Goal: Task Accomplishment & Management: Manage account settings

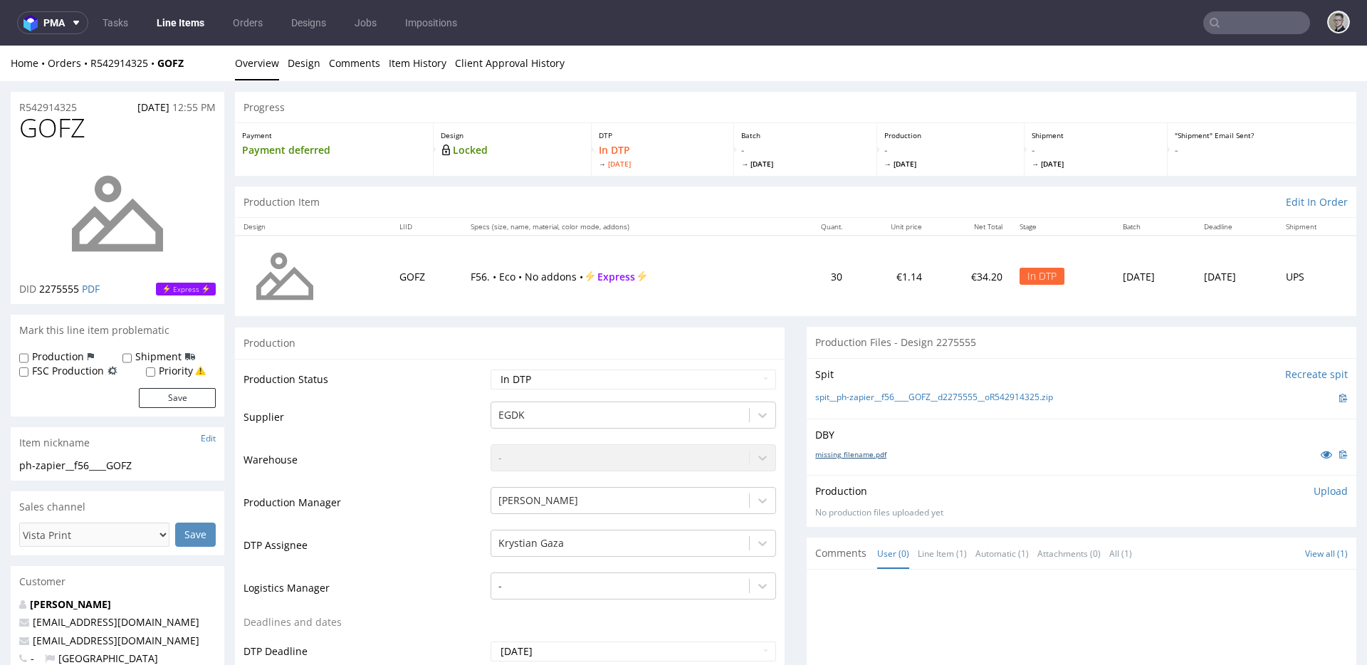
click at [853, 451] on link "missing_filename.pdf" at bounding box center [850, 454] width 71 height 10
click at [920, 397] on link "spit__ph-zapier__f56____GOFZ__d2275555__oR542914325.zip" at bounding box center [934, 397] width 238 height 12
click at [1313, 495] on p "Upload" at bounding box center [1330, 491] width 34 height 14
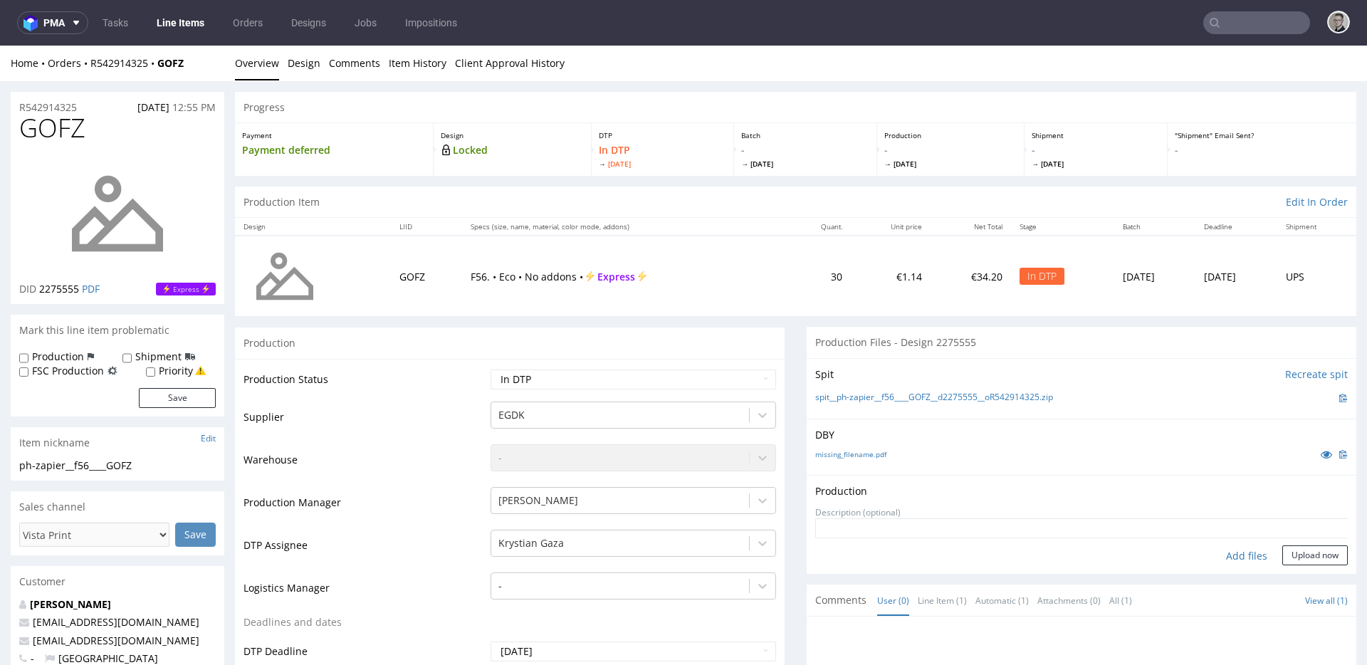
click at [1236, 550] on div "Add files" at bounding box center [1246, 555] width 71 height 21
type input "C:\fakepath\ph-zapier__f56____GOFZ__d2275555__oR542914325__latest__outside.pdf"
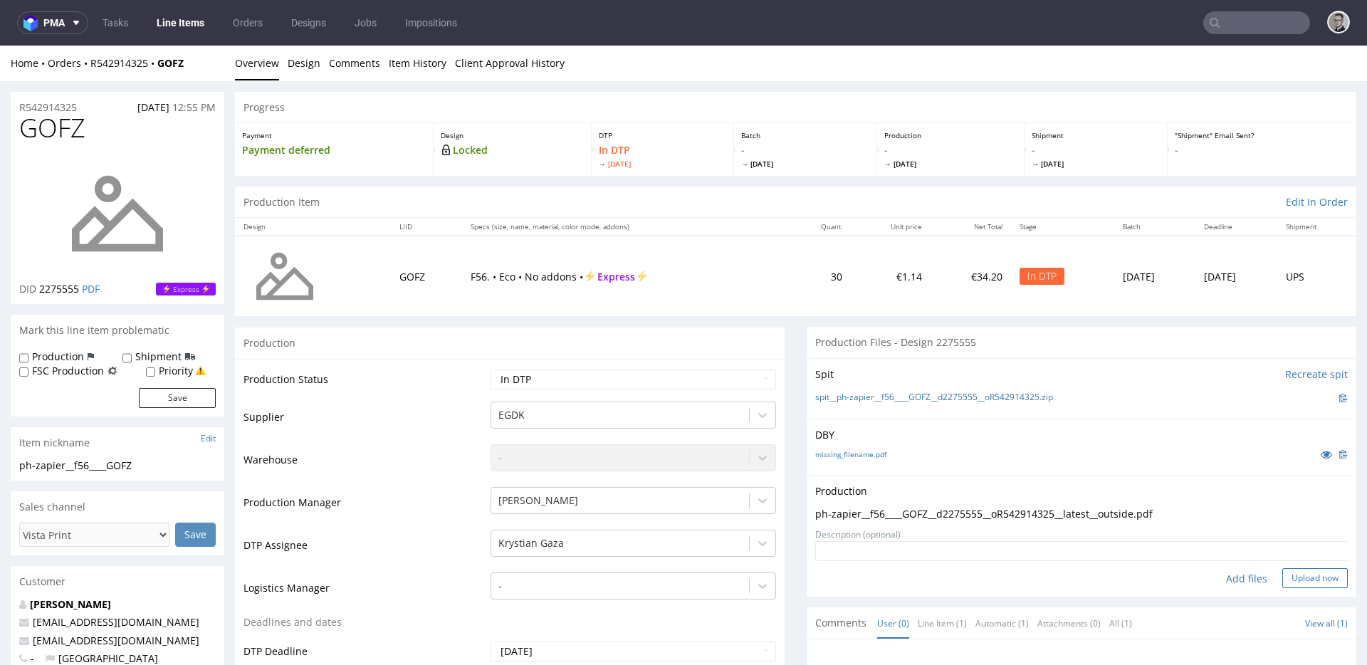
click at [1308, 582] on button "Upload now" at bounding box center [1314, 578] width 65 height 20
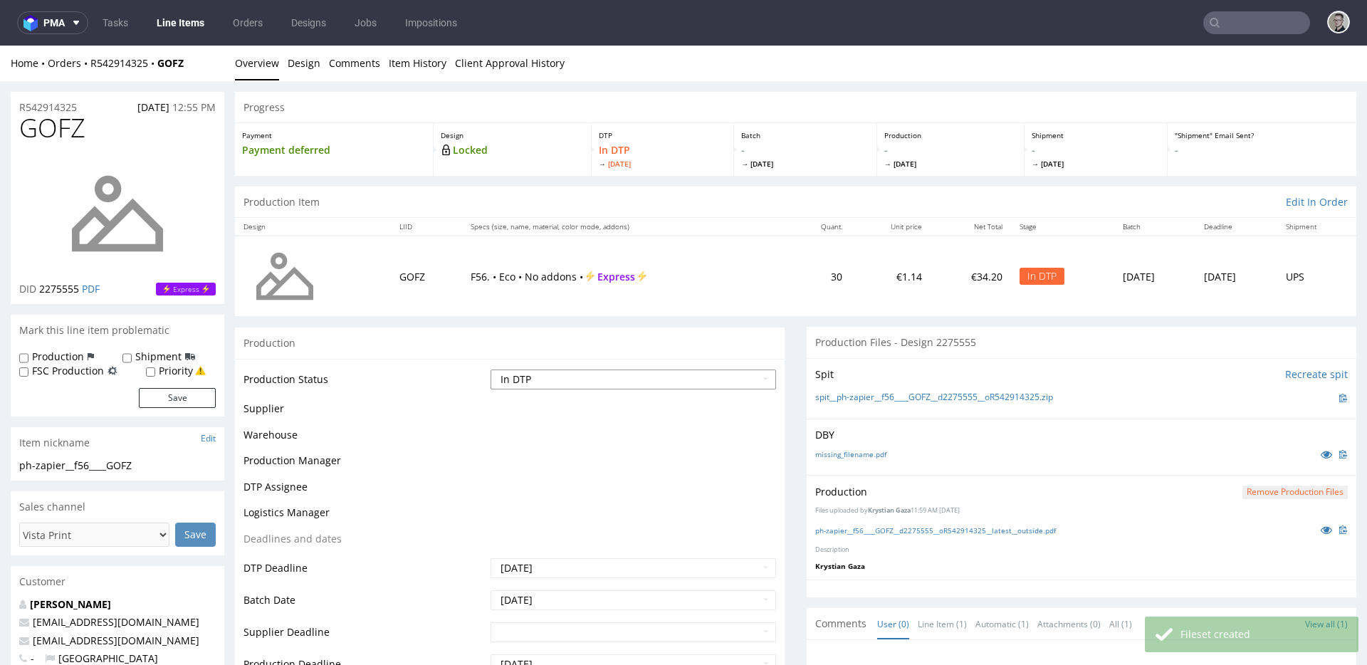
click at [658, 377] on select "Waiting for Artwork Waiting for Diecut Waiting for Mockup Waiting for DTP Waiti…" at bounding box center [632, 379] width 285 height 20
select select "dtp_production_ready"
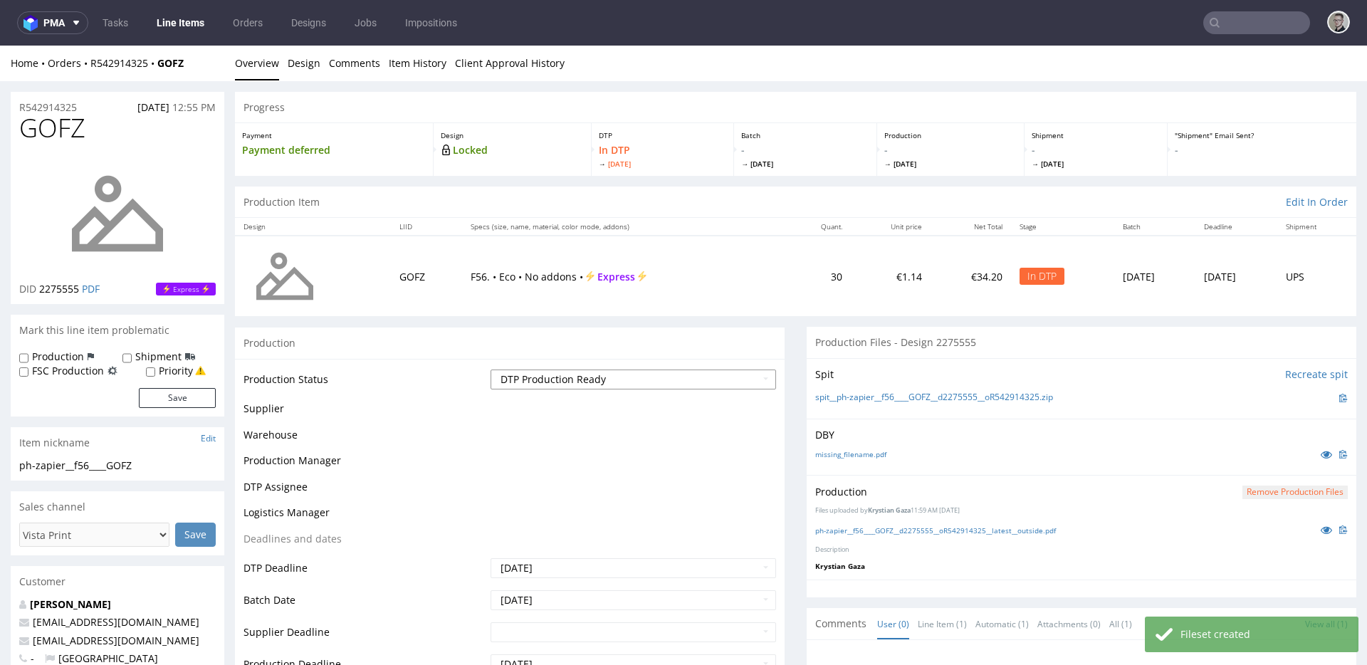
click at [490, 369] on select "Waiting for Artwork Waiting for Diecut Waiting for Mockup Waiting for DTP Waiti…" at bounding box center [632, 379] width 285 height 20
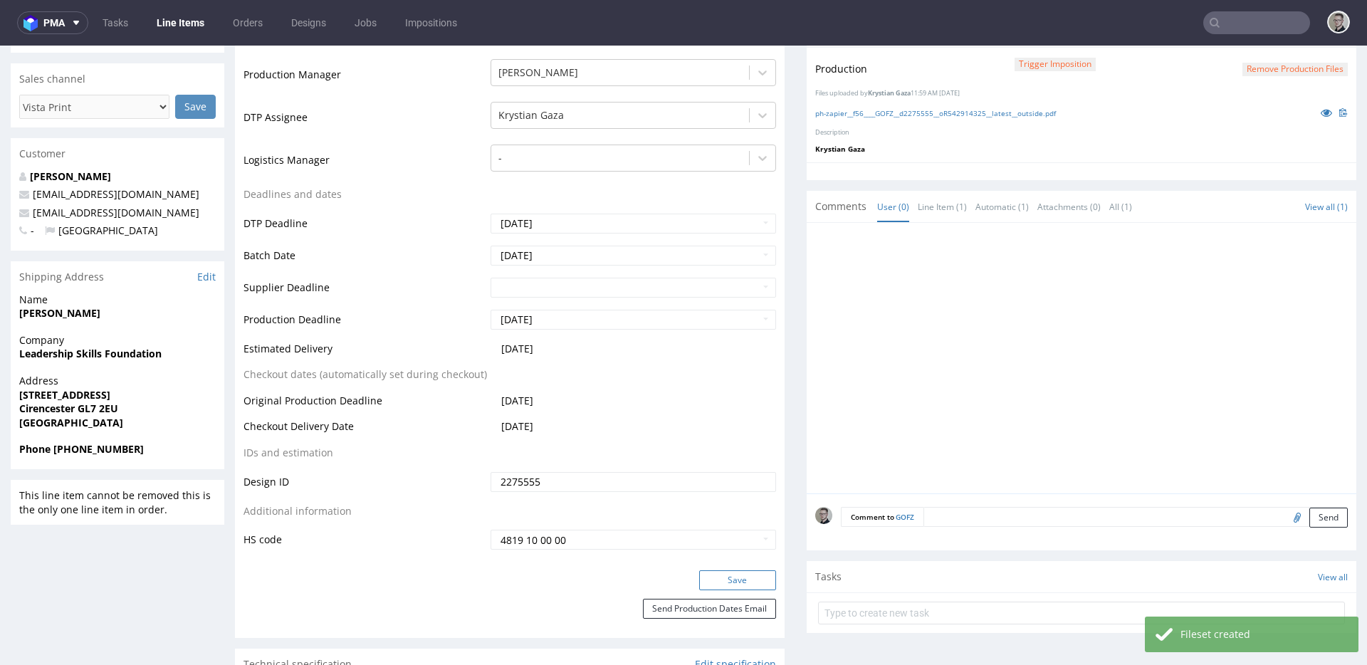
click at [742, 572] on button "Save" at bounding box center [737, 580] width 77 height 20
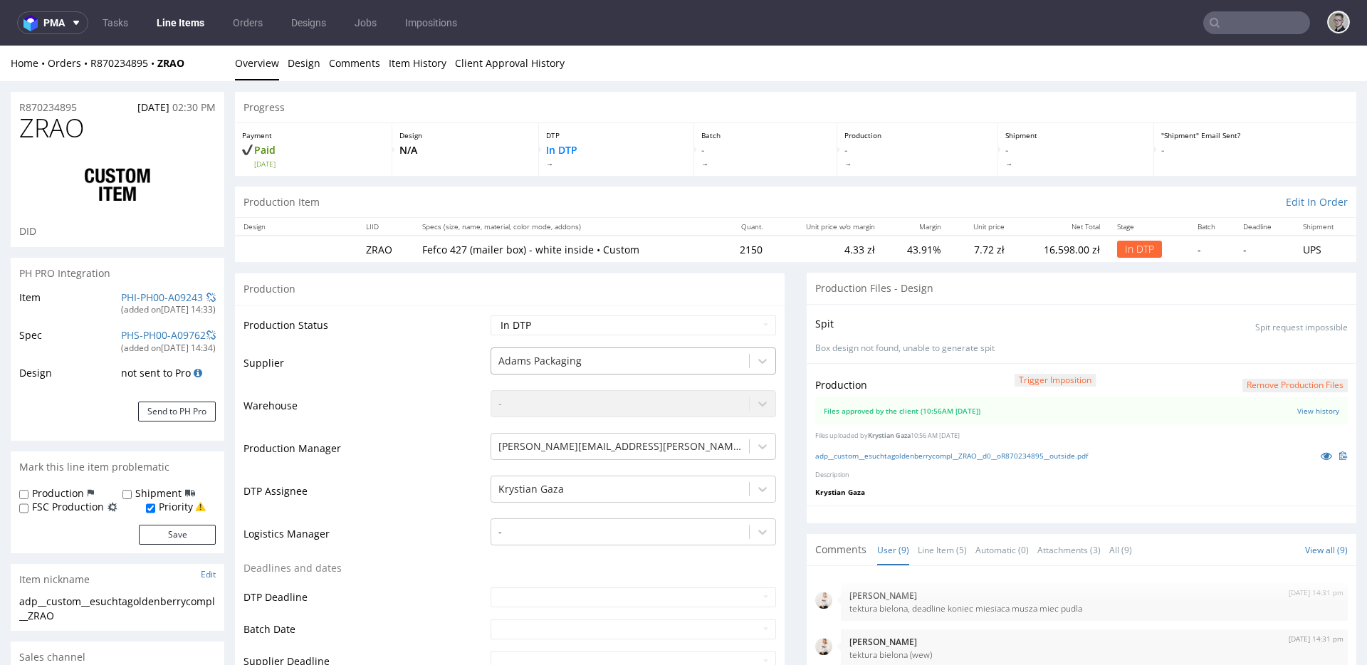
scroll to position [214, 0]
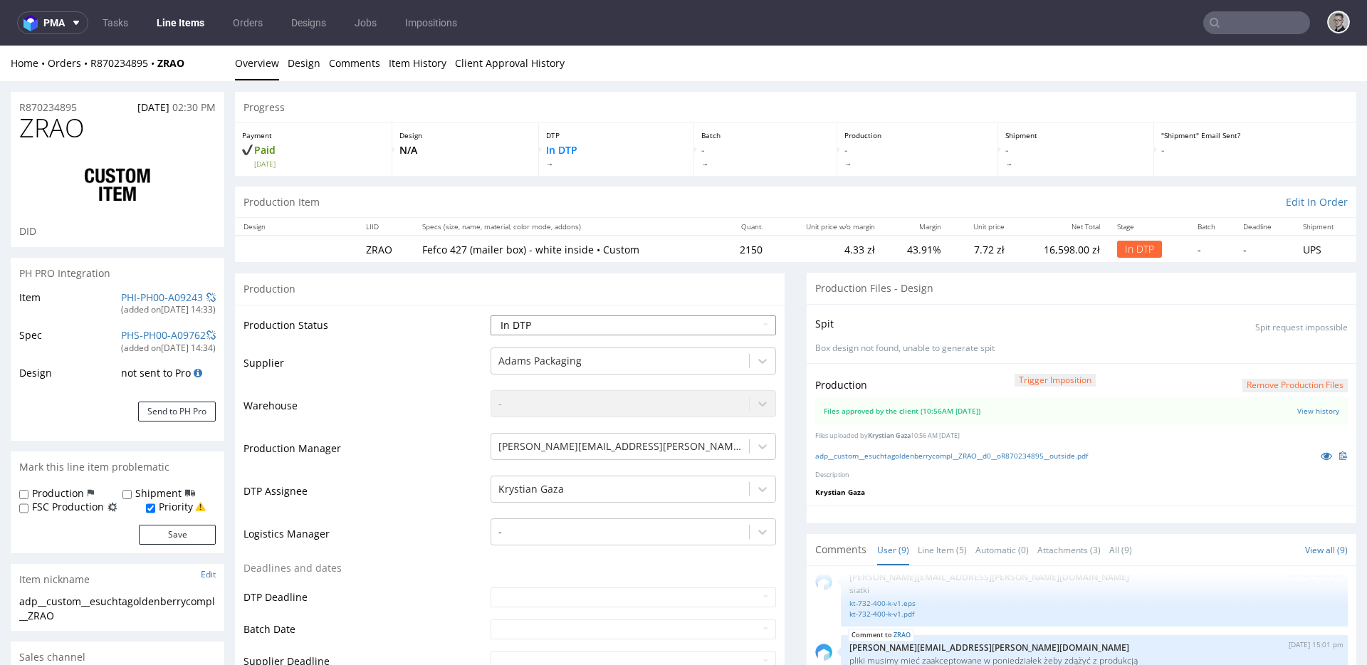
click at [592, 329] on select "Waiting for Artwork Waiting for Diecut Waiting for Mockup Waiting for DTP Waiti…" at bounding box center [632, 325] width 285 height 20
select select "dtp_waiting_for_double_check"
click at [490, 315] on select "Waiting for Artwork Waiting for Diecut Waiting for Mockup Waiting for DTP Waiti…" at bounding box center [632, 325] width 285 height 20
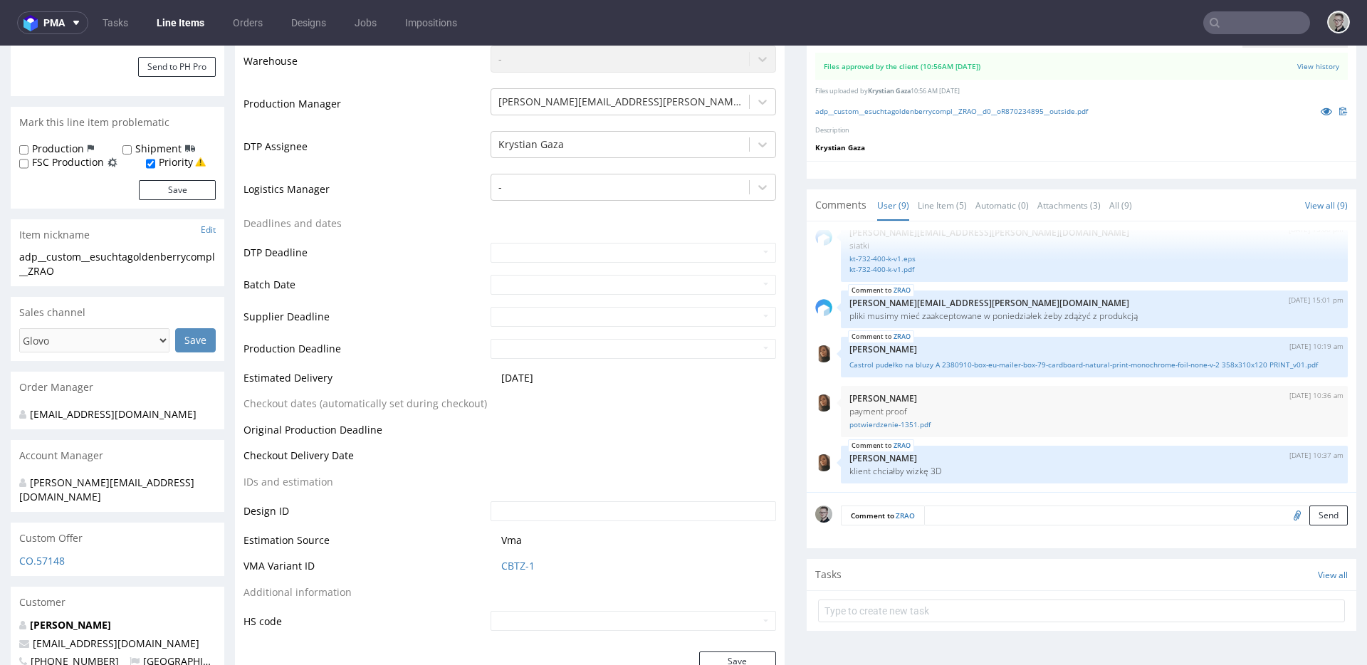
scroll to position [431, 0]
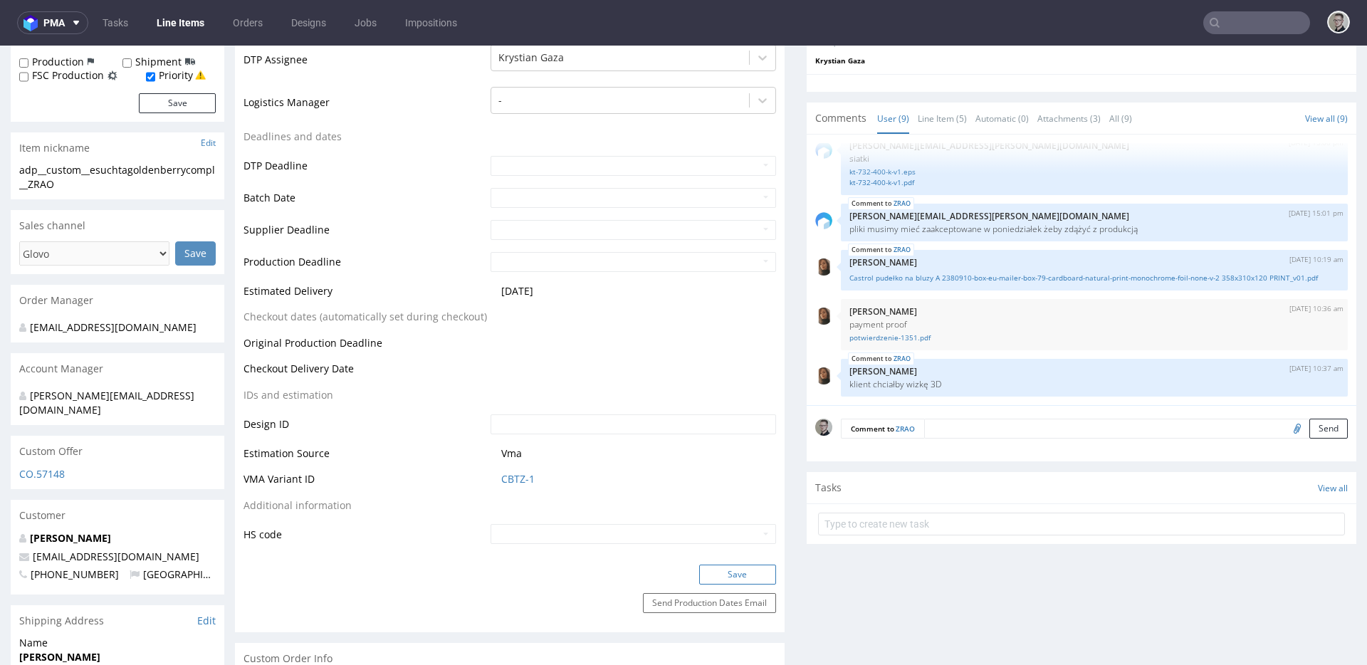
click at [738, 573] on button "Save" at bounding box center [737, 574] width 77 height 20
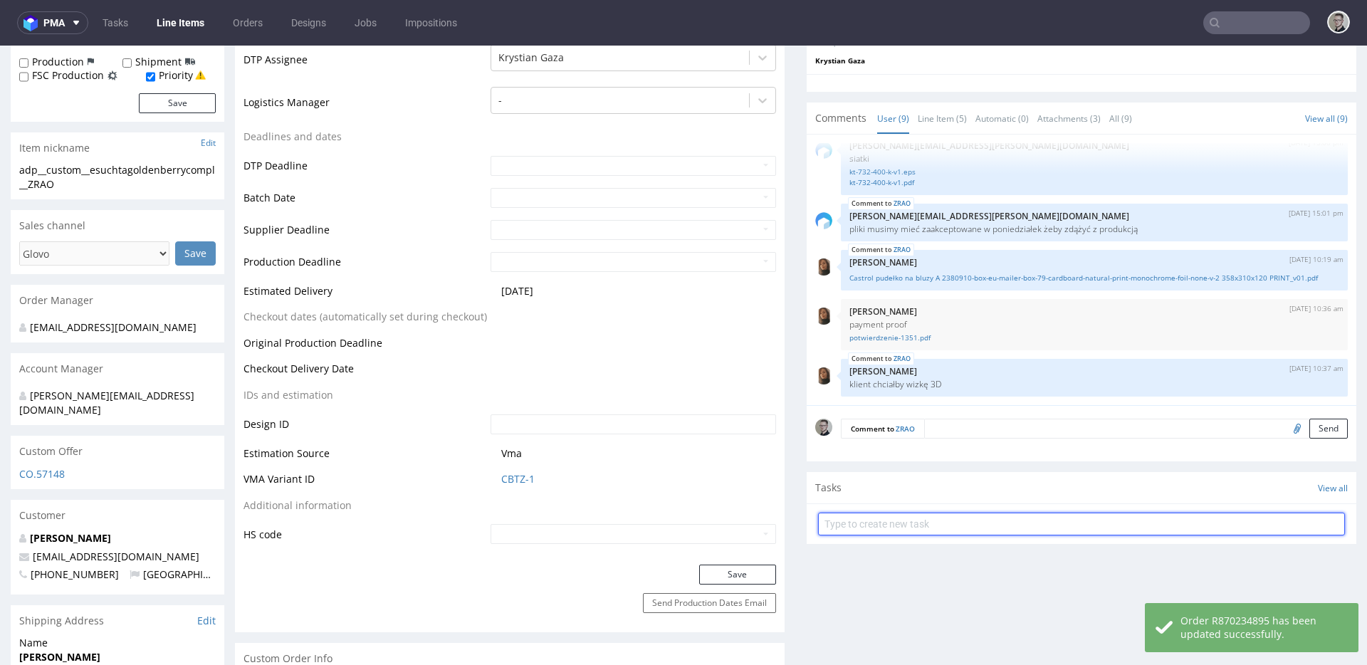
click at [965, 526] on input "text" at bounding box center [1081, 524] width 527 height 23
type input "pilne custom dc"
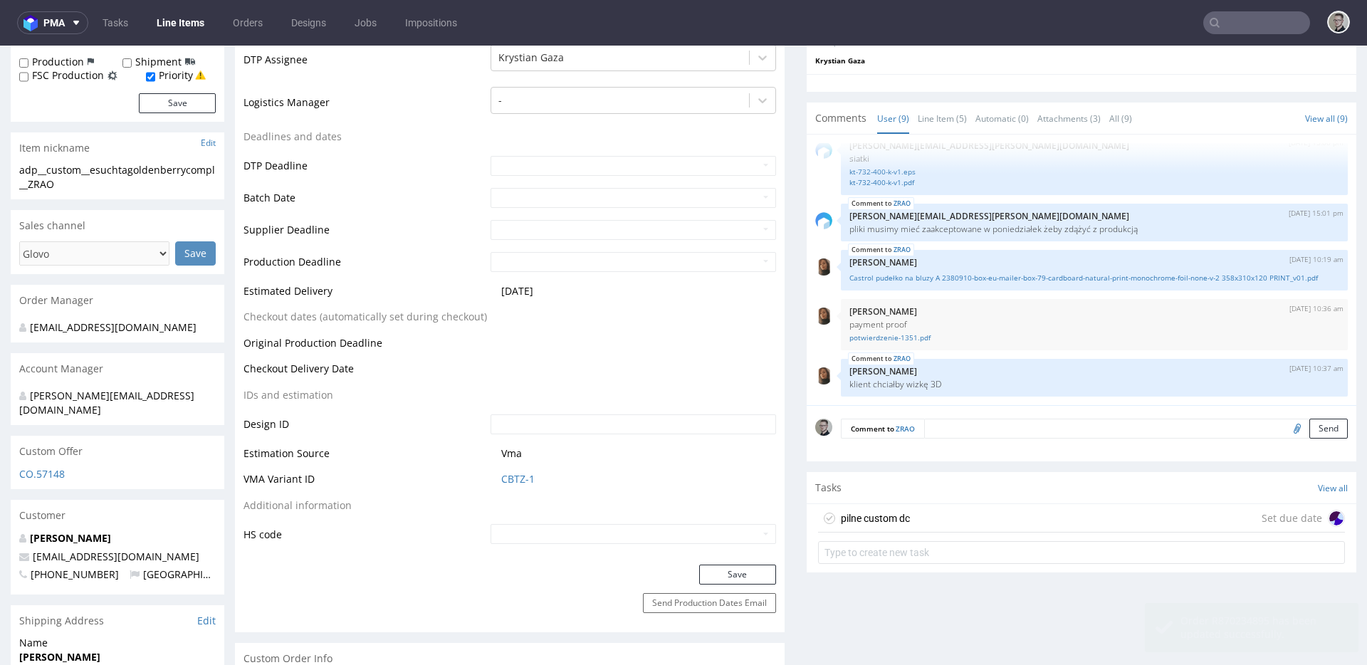
click at [1034, 510] on div "pilne custom dc Set due date" at bounding box center [1081, 518] width 527 height 28
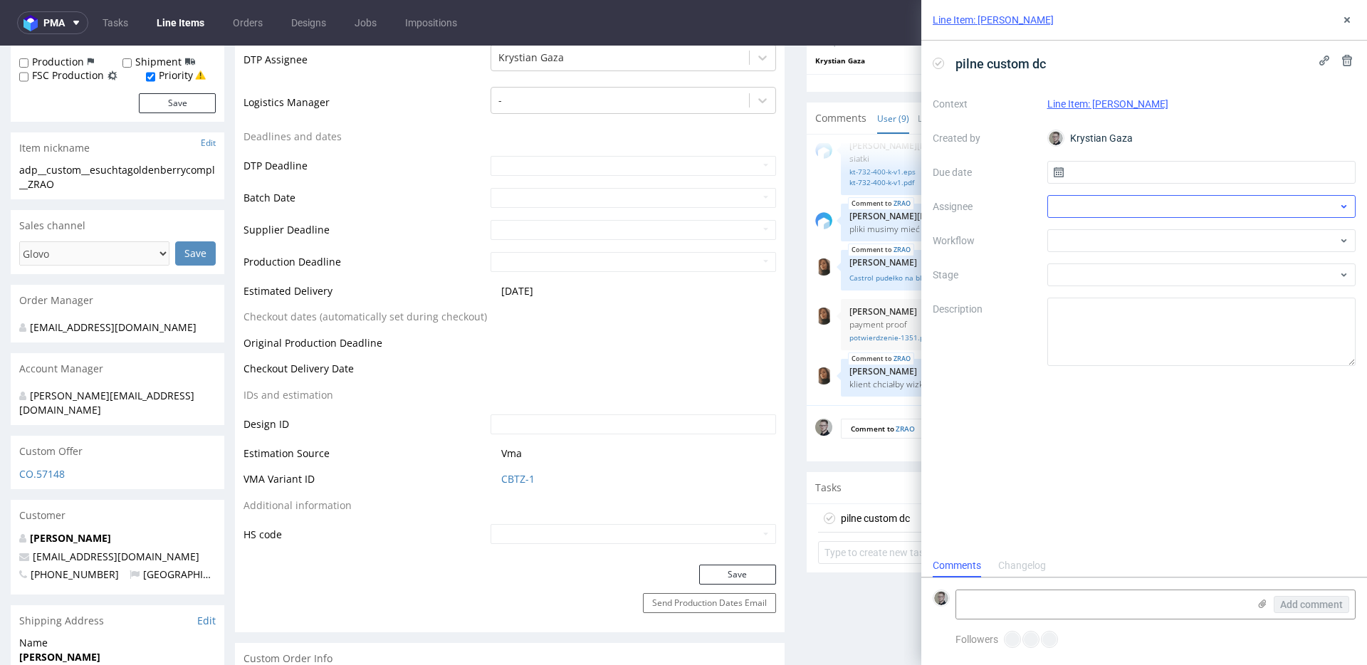
scroll to position [11, 0]
click at [1239, 149] on div "Context Line Item: ZRAO Created by Krystian Gaza Due date Assignee Workflow Sta…" at bounding box center [1143, 229] width 423 height 273
click at [1241, 161] on input "text" at bounding box center [1201, 172] width 309 height 23
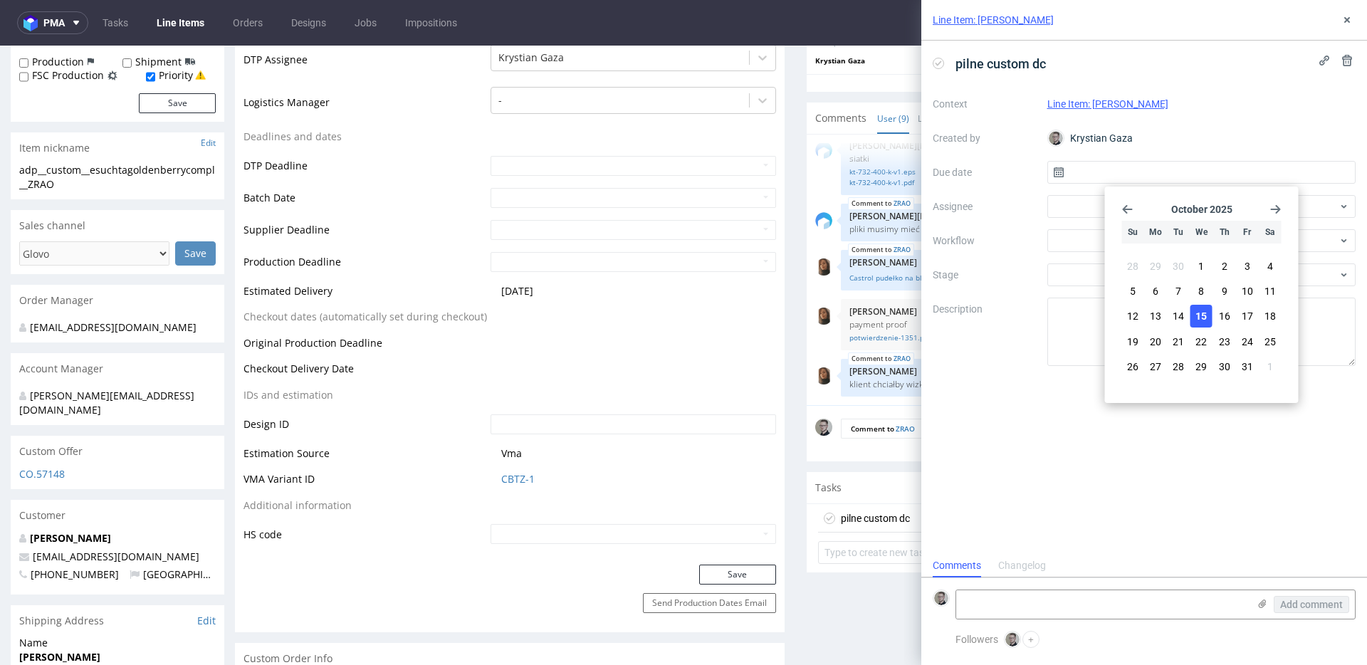
click at [1204, 317] on span "15" at bounding box center [1200, 316] width 11 height 14
type input "15/10/2025"
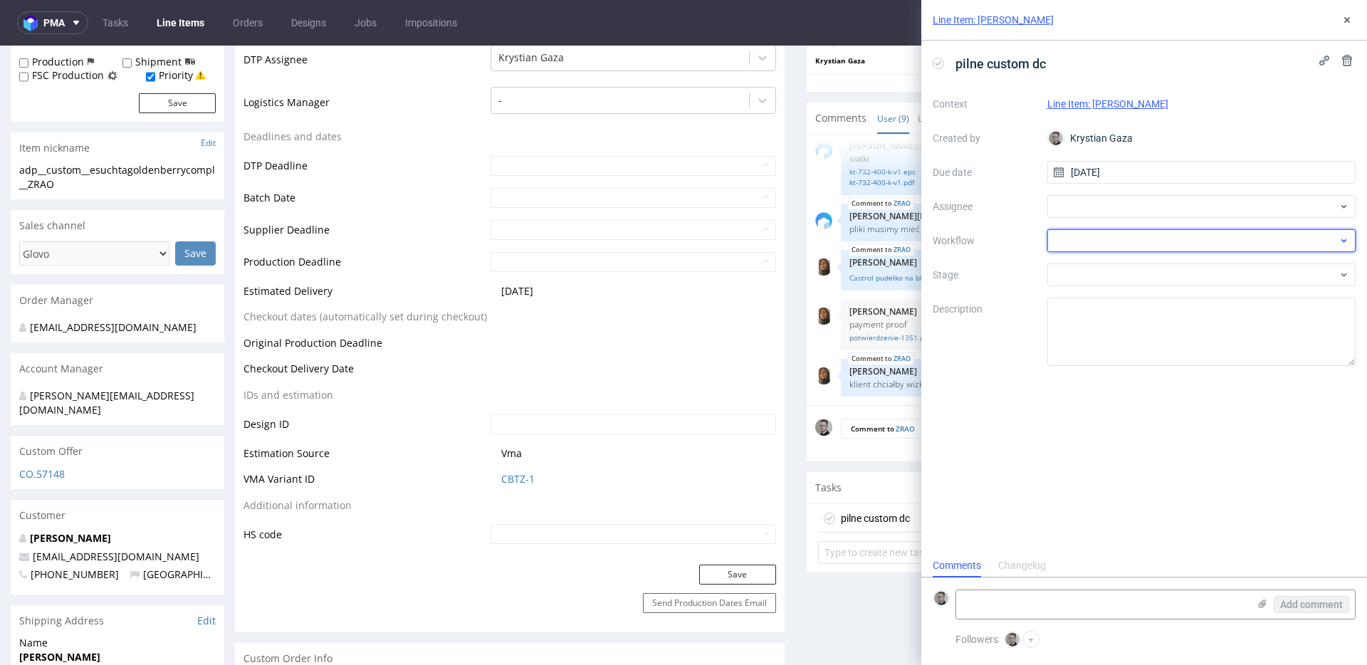
click at [1170, 240] on div at bounding box center [1201, 240] width 309 height 23
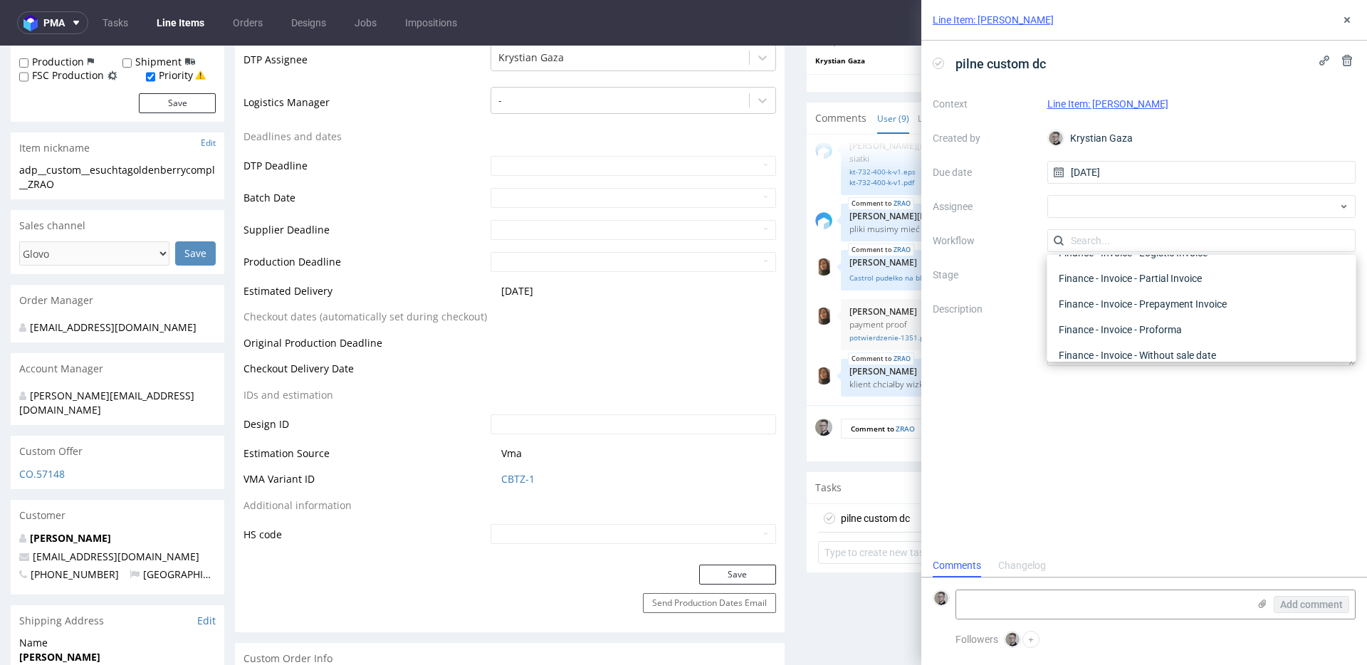
scroll to position [0, 0]
click at [1144, 266] on div "DTP" at bounding box center [1202, 272] width 298 height 13
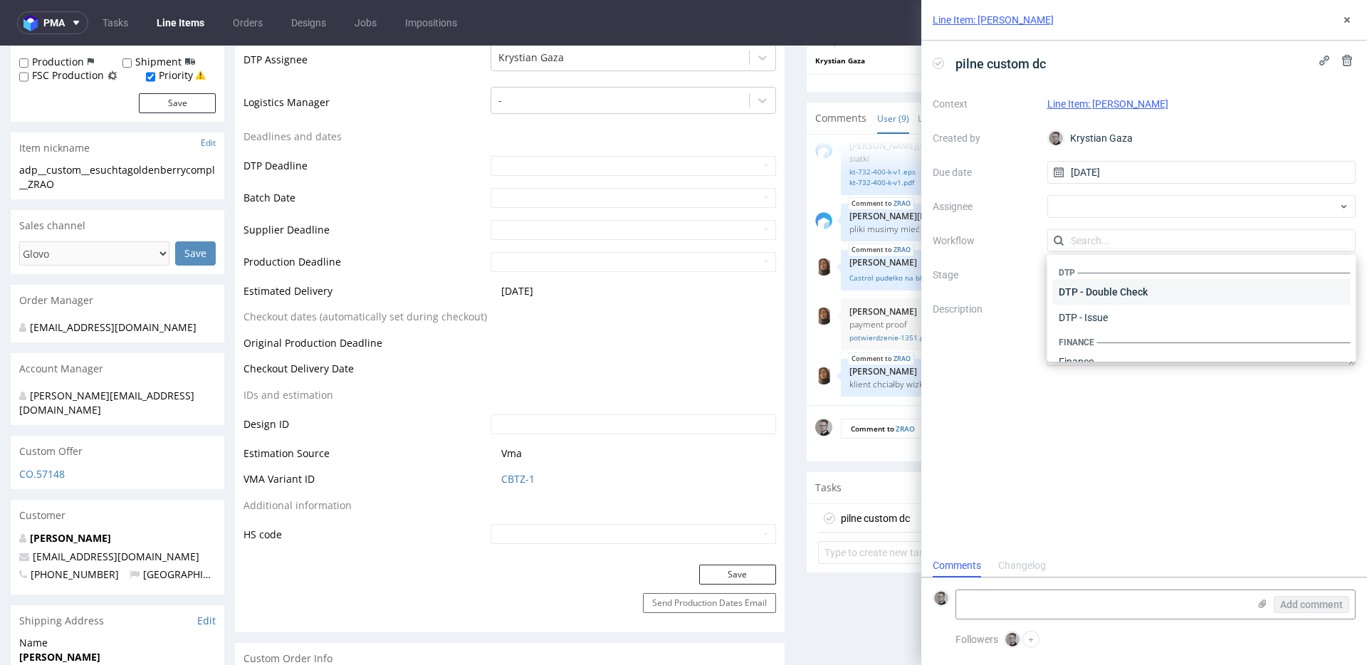
click at [1150, 287] on div "DTP - Double Check" at bounding box center [1202, 292] width 298 height 26
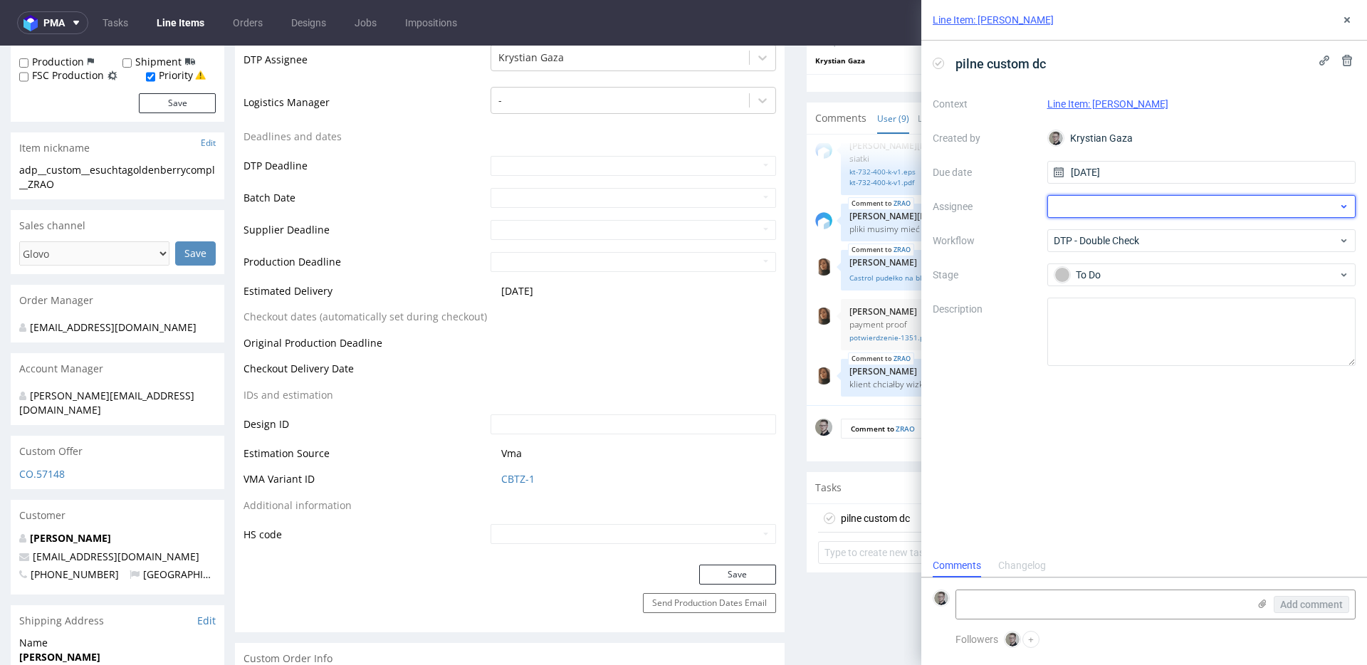
click at [1116, 203] on div at bounding box center [1201, 206] width 309 height 23
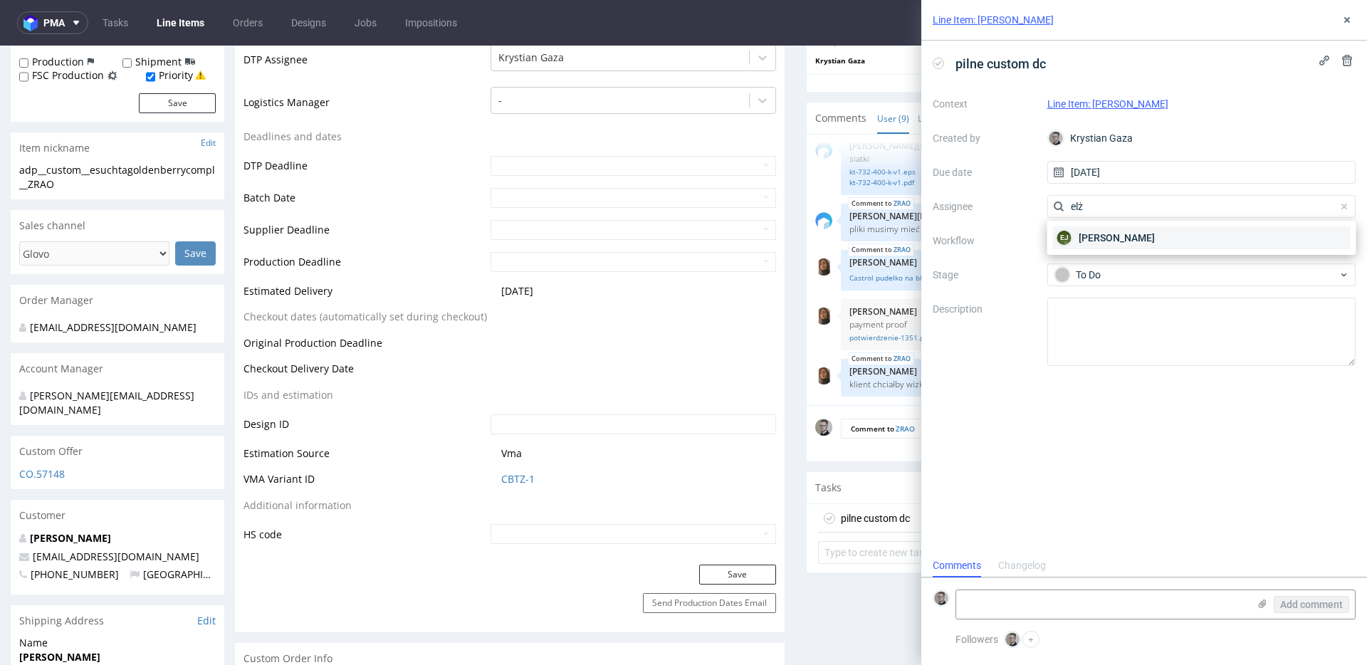
type input "elż"
click at [1142, 238] on span "Elżbieta Jelińska" at bounding box center [1116, 238] width 76 height 14
click at [1342, 19] on icon at bounding box center [1346, 19] width 11 height 11
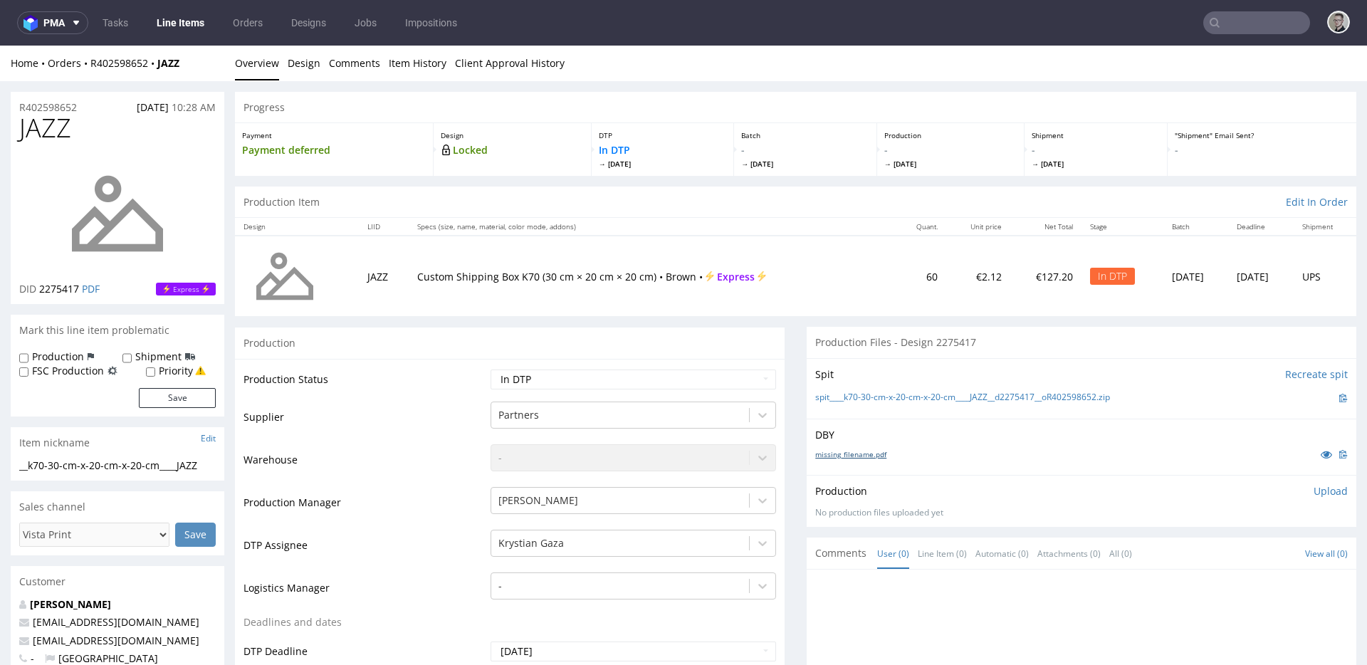
click at [858, 458] on link "missing_filename.pdf" at bounding box center [850, 454] width 71 height 10
click at [921, 399] on link "spit____k70-30-cm-x-20-cm-x-20-cm____JAZZ__d2275417__oR402598652.zip" at bounding box center [962, 397] width 295 height 12
click at [572, 373] on select "Waiting for Artwork Waiting for Diecut Waiting for Mockup Waiting for DTP Waiti…" at bounding box center [632, 379] width 285 height 20
select select "dtp_issue"
click at [490, 369] on select "Waiting for Artwork Waiting for Diecut Waiting for Mockup Waiting for DTP Waiti…" at bounding box center [632, 379] width 285 height 20
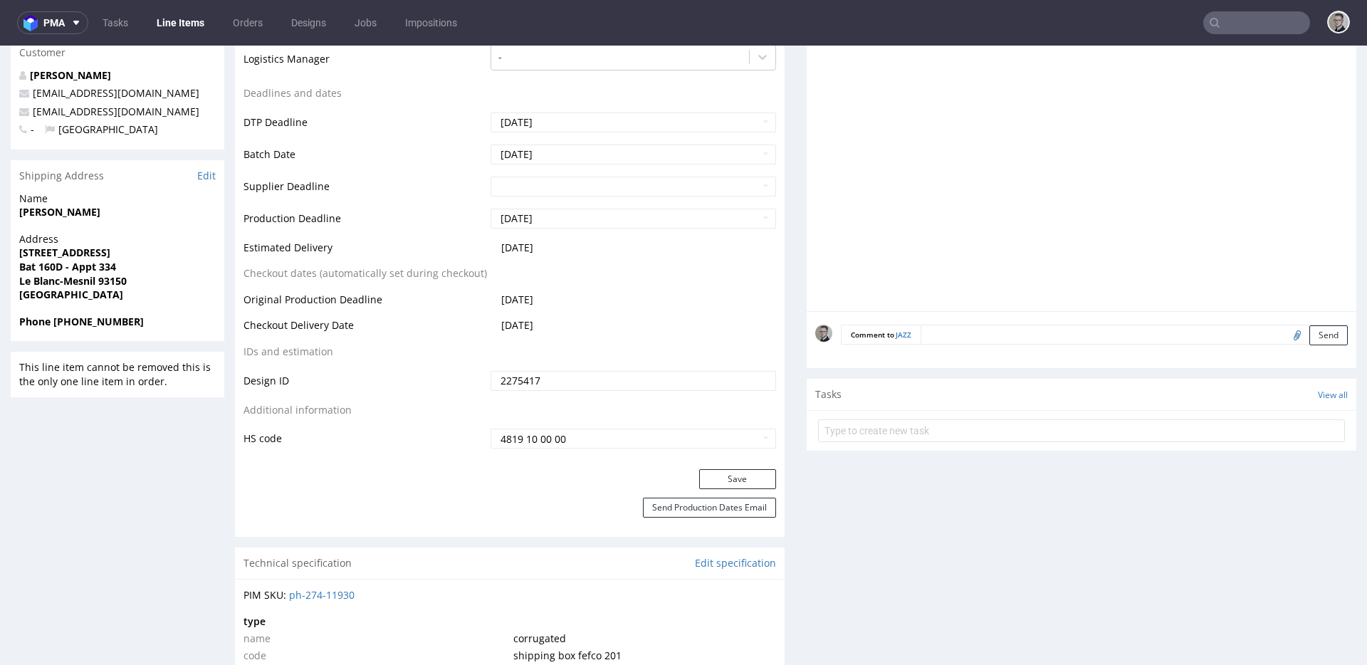
scroll to position [651, 0]
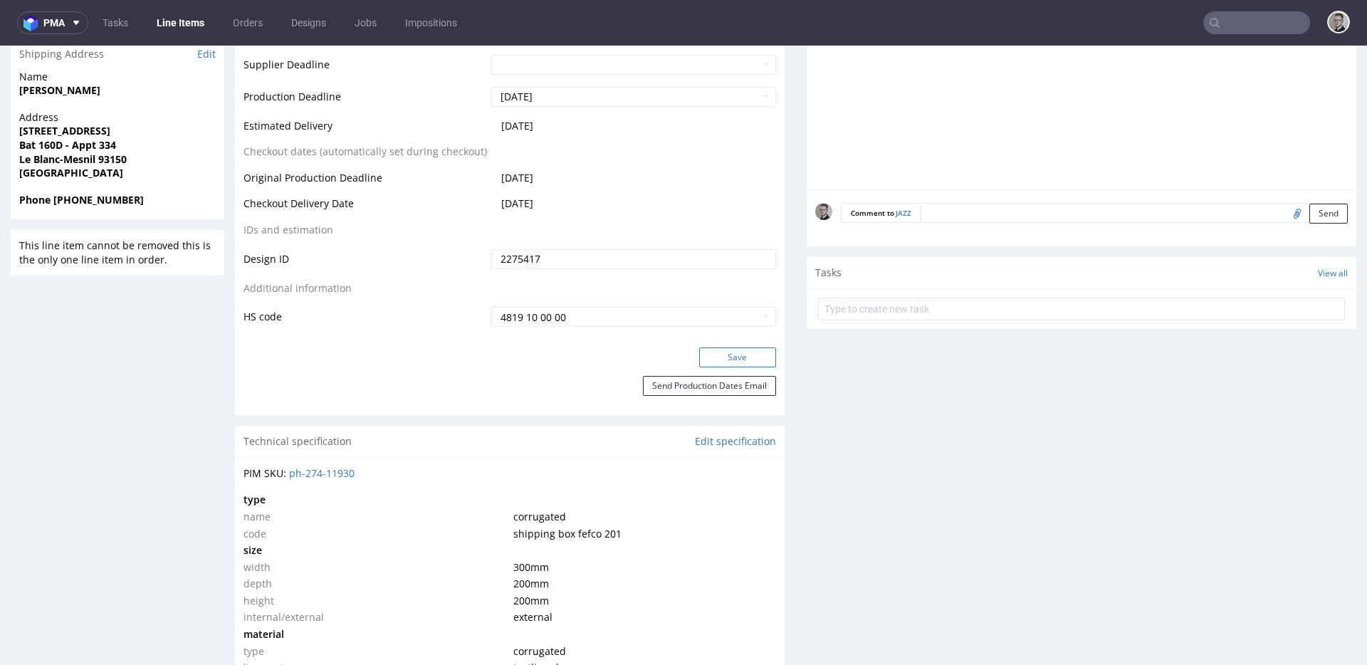
click at [745, 354] on button "Save" at bounding box center [737, 357] width 77 height 20
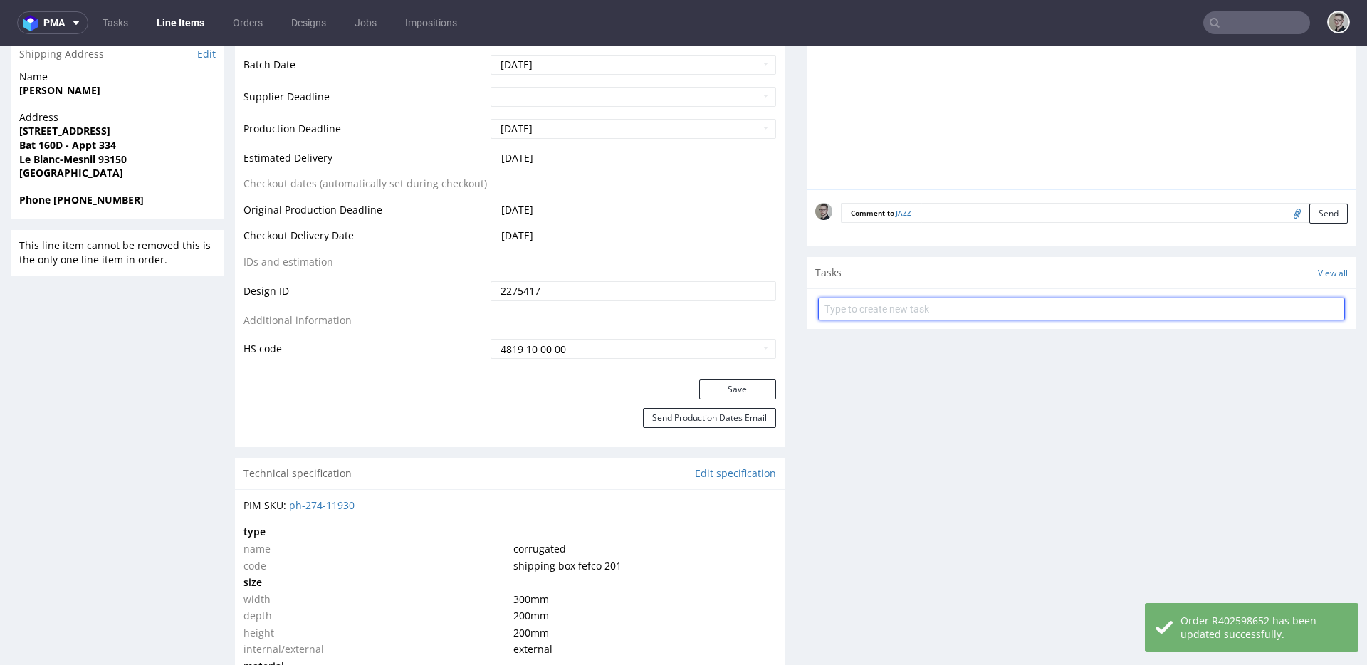
click at [918, 312] on input "text" at bounding box center [1081, 309] width 527 height 23
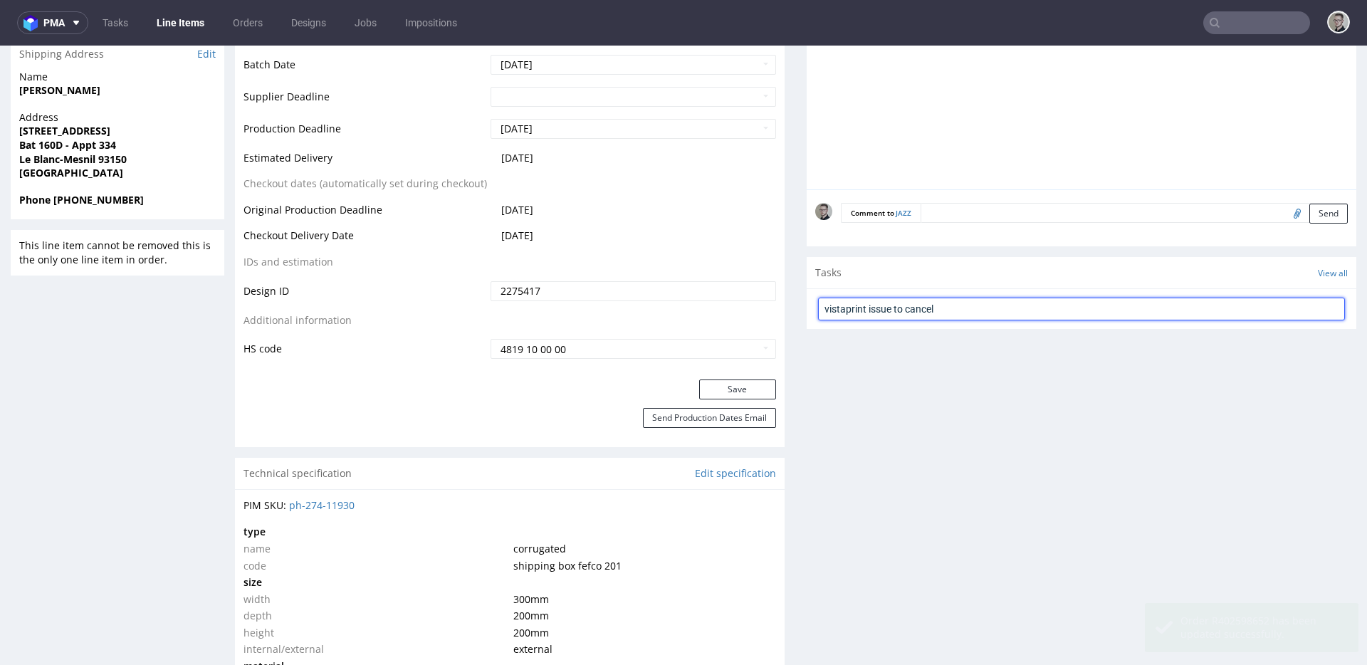
type input "vistaprint issue to cancel"
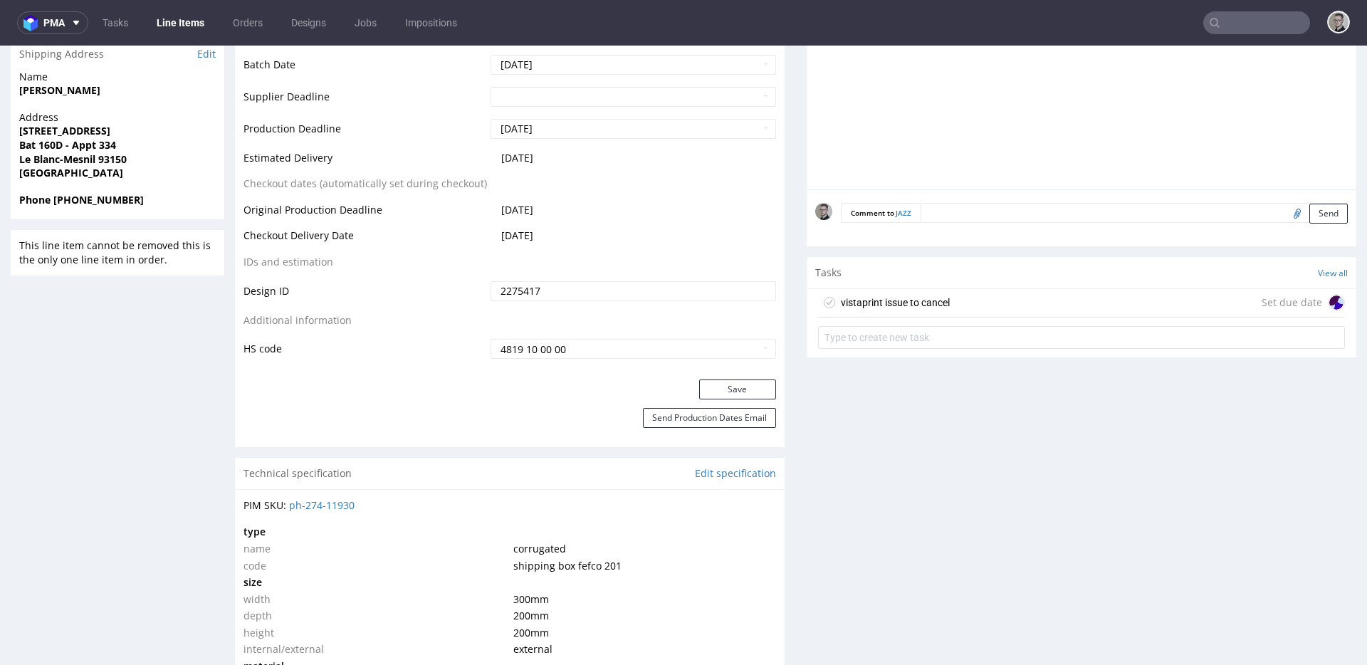
click at [920, 312] on div "vistaprint issue to cancel" at bounding box center [884, 302] width 132 height 23
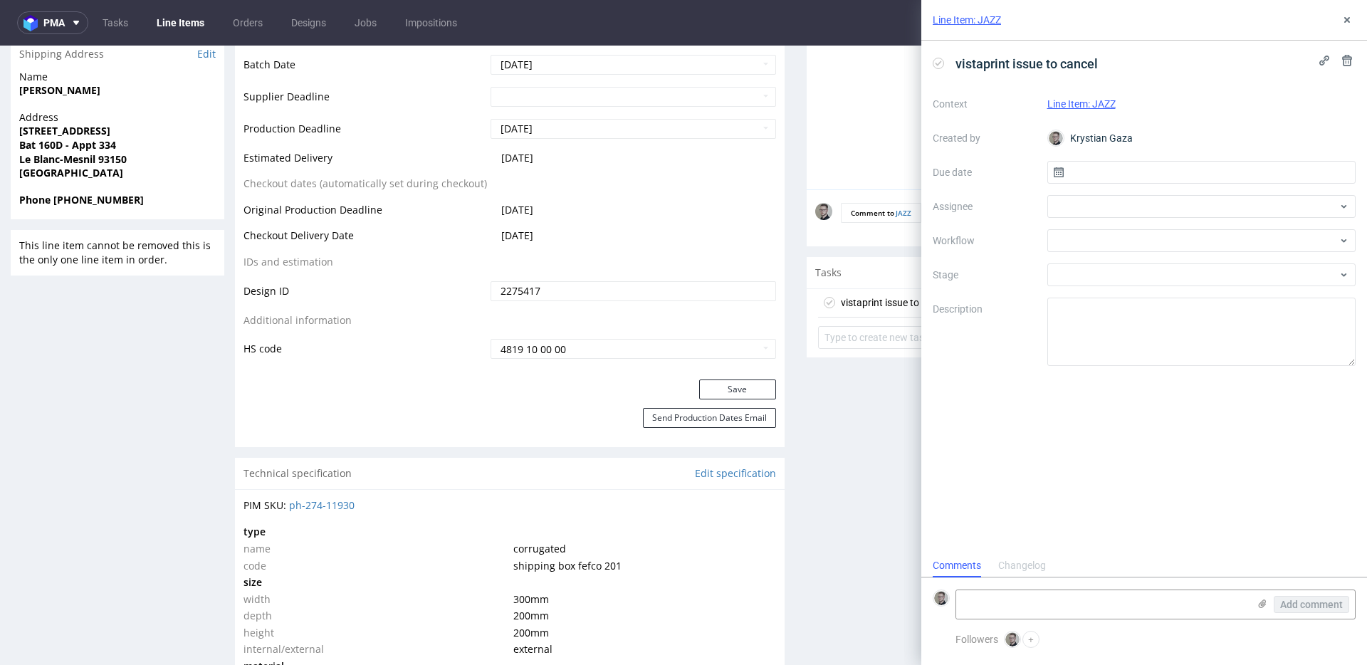
scroll to position [11, 0]
click at [1147, 164] on input "text" at bounding box center [1201, 172] width 309 height 23
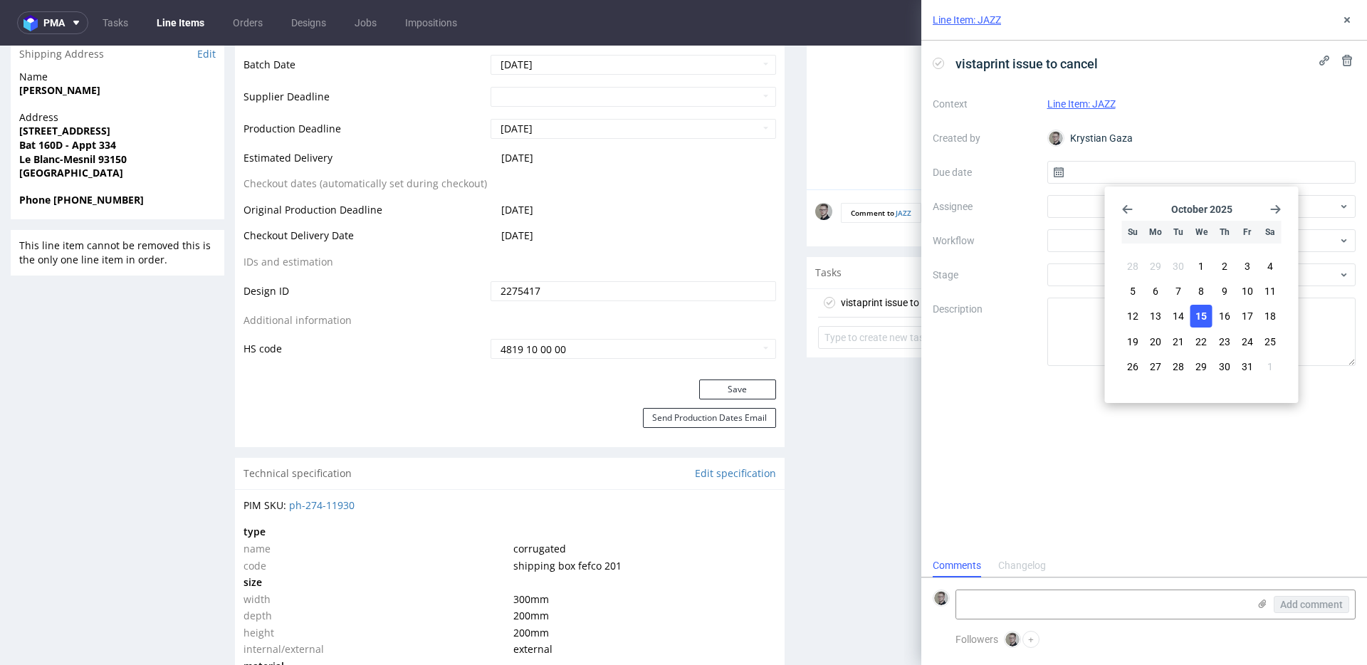
click at [1204, 322] on span "15" at bounding box center [1200, 316] width 11 height 14
type input "15/10/2025"
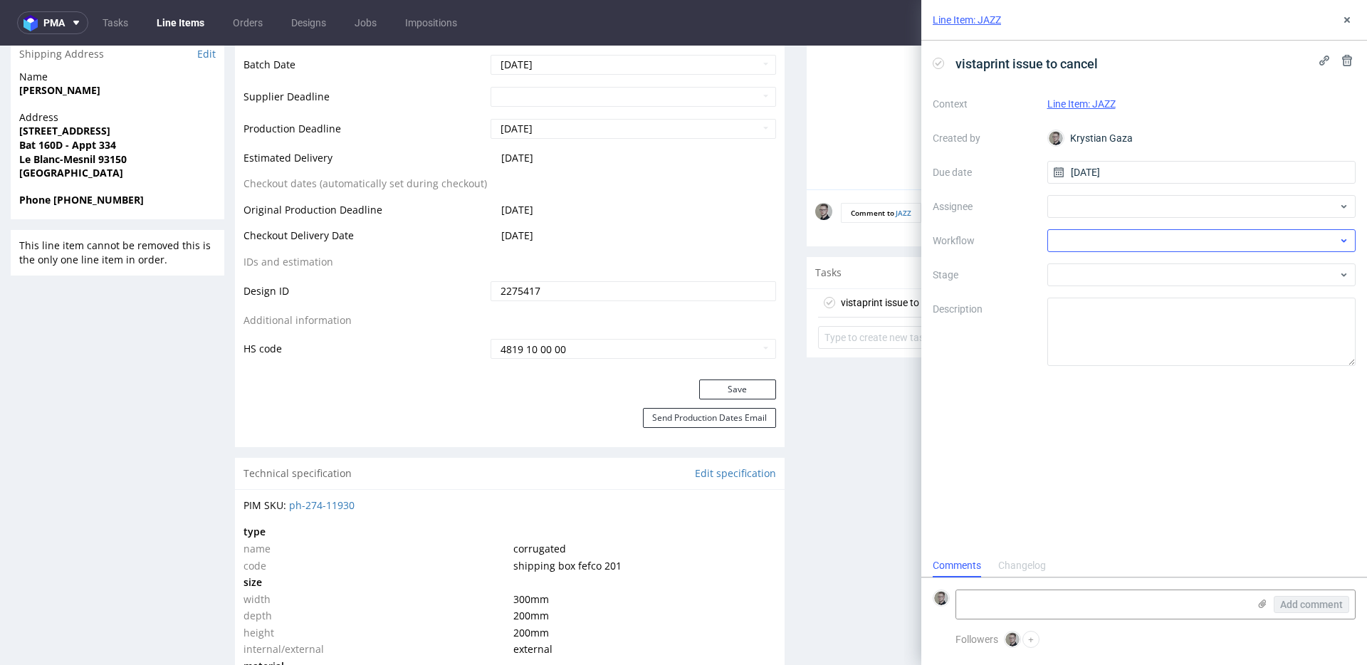
click at [1110, 253] on div "Context Line Item: JAZZ Created by Krystian Gaza Due date 15/10/2025 Assignee W…" at bounding box center [1143, 229] width 423 height 273
click at [1117, 244] on div at bounding box center [1201, 240] width 309 height 23
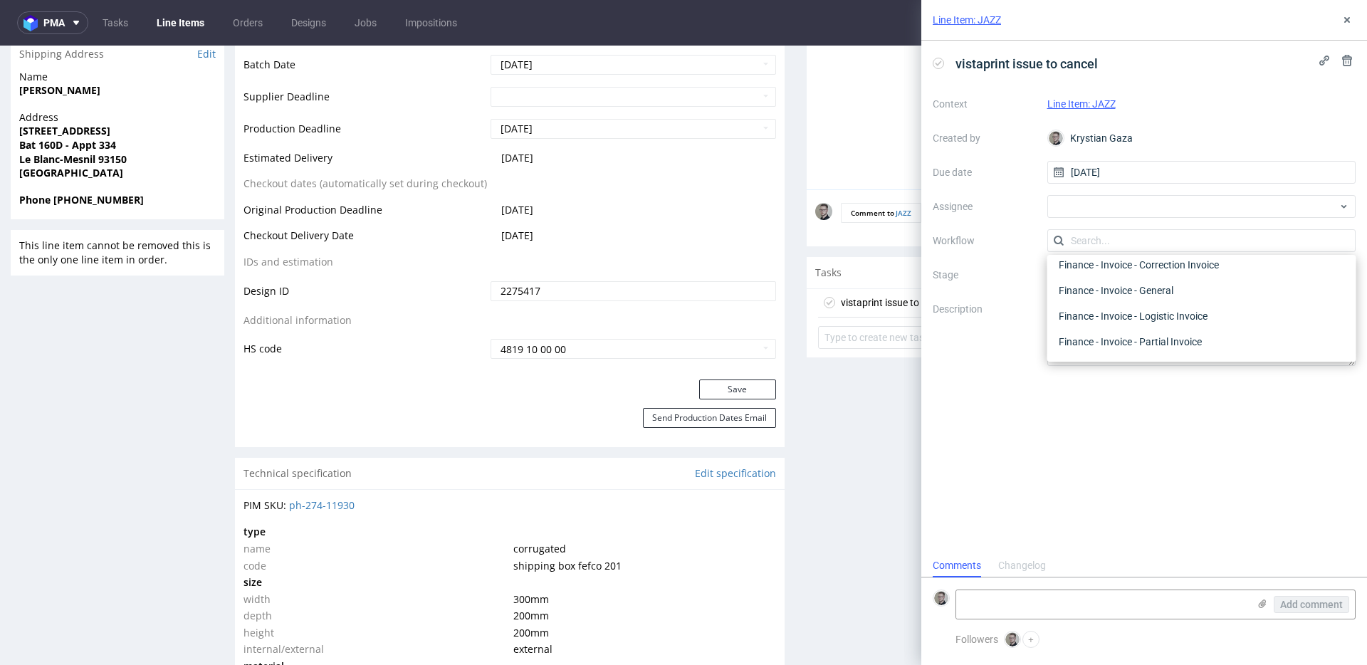
scroll to position [0, 0]
click at [1144, 312] on div "DTP - Issue" at bounding box center [1202, 318] width 298 height 26
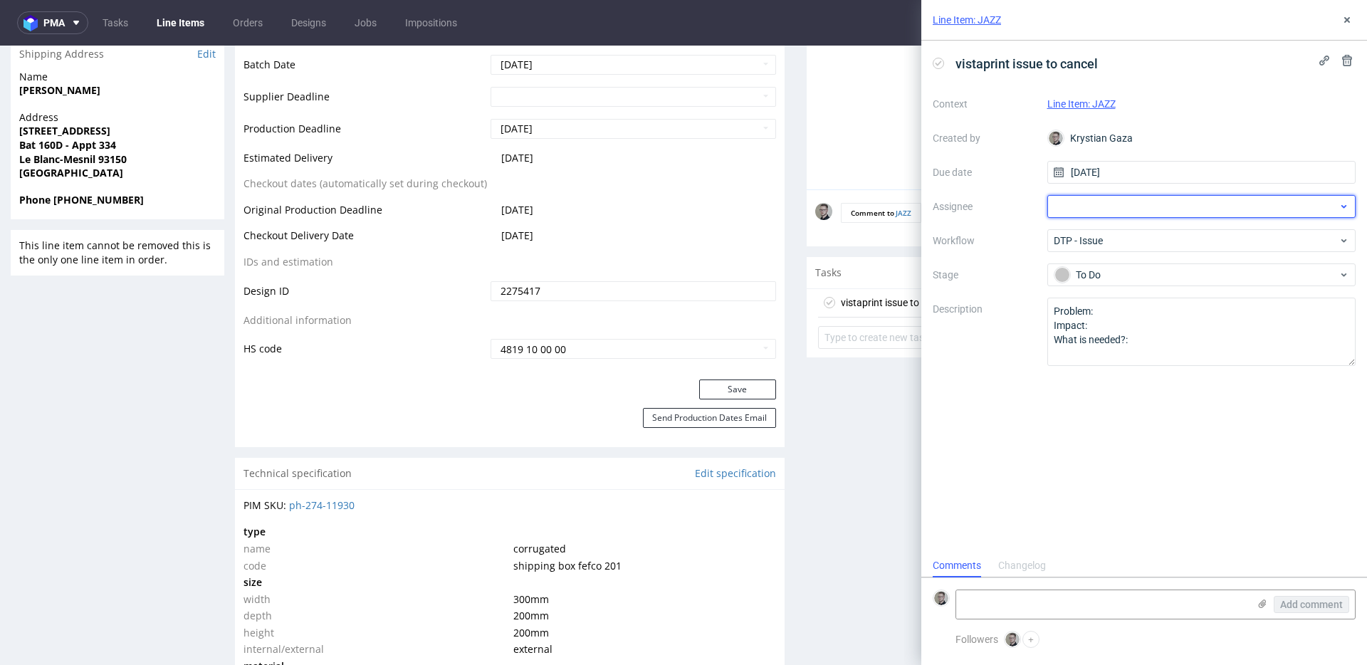
click at [1136, 201] on div at bounding box center [1201, 206] width 309 height 23
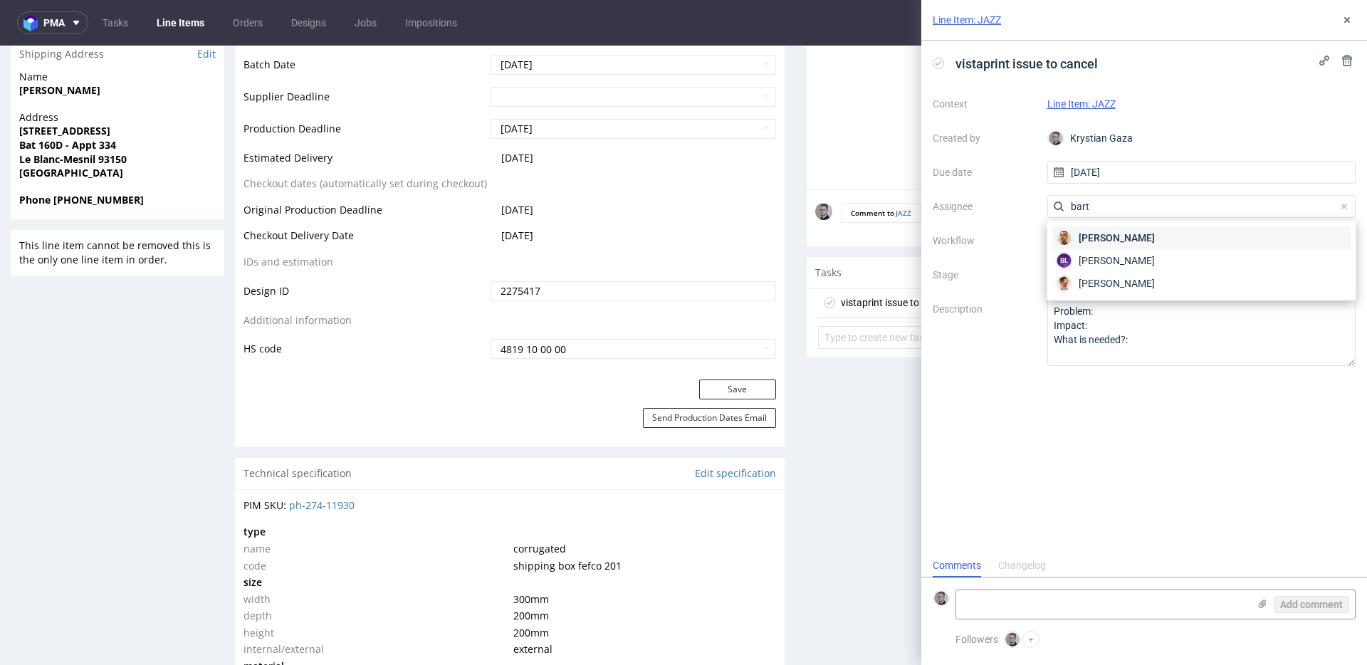
type input "bart"
click at [1201, 234] on div "Bartłomiej Leśniczuk" at bounding box center [1202, 237] width 298 height 23
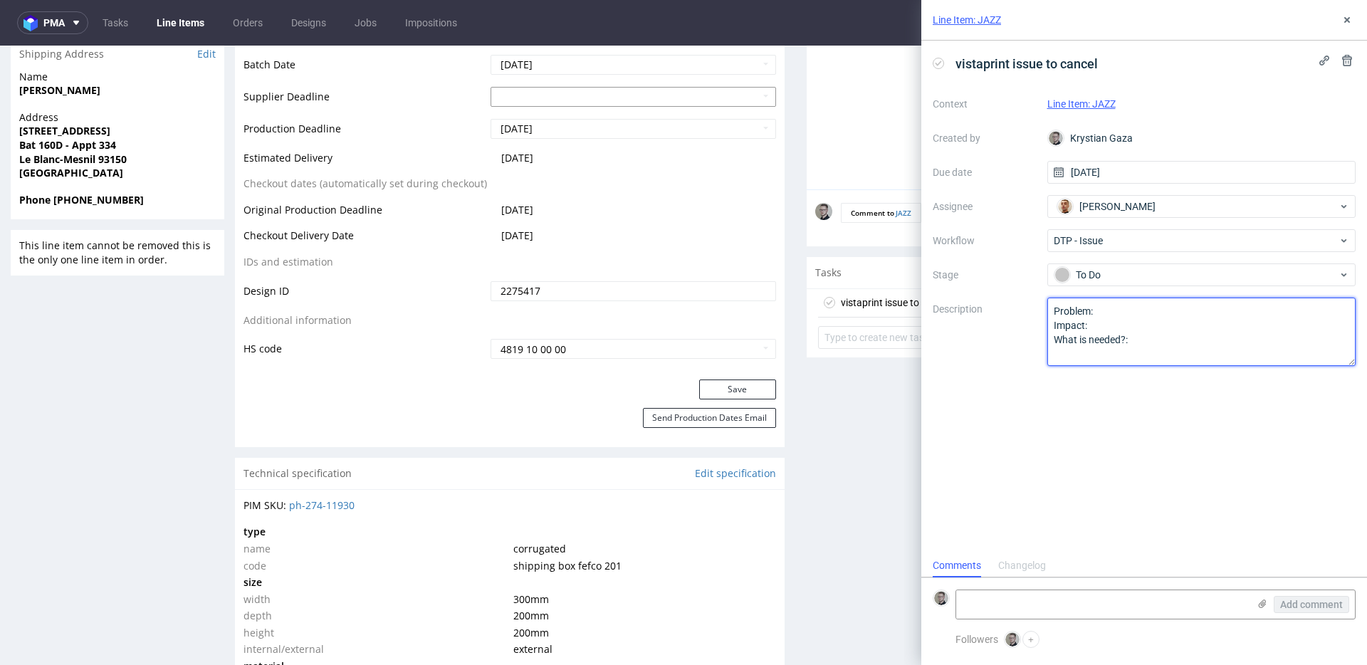
drag, startPoint x: 1136, startPoint y: 390, endPoint x: 498, endPoint y: 85, distance: 707.5
type textarea "Design contains two colors. Also, one of them is white, which is impossible to …"
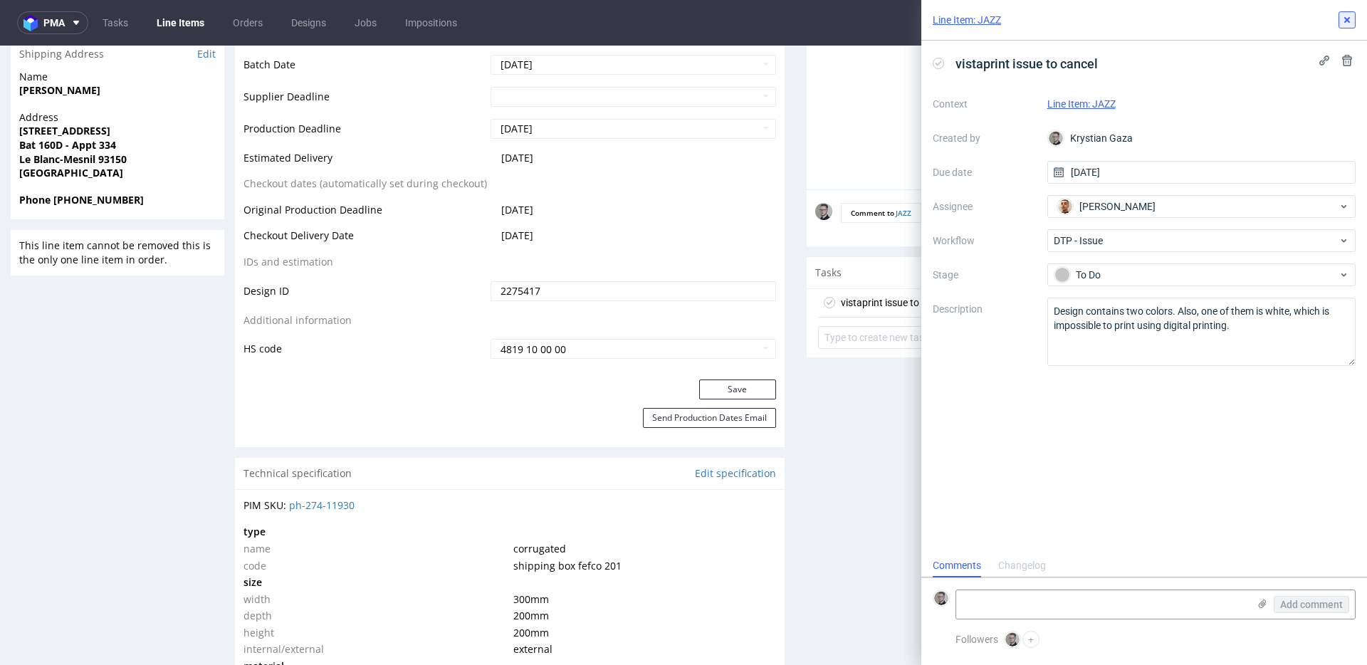
click at [1342, 22] on icon at bounding box center [1346, 19] width 11 height 11
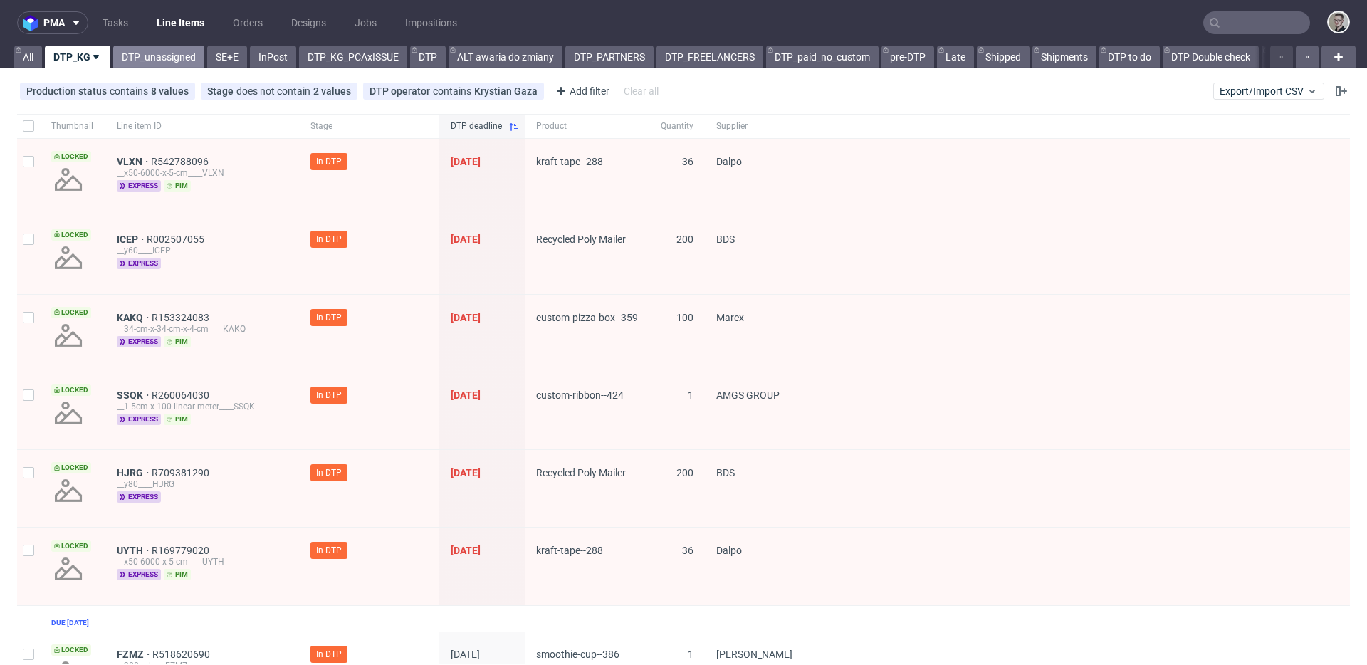
click at [164, 61] on link "DTP_unassigned" at bounding box center [158, 57] width 91 height 23
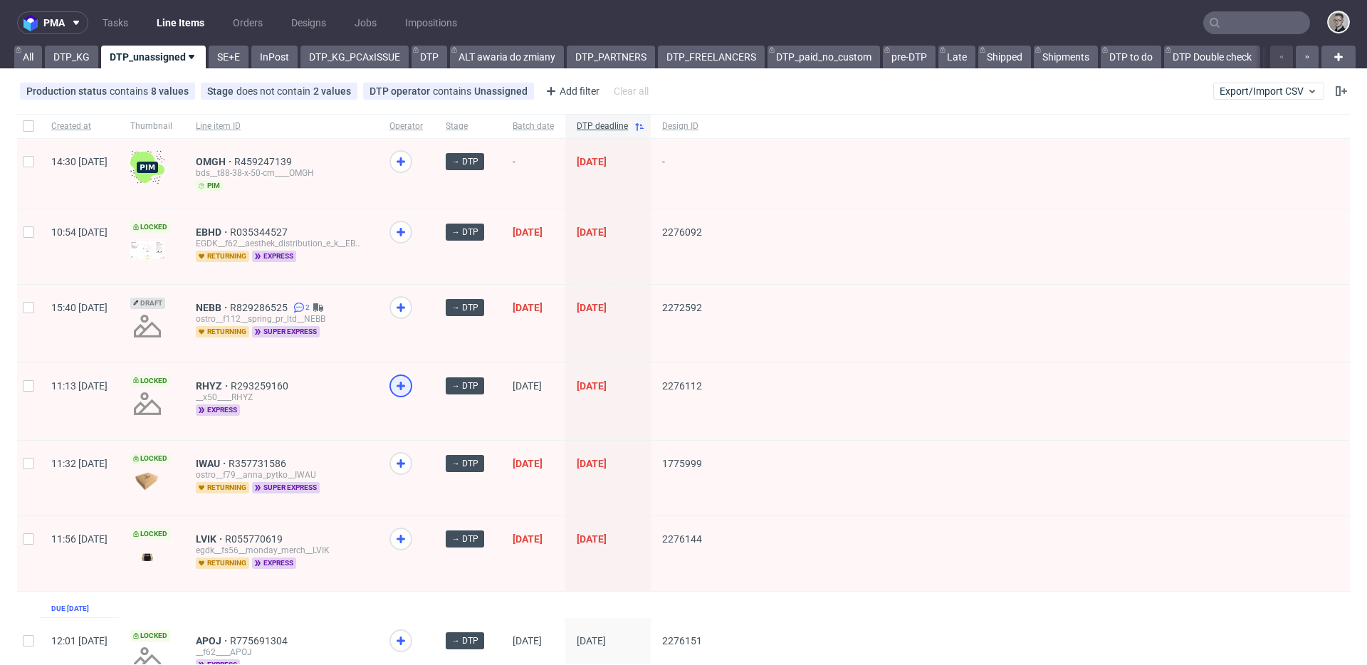
click at [409, 382] on icon at bounding box center [400, 385] width 17 height 17
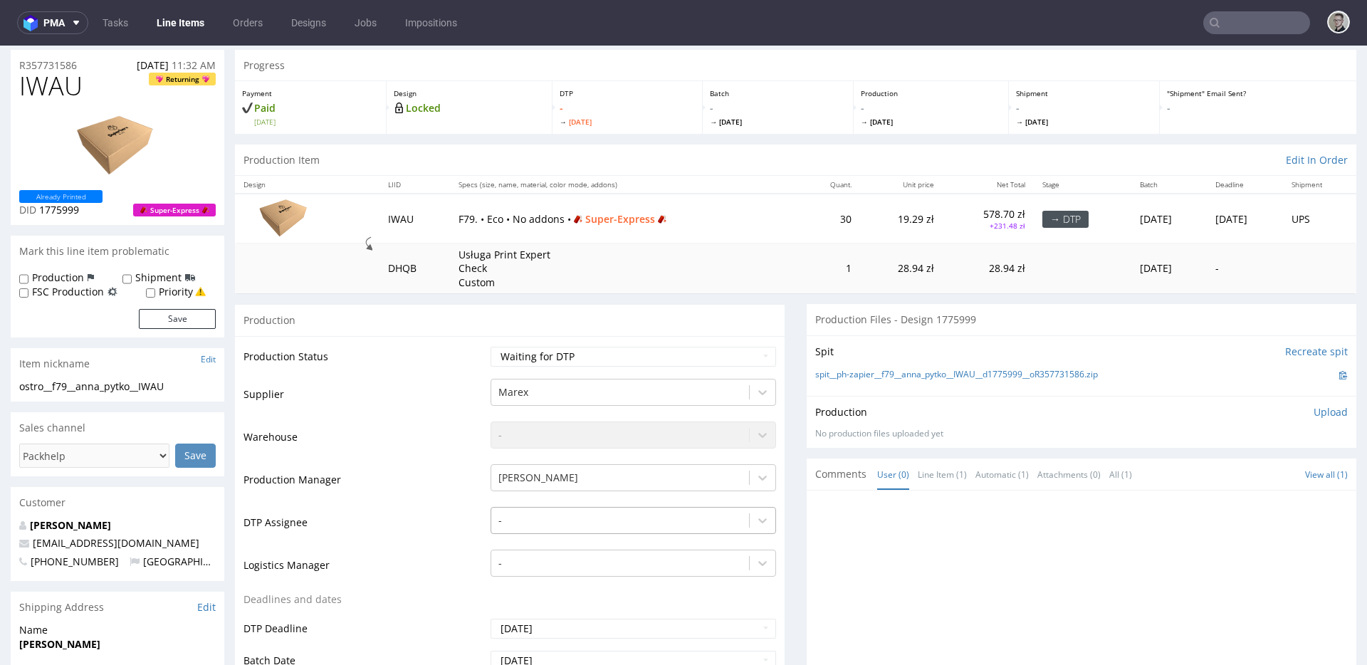
click at [543, 527] on div "-" at bounding box center [632, 517] width 285 height 20
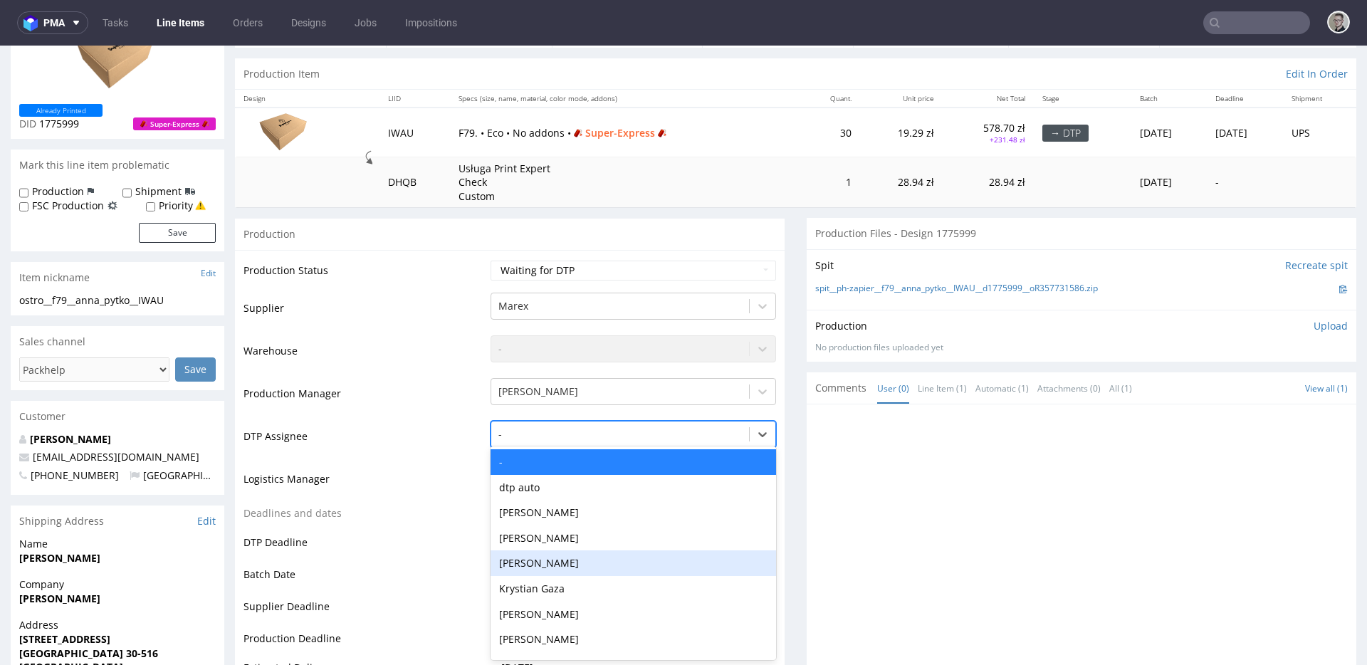
scroll to position [129, 0]
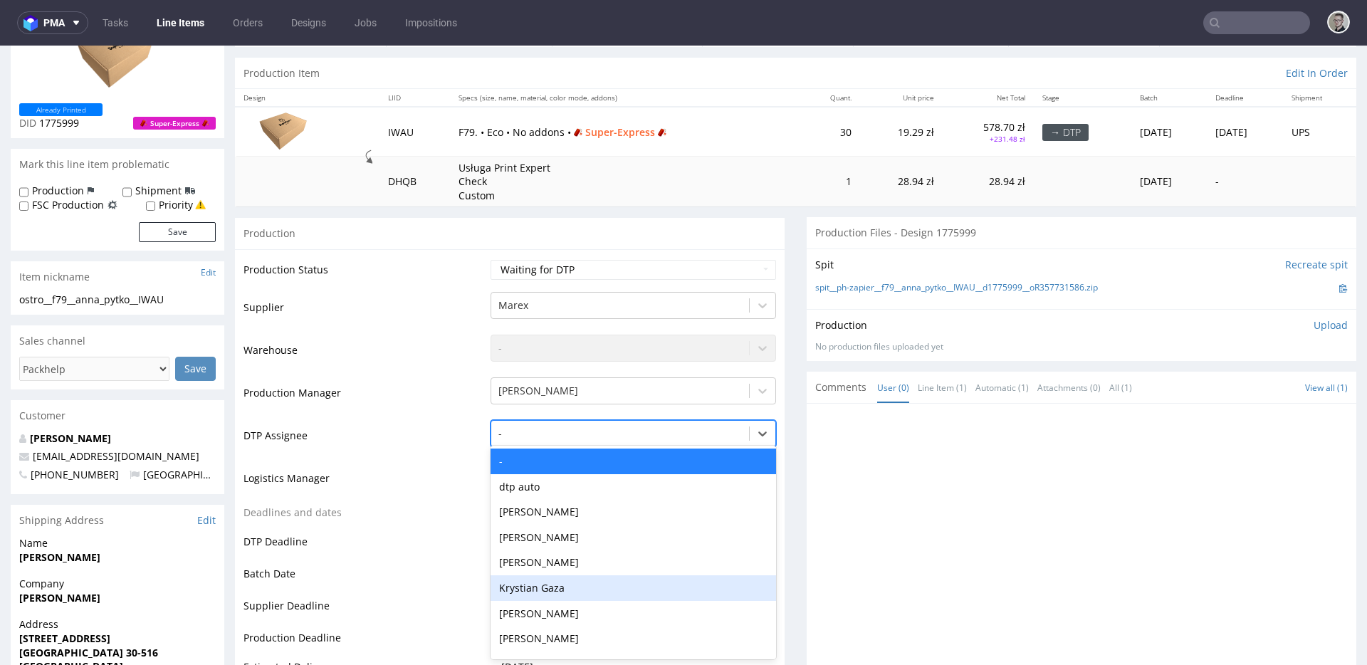
click at [572, 582] on div "Krystian Gaza" at bounding box center [632, 588] width 285 height 26
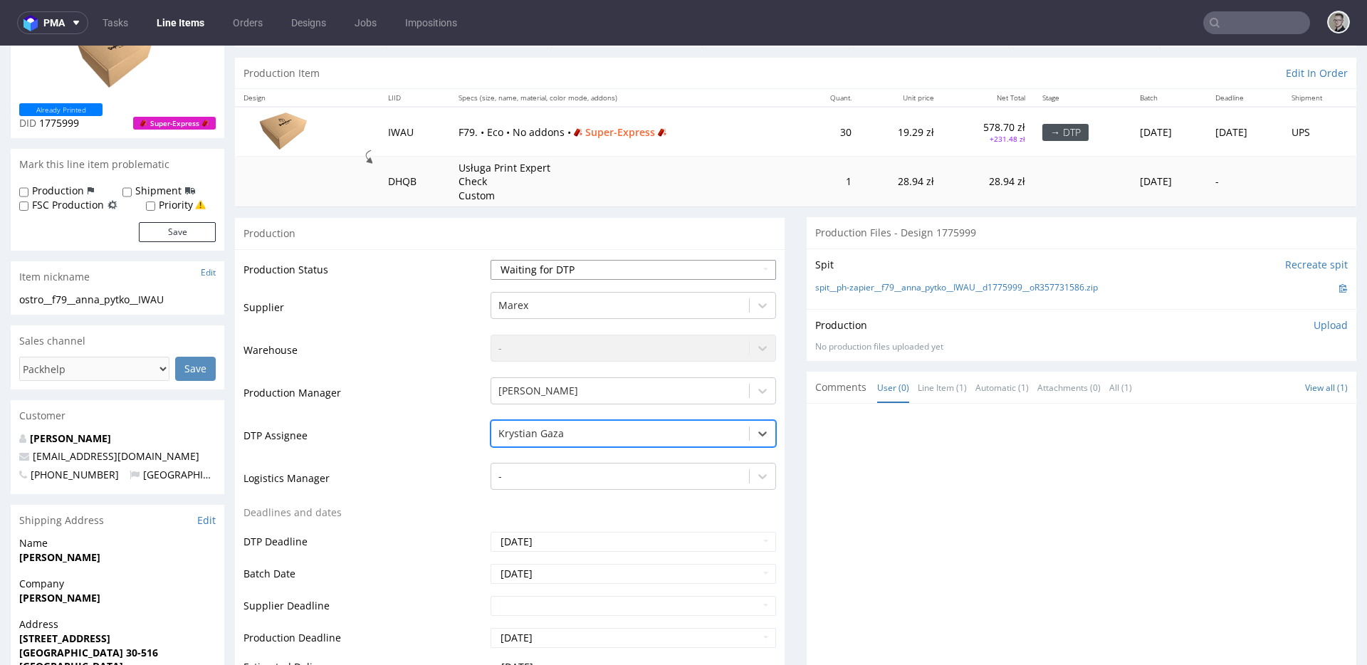
click at [601, 278] on select "Waiting for Artwork Waiting for Diecut Waiting for Mockup Waiting for DTP Waiti…" at bounding box center [632, 270] width 285 height 20
select select "dtp_in_process"
click at [490, 260] on select "Waiting for Artwork Waiting for Diecut Waiting for Mockup Waiting for DTP Waiti…" at bounding box center [632, 270] width 285 height 20
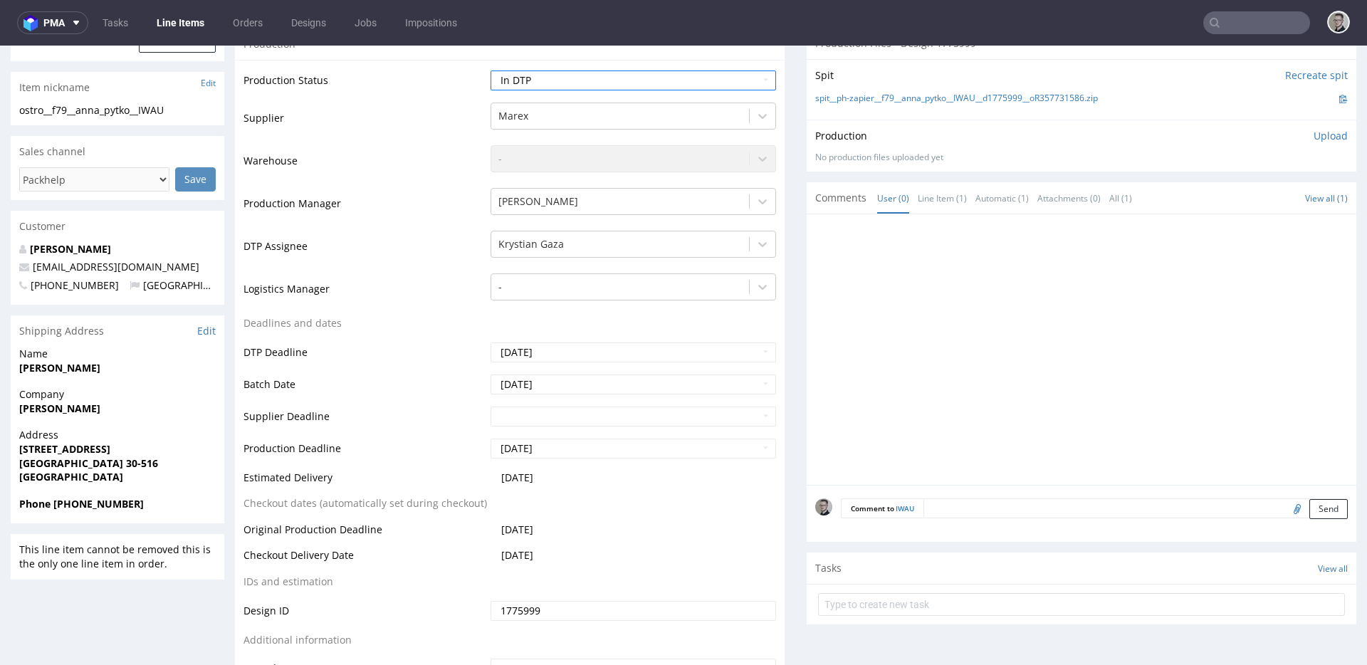
scroll to position [596, 0]
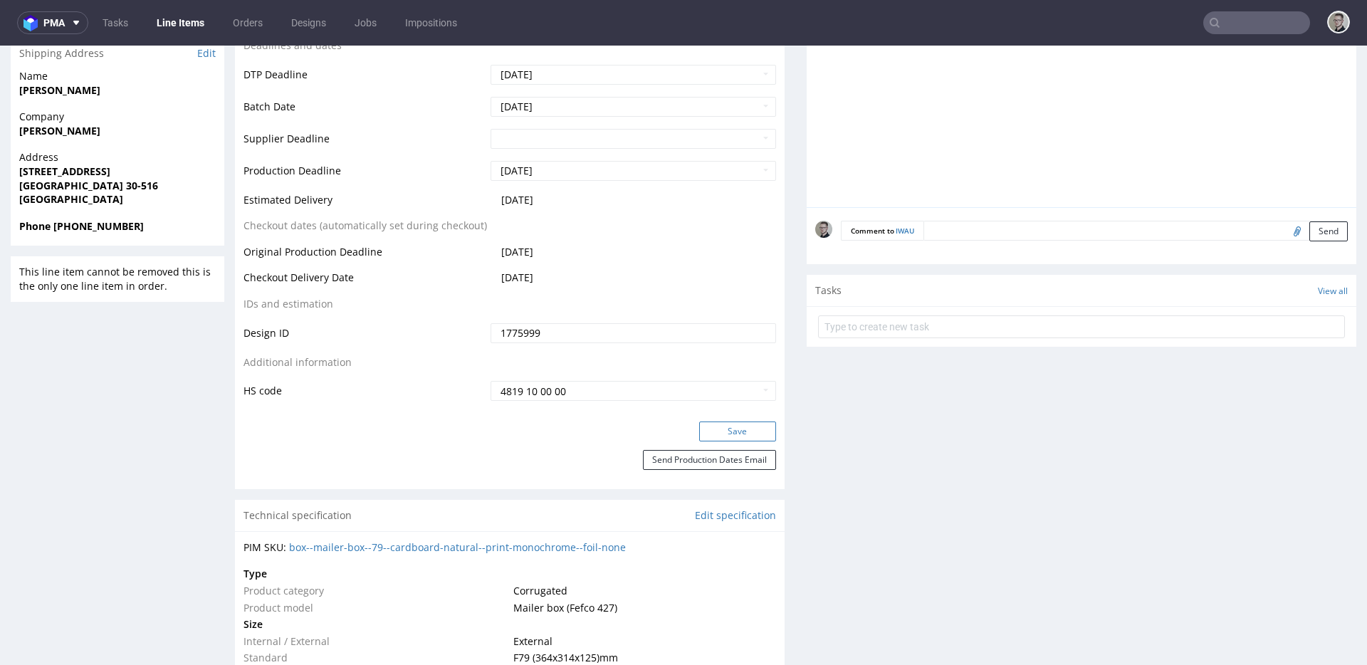
click at [734, 433] on button "Save" at bounding box center [737, 431] width 77 height 20
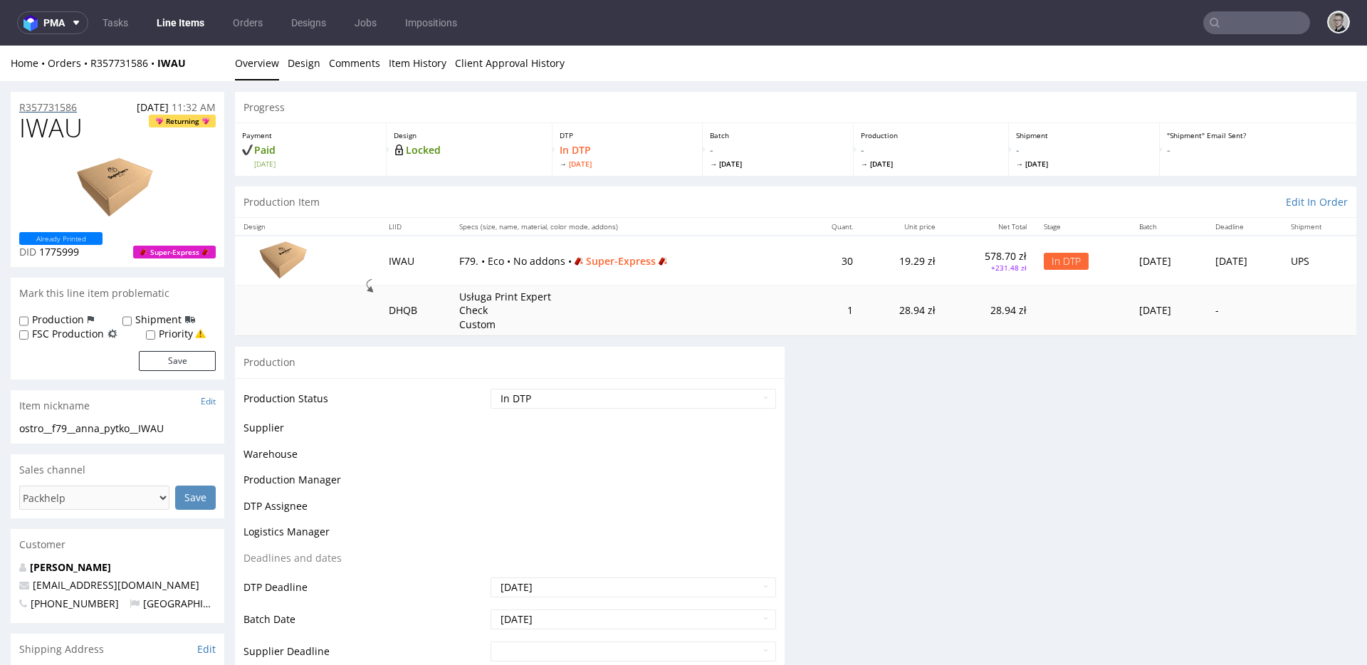
scroll to position [0, 0]
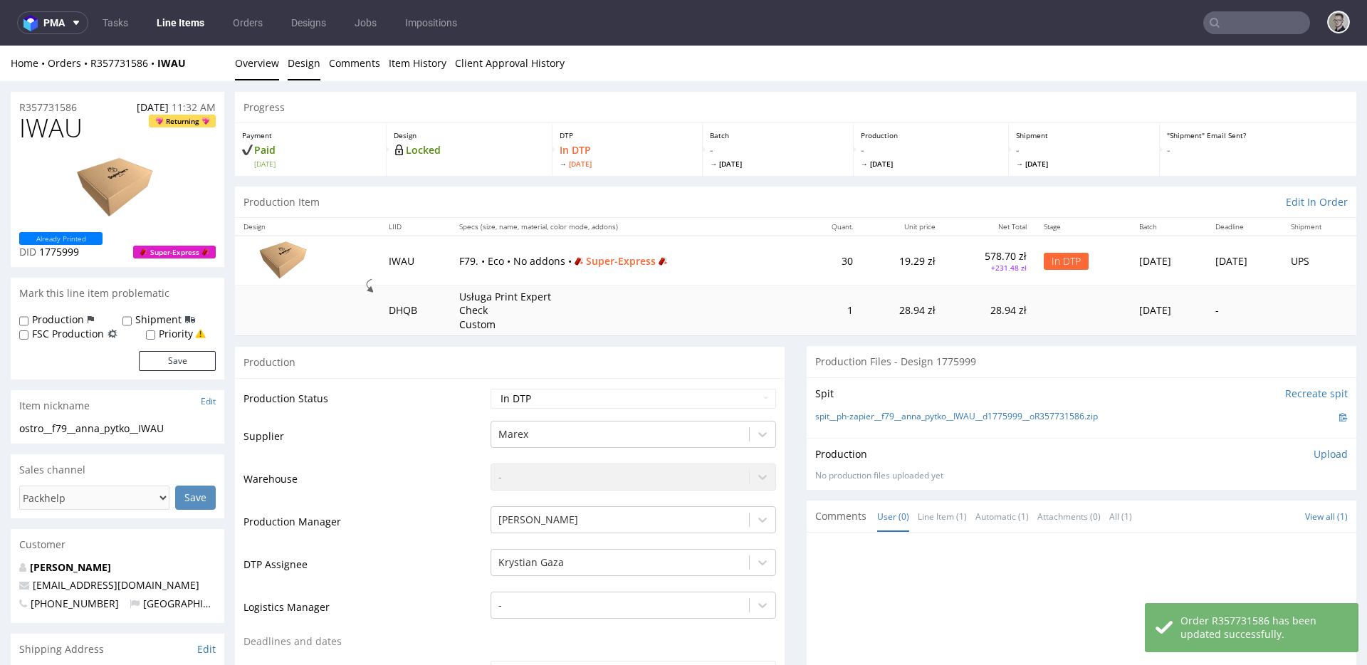
click at [304, 63] on link "Design" at bounding box center [304, 63] width 33 height 35
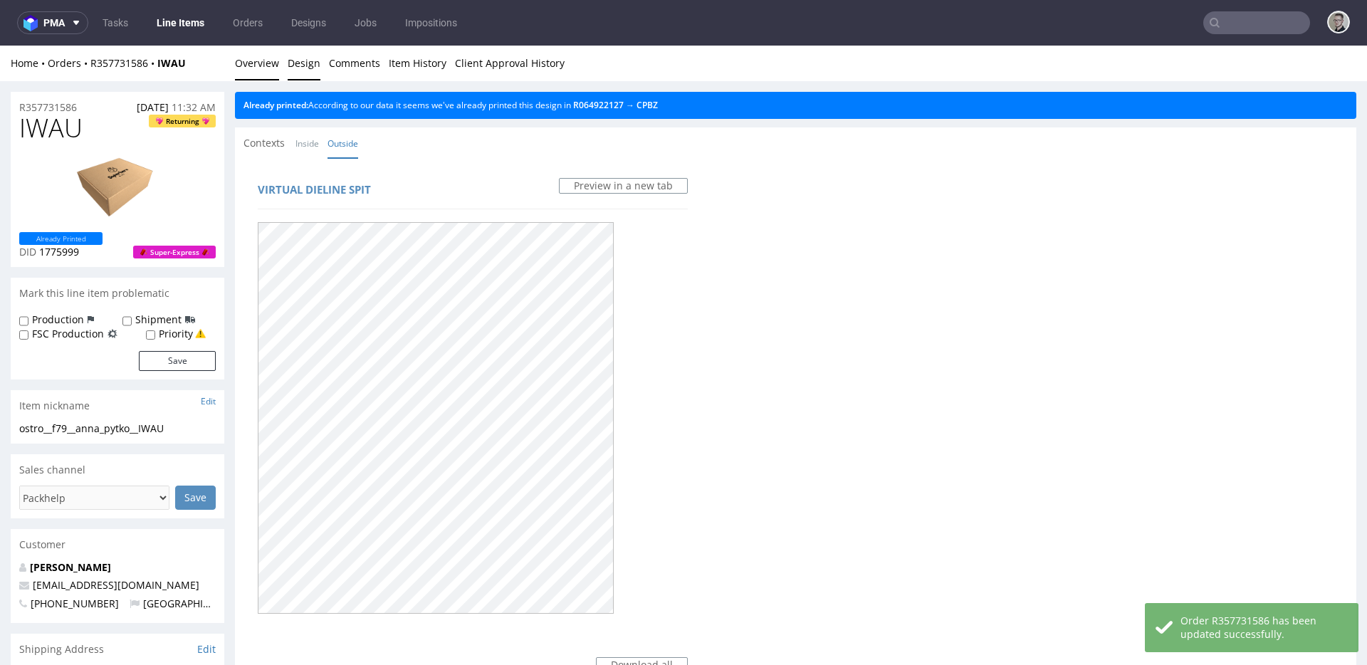
click at [242, 63] on link "Overview" at bounding box center [257, 63] width 44 height 35
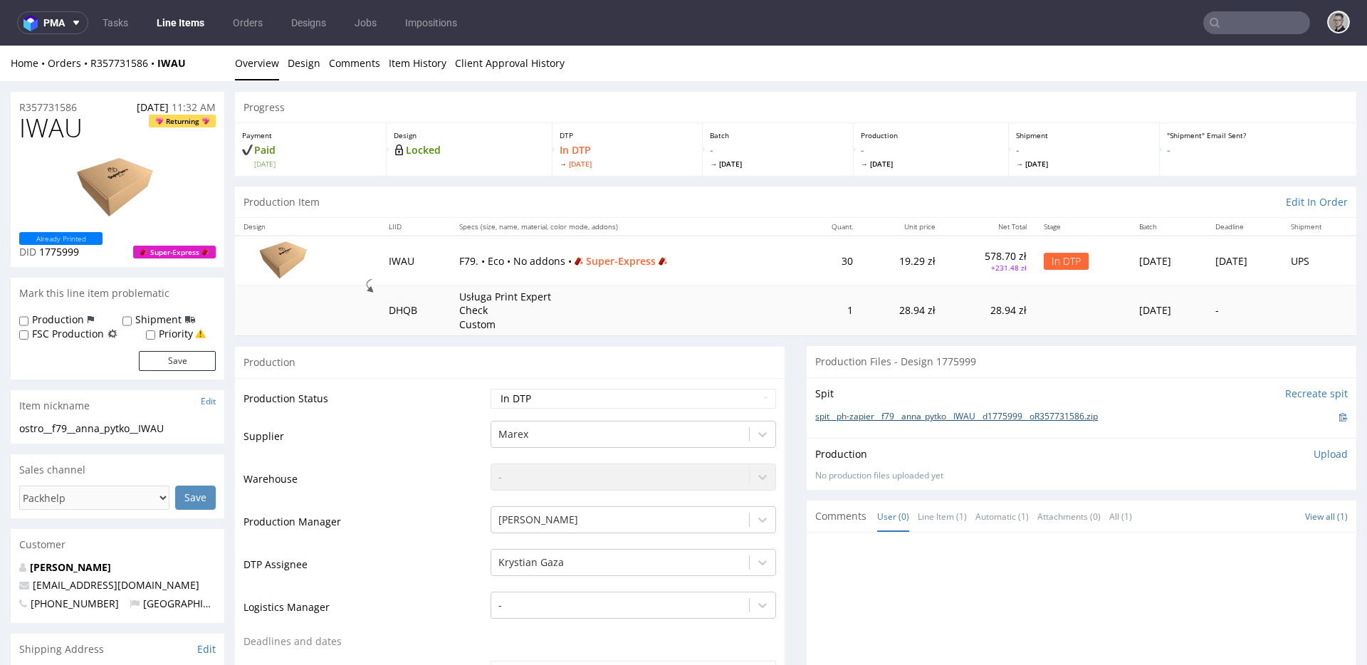
click at [986, 415] on link "spit__ph-zapier__f79__anna_pytko__IWAU__d1775999__oR357731586.zip" at bounding box center [956, 417] width 283 height 12
click at [1313, 456] on p "Upload" at bounding box center [1330, 454] width 34 height 14
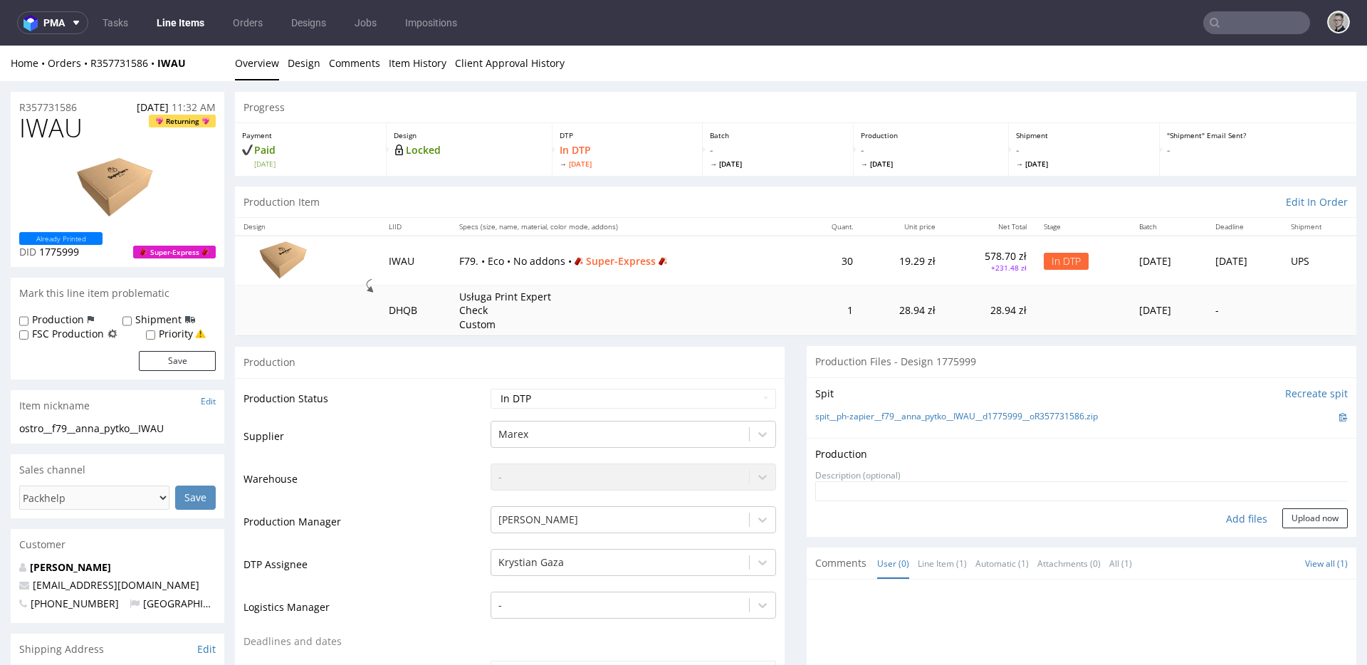
click at [1234, 520] on div "Add files" at bounding box center [1246, 518] width 71 height 21
type input "C:\fakepath\ph-zapier__f79__anna_pytko__IWAU__d1775999__oR357731586__latest__ou…"
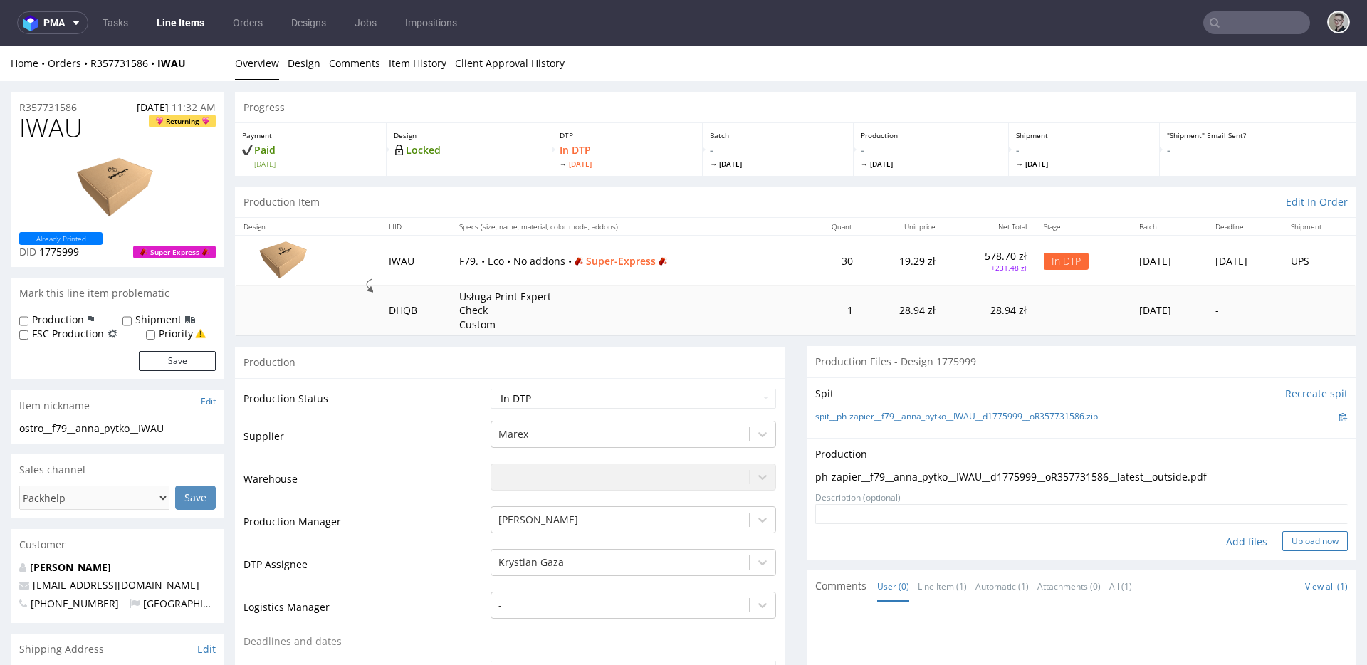
click at [1309, 544] on button "Upload now" at bounding box center [1314, 541] width 65 height 20
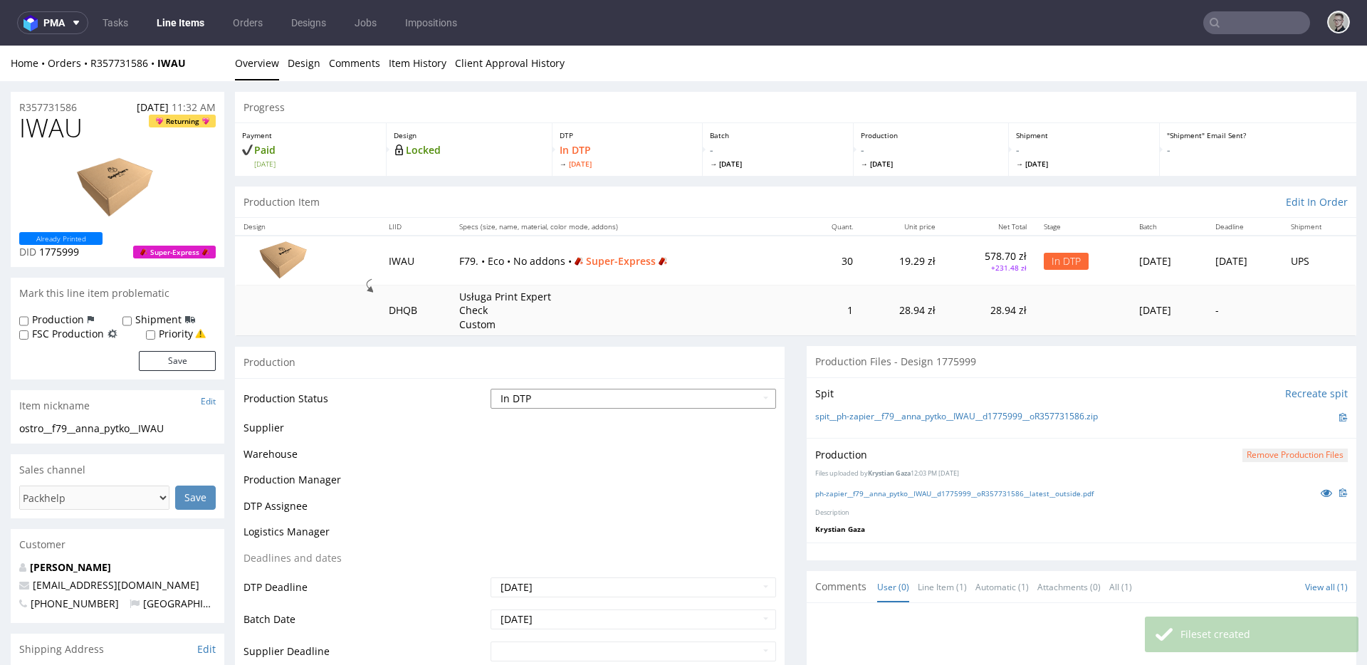
click at [616, 400] on select "Waiting for Artwork Waiting for Diecut Waiting for Mockup Waiting for DTP Waiti…" at bounding box center [632, 399] width 285 height 20
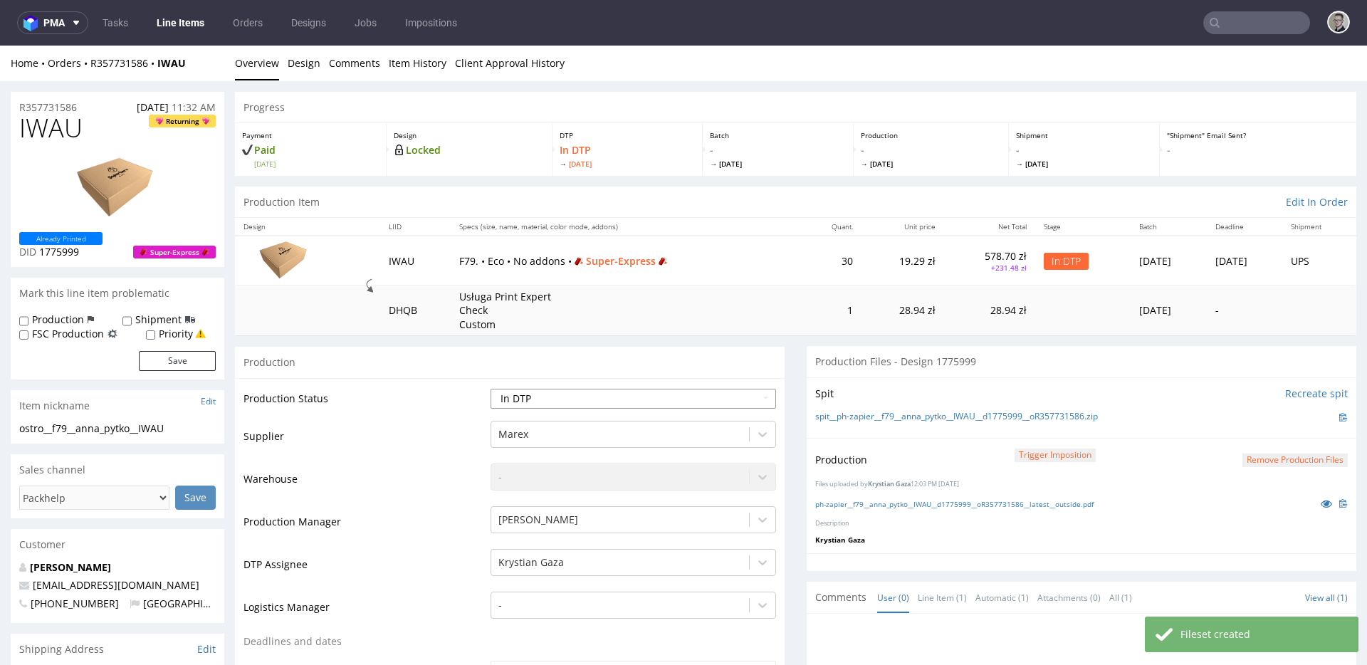
select select "dtp_production_ready"
click at [490, 389] on select "Waiting for Artwork Waiting for Diecut Waiting for Mockup Waiting for DTP Waiti…" at bounding box center [632, 399] width 285 height 20
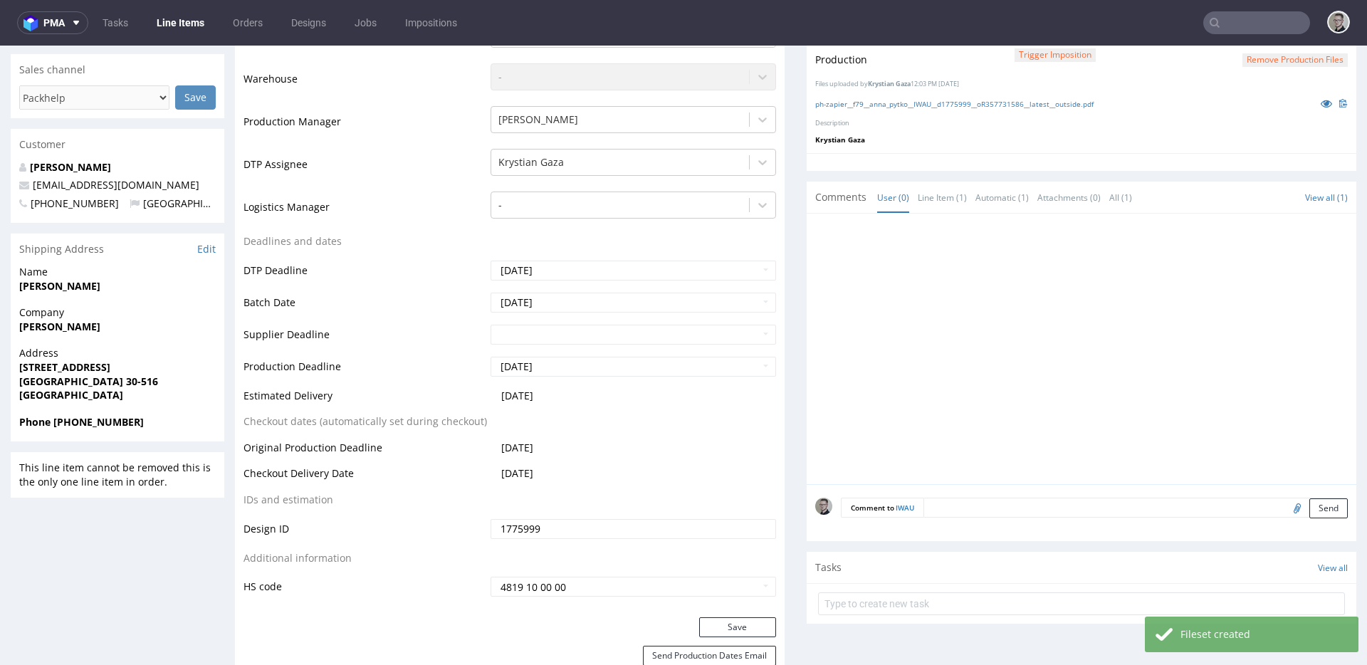
scroll to position [910, 0]
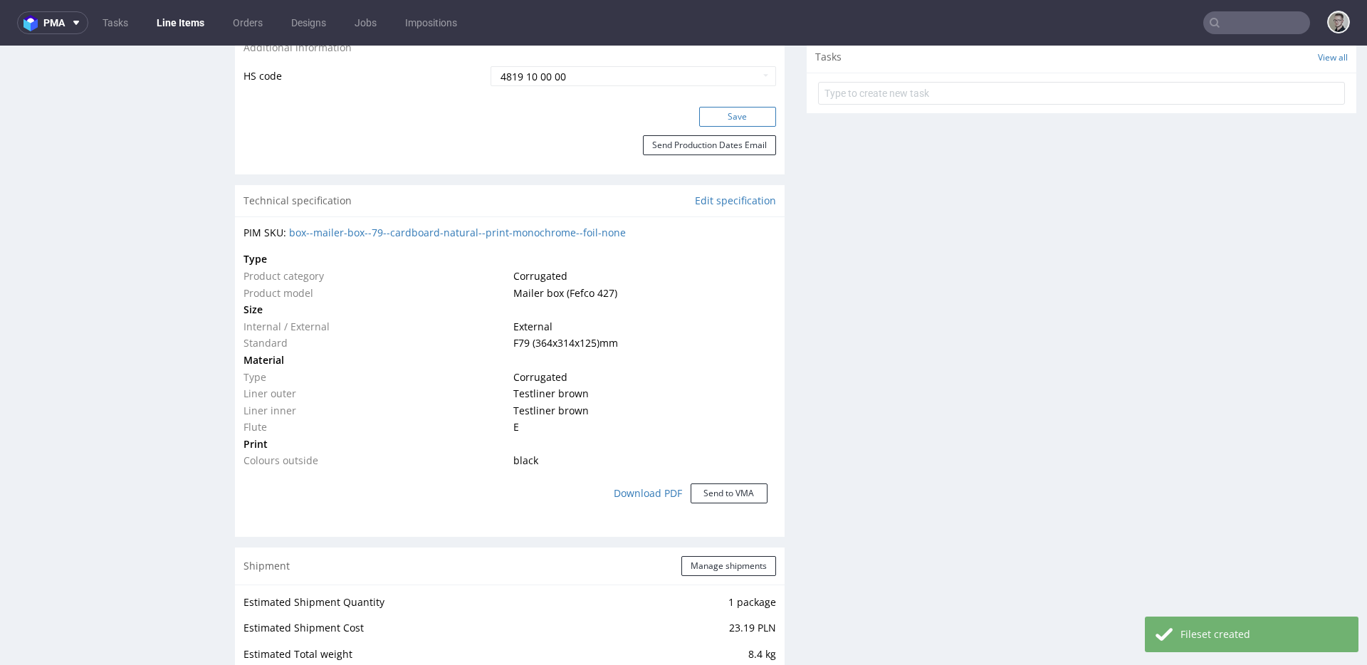
click at [737, 115] on button "Save" at bounding box center [737, 117] width 77 height 20
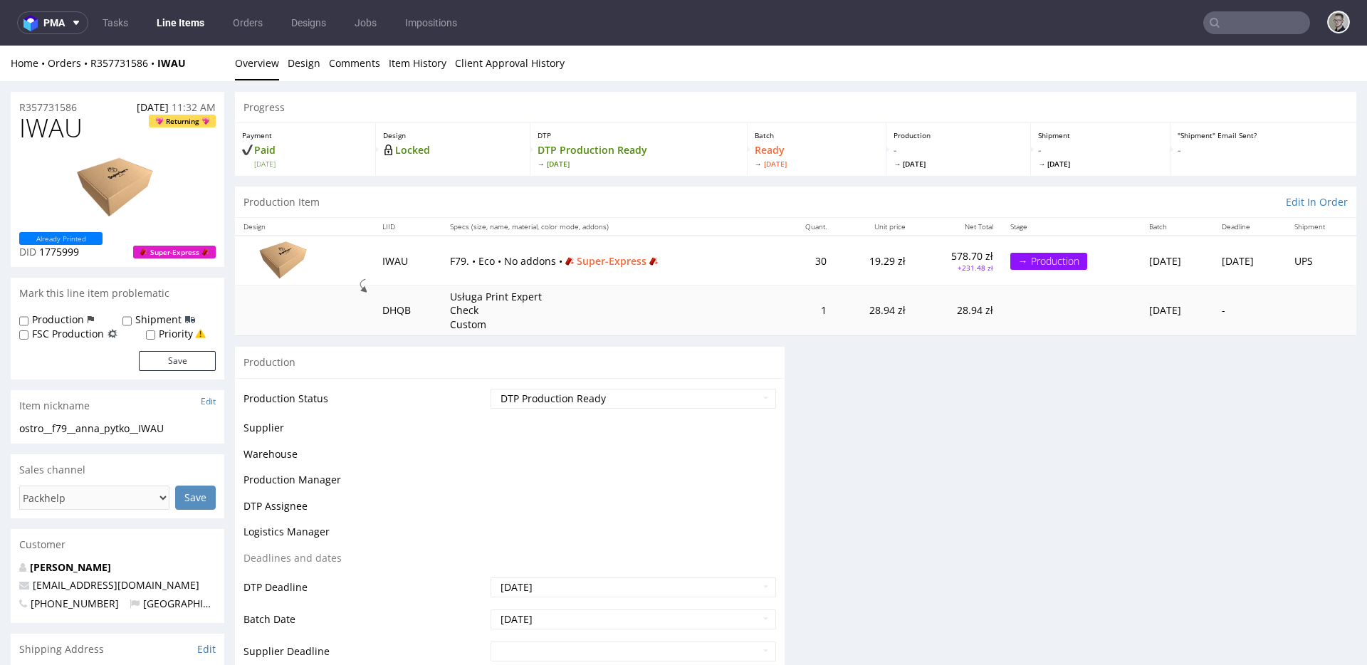
scroll to position [0, 0]
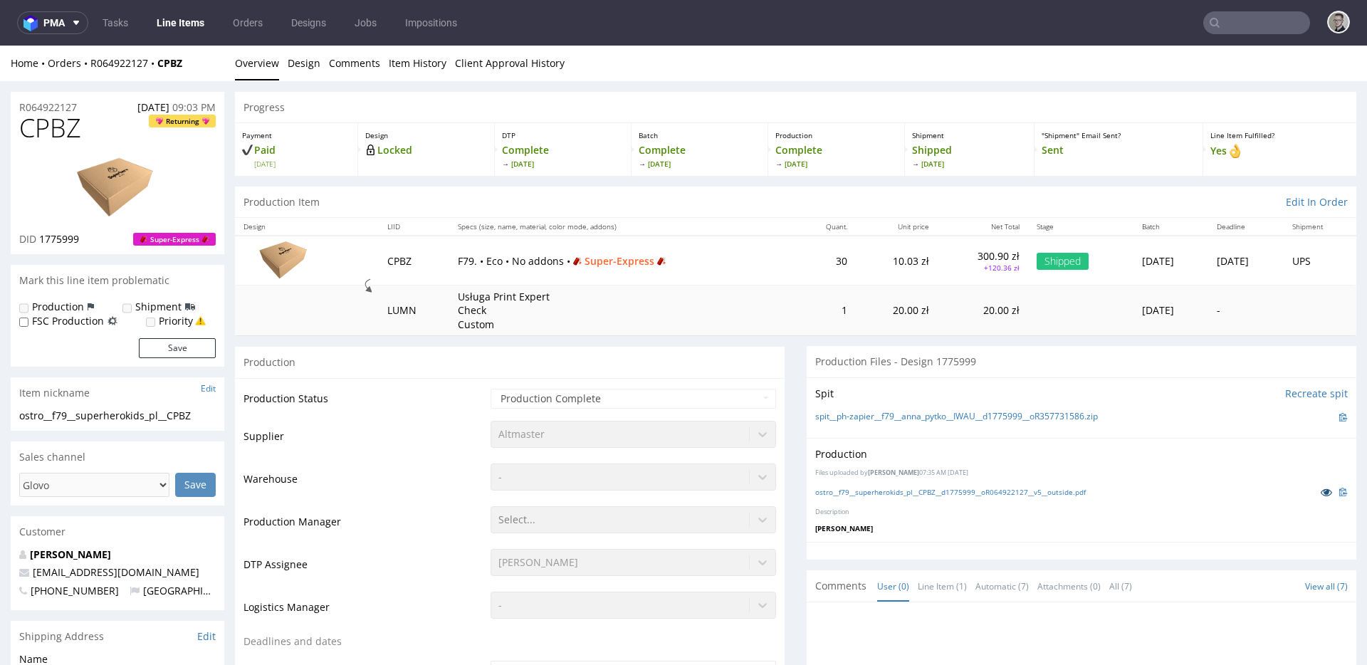
click at [1320, 492] on icon at bounding box center [1325, 492] width 11 height 10
click at [954, 493] on link "ostro__f79__superherokids_pl__CPBZ__d1775999__oR064922127__v5__outside.pdf" at bounding box center [950, 492] width 270 height 10
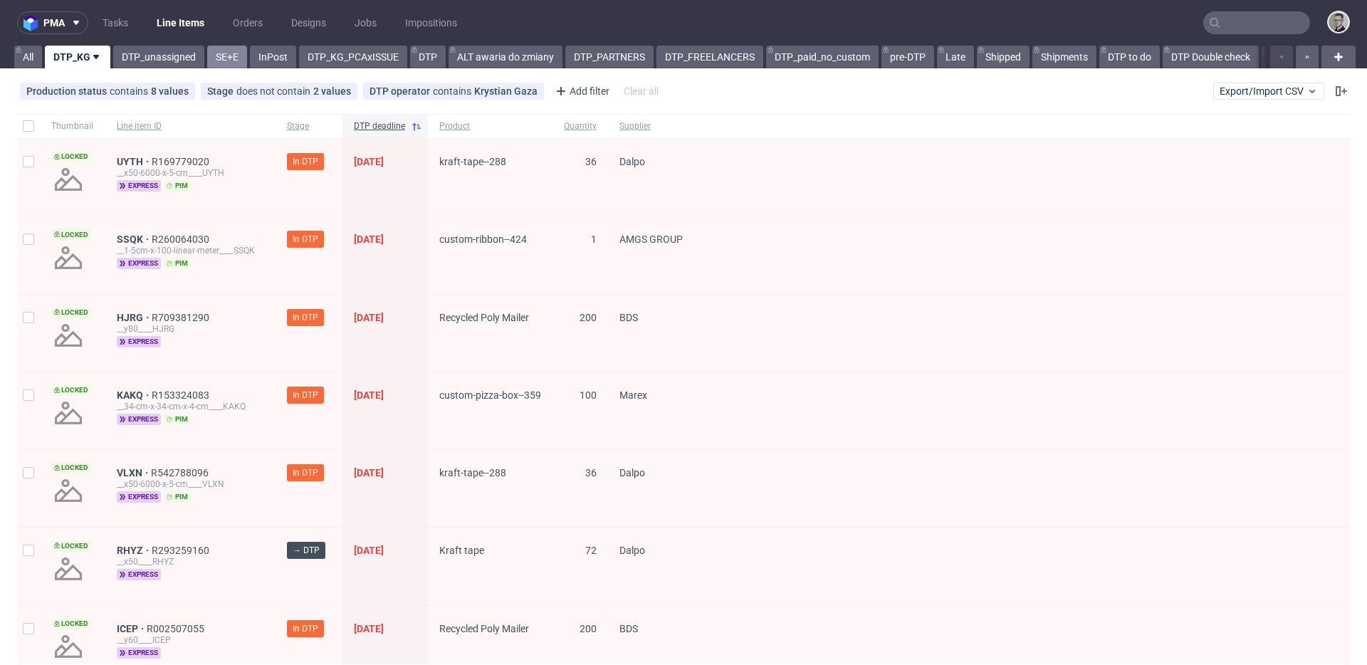
click at [236, 63] on link "SE+E" at bounding box center [227, 57] width 40 height 23
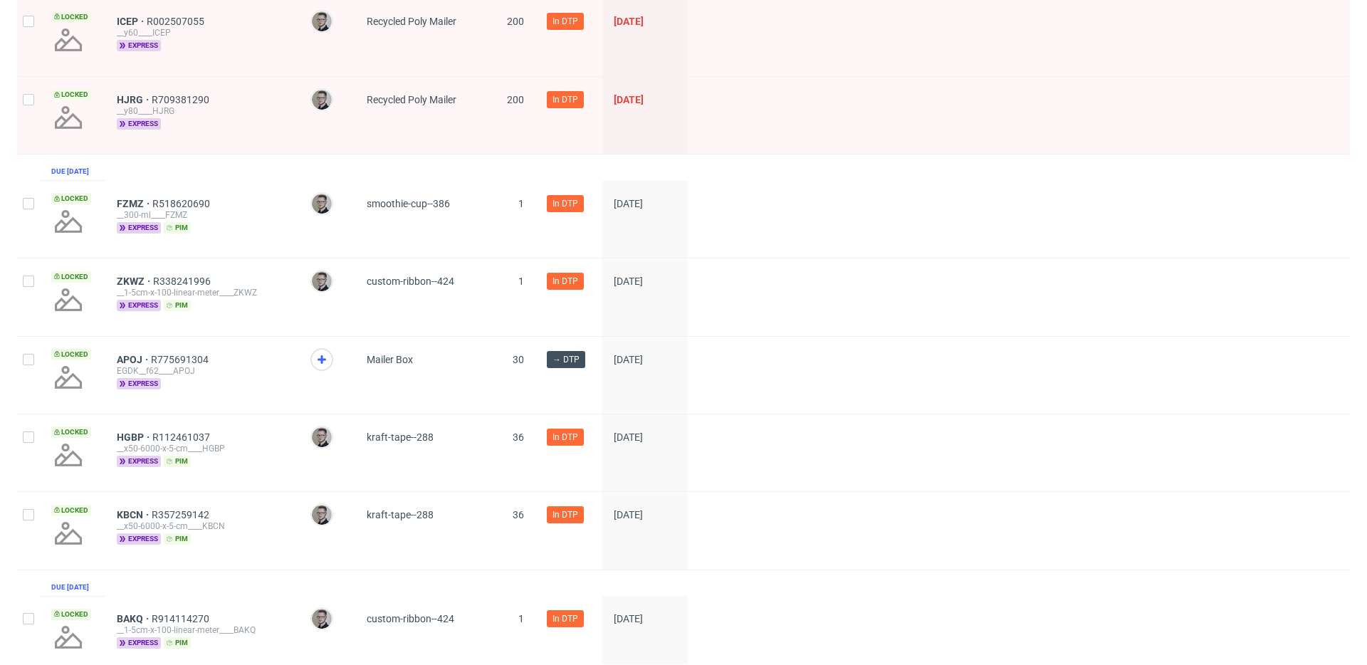
scroll to position [1300, 0]
click at [330, 358] on span at bounding box center [326, 372] width 33 height 48
click at [325, 364] on icon at bounding box center [321, 359] width 17 height 17
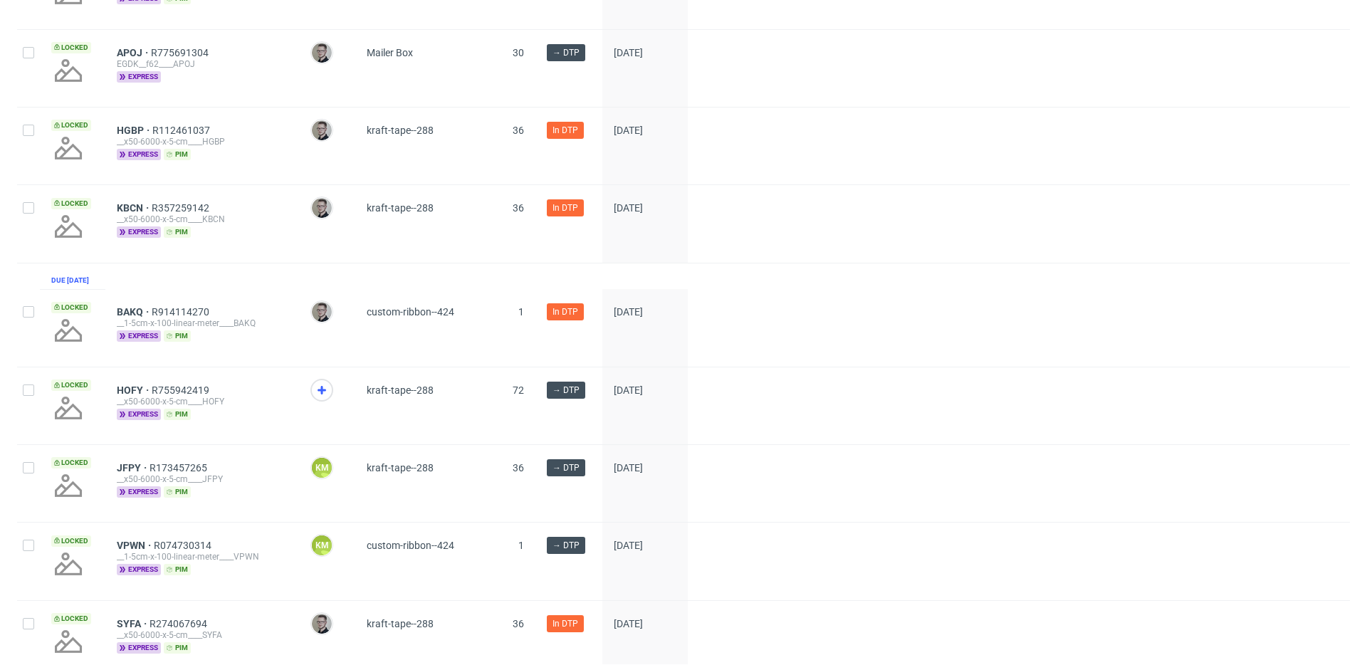
scroll to position [1666, 0]
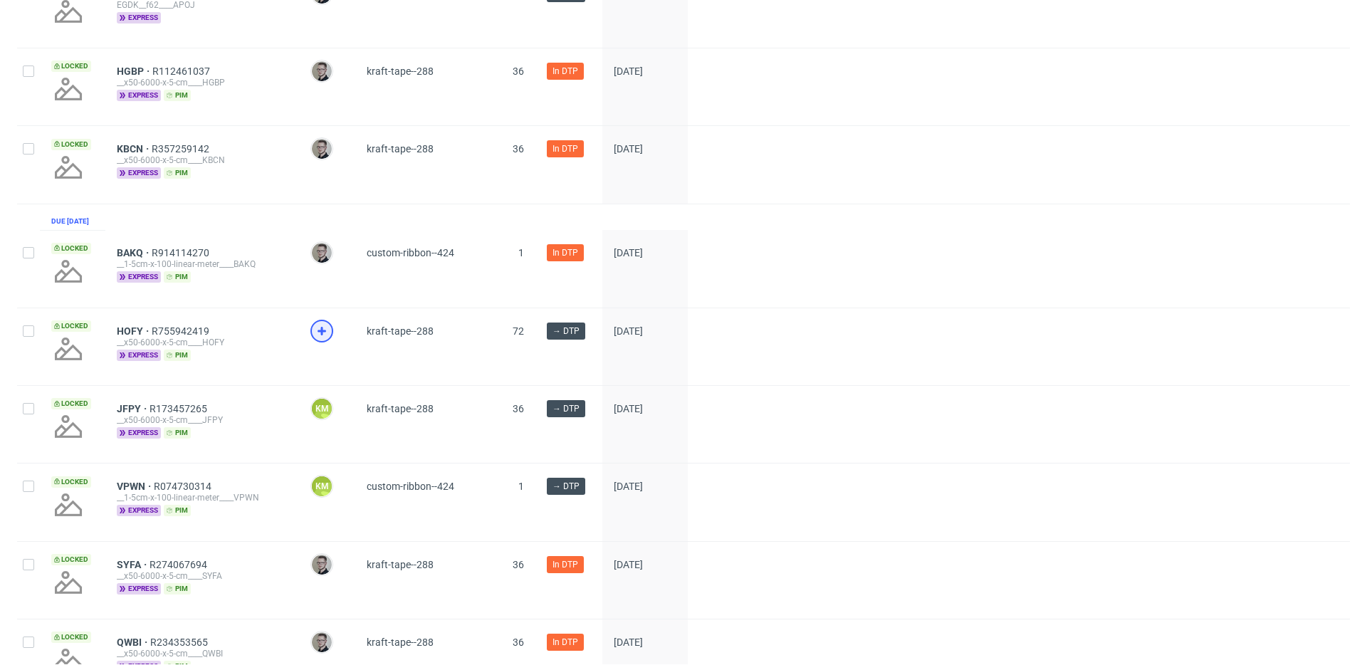
click at [313, 340] on icon at bounding box center [321, 330] width 17 height 17
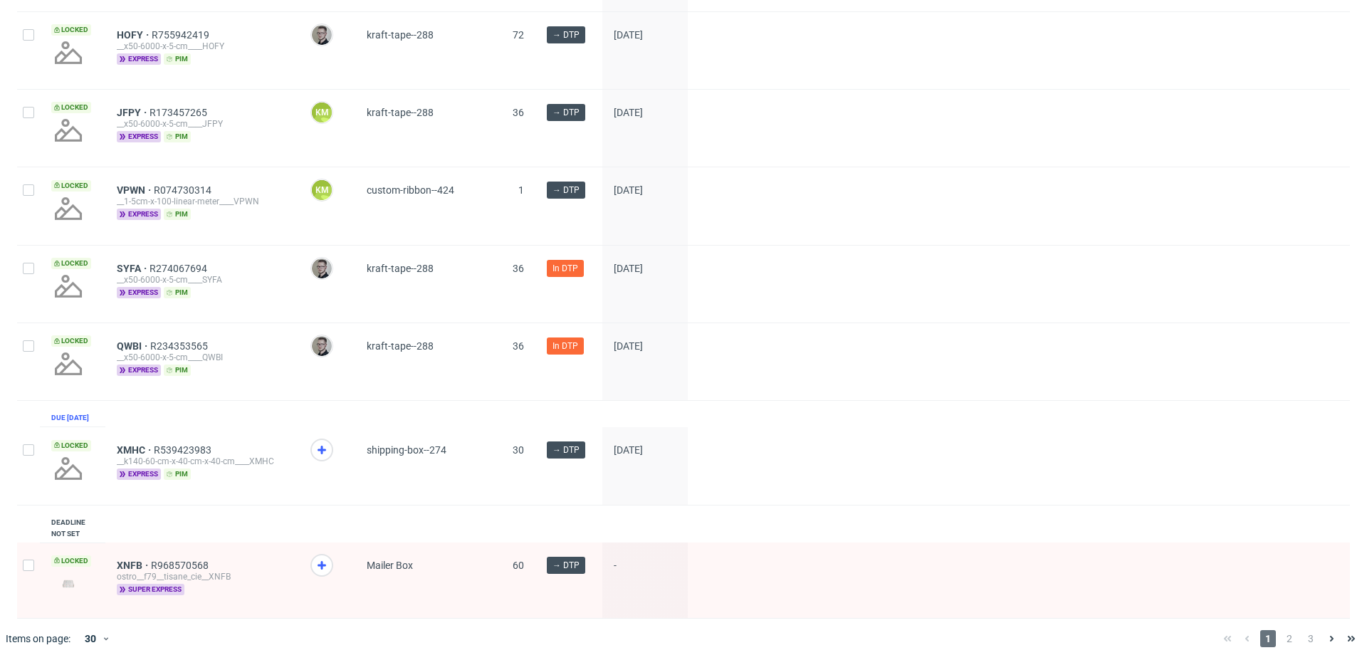
scroll to position [1995, 0]
click at [320, 445] on icon at bounding box center [321, 449] width 17 height 17
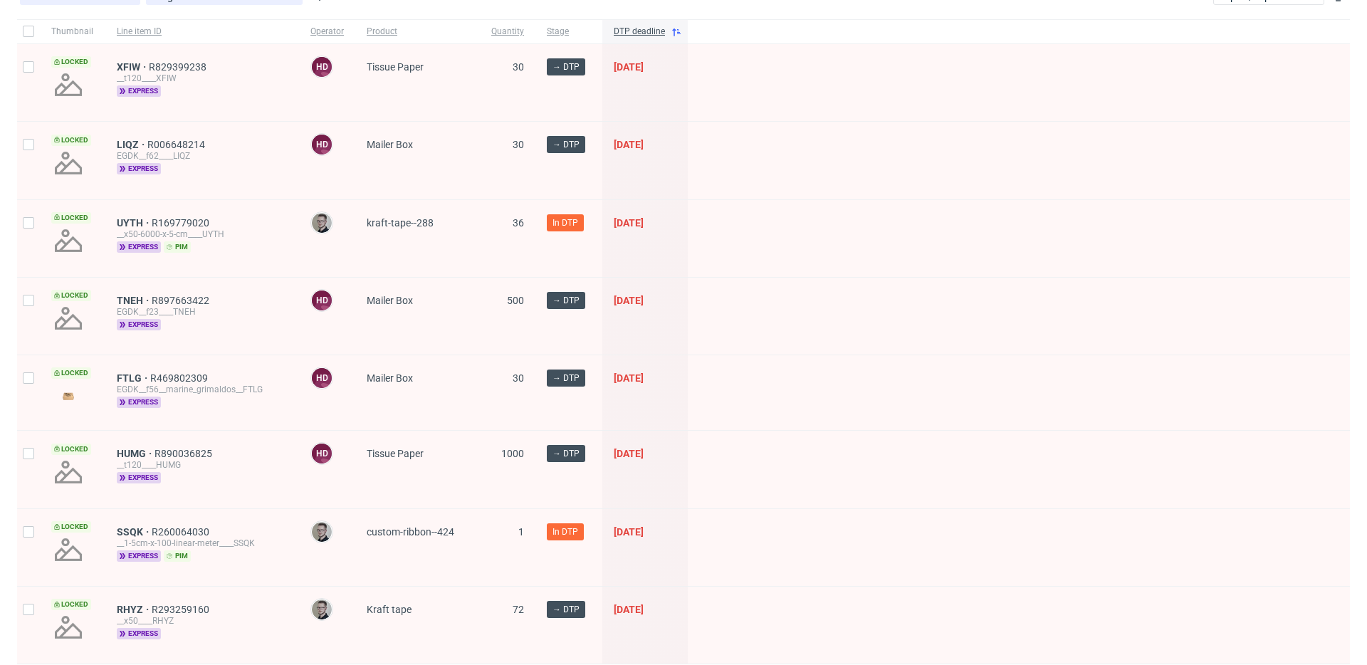
scroll to position [0, 0]
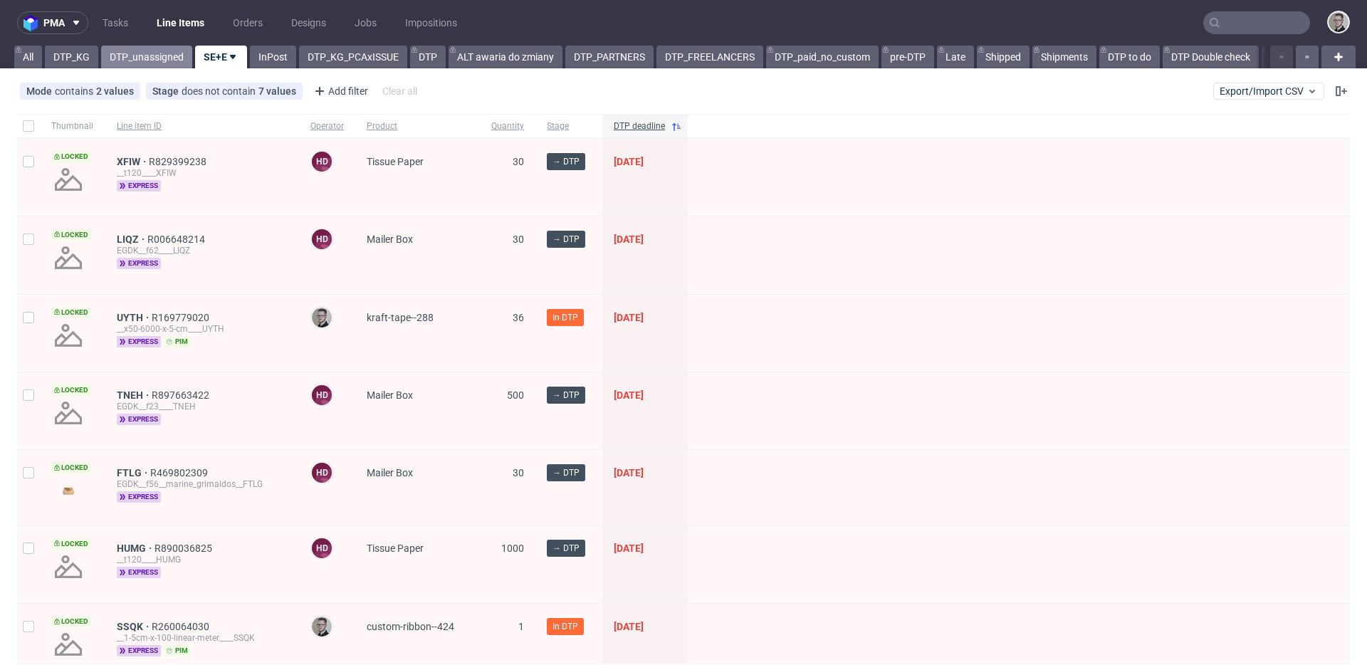
click at [165, 62] on link "DTP_unassigned" at bounding box center [146, 57] width 91 height 23
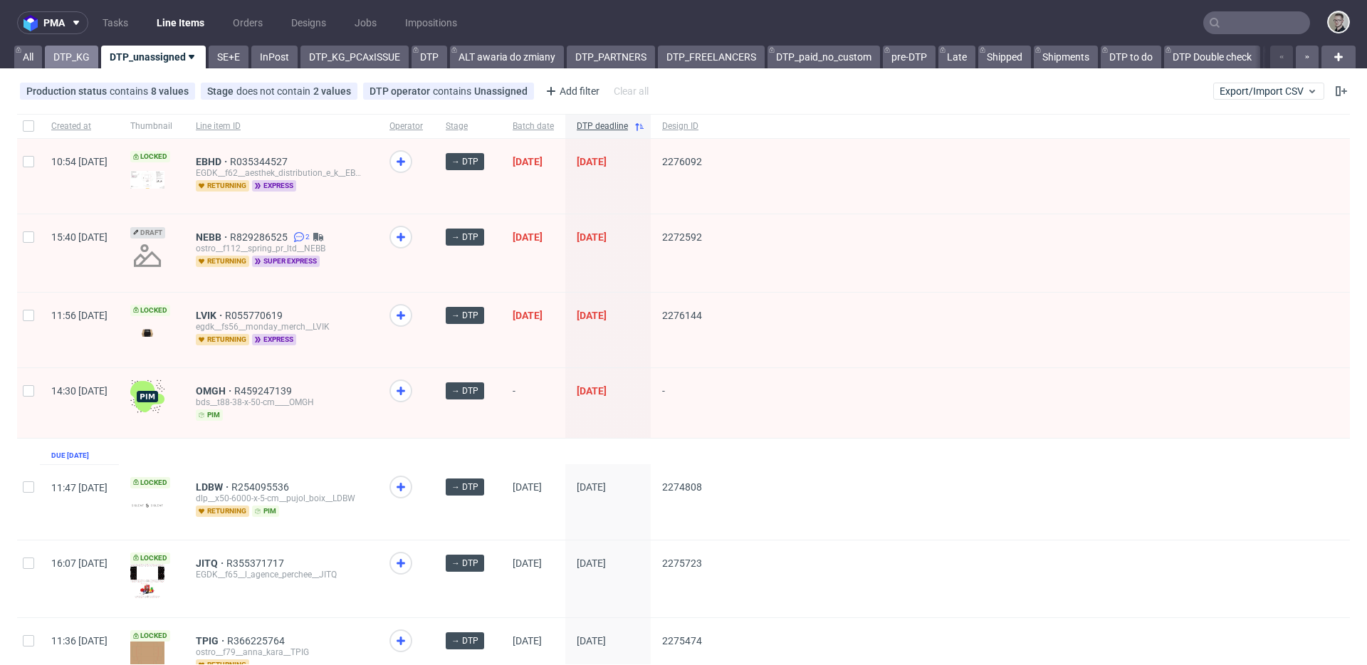
click at [62, 55] on link "DTP_KG" at bounding box center [71, 57] width 53 height 23
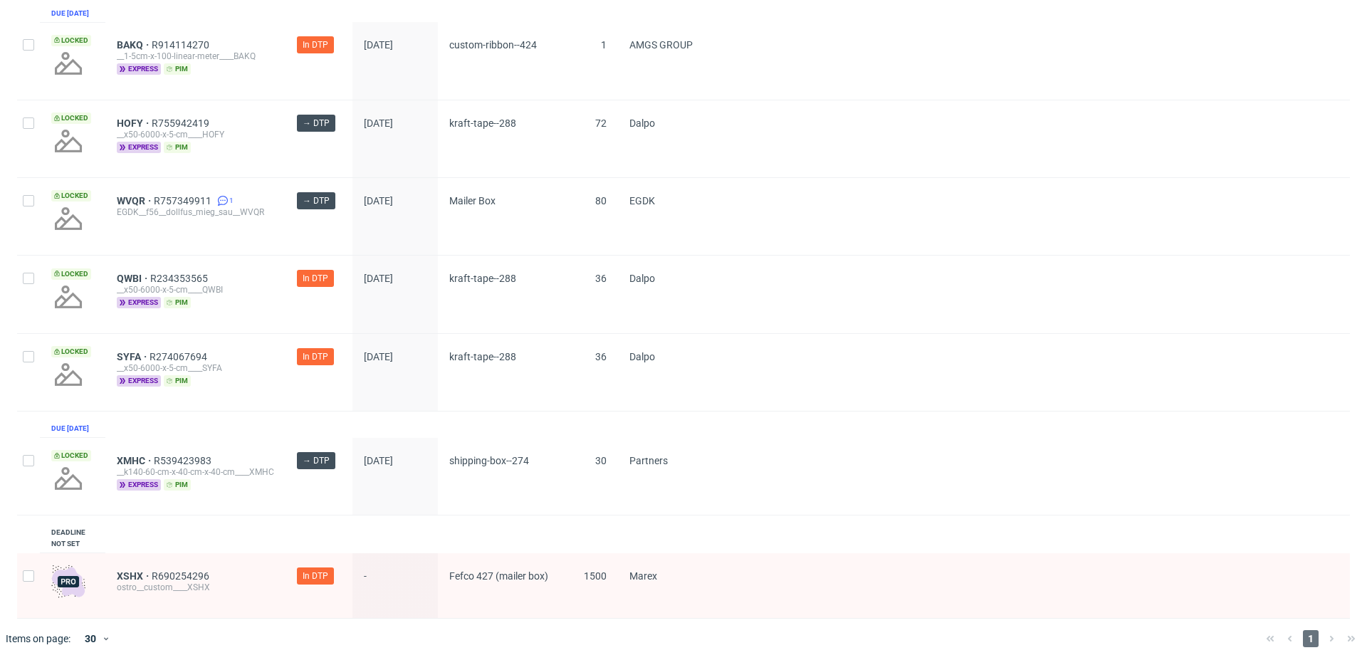
scroll to position [1137, 0]
click at [28, 458] on input "checkbox" at bounding box center [28, 460] width 11 height 11
checkbox input "true"
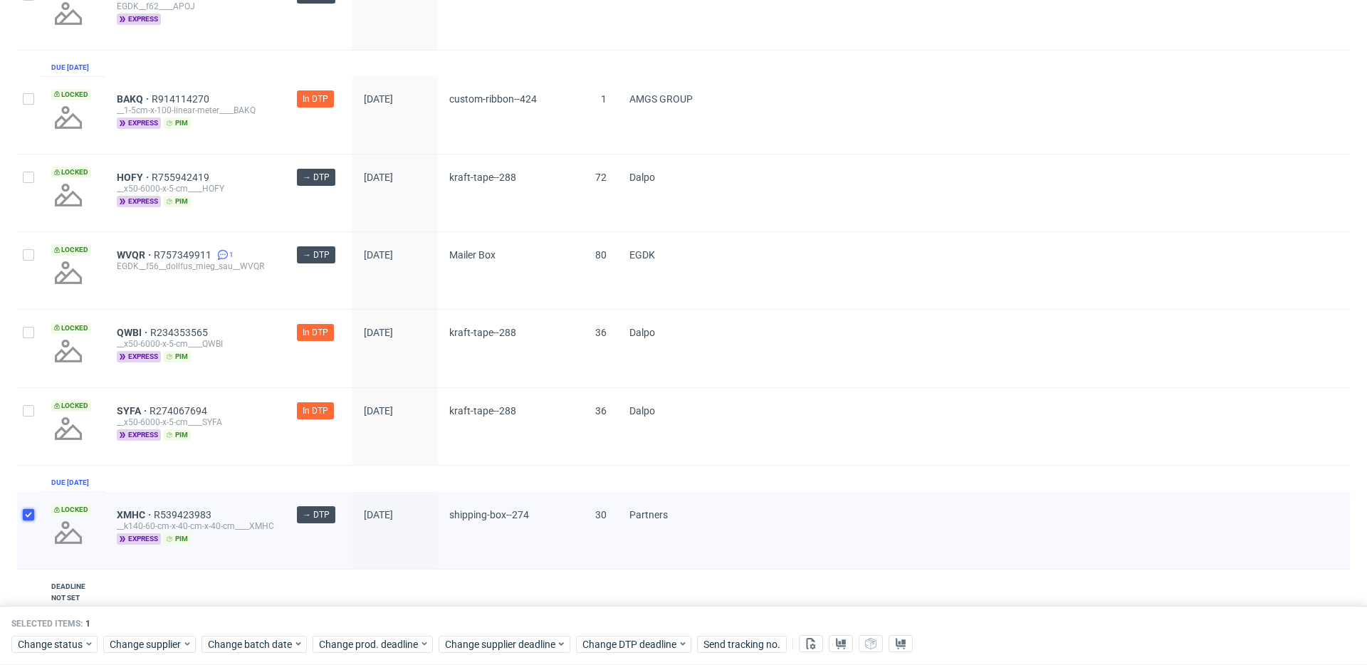
scroll to position [962, 0]
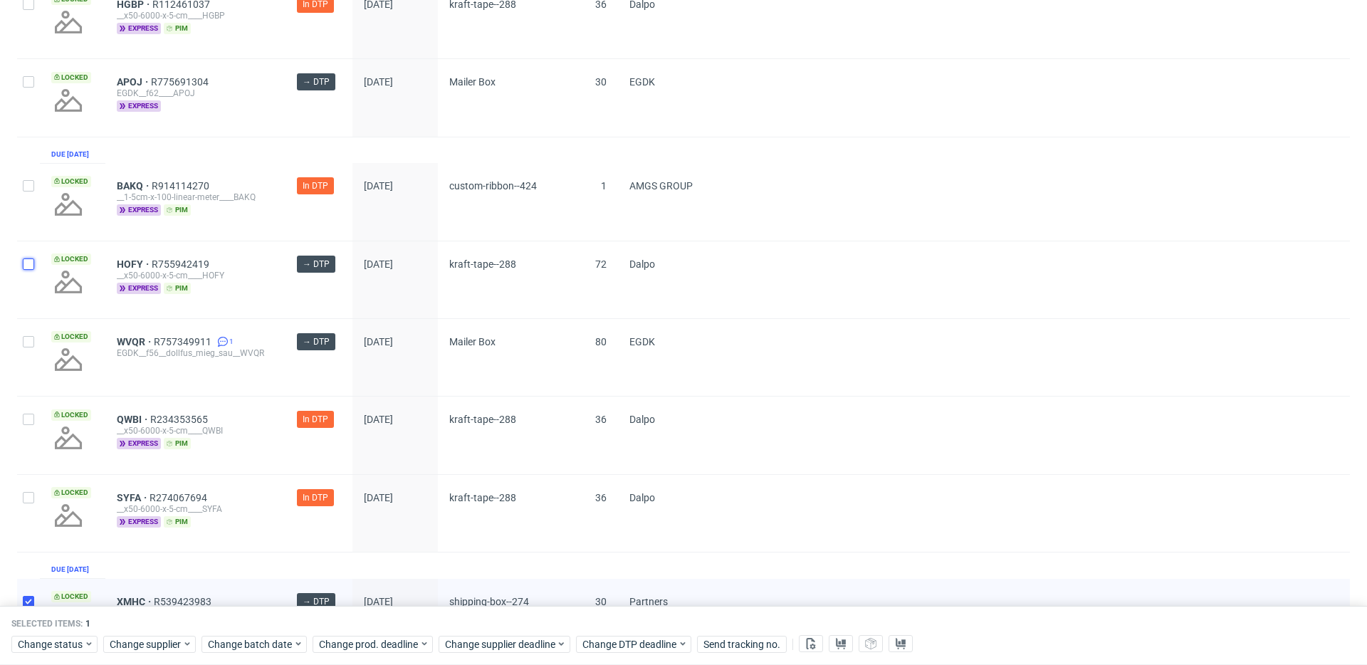
click at [31, 270] on input "checkbox" at bounding box center [28, 263] width 11 height 11
checkbox input "true"
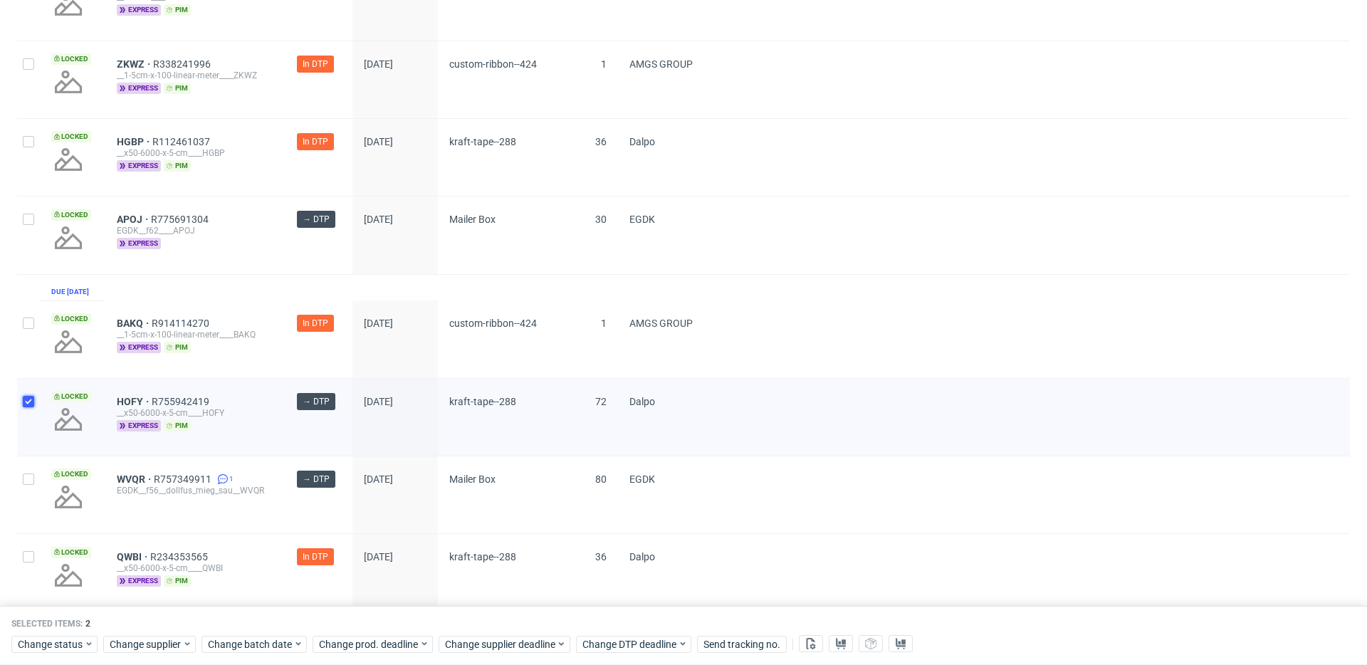
scroll to position [769, 0]
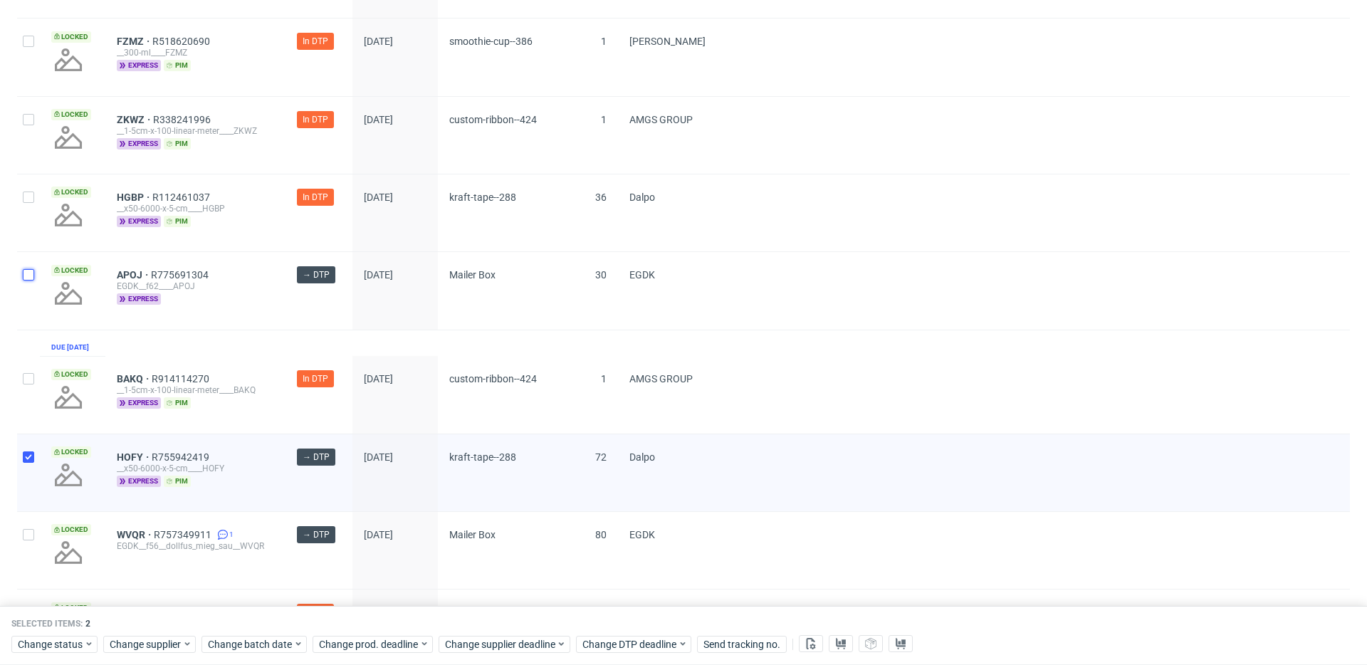
click at [32, 280] on input "checkbox" at bounding box center [28, 274] width 11 height 11
checkbox input "true"
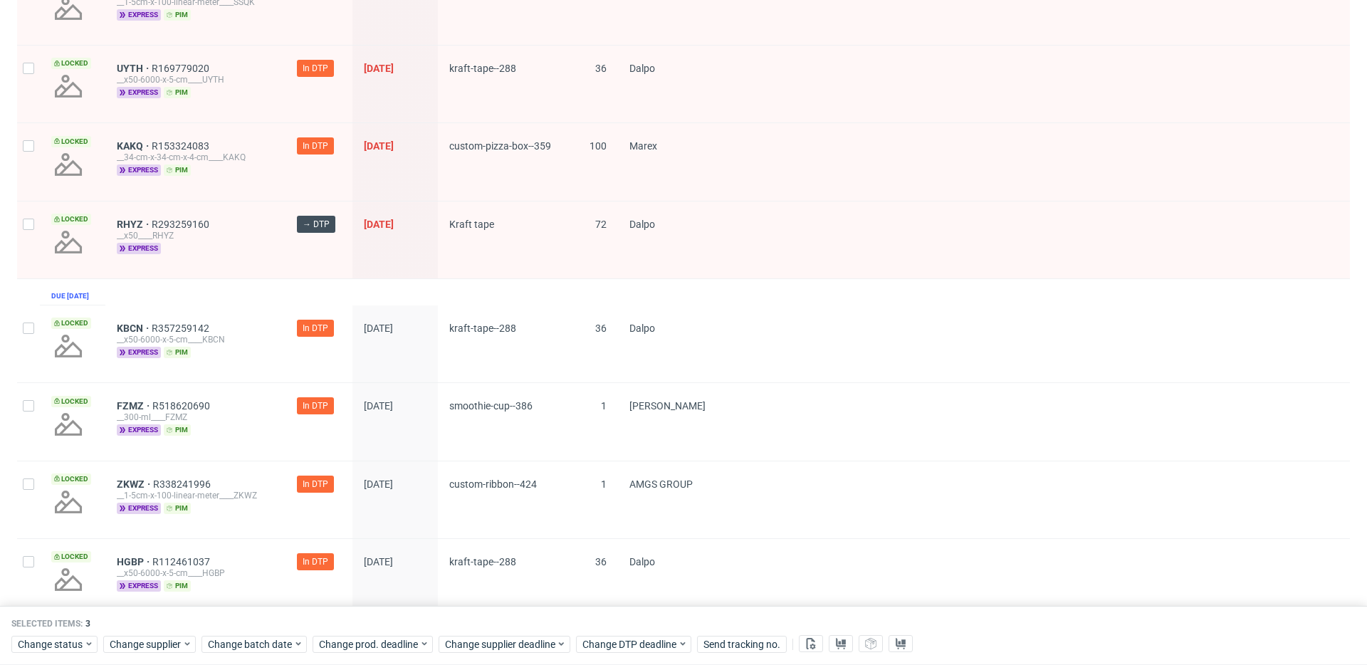
scroll to position [244, 0]
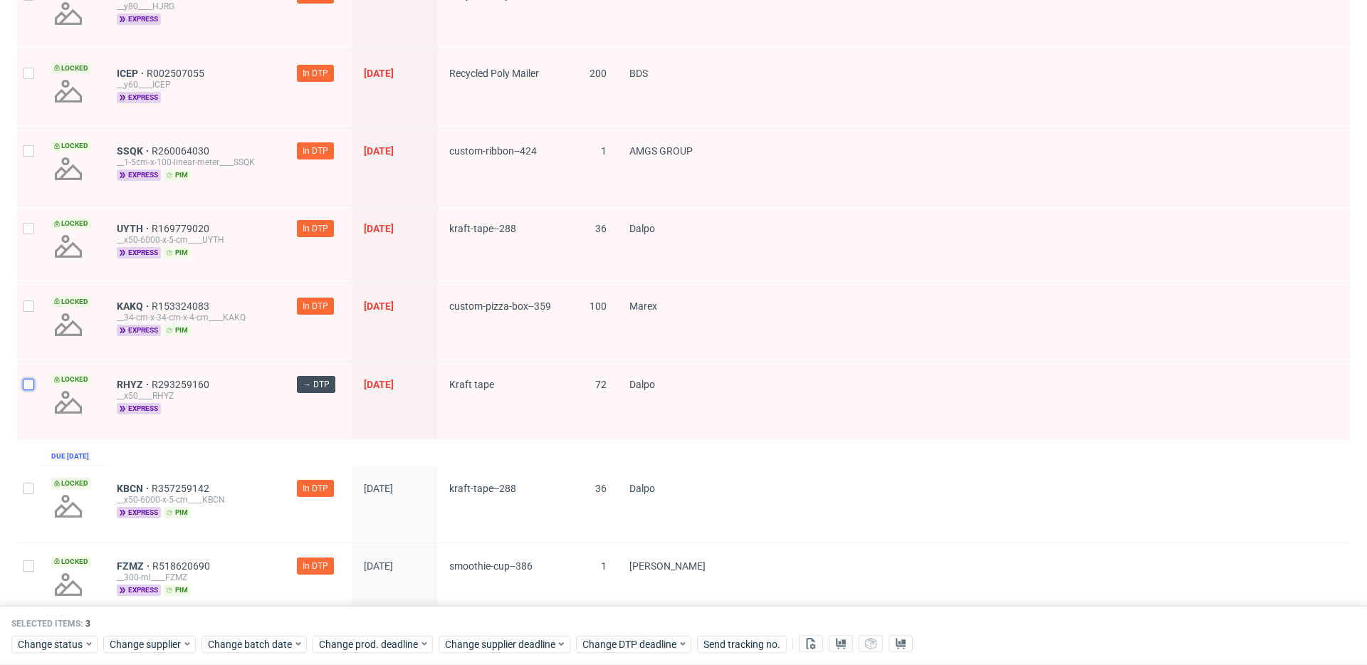
click at [27, 384] on input "checkbox" at bounding box center [28, 384] width 11 height 11
checkbox input "true"
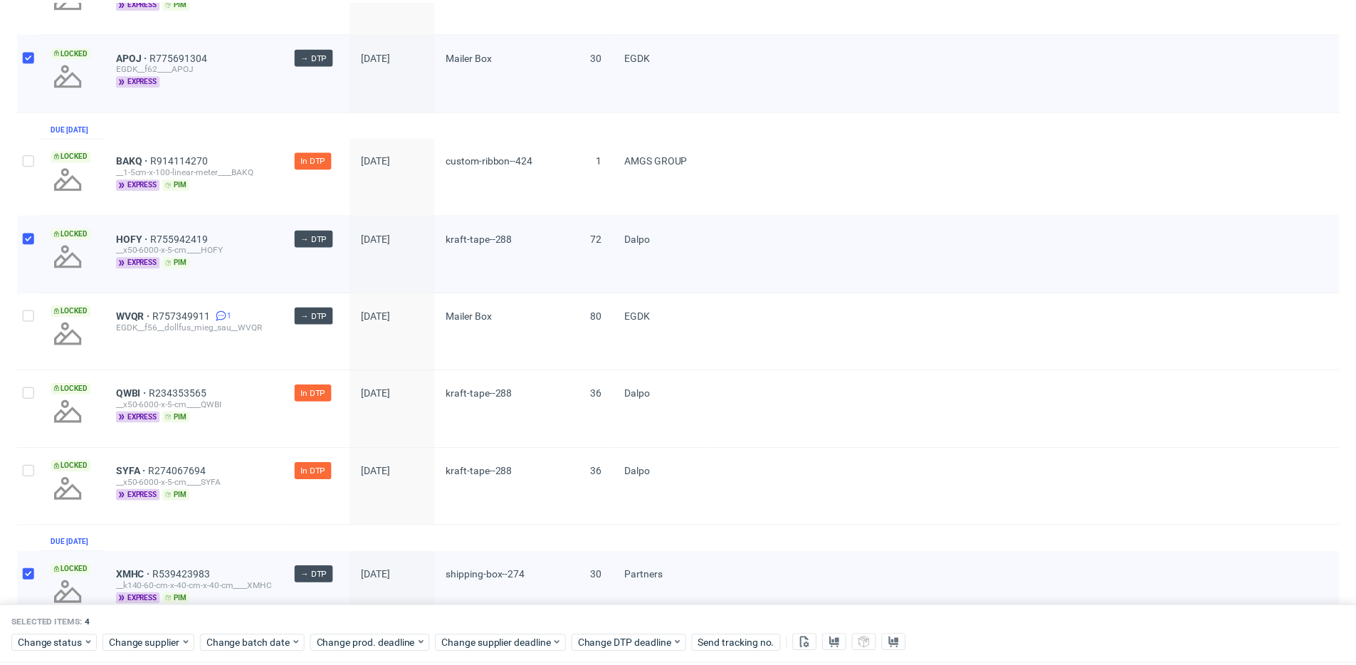
scroll to position [1196, 0]
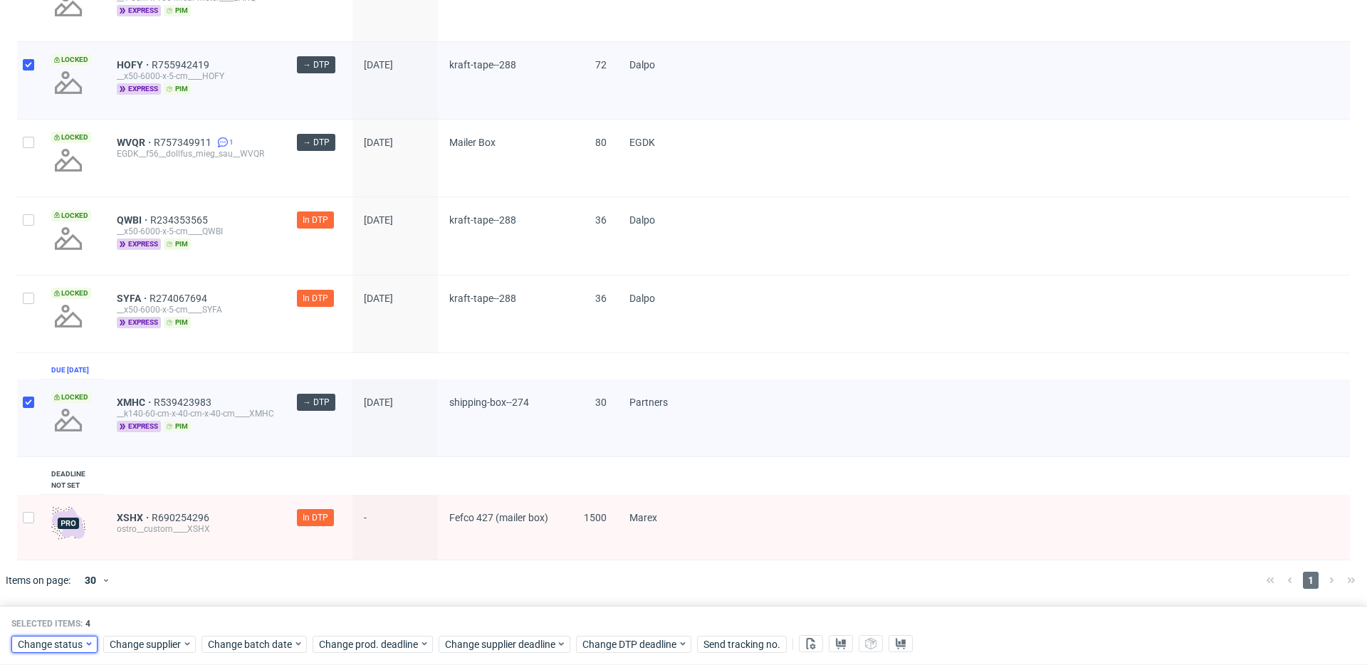
click at [78, 646] on span "Change status" at bounding box center [51, 644] width 66 height 14
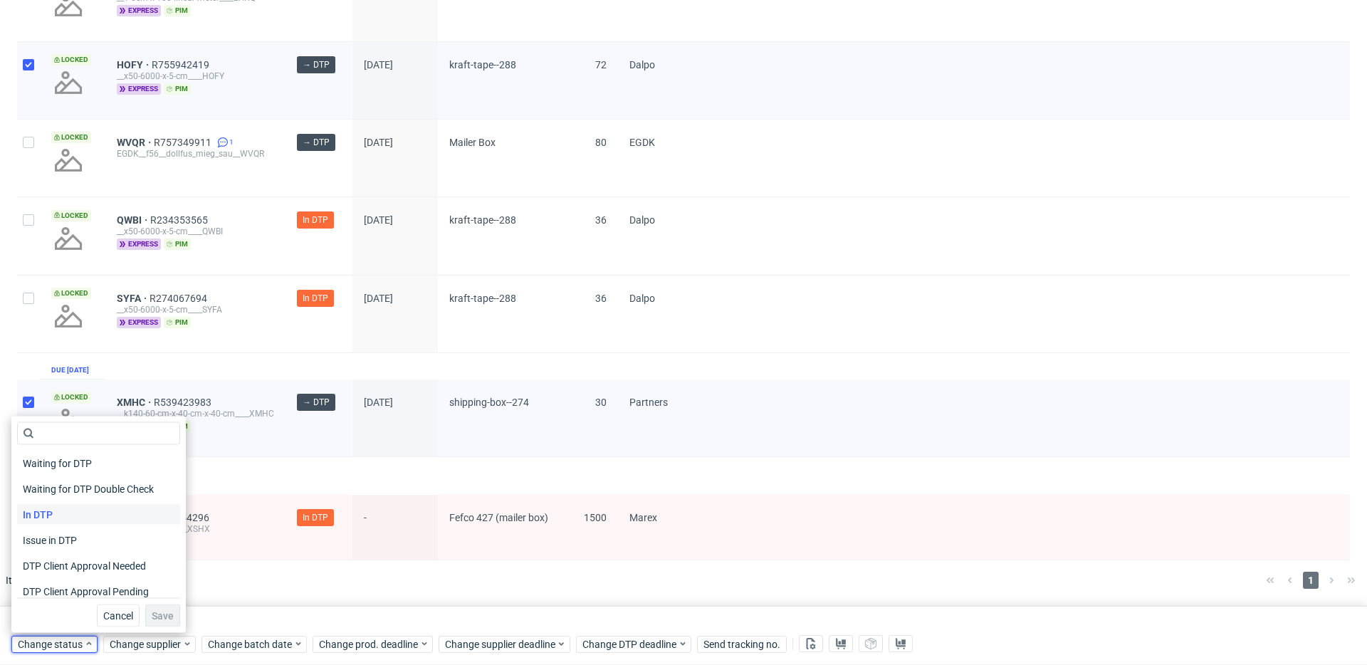
click at [57, 512] on span "In DTP" at bounding box center [37, 515] width 41 height 20
click at [152, 611] on span "Save" at bounding box center [163, 616] width 22 height 10
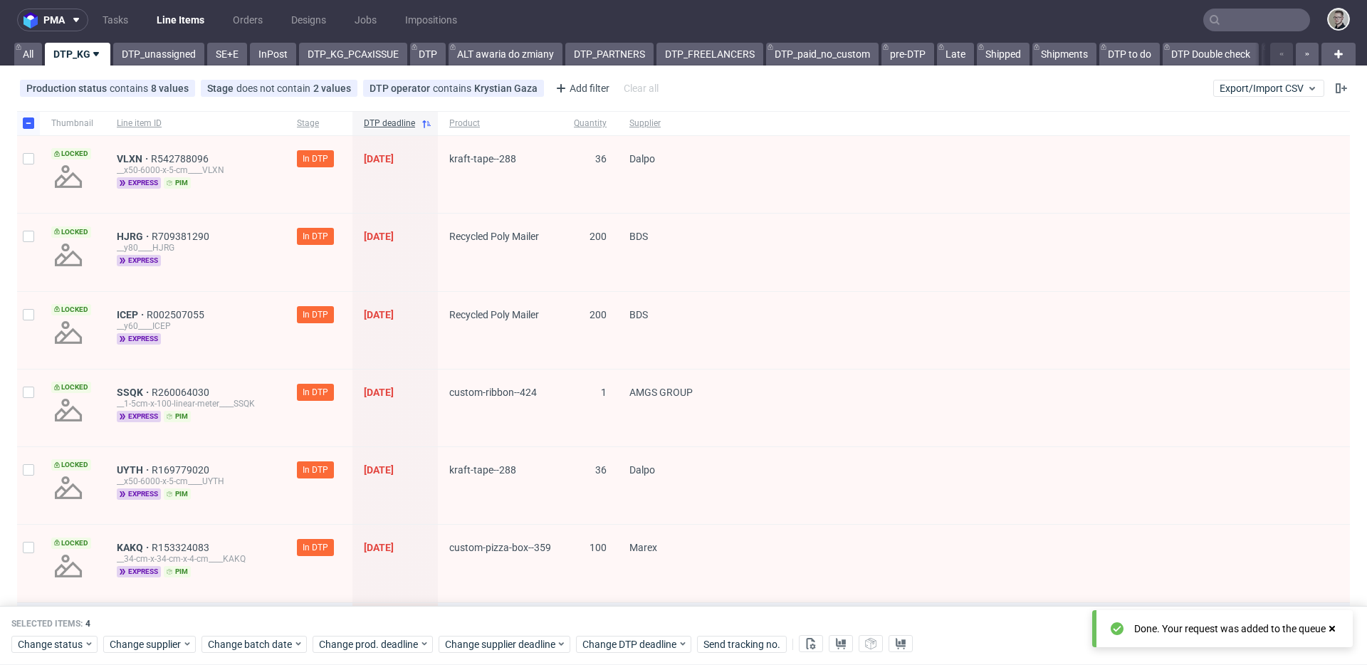
scroll to position [0, 0]
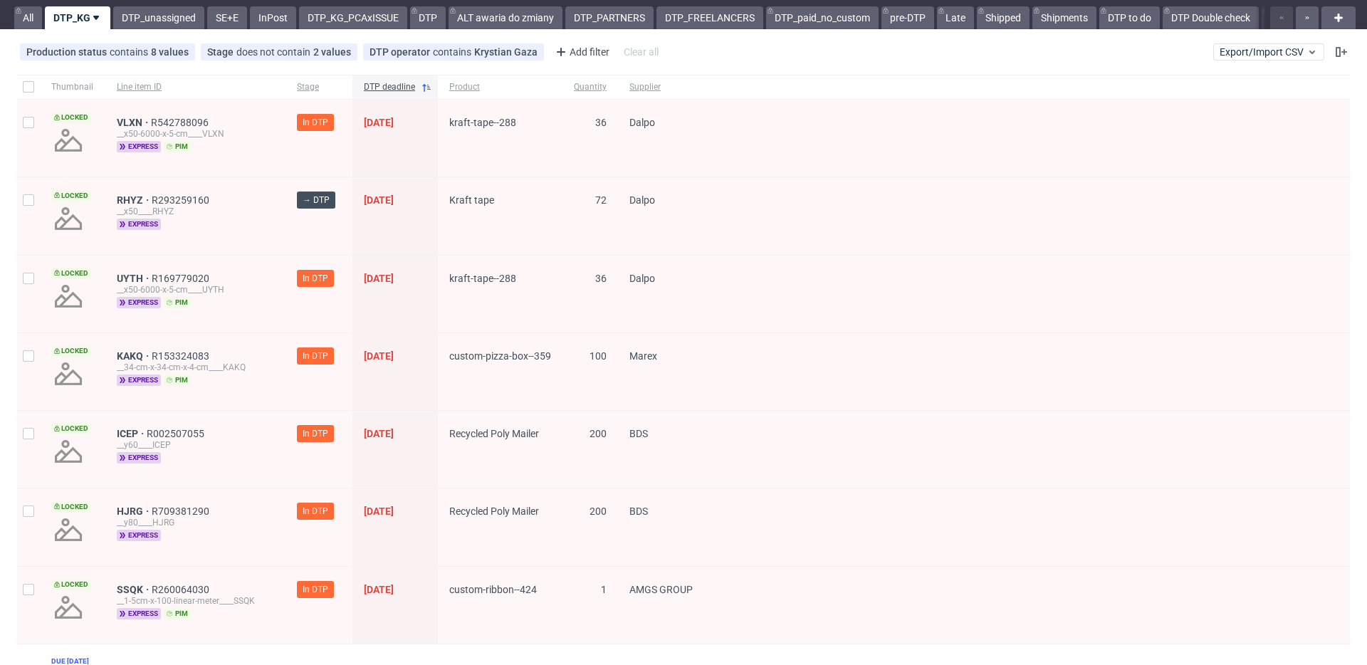
scroll to position [58, 0]
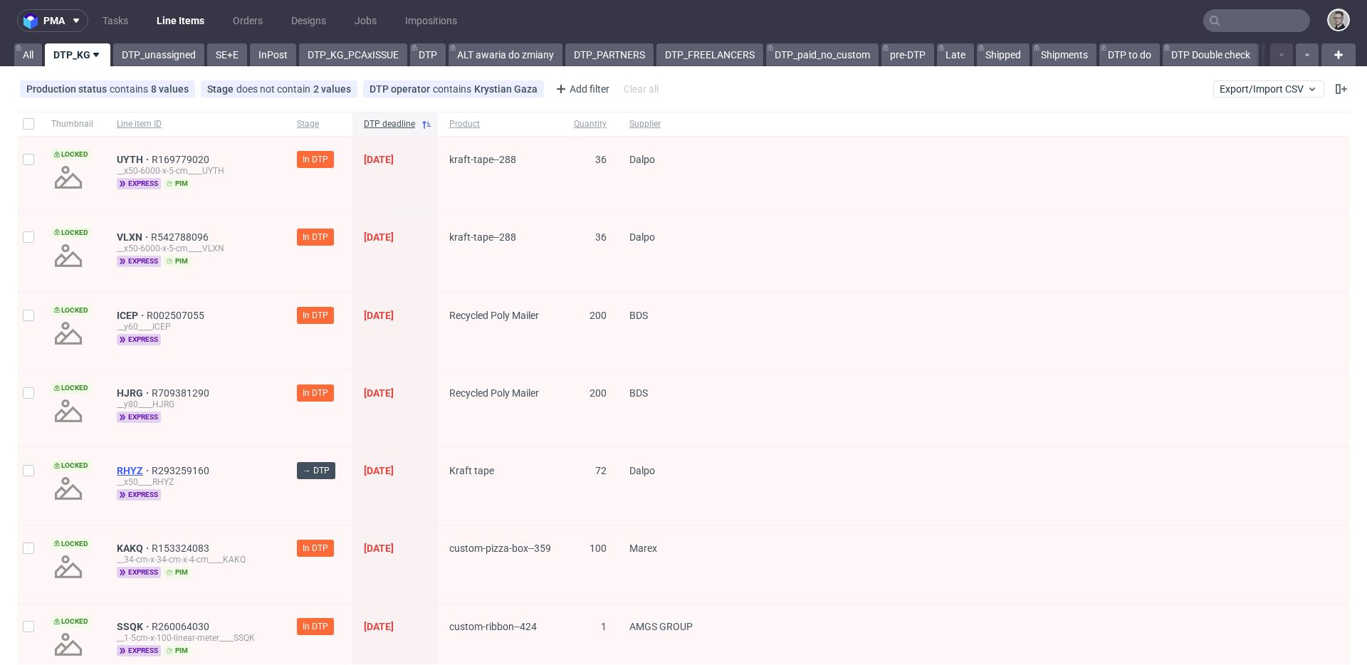
scroll to position [3, 0]
drag, startPoint x: 125, startPoint y: 473, endPoint x: 125, endPoint y: 465, distance: 7.9
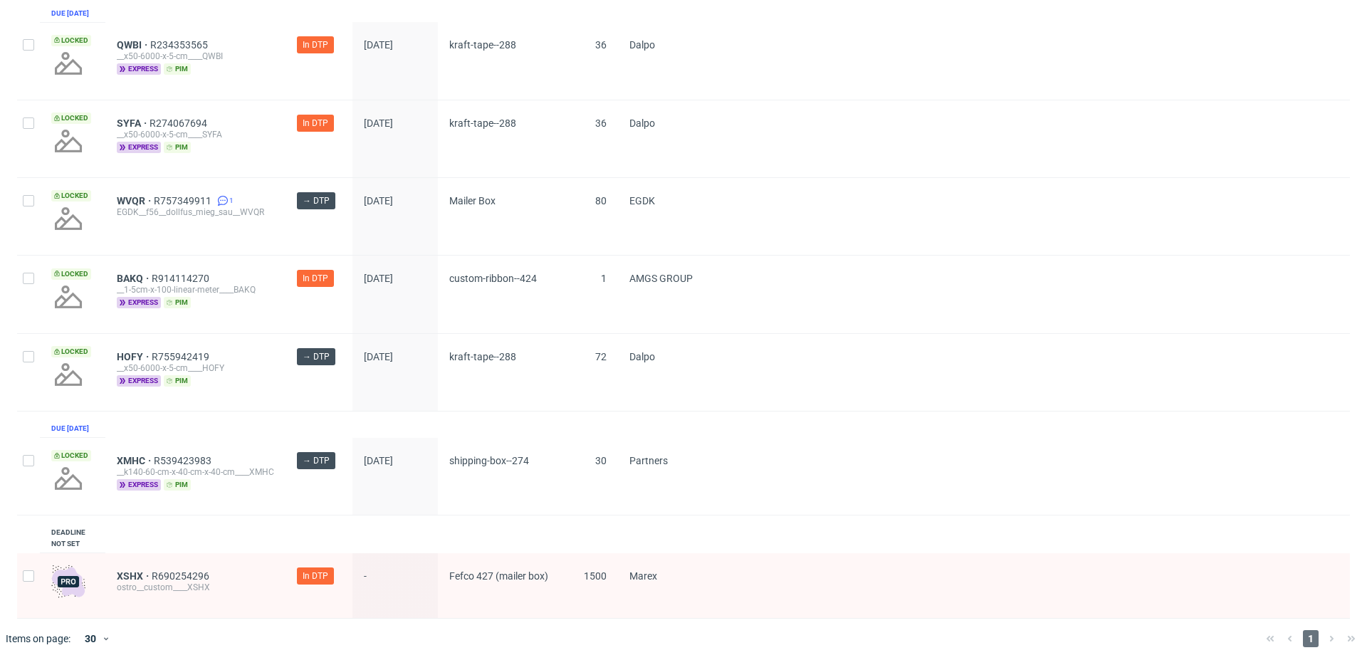
scroll to position [1137, 0]
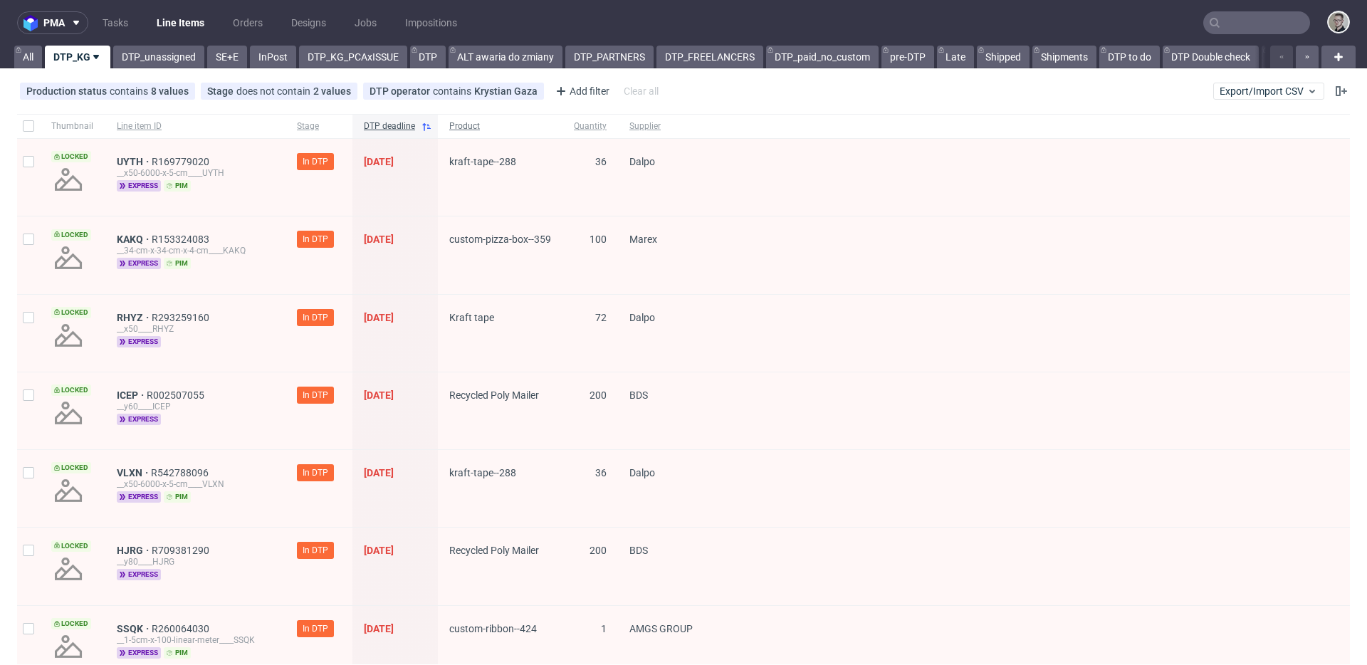
click at [479, 127] on span "Product" at bounding box center [500, 126] width 102 height 12
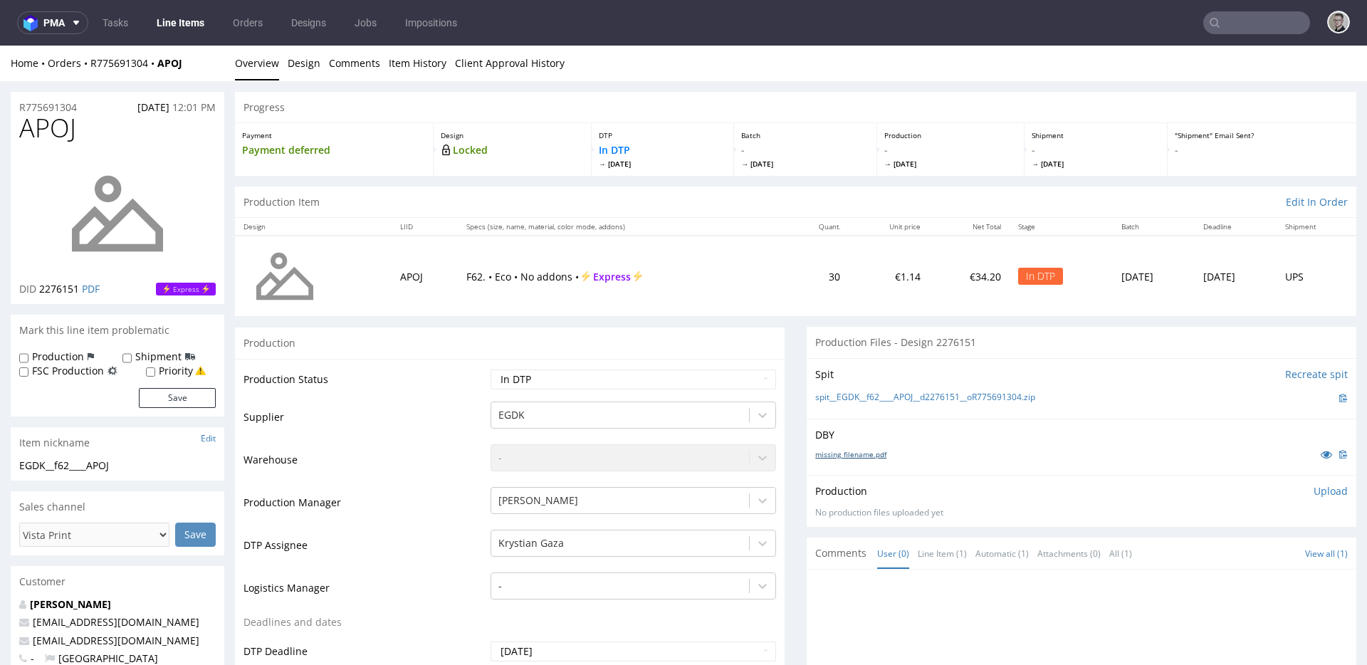
click at [849, 456] on link "missing_filename.pdf" at bounding box center [850, 454] width 71 height 10
click at [655, 390] on td "Waiting for Artwork Waiting for Diecut Waiting for Mockup Waiting for DTP Waiti…" at bounding box center [631, 384] width 289 height 32
click at [658, 378] on select "Waiting for Artwork Waiting for Diecut Waiting for Mockup Waiting for DTP Waiti…" at bounding box center [632, 379] width 285 height 20
select select "dtp_issue"
click at [490, 369] on select "Waiting for Artwork Waiting for Diecut Waiting for Mockup Waiting for DTP Waiti…" at bounding box center [632, 379] width 285 height 20
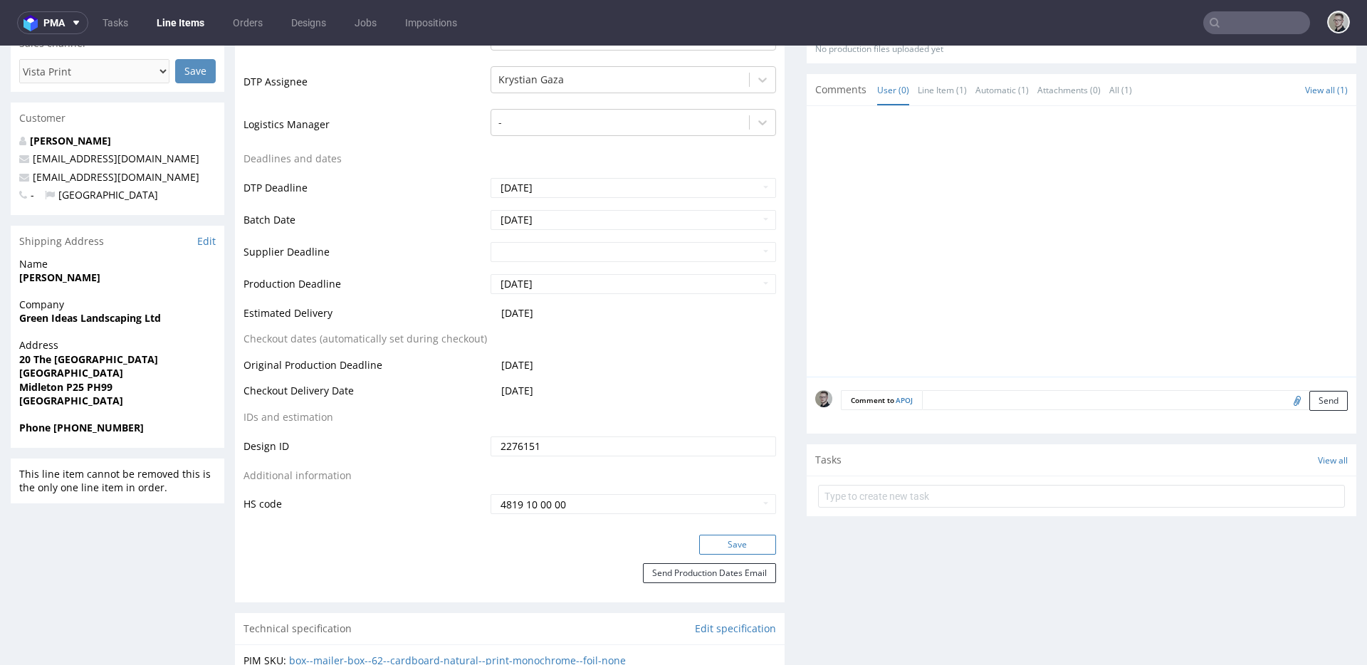
scroll to position [546, 0]
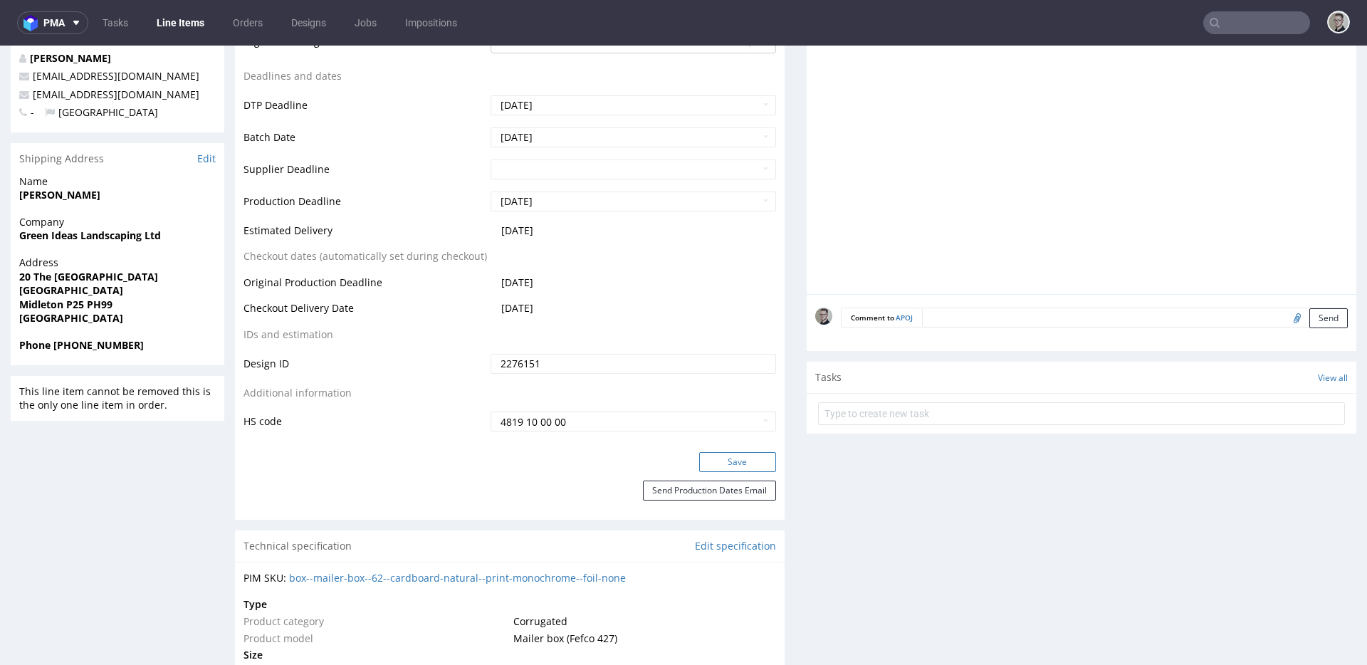
click at [745, 466] on button "Save" at bounding box center [737, 462] width 77 height 20
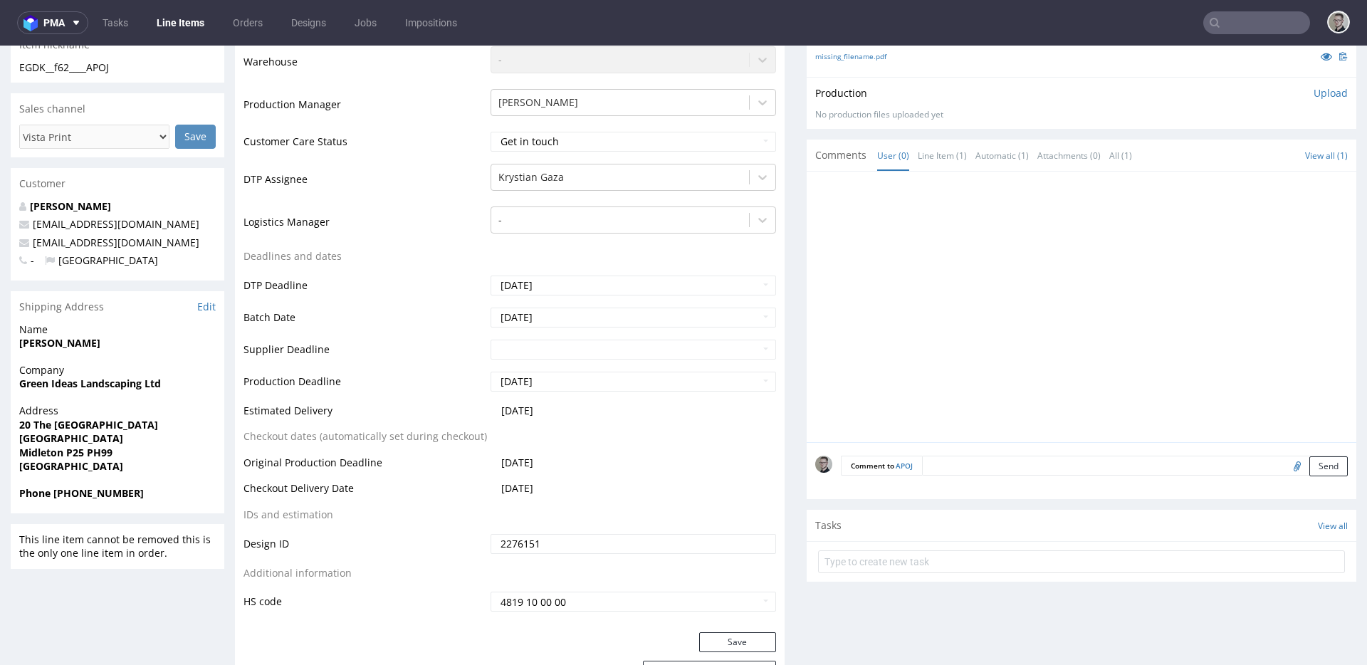
scroll to position [399, 0]
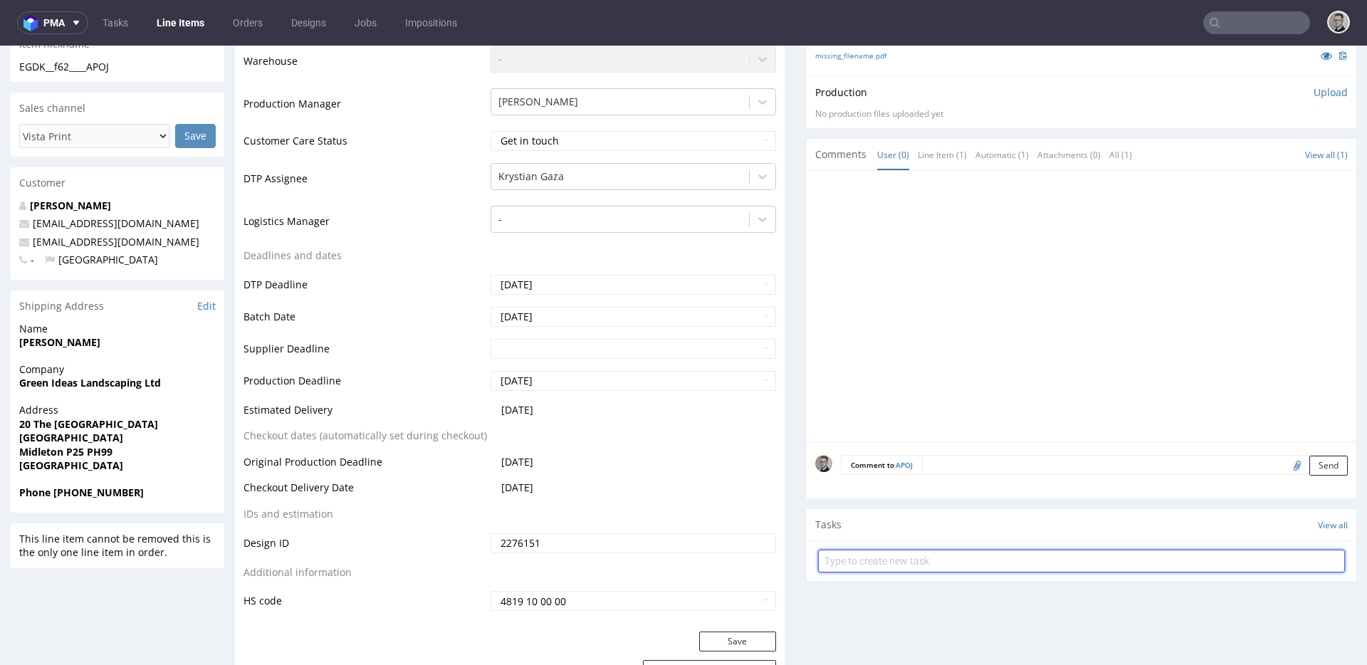
click at [921, 562] on input "text" at bounding box center [1081, 561] width 527 height 23
type input "vistaprint issue to cancel"
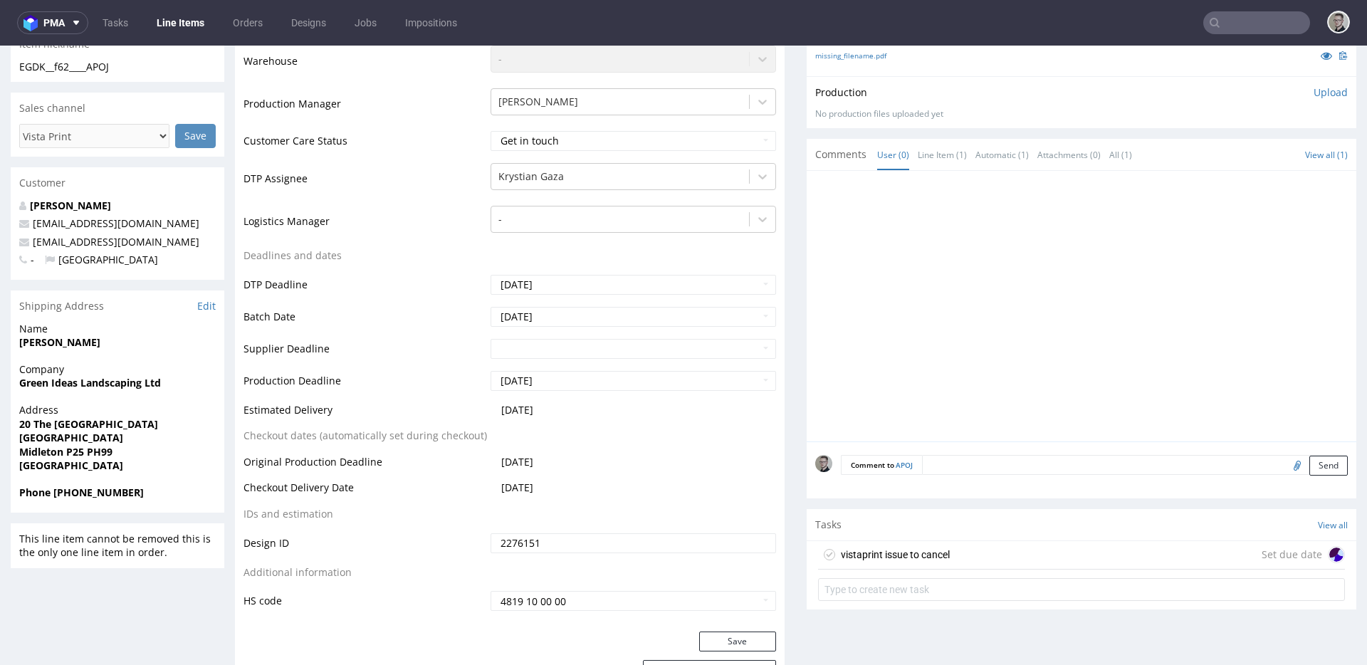
drag, startPoint x: 984, startPoint y: 561, endPoint x: 984, endPoint y: 607, distance: 46.3
click at [984, 561] on div "vistaprint issue to cancel Set due date" at bounding box center [1081, 555] width 527 height 28
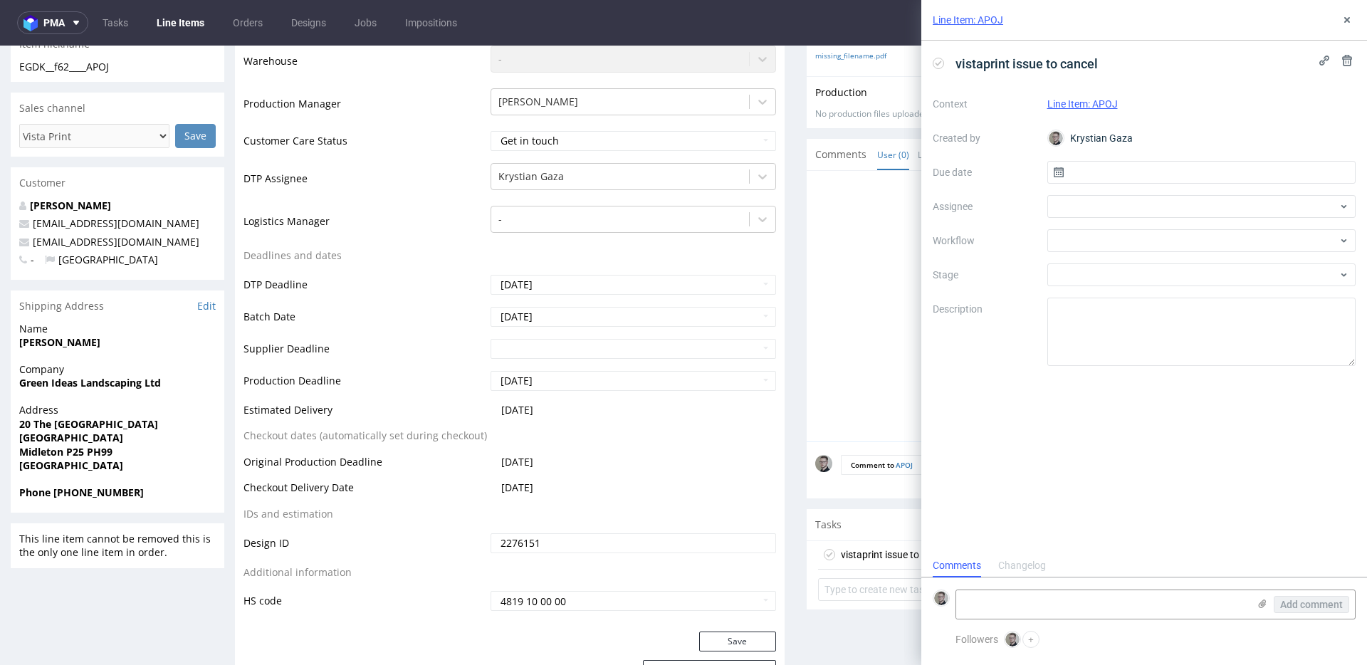
scroll to position [11, 0]
click at [1128, 181] on input "text" at bounding box center [1201, 172] width 309 height 23
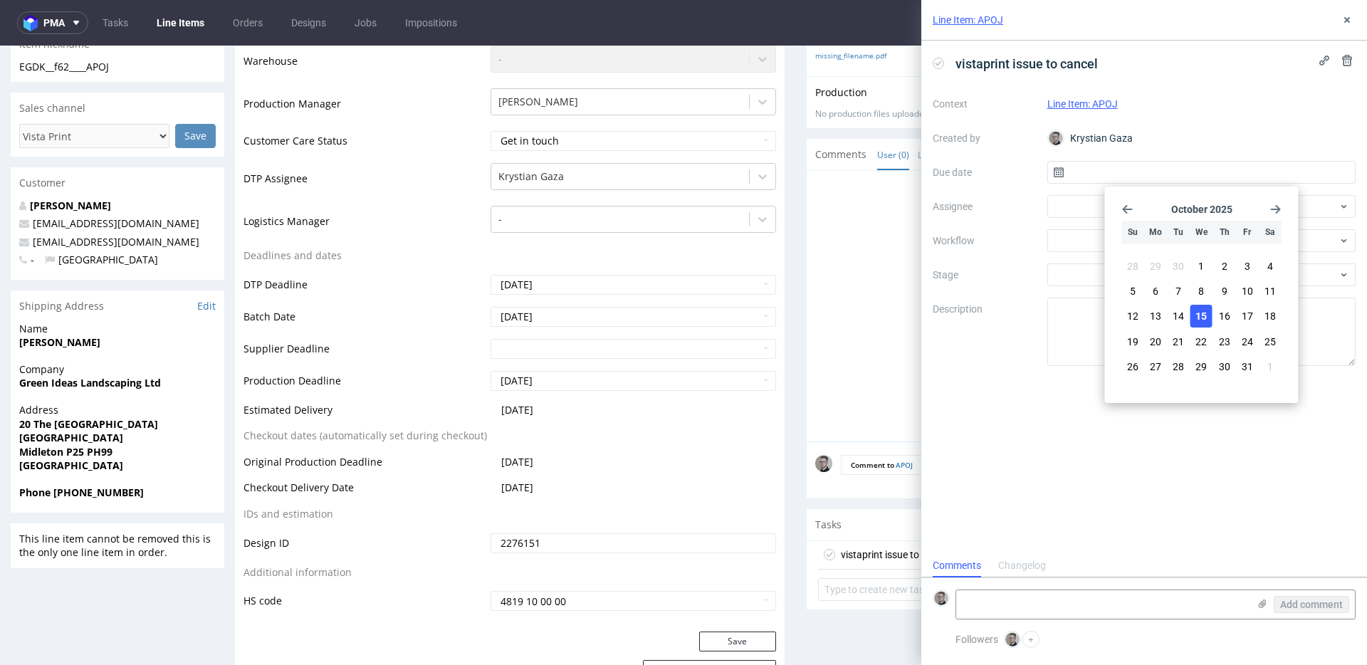
click at [1206, 308] on button "15" at bounding box center [1201, 316] width 22 height 23
type input "15/10/2025"
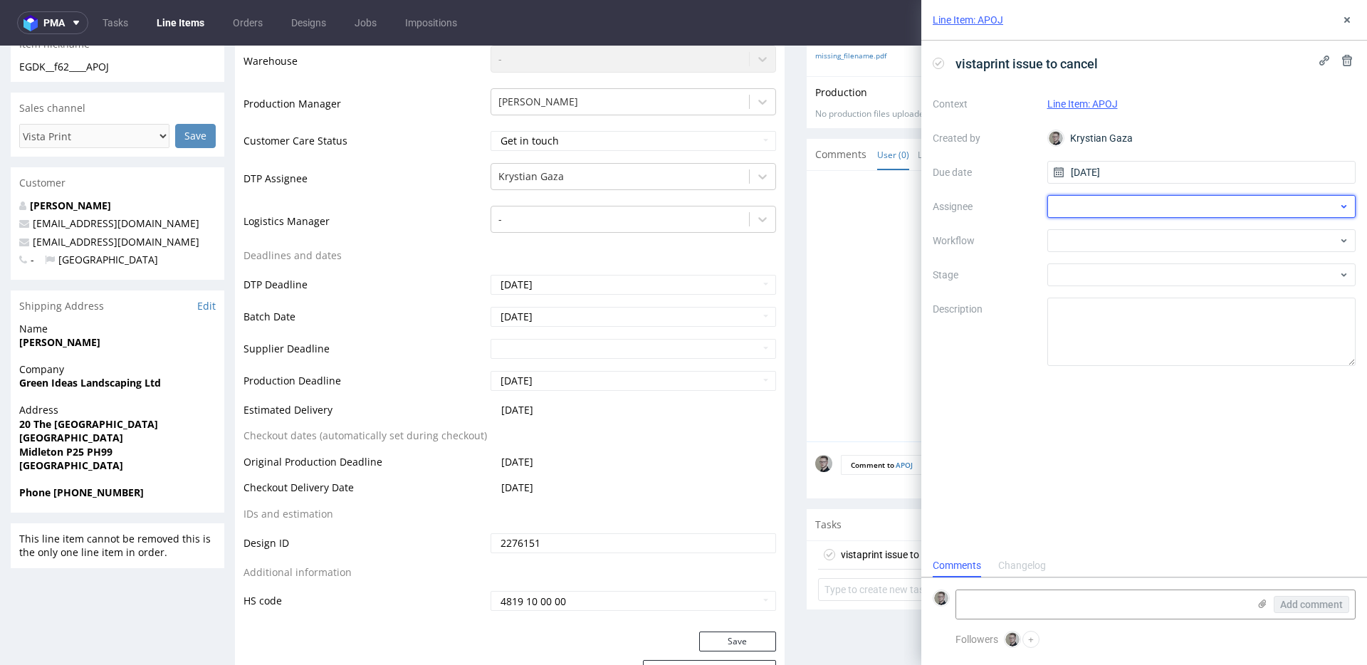
click at [1136, 205] on div at bounding box center [1201, 206] width 309 height 23
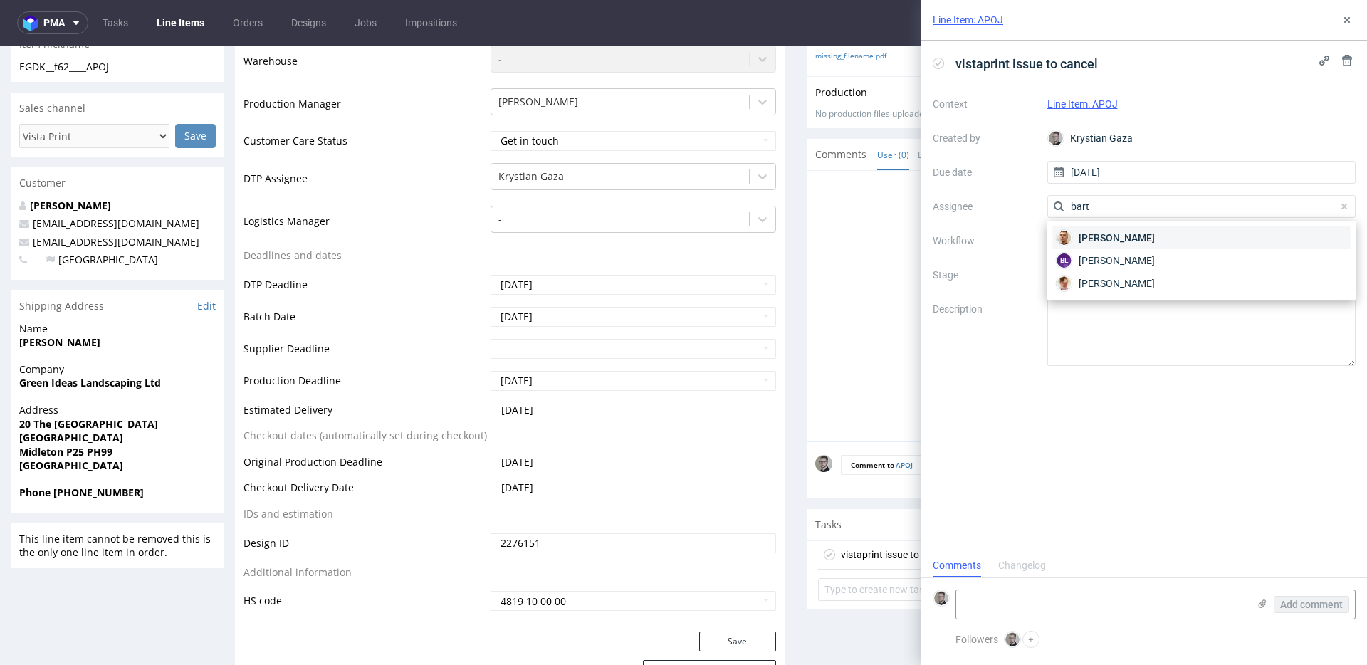
type input "bart"
click at [1133, 231] on span "Bartłomiej Leśniczuk" at bounding box center [1116, 238] width 76 height 14
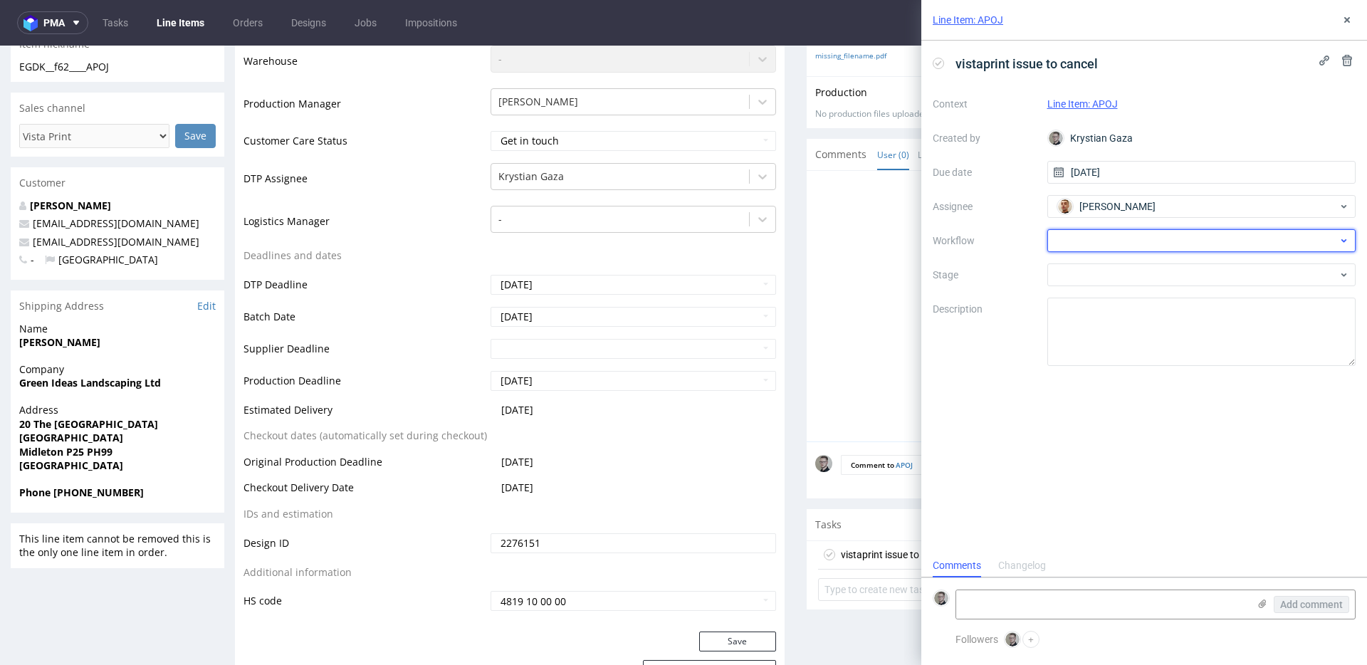
click at [1124, 238] on div at bounding box center [1201, 240] width 309 height 23
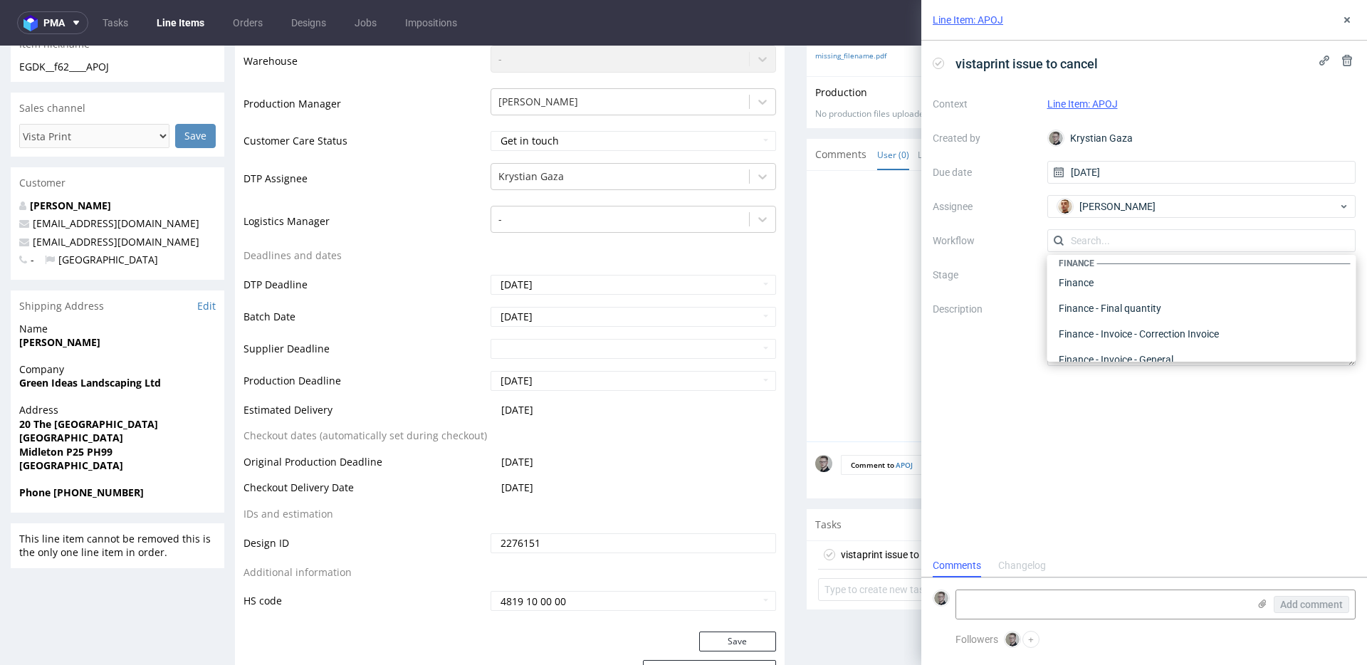
scroll to position [0, 0]
click at [1128, 310] on div "DTP - Issue" at bounding box center [1202, 318] width 298 height 26
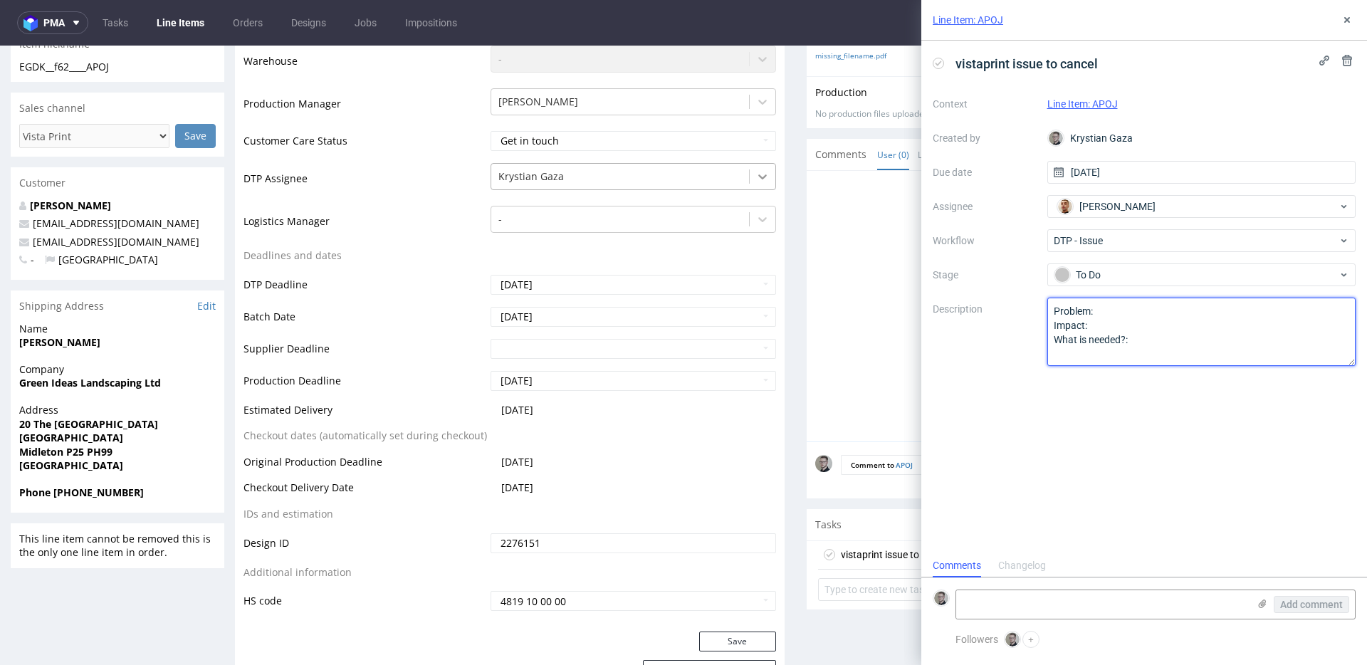
drag, startPoint x: 1175, startPoint y: 391, endPoint x: 753, endPoint y: 184, distance: 470.2
type textarea "Design is prepared in white color. We cannot print white on this product."
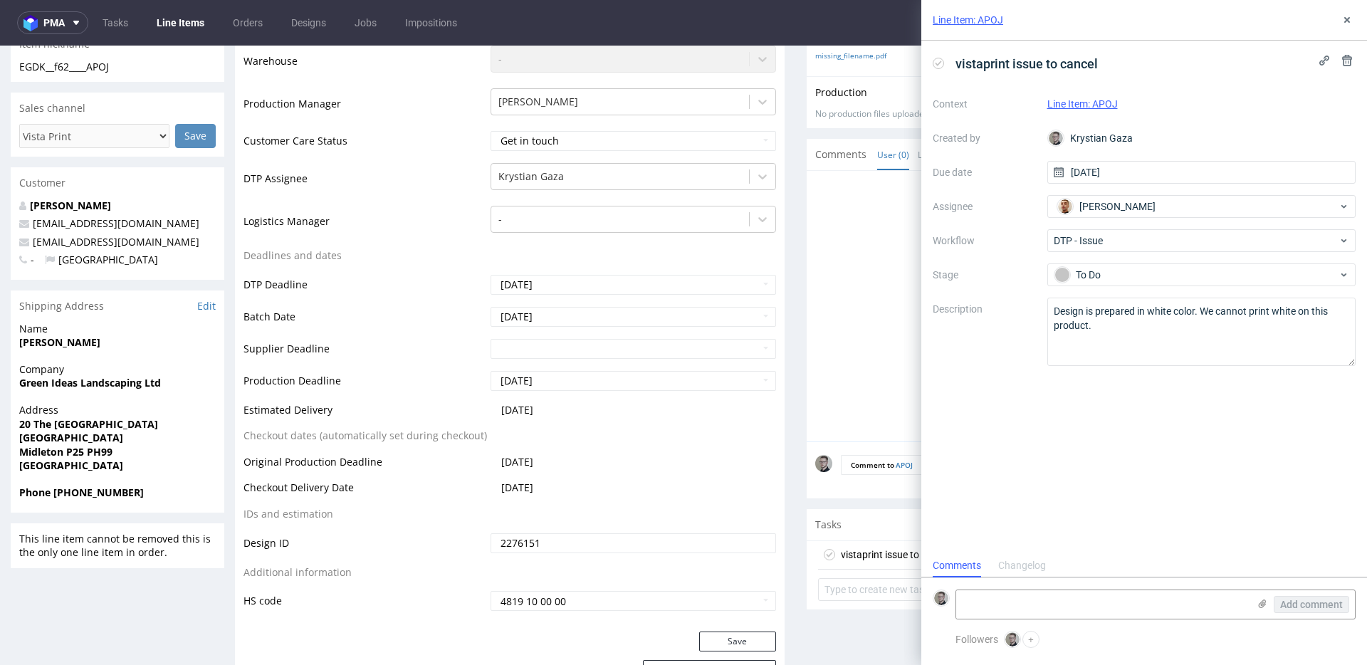
click at [1204, 498] on div "vistaprint issue to cancel Context Line Item: APOJ Created by Krystian Gaza Due…" at bounding box center [1144, 297] width 446 height 513
click at [1345, 20] on use at bounding box center [1347, 20] width 6 height 6
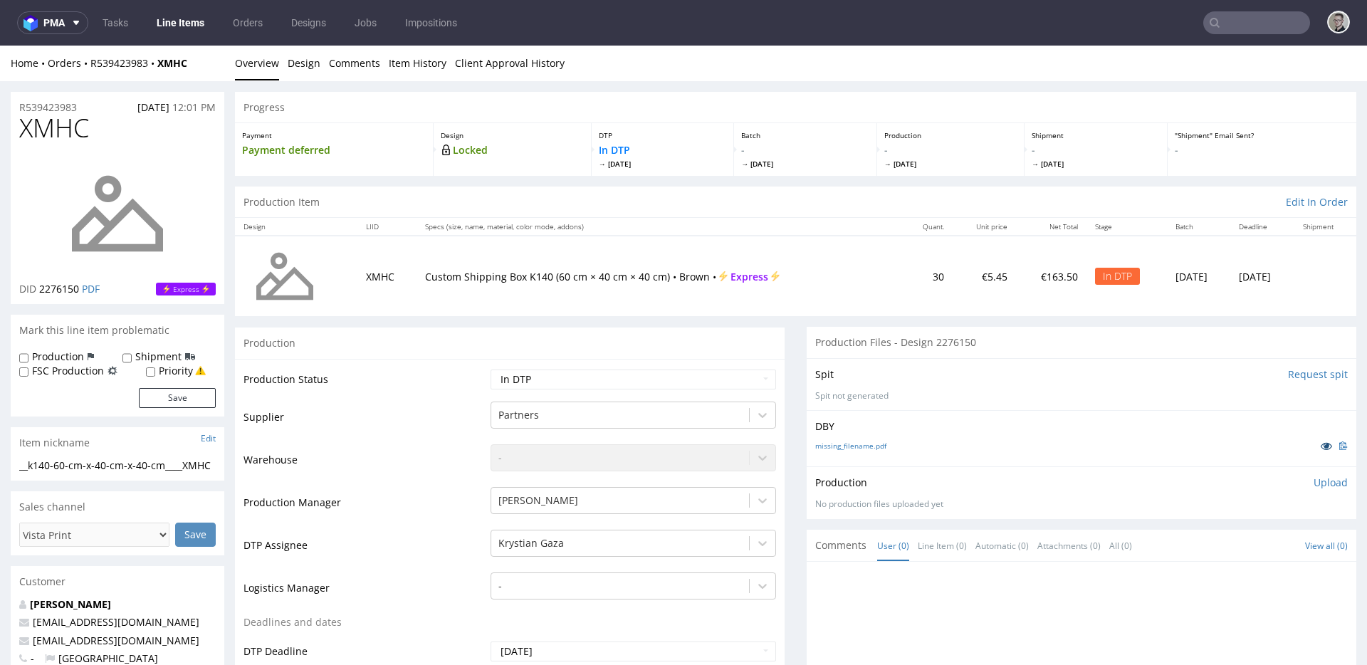
click at [1320, 446] on icon at bounding box center [1325, 446] width 11 height 10
click at [318, 69] on li "Design" at bounding box center [308, 63] width 41 height 14
click at [310, 70] on link "Design" at bounding box center [304, 63] width 33 height 35
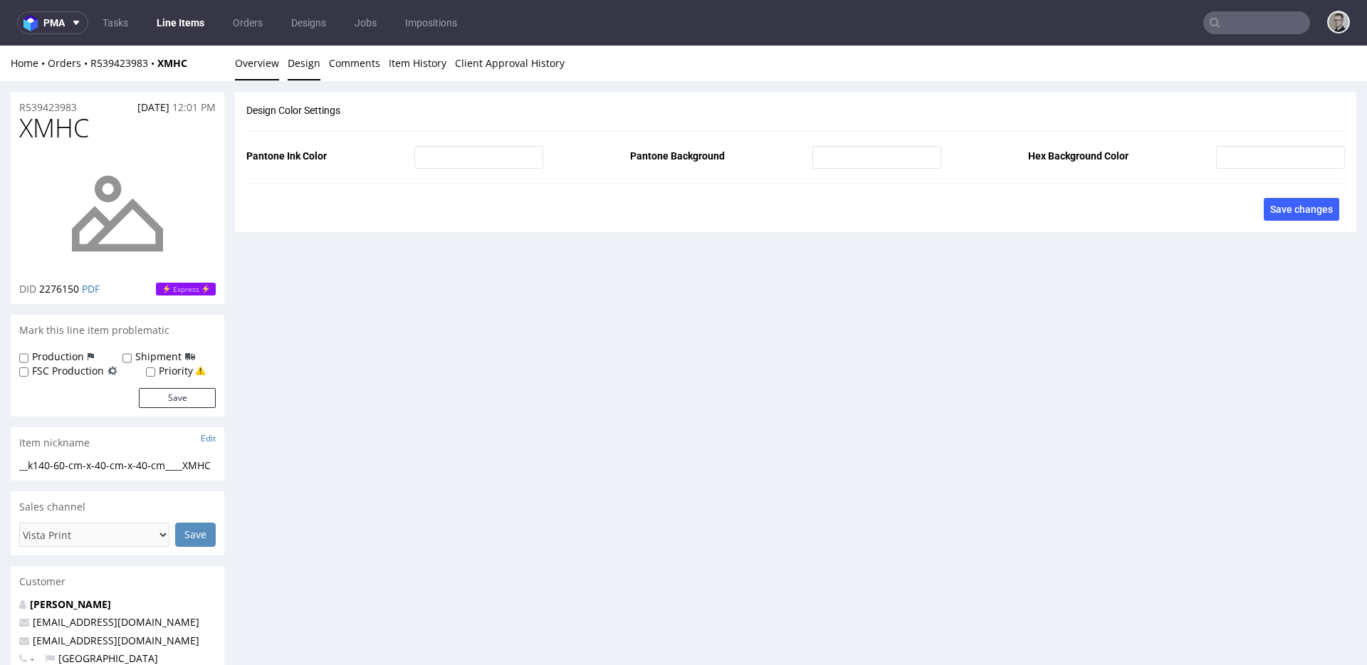
click at [251, 70] on link "Overview" at bounding box center [257, 63] width 44 height 35
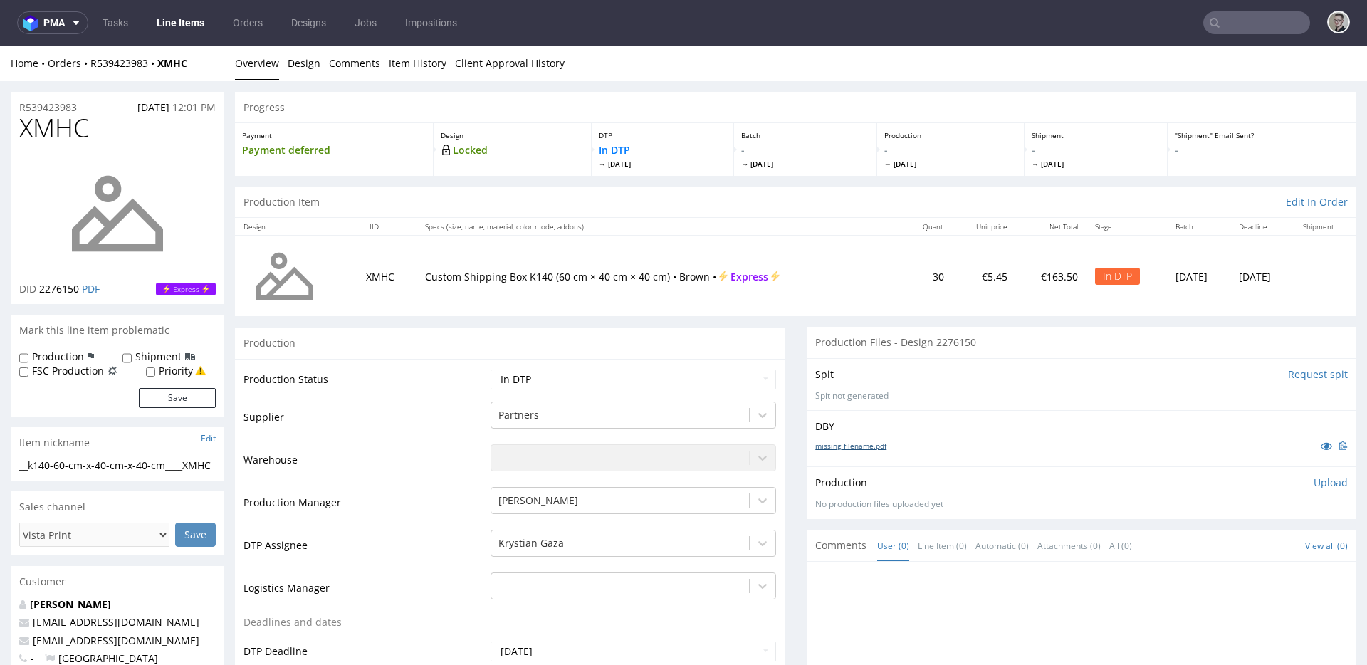
click at [857, 443] on link "missing_filename.pdf" at bounding box center [850, 446] width 71 height 10
click at [1293, 374] on input "Request spit" at bounding box center [1318, 374] width 60 height 14
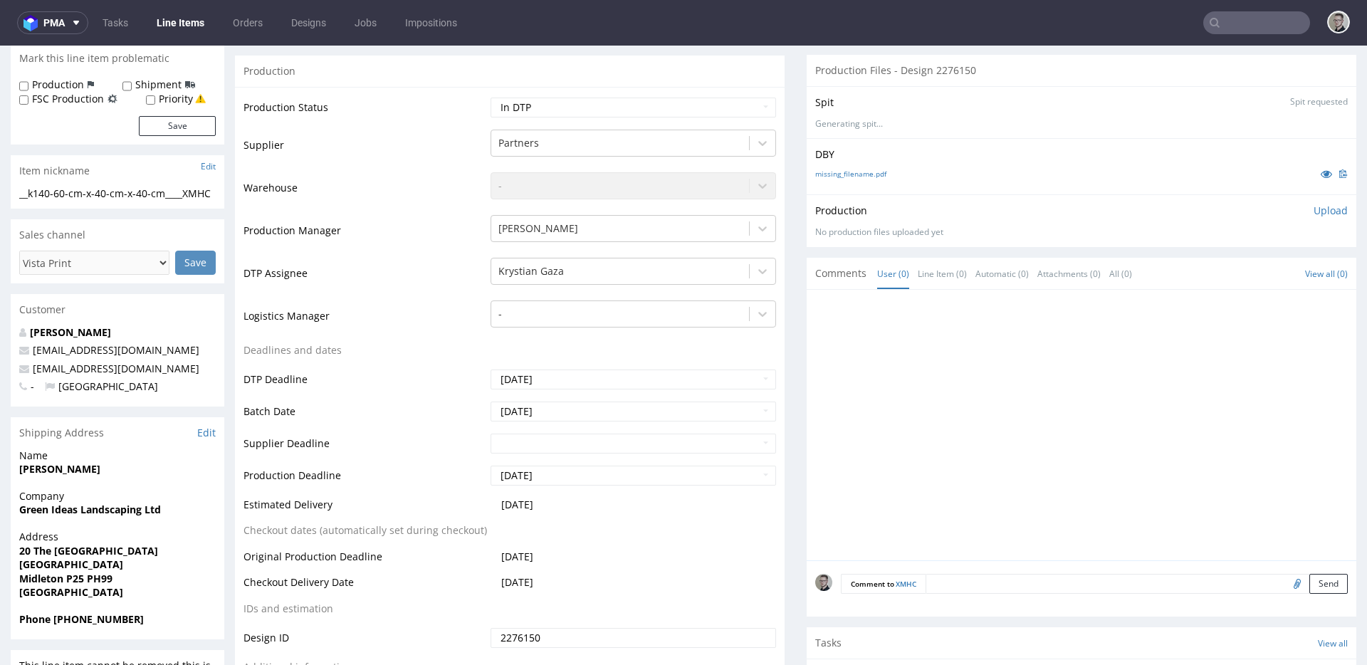
click at [1029, 574] on textarea at bounding box center [1136, 584] width 422 height 20
type textarea "no design, plain"
click at [1309, 647] on button "Send" at bounding box center [1328, 651] width 38 height 20
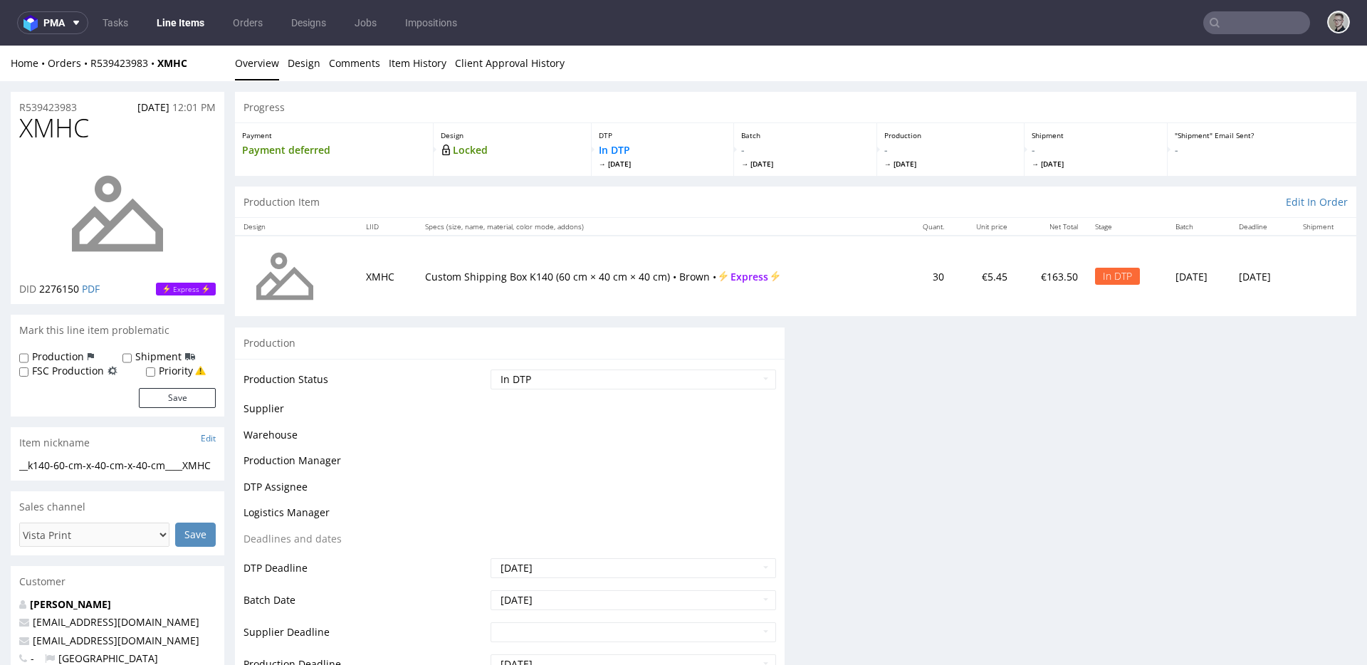
scroll to position [0, 0]
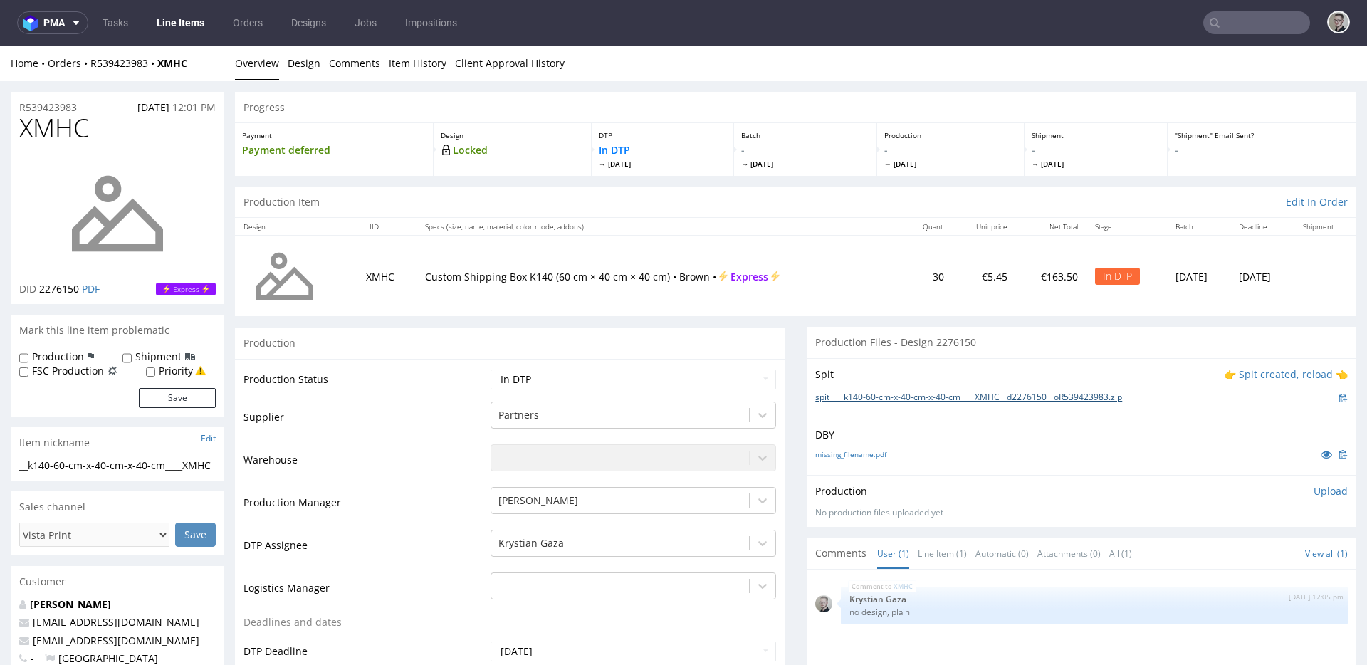
click at [1020, 394] on link "spit____k140-60-cm-x-40-cm-x-40-cm____XMHC__d2276150__oR539423983.zip" at bounding box center [968, 397] width 307 height 12
drag, startPoint x: 1308, startPoint y: 493, endPoint x: 1282, endPoint y: 508, distance: 30.3
click at [1313, 493] on p "Upload" at bounding box center [1330, 491] width 34 height 14
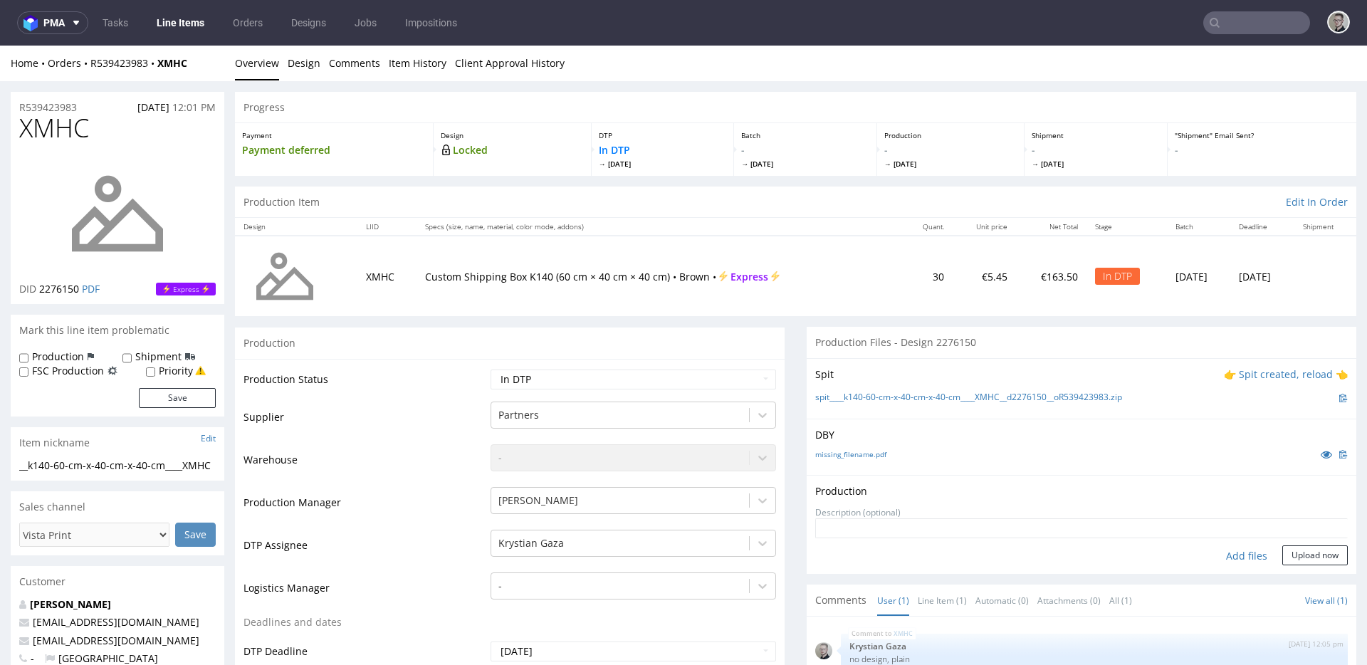
click at [1232, 556] on div "Add files" at bounding box center [1246, 555] width 71 height 21
type input "C:\fakepath\__k140-60-cm-x-40-cm-x-40-cm____XMHC__d2276150__oR539423983__latest…"
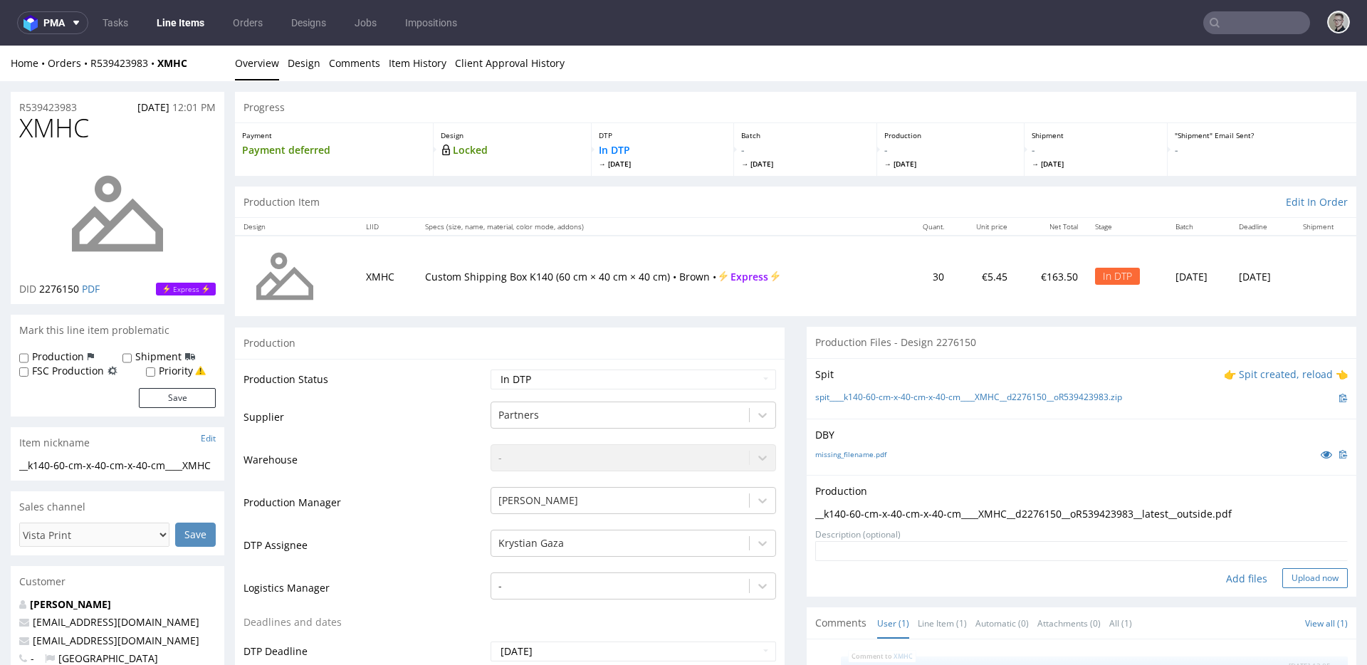
click at [1295, 577] on button "Upload now" at bounding box center [1314, 578] width 65 height 20
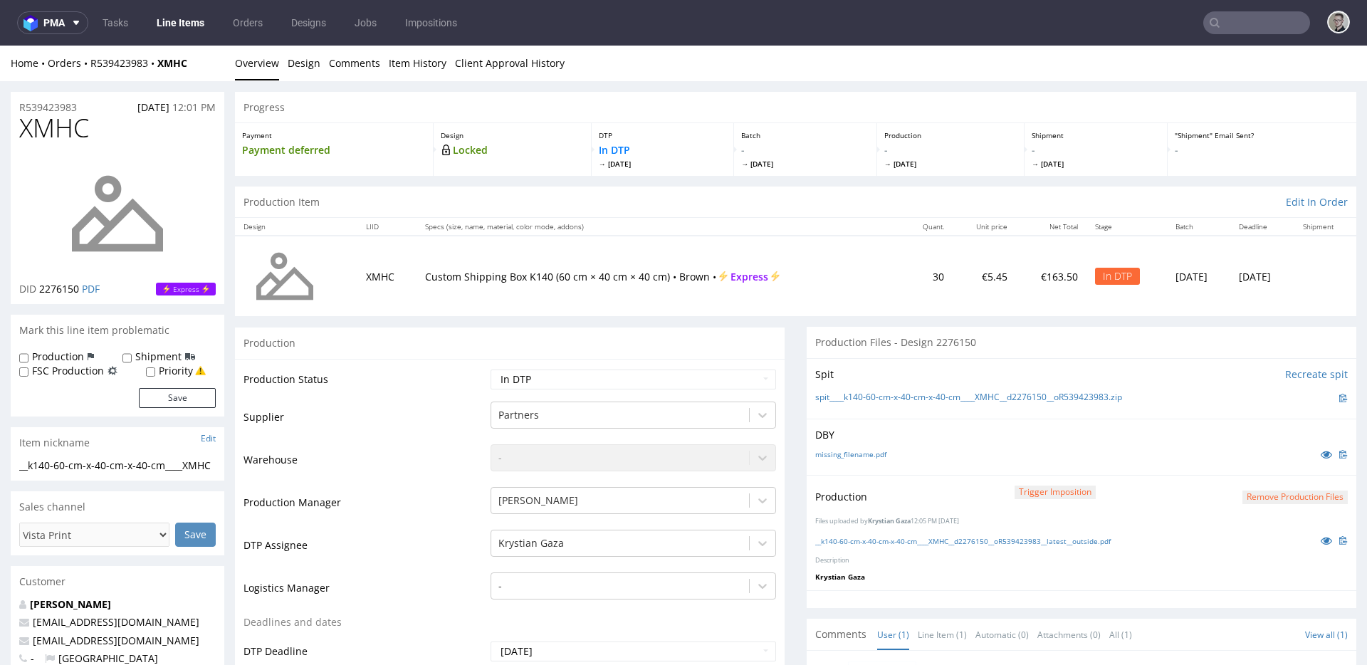
click at [552, 391] on td "Waiting for Artwork Waiting for Diecut Waiting for Mockup Waiting for DTP Waiti…" at bounding box center [631, 384] width 289 height 32
click at [557, 382] on select "Waiting for Artwork Waiting for Diecut Waiting for Mockup Waiting for DTP Waiti…" at bounding box center [632, 379] width 285 height 20
select select "dtp_production_ready"
click at [490, 369] on select "Waiting for Artwork Waiting for Diecut Waiting for Mockup Waiting for DTP Waiti…" at bounding box center [632, 379] width 285 height 20
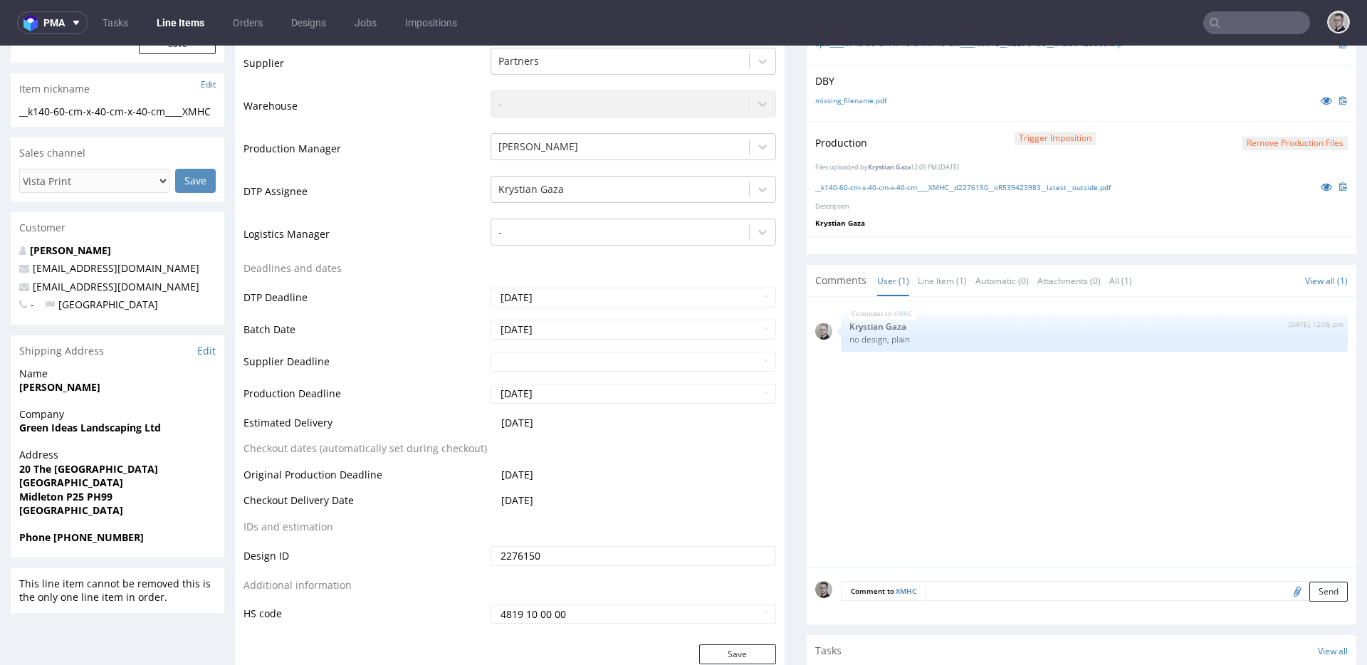
scroll to position [843, 0]
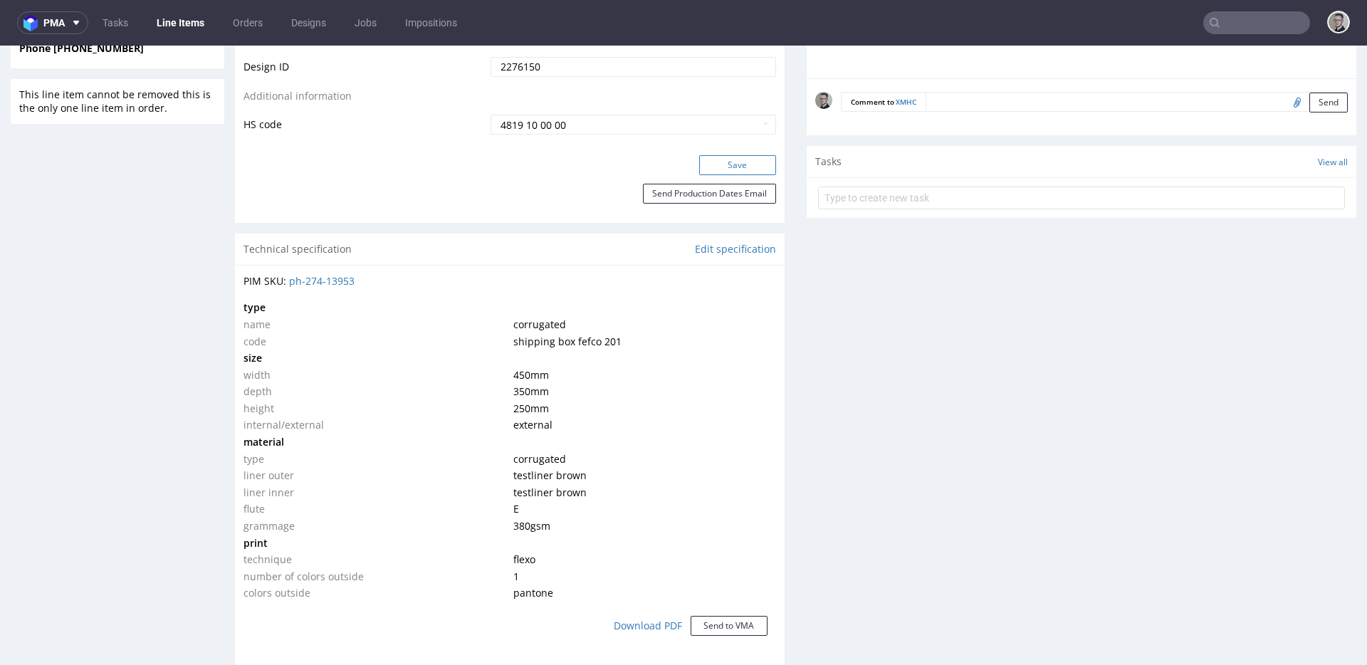
click at [717, 166] on button "Save" at bounding box center [737, 165] width 77 height 20
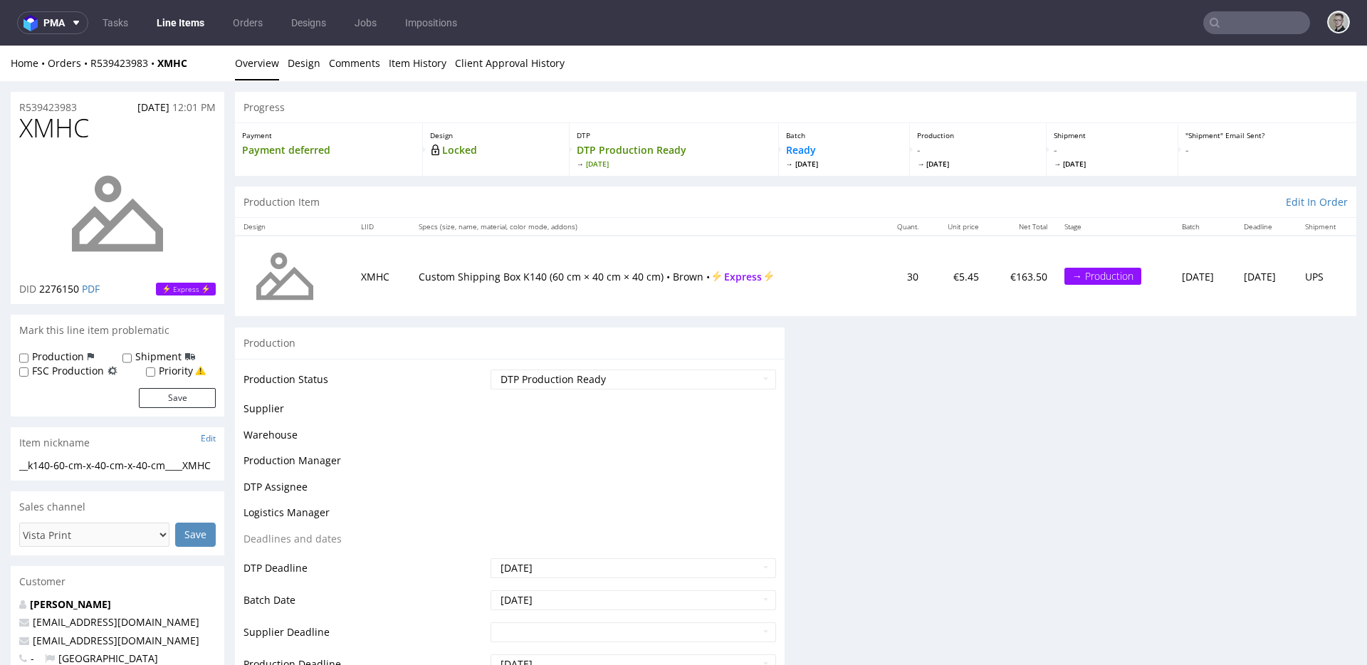
scroll to position [0, 0]
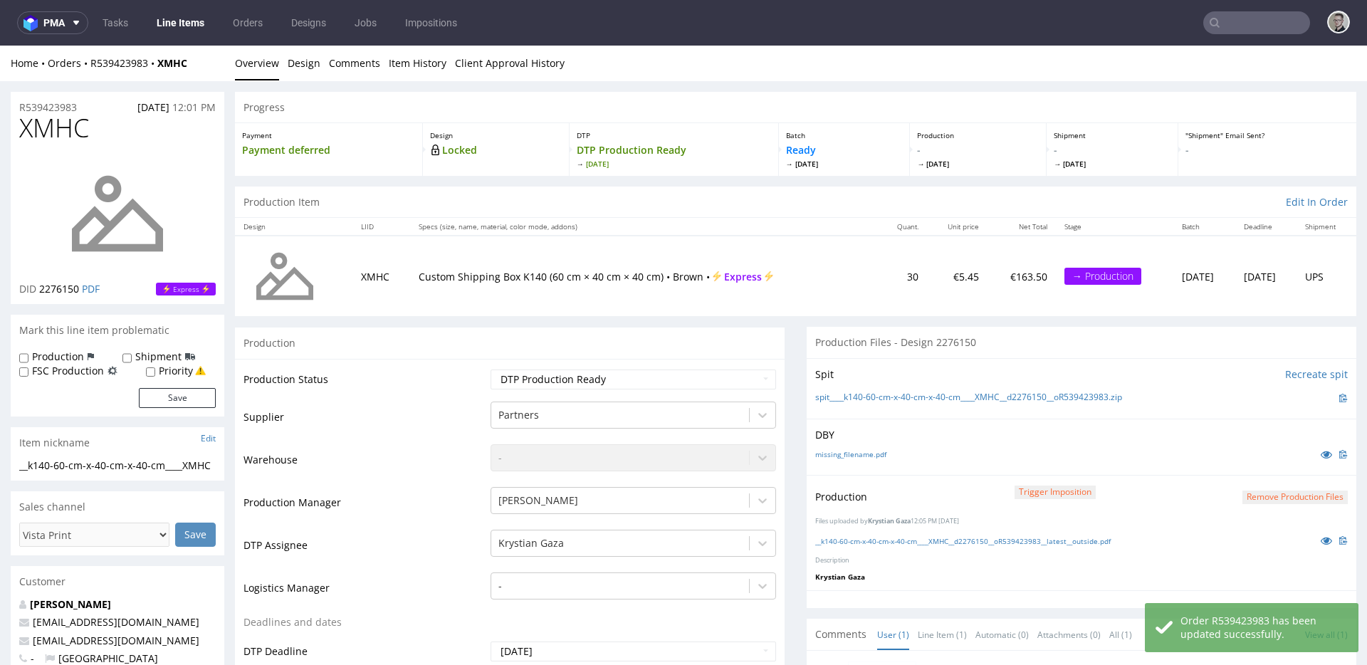
click at [55, 357] on label "Production" at bounding box center [58, 357] width 52 height 14
click at [28, 357] on input "Production" at bounding box center [23, 357] width 9 height 11
checkbox input "true"
click at [154, 397] on button "Save" at bounding box center [177, 398] width 77 height 20
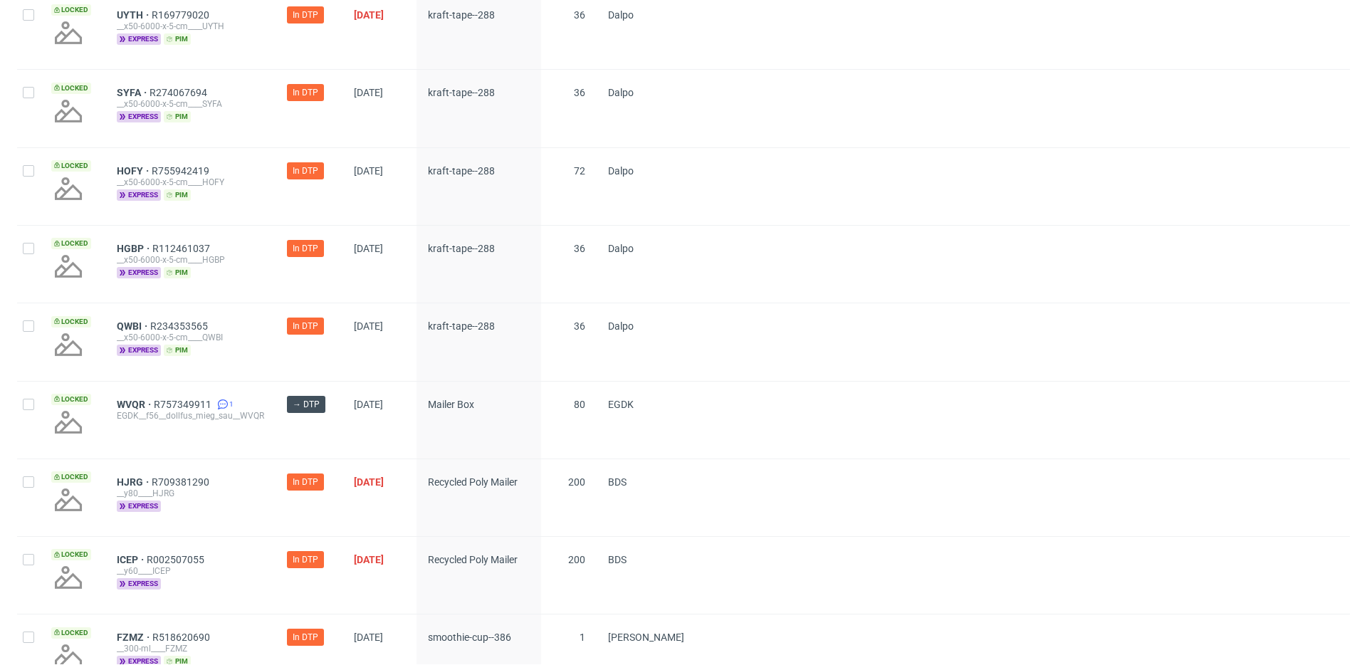
scroll to position [872, 0]
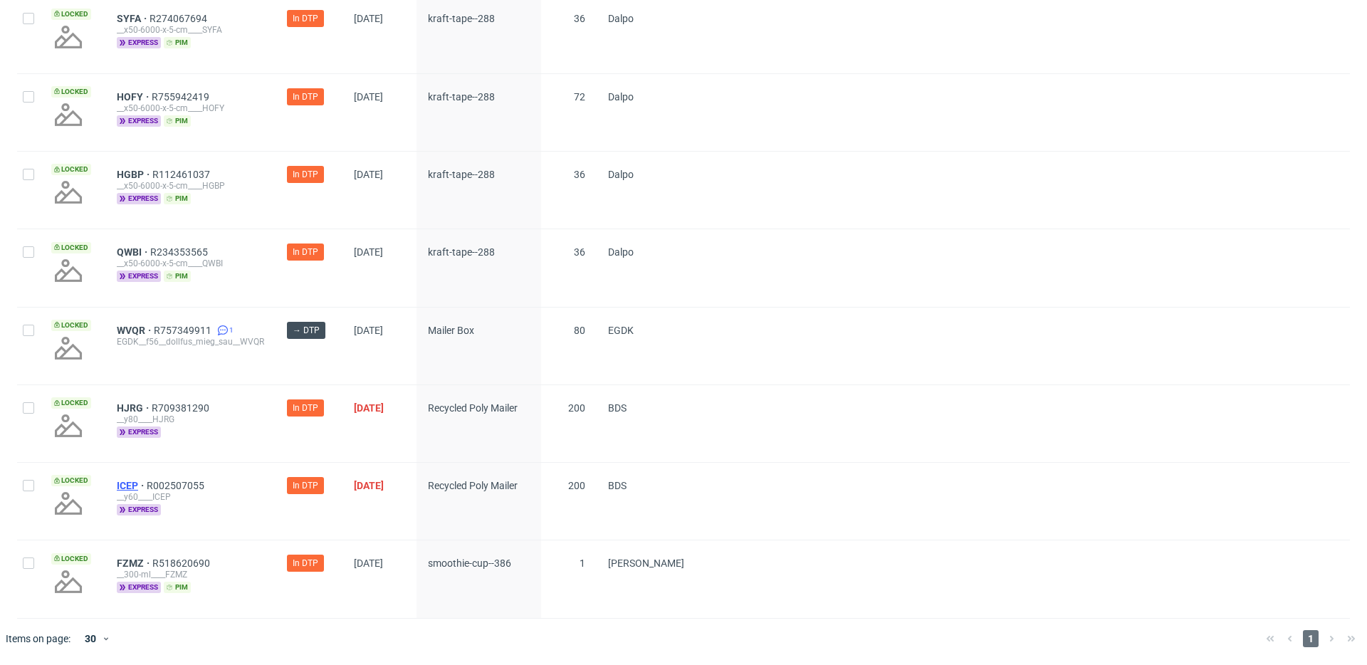
drag, startPoint x: 130, startPoint y: 482, endPoint x: 122, endPoint y: 446, distance: 37.0
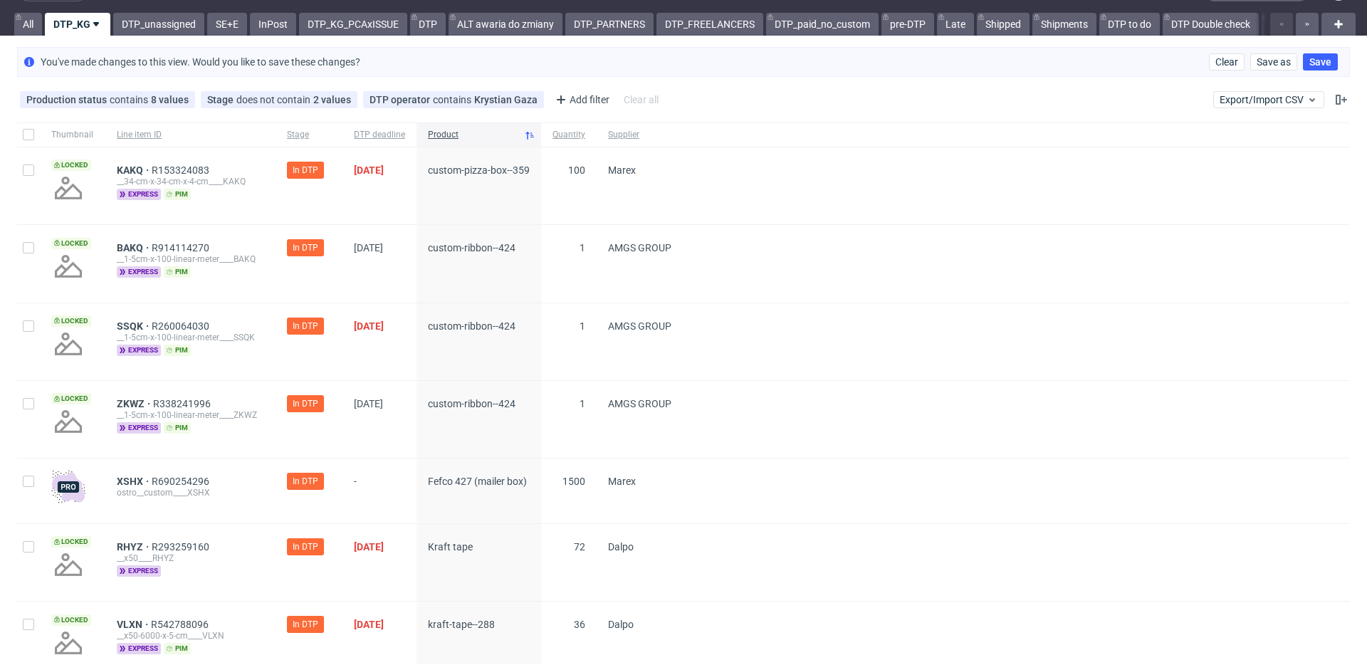
scroll to position [0, 0]
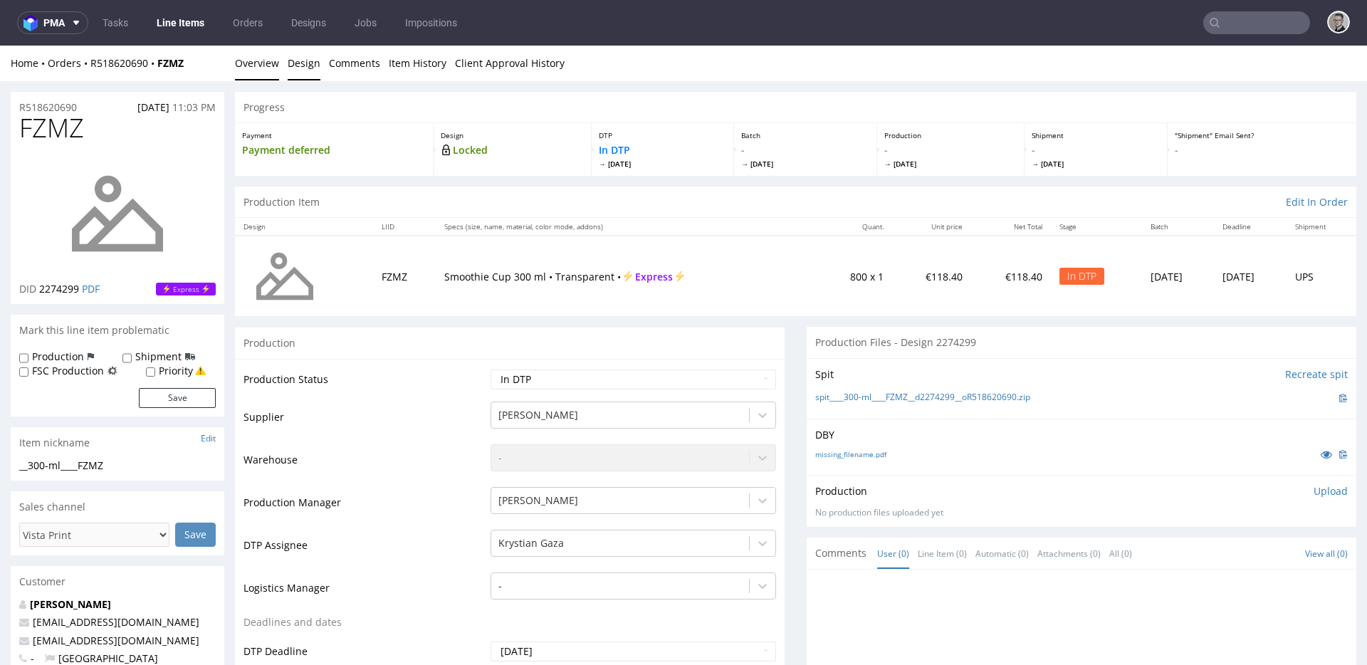
click at [290, 75] on link "Design" at bounding box center [304, 63] width 33 height 35
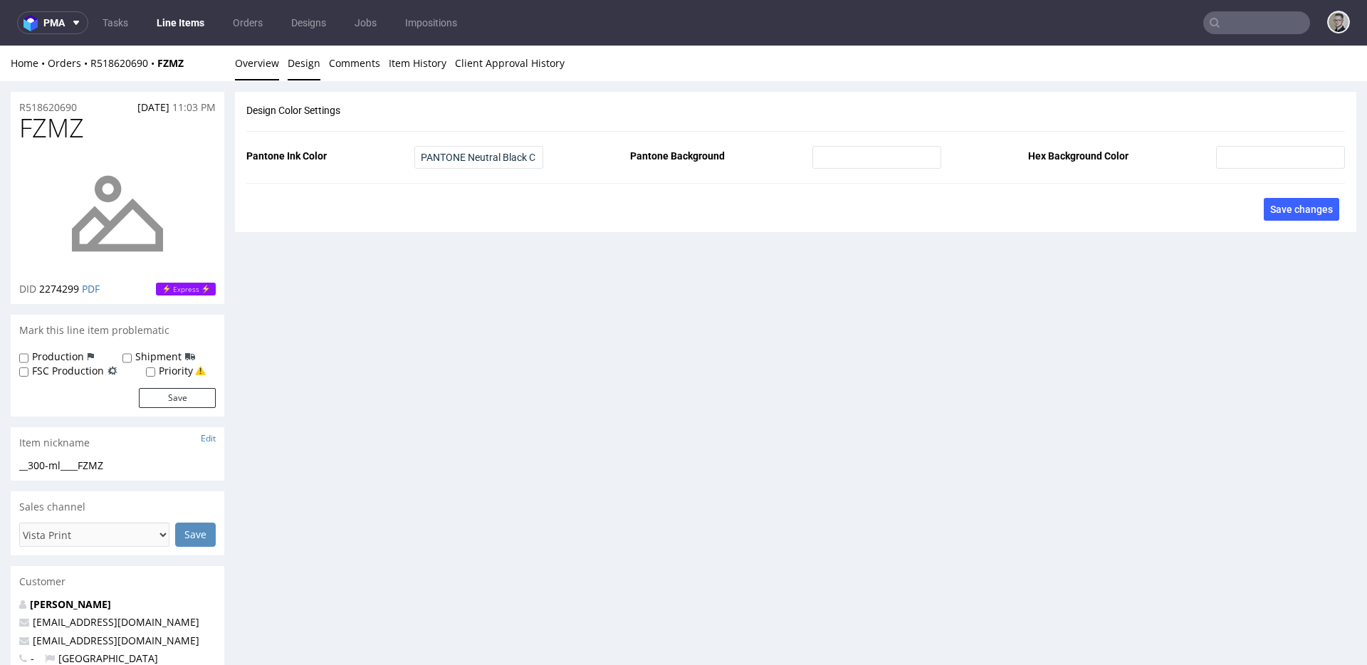
click at [258, 64] on link "Overview" at bounding box center [257, 63] width 44 height 35
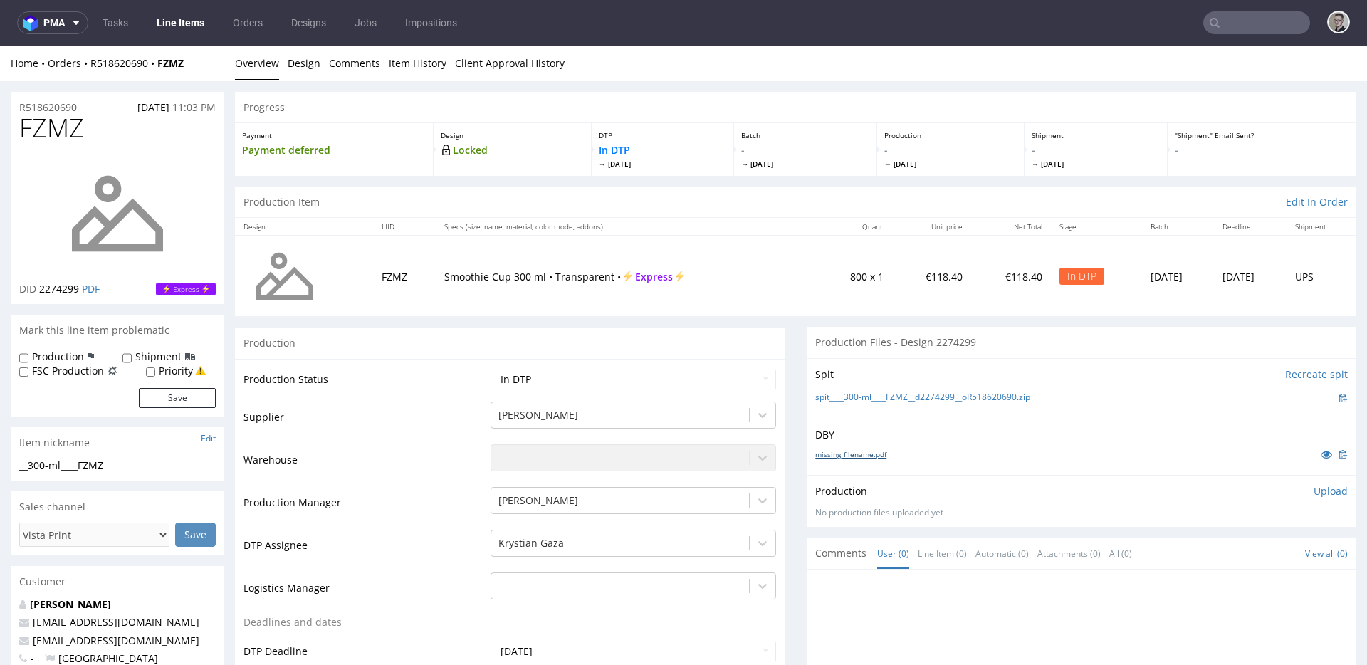
click at [853, 455] on link "missing_filename.pdf" at bounding box center [850, 454] width 71 height 10
click at [918, 396] on link "spit____300-ml____FZMZ__d2274299__oR518620690.zip" at bounding box center [922, 397] width 215 height 12
click at [1313, 490] on p "Upload" at bounding box center [1330, 491] width 34 height 14
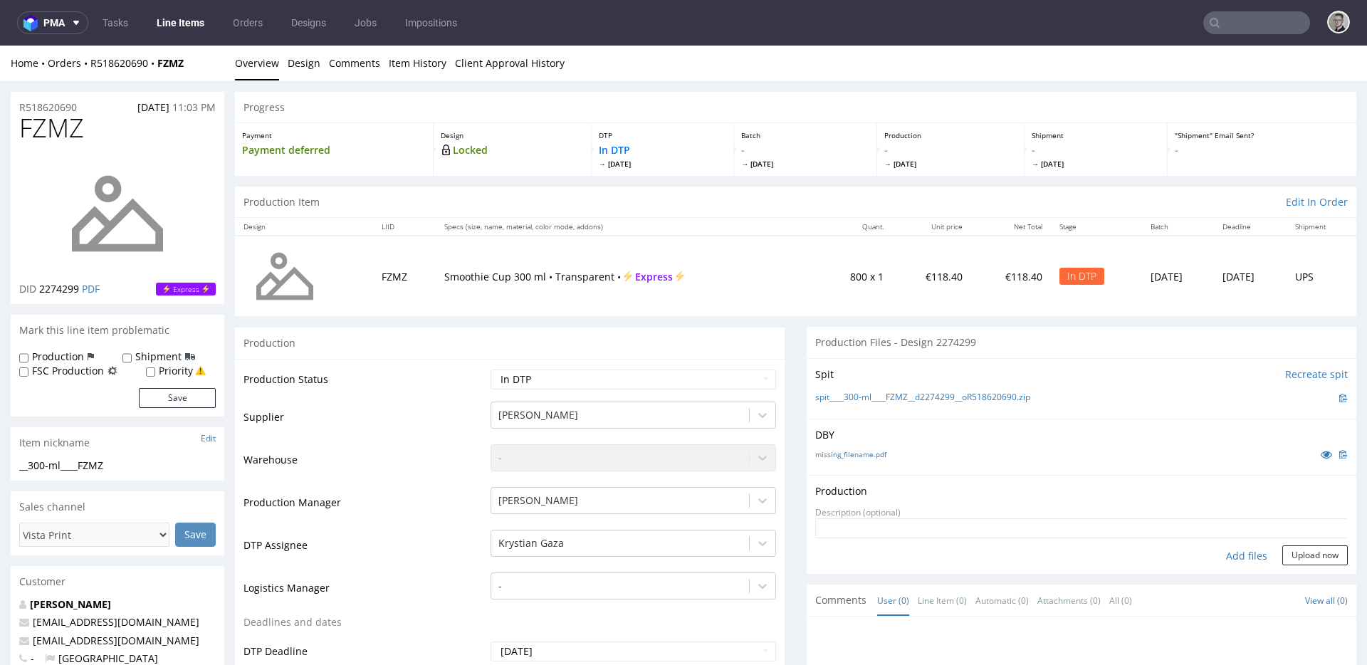
click at [1225, 555] on div "Add files" at bounding box center [1246, 555] width 71 height 21
type input "C:\fakepath\__300-ml____FZMZ__d2274299__oR518620690__latest__front.pdf"
drag, startPoint x: 1270, startPoint y: 570, endPoint x: 1279, endPoint y: 578, distance: 12.1
click at [1282, 570] on button "Upload now" at bounding box center [1314, 578] width 65 height 20
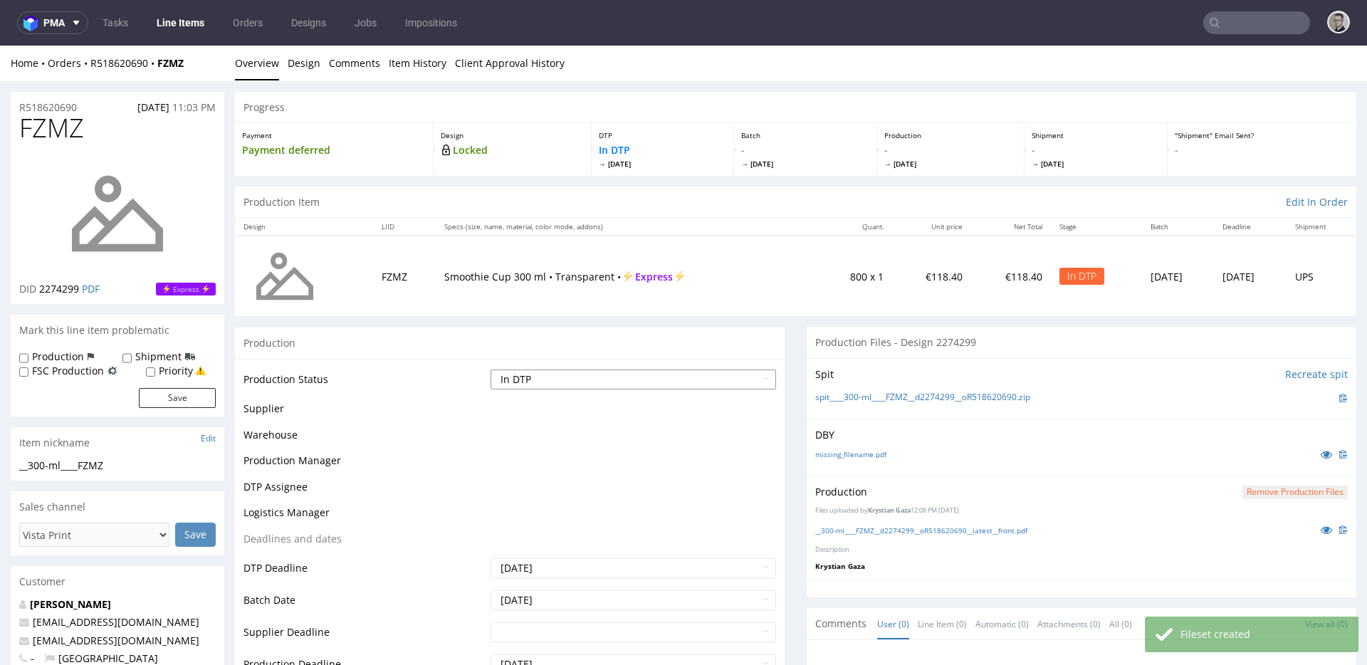
click at [562, 382] on select "Waiting for Artwork Waiting for Diecut Waiting for Mockup Waiting for DTP Waiti…" at bounding box center [632, 379] width 285 height 20
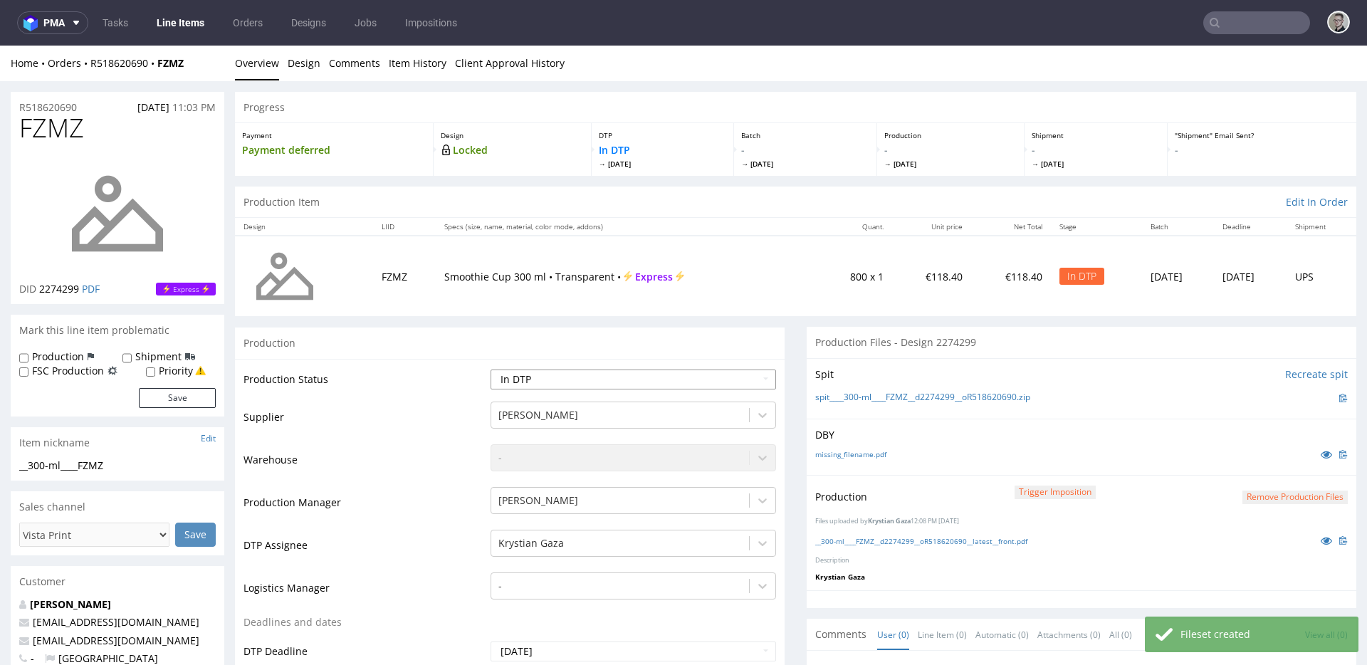
select select "dtp_production_ready"
click at [490, 369] on select "Waiting for Artwork Waiting for Diecut Waiting for Mockup Waiting for DTP Waiti…" at bounding box center [632, 379] width 285 height 20
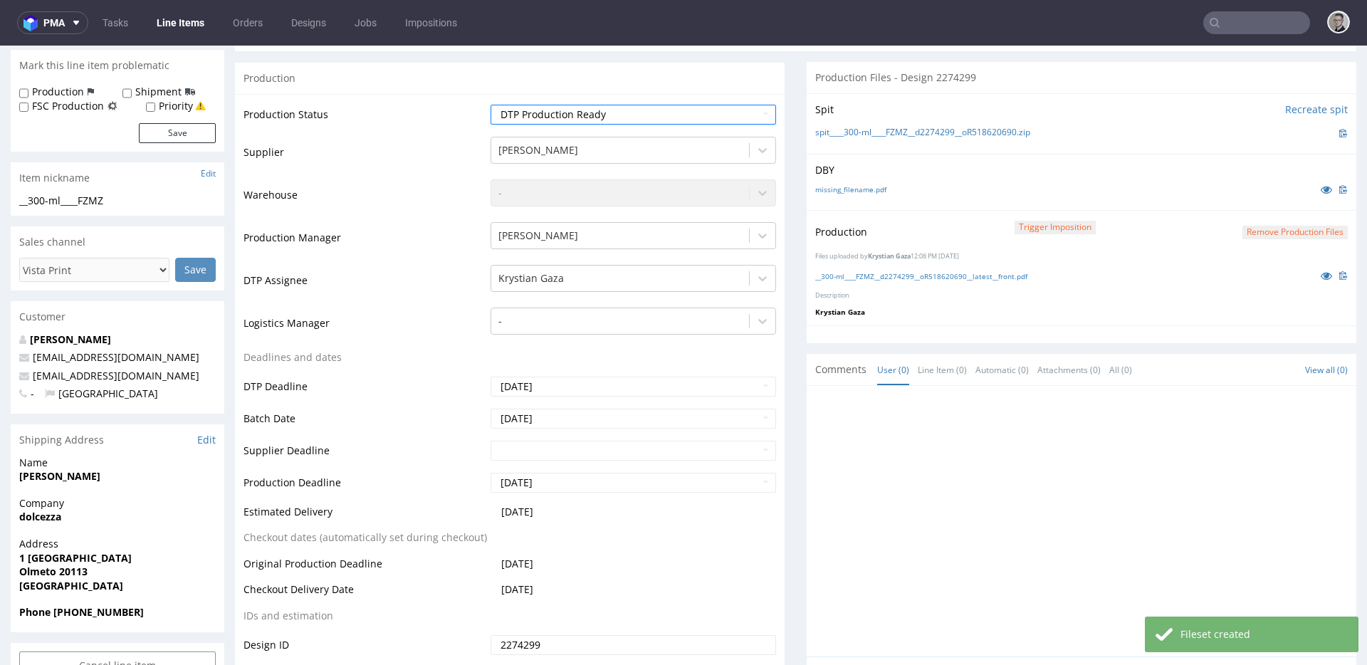
scroll to position [657, 0]
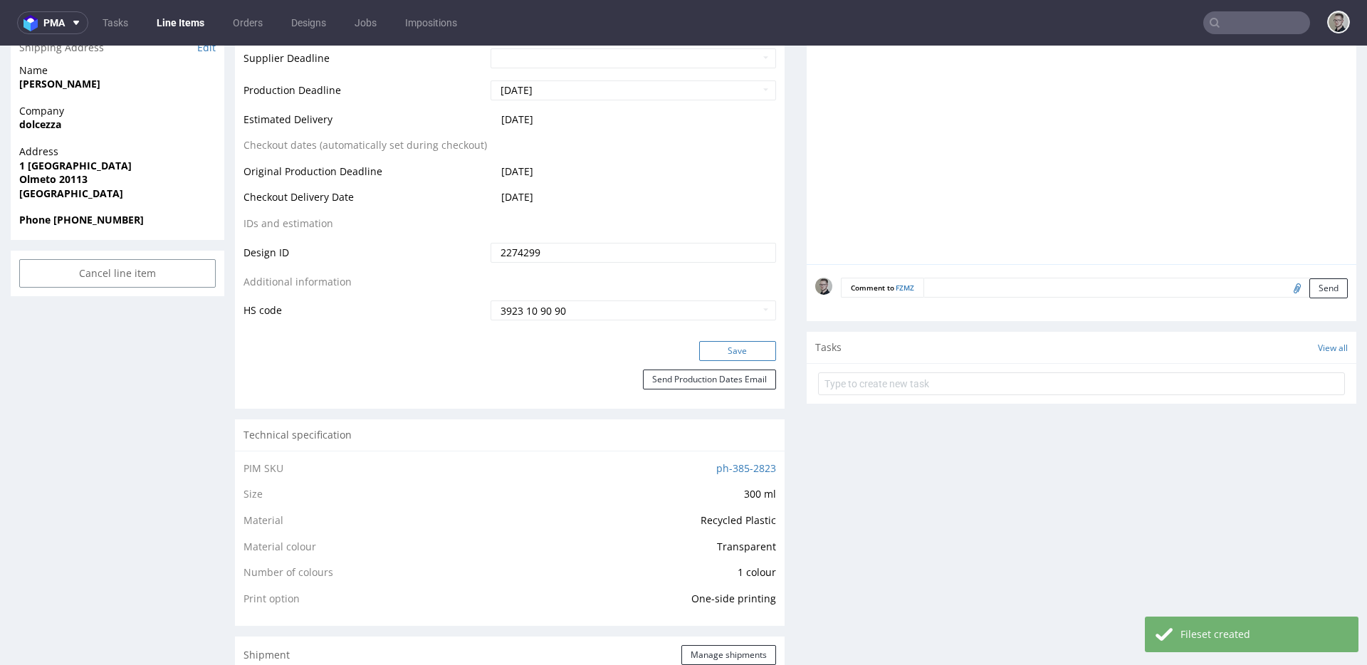
click at [741, 349] on button "Save" at bounding box center [737, 351] width 77 height 20
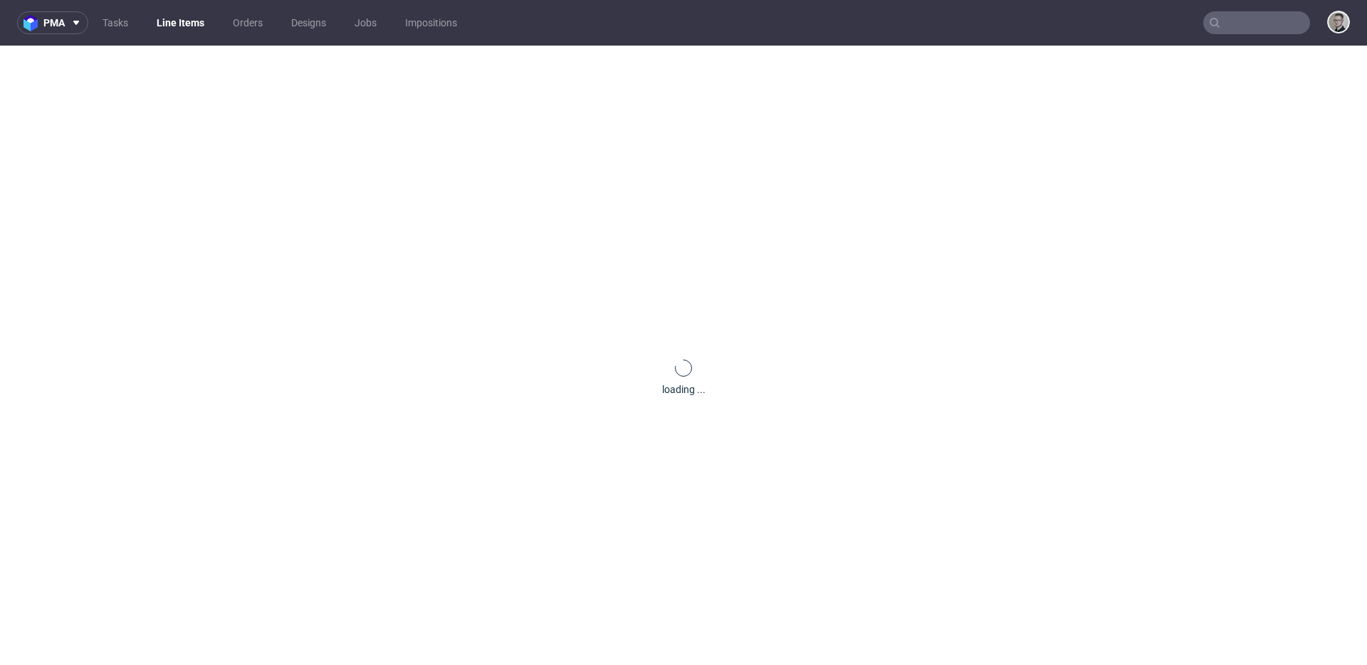
scroll to position [0, 0]
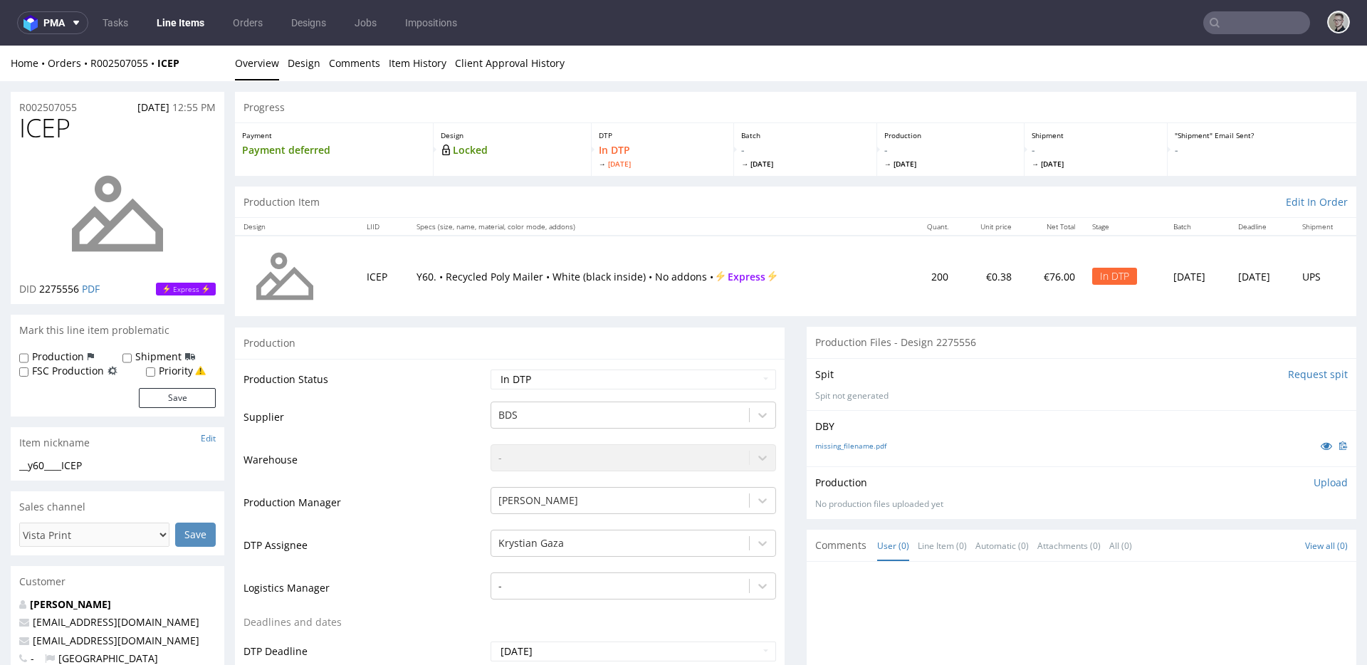
click at [1309, 376] on input "Request spit" at bounding box center [1318, 374] width 60 height 14
click at [1279, 377] on p "👉 Spit created, reload 👈" at bounding box center [1286, 374] width 124 height 14
click at [863, 451] on link "missing_filename.pdf" at bounding box center [850, 454] width 71 height 10
click at [957, 397] on link "spit____y60____ICEP__d2275556__oR002507055.zip" at bounding box center [913, 397] width 197 height 12
click at [1315, 489] on p "Upload" at bounding box center [1330, 491] width 34 height 14
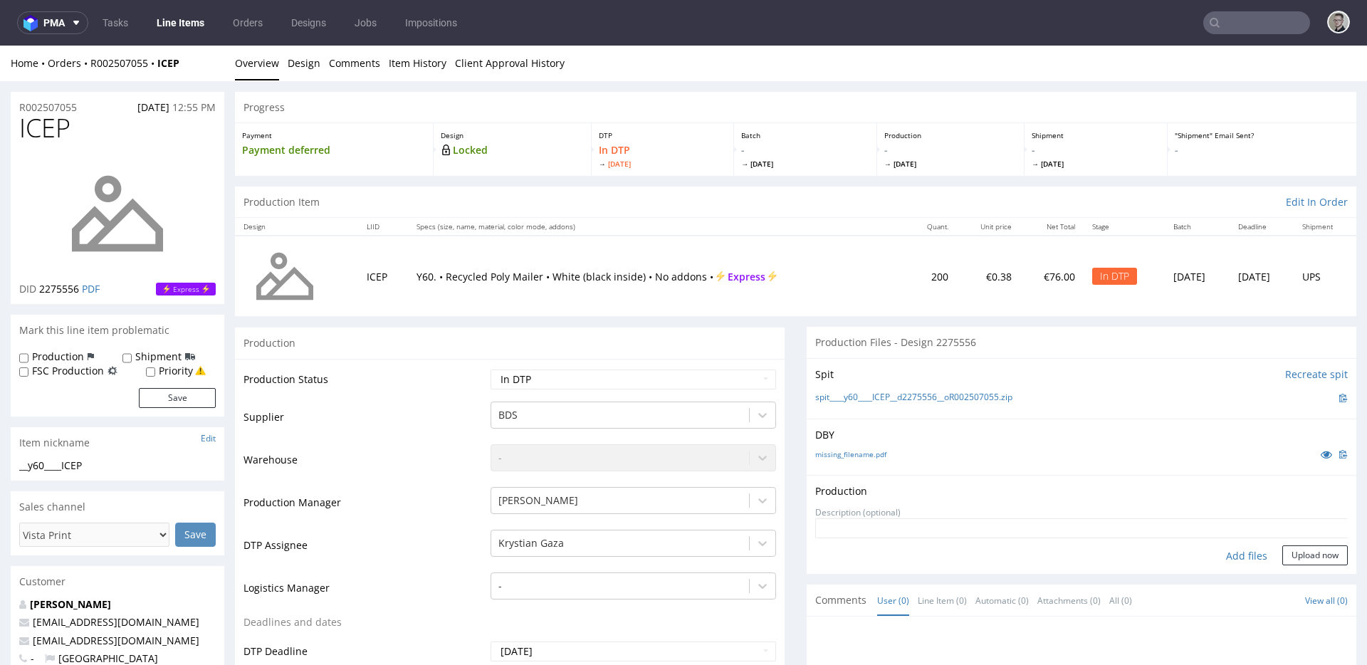
click at [1232, 555] on div "Add files" at bounding box center [1246, 555] width 71 height 21
type input "C:\fakepath\__y60____ICEP__d2275556__oR002507055__latest__front.pdf"
click at [1296, 579] on button "Upload now" at bounding box center [1314, 578] width 65 height 20
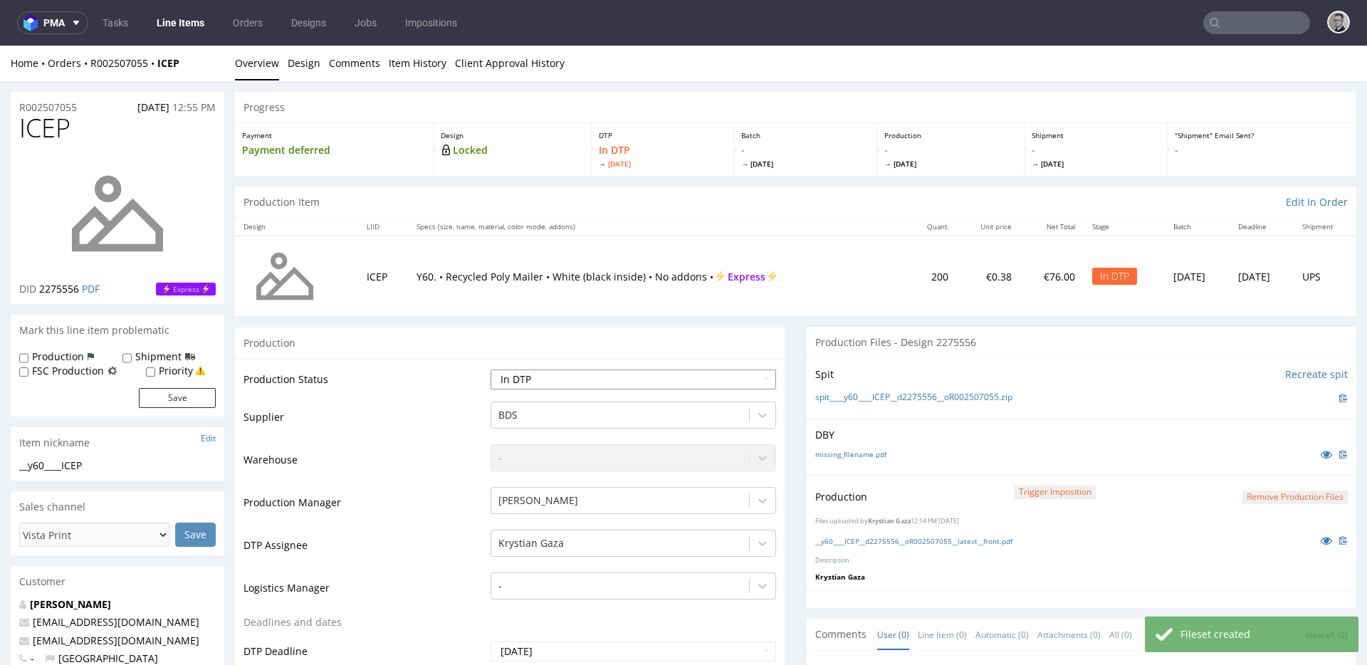
click at [589, 380] on select "Waiting for Artwork Waiting for Diecut Waiting for Mockup Waiting for DTP Waiti…" at bounding box center [632, 379] width 285 height 20
select select "dtp_production_ready"
click at [490, 369] on select "Waiting for Artwork Waiting for Diecut Waiting for Mockup Waiting for DTP Waiti…" at bounding box center [632, 379] width 285 height 20
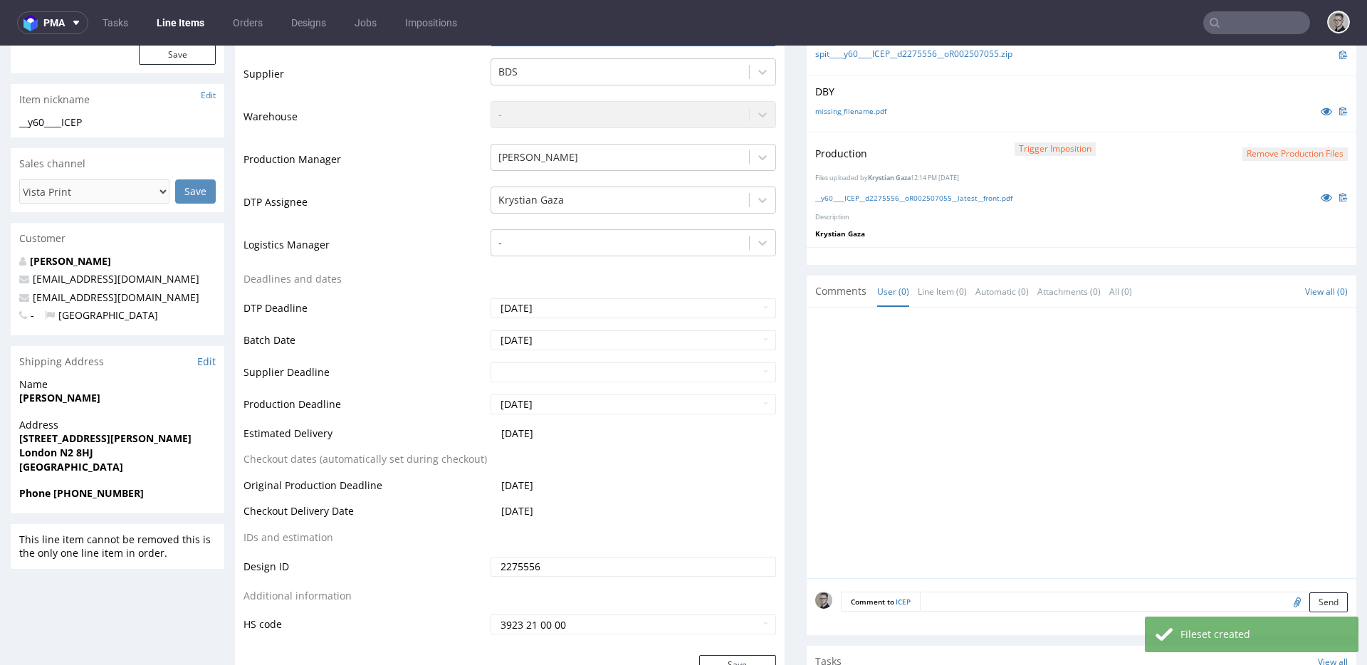
scroll to position [647, 0]
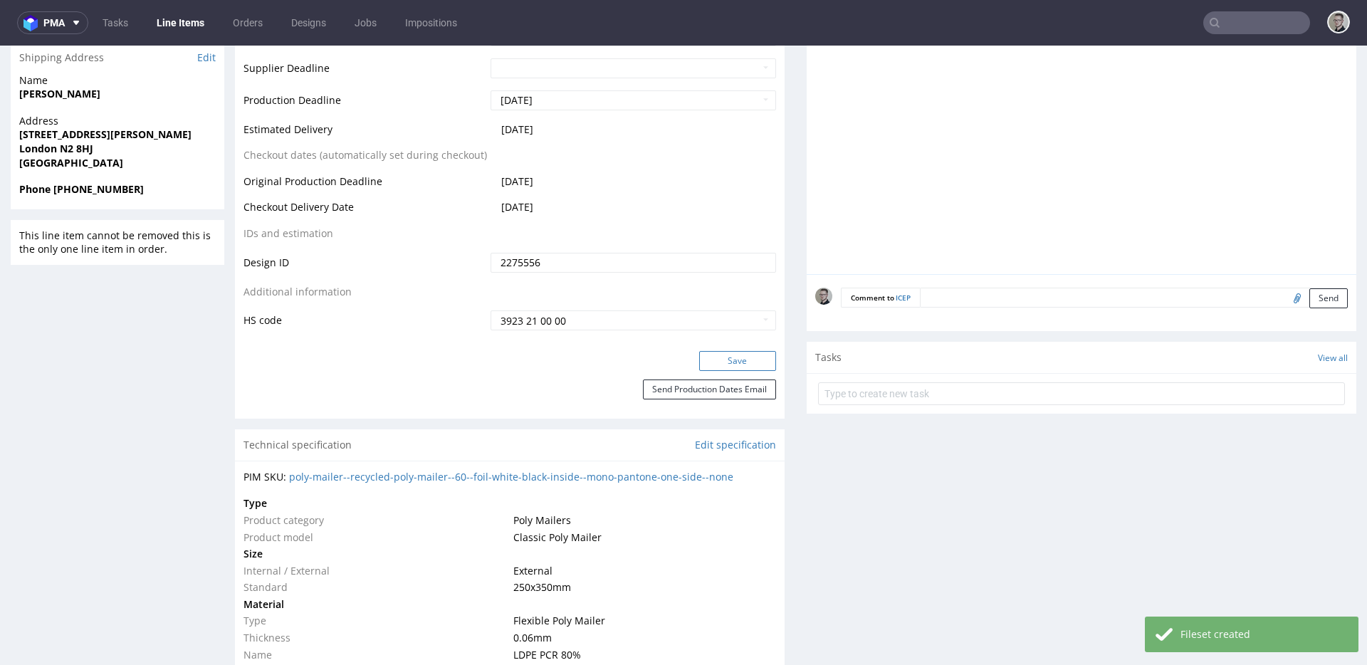
click at [763, 359] on button "Save" at bounding box center [737, 361] width 77 height 20
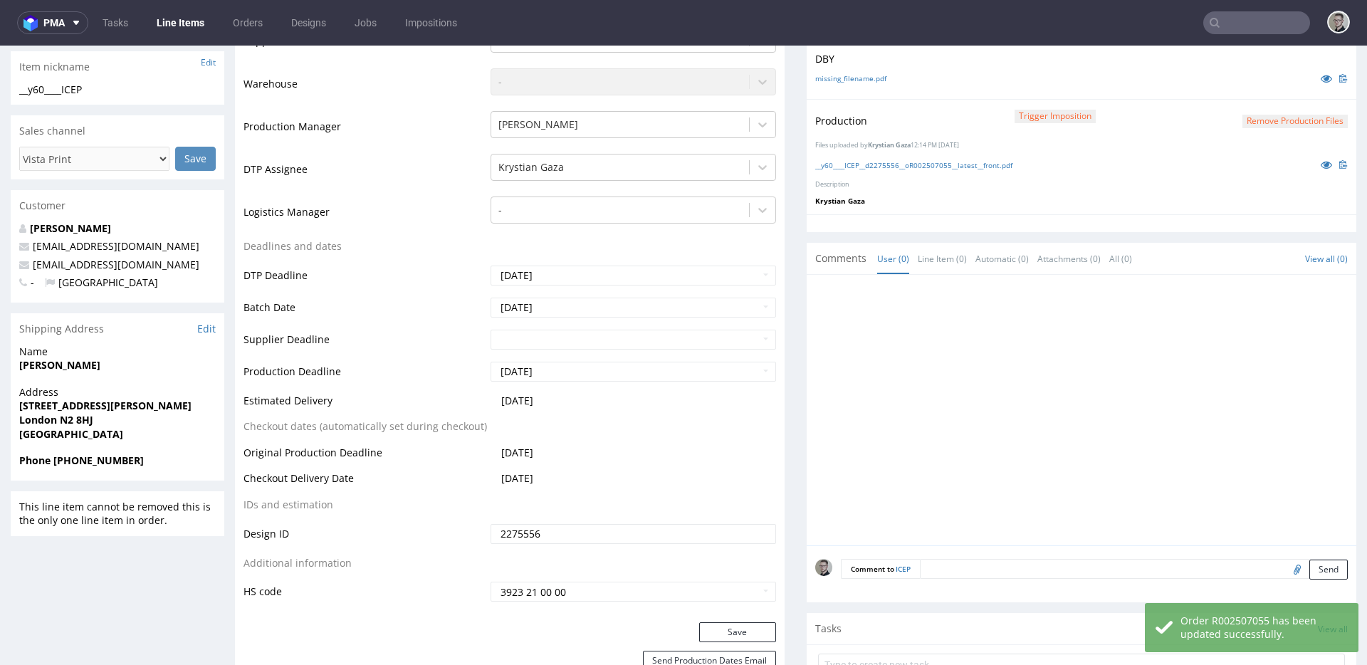
scroll to position [0, 0]
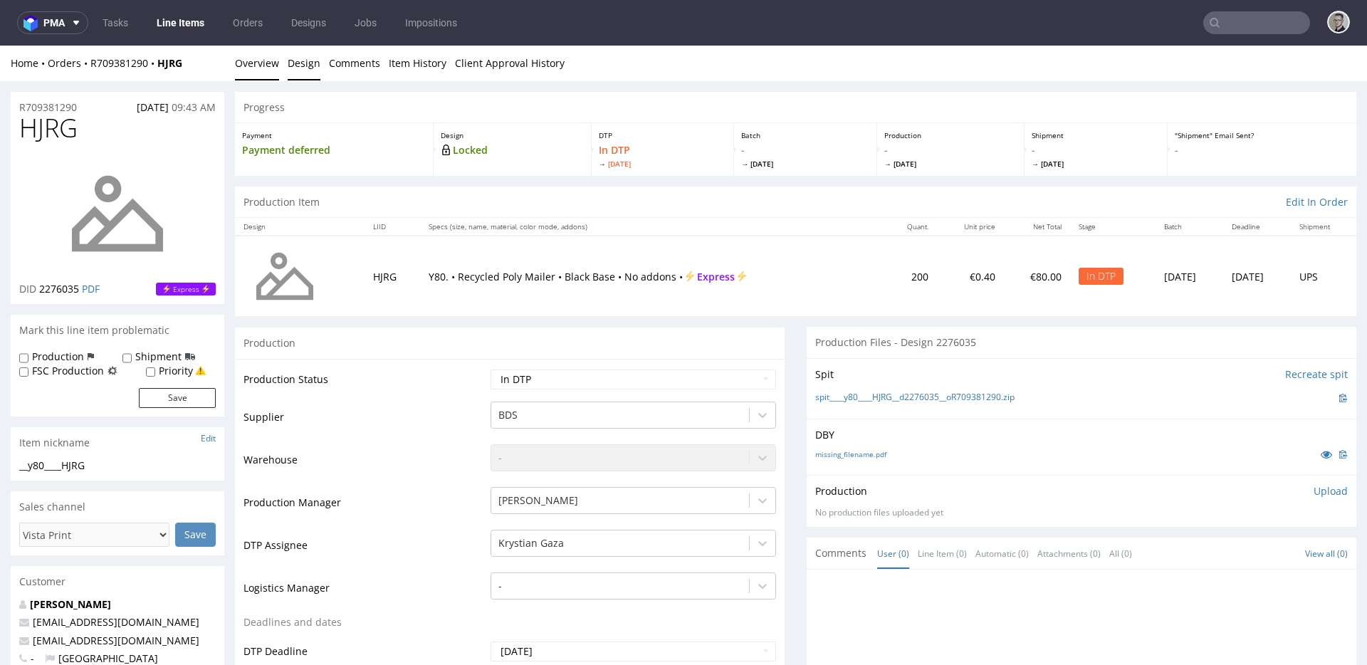
click at [317, 57] on link "Design" at bounding box center [304, 63] width 33 height 35
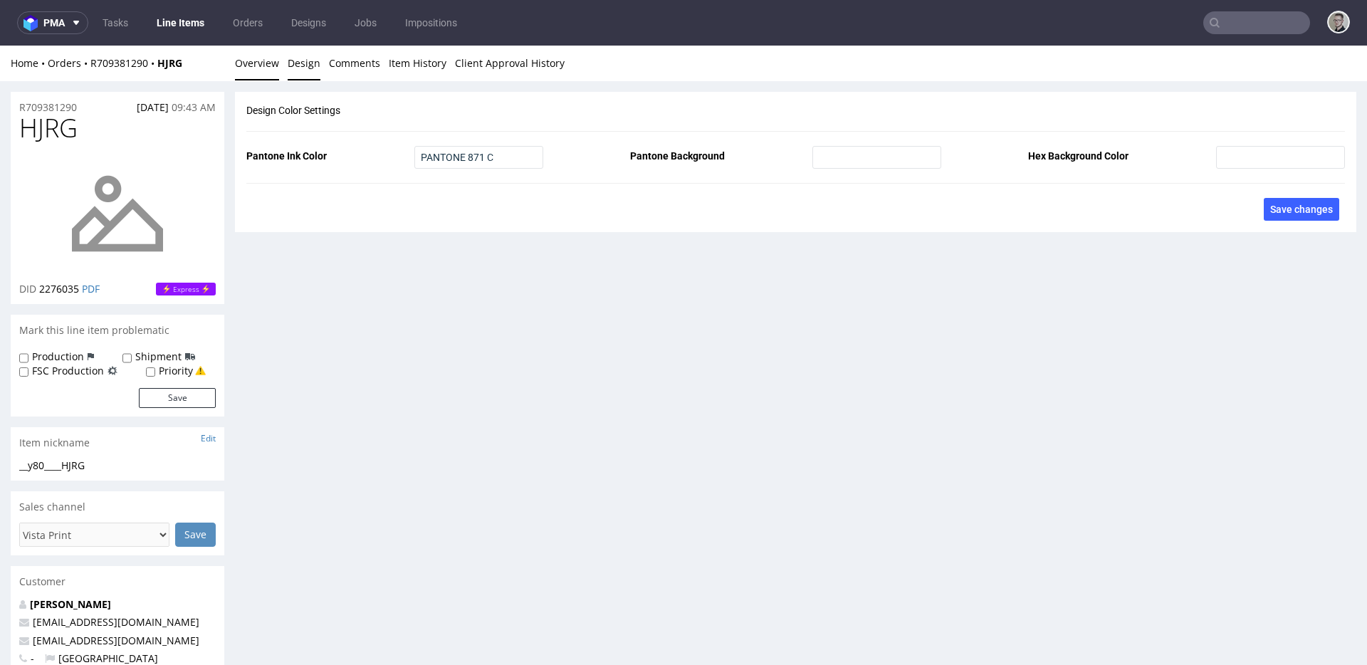
click at [253, 60] on link "Overview" at bounding box center [257, 63] width 44 height 35
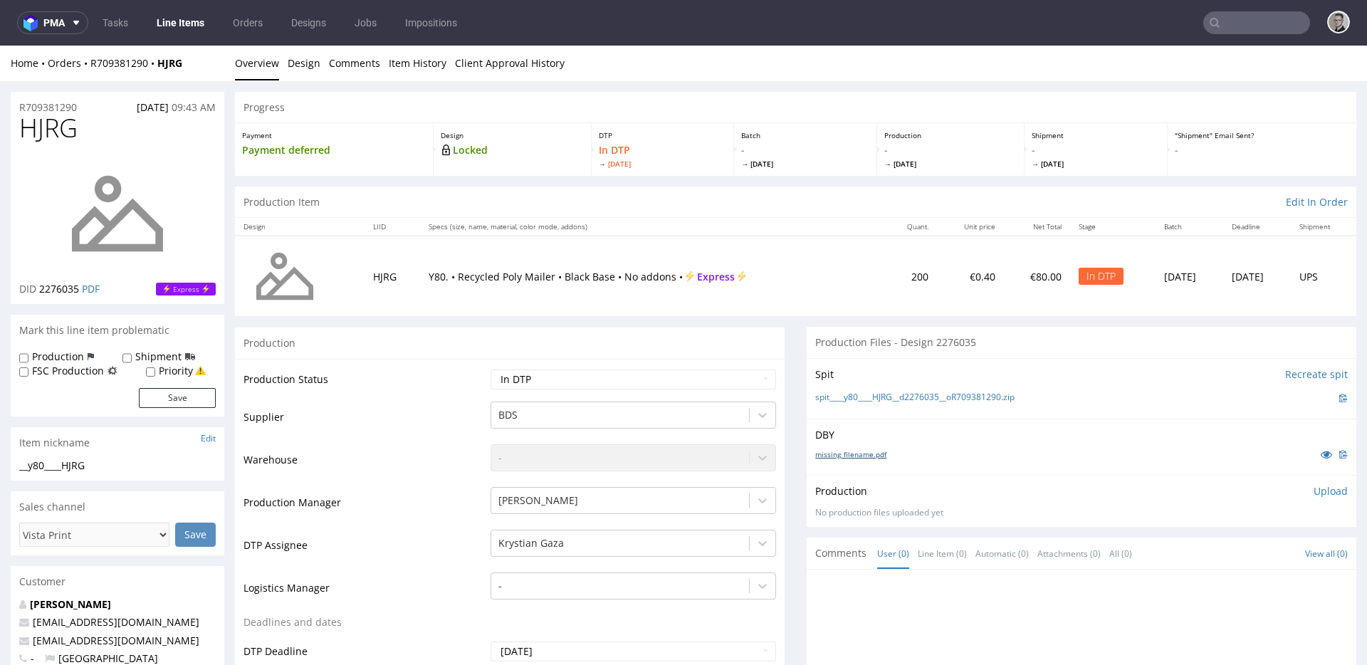
click at [856, 453] on link "missing_filename.pdf" at bounding box center [850, 454] width 71 height 10
click at [933, 394] on link "spit____y80____HJRG__d2276035__oR709381290.zip" at bounding box center [914, 397] width 199 height 12
click at [1034, 446] on div "missing_filename.pdf" at bounding box center [1081, 454] width 532 height 16
click at [1313, 489] on p "Upload" at bounding box center [1330, 491] width 34 height 14
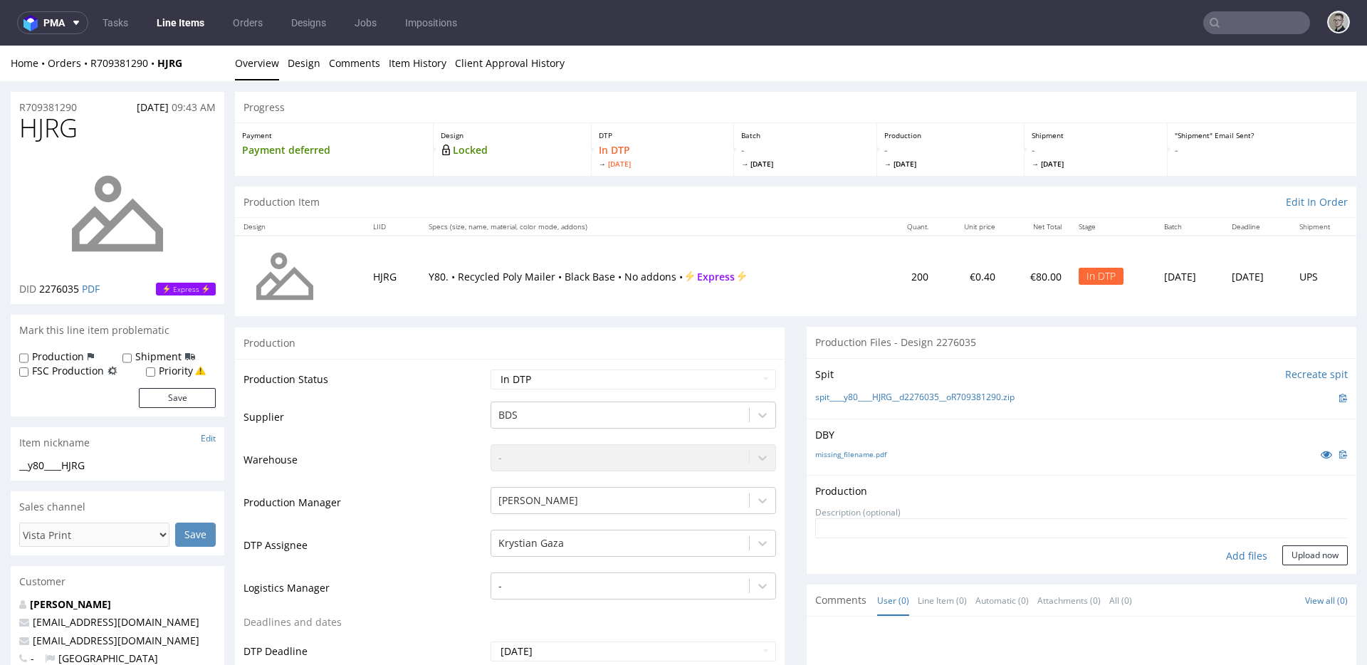
click at [1229, 557] on div "Add files" at bounding box center [1246, 555] width 71 height 21
type input "C:\fakepath\__y80____HJRG__d2276035__oR709381290__latest__front.pdf"
click at [1310, 575] on button "Upload now" at bounding box center [1314, 578] width 65 height 20
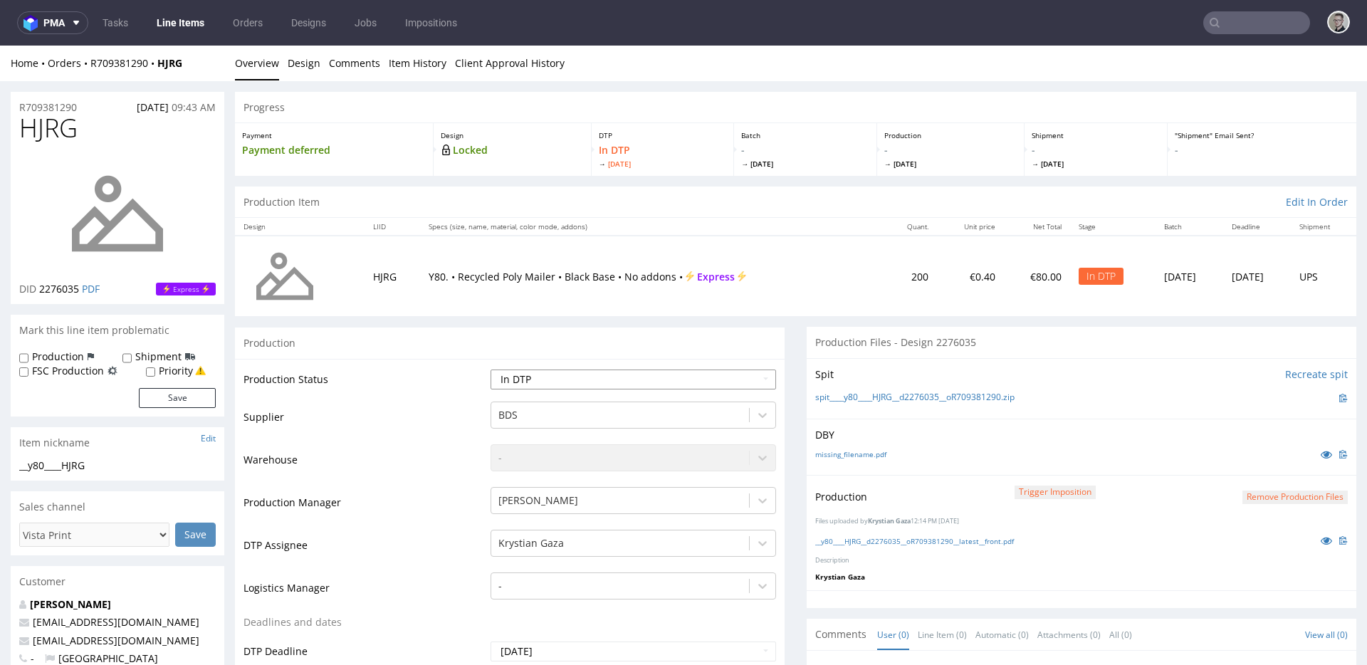
click at [629, 382] on select "Waiting for Artwork Waiting for Diecut Waiting for Mockup Waiting for DTP Waiti…" at bounding box center [632, 379] width 285 height 20
select select "dtp_production_ready"
click at [490, 369] on select "Waiting for Artwork Waiting for Diecut Waiting for Mockup Waiting for DTP Waiti…" at bounding box center [632, 379] width 285 height 20
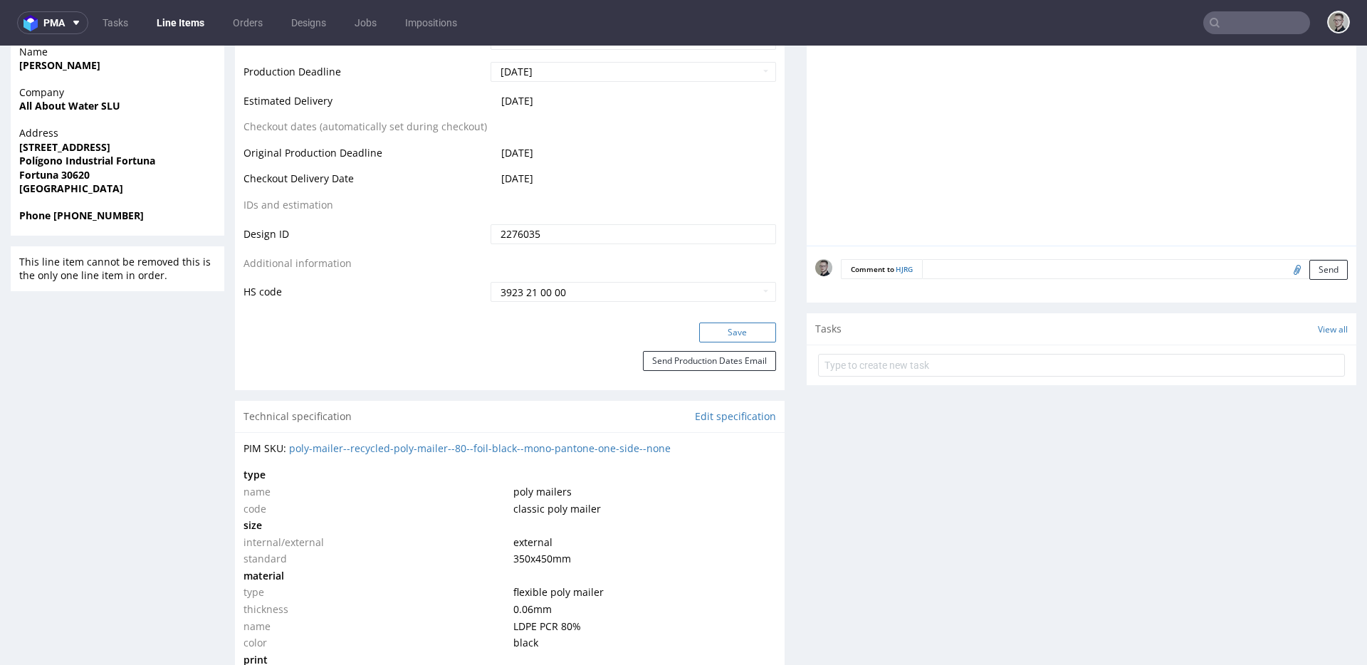
click at [740, 336] on button "Save" at bounding box center [737, 332] width 77 height 20
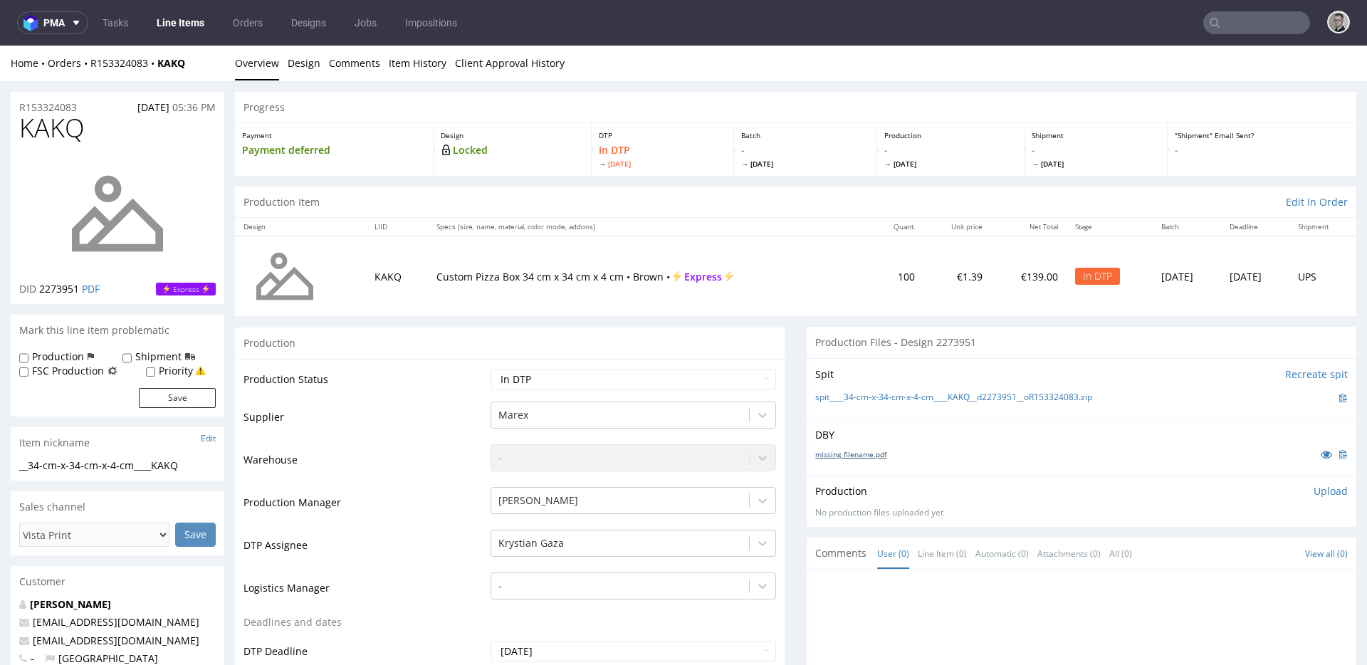
click at [831, 453] on link "missing_filename.pdf" at bounding box center [850, 454] width 71 height 10
click at [887, 396] on link "spit____34-cm-x-34-cm-x-4-cm____KAKQ__d2273951__oR153324083.zip" at bounding box center [953, 397] width 277 height 12
click at [1313, 493] on p "Upload" at bounding box center [1330, 491] width 34 height 14
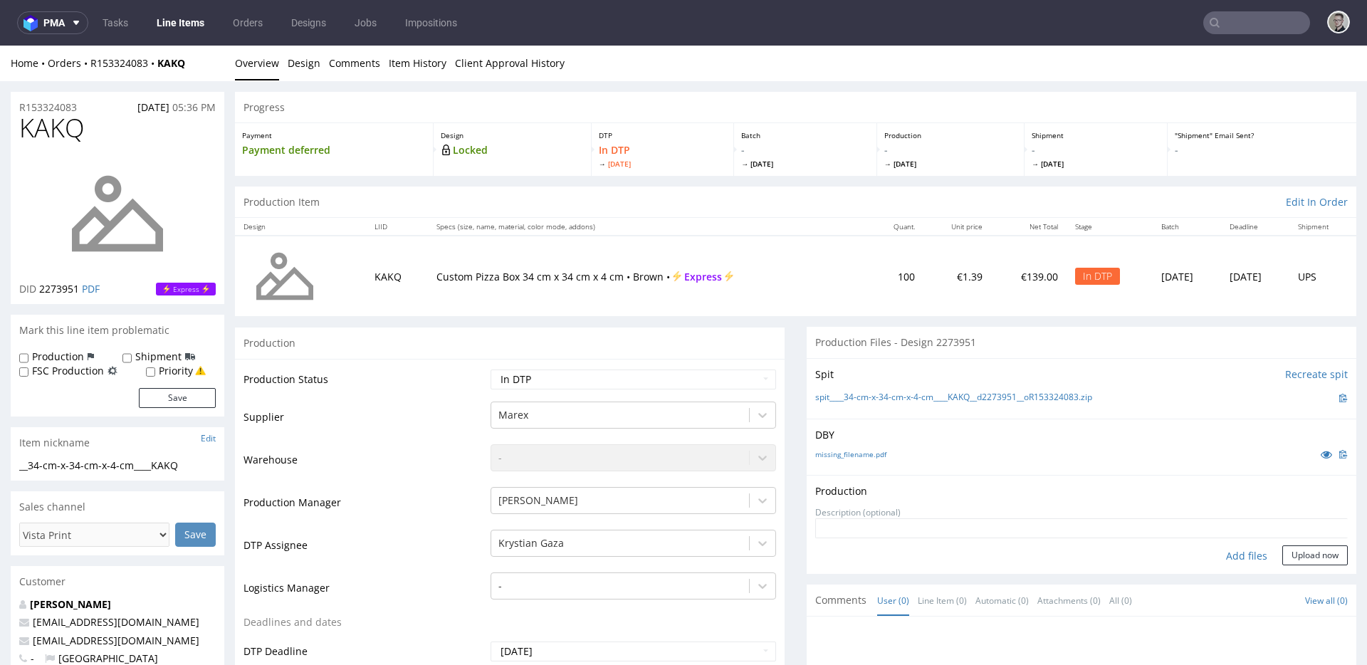
click at [1236, 549] on div "Add files" at bounding box center [1246, 555] width 71 height 21
type input "C:\fakepath\__34-cm-x-34-cm-x-4-cm____KAKQ__d2273951__oR153324083__latest__outs…"
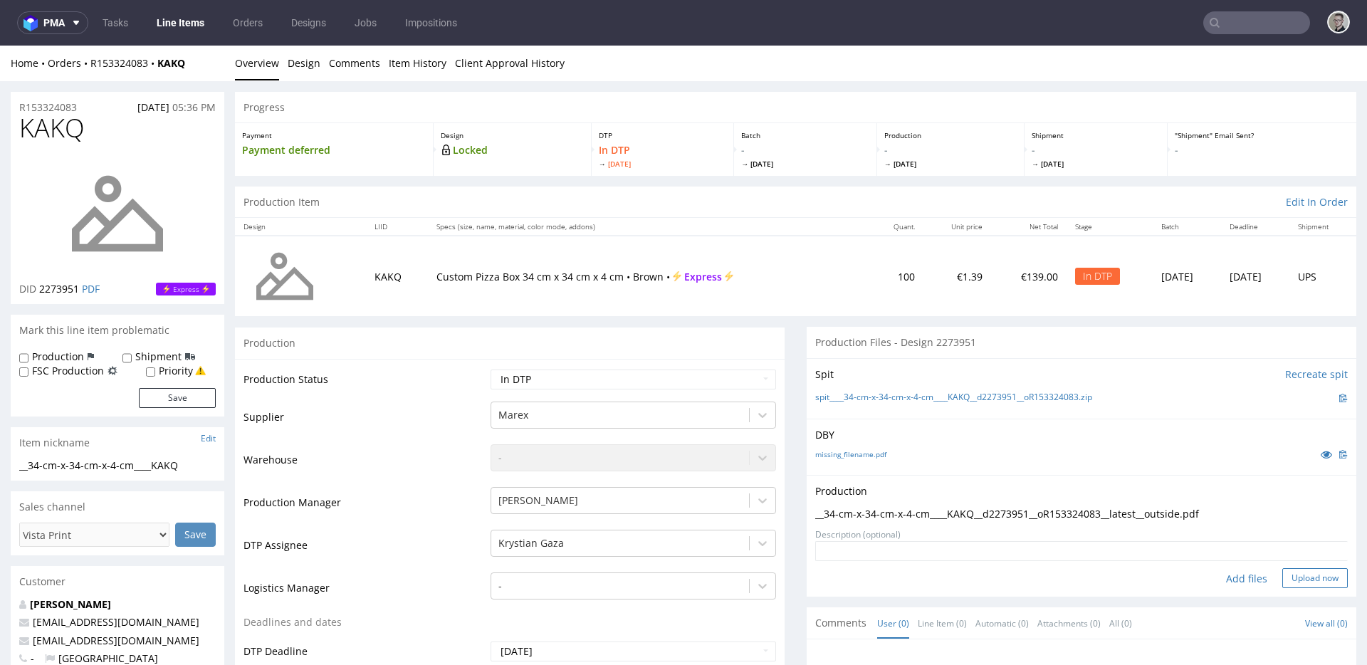
click at [1308, 577] on button "Upload now" at bounding box center [1314, 578] width 65 height 20
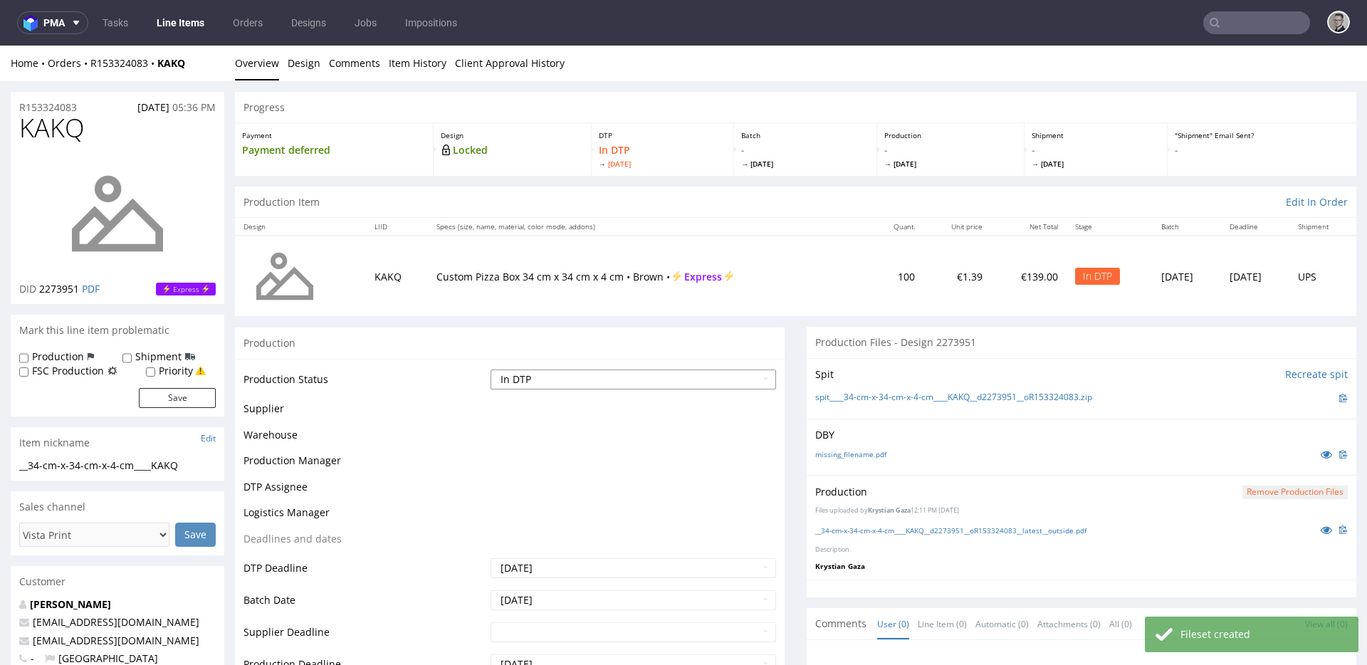
click at [723, 383] on select "Waiting for Artwork Waiting for Diecut Waiting for Mockup Waiting for DTP Waiti…" at bounding box center [632, 379] width 285 height 20
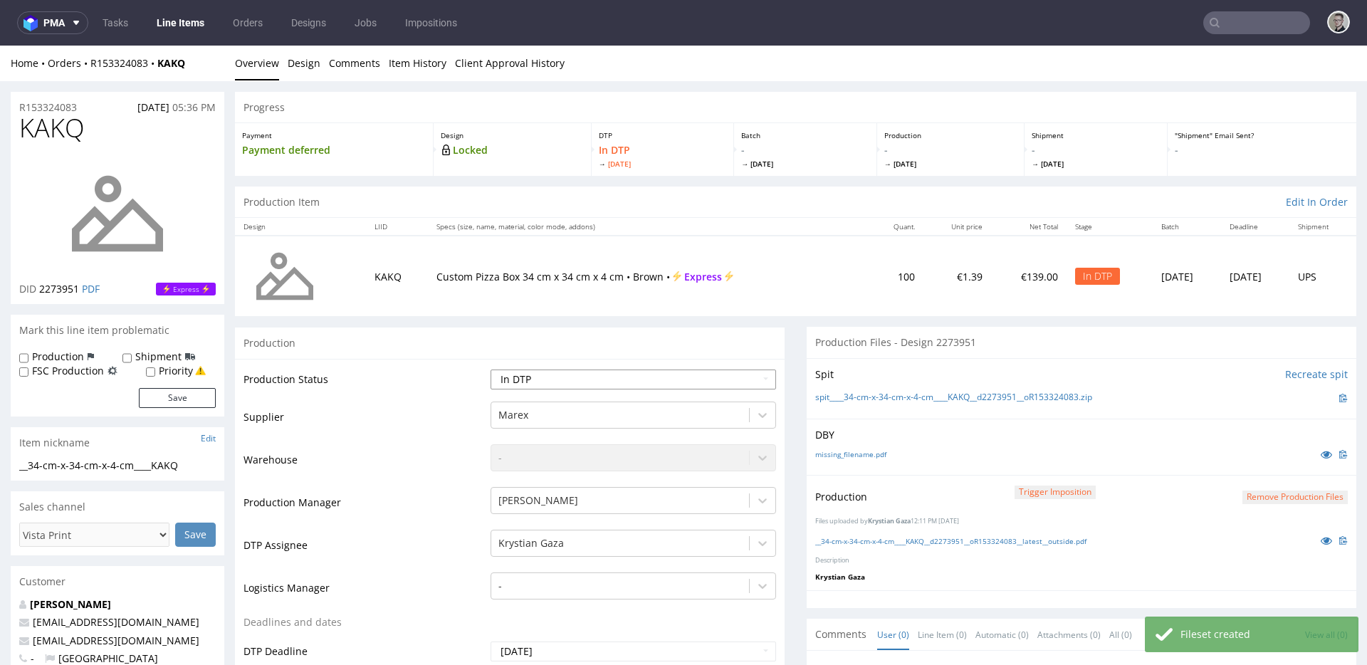
select select "dtp_production_ready"
click at [490, 369] on select "Waiting for Artwork Waiting for Diecut Waiting for Mockup Waiting for DTP Waiti…" at bounding box center [632, 379] width 285 height 20
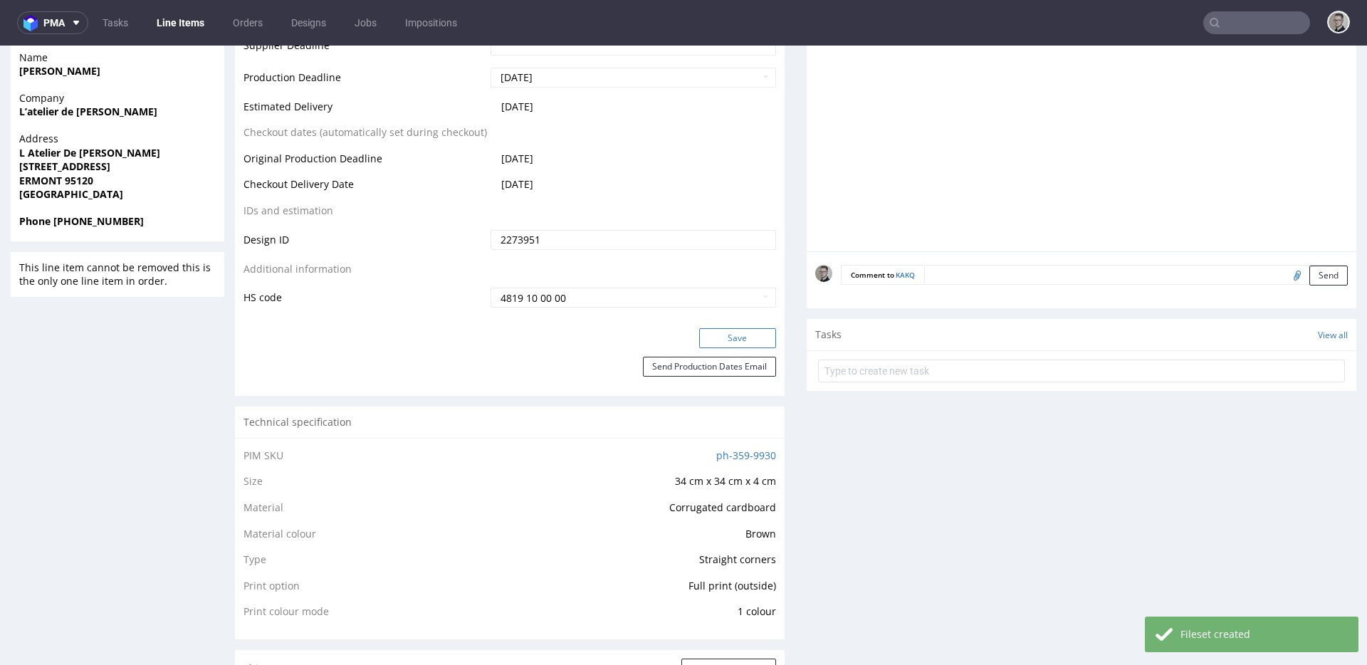
click at [739, 342] on button "Save" at bounding box center [737, 338] width 77 height 20
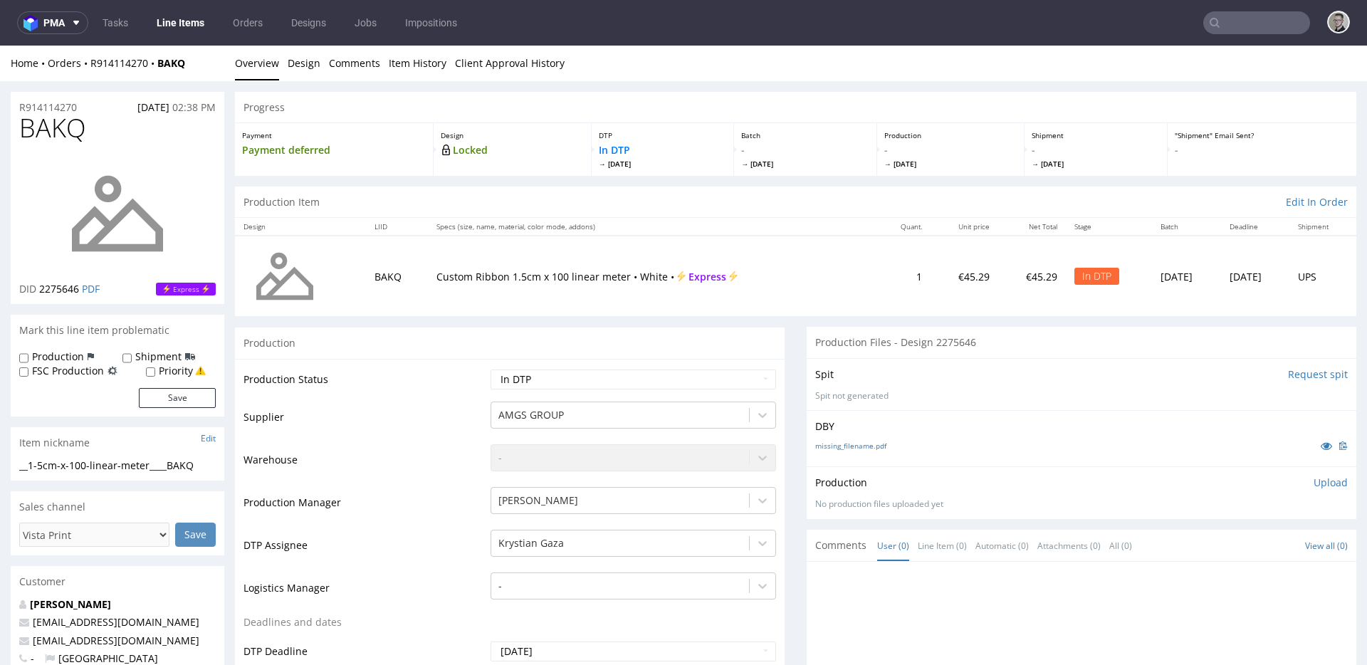
click at [1288, 372] on input "Request spit" at bounding box center [1318, 374] width 60 height 14
click at [1297, 377] on input "Request spit" at bounding box center [1318, 374] width 60 height 14
click at [838, 446] on div "22missing_filename.pdf" at bounding box center [1081, 454] width 532 height 16
click at [843, 453] on link "22missing_filename.pdf" at bounding box center [855, 454] width 80 height 10
click at [916, 387] on div "Spit Recreate spit spit____1-5cm-x-100-linear-meter____SSQK__d2274543__oR260064…" at bounding box center [1081, 388] width 550 height 61
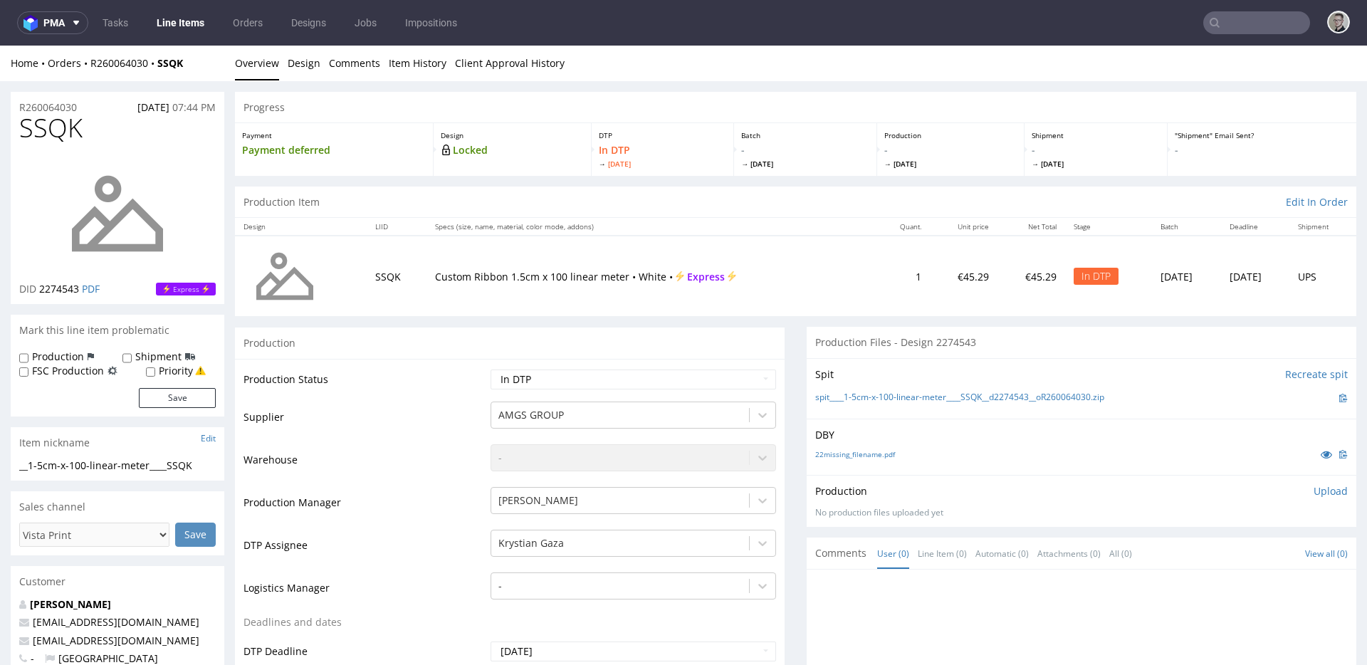
click at [917, 404] on div "spit____1-5cm-x-100-linear-meter____SSQK__d2274543__oR260064030.zip" at bounding box center [1081, 398] width 532 height 16
click at [918, 403] on link "spit____1-5cm-x-100-linear-meter____SSQK__d2274543__oR260064030.zip" at bounding box center [959, 397] width 289 height 12
click at [1313, 491] on p "Upload" at bounding box center [1330, 491] width 34 height 14
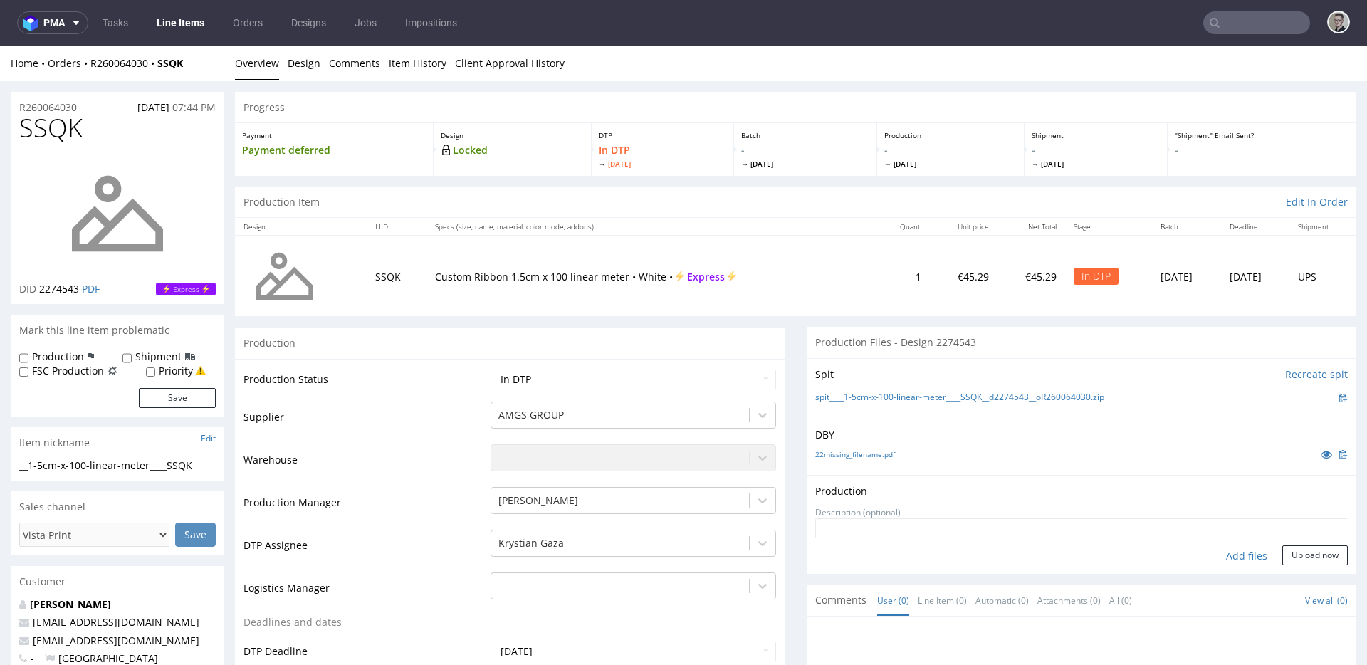
click at [1235, 552] on div "Add files" at bounding box center [1246, 555] width 71 height 21
type input "C:\fakepath\__1-5cm-x-100-linear-meter____SSQK__d2274543__oR260064030__latest__…"
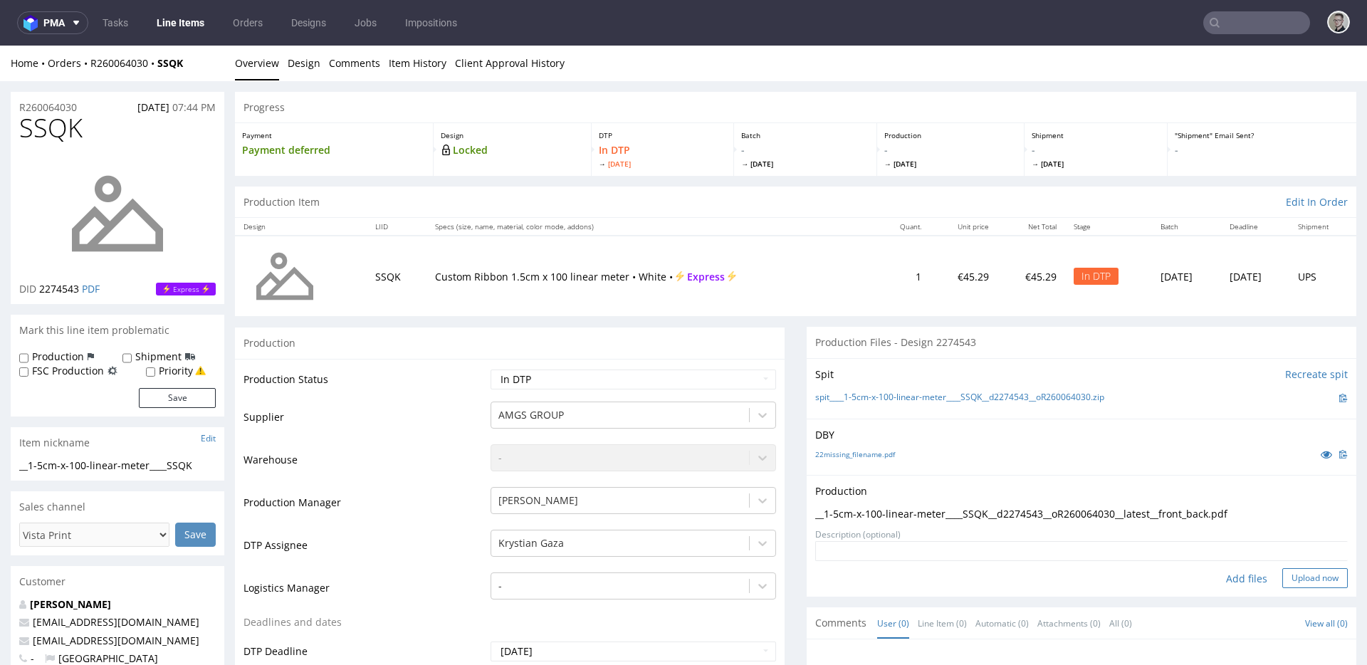
click at [1297, 577] on button "Upload now" at bounding box center [1314, 578] width 65 height 20
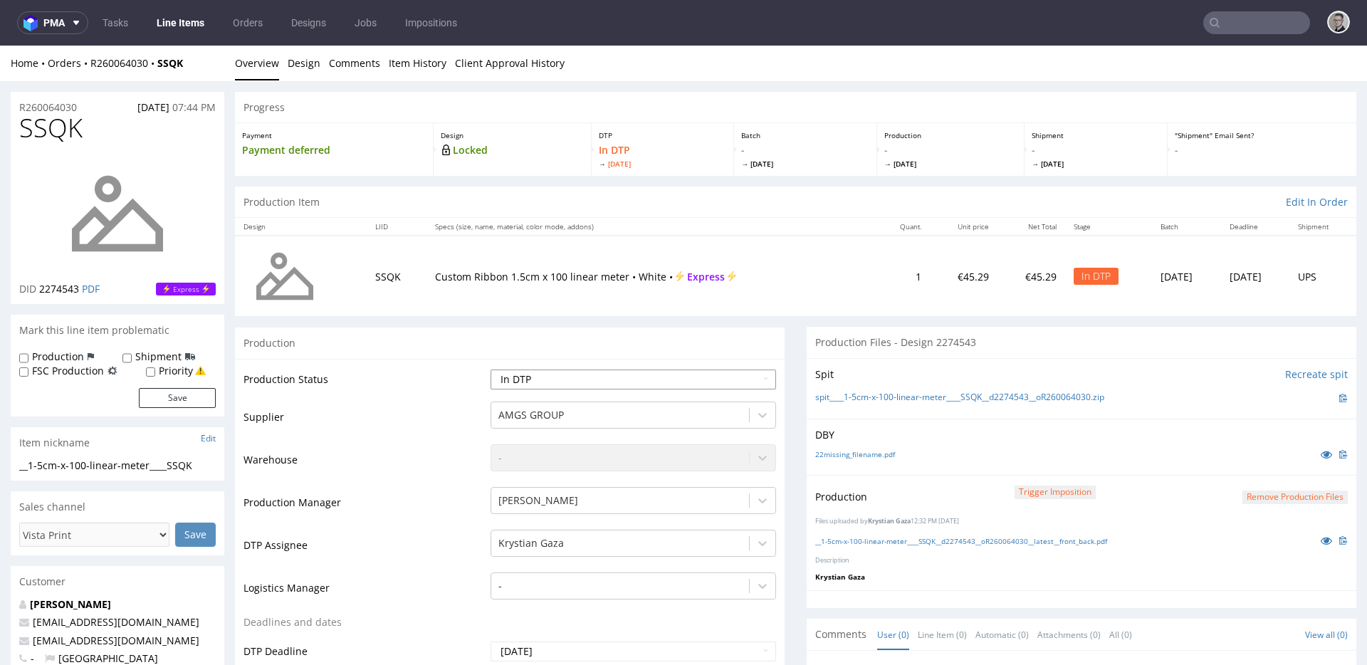
click at [546, 377] on select "Waiting for Artwork Waiting for Diecut Waiting for Mockup Waiting for DTP Waiti…" at bounding box center [632, 379] width 285 height 20
select select "dtp_production_ready"
click at [490, 369] on select "Waiting for Artwork Waiting for Diecut Waiting for Mockup Waiting for DTP Waiti…" at bounding box center [632, 379] width 285 height 20
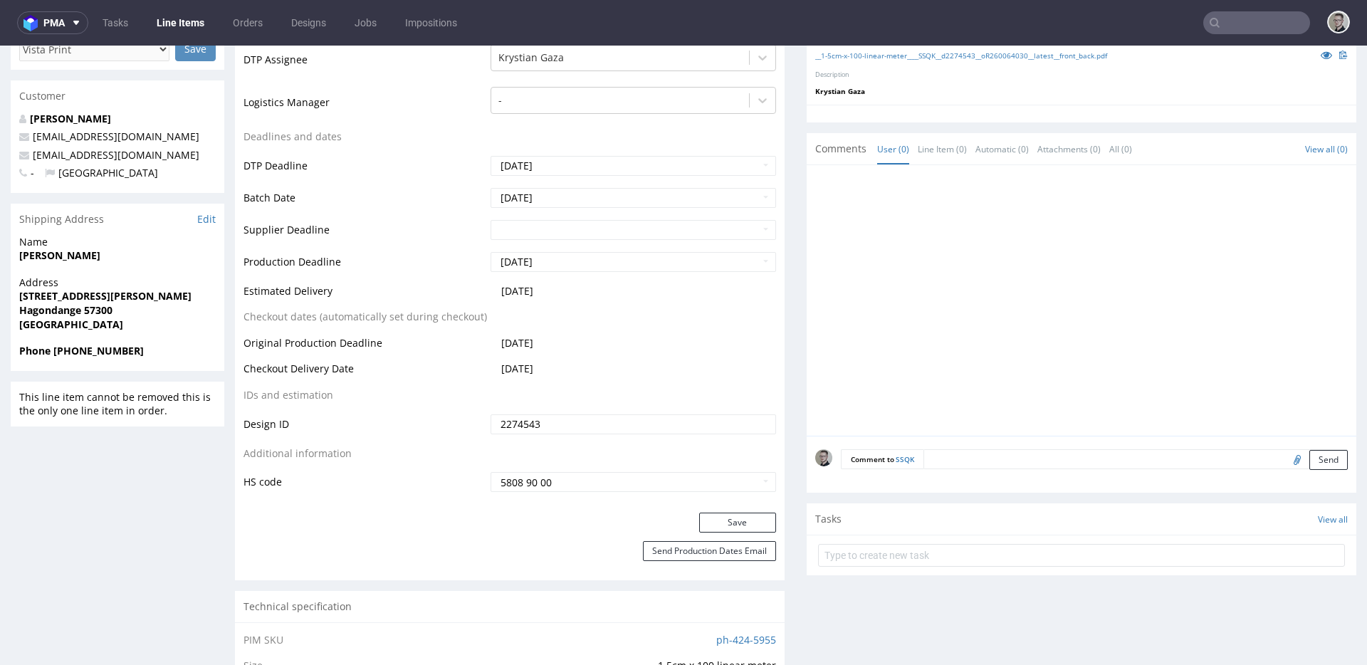
scroll to position [856, 0]
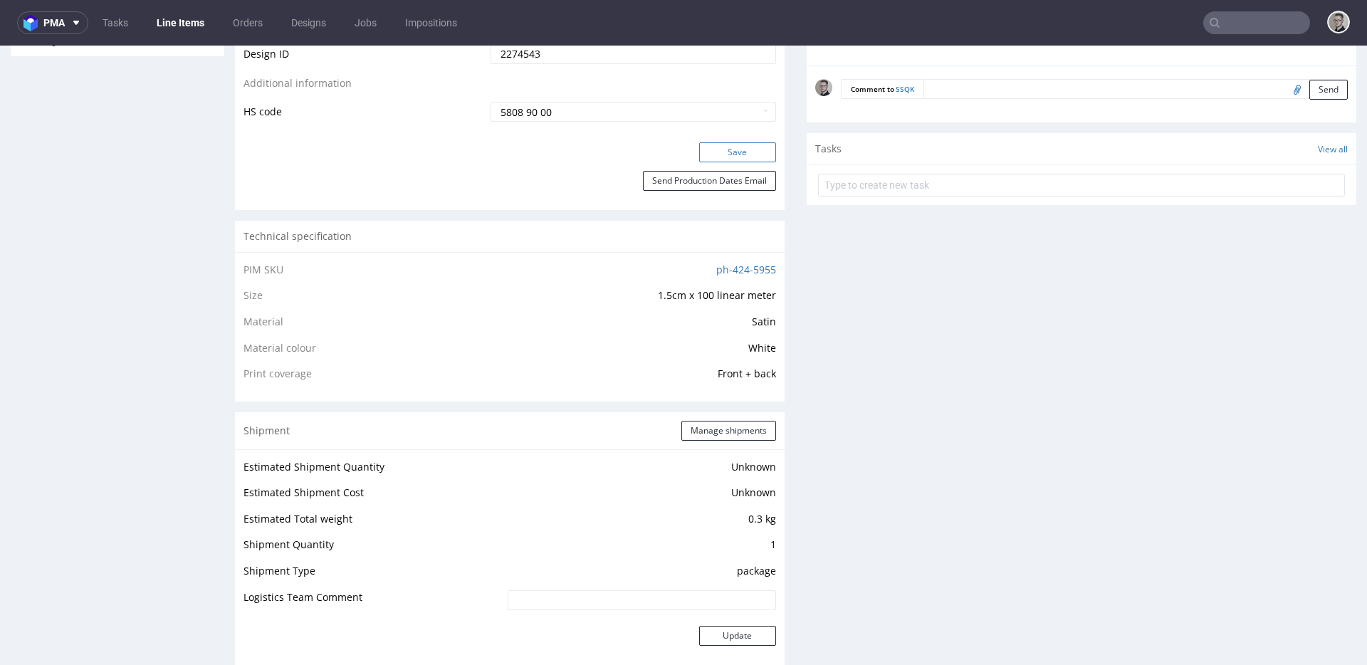
click at [747, 152] on button "Save" at bounding box center [737, 152] width 77 height 20
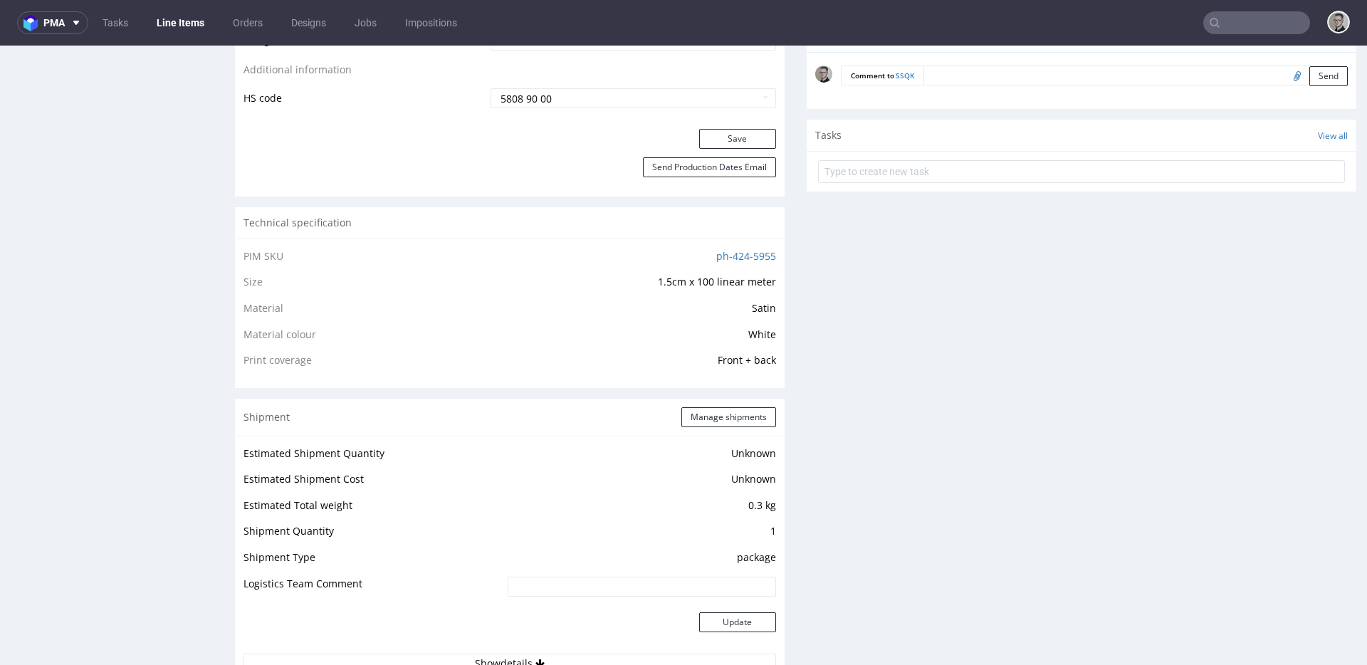
scroll to position [757, 0]
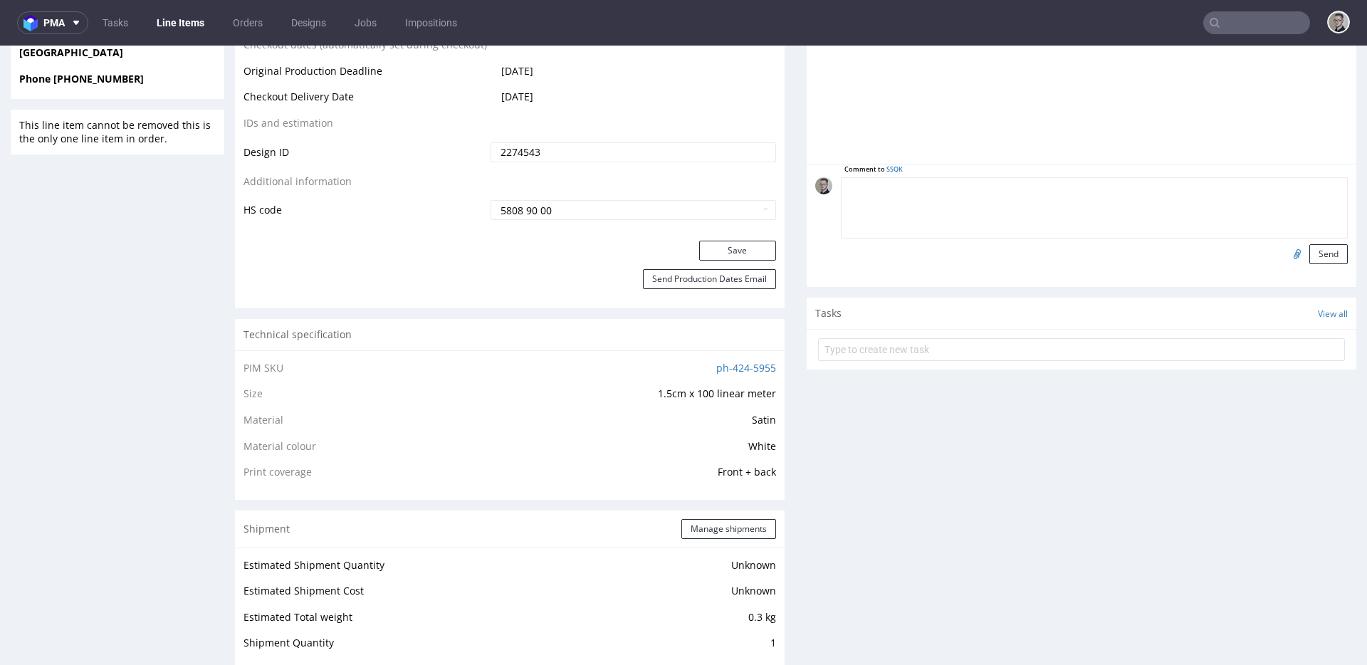
click at [1078, 194] on textarea at bounding box center [1094, 207] width 507 height 61
paste textarea "ISSUE: Texts in the design are smaller than minimal 2mm height and some white l…"
type textarea "ISSUE: Texts in the design are smaller than minimal 2mm height and some white l…"
click at [1310, 251] on button "Send" at bounding box center [1328, 254] width 38 height 20
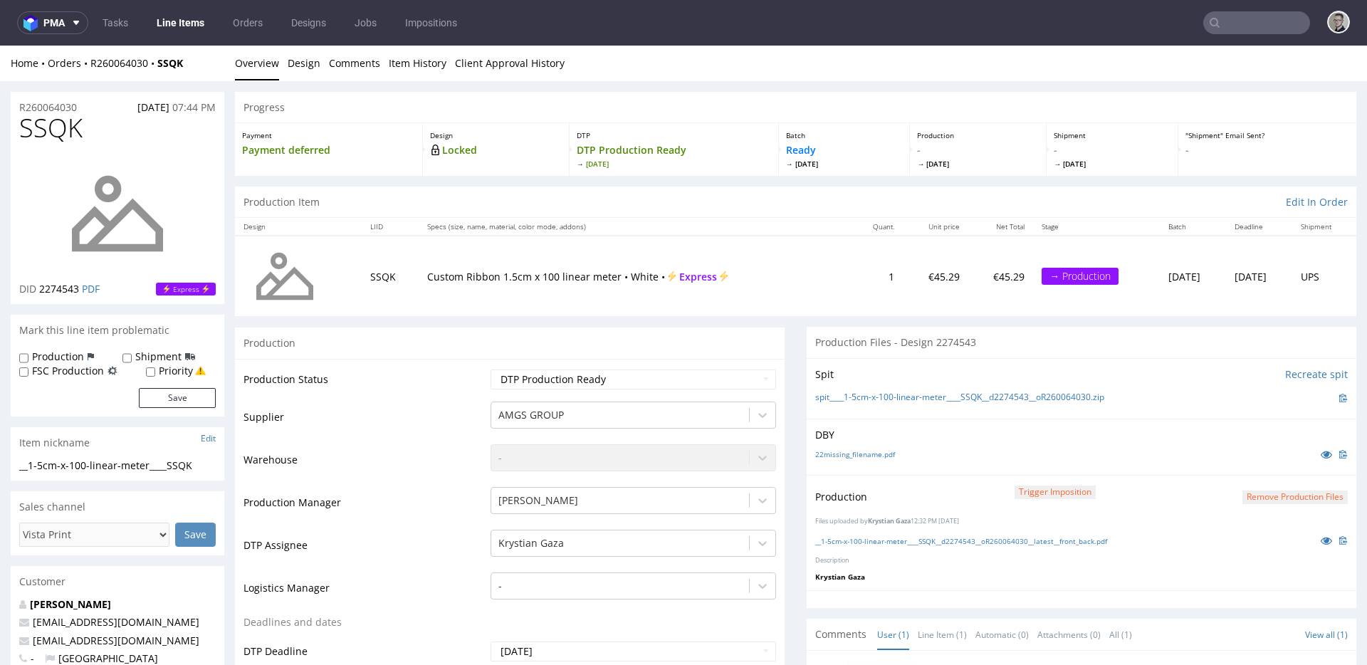
scroll to position [0, 0]
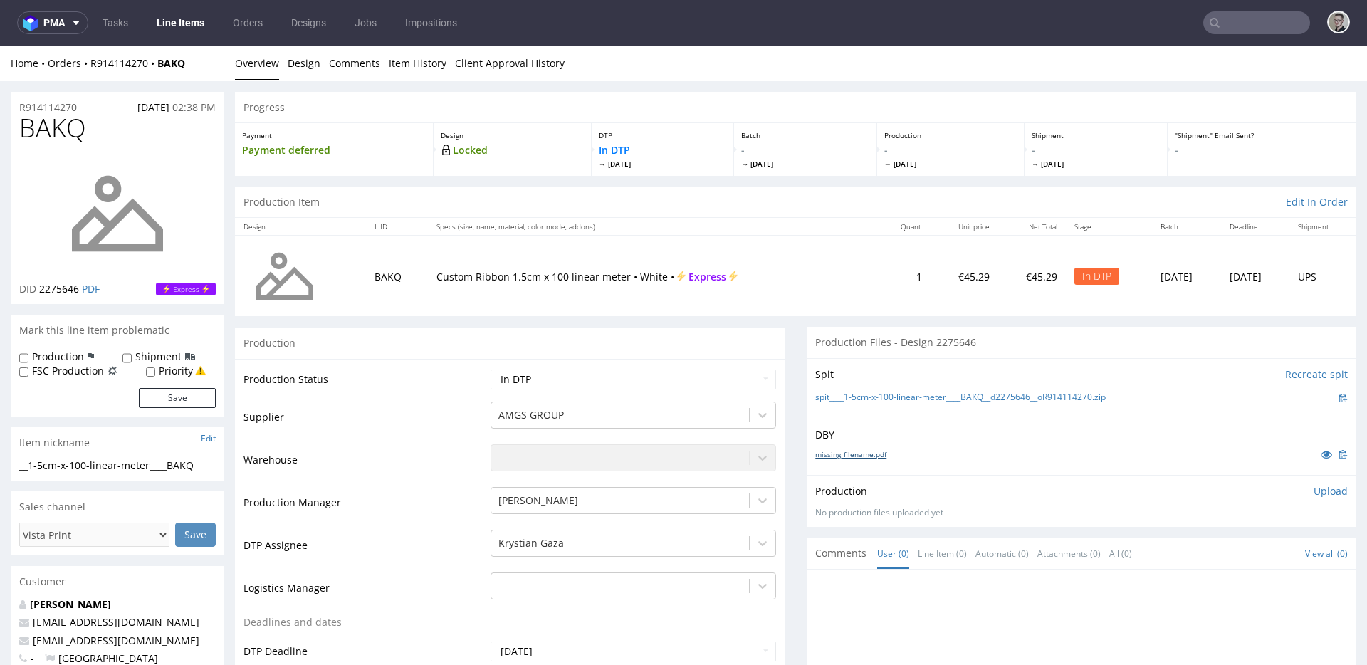
click at [863, 452] on link "missing_filename.pdf" at bounding box center [850, 454] width 71 height 10
click at [883, 399] on link "spit____1-5cm-x-100-linear-meter____BAKQ__d2275646__oR914114270.zip" at bounding box center [960, 397] width 290 height 12
click at [1313, 490] on p "Upload" at bounding box center [1330, 491] width 34 height 14
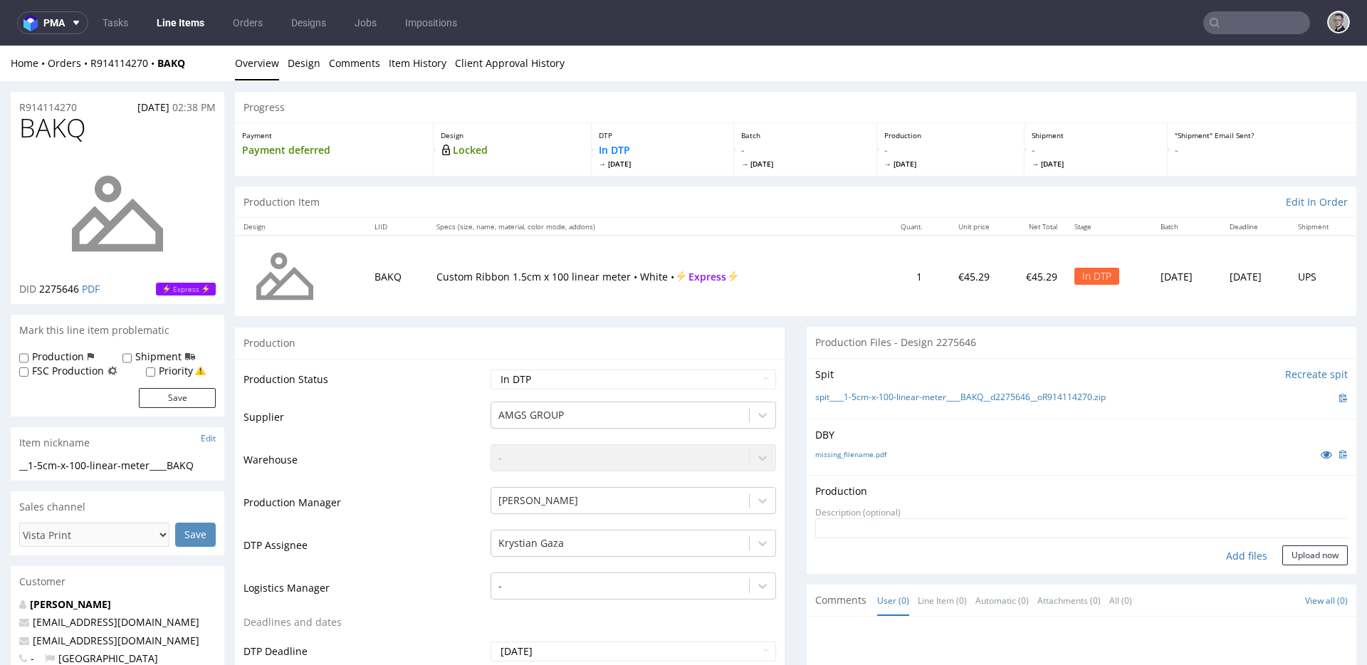
click at [1216, 549] on div "Add files" at bounding box center [1246, 555] width 71 height 21
type input "C:\fakepath\__1-5cm-x-100-linear-meter____BAKQ__d2275646__oR914114270__latest__…"
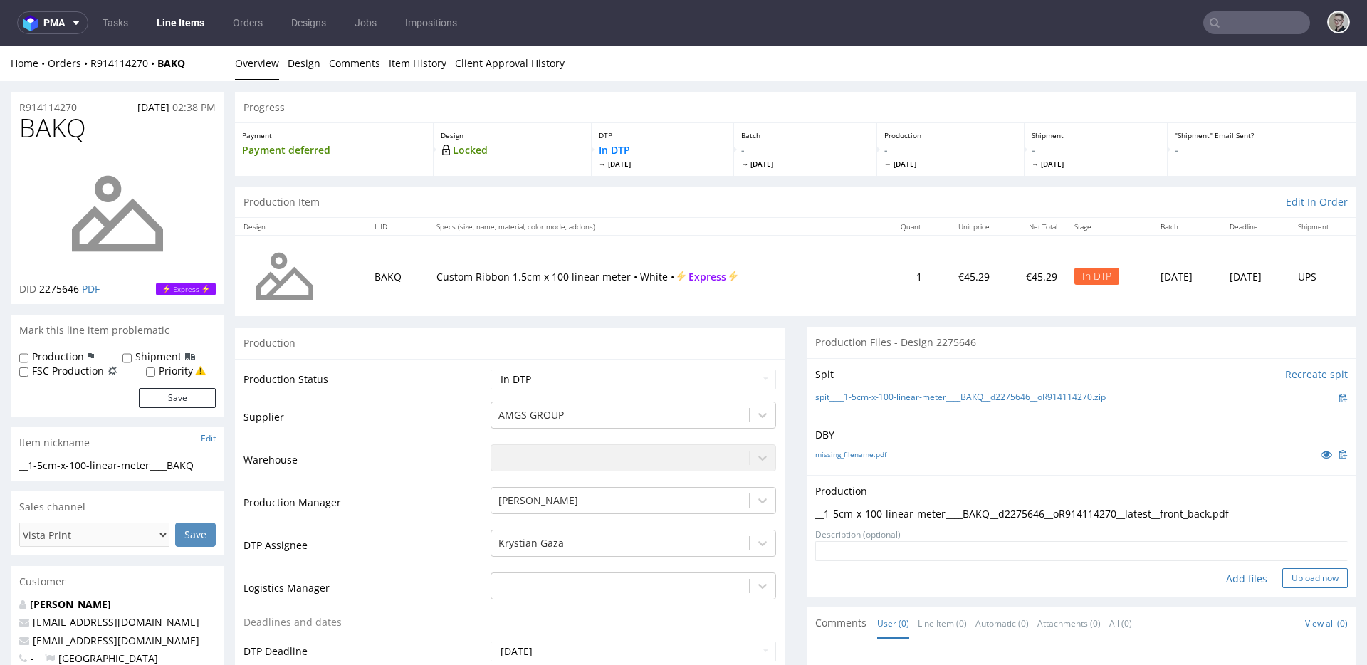
click at [1282, 574] on button "Upload now" at bounding box center [1314, 578] width 65 height 20
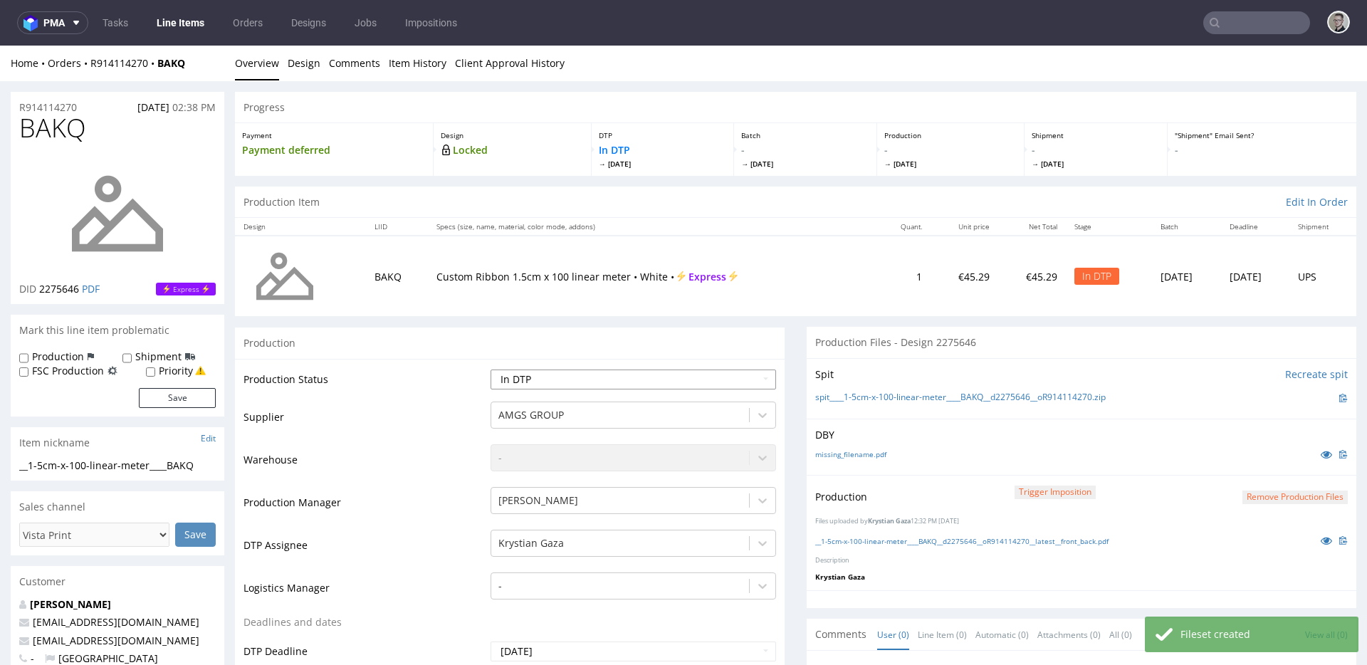
click at [635, 379] on select "Waiting for Artwork Waiting for Diecut Waiting for Mockup Waiting for DTP Waiti…" at bounding box center [632, 379] width 285 height 20
select select "dtp_production_ready"
click at [490, 369] on select "Waiting for Artwork Waiting for Diecut Waiting for Mockup Waiting for DTP Waiti…" at bounding box center [632, 379] width 285 height 20
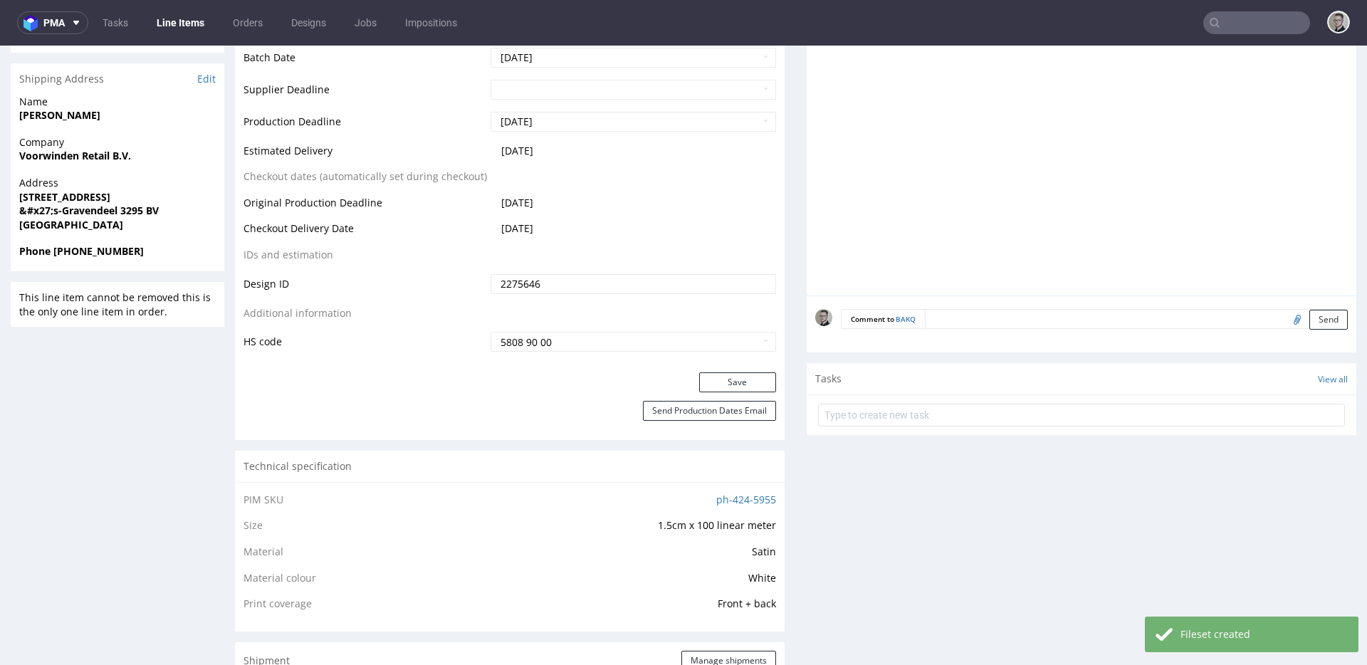
scroll to position [629, 0]
click at [750, 379] on button "Save" at bounding box center [737, 379] width 77 height 20
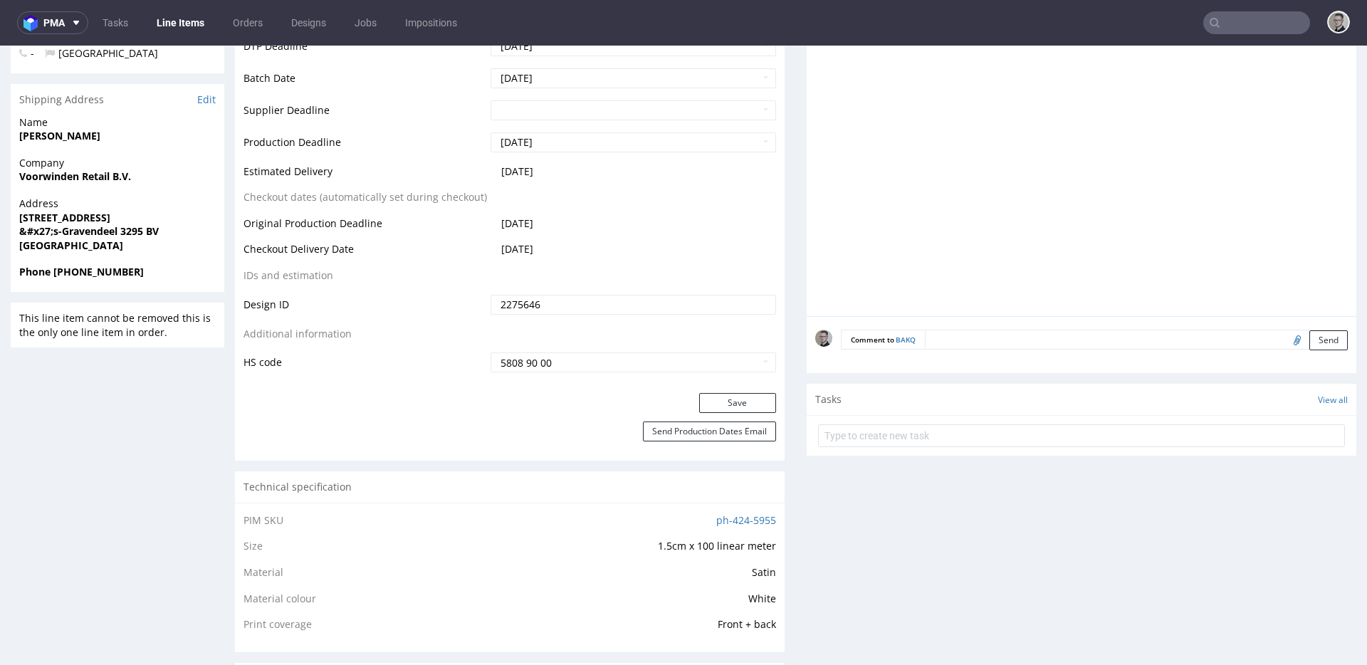
scroll to position [626, 0]
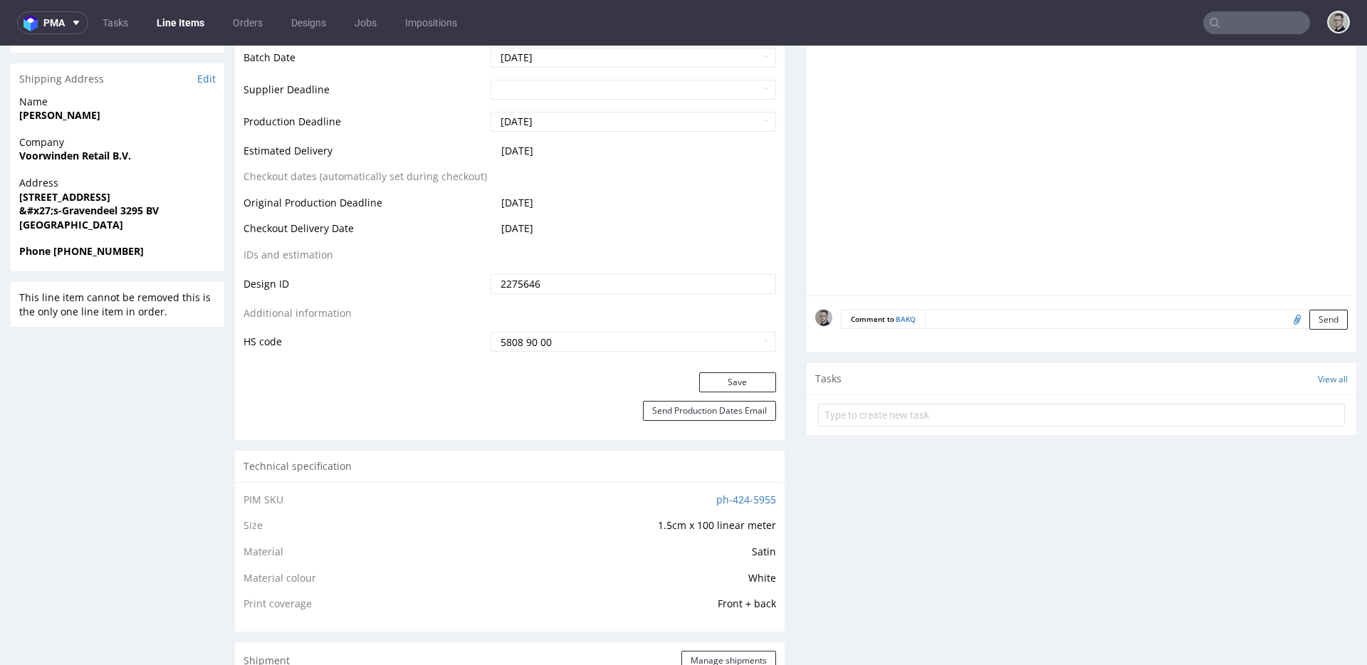
click at [1077, 325] on textarea at bounding box center [1136, 319] width 423 height 20
paste textarea "ISSUE: Texts in the design are smaller than minimal 2mm height and some white l…"
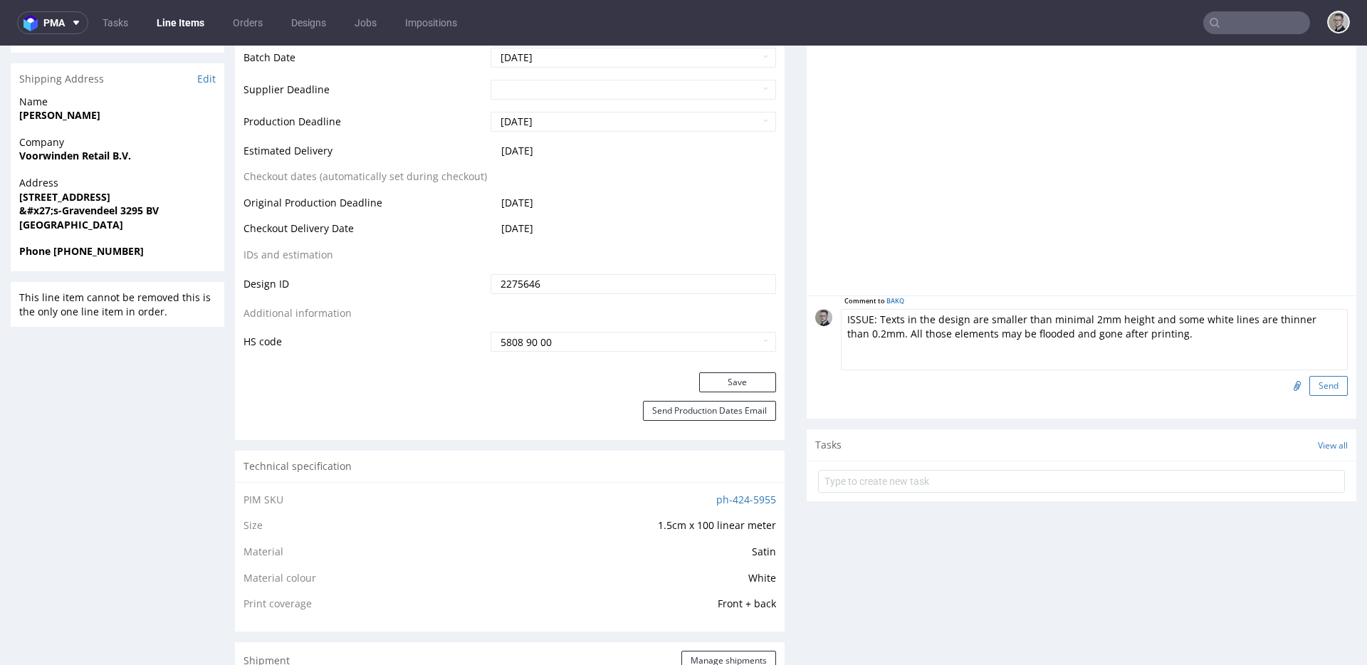
scroll to position [58, 0]
type textarea "ISSUE: Texts in the design are smaller than minimal 2mm height and some white l…"
click at [1309, 389] on button "Send" at bounding box center [1328, 386] width 38 height 20
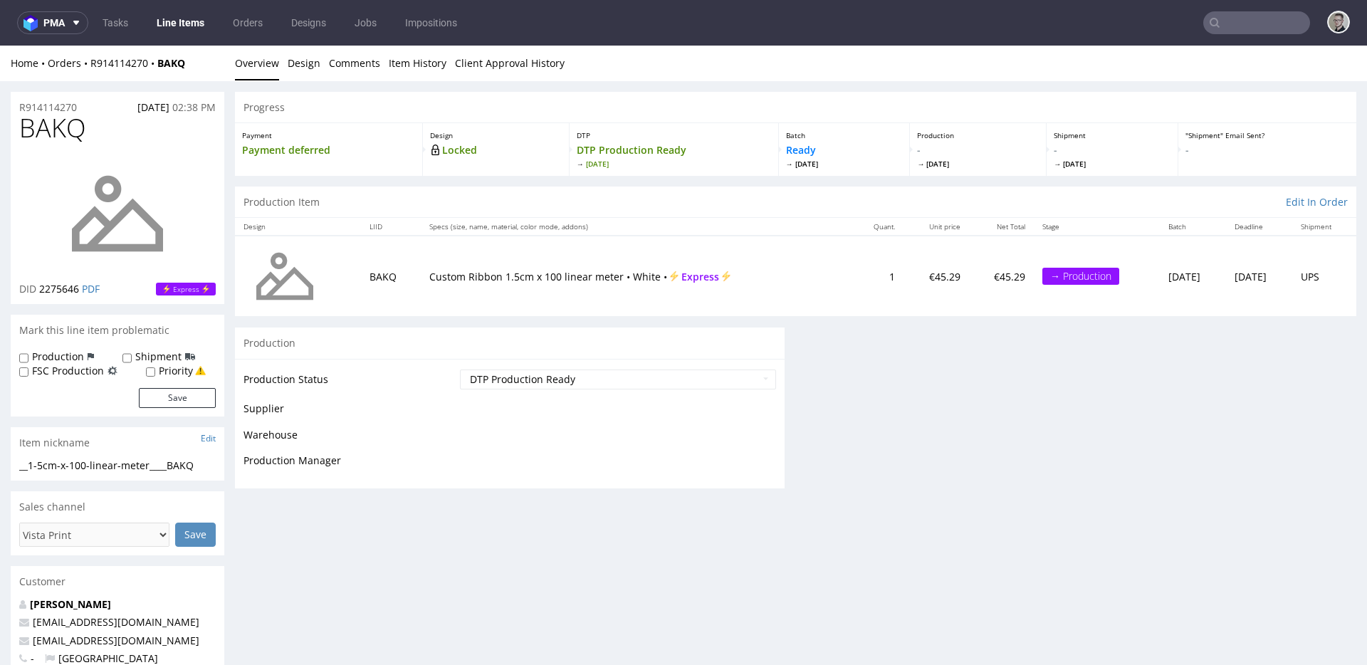
scroll to position [0, 0]
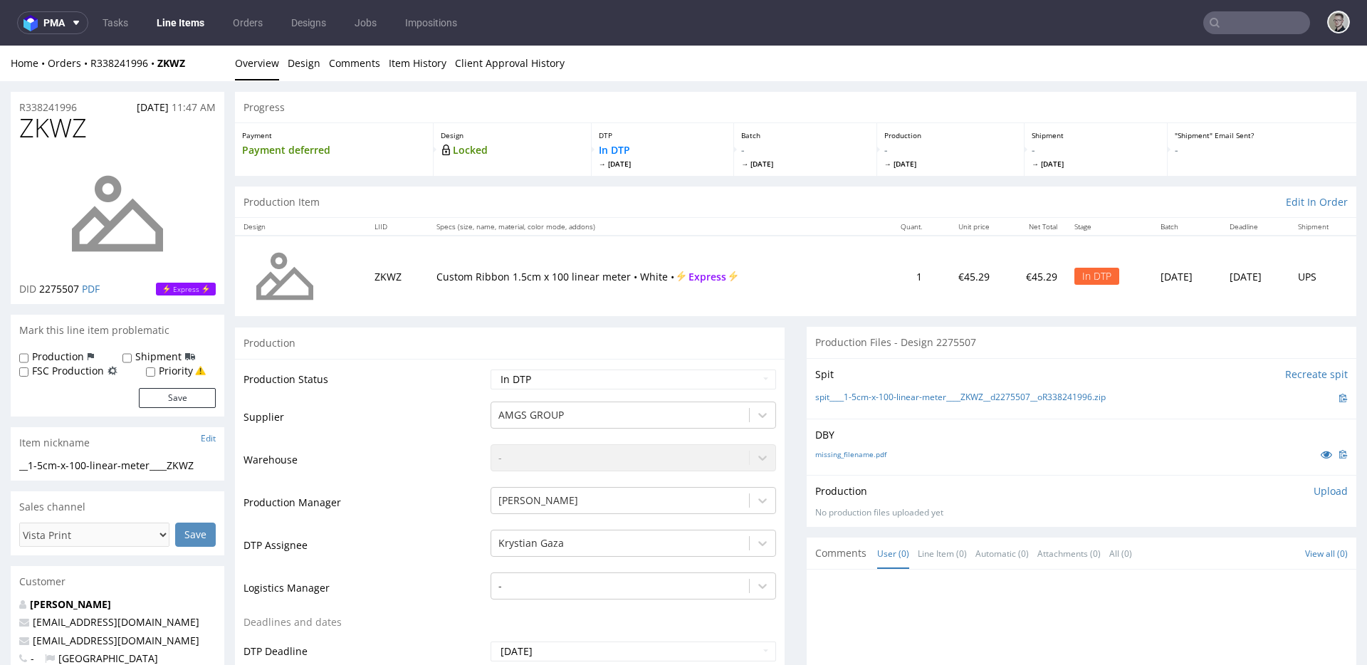
click at [834, 459] on div "missing_filename.pdf" at bounding box center [1081, 454] width 532 height 16
click at [858, 460] on div "missing_filename.pdf" at bounding box center [1081, 454] width 532 height 16
click at [867, 457] on link "missing_filename.pdf" at bounding box center [850, 454] width 71 height 10
click at [910, 395] on link "spit____1-5cm-x-100-linear-meter____ZKWZ__d2275507__oR338241996.zip" at bounding box center [960, 397] width 290 height 12
click at [1313, 488] on p "Upload" at bounding box center [1330, 491] width 34 height 14
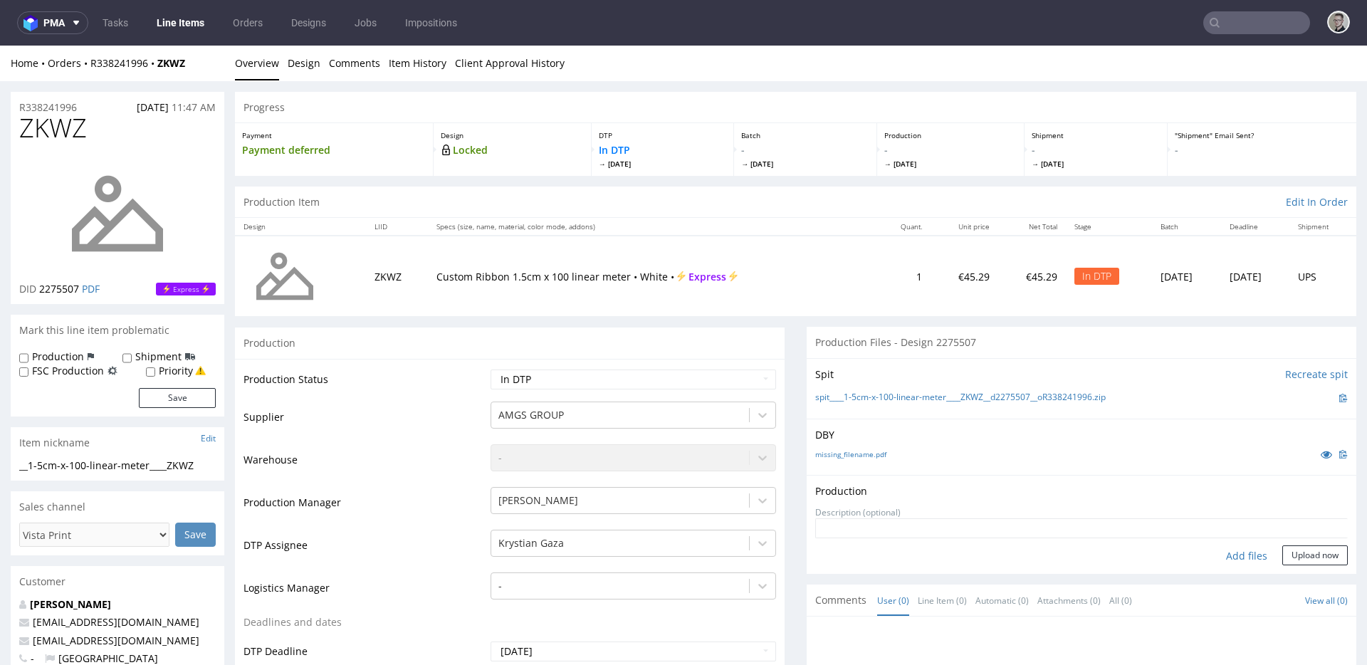
click at [1221, 560] on div "Add files" at bounding box center [1246, 555] width 71 height 21
type input "C:\fakepath\__1-5cm-x-100-linear-meter____ZKWZ__d2275507__oR338241996__latest__…"
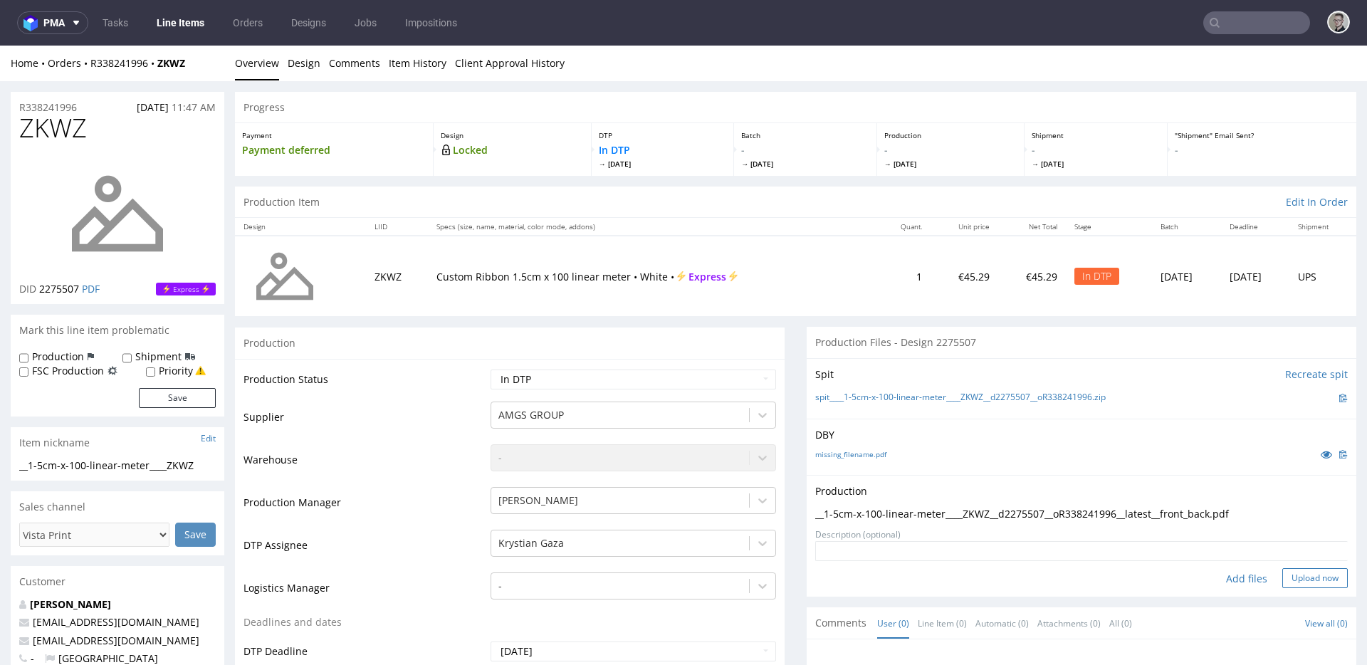
click at [1282, 584] on button "Upload now" at bounding box center [1314, 578] width 65 height 20
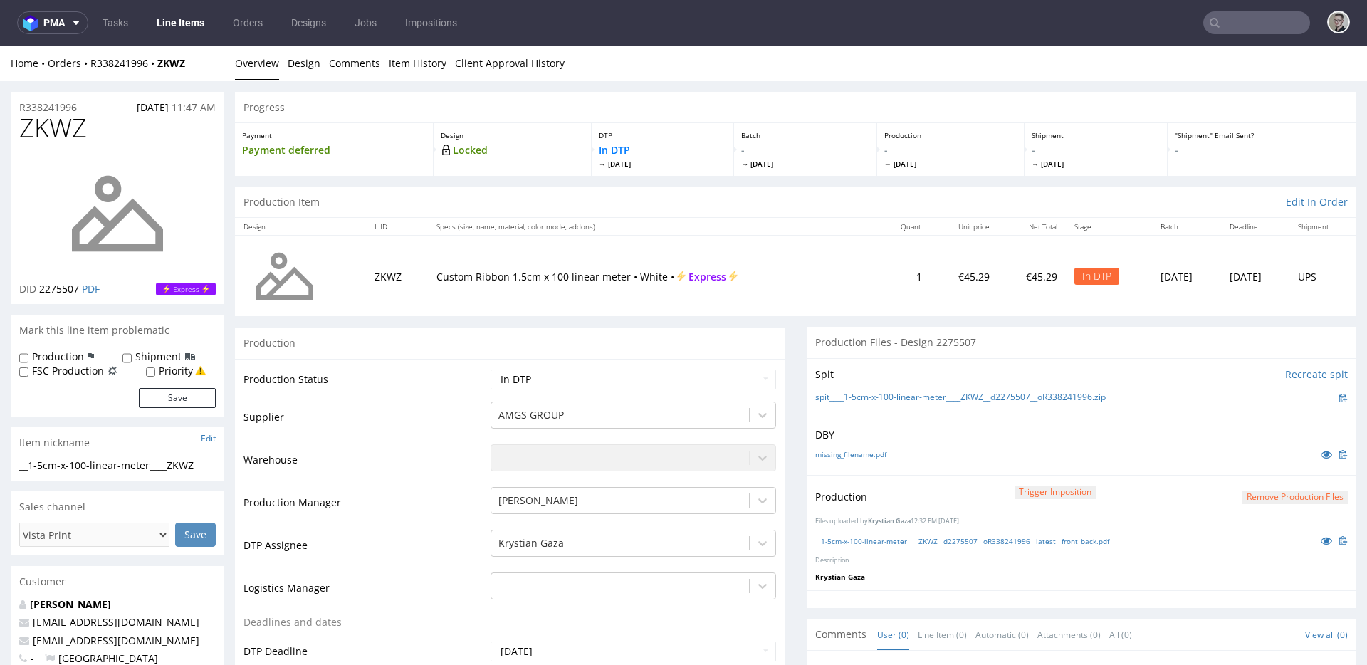
click at [553, 394] on td "Waiting for Artwork Waiting for Diecut Waiting for Mockup Waiting for DTP Waiti…" at bounding box center [631, 384] width 289 height 32
click at [559, 388] on select "Waiting for Artwork Waiting for Diecut Waiting for Mockup Waiting for DTP Waiti…" at bounding box center [632, 379] width 285 height 20
select select "dtp_production_ready"
click at [490, 369] on select "Waiting for Artwork Waiting for Diecut Waiting for Mockup Waiting for DTP Waiti…" at bounding box center [632, 379] width 285 height 20
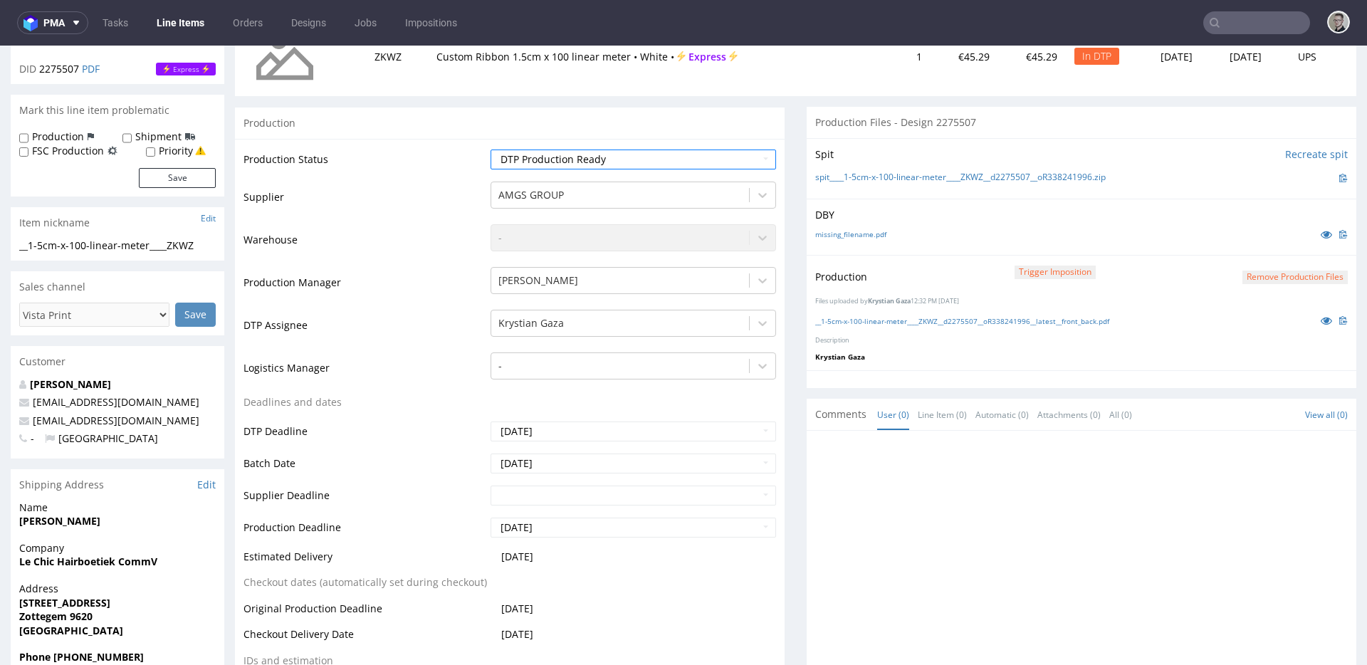
scroll to position [466, 0]
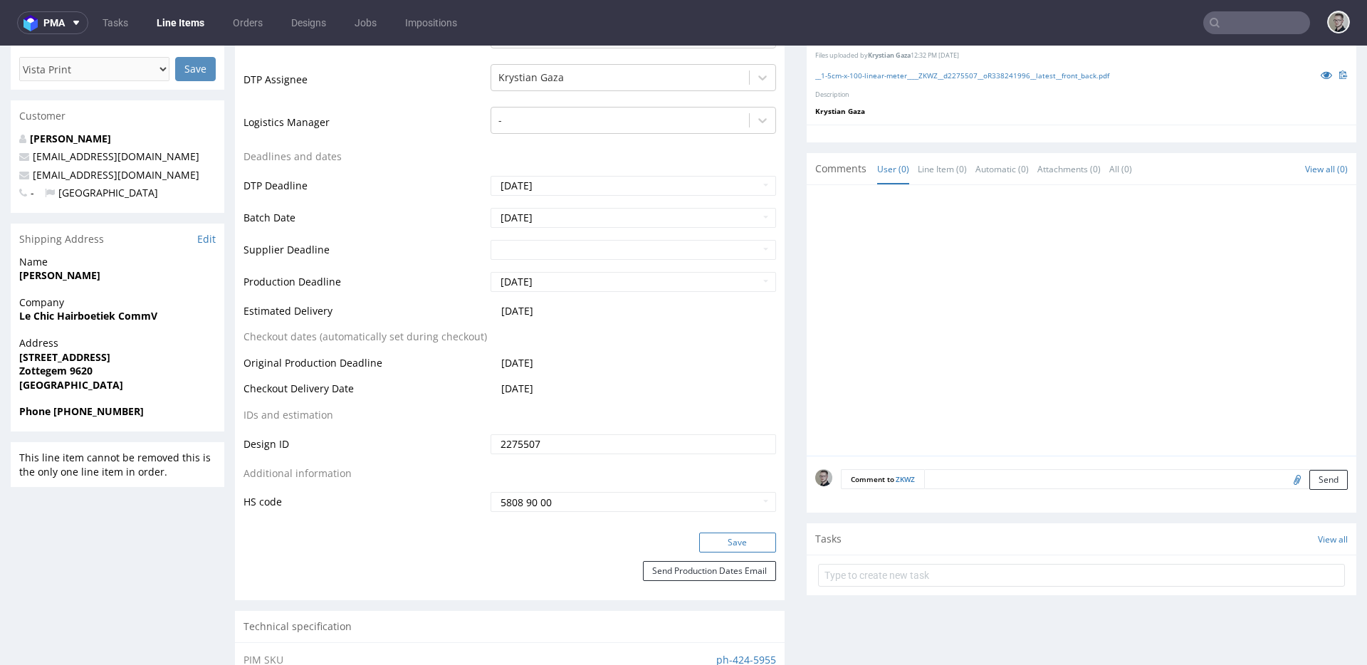
click at [731, 543] on button "Save" at bounding box center [737, 542] width 77 height 20
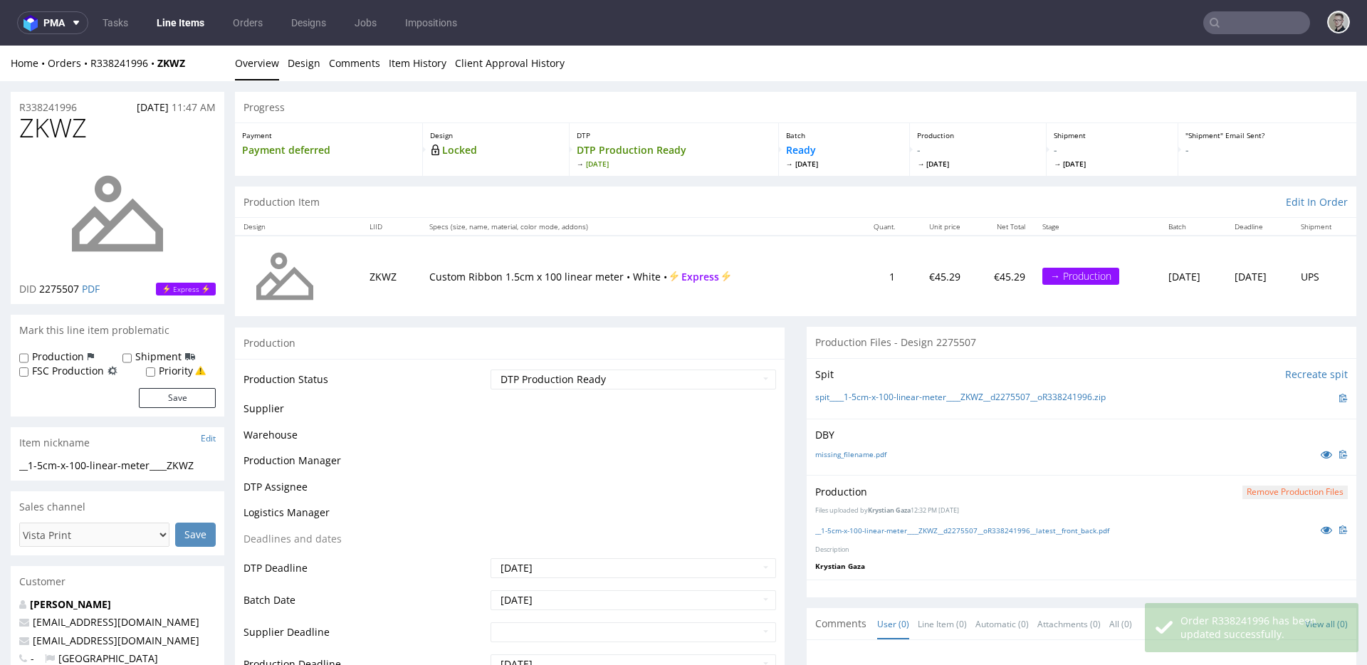
scroll to position [456, 0]
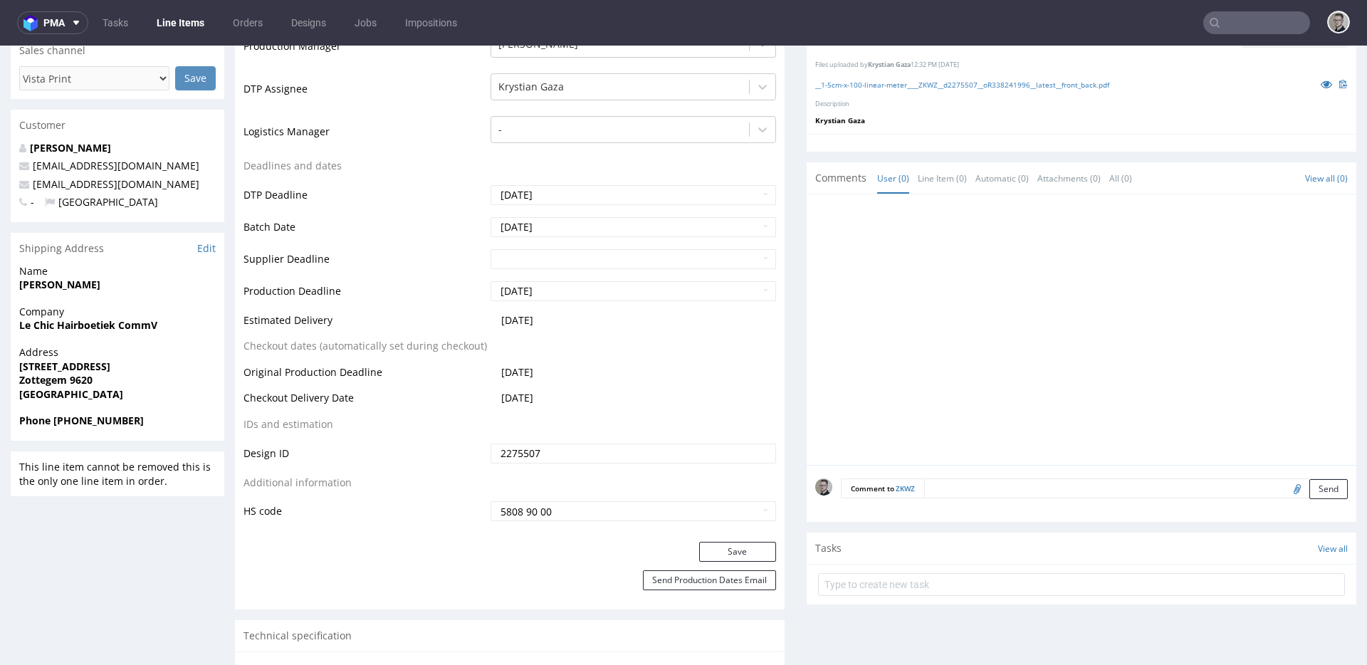
click at [1030, 498] on form "Comment to ZKWZ Send" at bounding box center [1094, 488] width 507 height 21
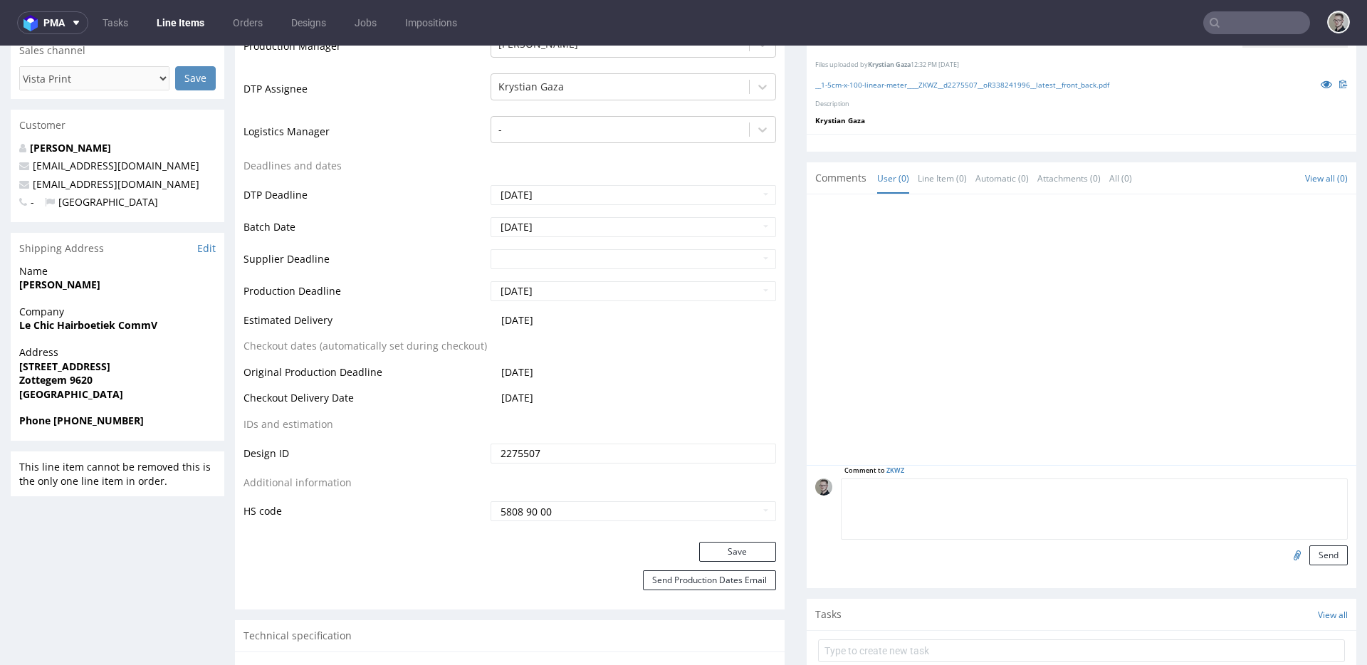
paste textarea "ISSUE: Texts in the design are smaller than minimal 2mm height and some white l…"
type textarea "ISSUE: Texts in the design are smaller than minimal 2mm height and some white l…"
click at [1309, 552] on button "Send" at bounding box center [1328, 555] width 38 height 20
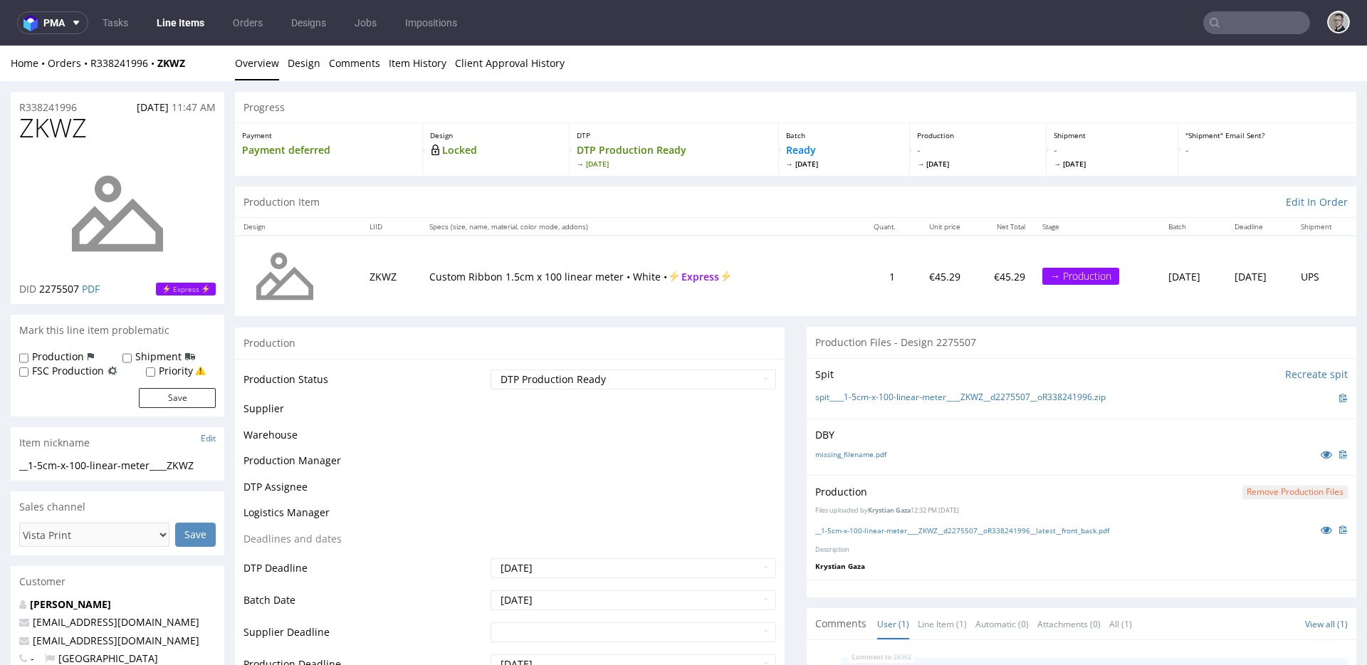
scroll to position [0, 0]
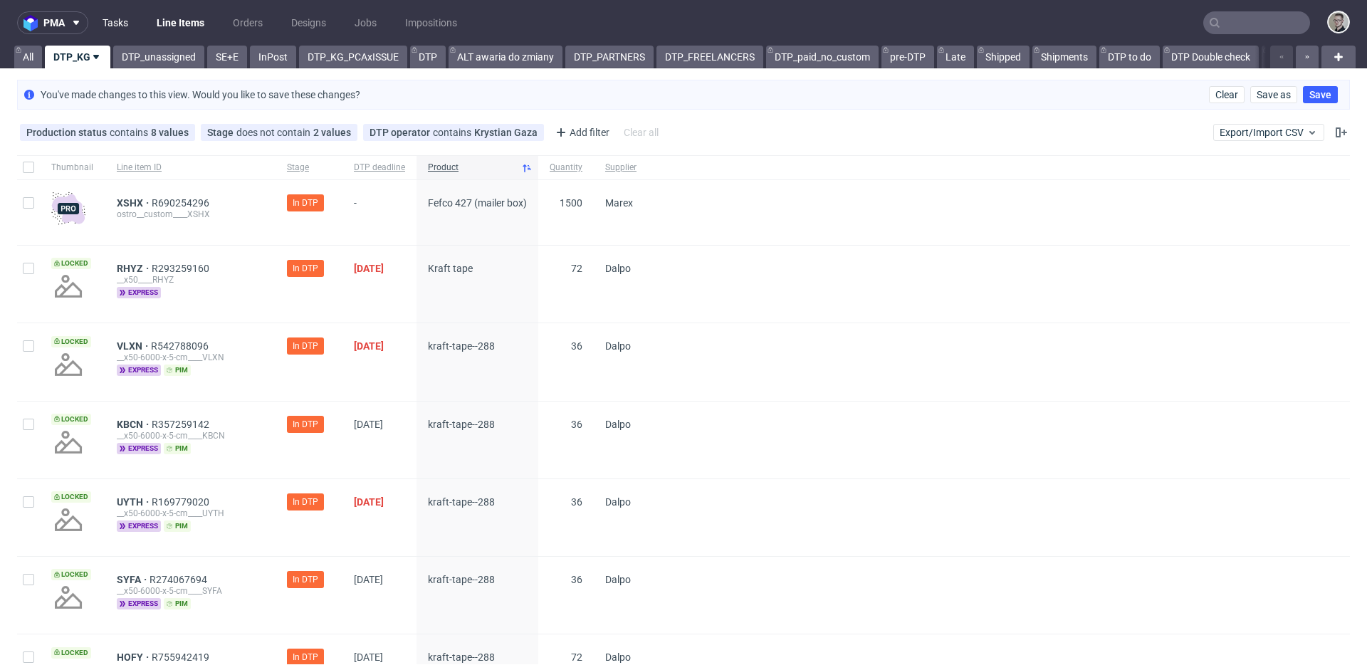
click at [120, 18] on link "Tasks" at bounding box center [115, 22] width 43 height 23
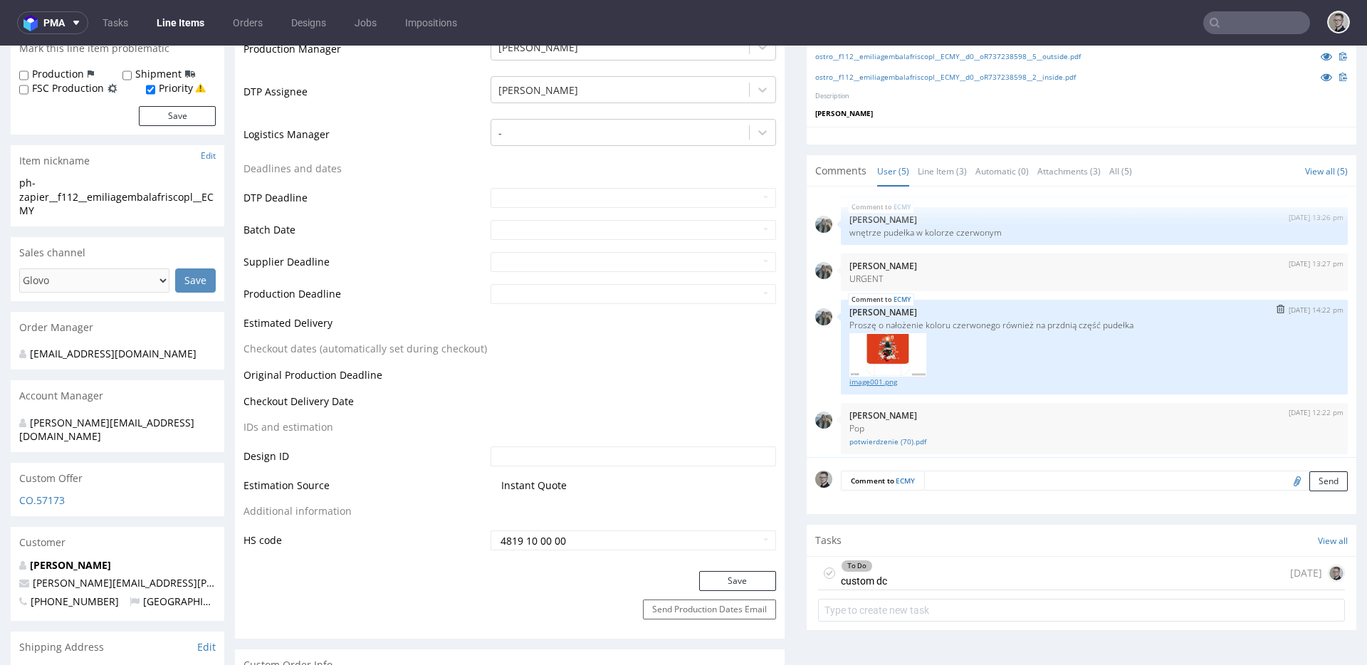
scroll to position [61, 0]
click at [886, 377] on link "image001.png" at bounding box center [1094, 377] width 490 height 11
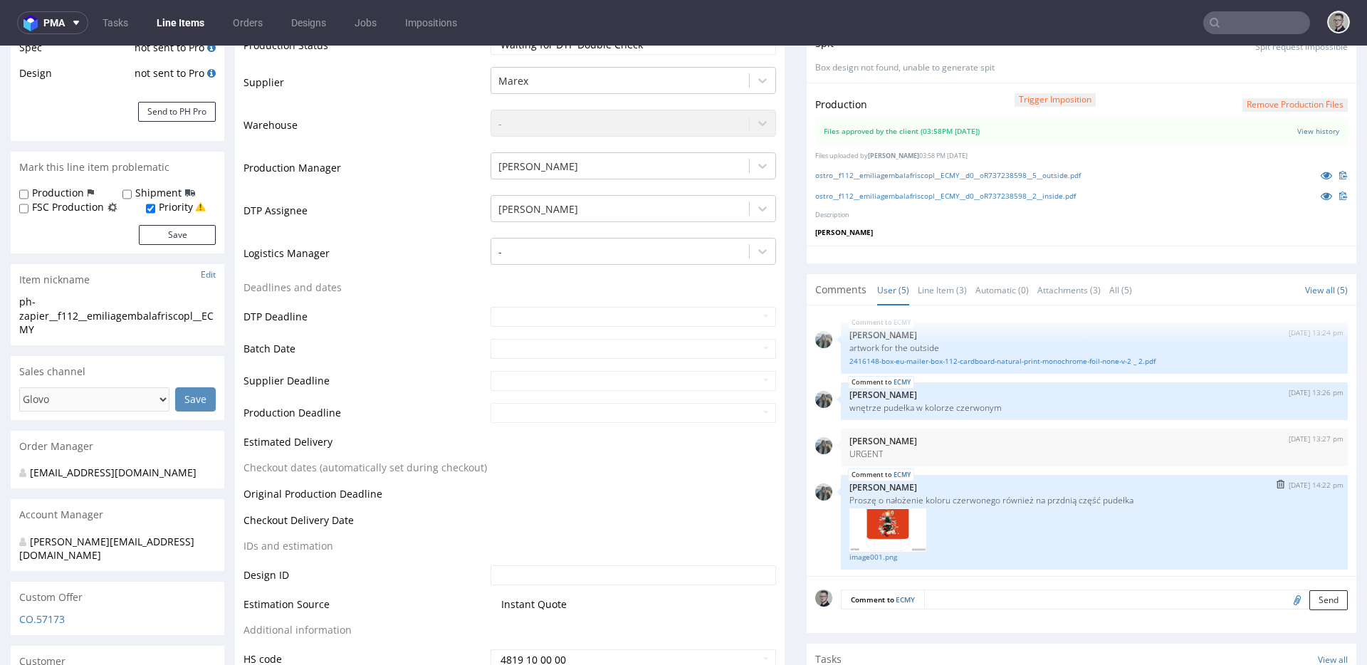
scroll to position [305, 0]
click at [1007, 174] on link "ostro__f112__emiliagembalafriscopl__ECMY__d0__oR737238598__5__outside.pdf" at bounding box center [948, 176] width 266 height 10
click at [1004, 194] on link "ostro__f112__emiliagembalafriscopl__ECMY__d0__oR737238598__2__inside.pdf" at bounding box center [945, 196] width 261 height 10
click at [968, 359] on link "2416148-box-eu-mailer-box-112-cardboard-natural-print-monochrome-foil-none-v-2 …" at bounding box center [1094, 362] width 490 height 11
click at [924, 364] on link "2416148-box-eu-mailer-box-112-cardboard-natural-print-monochrome-foil-none-v-2 …" at bounding box center [1094, 362] width 490 height 11
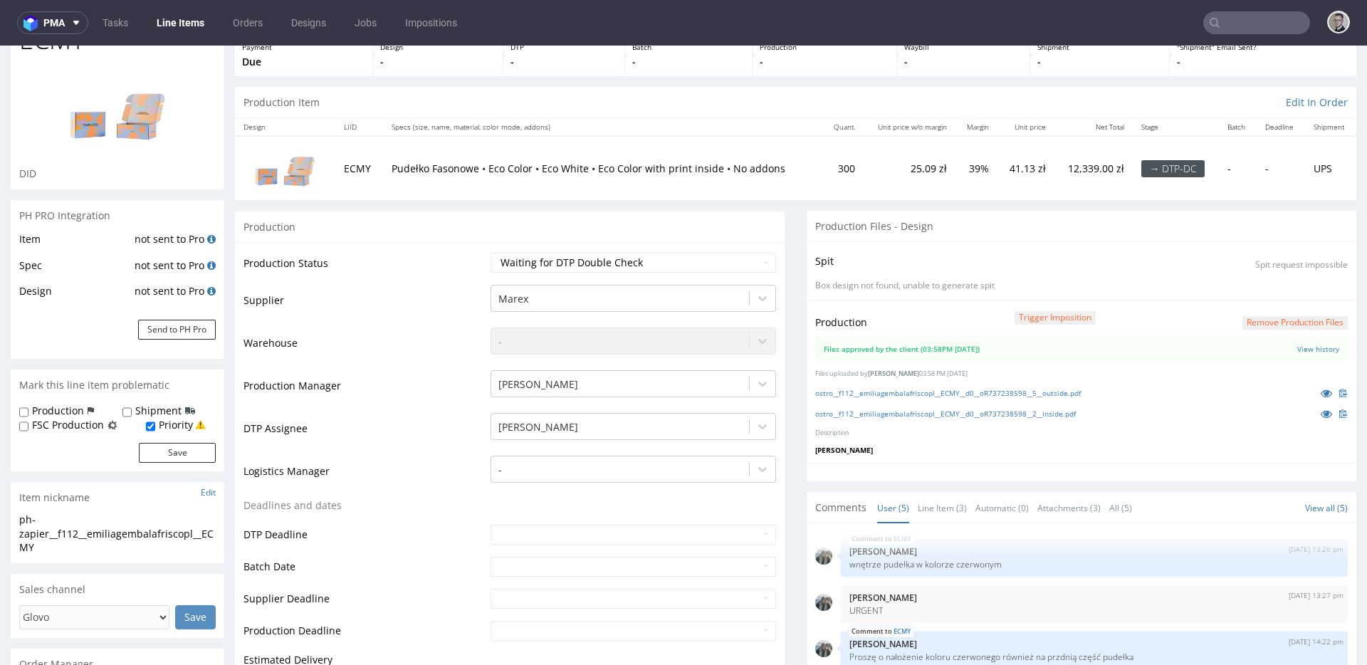
scroll to position [0, 0]
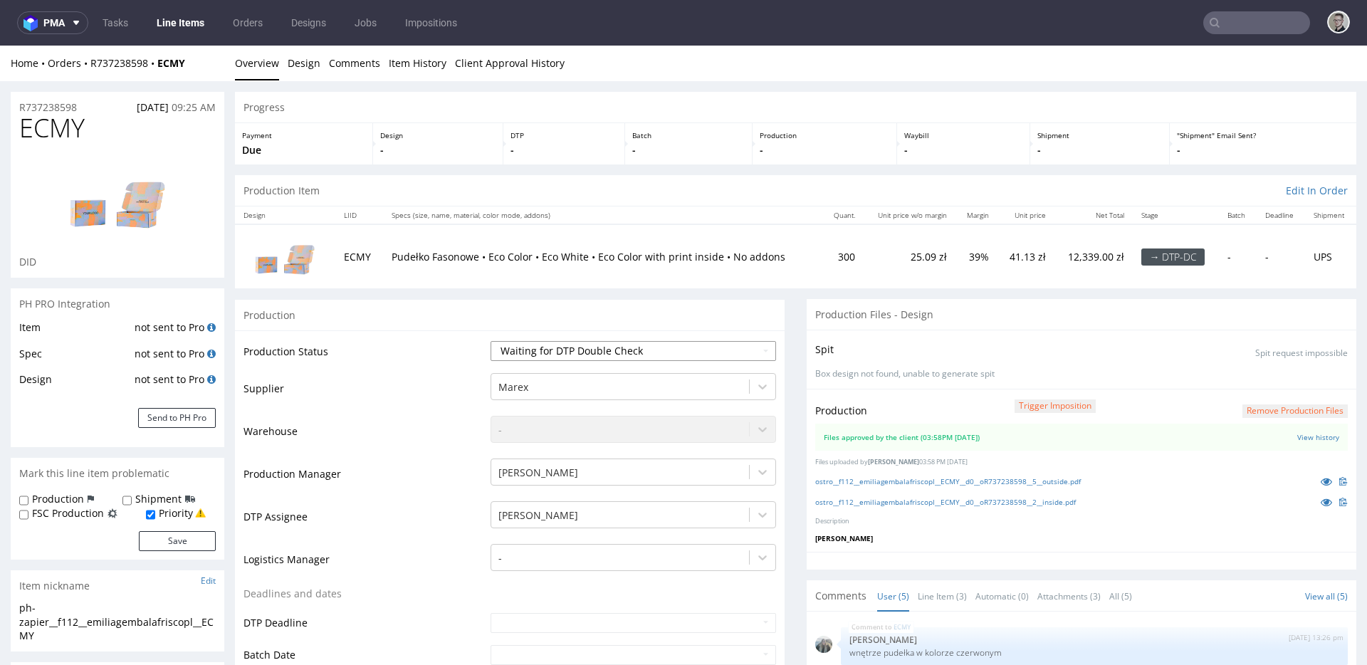
click at [597, 352] on select "Waiting for Artwork Waiting for Diecut Waiting for Mockup Waiting for DTP Waiti…" at bounding box center [632, 351] width 285 height 20
select select "dtp_production_ready"
click at [490, 341] on select "Waiting for Artwork Waiting for Diecut Waiting for Mockup Waiting for DTP Waiti…" at bounding box center [632, 351] width 285 height 20
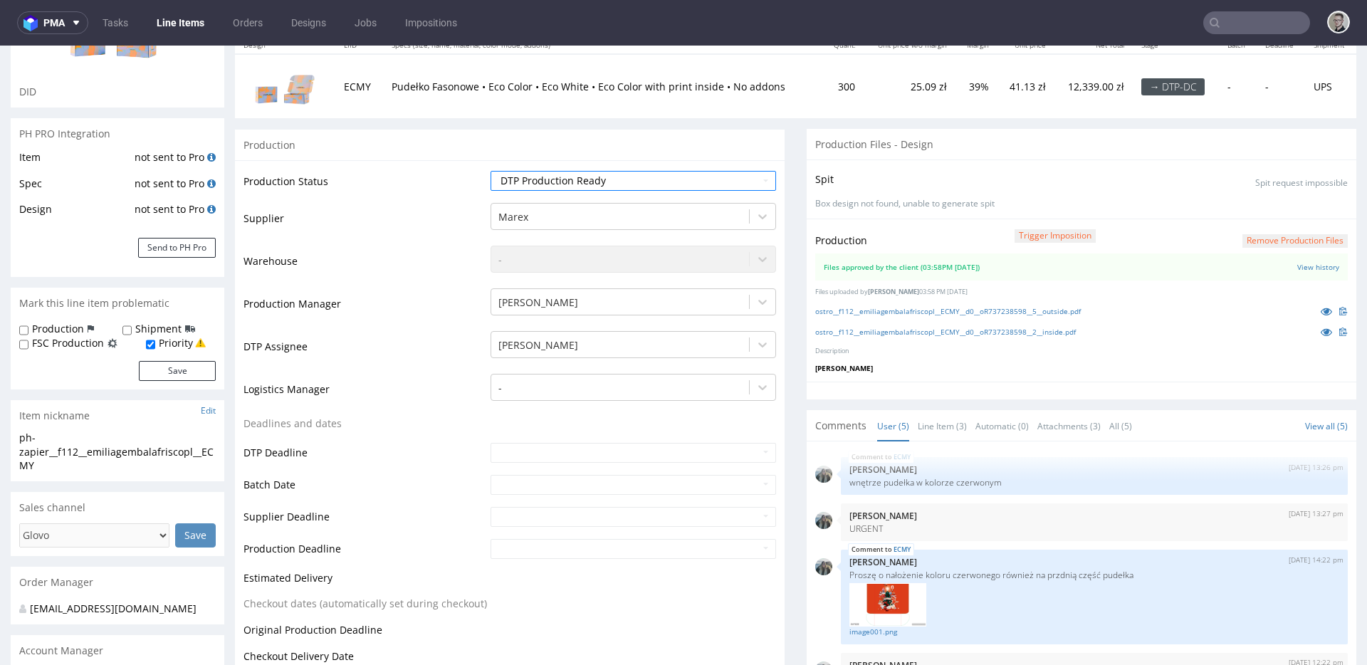
scroll to position [466, 0]
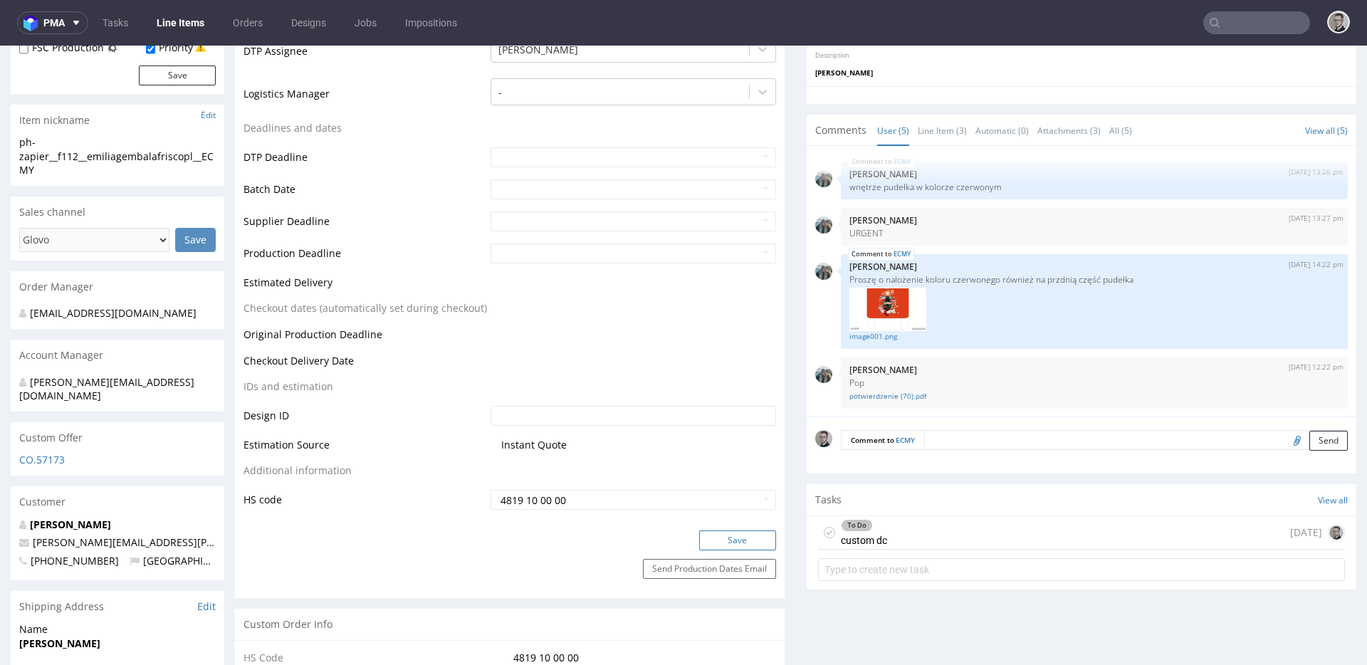
click at [742, 537] on button "Save" at bounding box center [737, 540] width 77 height 20
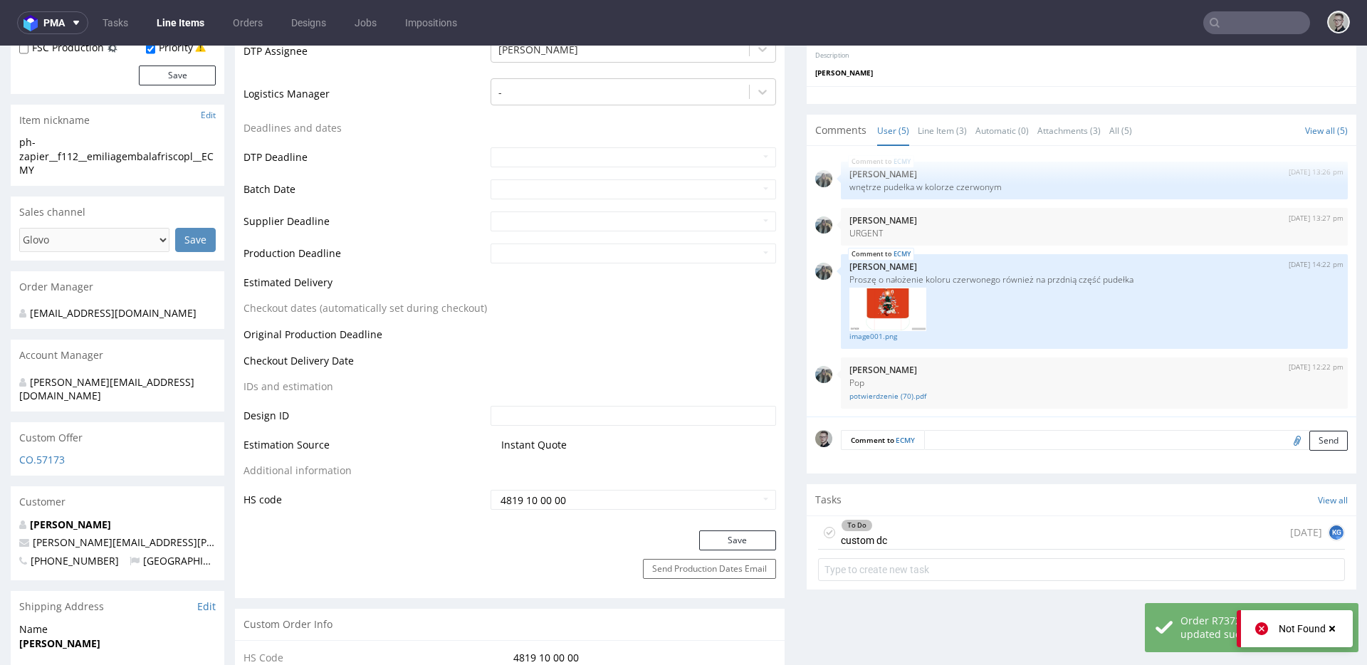
click at [824, 533] on icon at bounding box center [829, 532] width 11 height 11
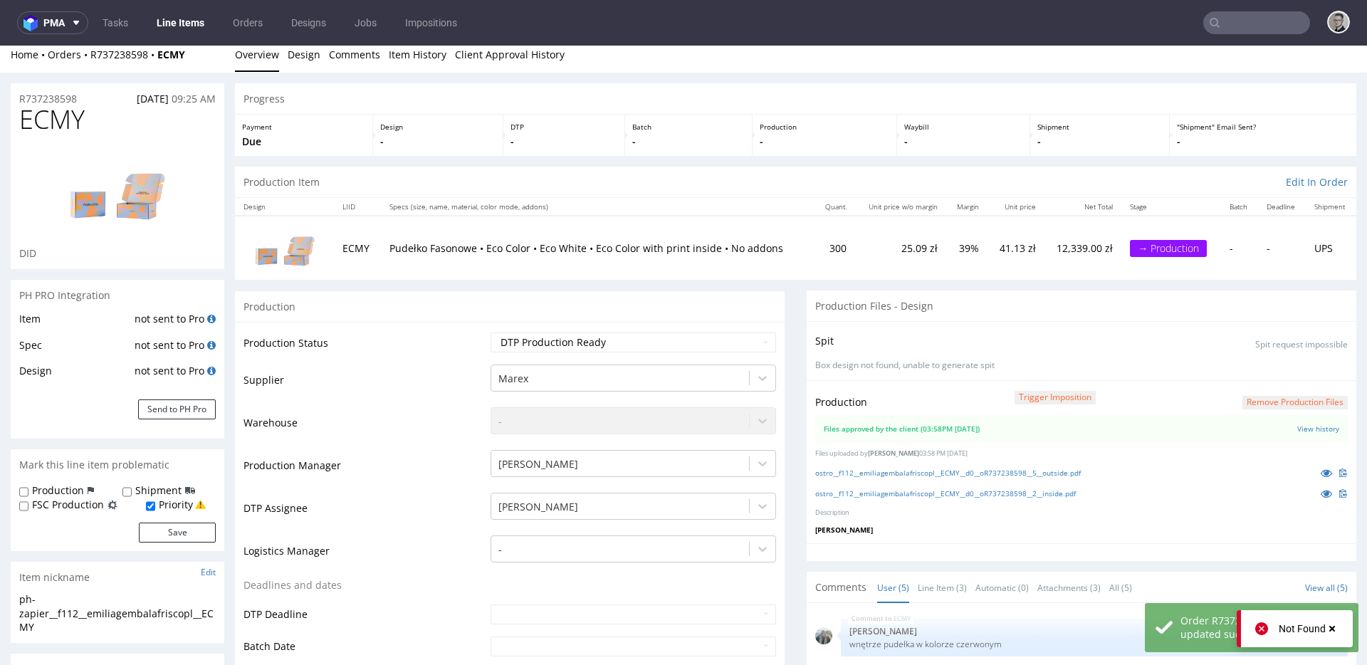
scroll to position [0, 0]
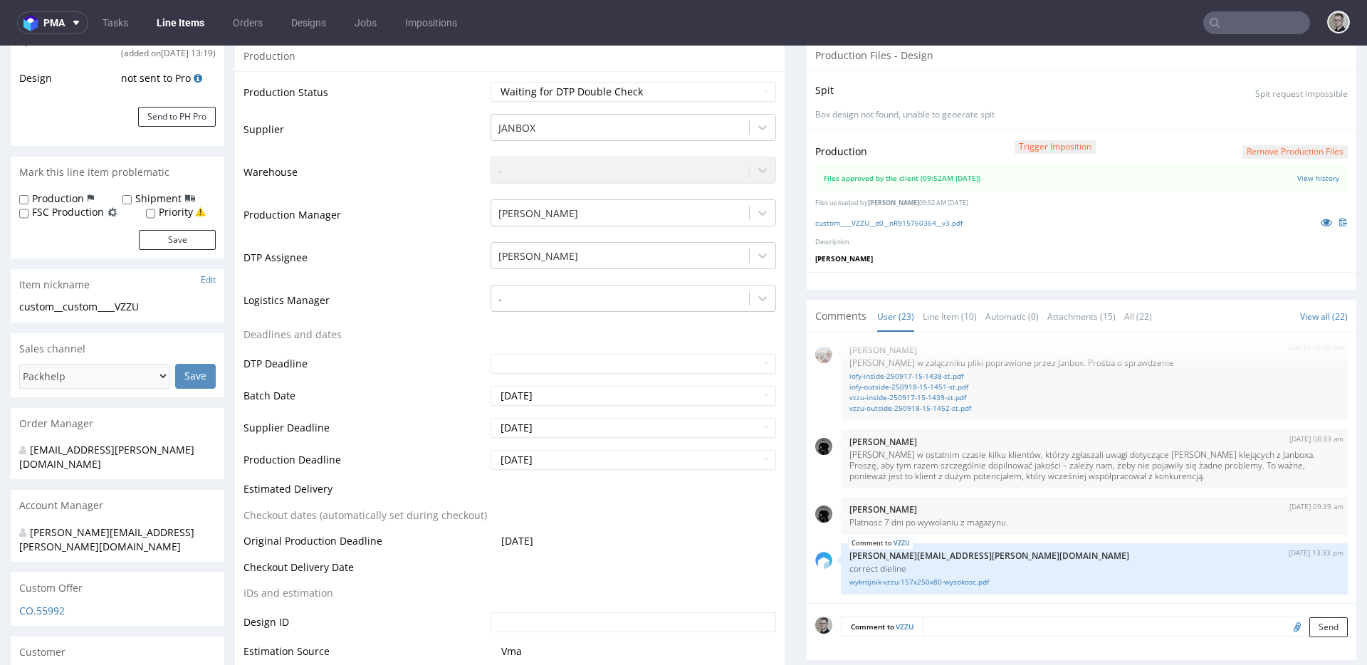
scroll to position [308, 0]
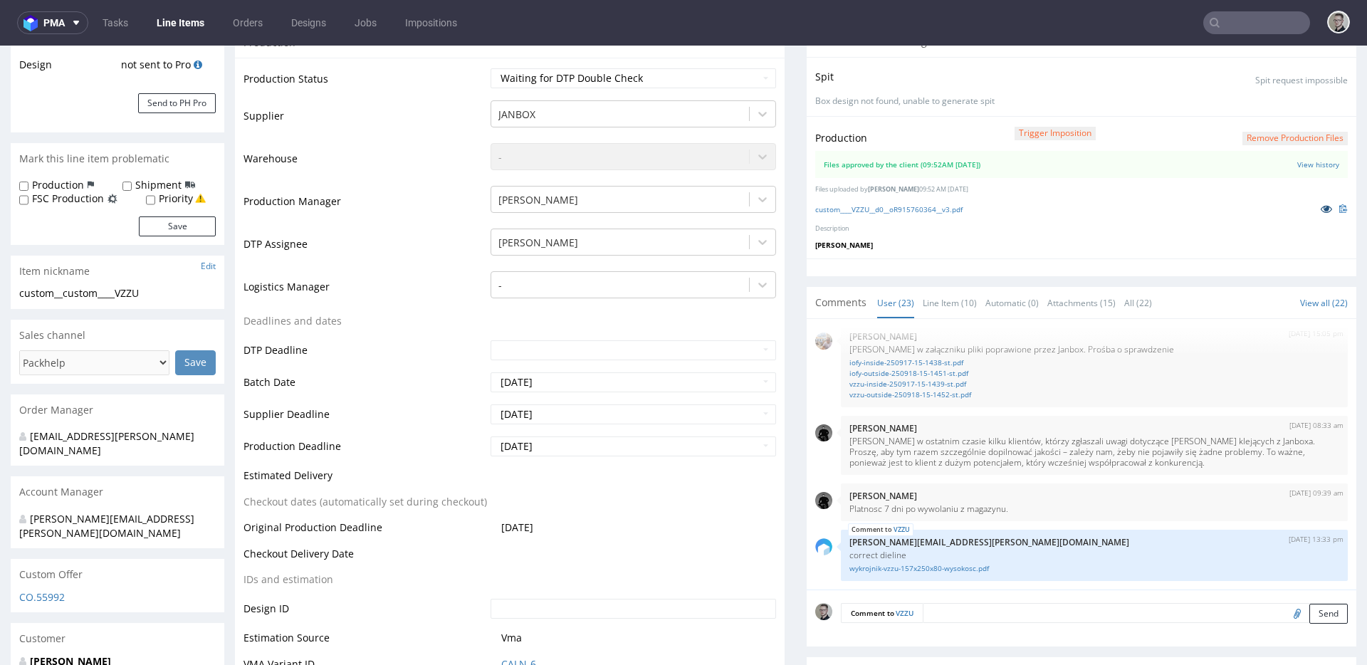
click at [1320, 204] on icon at bounding box center [1325, 209] width 11 height 10
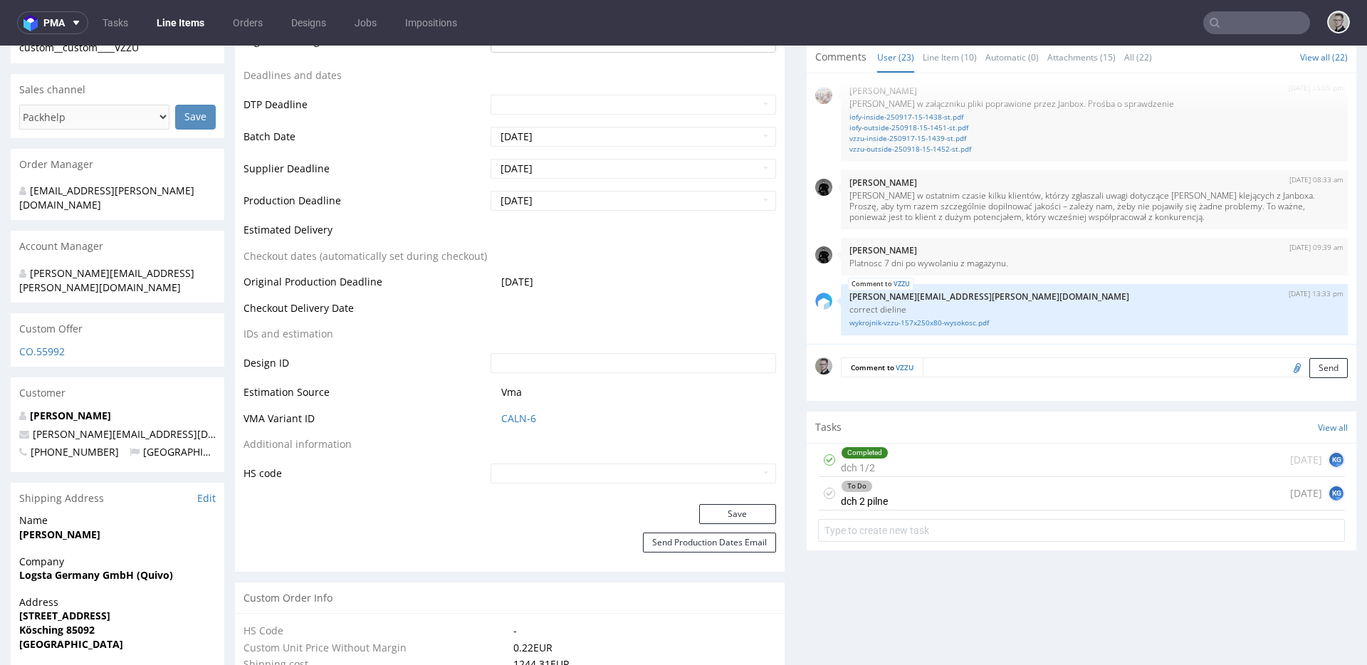
scroll to position [600, 0]
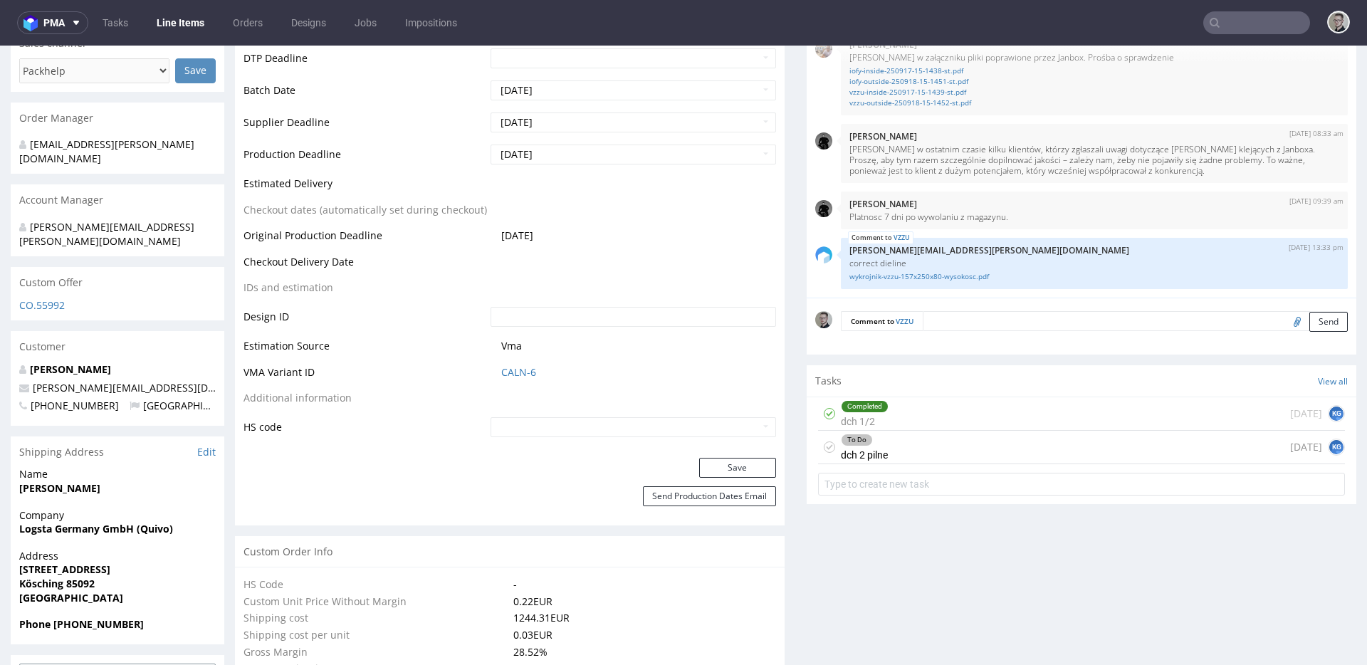
click at [824, 445] on icon at bounding box center [829, 446] width 11 height 11
drag, startPoint x: 1045, startPoint y: 448, endPoint x: 1061, endPoint y: 485, distance: 40.2
click at [1045, 448] on div "Completed dch 2 pilne today KG" at bounding box center [1081, 447] width 527 height 33
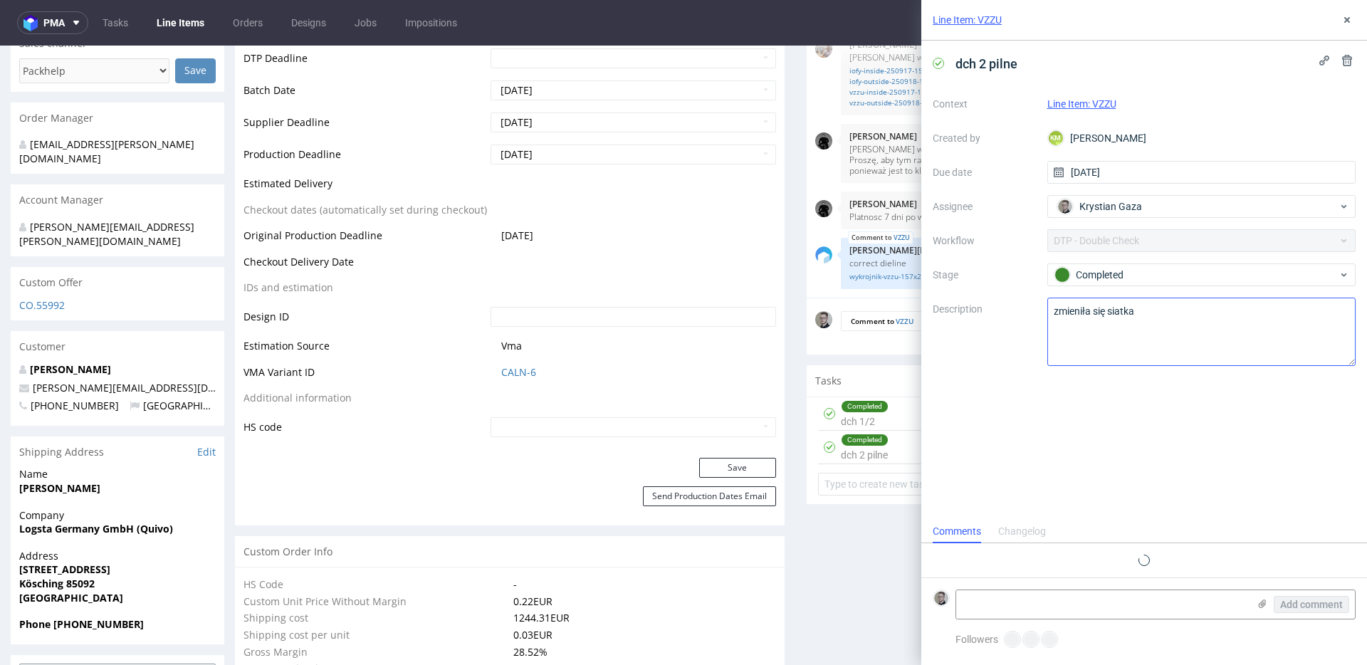
scroll to position [11, 0]
click at [1348, 21] on use at bounding box center [1347, 20] width 6 height 6
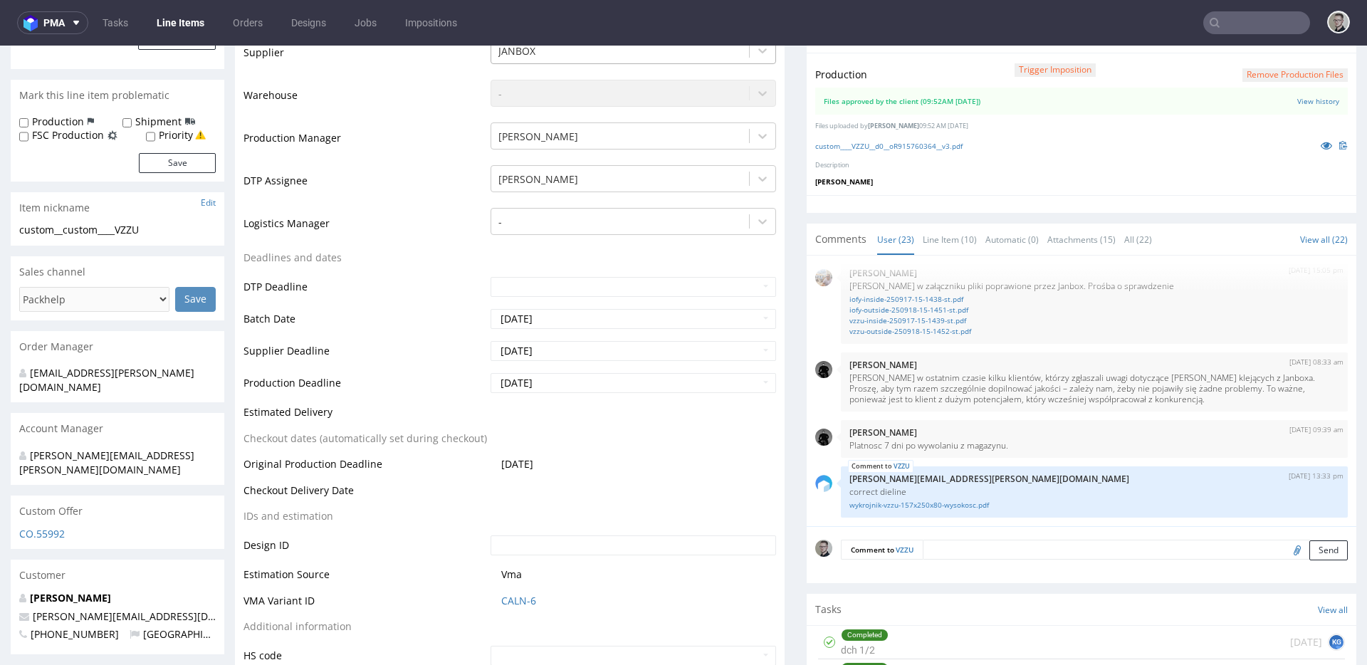
scroll to position [117, 0]
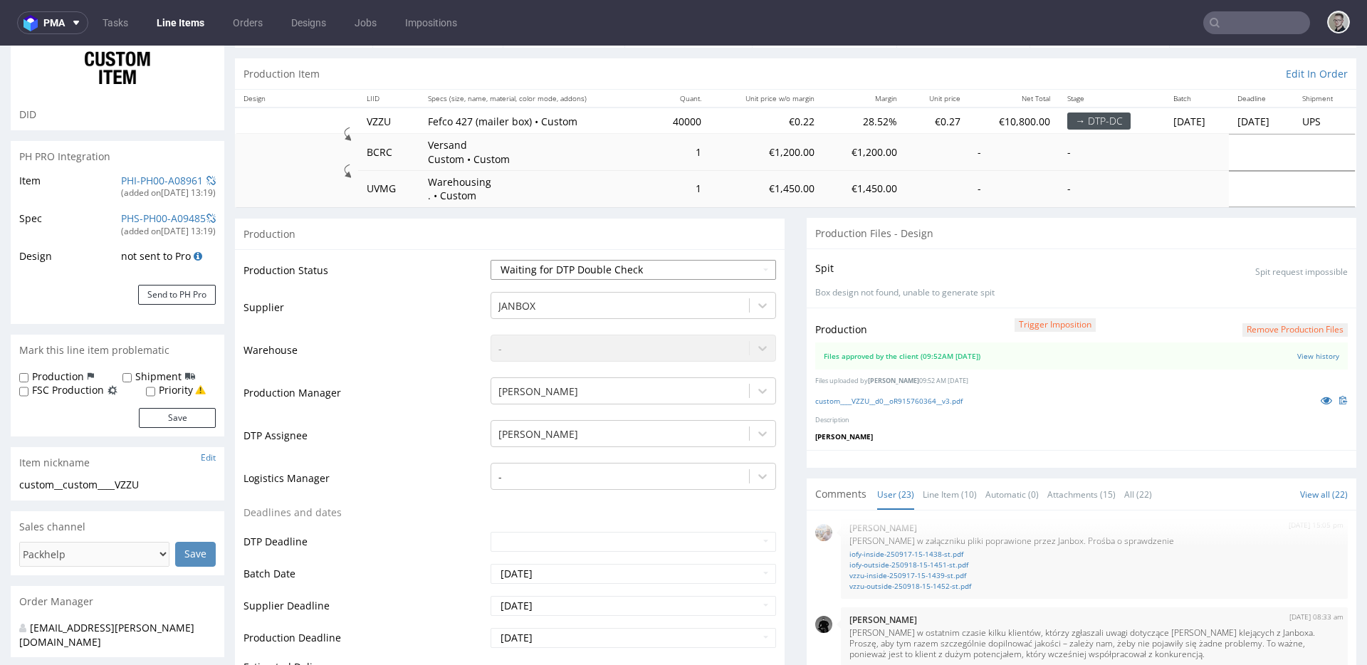
click at [616, 273] on select "Waiting for Artwork Waiting for Diecut Waiting for Mockup Waiting for DTP Waiti…" at bounding box center [632, 270] width 285 height 20
select select "dtp_production_ready"
click at [490, 260] on select "Waiting for Artwork Waiting for Diecut Waiting for Mockup Waiting for DTP Waiti…" at bounding box center [632, 270] width 285 height 20
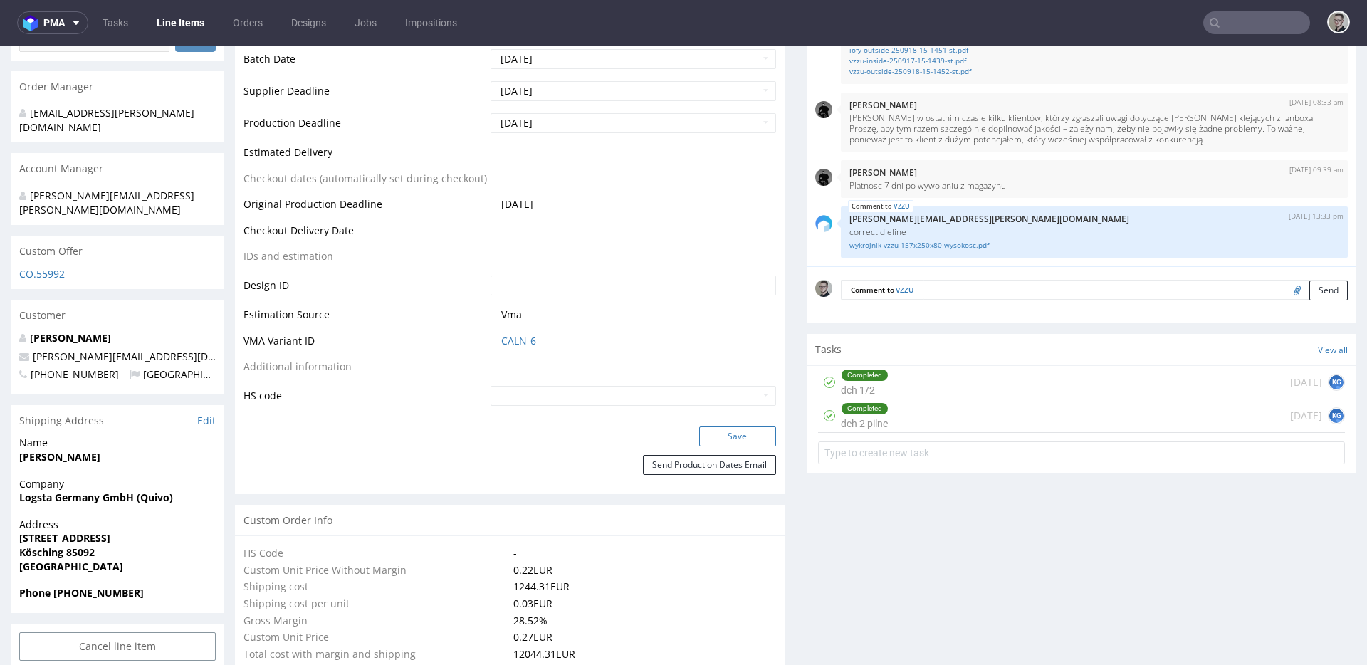
click at [733, 439] on button "Save" at bounding box center [737, 436] width 77 height 20
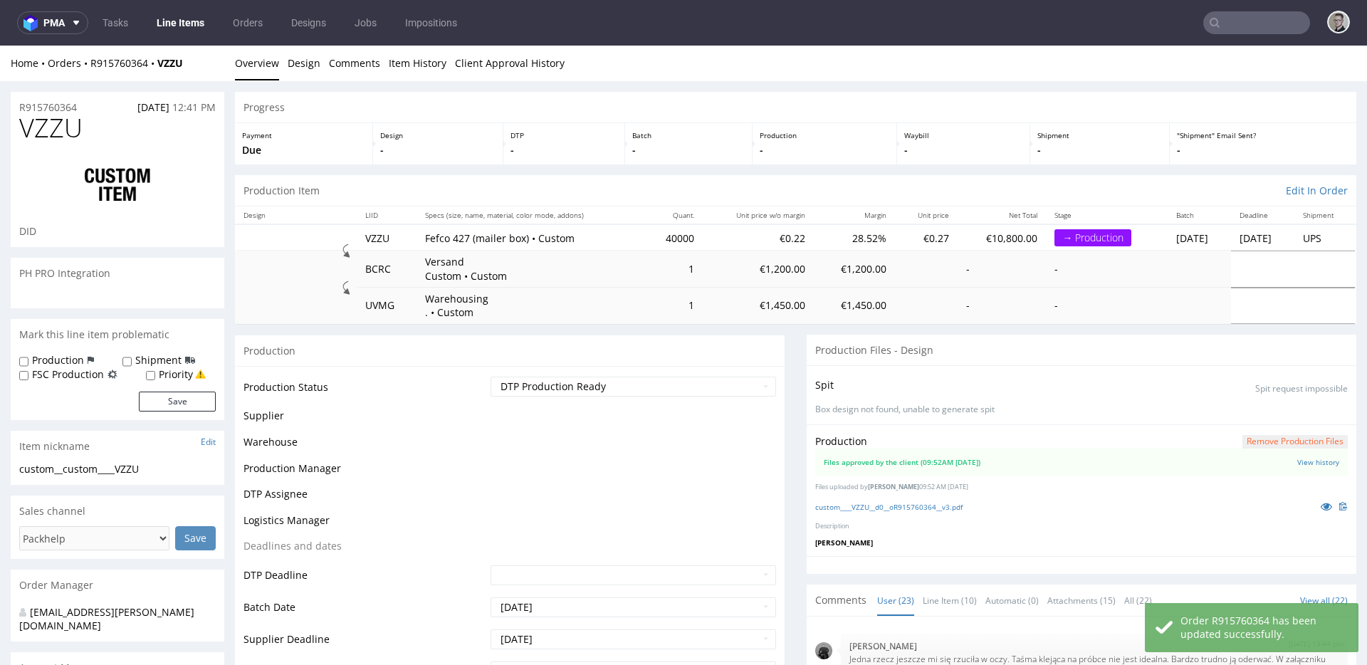
scroll to position [1287, 0]
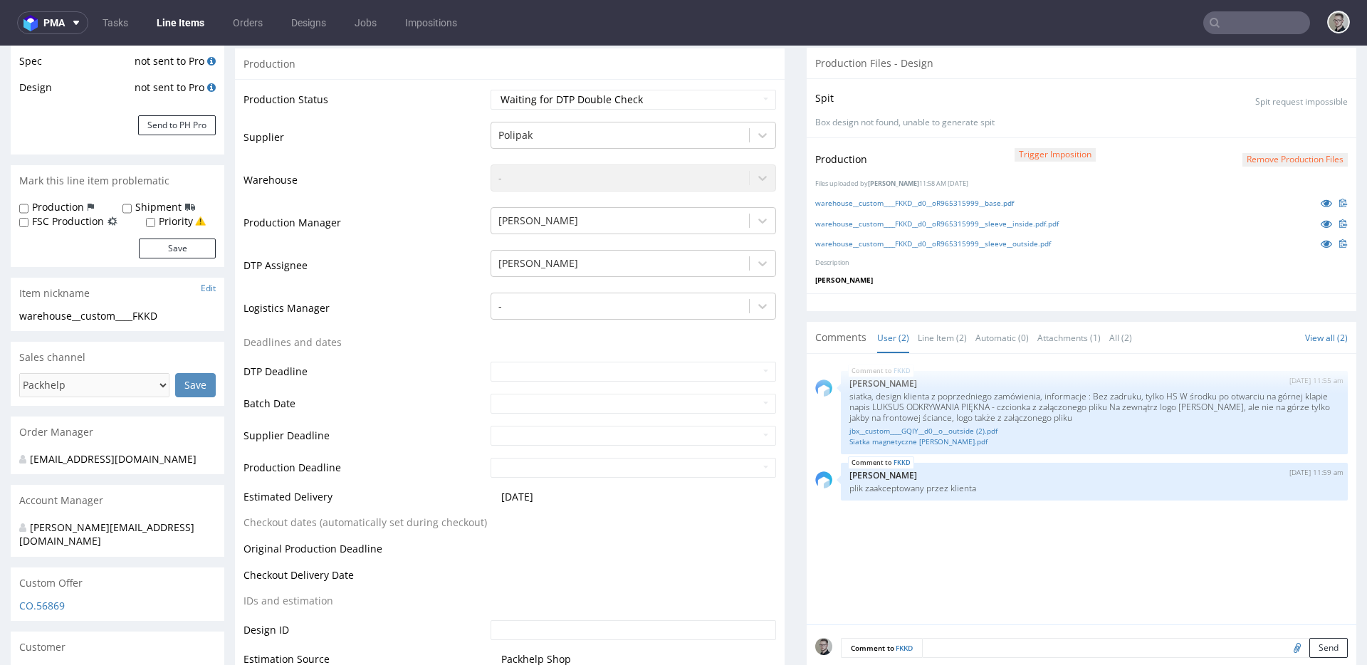
scroll to position [453, 0]
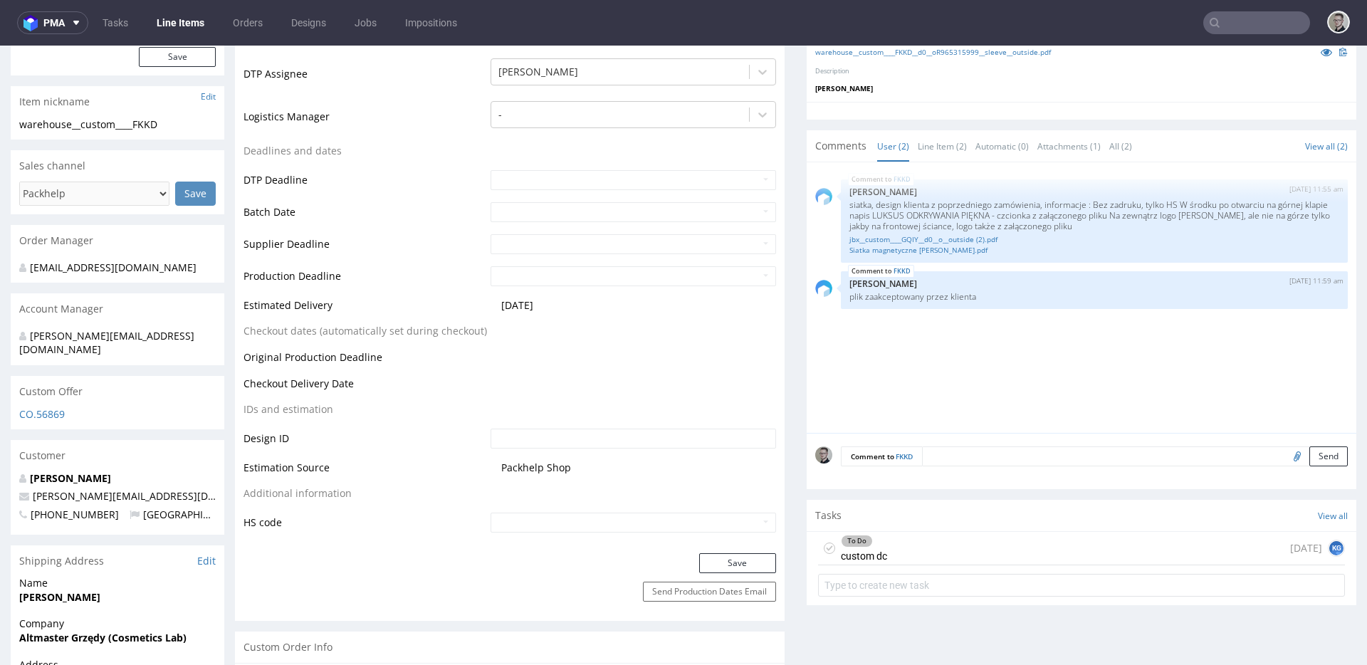
click at [907, 550] on div "To Do custom dc [DATE] KG" at bounding box center [1081, 548] width 527 height 33
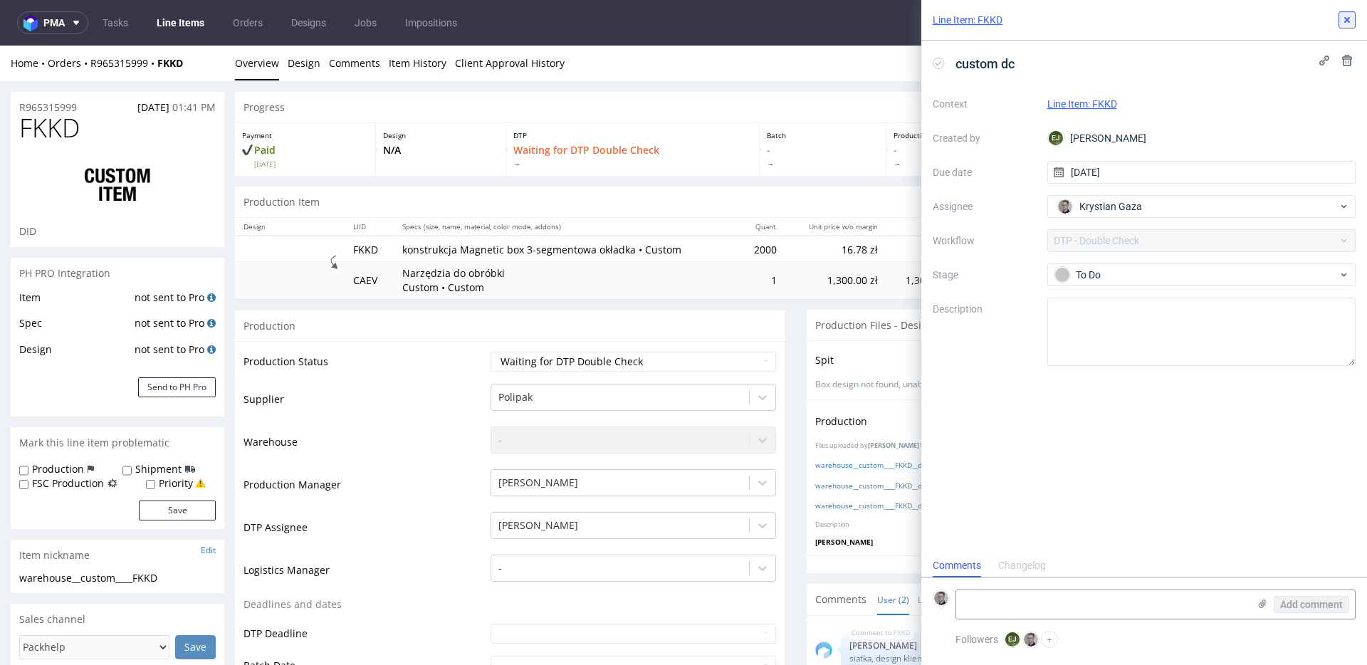
drag, startPoint x: 1345, startPoint y: 17, endPoint x: 1039, endPoint y: 262, distance: 392.0
click at [1345, 17] on use at bounding box center [1347, 20] width 6 height 6
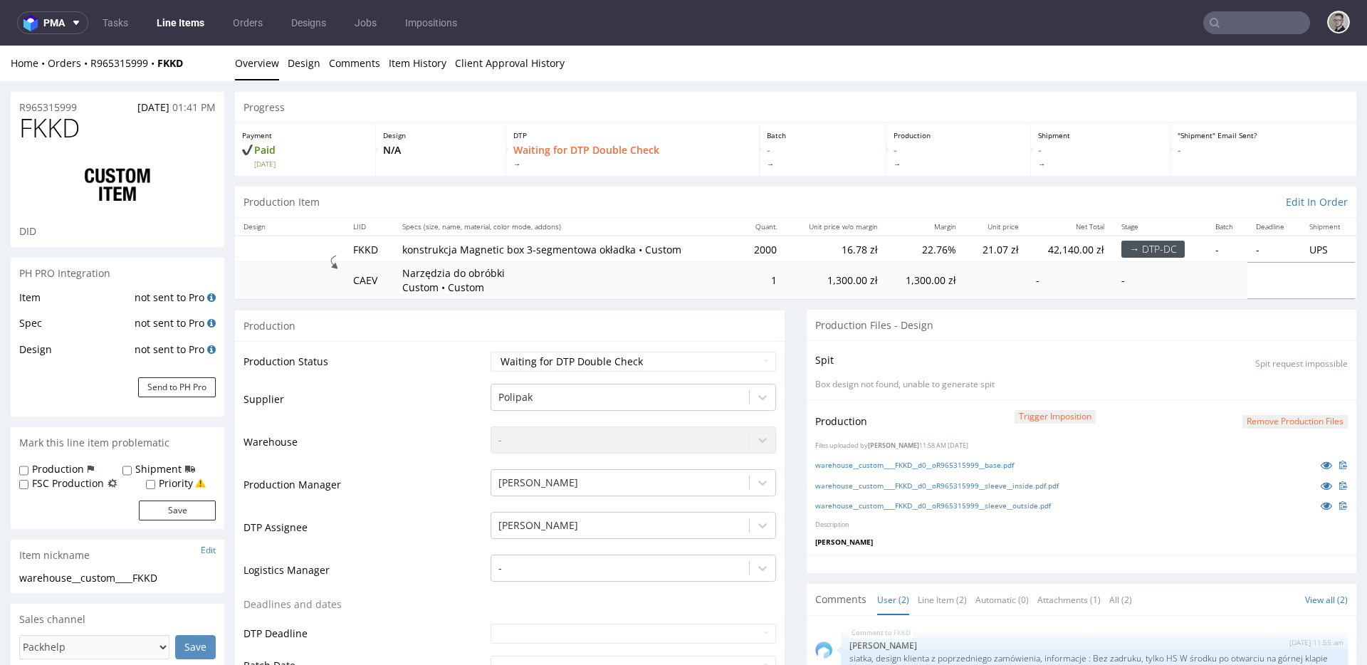
scroll to position [246, 0]
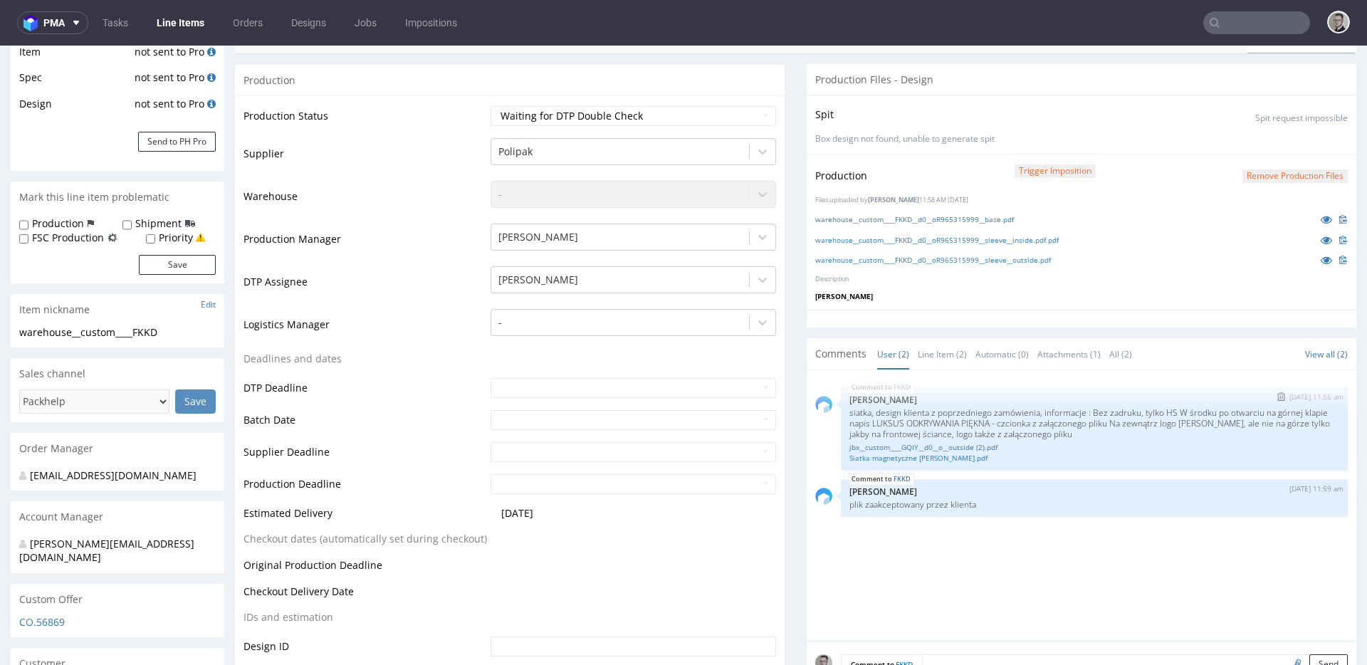
drag, startPoint x: 999, startPoint y: 403, endPoint x: 1123, endPoint y: 416, distance: 124.6
click at [1113, 416] on div "FKKD [DATE] 11:55 am [PERSON_NAME] siatka, design klienta z poprzedniego zamówi…" at bounding box center [1094, 428] width 507 height 83
click at [1123, 416] on p "siatka, design klienta z poprzedniego zamówienia, informacje : Bez zadruku, tyl…" at bounding box center [1094, 423] width 490 height 32
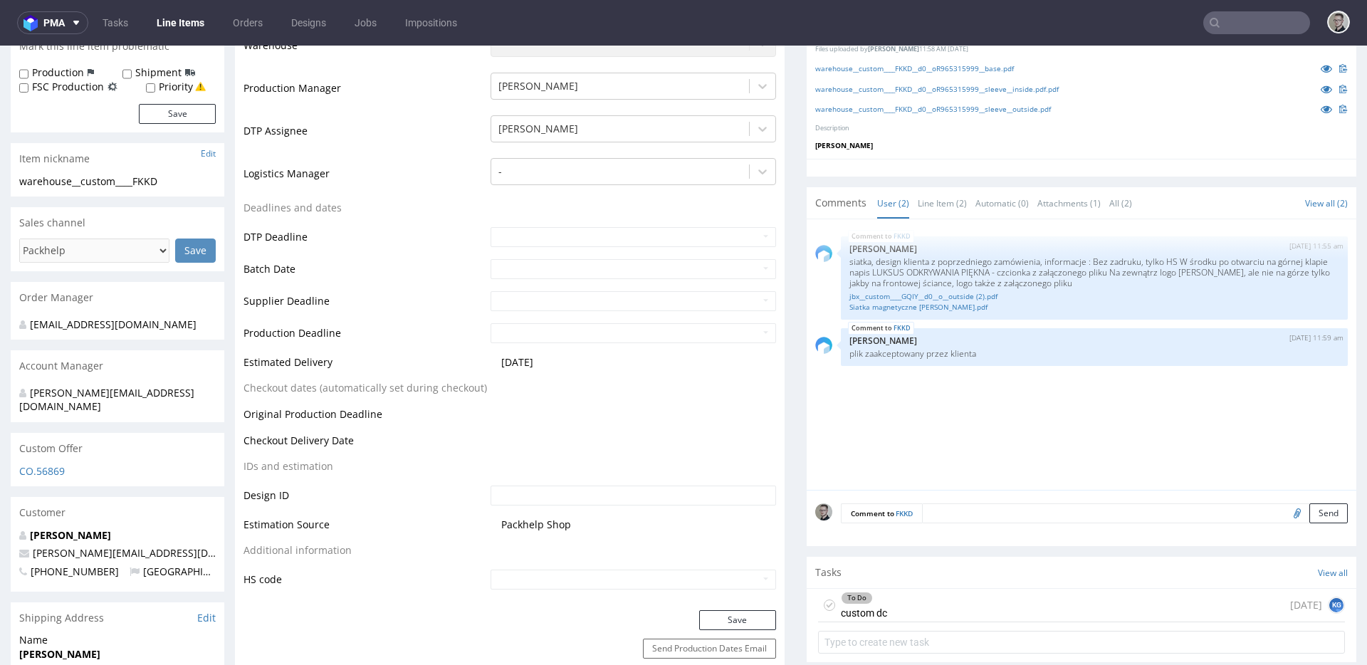
scroll to position [589, 0]
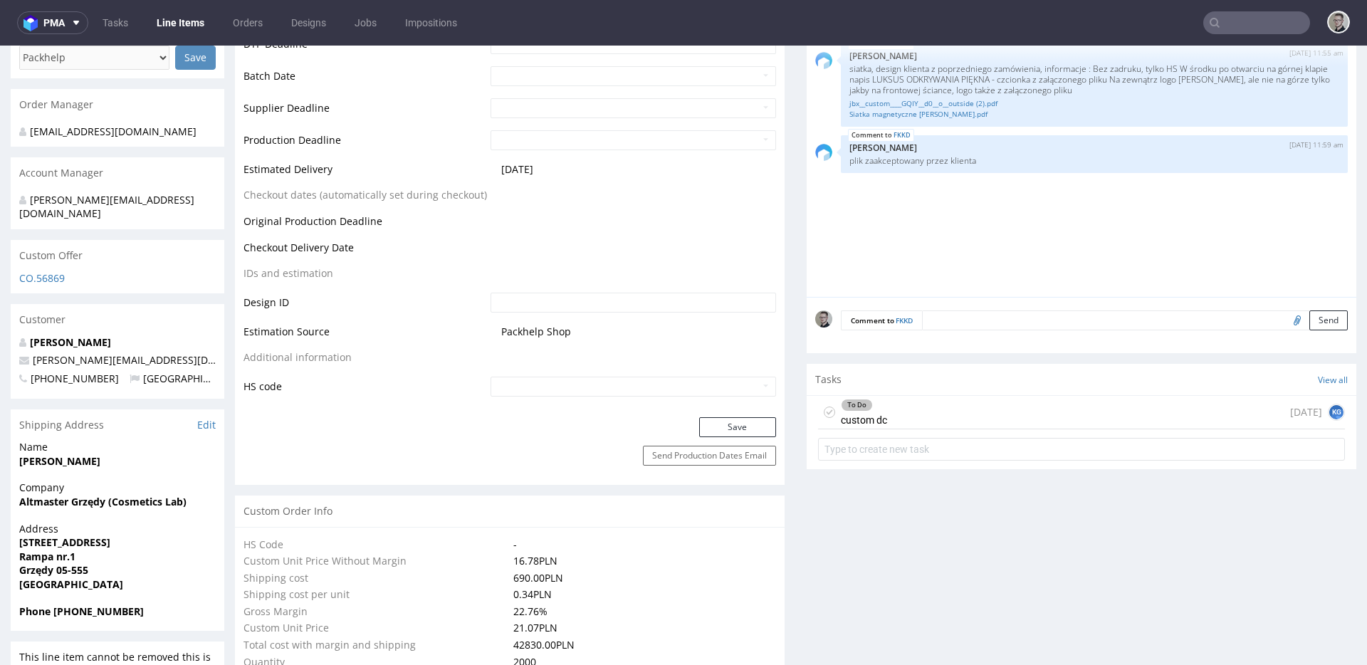
click at [993, 422] on div "To Do custom dc [DATE] KG" at bounding box center [1081, 412] width 527 height 33
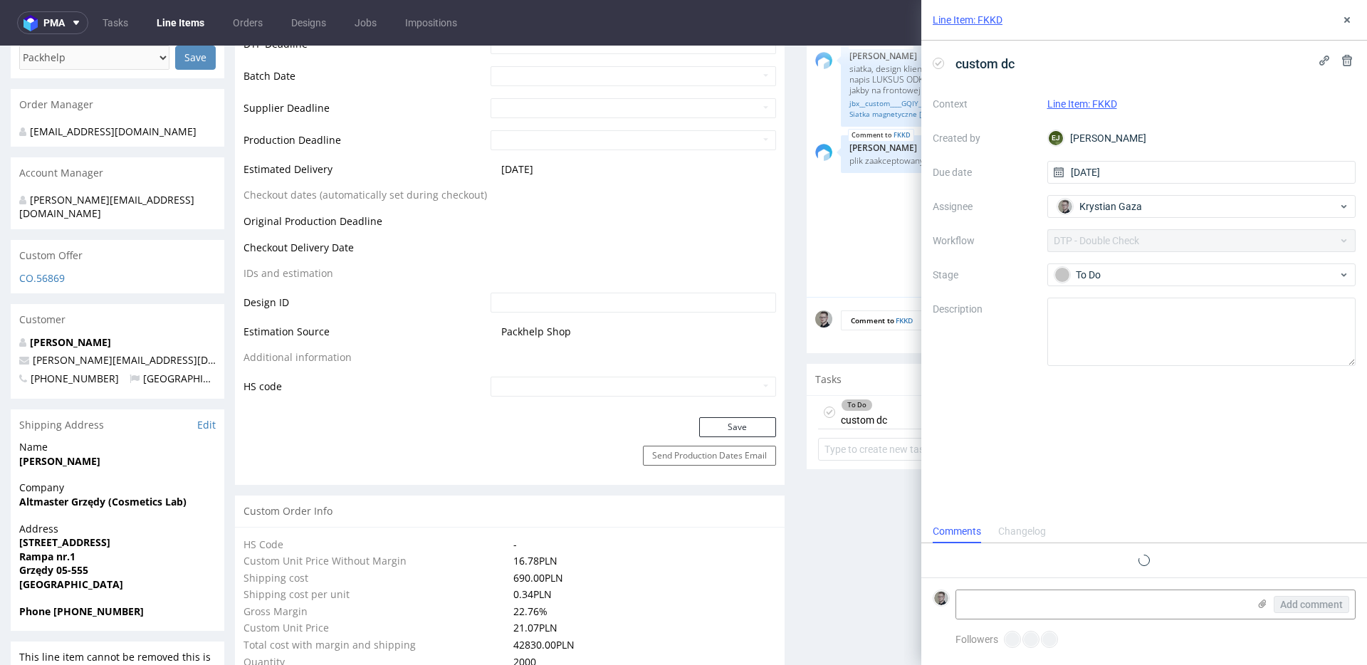
scroll to position [11, 0]
click at [1344, 19] on use at bounding box center [1347, 20] width 6 height 6
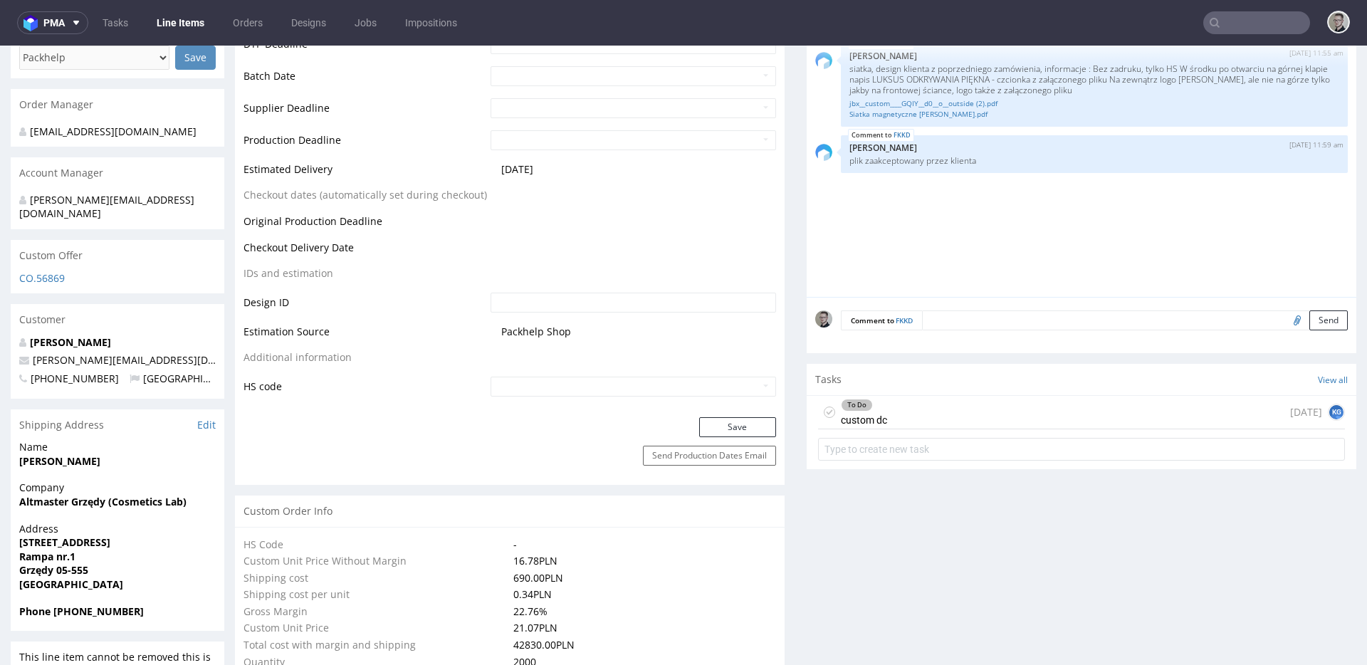
scroll to position [201, 0]
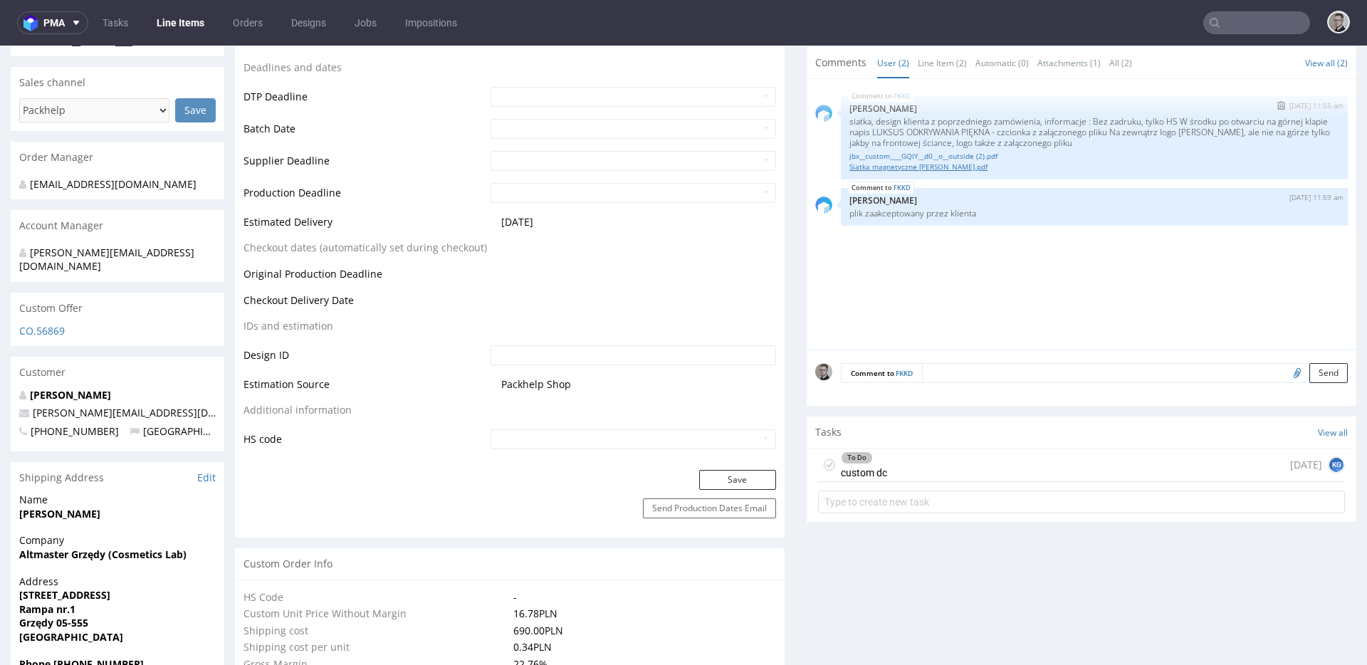
scroll to position [422, 0]
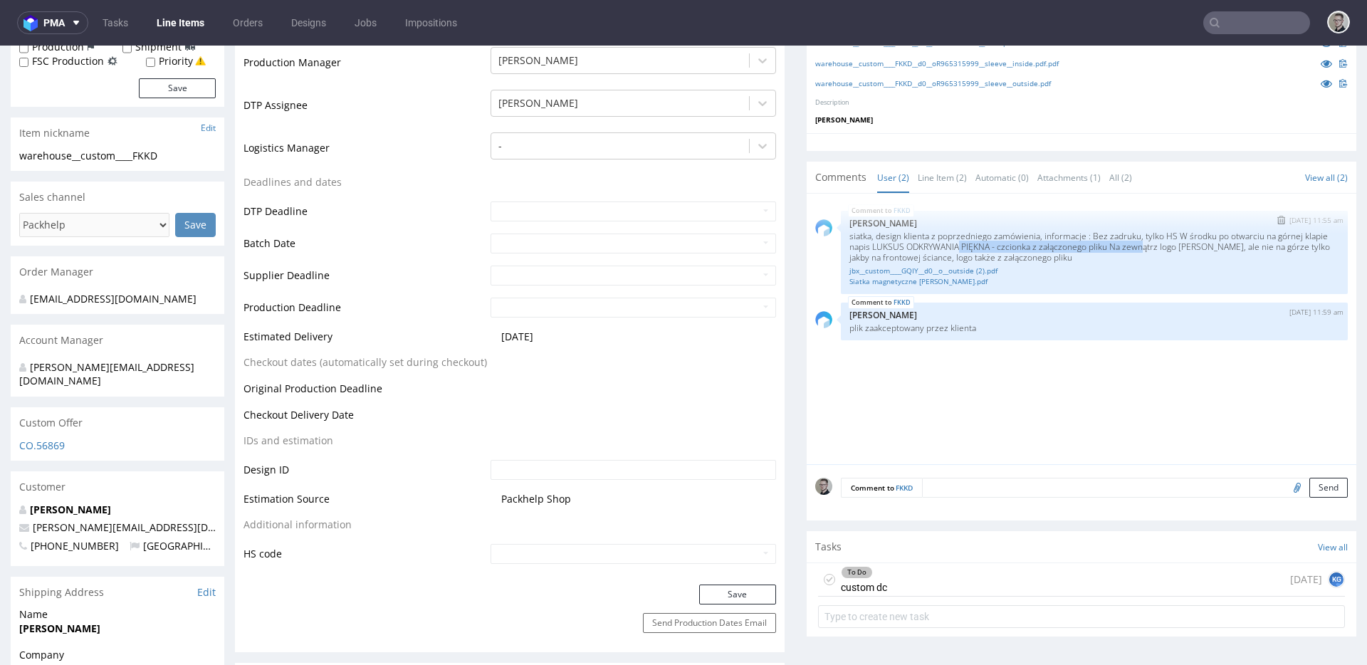
drag, startPoint x: 1172, startPoint y: 248, endPoint x: 976, endPoint y: 249, distance: 195.8
click at [976, 249] on p "siatka, design klienta z poprzedniego zamówienia, informacje : Bez zadruku, tyl…" at bounding box center [1094, 247] width 490 height 32
drag, startPoint x: 1061, startPoint y: 253, endPoint x: 1083, endPoint y: 278, distance: 32.3
click at [1061, 253] on p "siatka, design klienta z poprzedniego zamówienia, informacje : Bez zadruku, tyl…" at bounding box center [1094, 247] width 490 height 32
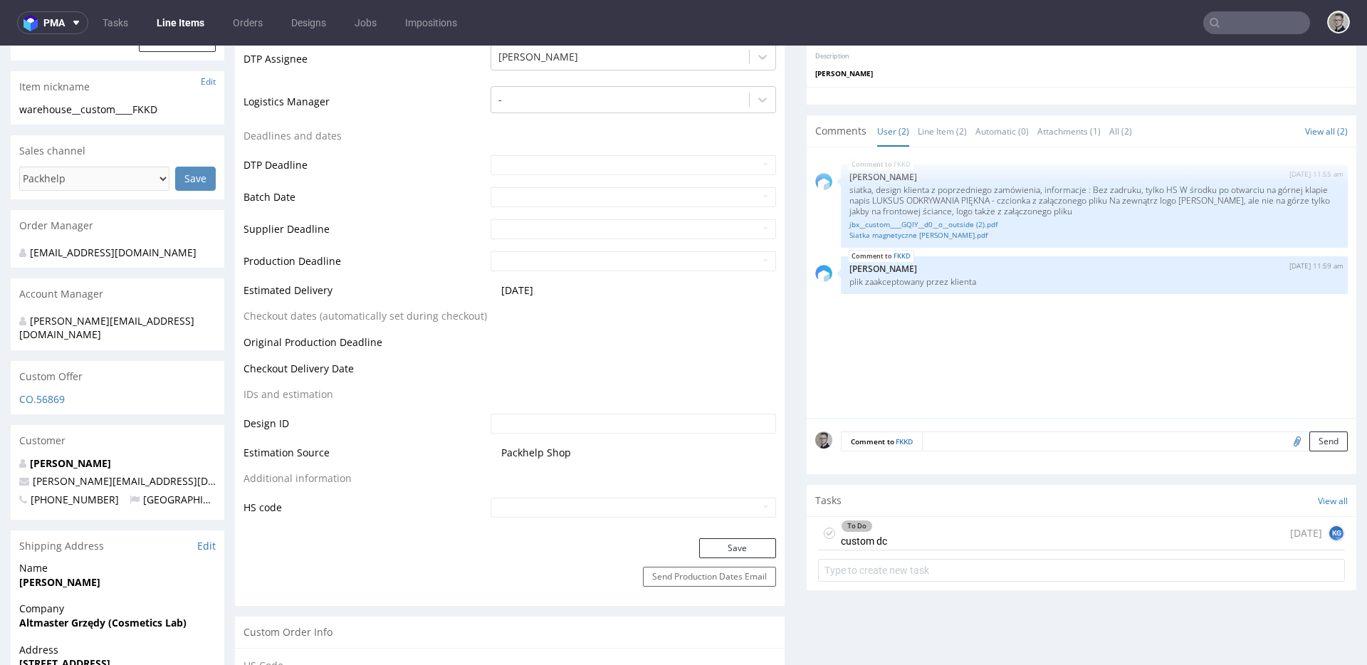
scroll to position [575, 0]
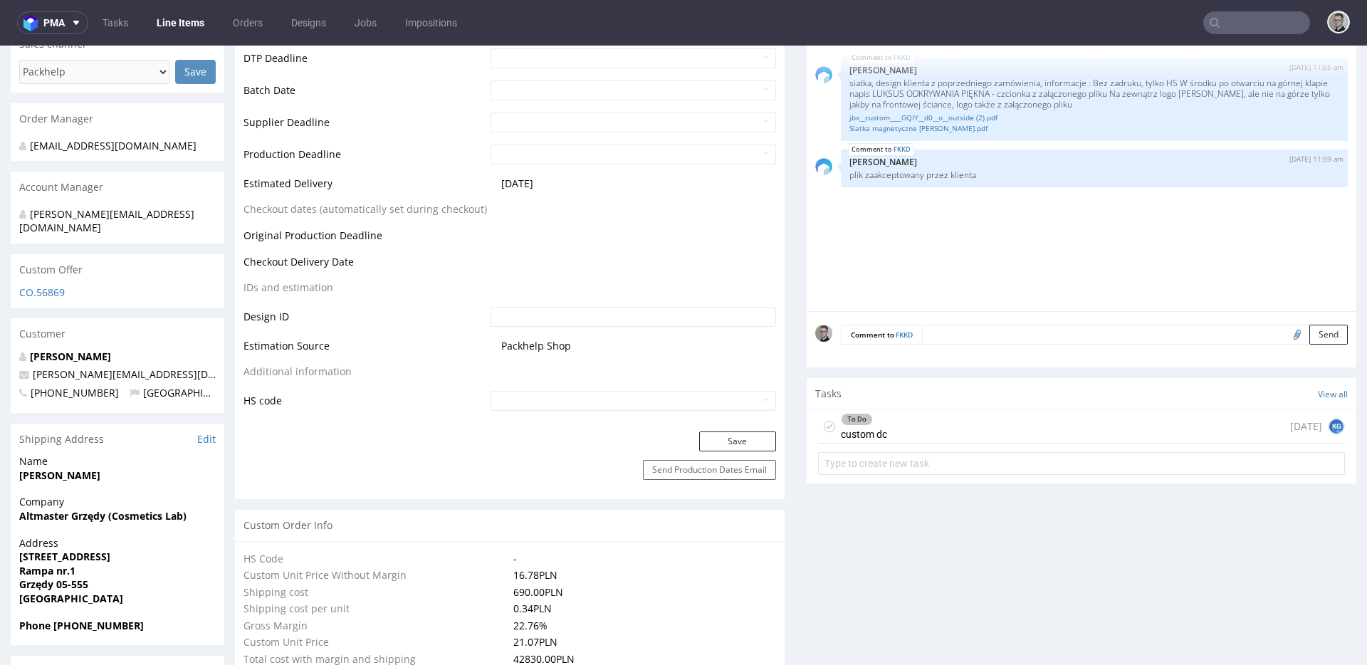
click at [886, 425] on div "To Do custom dc today KG" at bounding box center [1081, 426] width 527 height 33
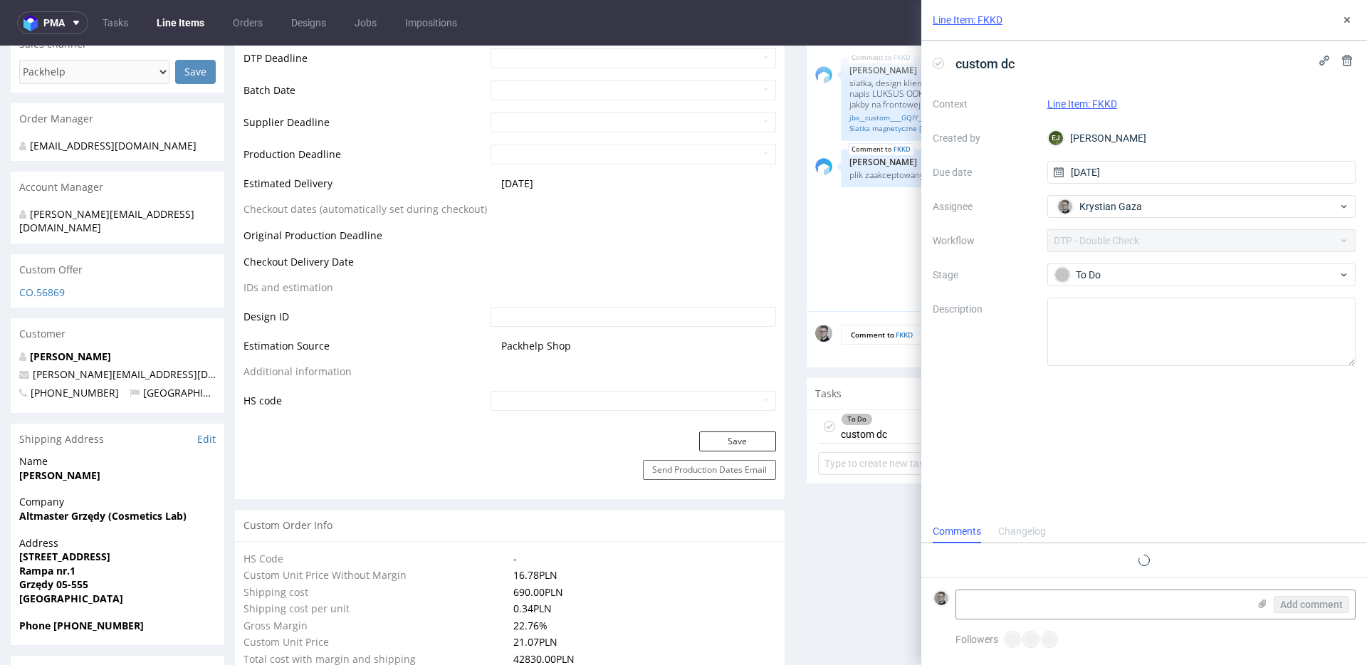
scroll to position [11, 0]
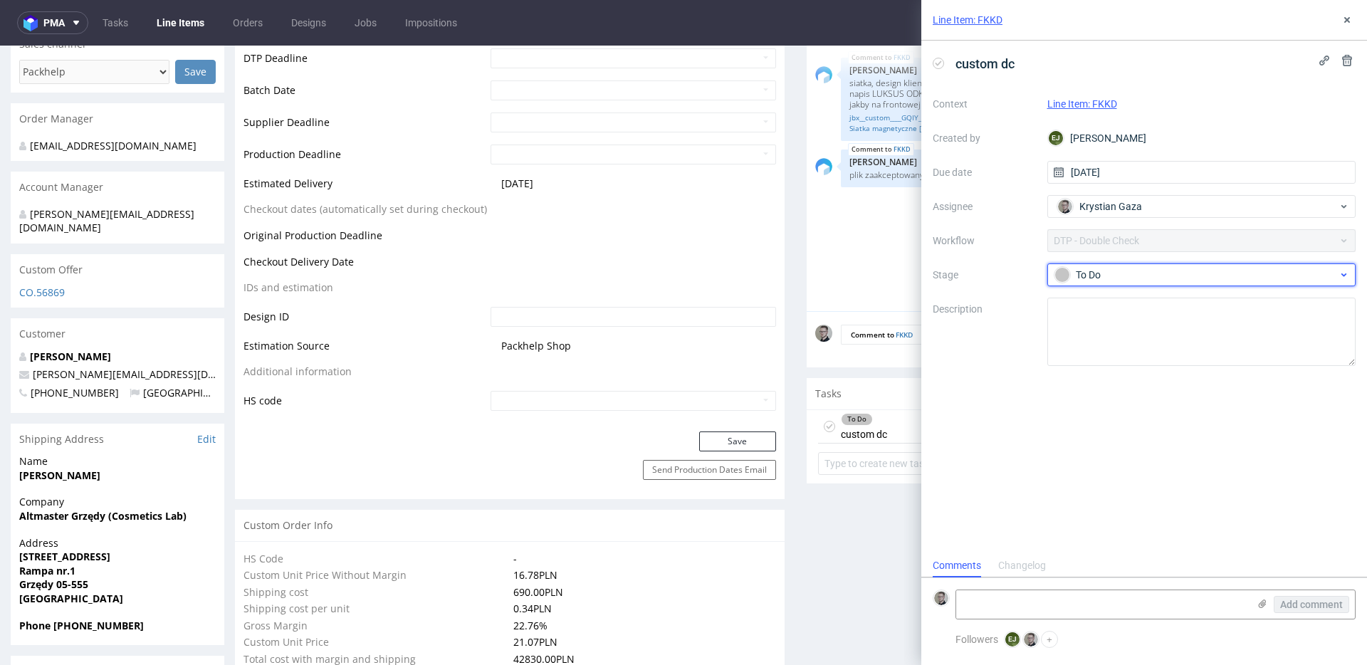
click at [1106, 282] on div "To Do" at bounding box center [1195, 275] width 283 height 16
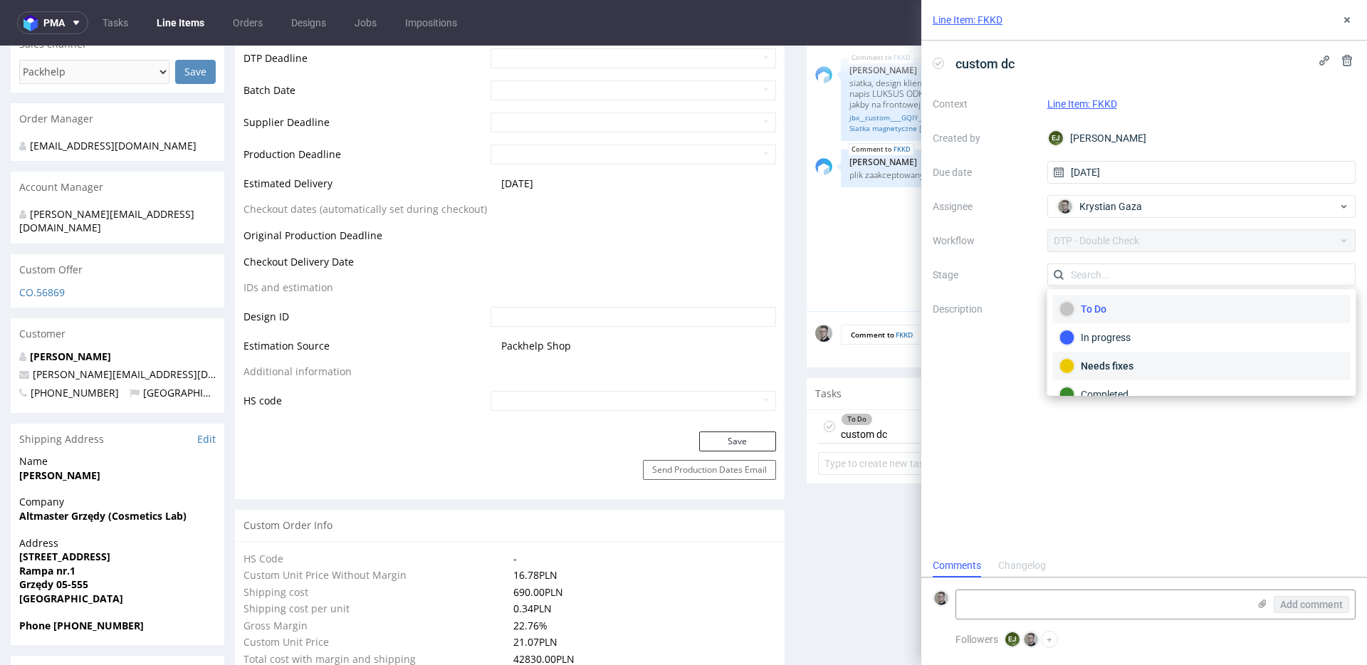
click at [1135, 358] on div "Needs fixes" at bounding box center [1201, 366] width 285 height 16
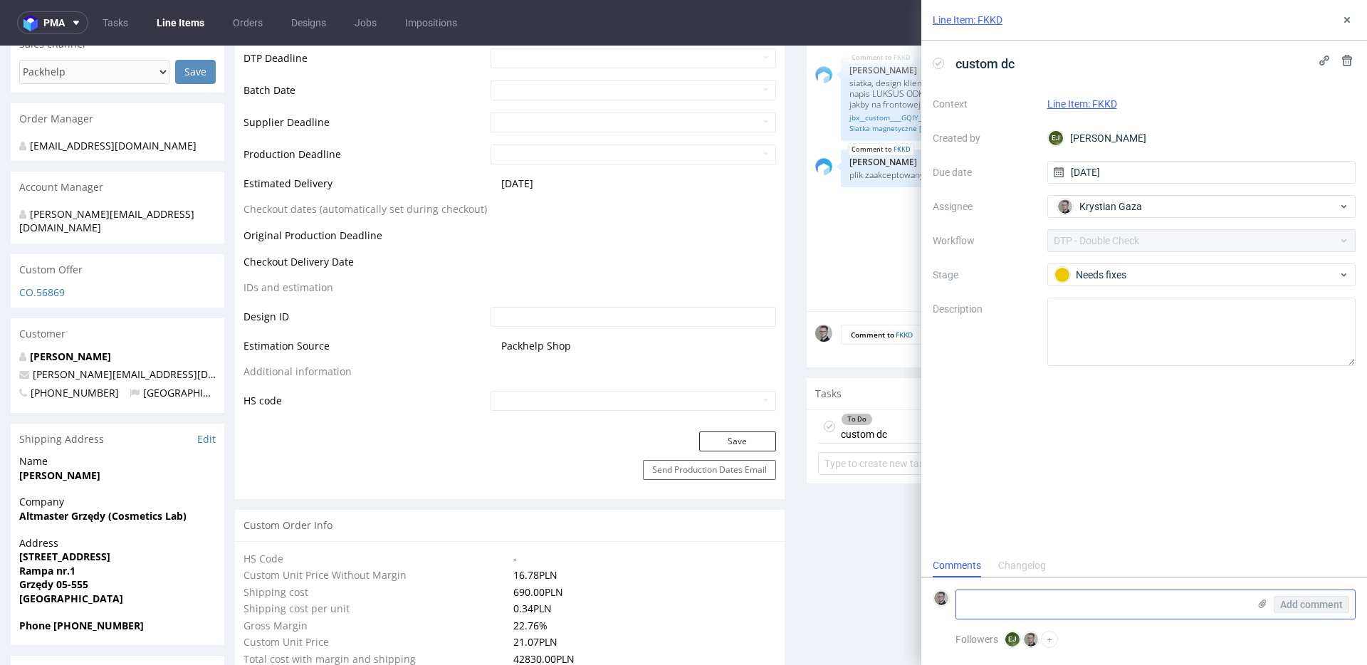
click at [1119, 592] on textarea at bounding box center [1102, 604] width 292 height 28
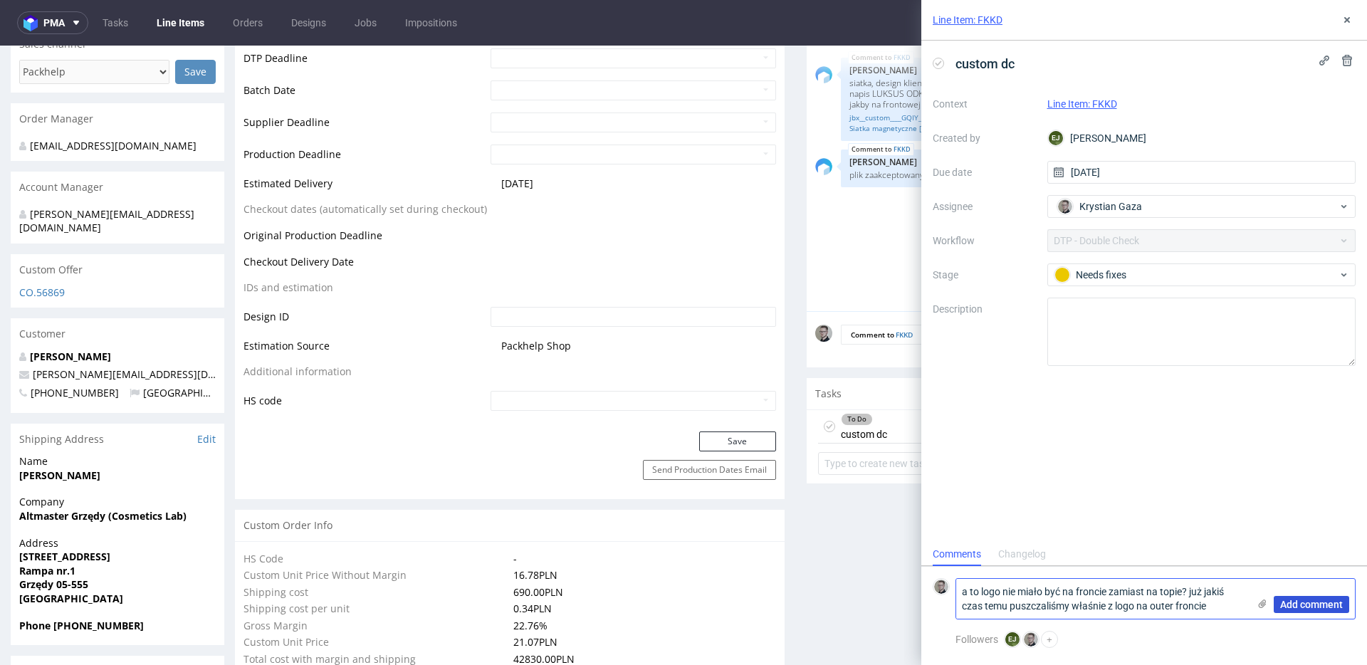
type textarea "a to logo nie miało być na froncie zamiast na topie? już jakiś czas temu puszcz…"
click at [1305, 606] on span "Add comment" at bounding box center [1311, 604] width 63 height 10
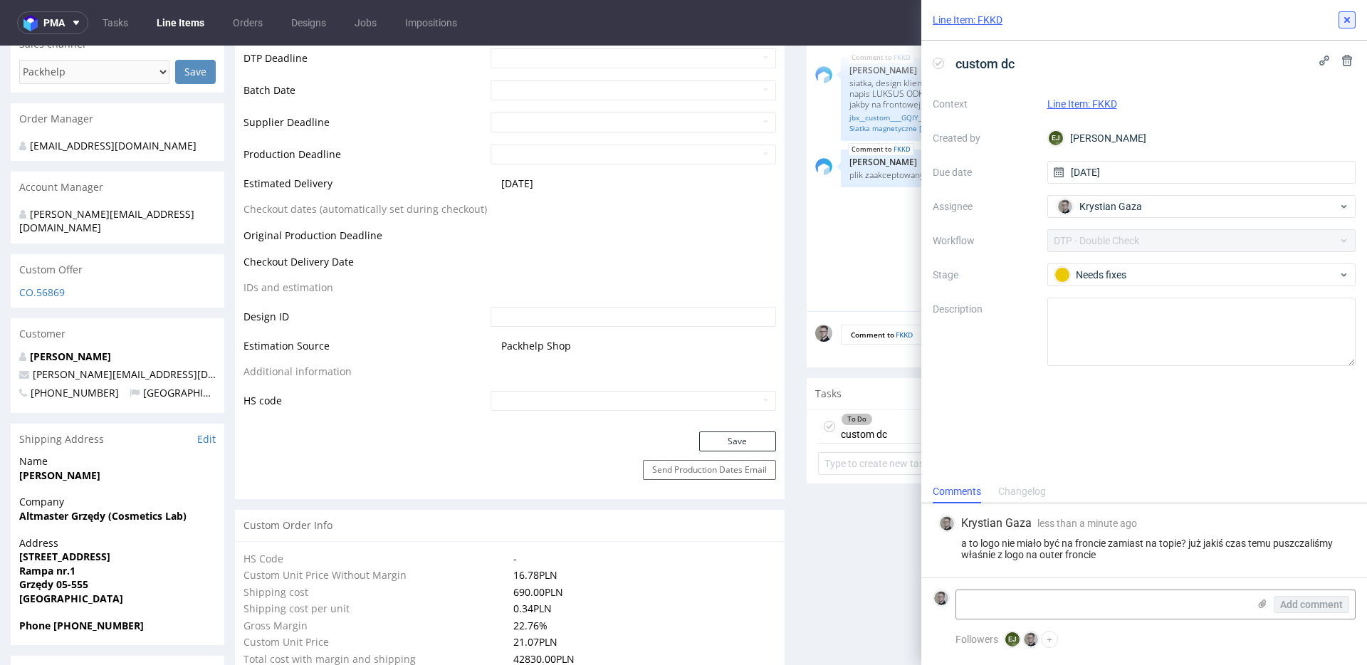
click at [1354, 19] on button at bounding box center [1346, 19] width 17 height 17
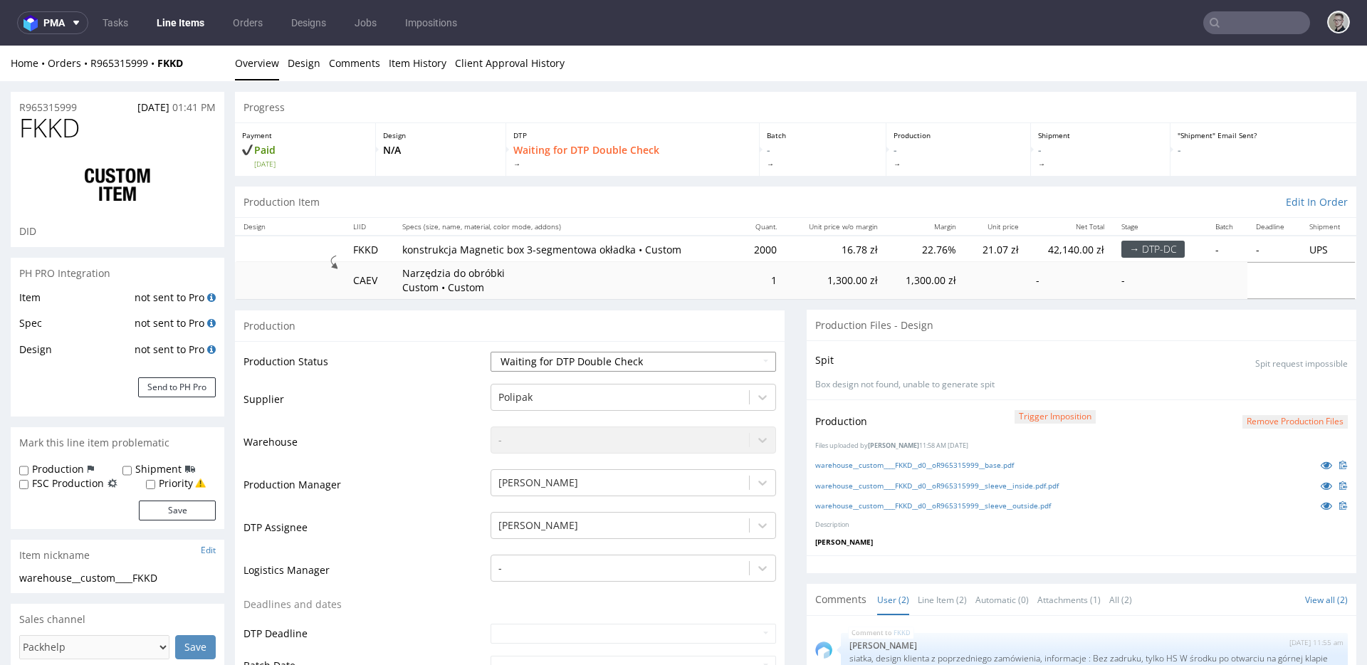
click at [595, 357] on select "Waiting for Artwork Waiting for Diecut Waiting for Mockup Waiting for DTP Waiti…" at bounding box center [632, 362] width 285 height 20
select select "dtp_dc_done"
click at [490, 352] on select "Waiting for Artwork Waiting for Diecut Waiting for Mockup Waiting for DTP Waiti…" at bounding box center [632, 362] width 285 height 20
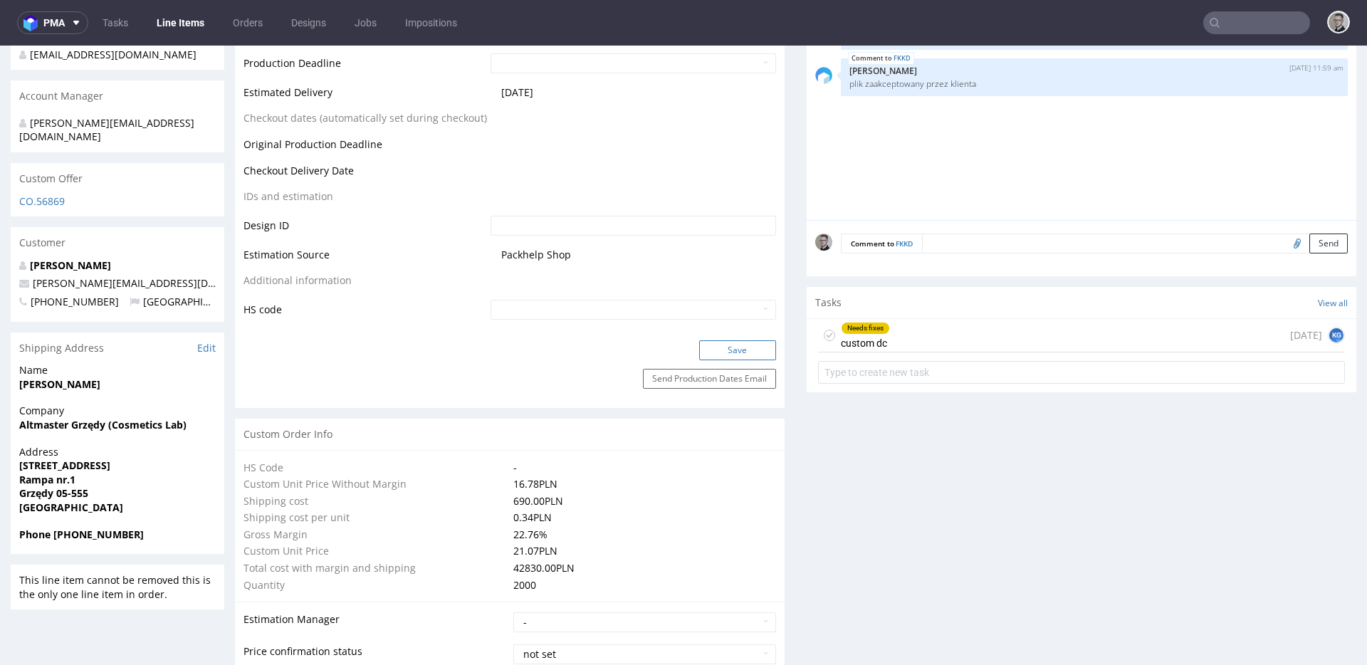
click at [760, 352] on button "Save" at bounding box center [737, 350] width 77 height 20
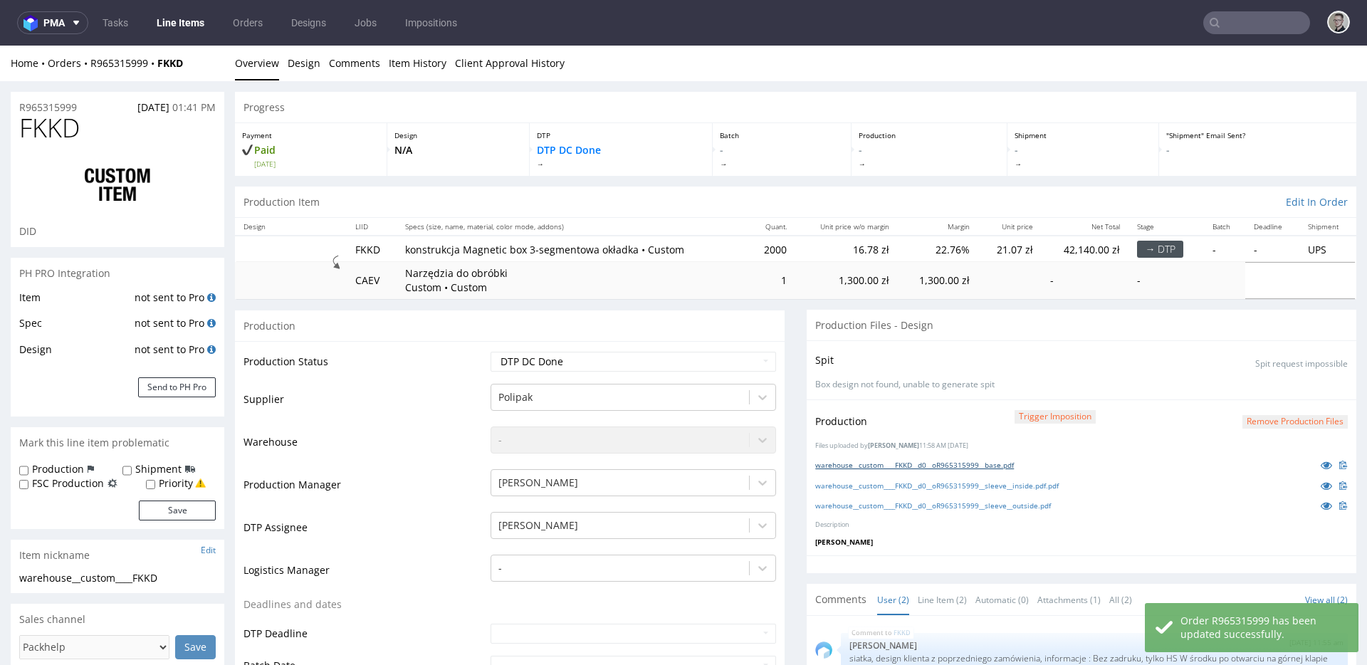
click at [1004, 463] on link "warehouse__custom____FKKD__d0__oR965315999__base.pdf" at bounding box center [914, 465] width 199 height 10
click at [1002, 485] on link "warehouse__custom____FKKD__d0__oR965315999__sleeve__inside.pdf.pdf" at bounding box center [936, 485] width 243 height 10
click at [991, 508] on link "warehouse__custom____FKKD__d0__oR965315999__sleeve__outside.pdf" at bounding box center [933, 505] width 236 height 10
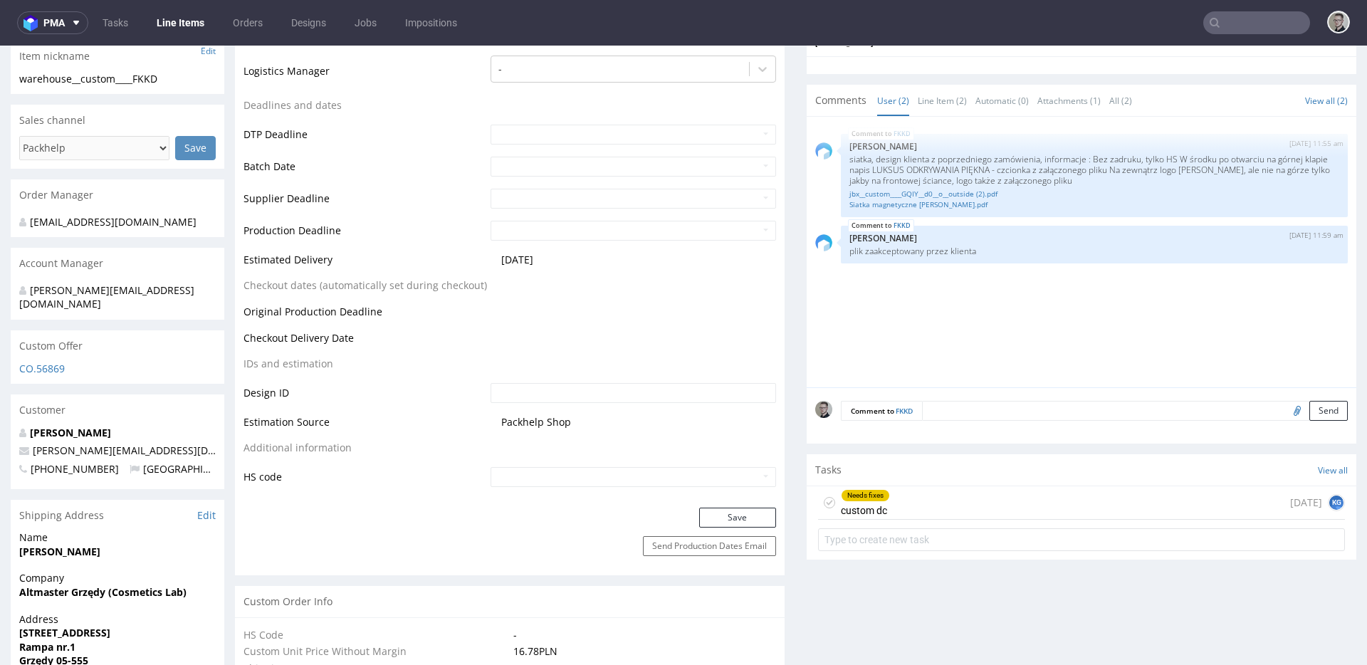
scroll to position [545, 0]
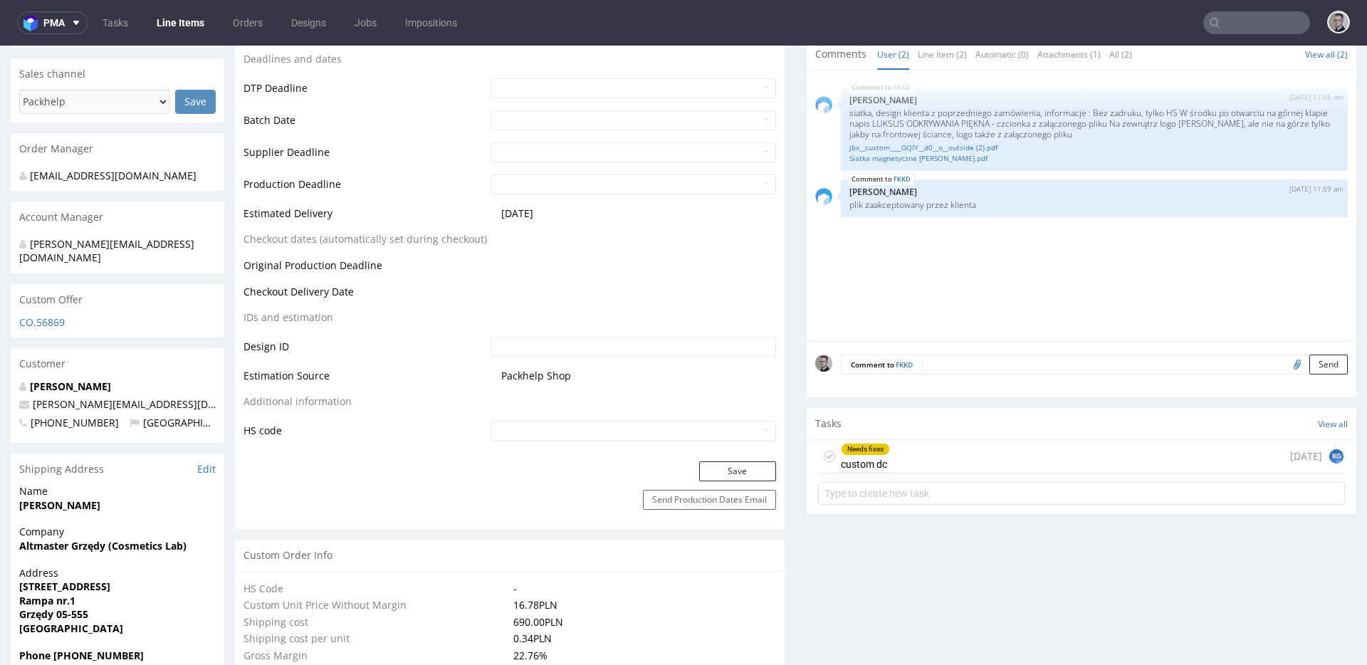
click at [970, 467] on div "Needs fixes custom dc today KG" at bounding box center [1081, 456] width 527 height 33
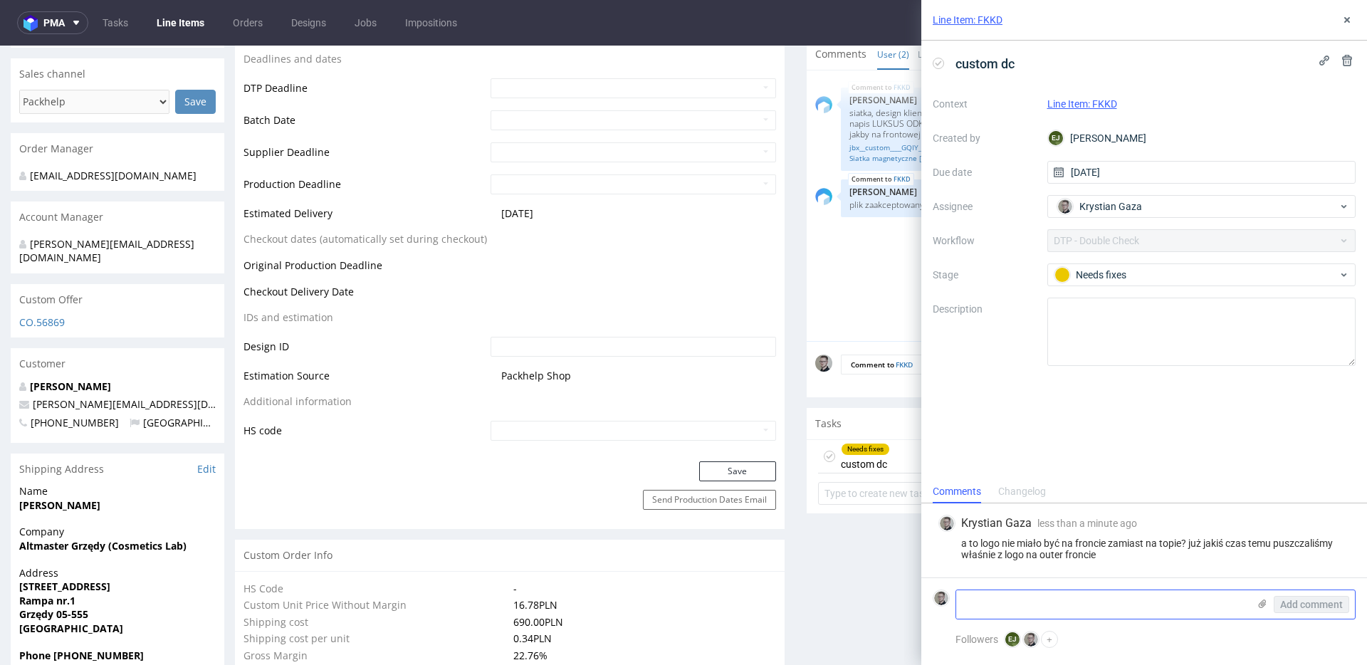
click at [1108, 606] on textarea at bounding box center [1102, 604] width 292 height 28
click at [959, 601] on textarea "warstwę HSu te" at bounding box center [1102, 604] width 292 height 28
click at [1029, 605] on textarea "nazwę warstwę HSu te" at bounding box center [1102, 604] width 292 height 28
click at [1111, 605] on textarea "nazwę warstwy HSu te" at bounding box center [1102, 604] width 292 height 28
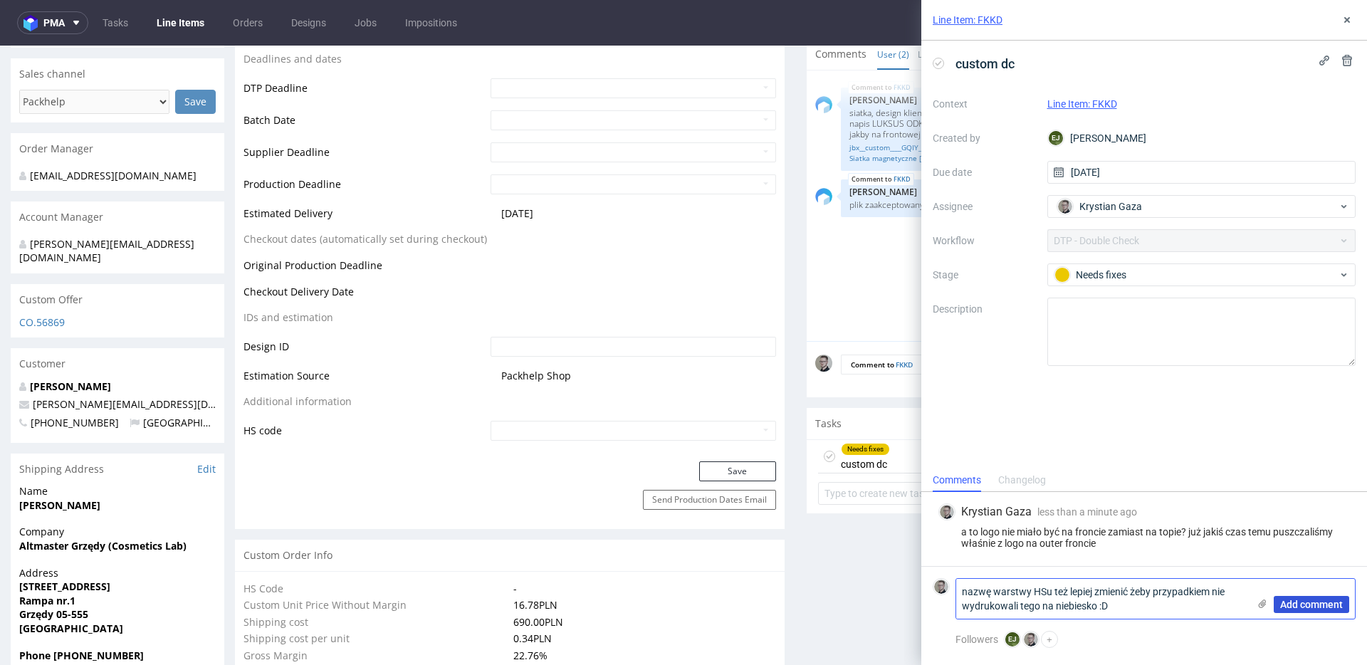
type textarea "nazwę warstwy HSu też lepiej zmienić żeby przypadkiem nie wydrukowali tego na n…"
click at [1347, 608] on button "Add comment" at bounding box center [1310, 604] width 75 height 17
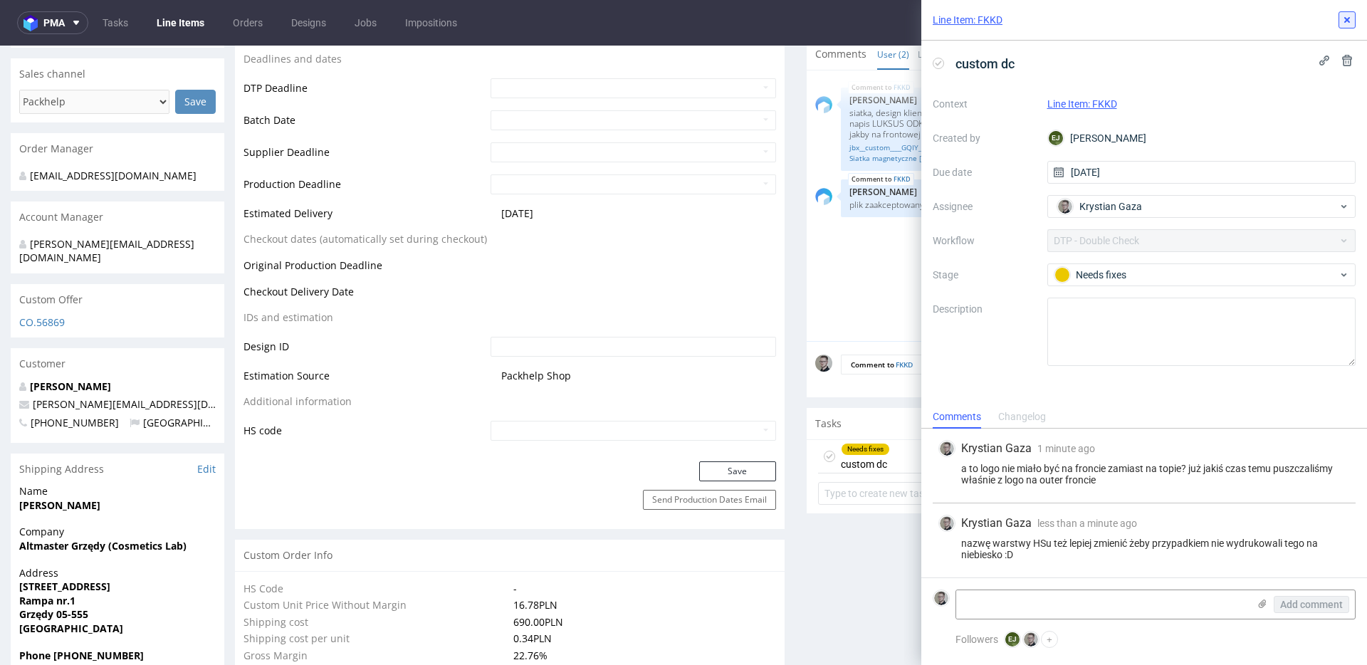
click at [1341, 21] on icon at bounding box center [1346, 19] width 11 height 11
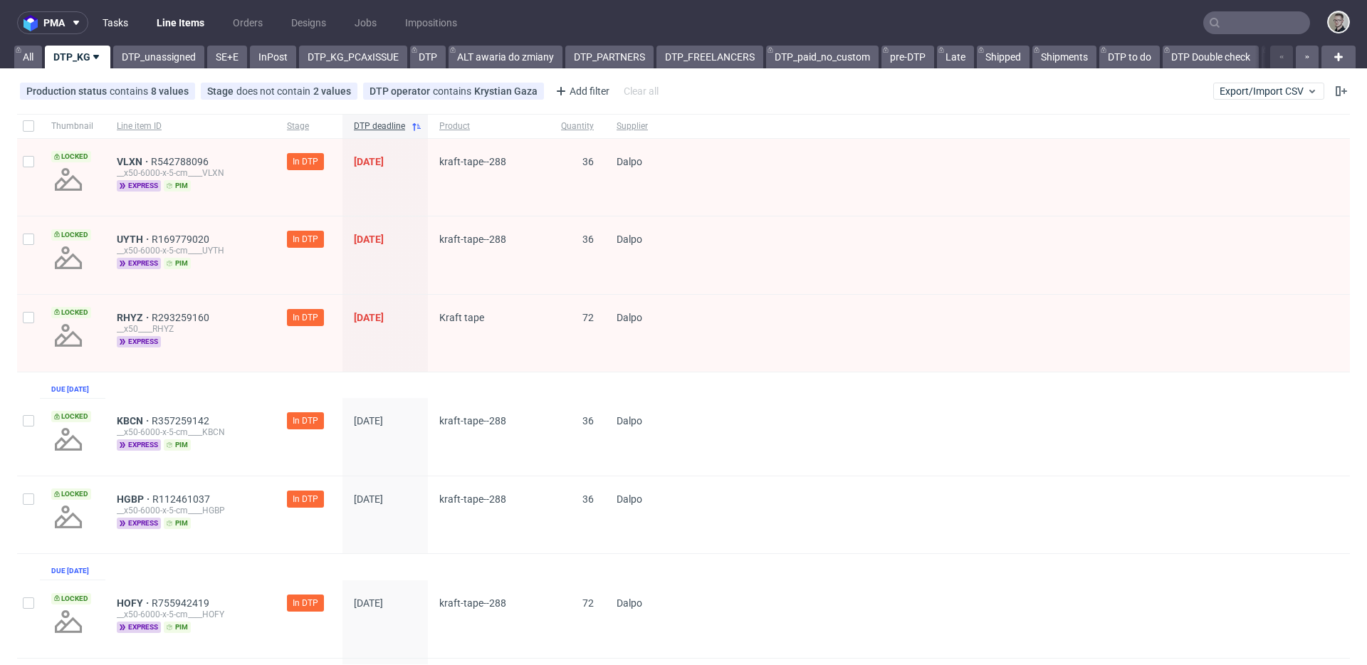
click at [118, 20] on link "Tasks" at bounding box center [115, 22] width 43 height 23
click at [446, 125] on span "Product" at bounding box center [488, 126] width 99 height 12
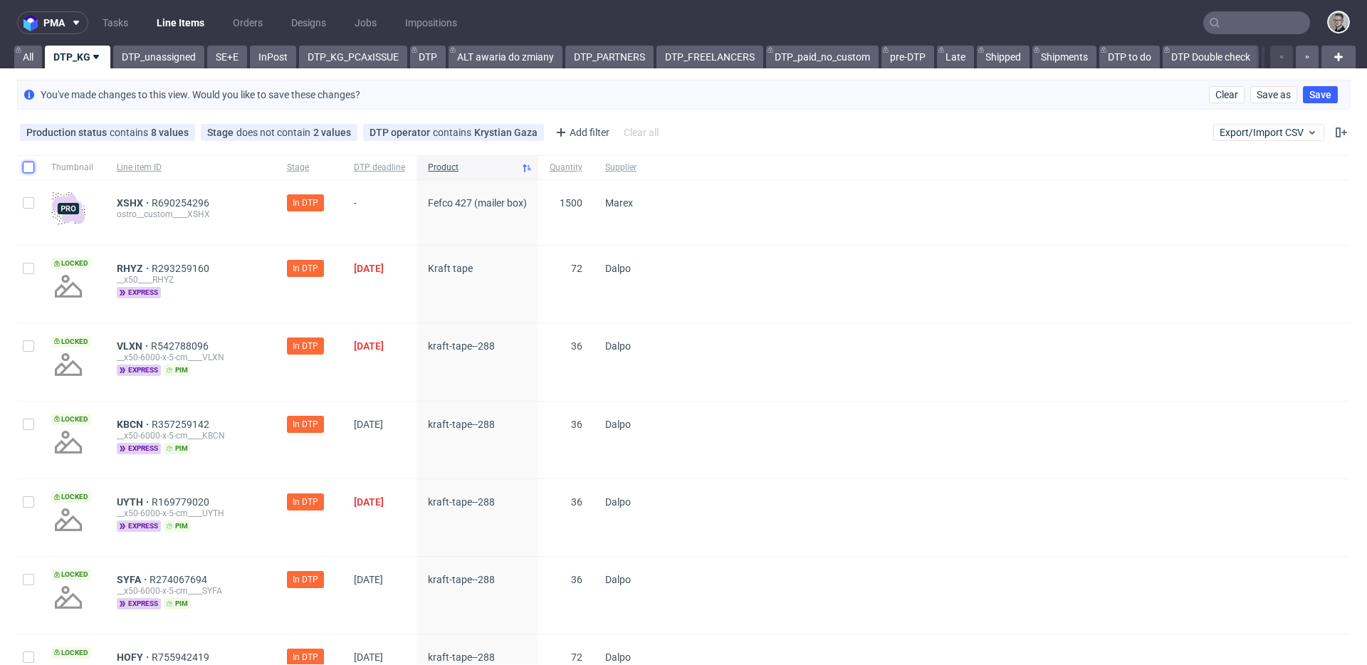
click at [30, 162] on input "checkbox" at bounding box center [28, 167] width 11 height 11
checkbox input "true"
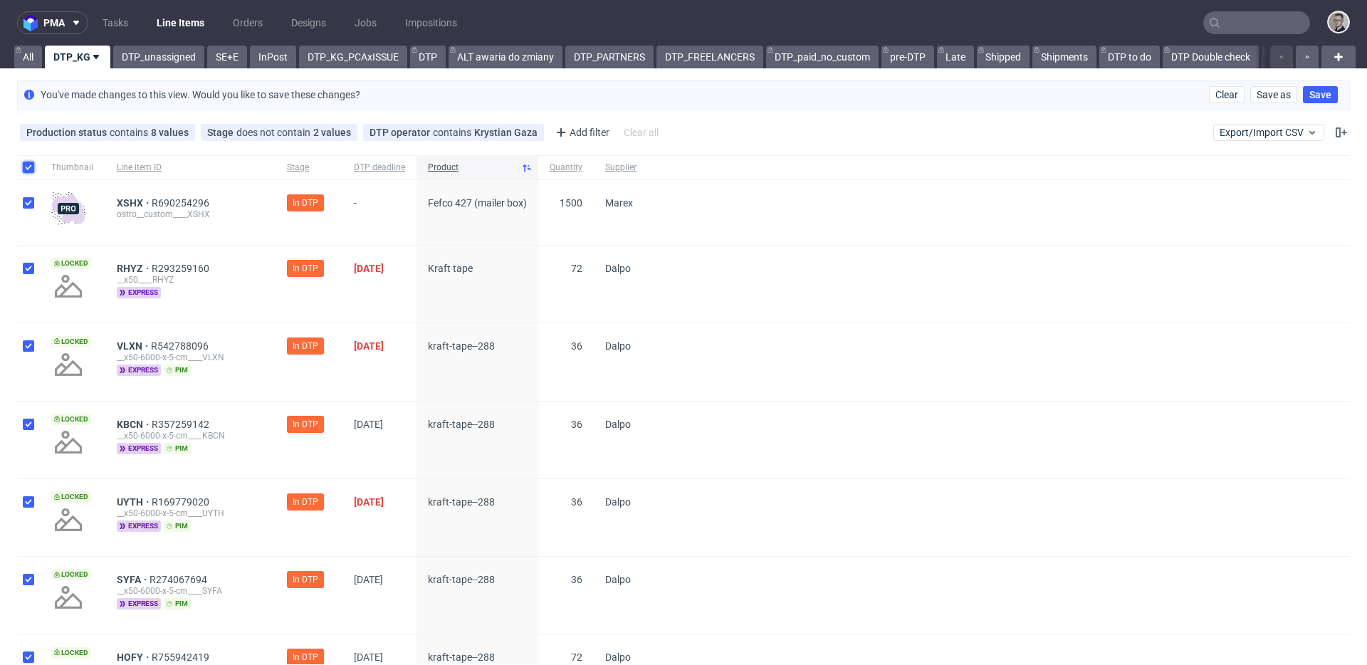
checkbox input "true"
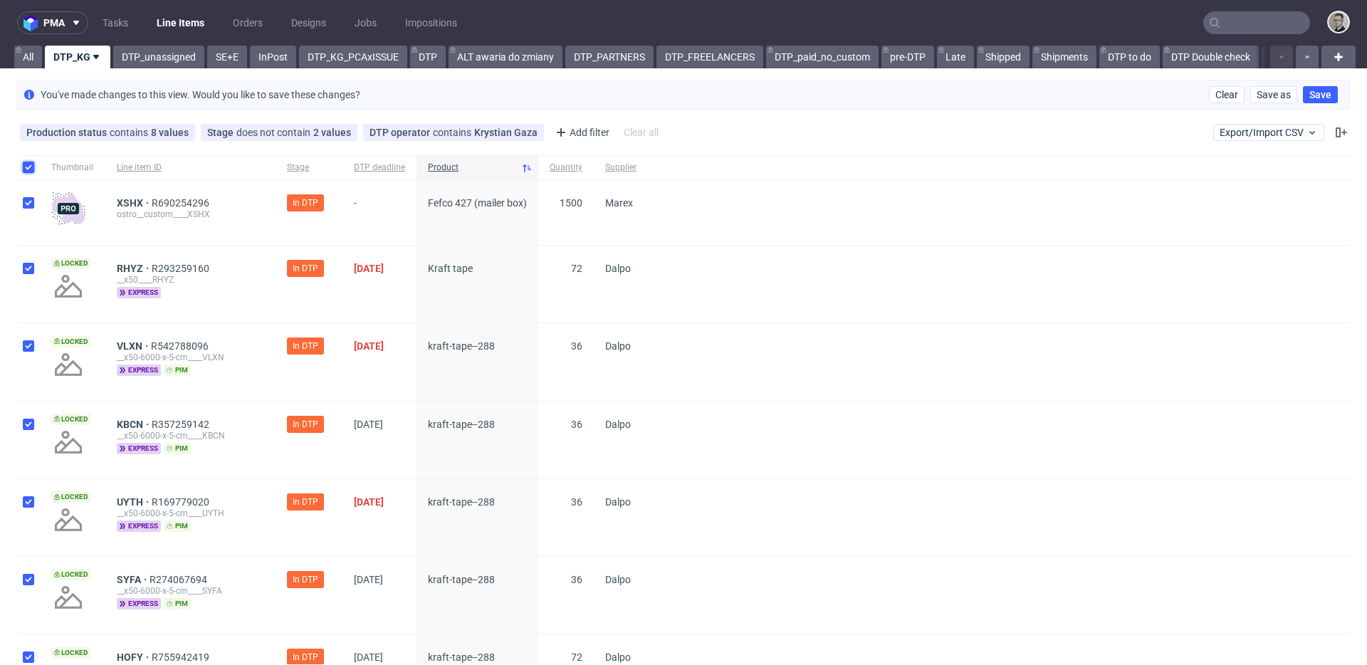
checkbox input "true"
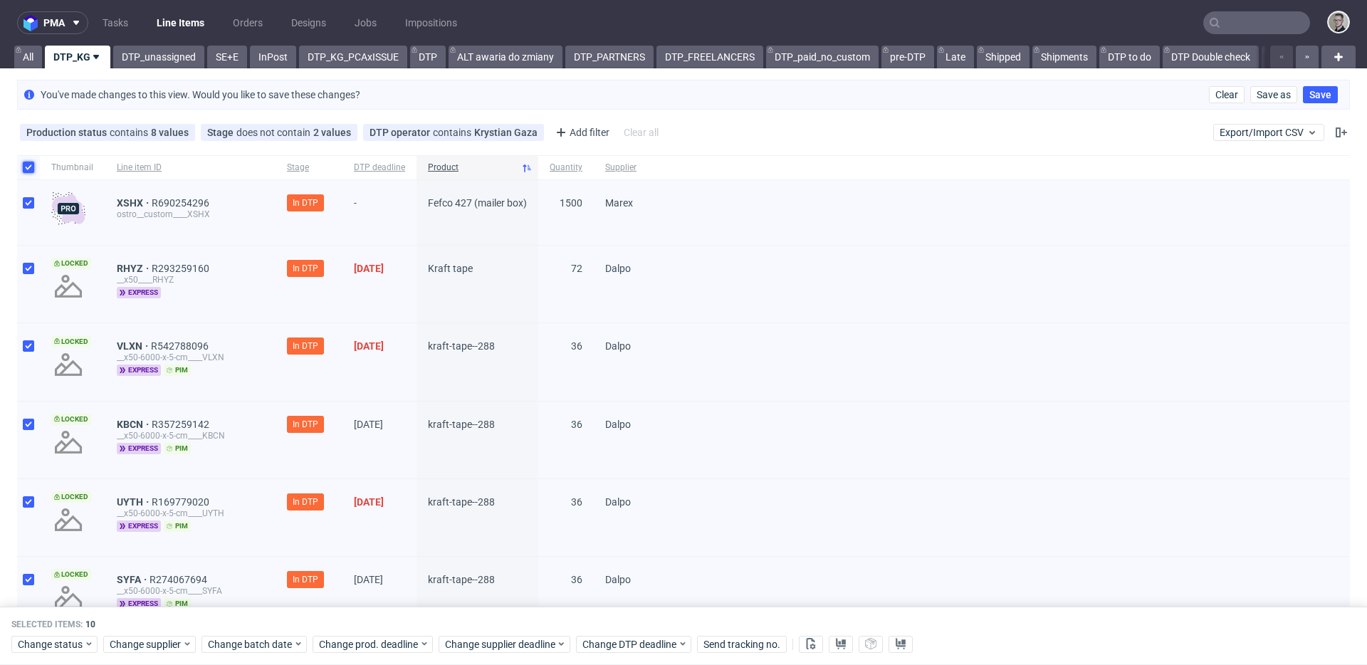
click at [29, 166] on input "checkbox" at bounding box center [28, 167] width 11 height 11
checkbox input "false"
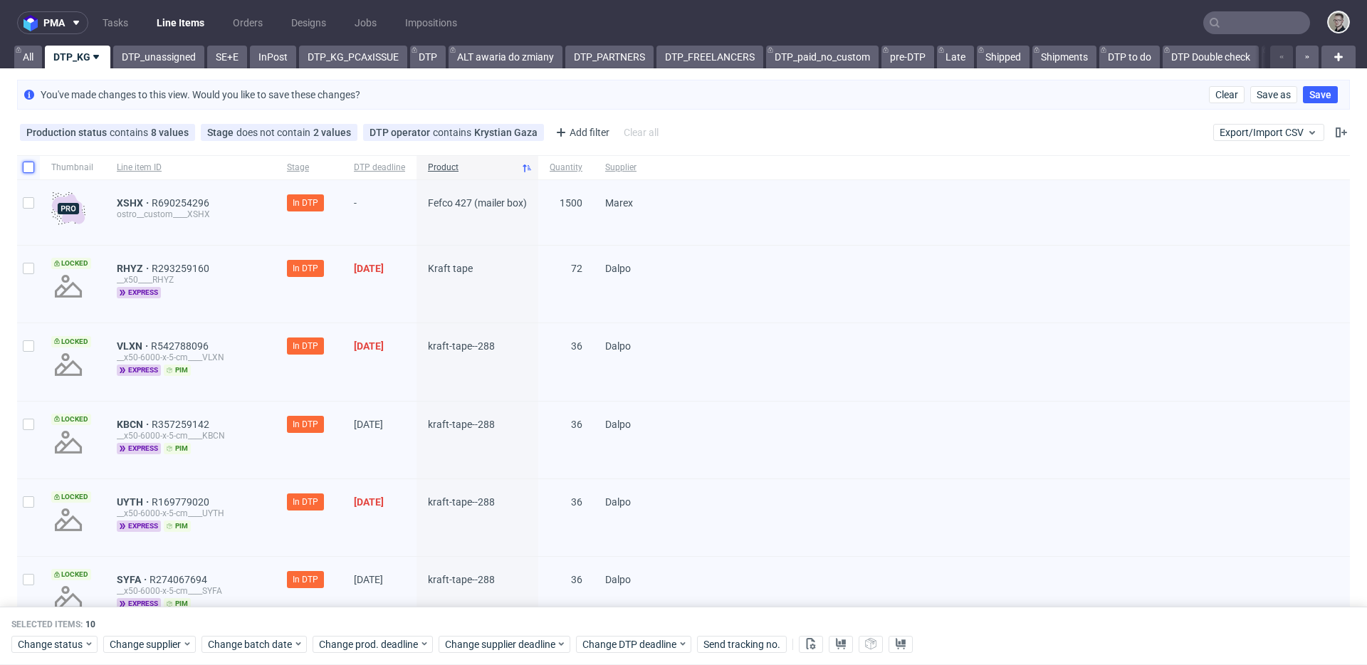
checkbox input "false"
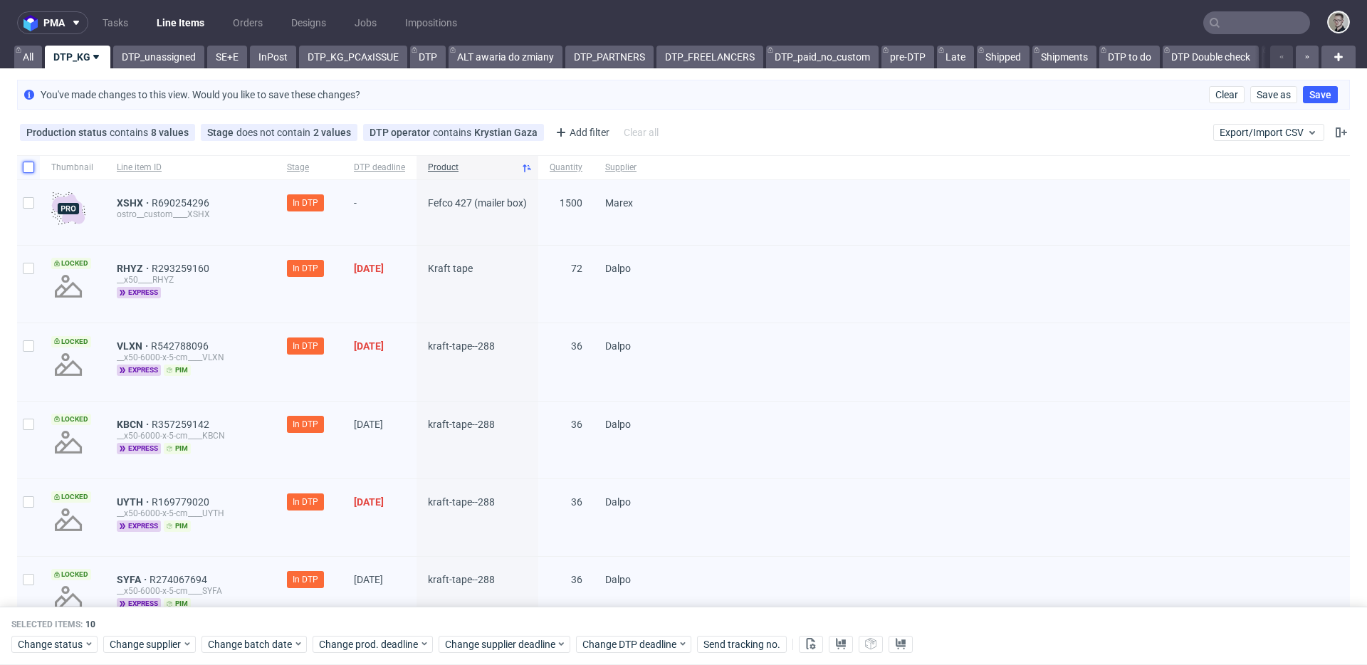
checkbox input "false"
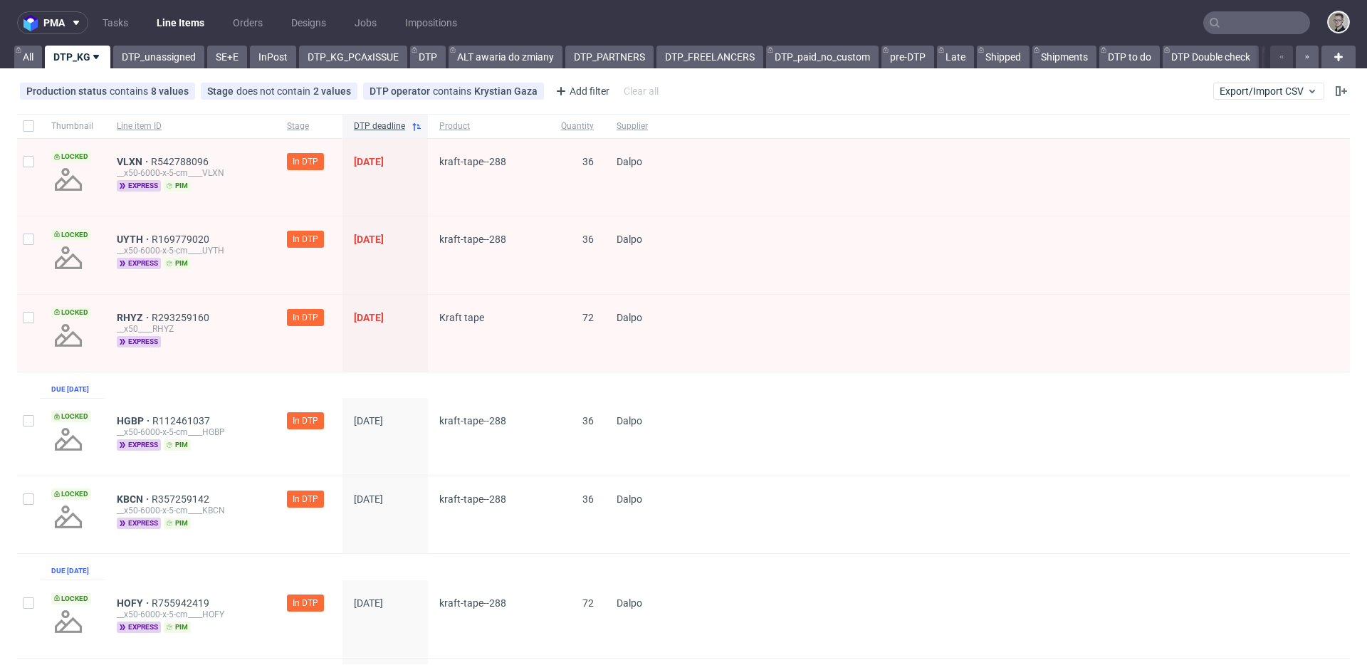
click at [1233, 20] on input "text" at bounding box center [1256, 22] width 107 height 23
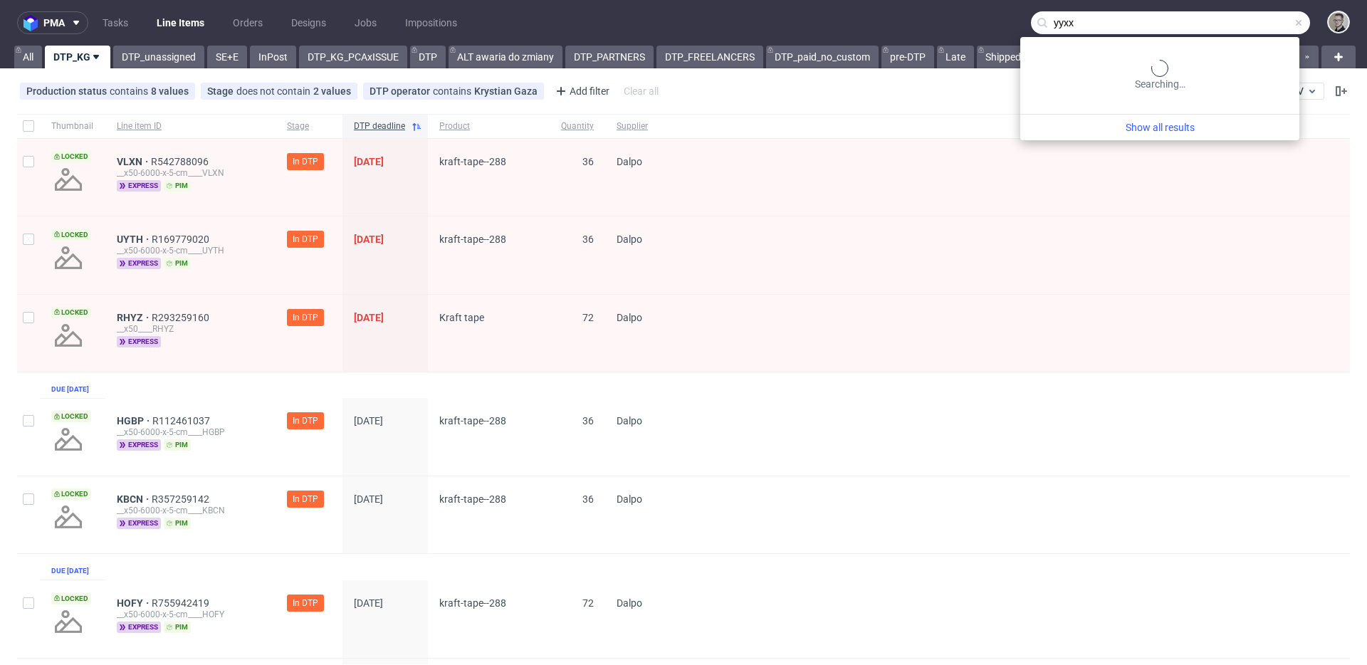
type input "yyxx"
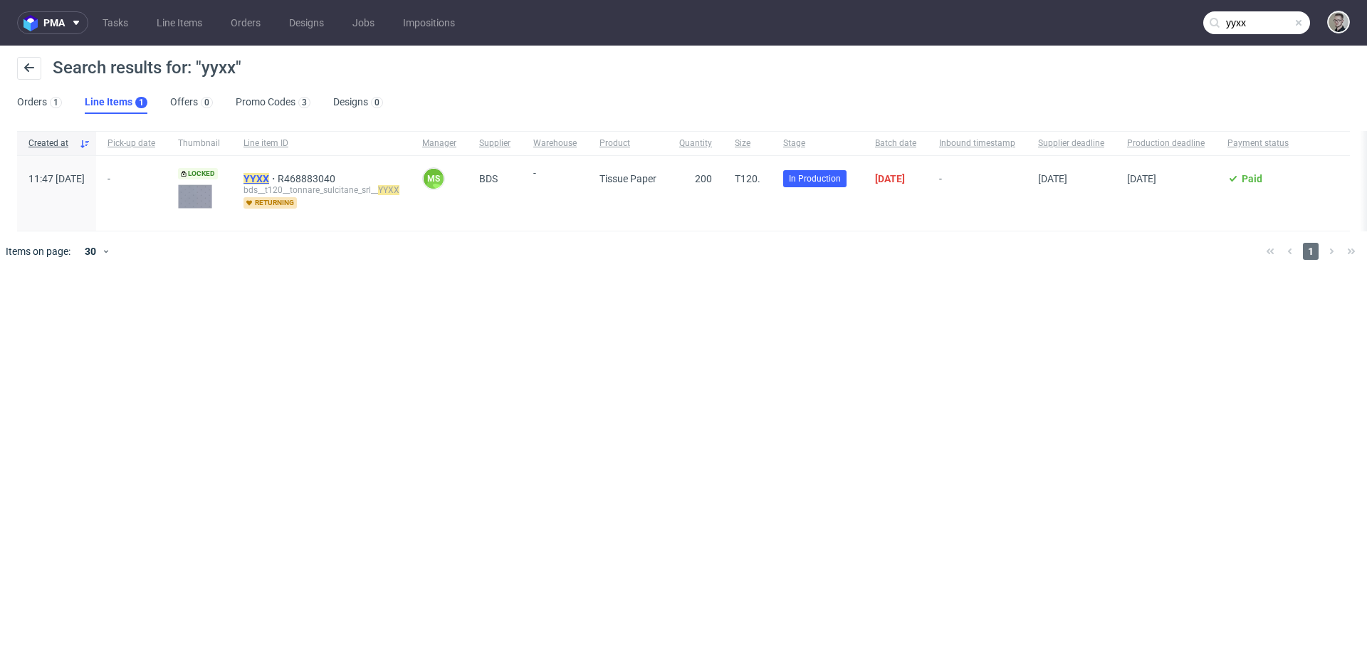
click at [269, 179] on mark "YYXX" at bounding box center [256, 178] width 26 height 11
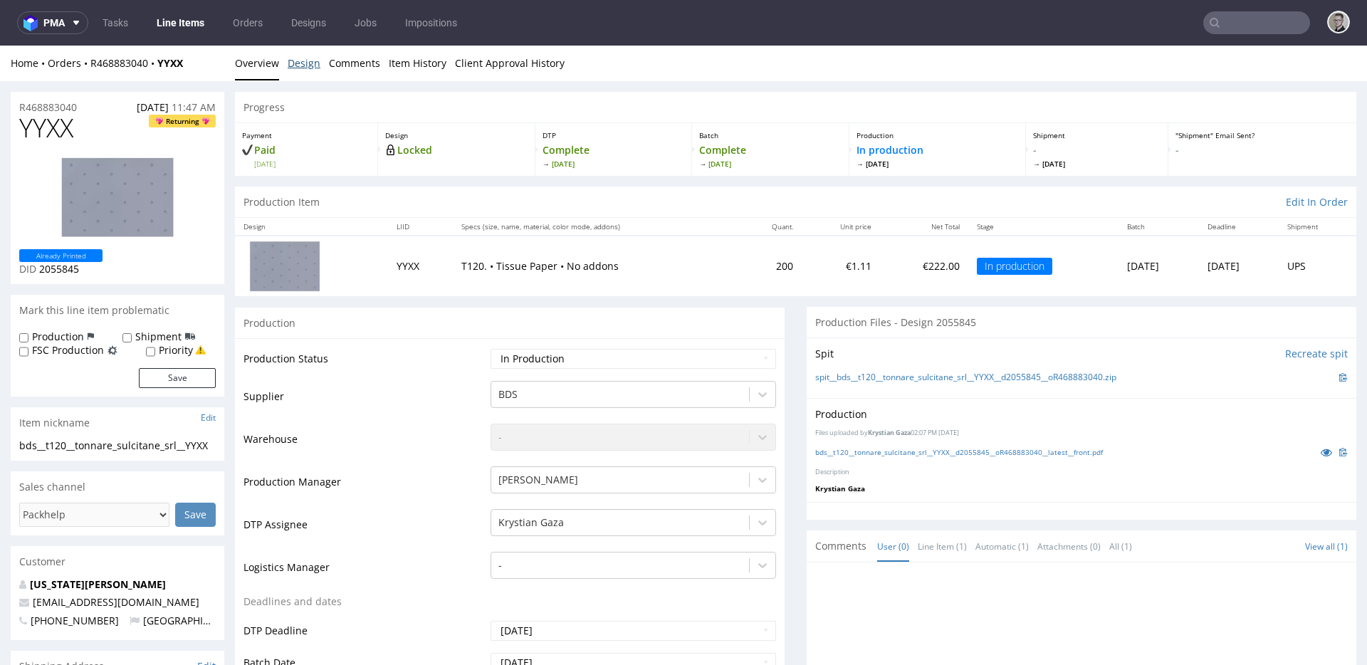
click at [294, 63] on link "Design" at bounding box center [304, 63] width 33 height 35
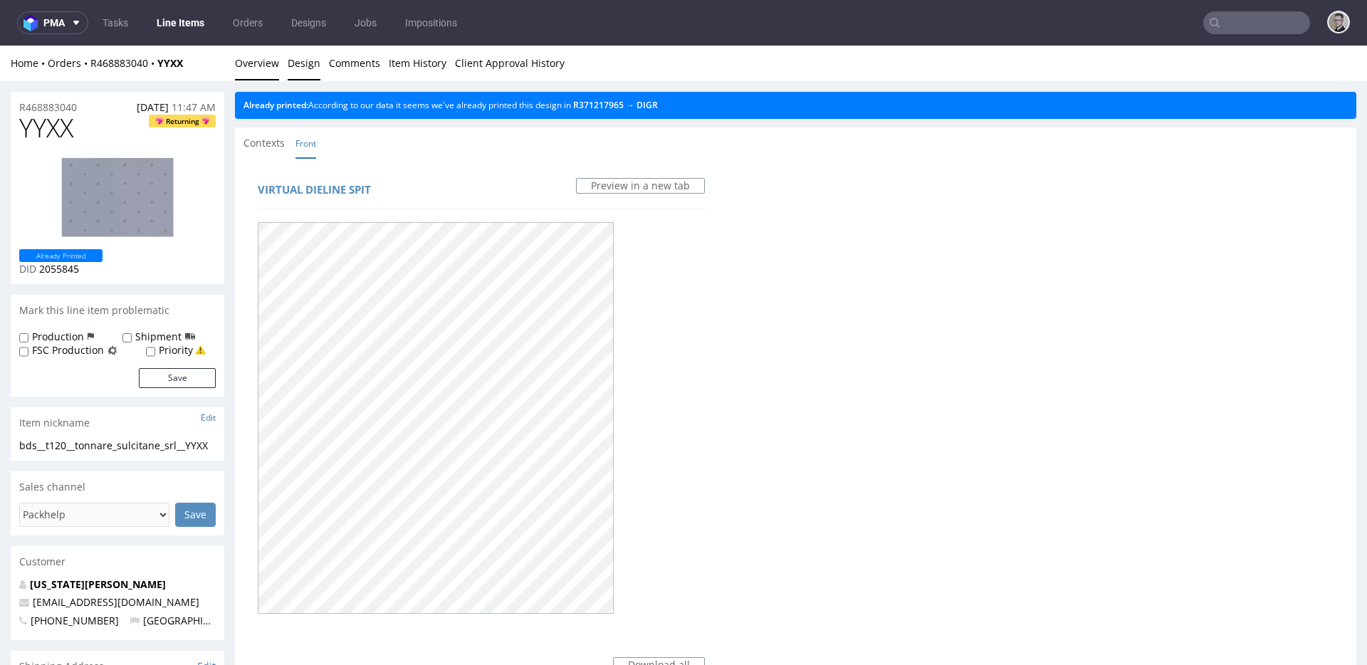
click at [246, 61] on link "Overview" at bounding box center [257, 63] width 44 height 35
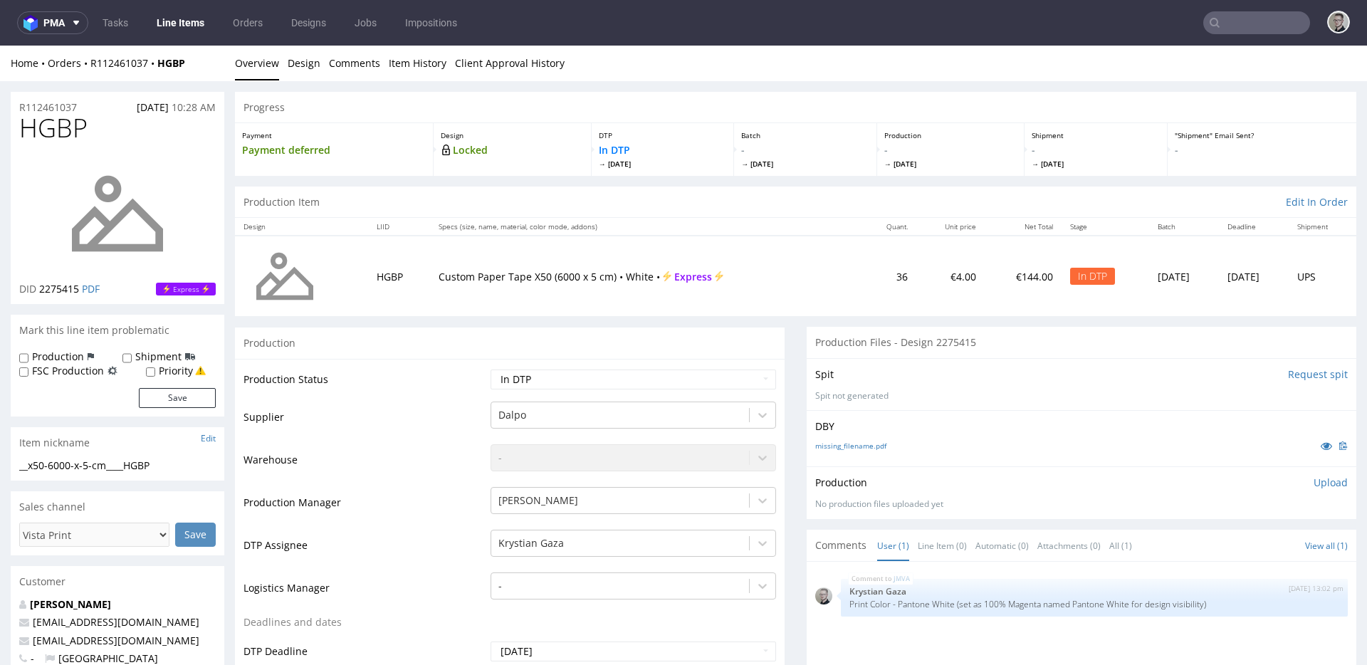
click at [1288, 373] on input "Request spit" at bounding box center [1318, 374] width 60 height 14
click at [298, 70] on link "Design" at bounding box center [304, 63] width 33 height 35
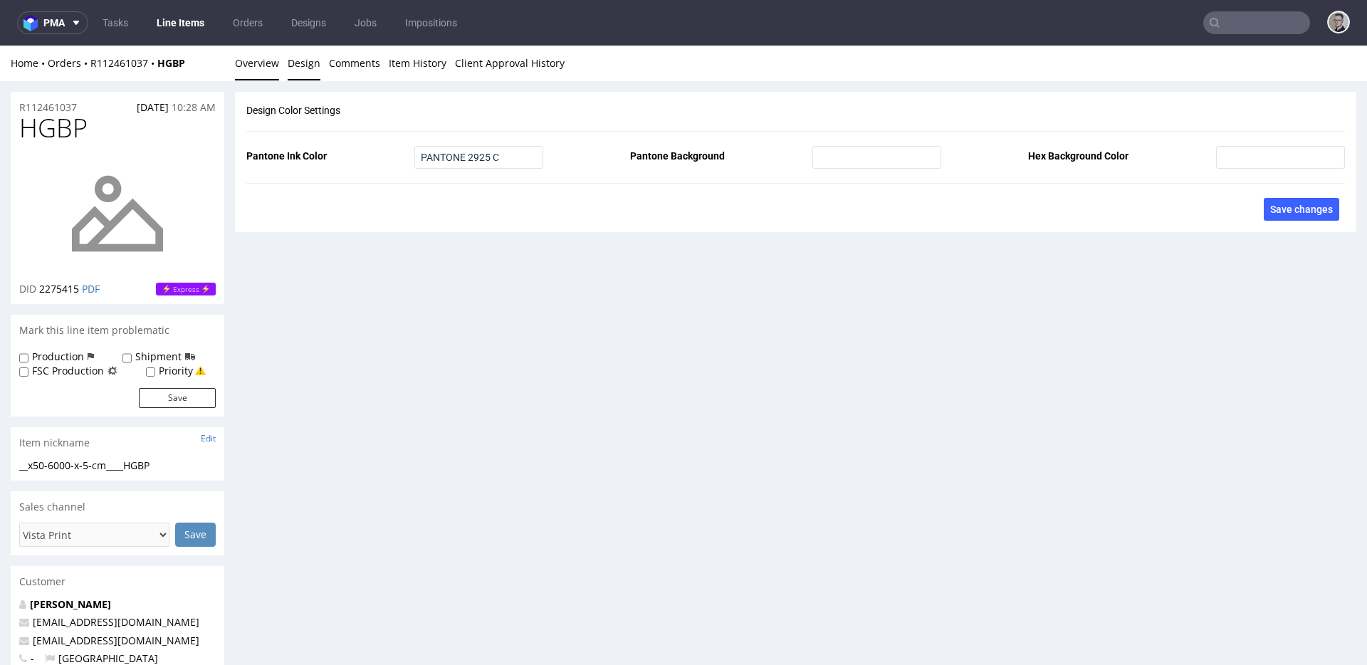
click at [254, 65] on link "Overview" at bounding box center [257, 63] width 44 height 35
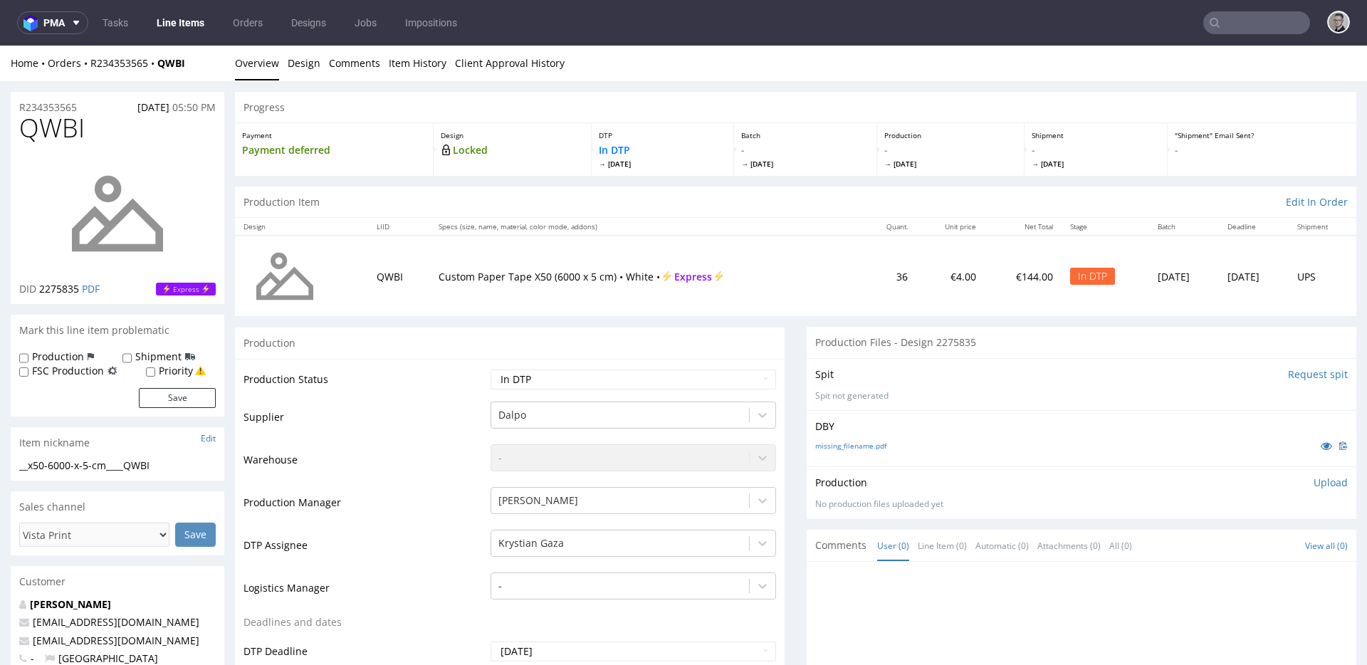
click at [1307, 372] on input "Request spit" at bounding box center [1318, 374] width 60 height 14
click at [301, 63] on link "Design" at bounding box center [304, 63] width 33 height 35
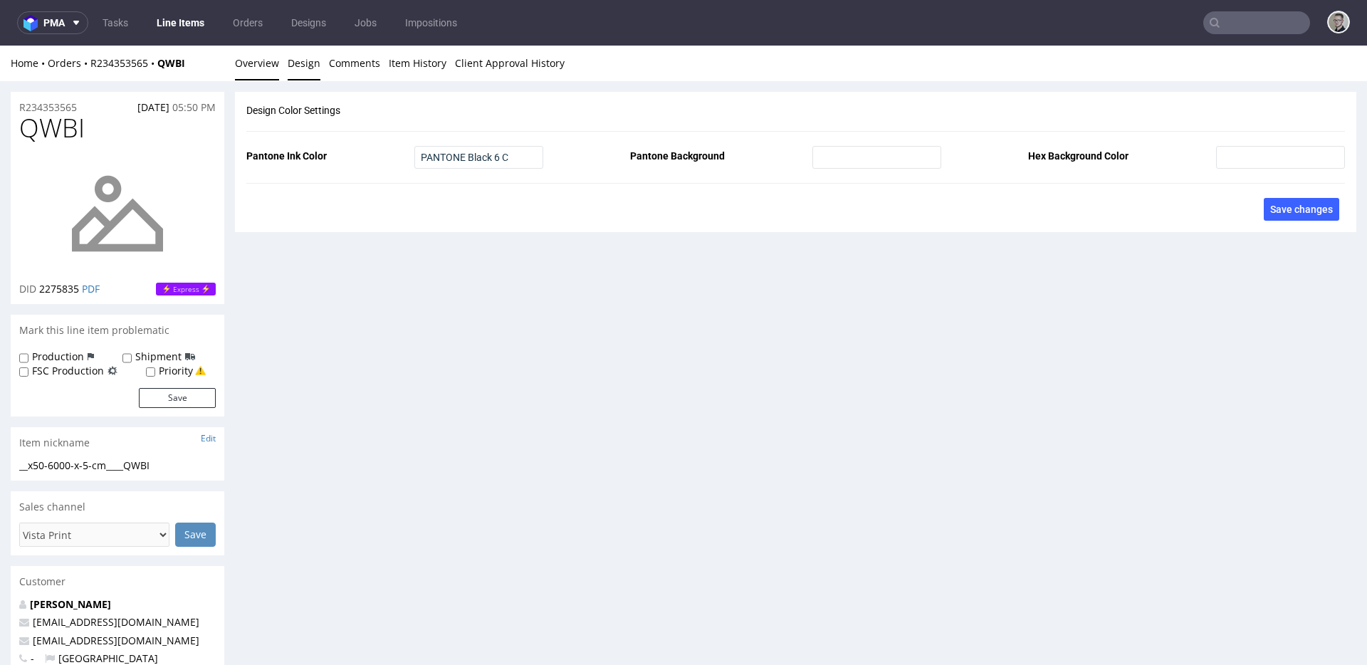
click at [261, 68] on link "Overview" at bounding box center [257, 63] width 44 height 35
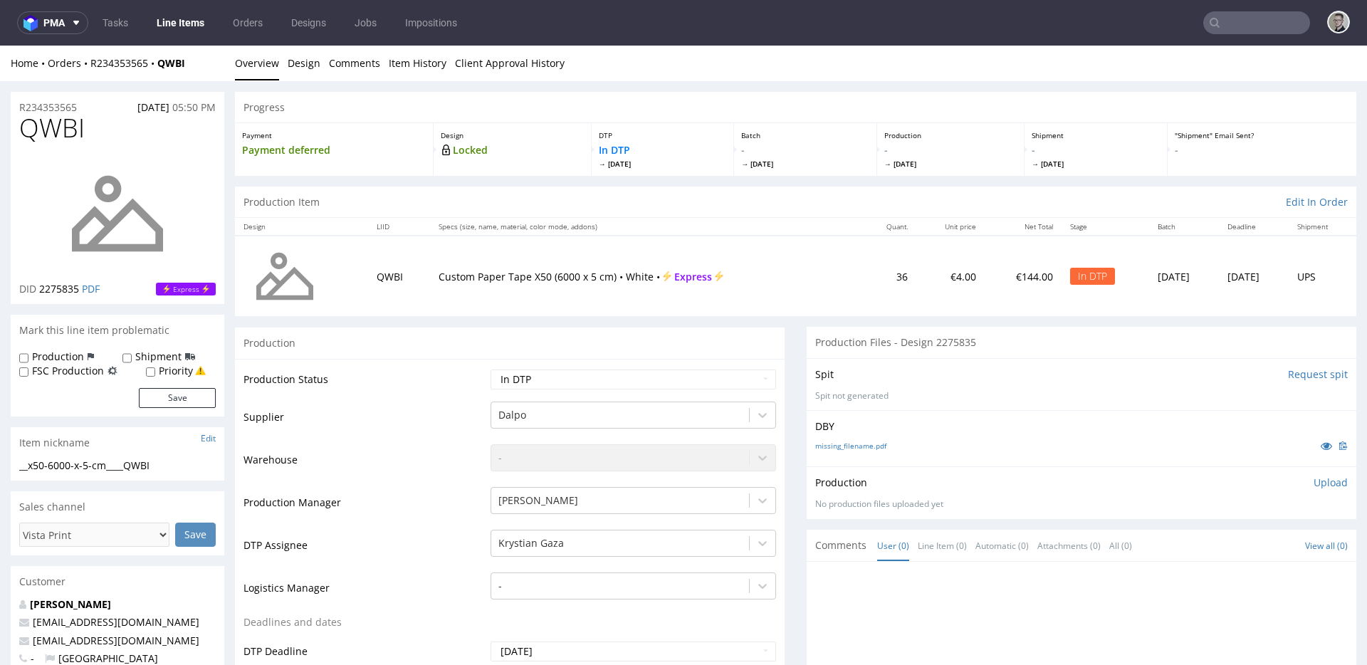
click at [1288, 373] on input "Request spit" at bounding box center [1318, 374] width 60 height 14
click at [297, 61] on link "Design" at bounding box center [304, 63] width 33 height 35
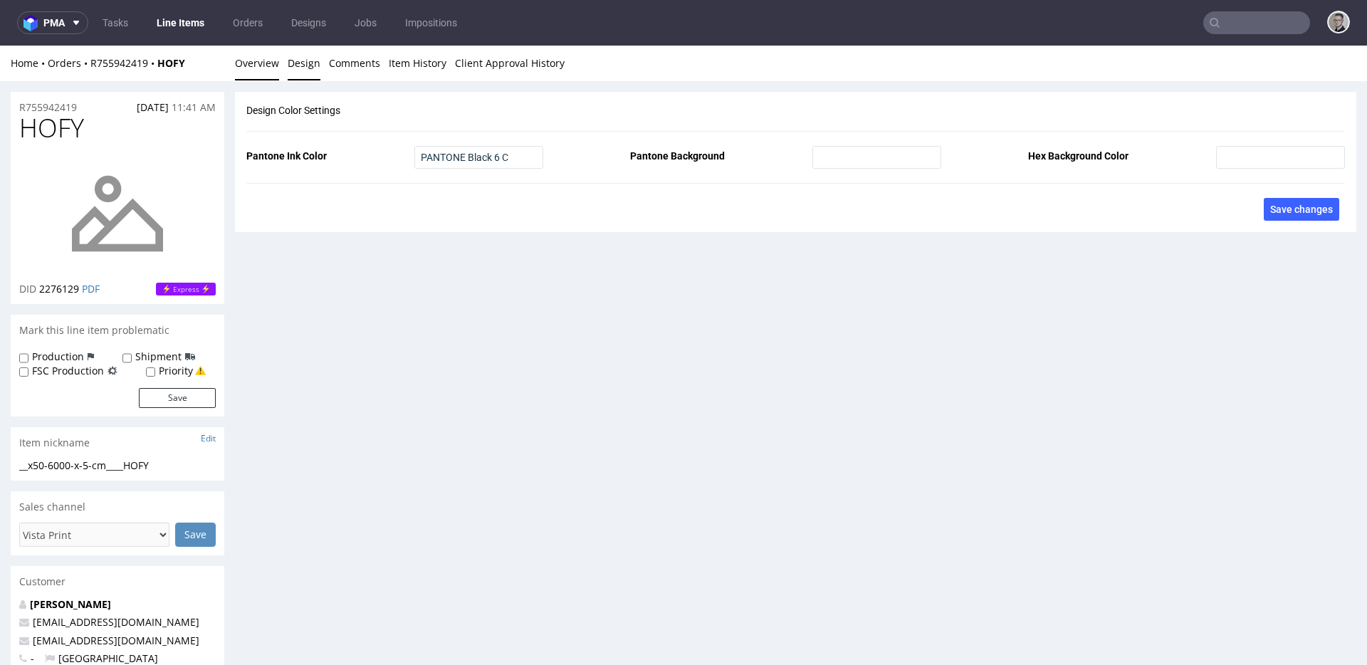
click at [265, 64] on link "Overview" at bounding box center [257, 63] width 44 height 35
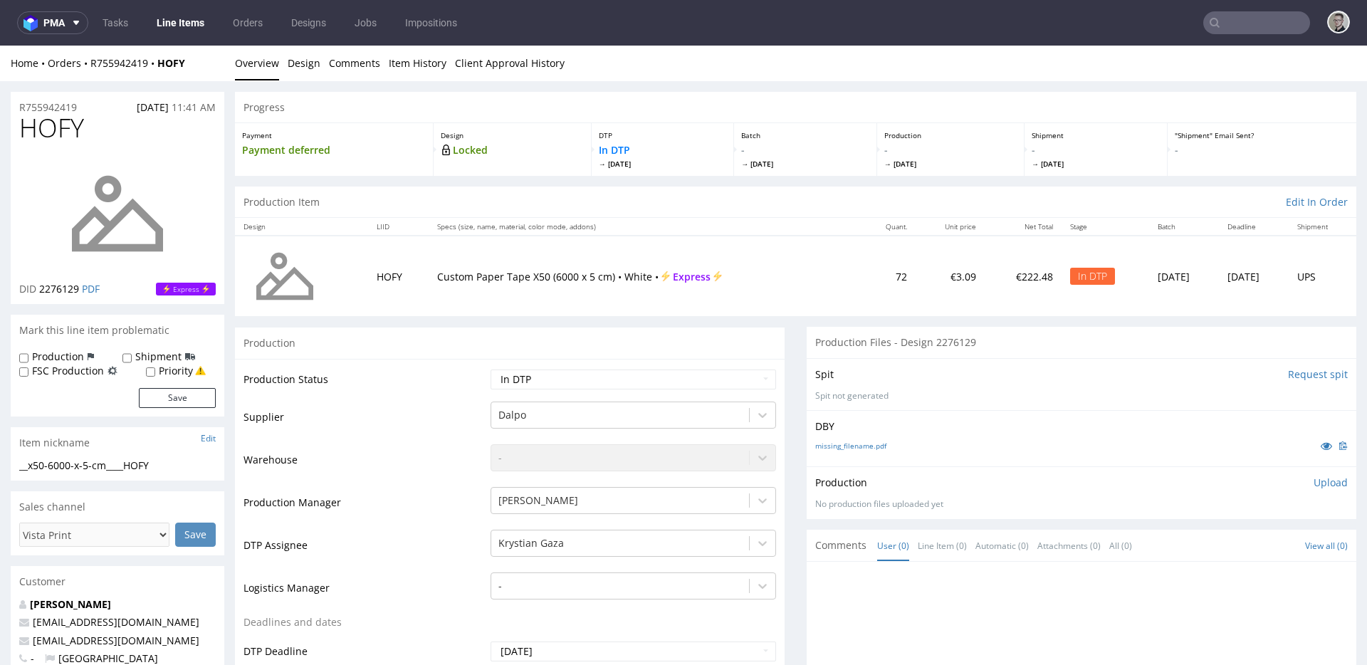
click at [1288, 374] on input "Request spit" at bounding box center [1318, 374] width 60 height 14
click at [321, 58] on li "Design" at bounding box center [308, 63] width 41 height 14
click at [312, 59] on link "Design" at bounding box center [304, 63] width 33 height 35
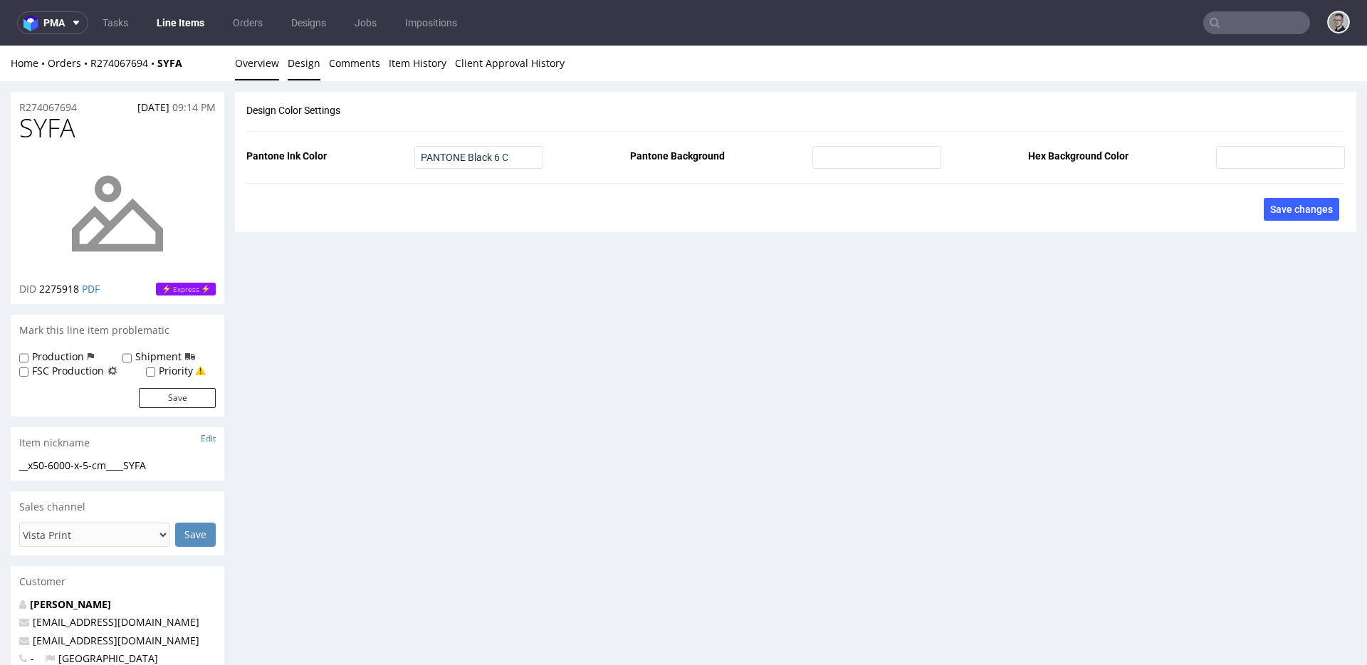
click at [260, 61] on link "Overview" at bounding box center [257, 63] width 44 height 35
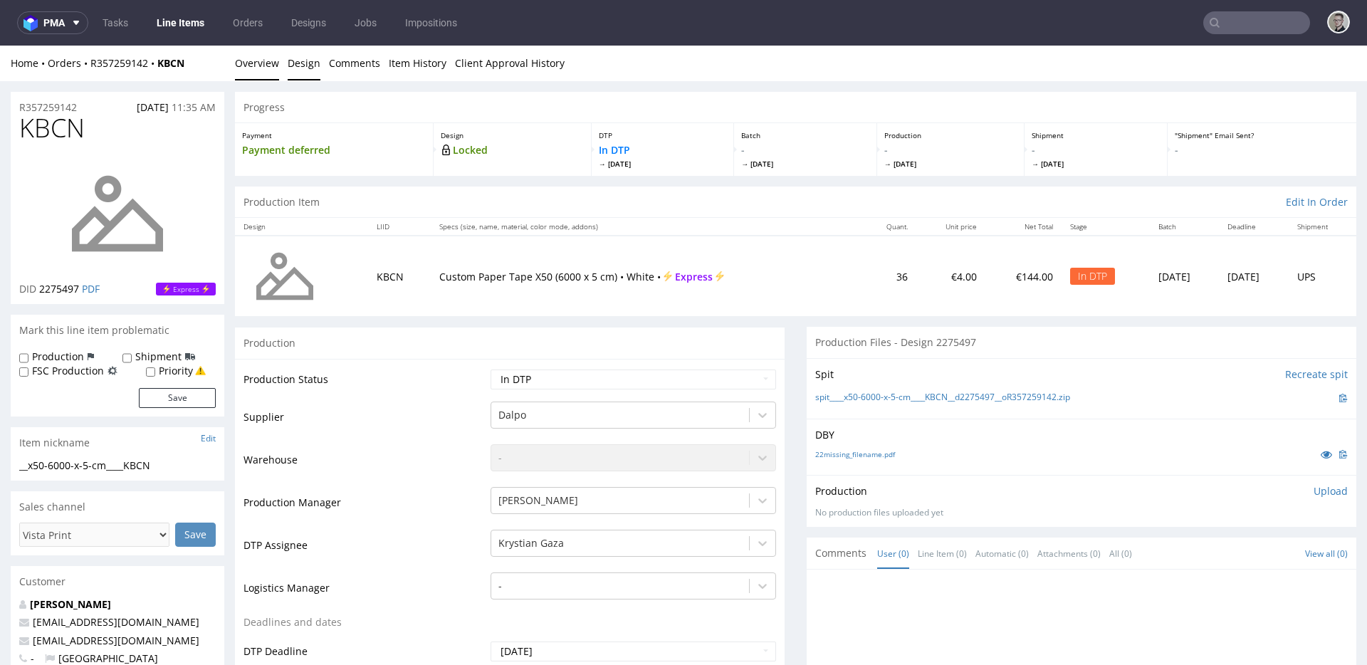
click at [310, 66] on link "Design" at bounding box center [304, 63] width 33 height 35
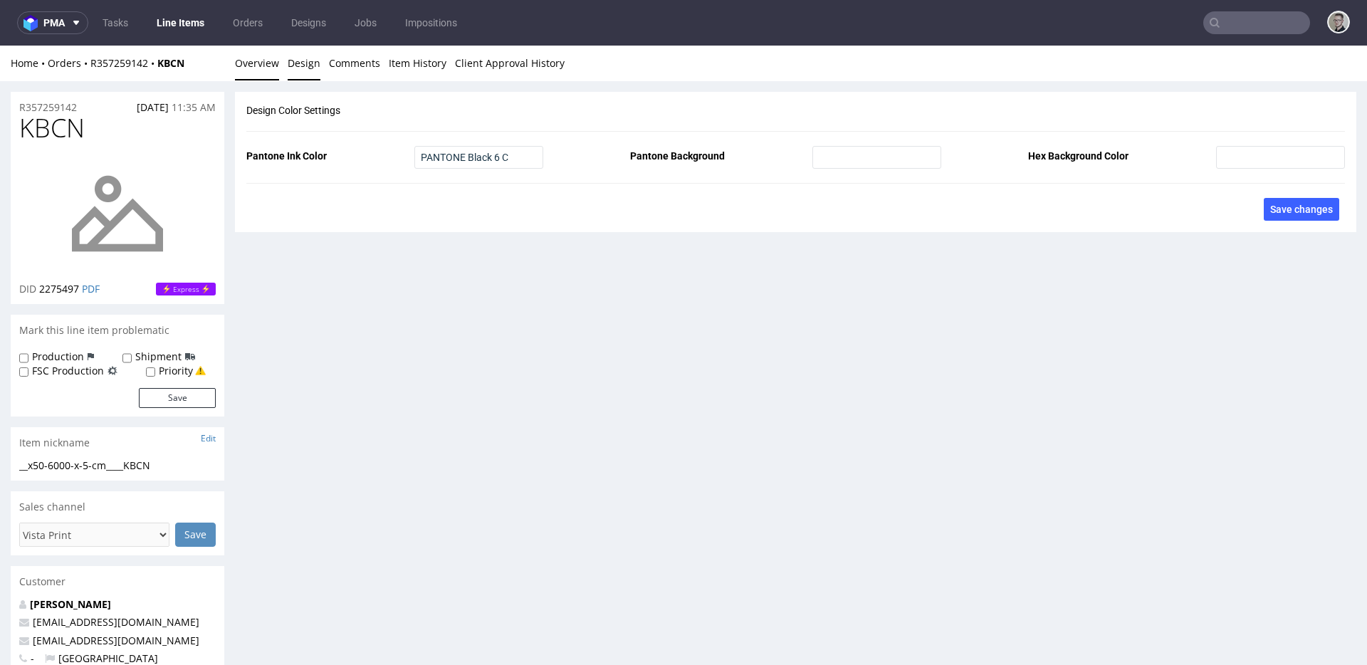
click at [262, 65] on link "Overview" at bounding box center [257, 63] width 44 height 35
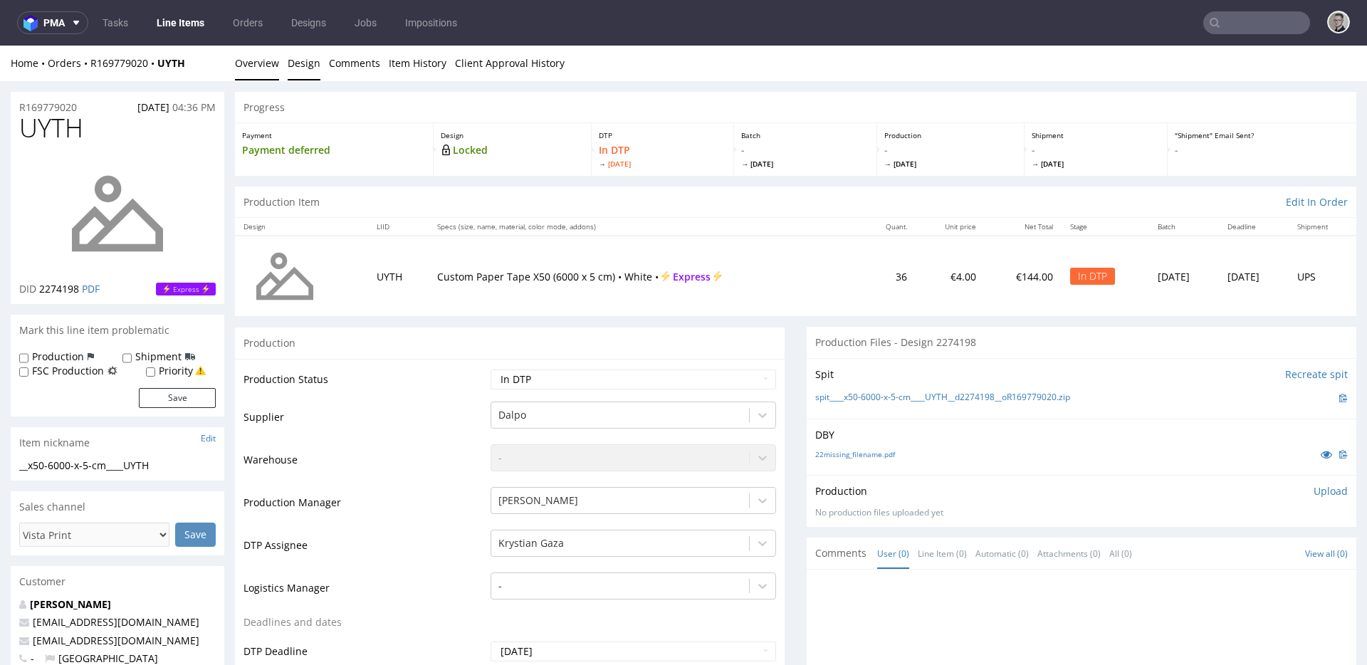
click at [305, 59] on link "Design" at bounding box center [304, 63] width 33 height 35
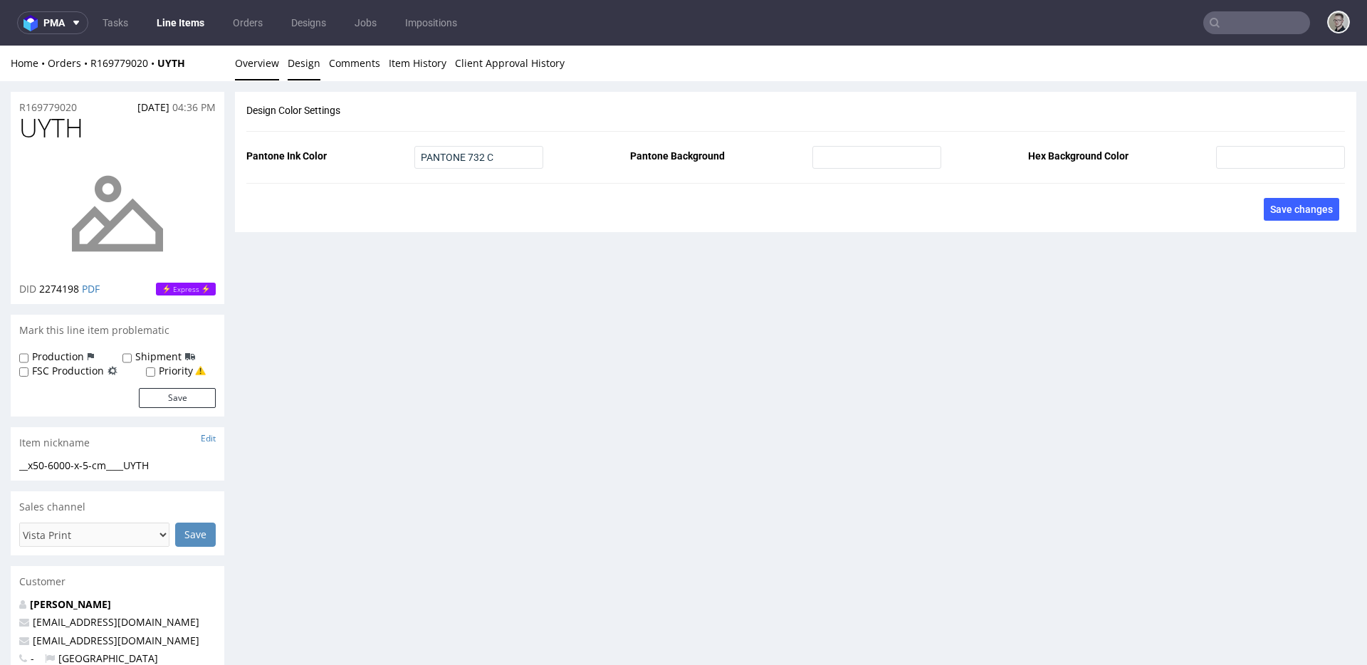
click at [268, 68] on link "Overview" at bounding box center [257, 63] width 44 height 35
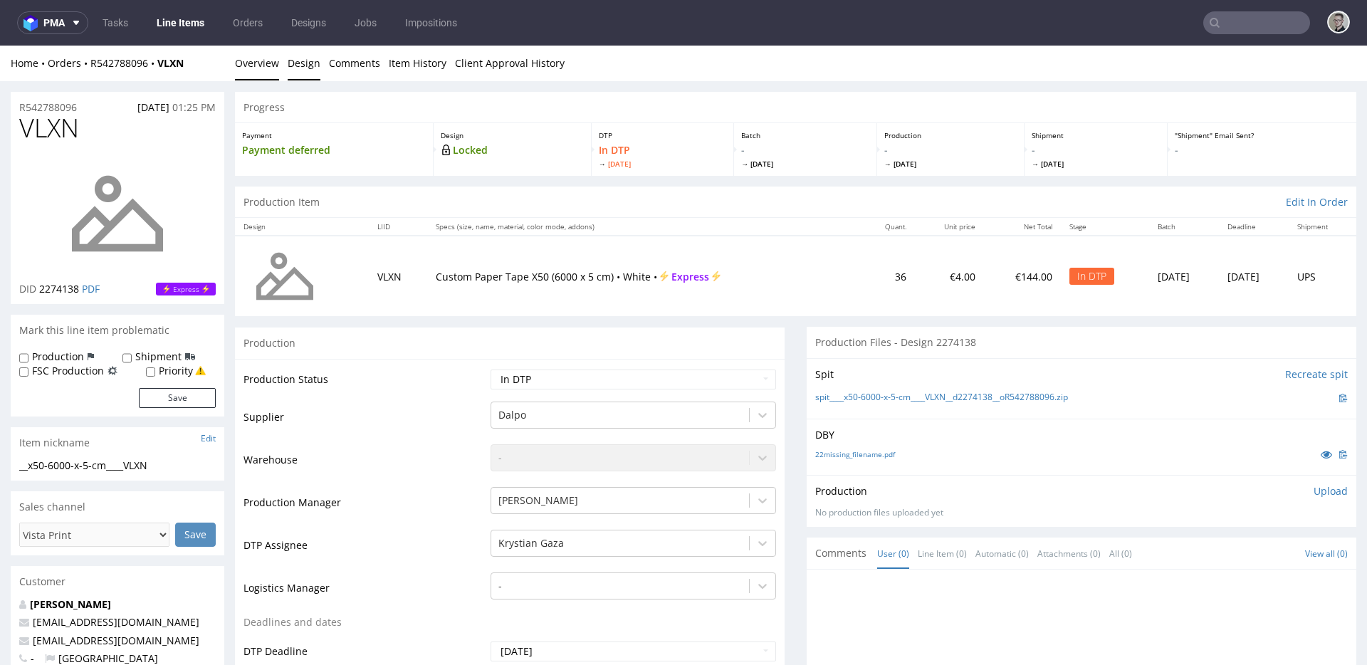
click at [297, 58] on link "Design" at bounding box center [304, 63] width 33 height 35
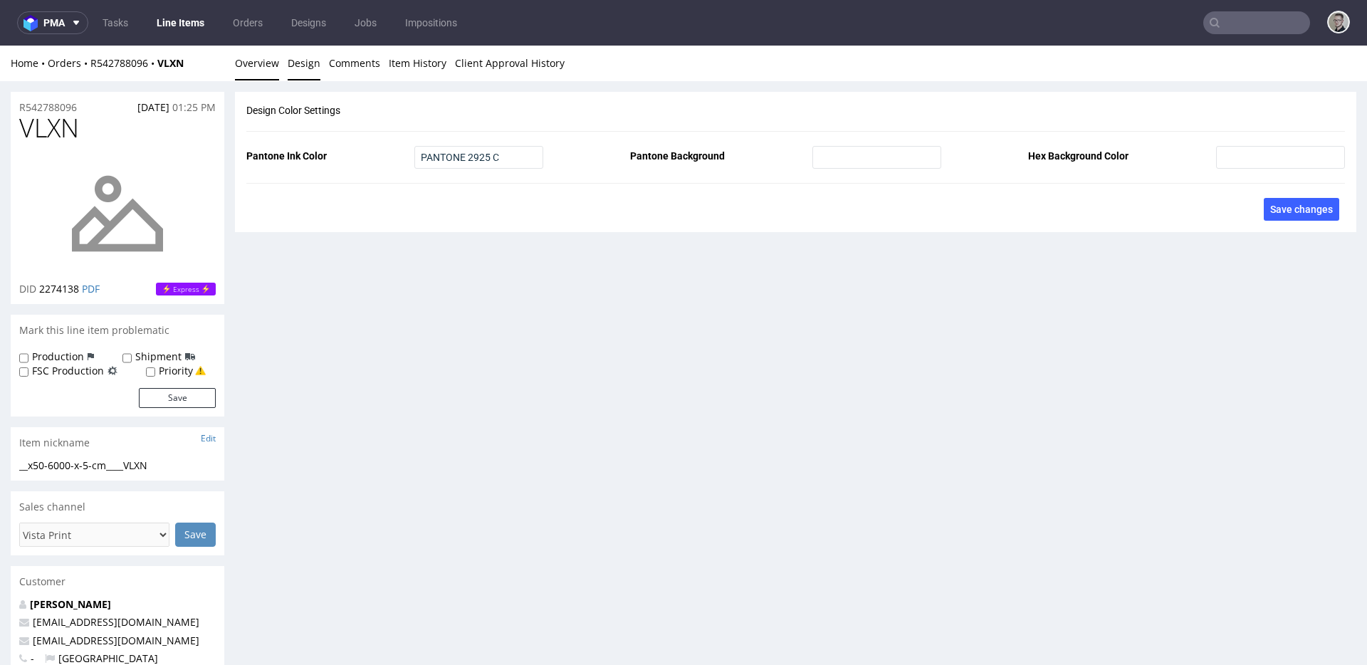
click at [262, 61] on link "Overview" at bounding box center [257, 63] width 44 height 35
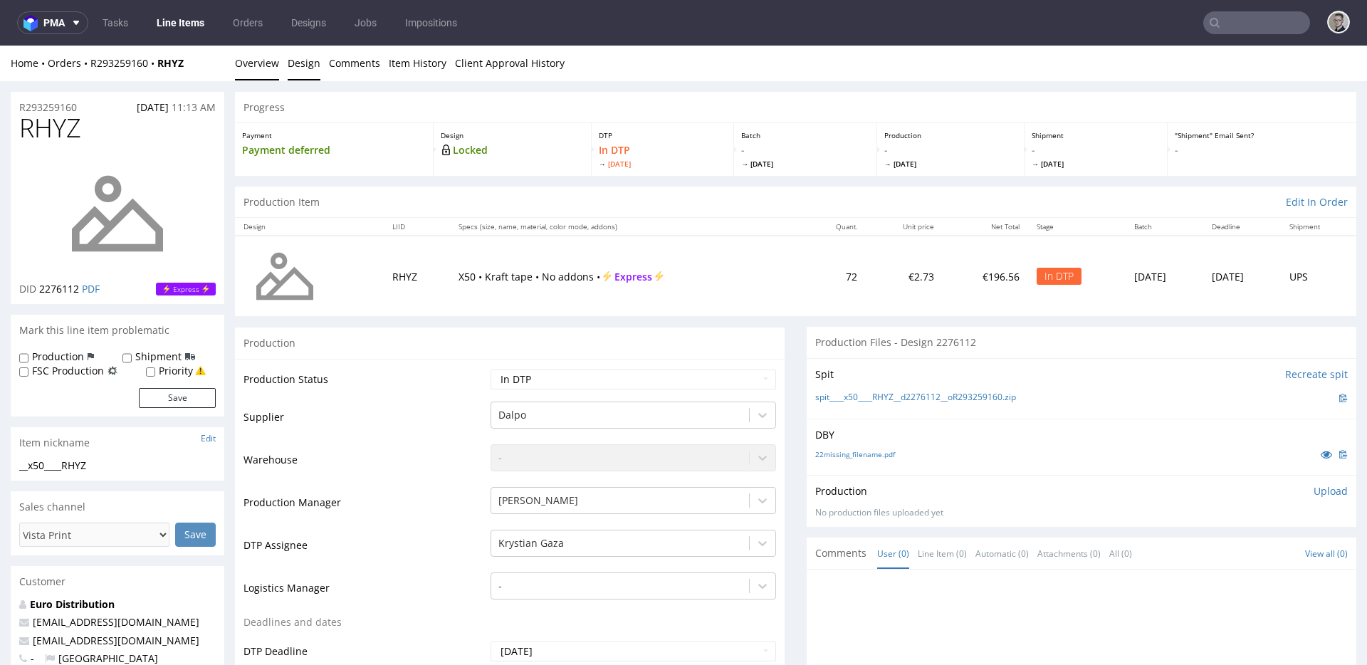
click at [296, 63] on link "Design" at bounding box center [304, 63] width 33 height 35
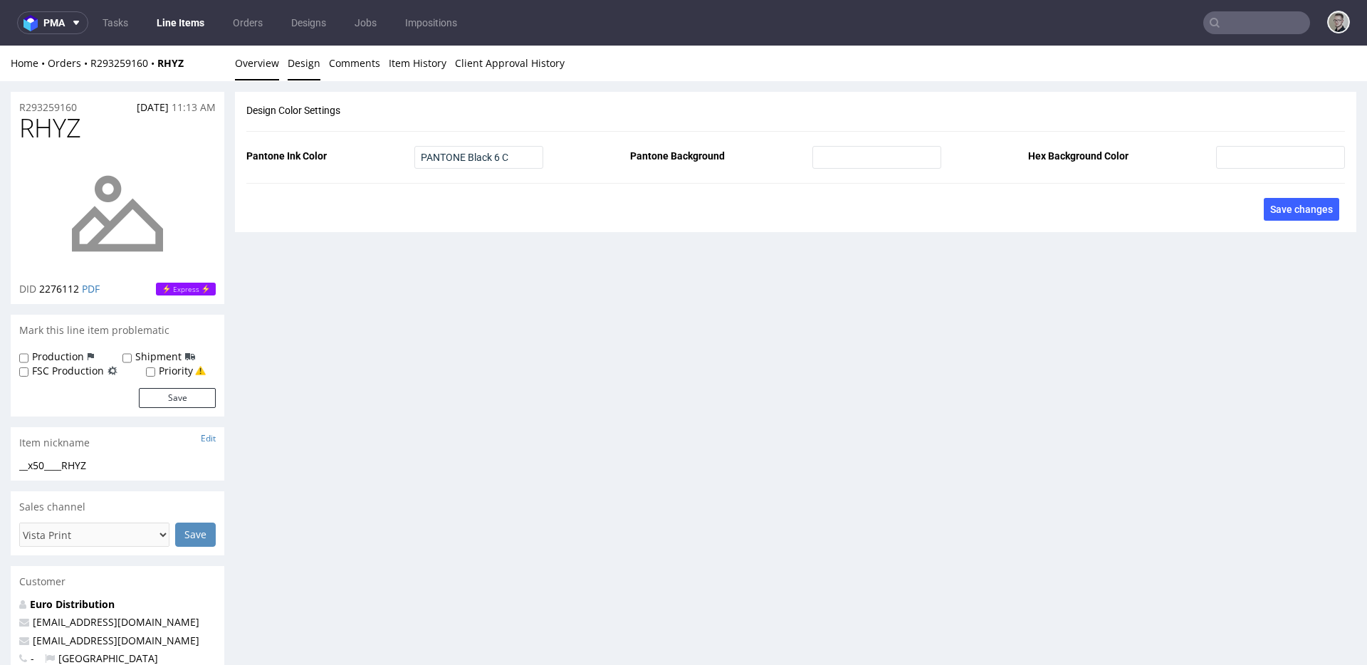
click at [253, 65] on link "Overview" at bounding box center [257, 63] width 44 height 35
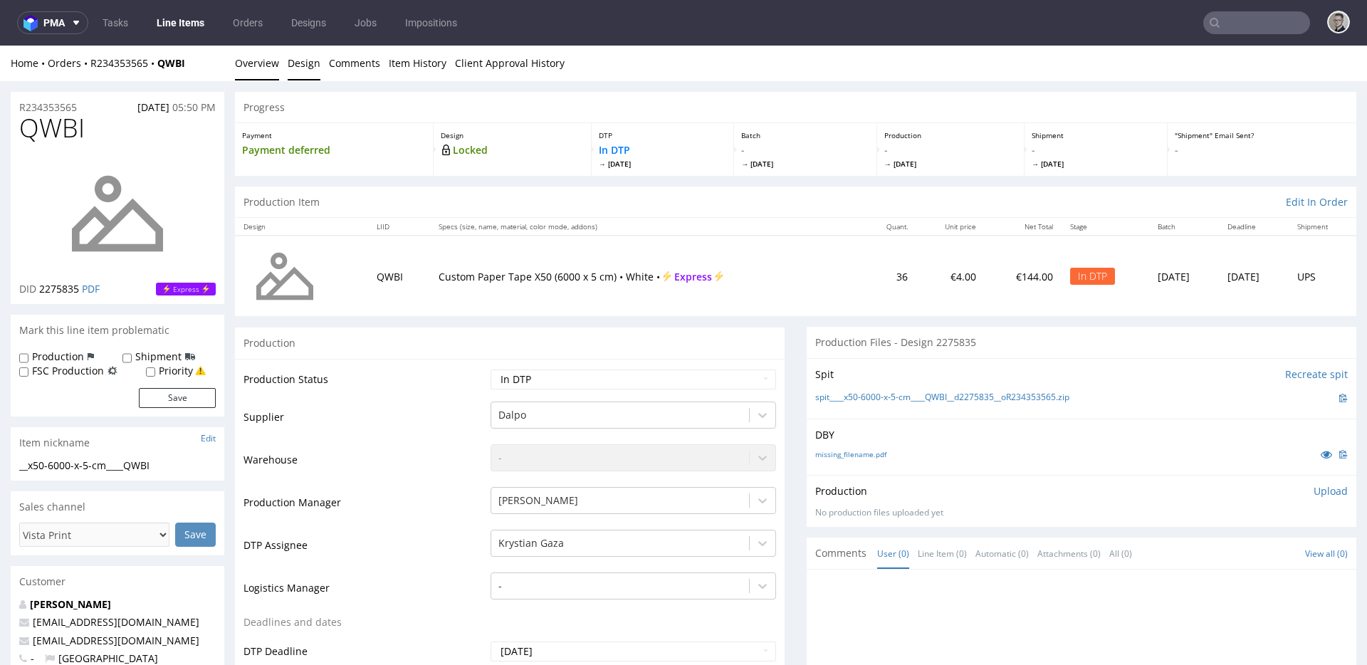
click at [317, 58] on link "Design" at bounding box center [304, 63] width 33 height 35
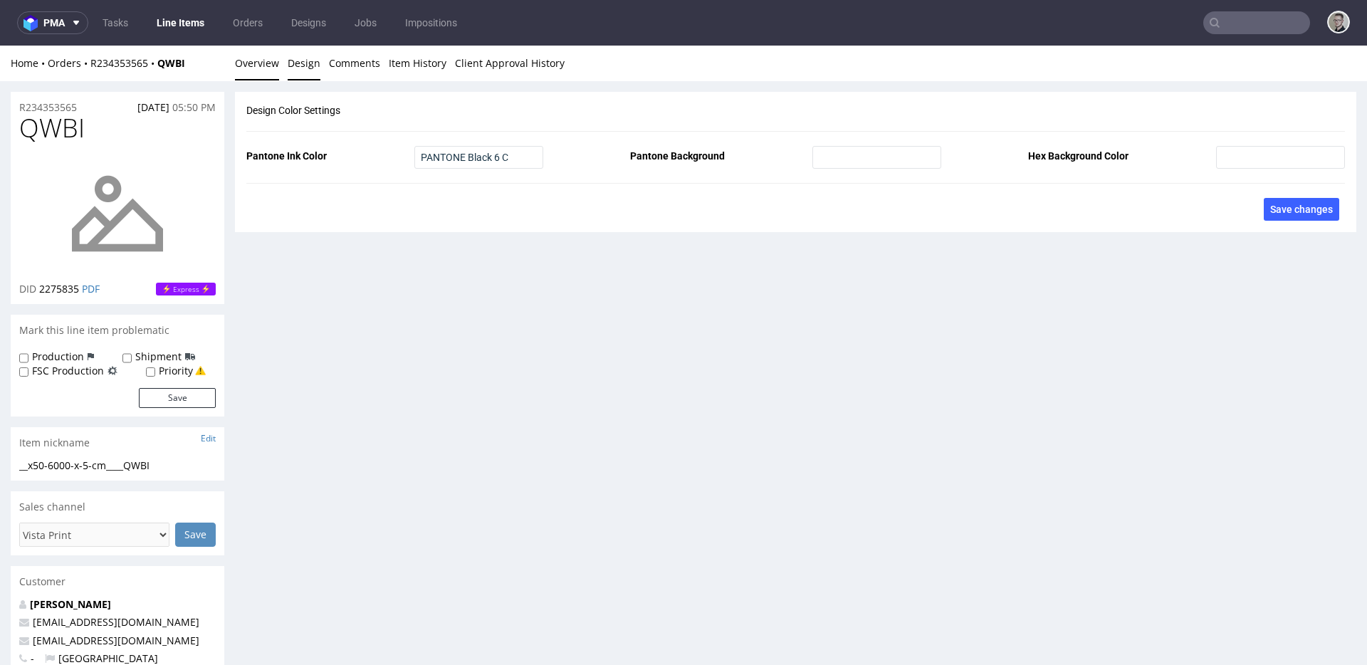
click at [262, 59] on link "Overview" at bounding box center [257, 63] width 44 height 35
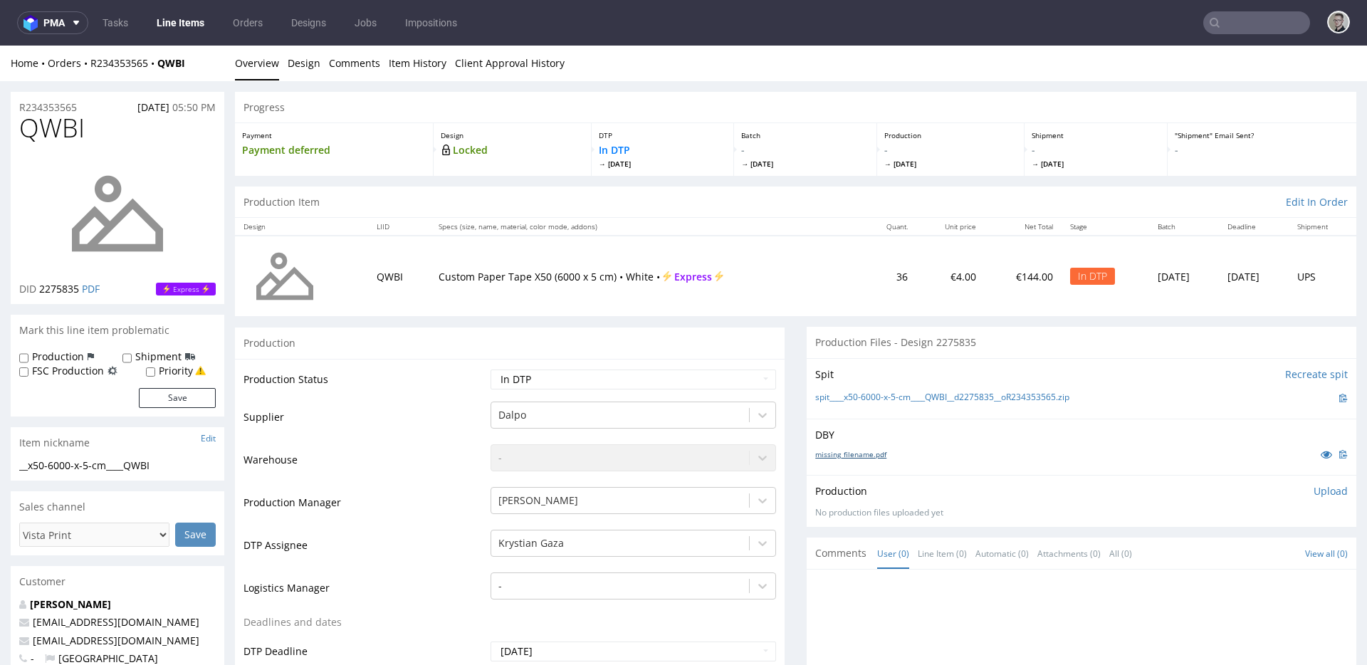
click at [834, 451] on link "missing_filename.pdf" at bounding box center [850, 454] width 71 height 10
click at [880, 397] on link "spit____x50-6000-x-5-cm____QWBI__d2275835__oR234353565.zip" at bounding box center [942, 397] width 254 height 12
click at [1313, 491] on p "Upload" at bounding box center [1330, 491] width 34 height 14
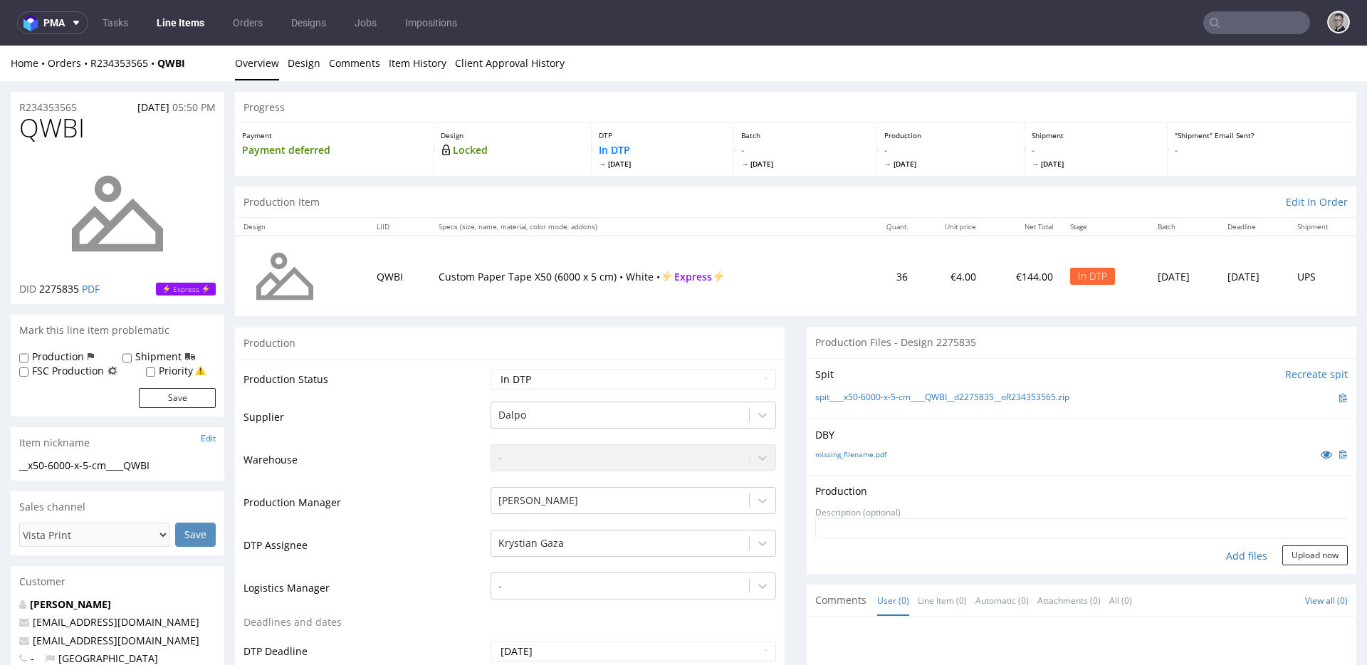
click at [1235, 553] on div "Add files" at bounding box center [1246, 555] width 71 height 21
type input "C:\fakepath\__x50-6000-x-5-cm____QWBI__d2275835__oR234353565__latest__front.pdf"
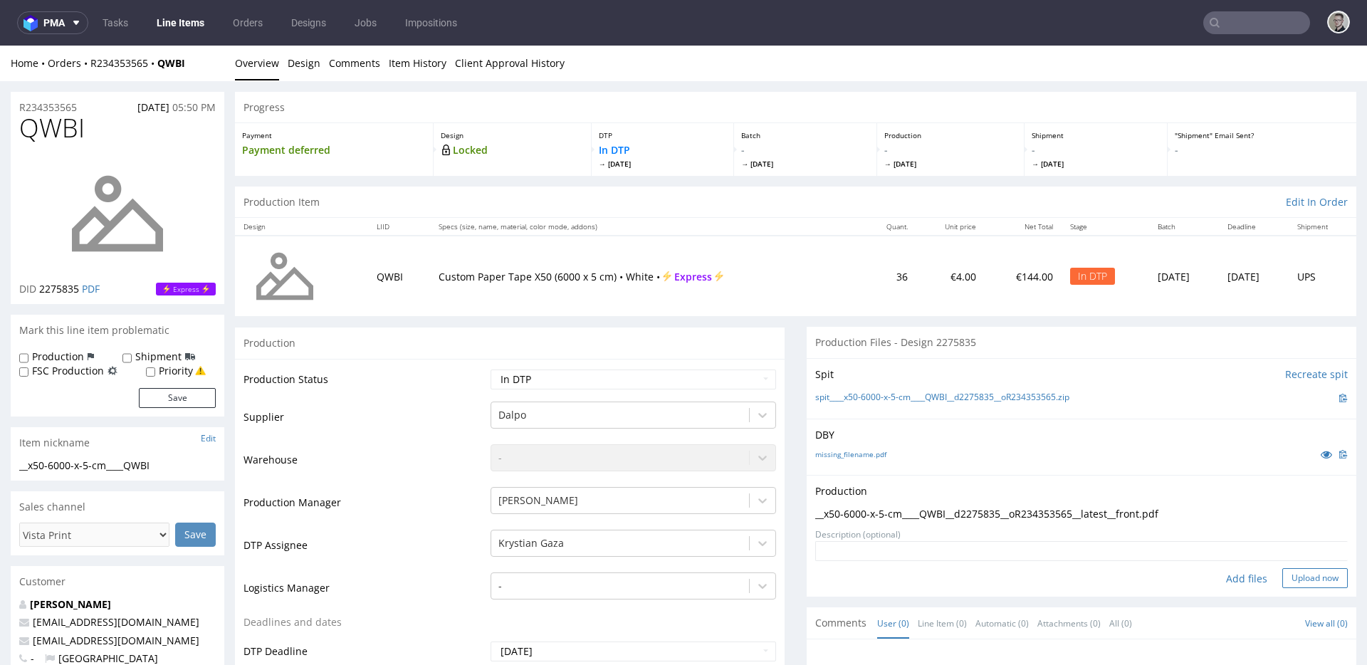
click at [1291, 580] on button "Upload now" at bounding box center [1314, 578] width 65 height 20
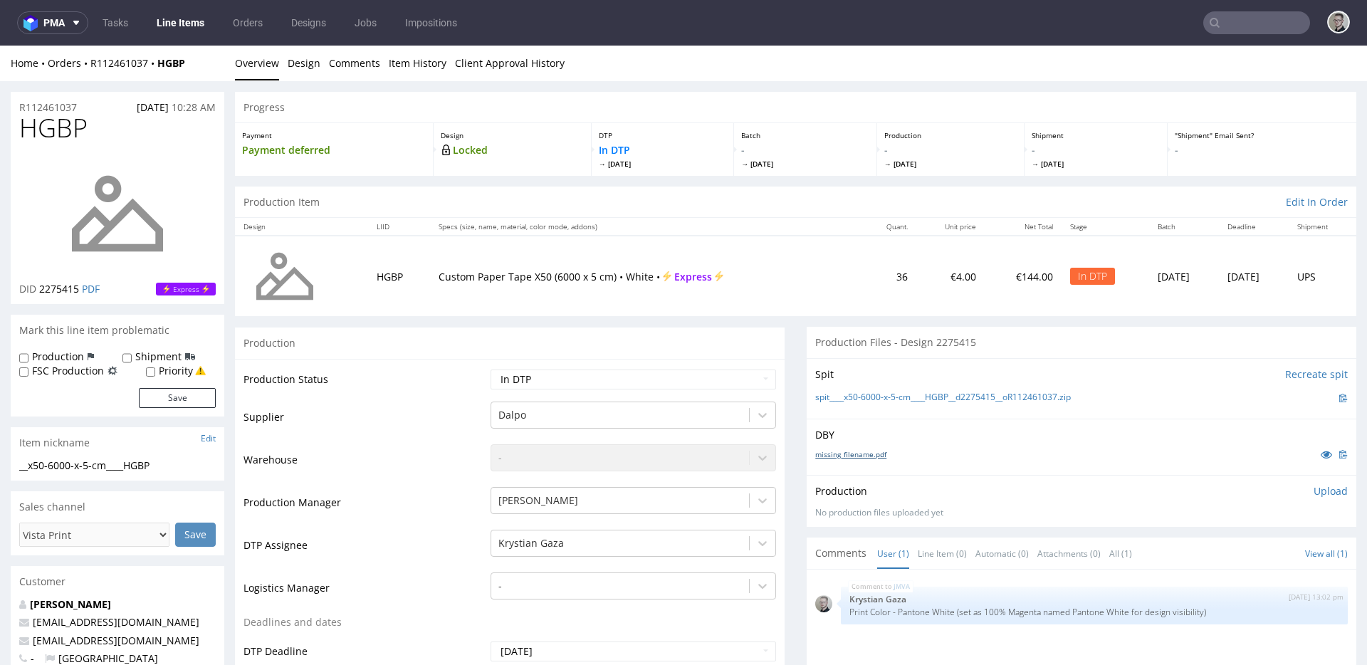
click at [848, 453] on link "missing_filename.pdf" at bounding box center [850, 454] width 71 height 10
click at [886, 401] on link "spit____x50-6000-x-5-cm____HGBP__d2275415__oR112461037.zip" at bounding box center [943, 397] width 256 height 12
click at [1311, 485] on div "Production Upload No production files uploaded yet Description (optional) Add f…" at bounding box center [1081, 501] width 550 height 52
click at [1313, 492] on p "Upload" at bounding box center [1330, 491] width 34 height 14
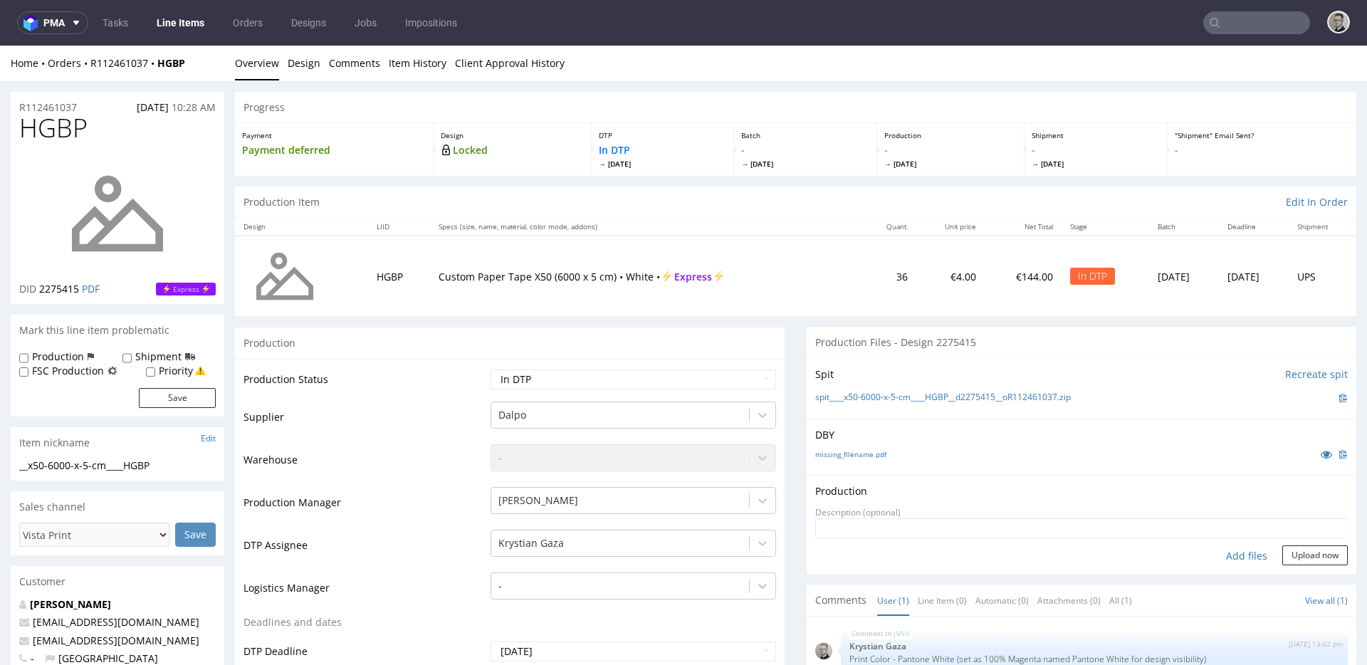
click at [1233, 549] on div "Add files" at bounding box center [1246, 555] width 71 height 21
type input "C:\fakepath\__x50-6000-x-5-cm____HGBP__d2275415__oR112461037__latest__front.pdf"
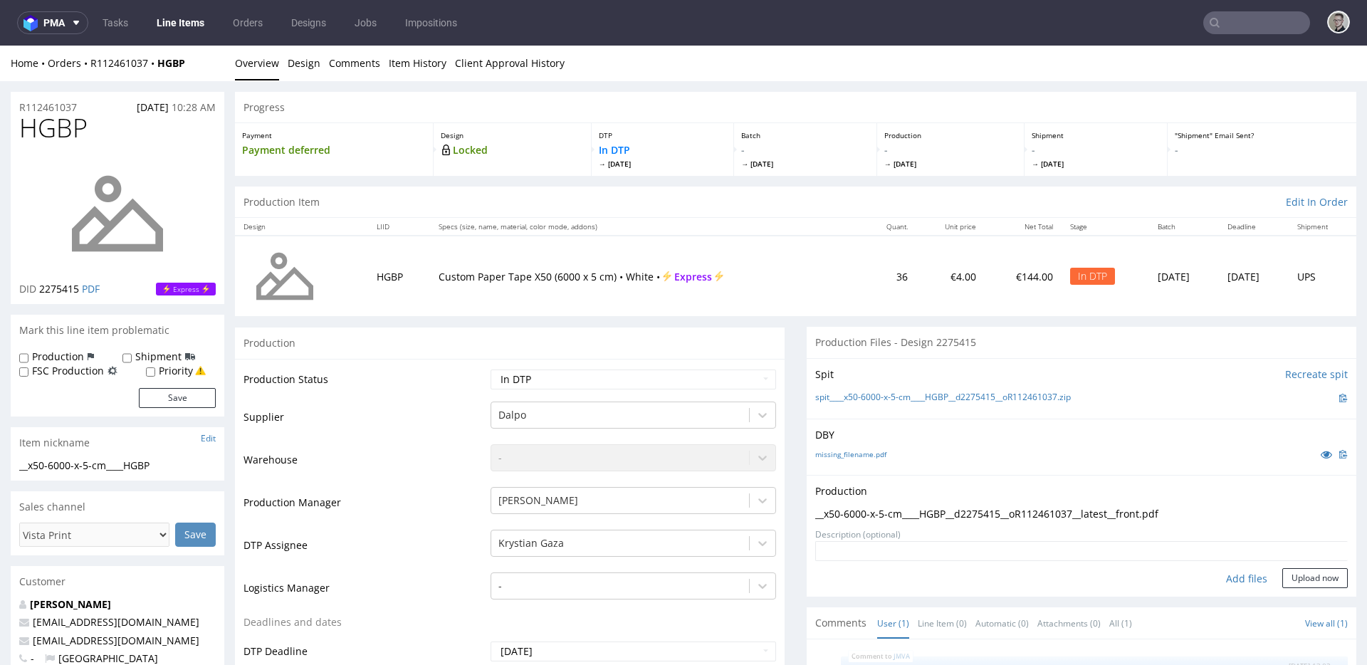
click at [1300, 567] on form "Add files Upload now" at bounding box center [1081, 564] width 532 height 47
click at [1300, 573] on button "Upload now" at bounding box center [1314, 578] width 65 height 20
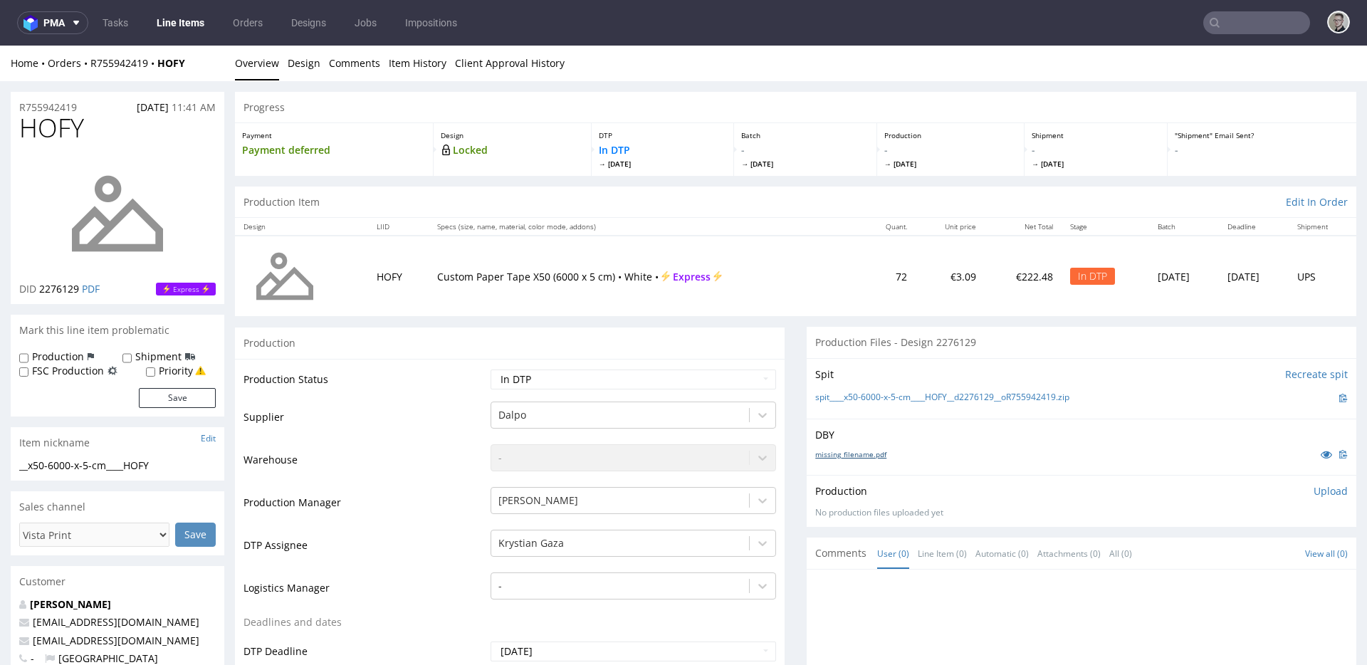
click at [845, 454] on link "missing_filename.pdf" at bounding box center [850, 454] width 71 height 10
click at [896, 396] on link "spit____x50-6000-x-5-cm____HOFY__d2276129__oR755942419.zip" at bounding box center [942, 397] width 254 height 12
click at [1319, 490] on p "Upload" at bounding box center [1330, 491] width 34 height 14
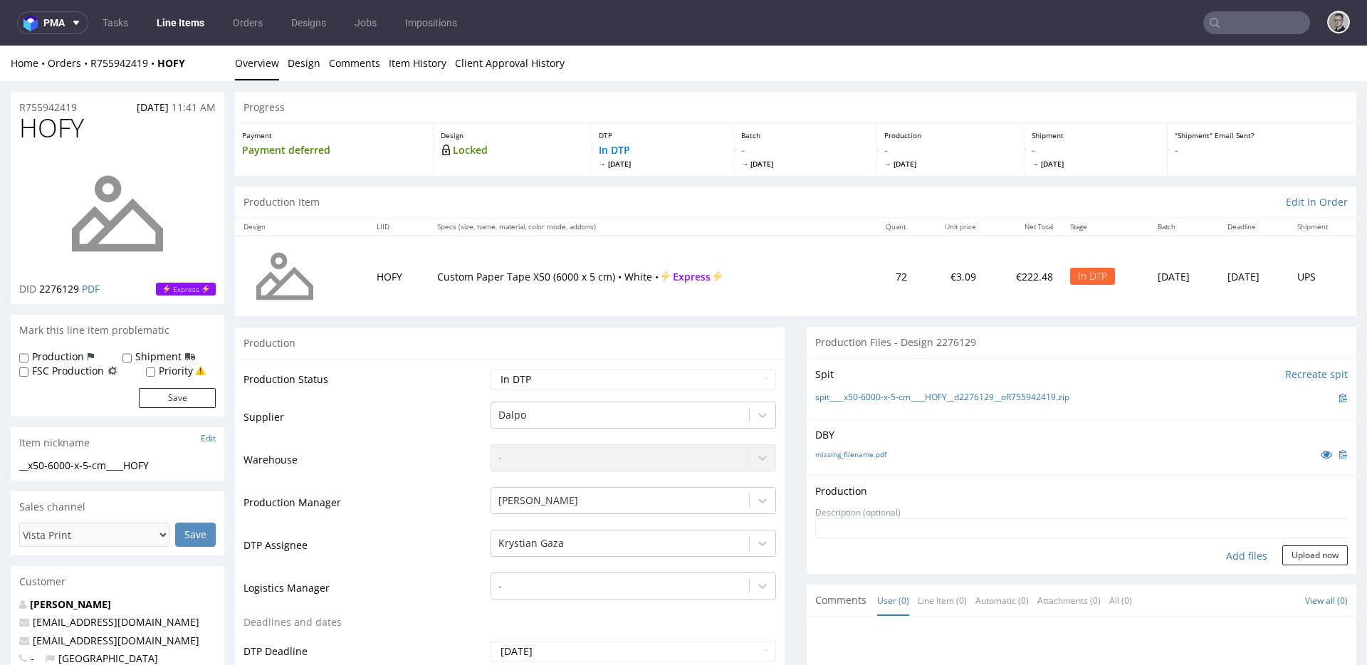
click at [1231, 556] on div "Add files" at bounding box center [1246, 555] width 71 height 21
type input "C:\fakepath\__x50-6000-x-5-cm____HOFY__d2276129__oR755942419__latest__front.pdf"
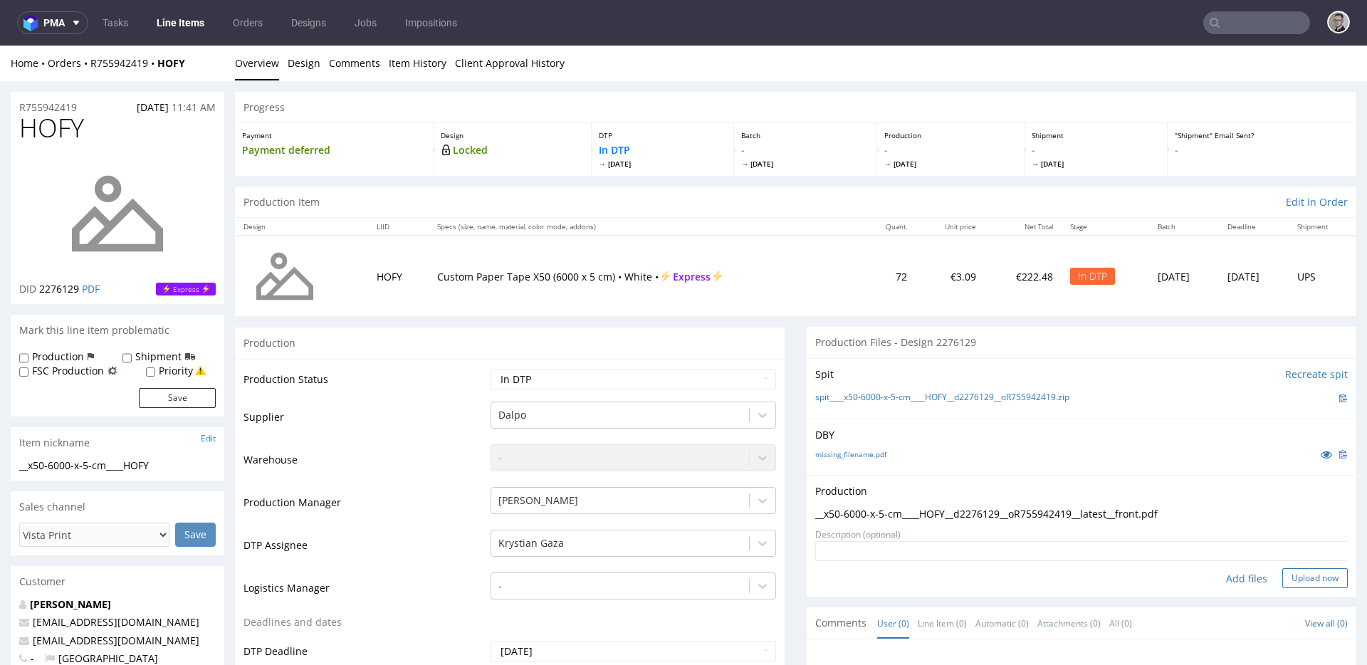
click at [1308, 583] on button "Upload now" at bounding box center [1314, 578] width 65 height 20
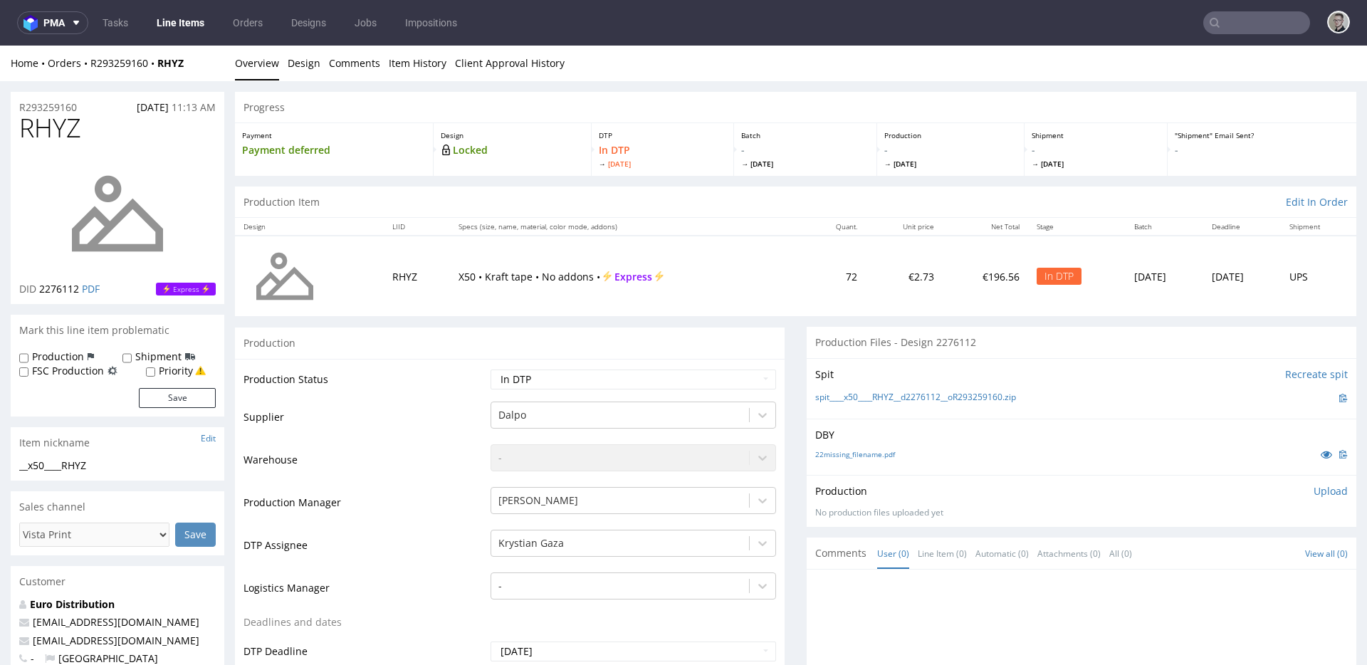
click at [942, 312] on td "€196.56" at bounding box center [984, 276] width 85 height 80
click at [865, 453] on link "22missing_filename.pdf" at bounding box center [855, 454] width 80 height 10
click at [910, 394] on link "spit____x50____RHYZ__d2276112__oR293259160.zip" at bounding box center [915, 397] width 201 height 12
click at [1313, 495] on p "Upload" at bounding box center [1330, 491] width 34 height 14
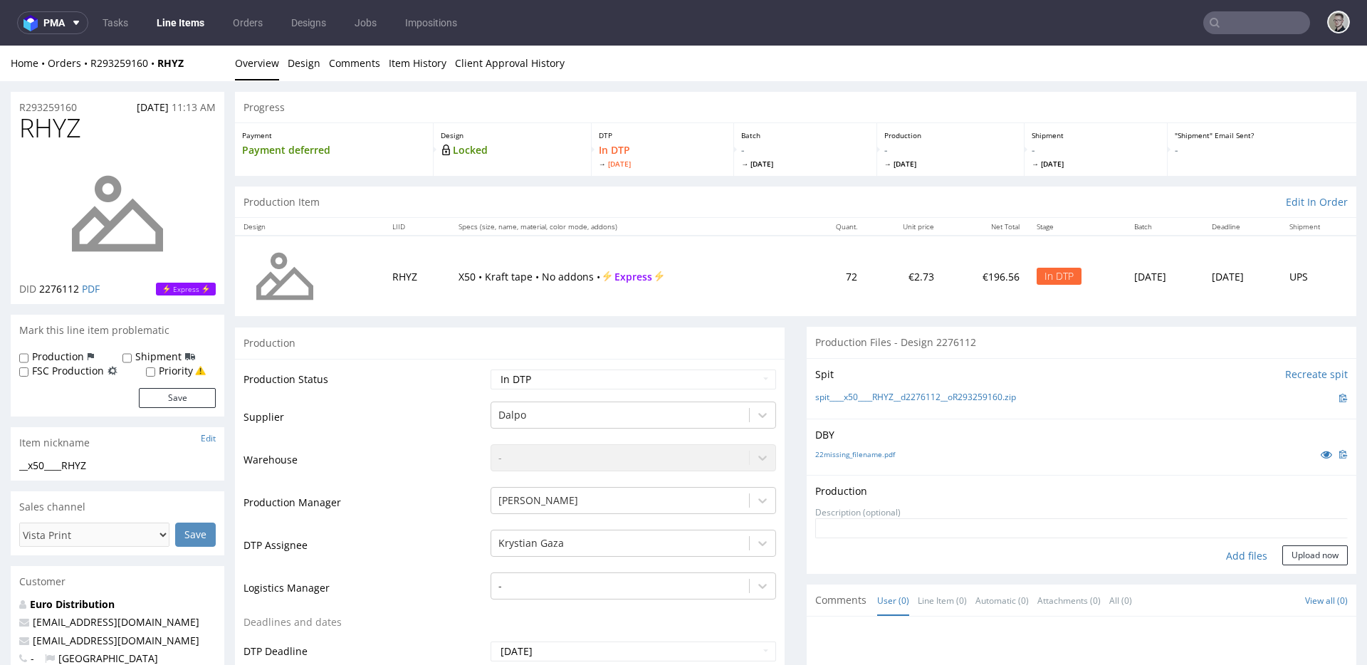
click at [1226, 550] on div "Add files" at bounding box center [1246, 555] width 71 height 21
type input "C:\fakepath\__x50____RHYZ__d2276112__oR293259160__latest__front.pdf"
click at [1282, 571] on button "Upload now" at bounding box center [1314, 578] width 65 height 20
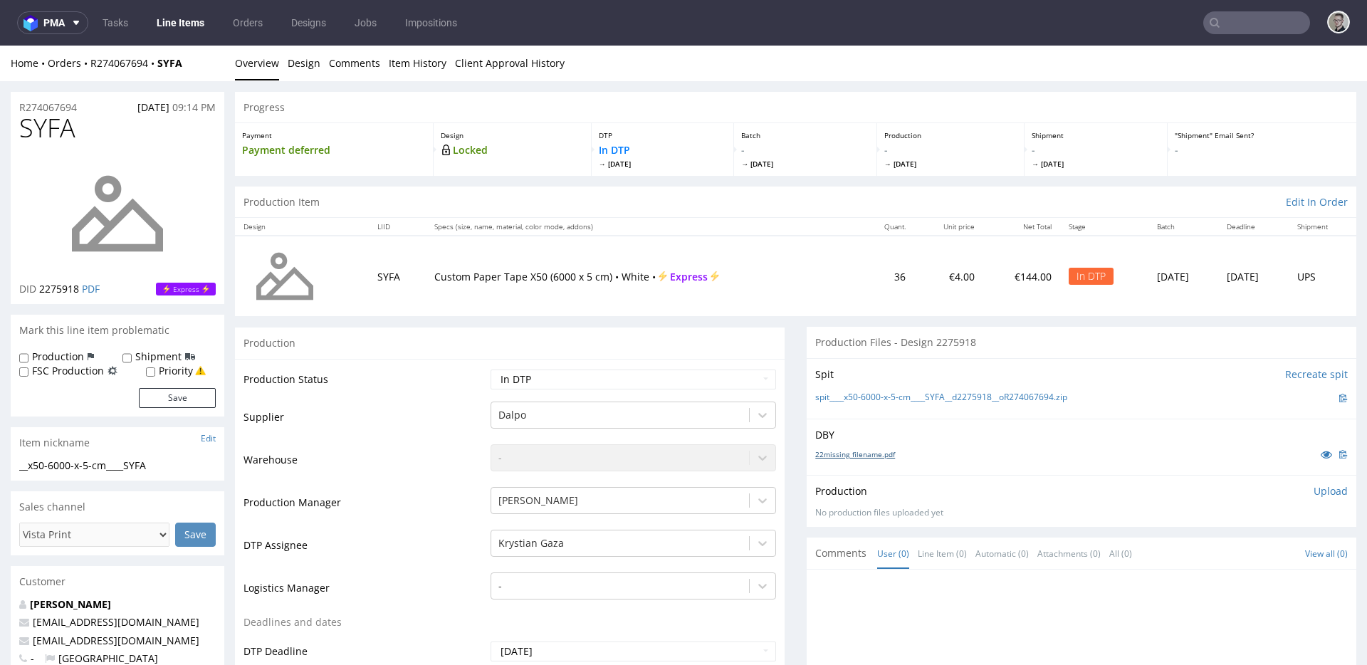
click at [858, 453] on link "22missing_filename.pdf" at bounding box center [855, 454] width 80 height 10
click at [952, 399] on link "spit____x50-6000-x-5-cm____SYFA__d2275918__oR274067694.zip" at bounding box center [941, 397] width 252 height 12
click at [1320, 495] on p "Upload" at bounding box center [1330, 491] width 34 height 14
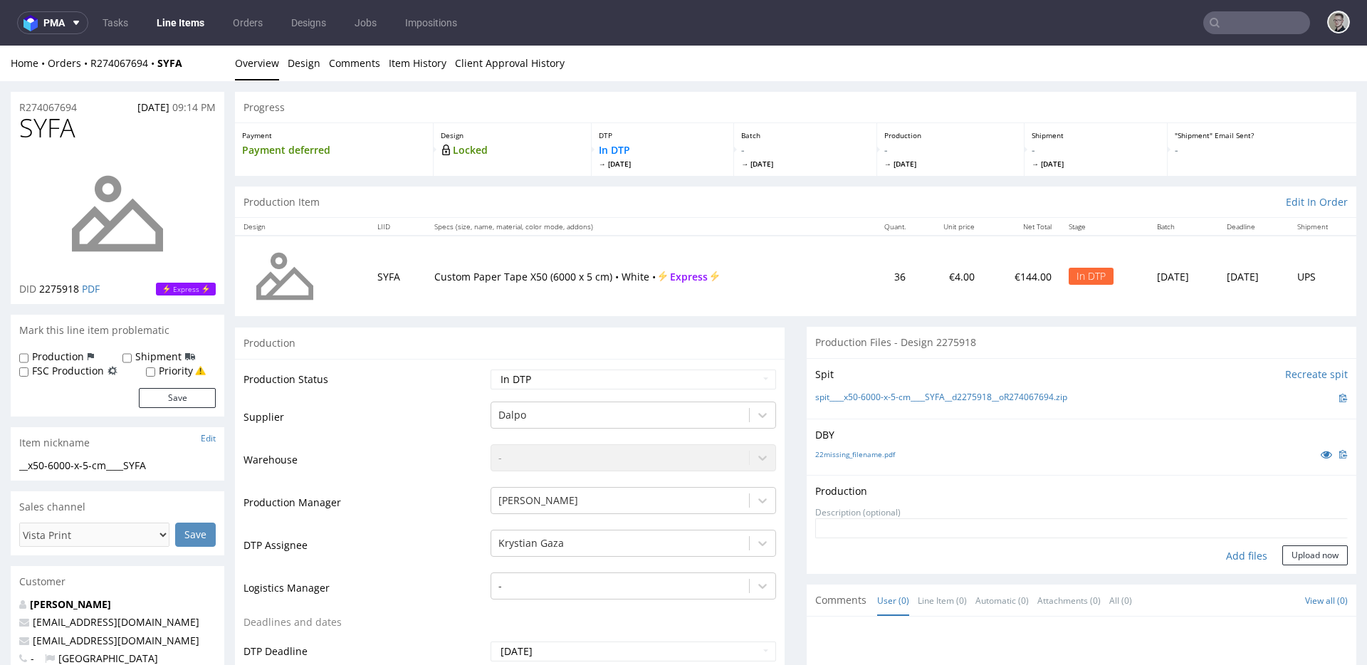
click at [1239, 552] on div "Add files" at bounding box center [1246, 555] width 71 height 21
type input "C:\fakepath\__x50-6000-x-5-cm____SYFA__d2275918__oR274067694__latest__front.pdf"
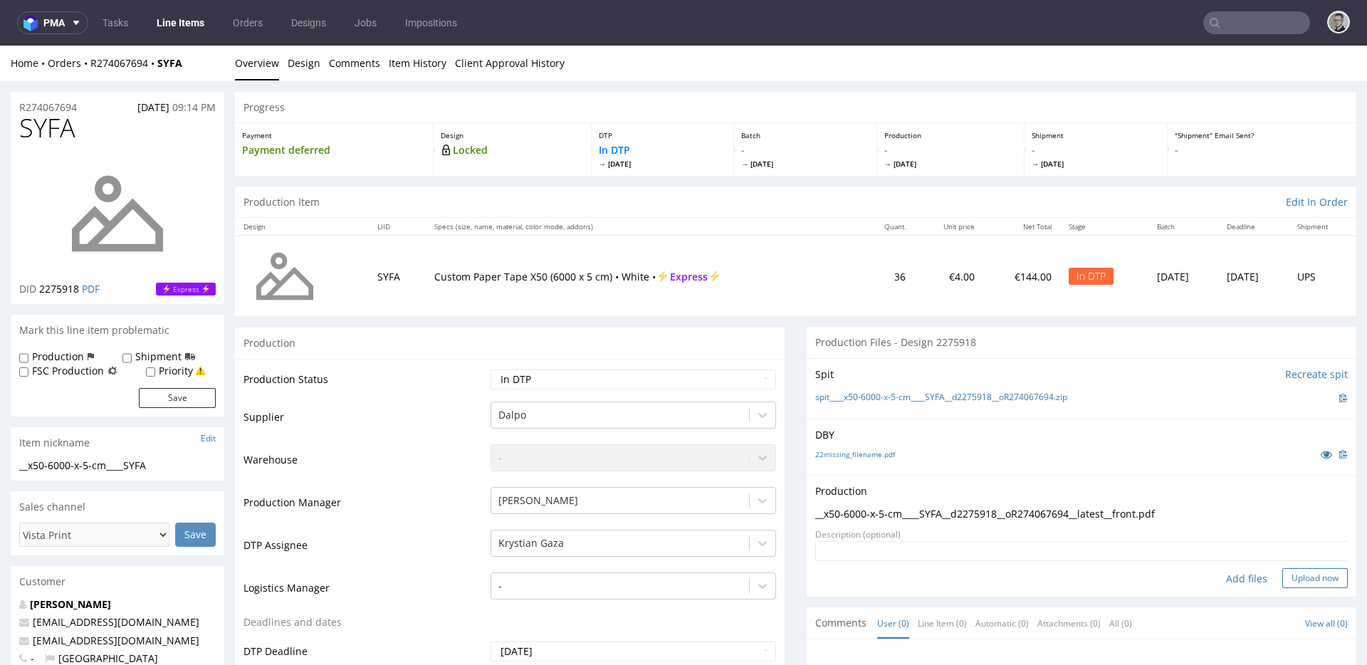
click at [1282, 574] on button "Upload now" at bounding box center [1314, 578] width 65 height 20
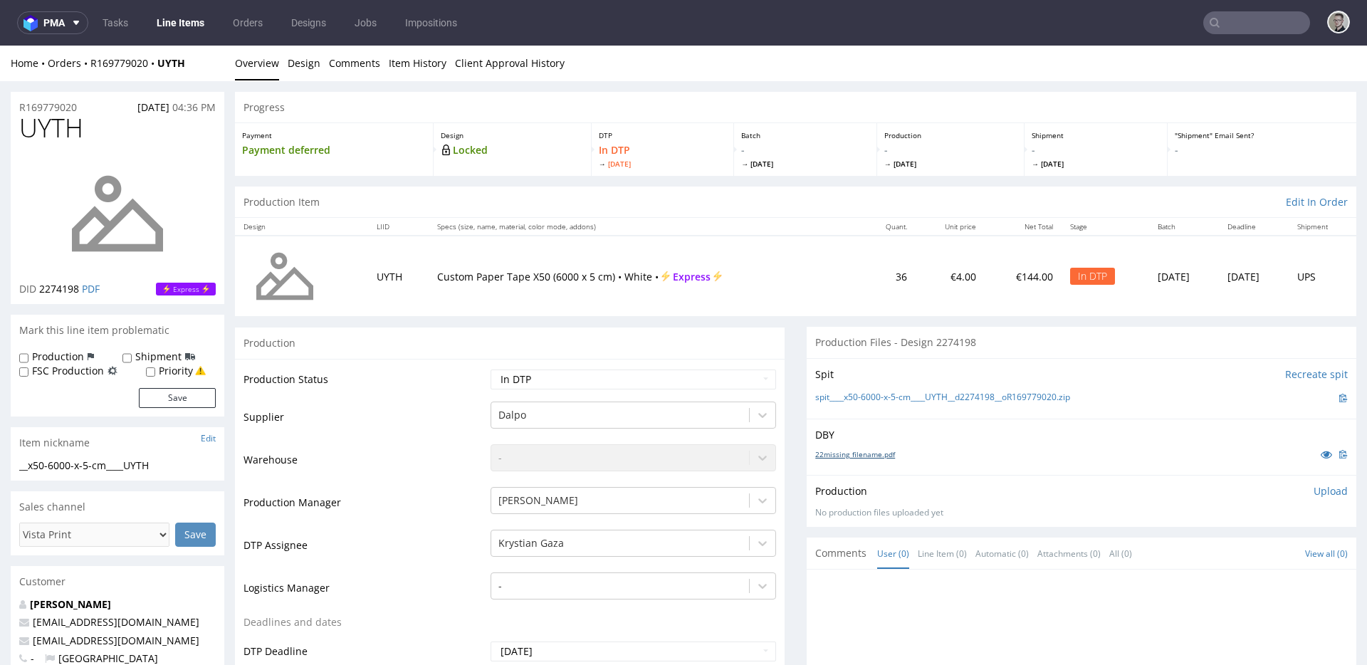
click at [855, 454] on link "22missing_filename.pdf" at bounding box center [855, 454] width 80 height 10
click at [967, 398] on link "spit____x50-6000-x-5-cm____UYTH__d2274198__oR169779020.zip" at bounding box center [942, 397] width 255 height 12
click at [1313, 487] on p "Upload" at bounding box center [1330, 491] width 34 height 14
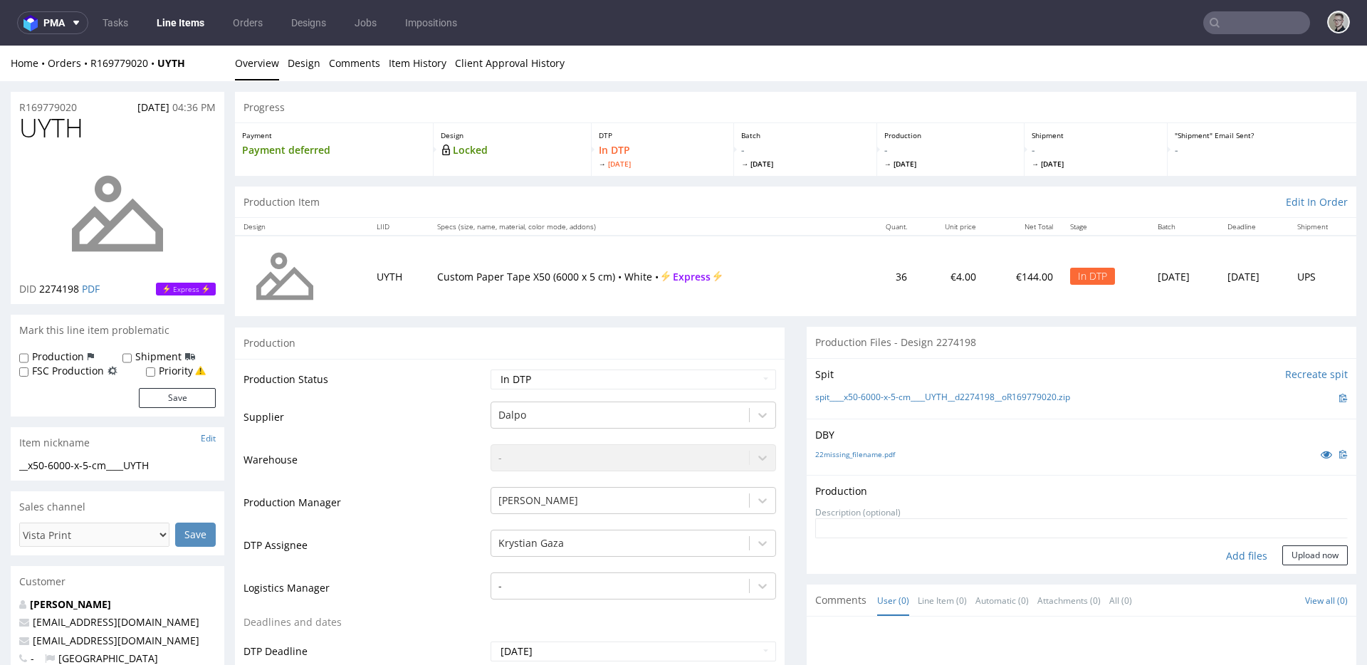
click at [1229, 552] on div "Add files" at bounding box center [1246, 555] width 71 height 21
type input "C:\fakepath\__x50-6000-x-5-cm____UYTH__d2274198__oR169779020__latest__front.pdf"
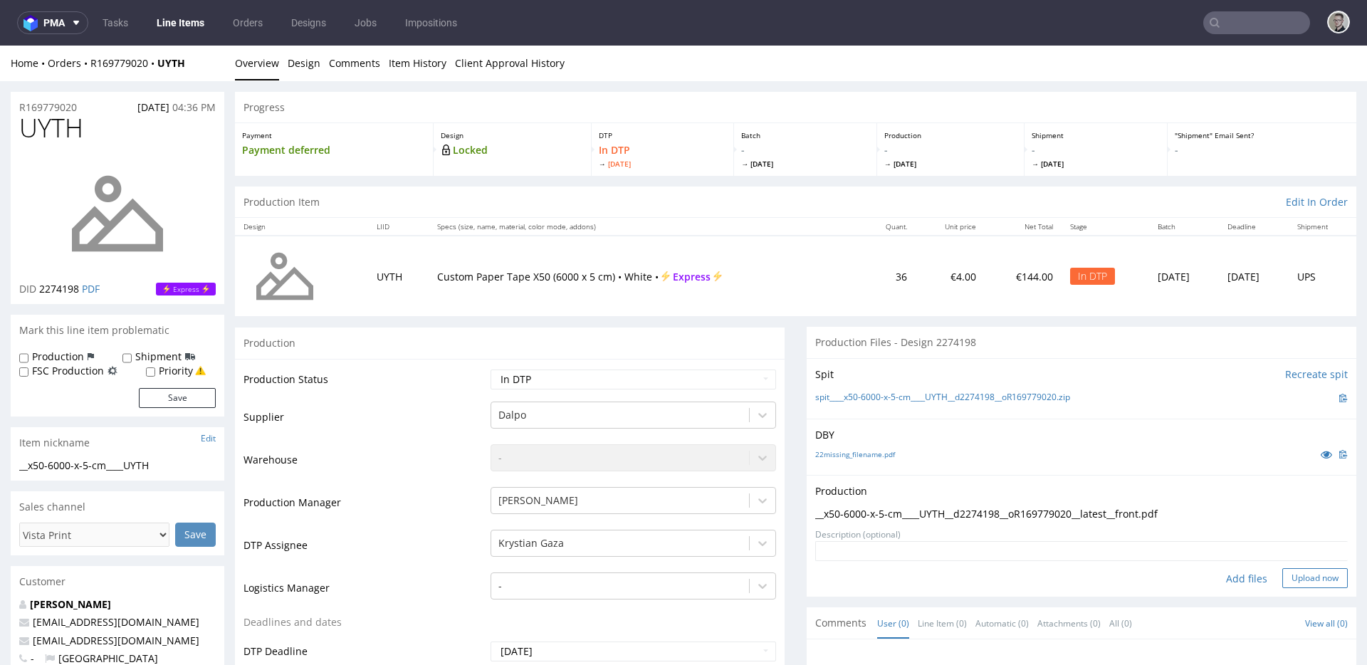
click at [1306, 586] on button "Upload now" at bounding box center [1314, 578] width 65 height 20
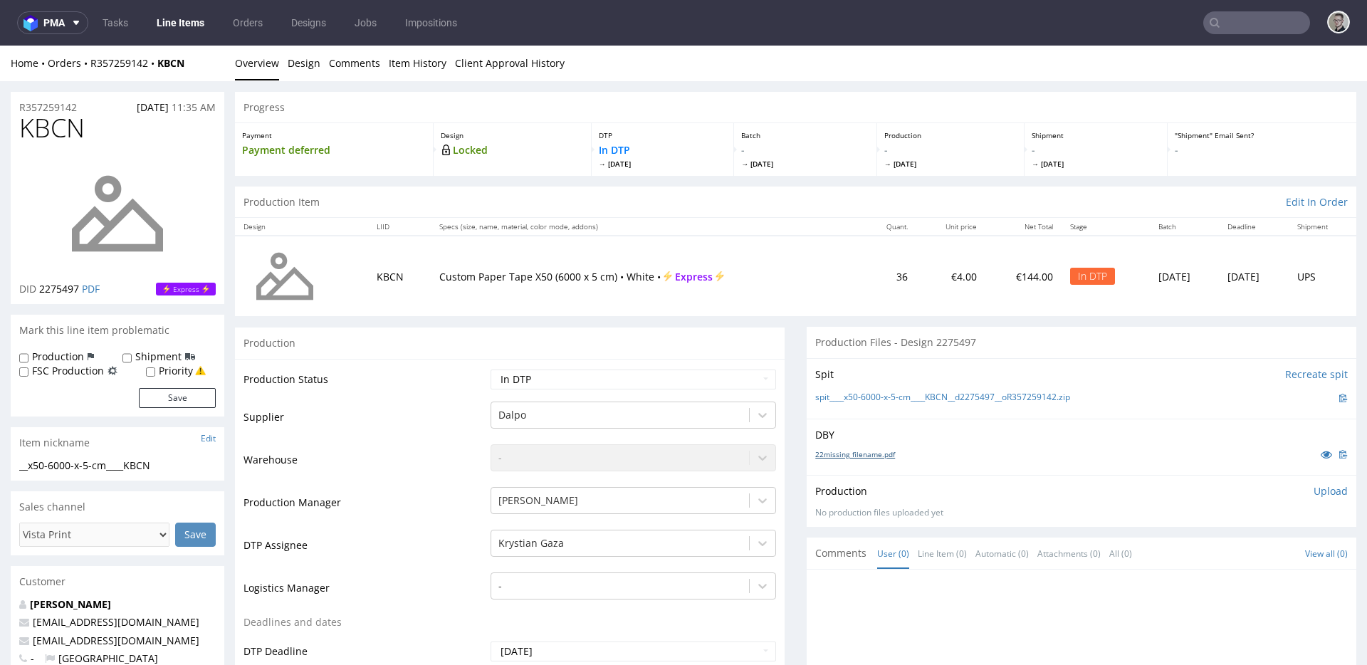
click at [853, 451] on link "22missing_filename.pdf" at bounding box center [855, 454] width 80 height 10
click at [901, 399] on link "spit____x50-6000-x-5-cm____KBCN__d2275497__oR357259142.zip" at bounding box center [942, 397] width 255 height 12
click at [1313, 492] on p "Upload" at bounding box center [1330, 491] width 34 height 14
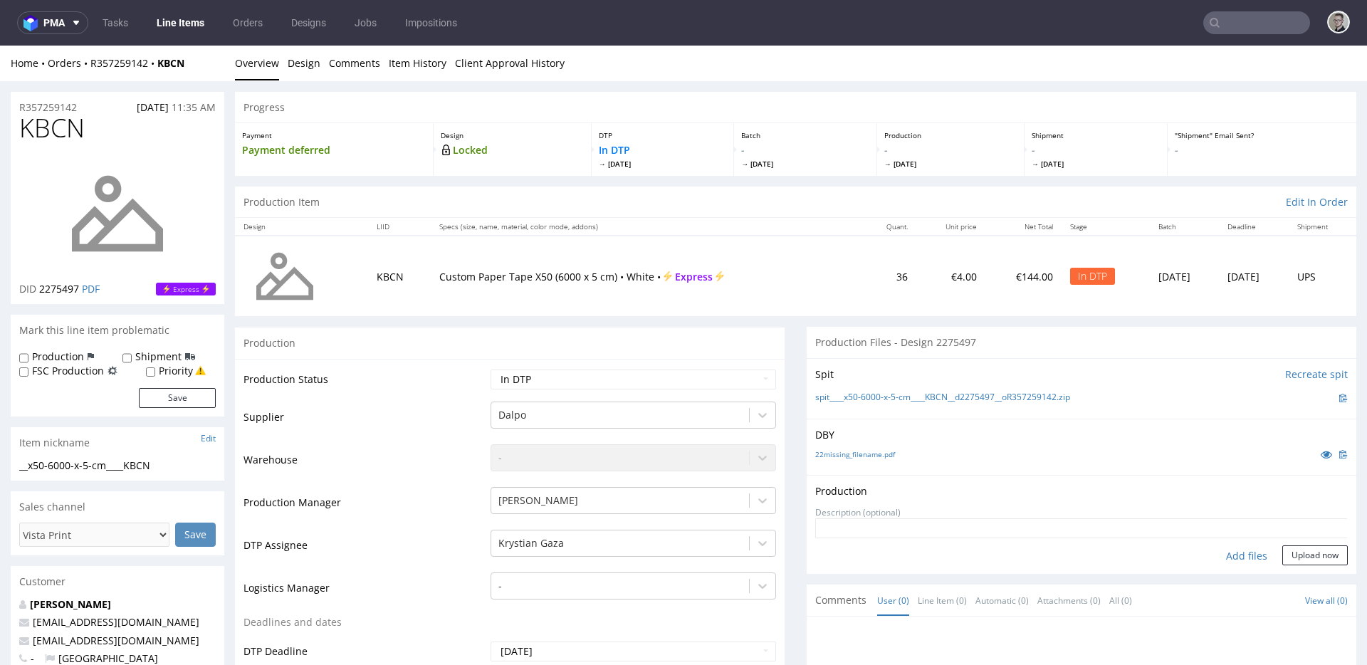
click at [1229, 561] on div "Add files" at bounding box center [1246, 555] width 71 height 21
type input "C:\fakepath\__x50-6000-x-5-cm____KBCN__d2275497__oR357259142__latest__front.pdf"
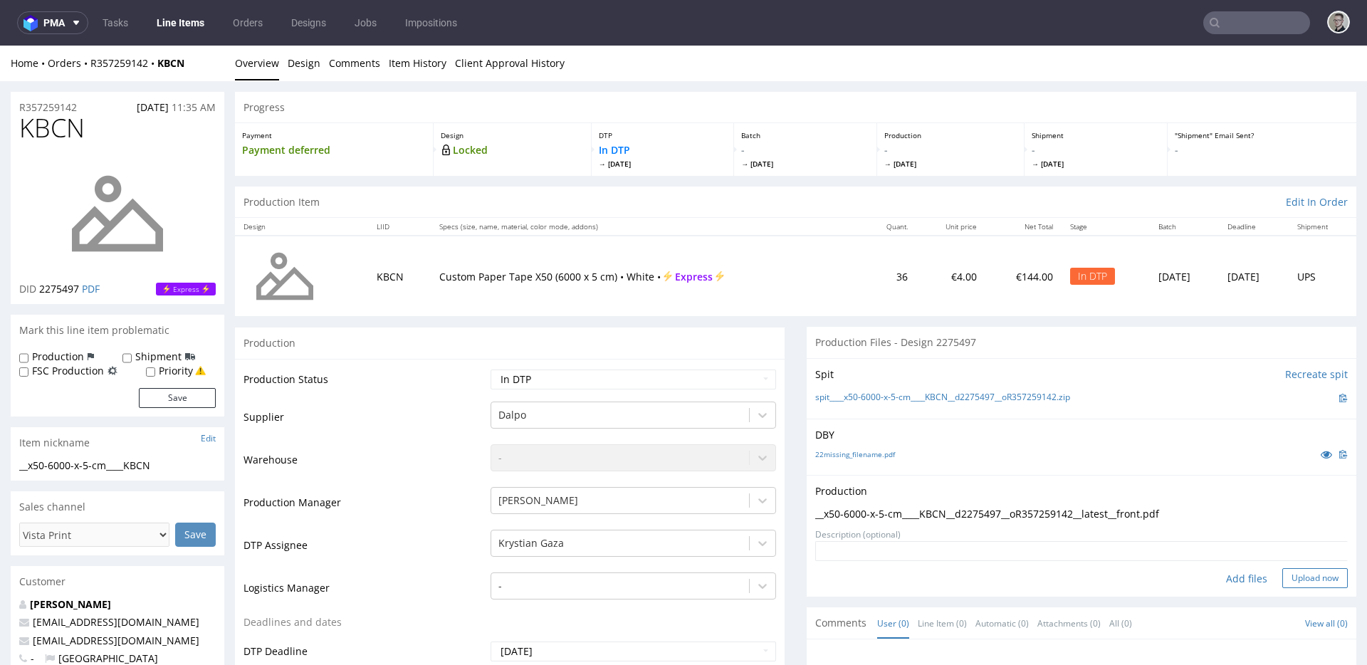
click at [1282, 571] on button "Upload now" at bounding box center [1314, 578] width 65 height 20
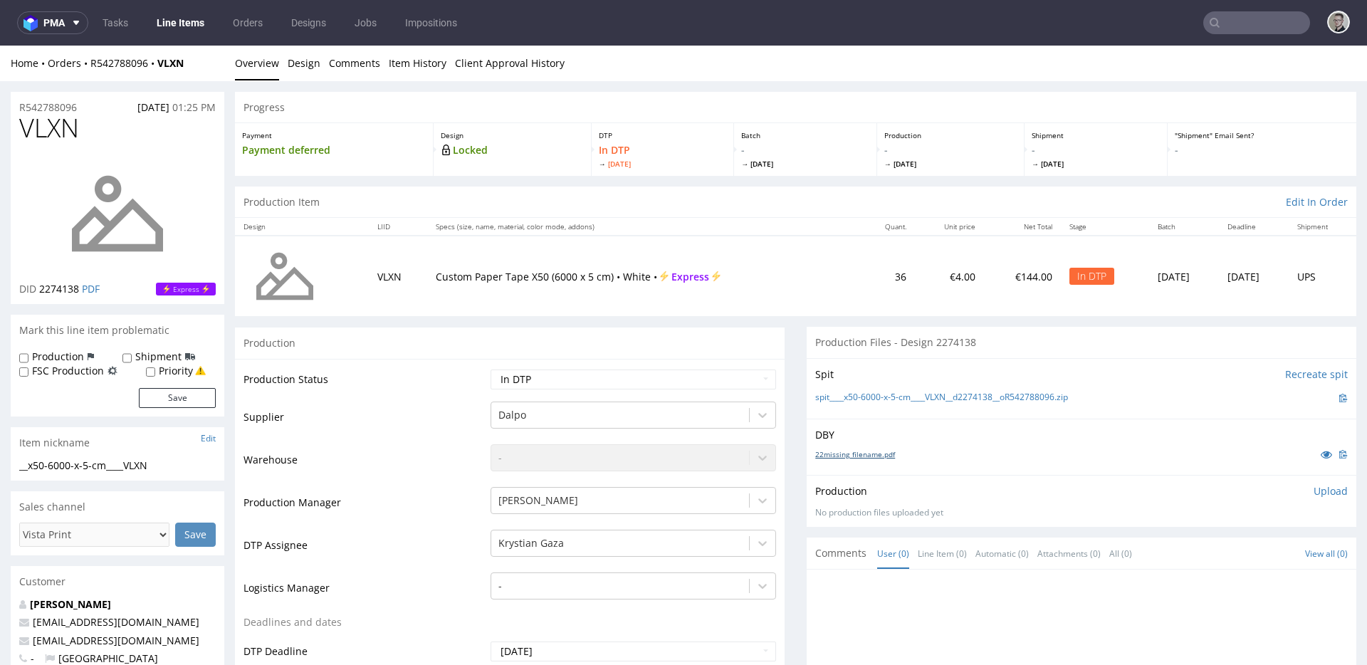
click at [853, 456] on link "22missing_filename.pdf" at bounding box center [855, 454] width 80 height 10
click at [897, 399] on link "spit____x50-6000-x-5-cm____VLXN__d2274138__oR542788096.zip" at bounding box center [941, 397] width 253 height 12
click at [1313, 488] on p "Upload" at bounding box center [1330, 491] width 34 height 14
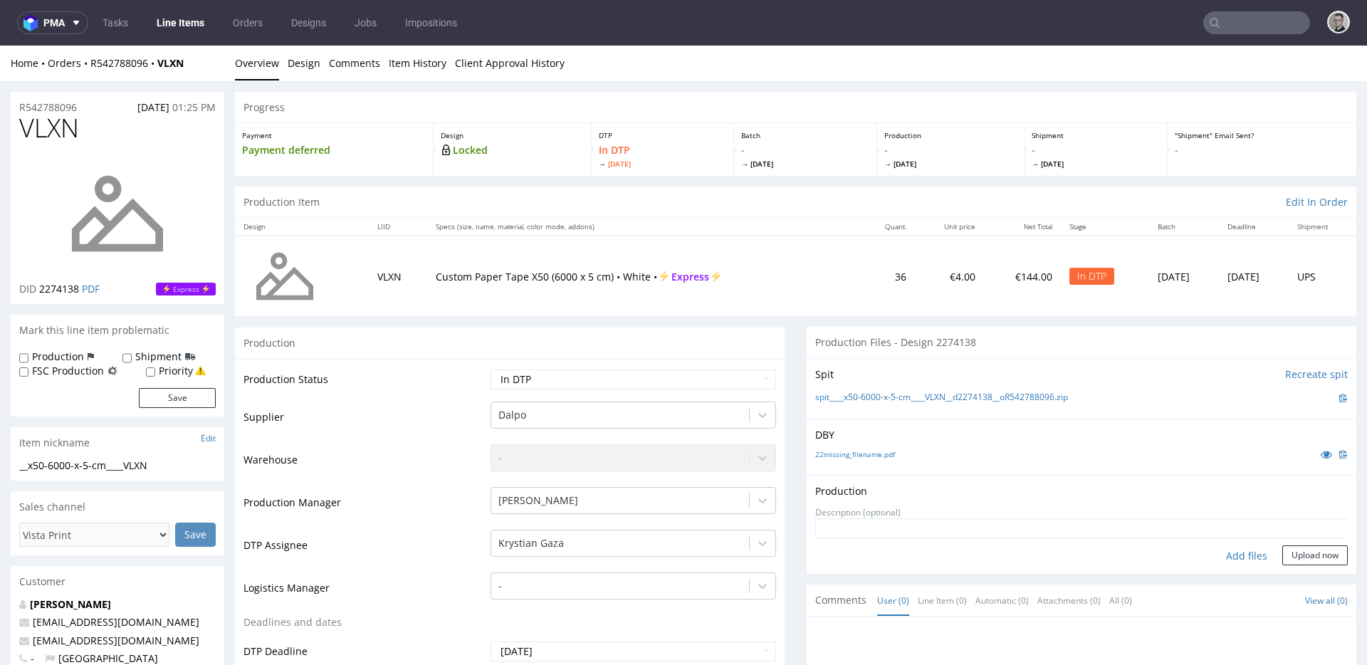
click at [1224, 554] on div "Add files" at bounding box center [1246, 555] width 71 height 21
type input "C:\fakepath\__x50-6000-x-5-cm____VLXN__d2274138__oR542788096__latest__front.pdf"
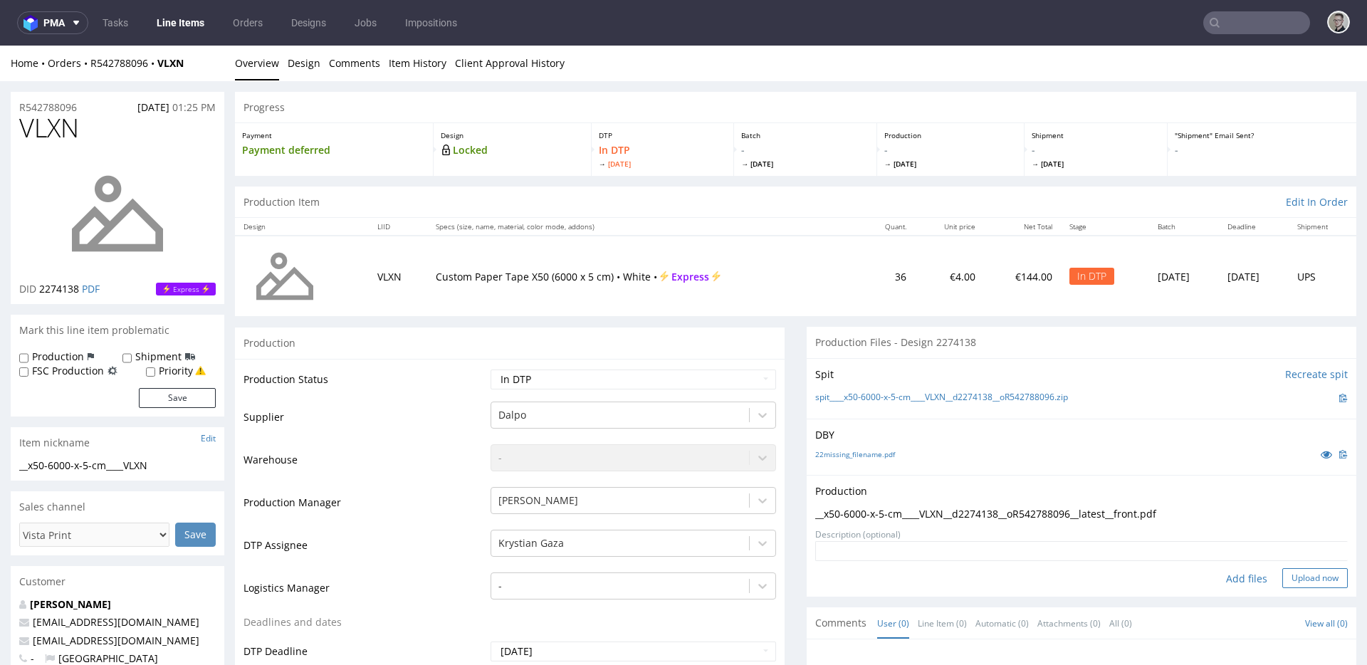
click at [1312, 585] on button "Upload now" at bounding box center [1314, 578] width 65 height 20
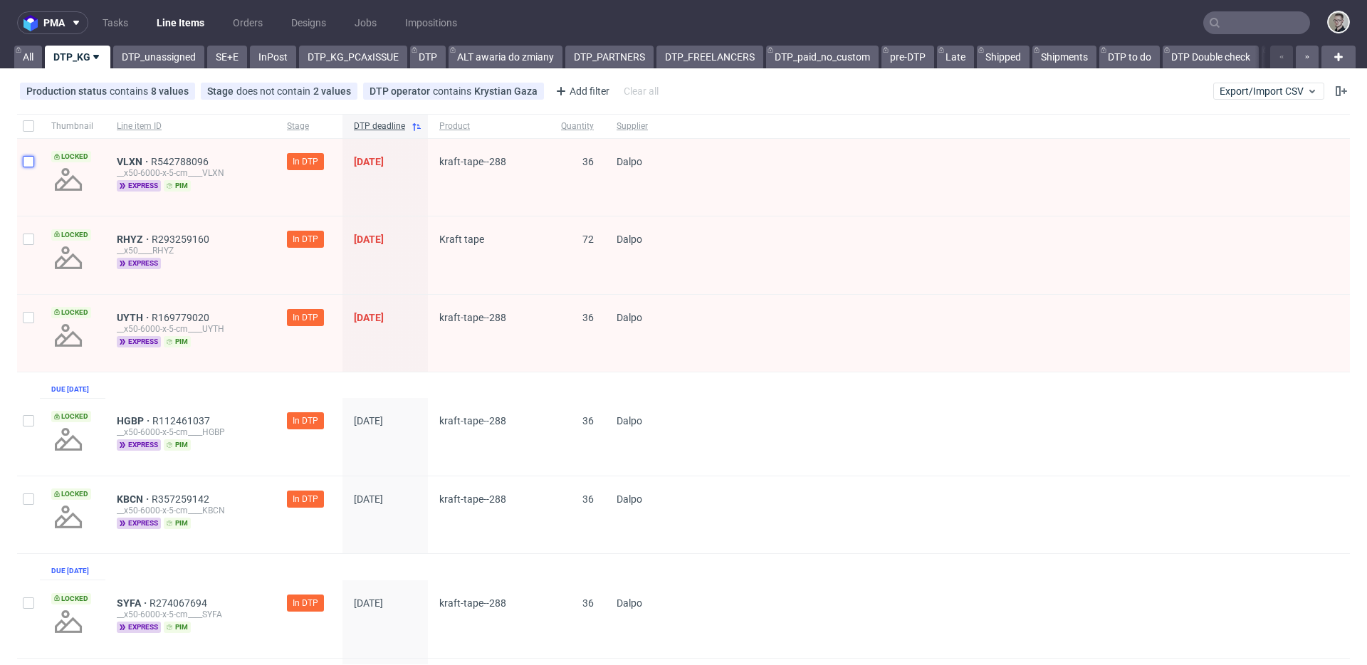
click at [32, 167] on input "checkbox" at bounding box center [28, 161] width 11 height 11
checkbox input "true"
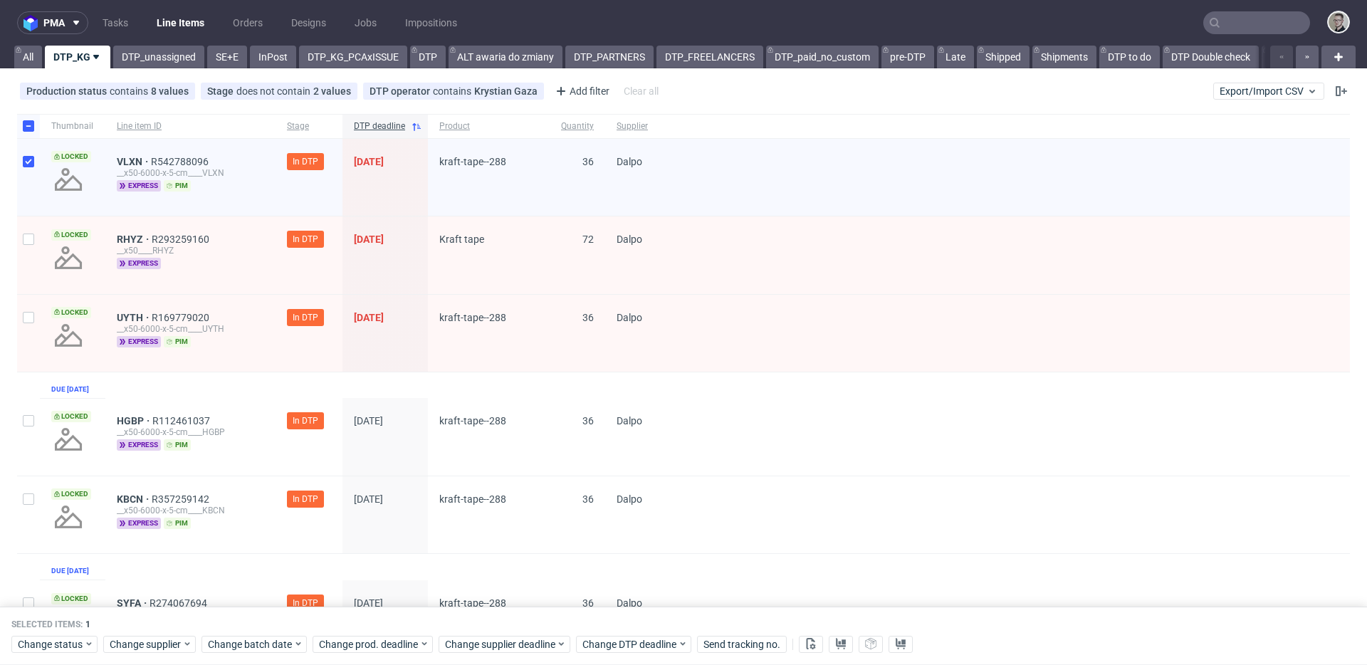
click at [28, 224] on div at bounding box center [28, 254] width 23 height 77
checkbox input "true"
click at [30, 322] on input "checkbox" at bounding box center [28, 317] width 11 height 11
checkbox input "true"
click at [29, 424] on div at bounding box center [28, 437] width 23 height 78
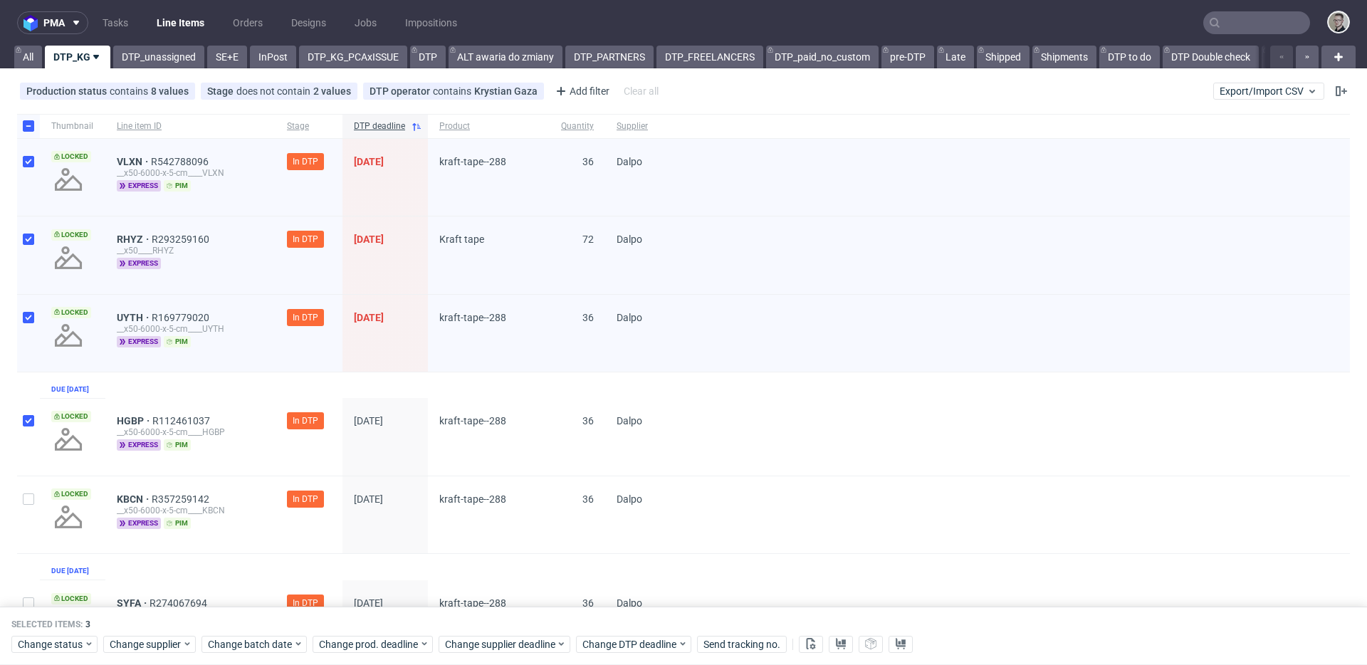
checkbox input "true"
click at [25, 493] on div at bounding box center [28, 514] width 23 height 77
checkbox input "true"
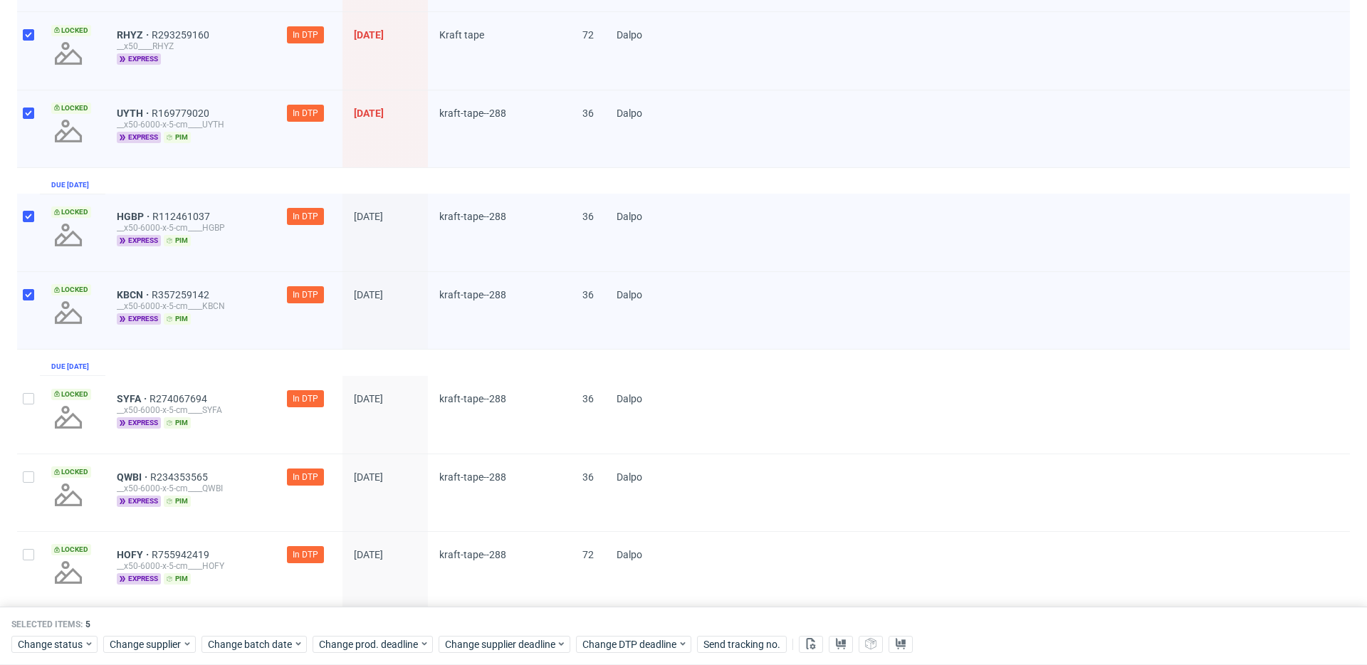
scroll to position [422, 0]
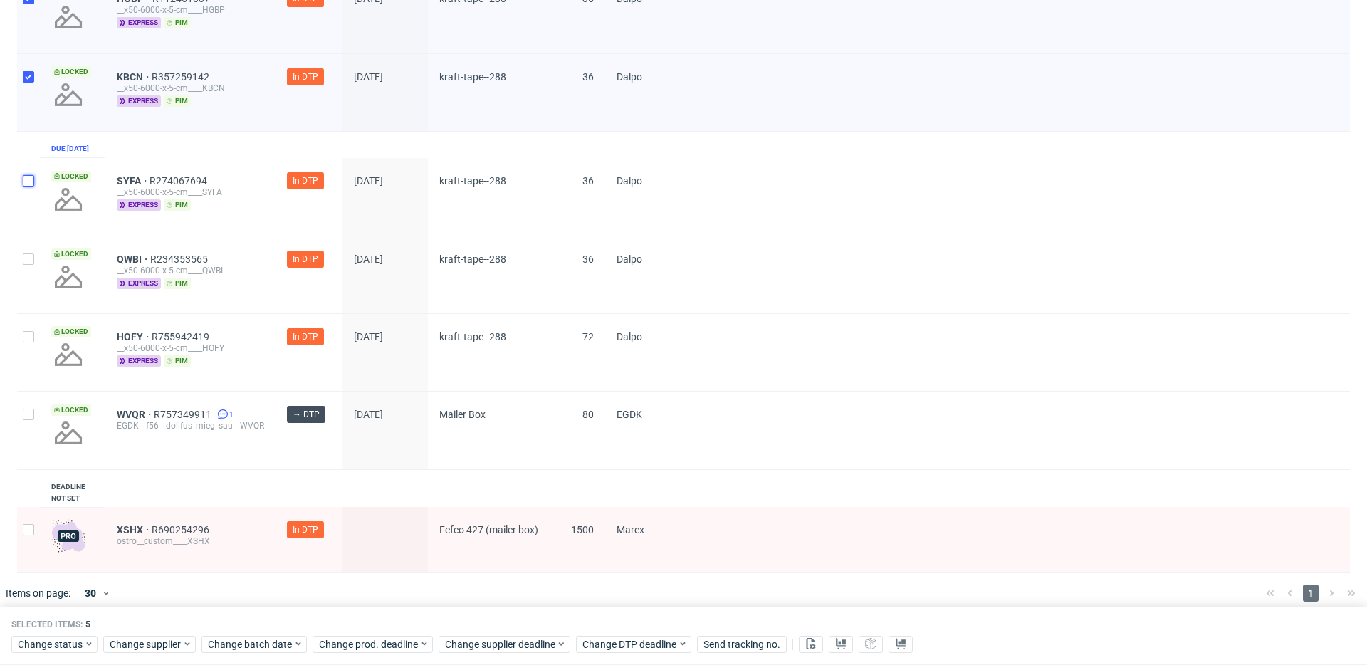
click at [33, 186] on input "checkbox" at bounding box center [28, 180] width 11 height 11
checkbox input "true"
click at [31, 265] on input "checkbox" at bounding box center [28, 258] width 11 height 11
checkbox input "true"
click at [31, 342] on input "checkbox" at bounding box center [28, 336] width 11 height 11
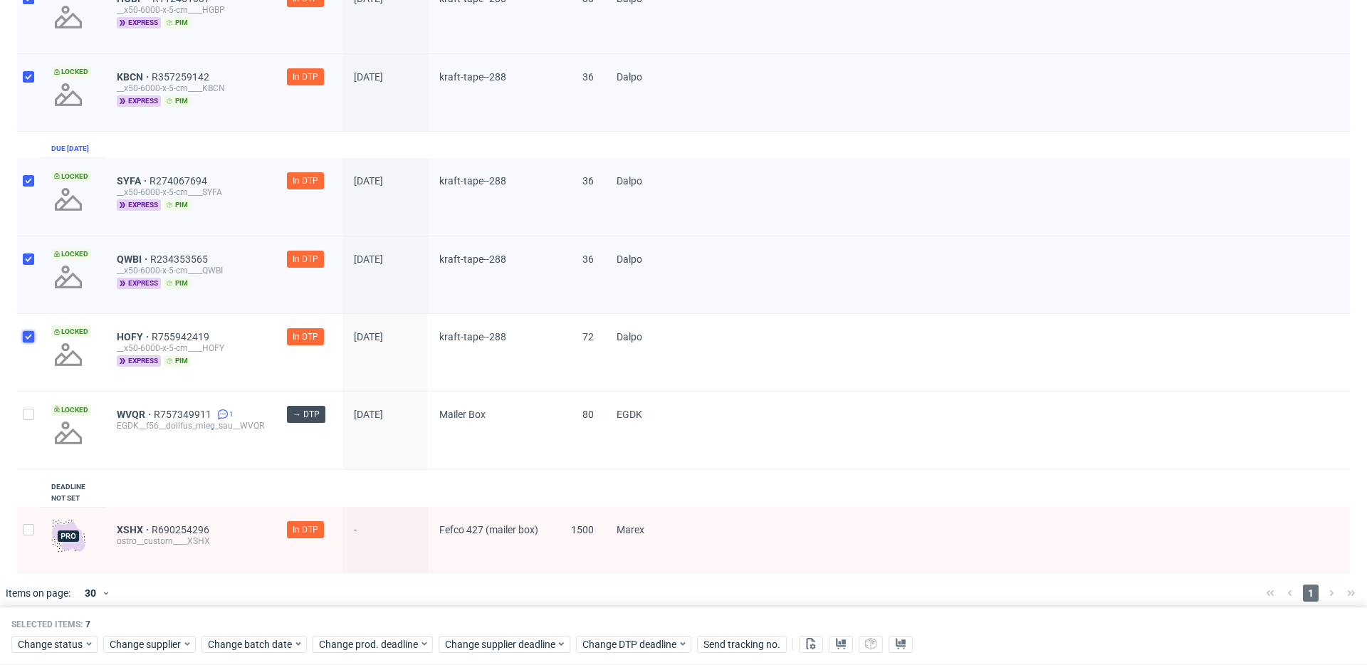
checkbox input "true"
click at [62, 642] on span "Change status" at bounding box center [51, 644] width 66 height 14
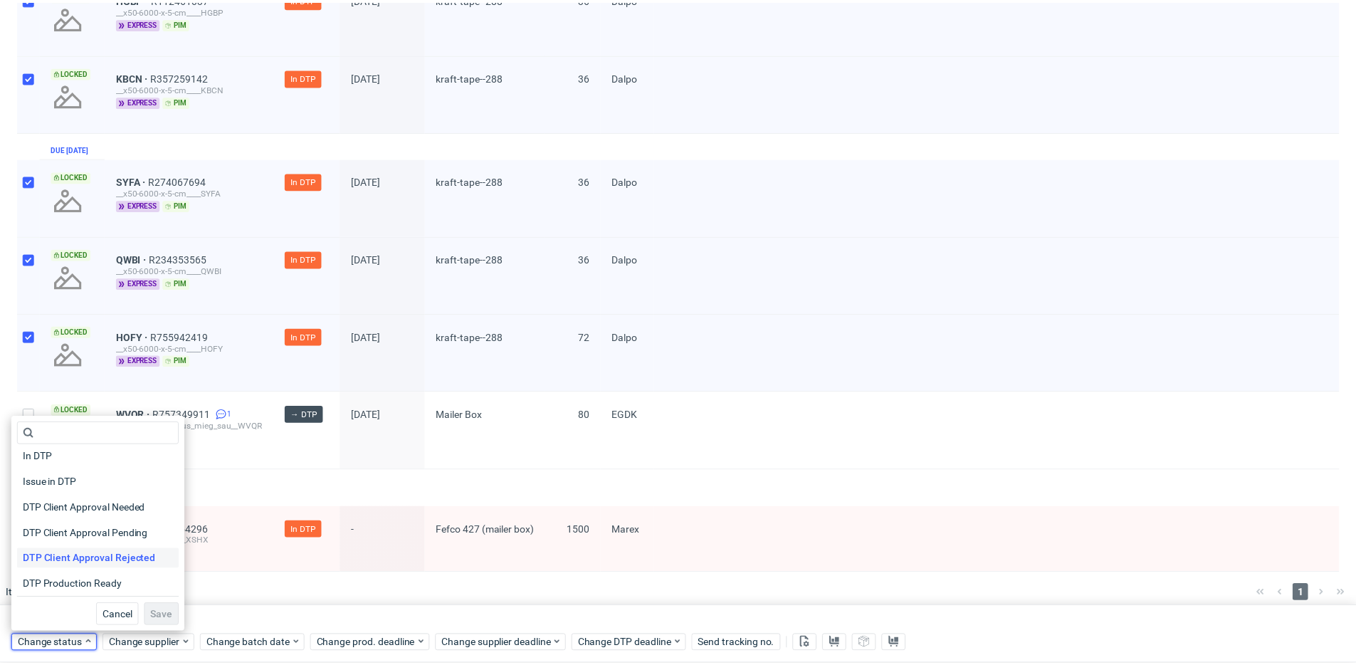
scroll to position [67, 0]
drag, startPoint x: 117, startPoint y: 577, endPoint x: 127, endPoint y: 584, distance: 12.2
click at [117, 577] on span "DTP Production Ready" at bounding box center [73, 576] width 113 height 20
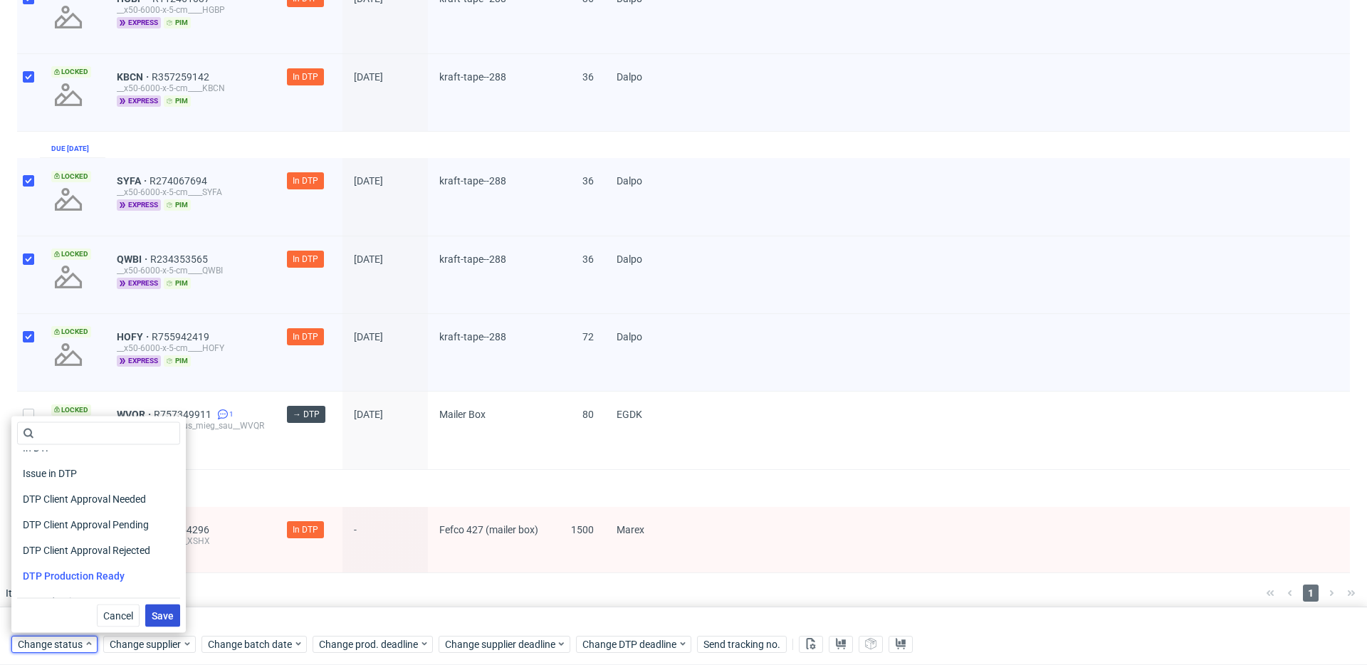
click at [158, 616] on span "Save" at bounding box center [163, 616] width 22 height 10
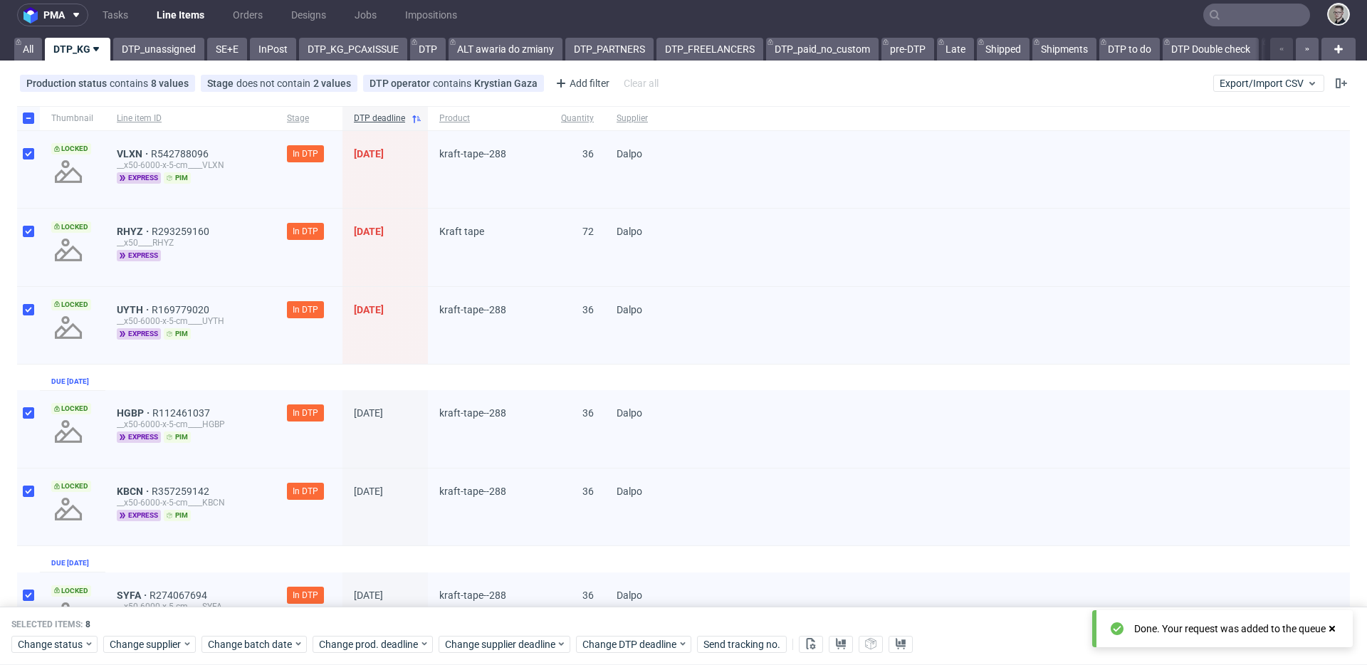
scroll to position [0, 0]
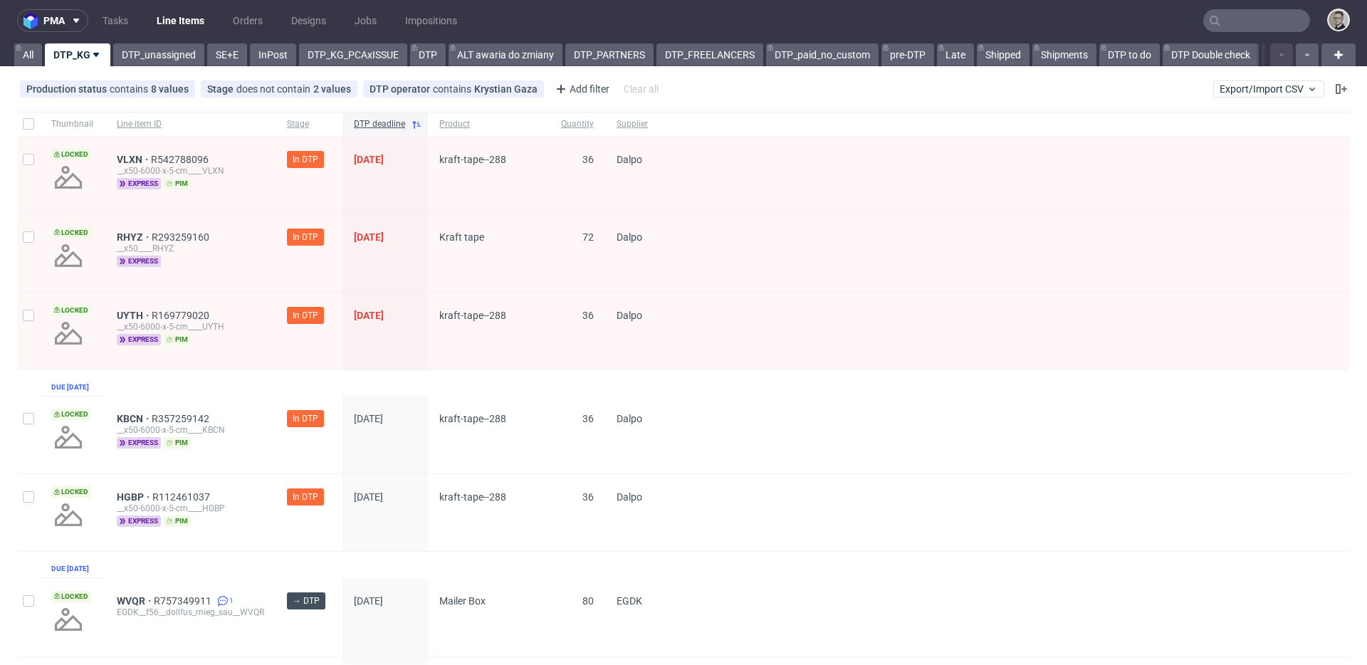
scroll to position [3, 0]
click at [174, 61] on link "DTP_unassigned" at bounding box center [158, 54] width 91 height 23
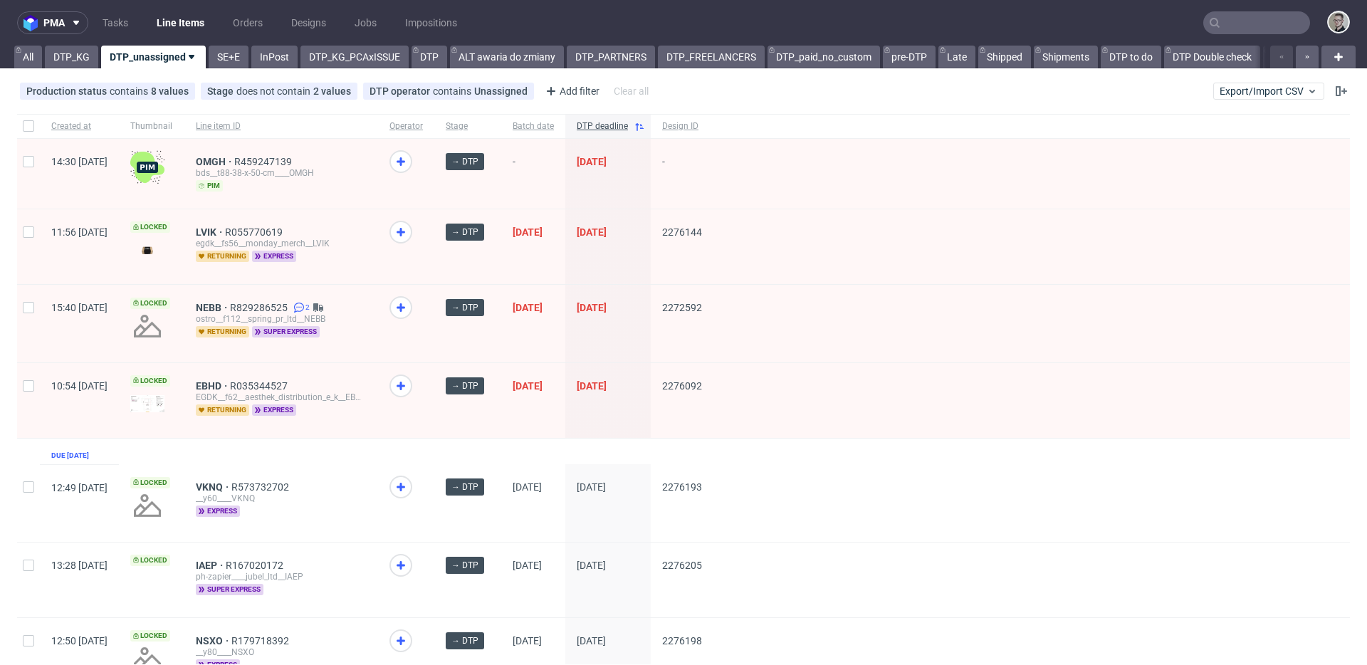
scroll to position [428, 0]
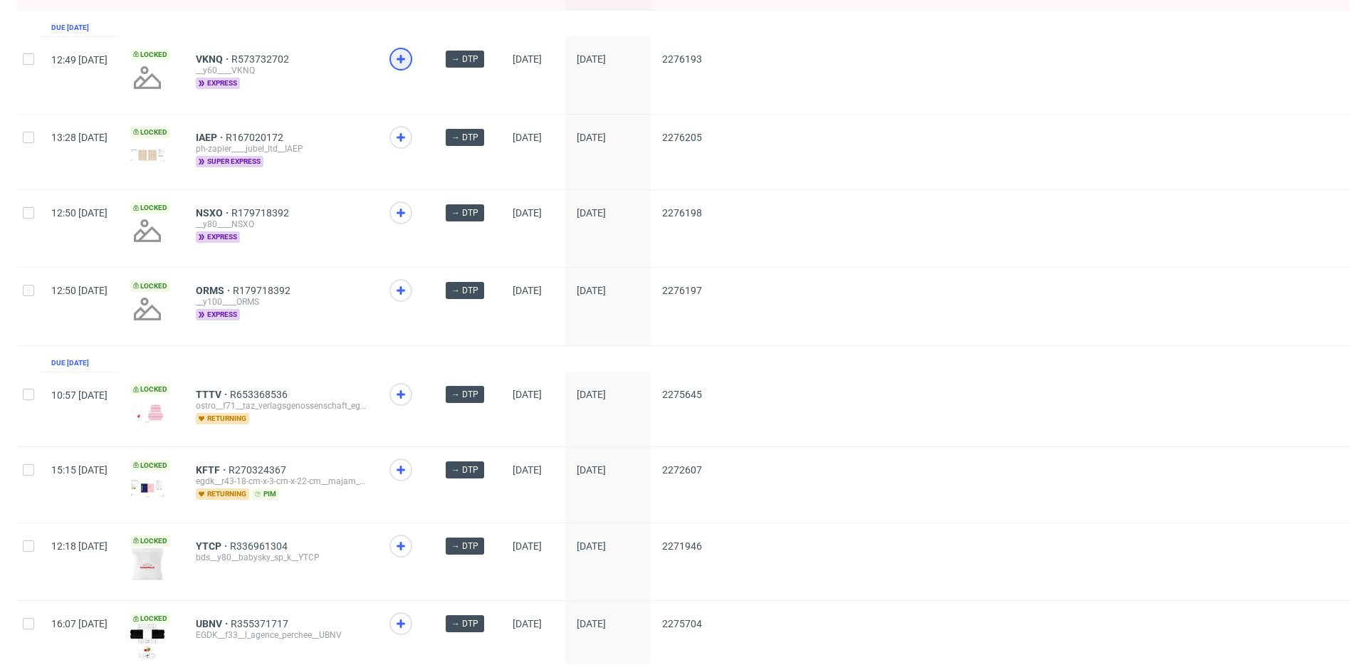
click at [409, 56] on icon at bounding box center [400, 59] width 17 height 17
click at [405, 210] on use at bounding box center [400, 213] width 9 height 9
click at [409, 282] on icon at bounding box center [400, 290] width 17 height 17
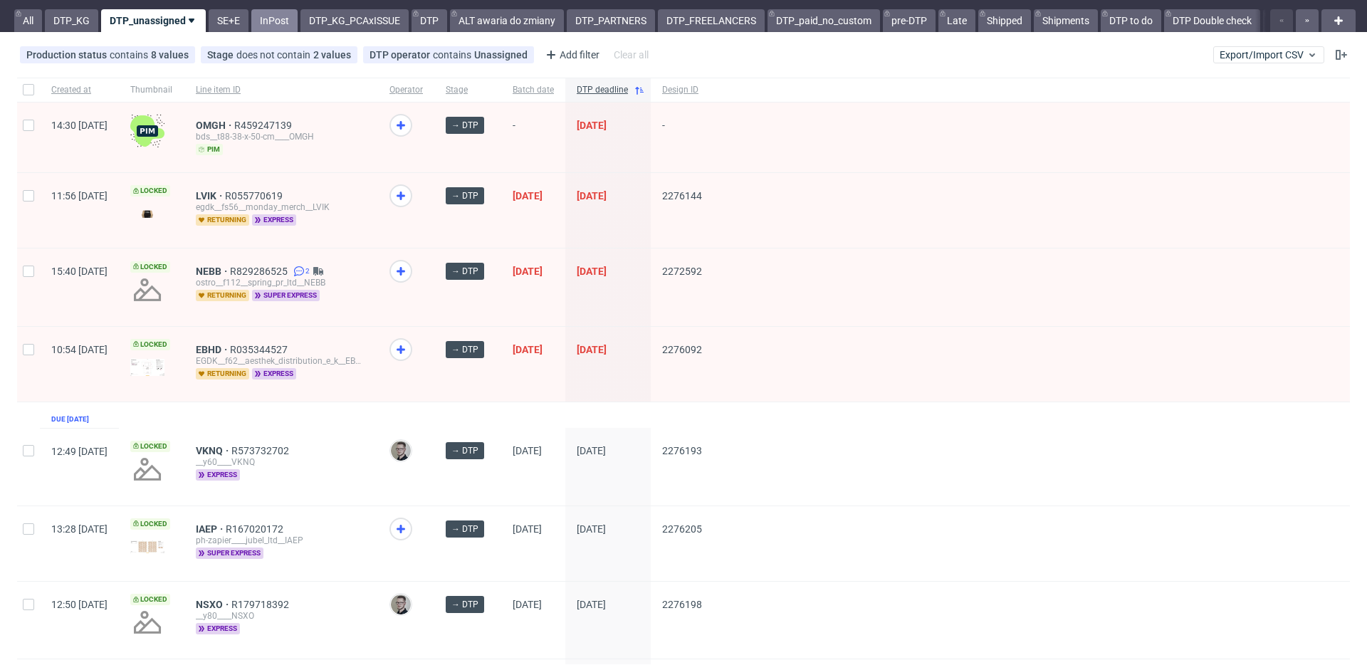
scroll to position [0, 0]
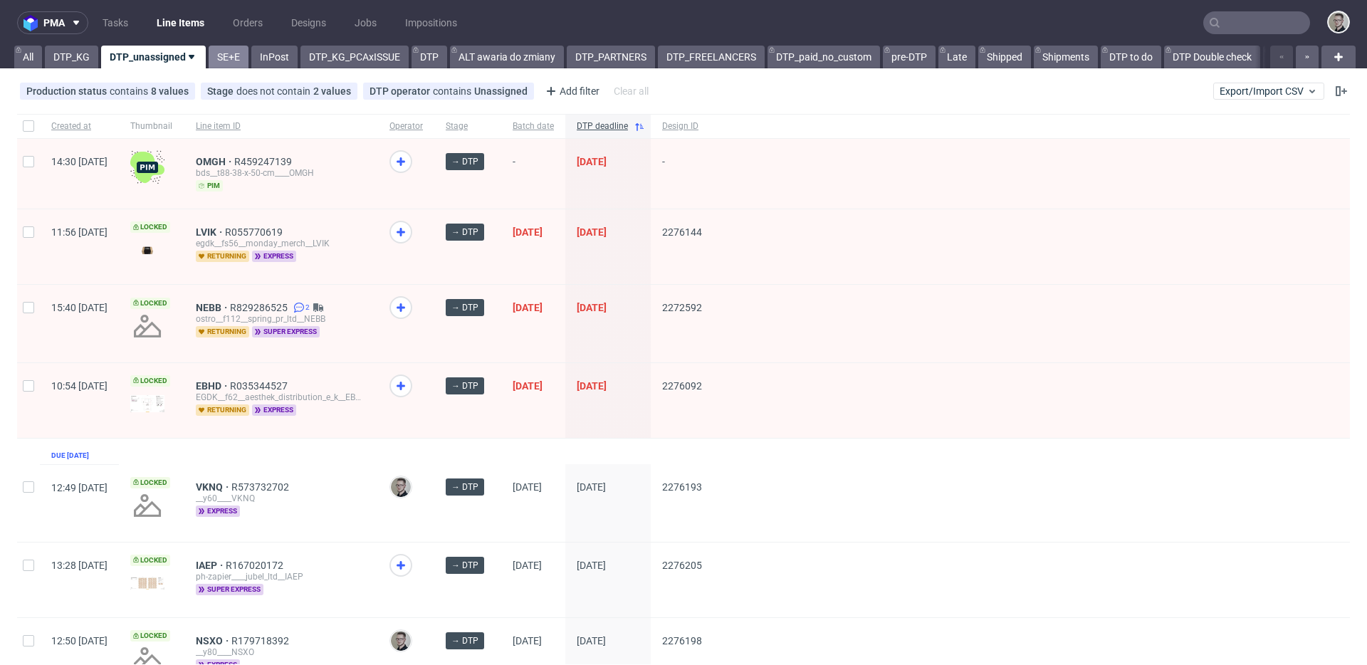
click at [224, 55] on link "SE+E" at bounding box center [229, 57] width 40 height 23
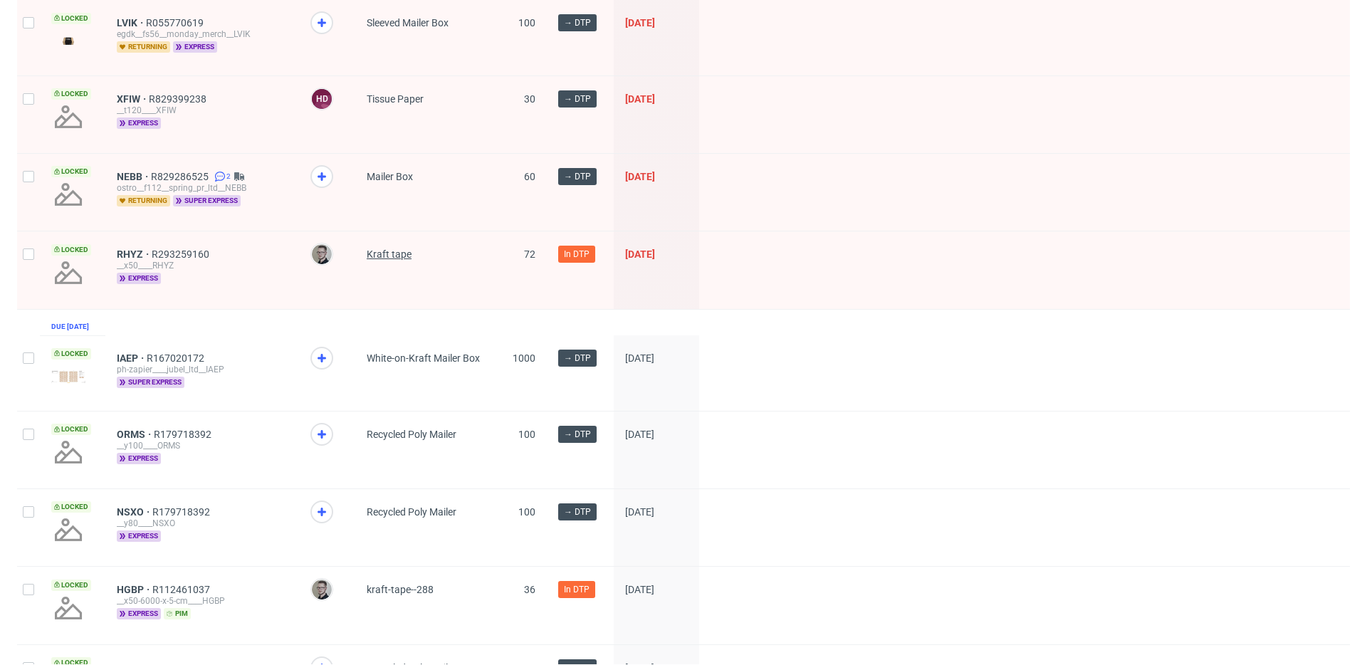
scroll to position [1046, 0]
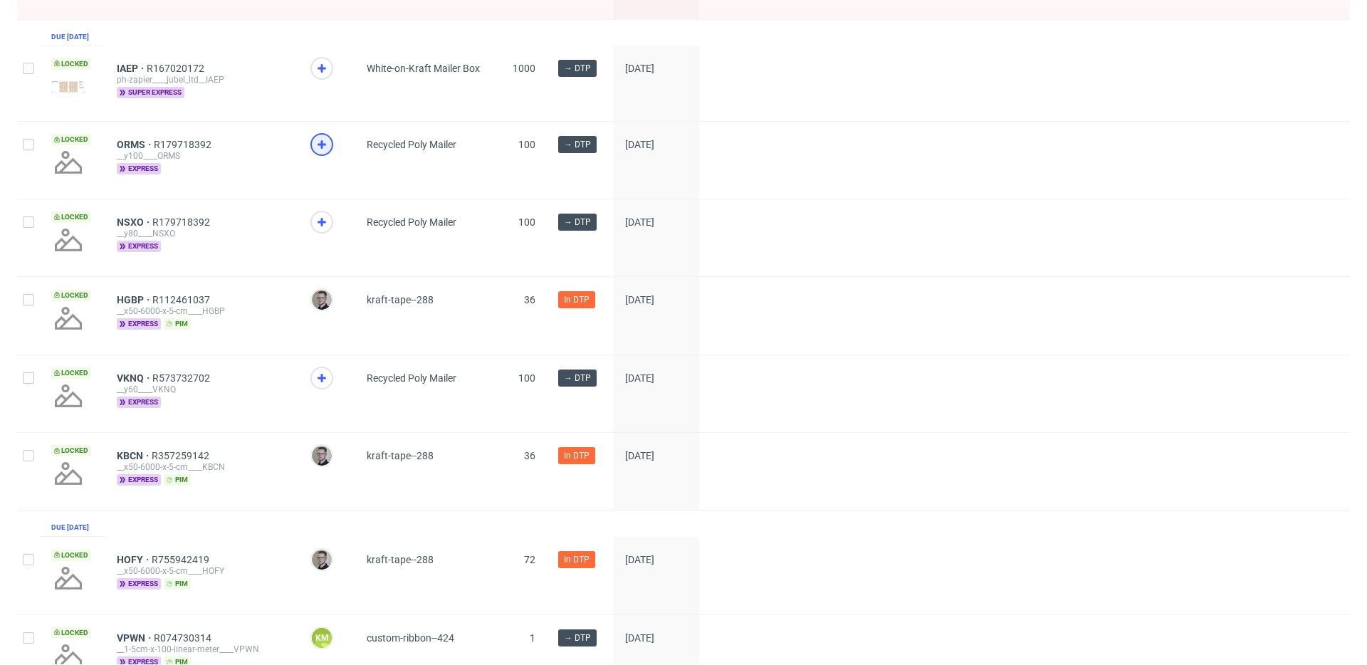
click at [322, 153] on icon at bounding box center [321, 144] width 17 height 17
click at [317, 231] on icon at bounding box center [321, 222] width 17 height 17
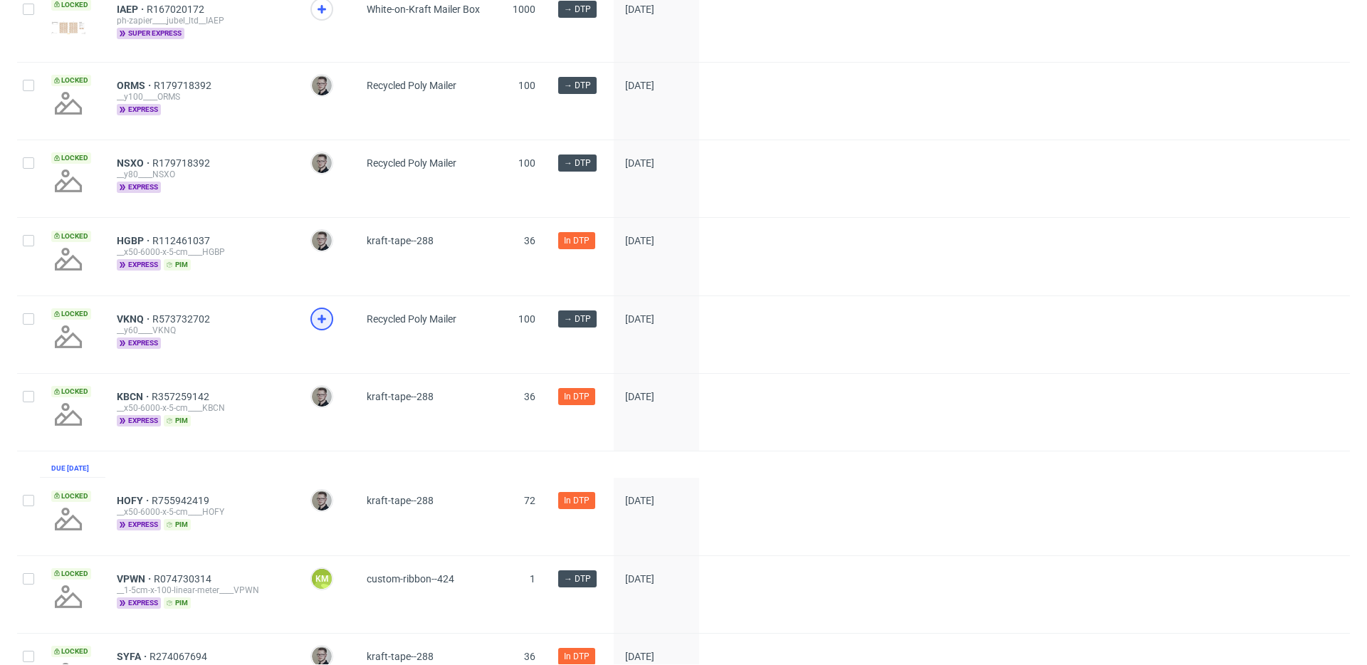
click at [325, 322] on icon at bounding box center [321, 318] width 17 height 17
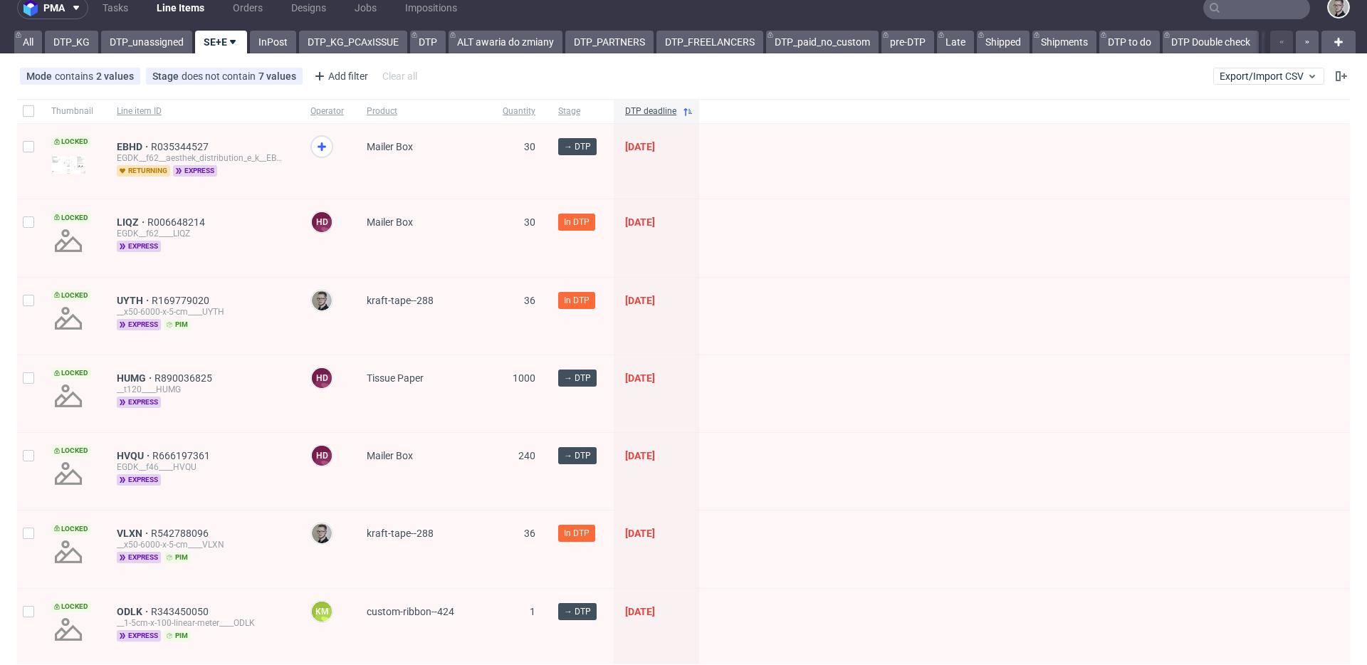
scroll to position [0, 0]
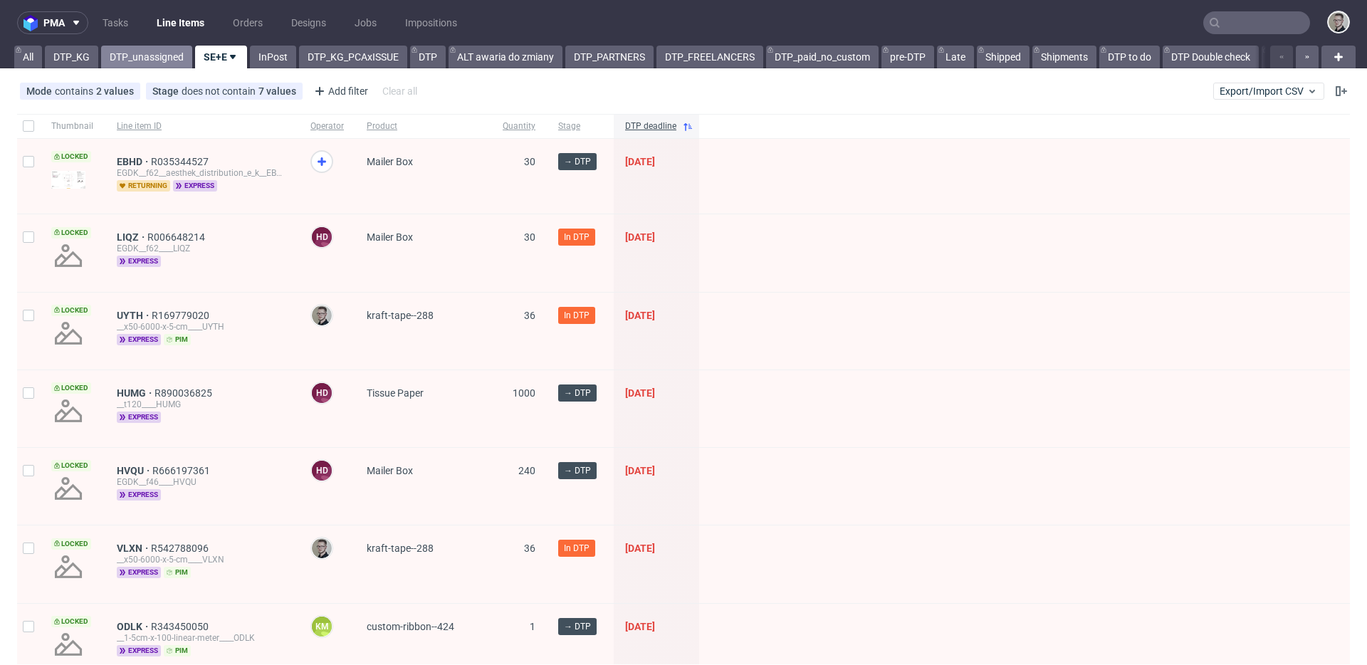
click at [136, 53] on link "DTP_unassigned" at bounding box center [146, 57] width 91 height 23
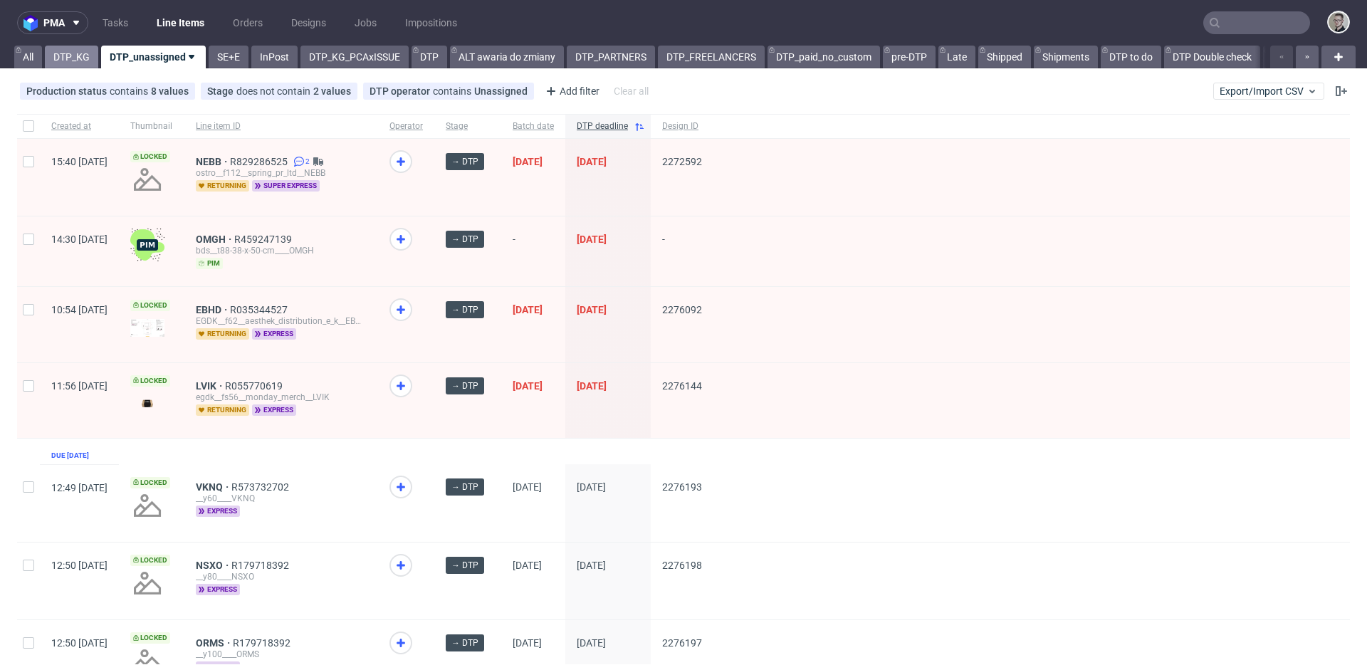
click at [75, 61] on link "DTP_KG" at bounding box center [71, 57] width 53 height 23
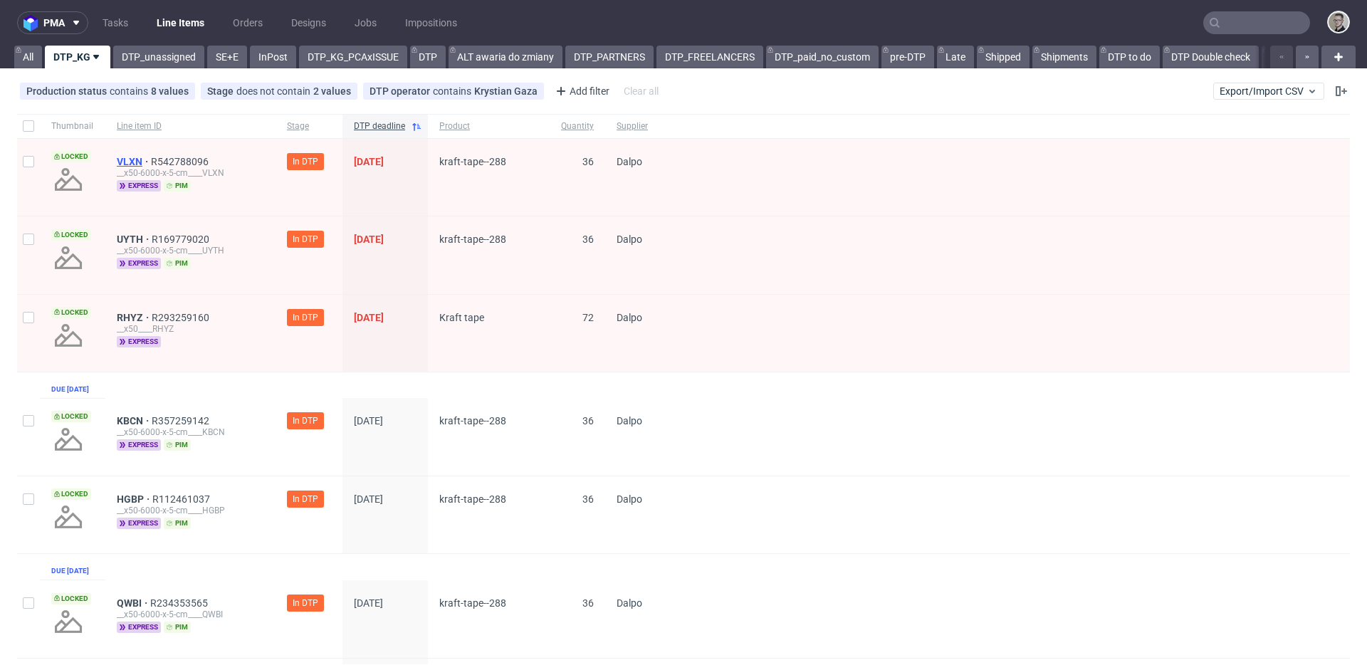
click at [138, 157] on span "VLXN" at bounding box center [134, 161] width 34 height 11
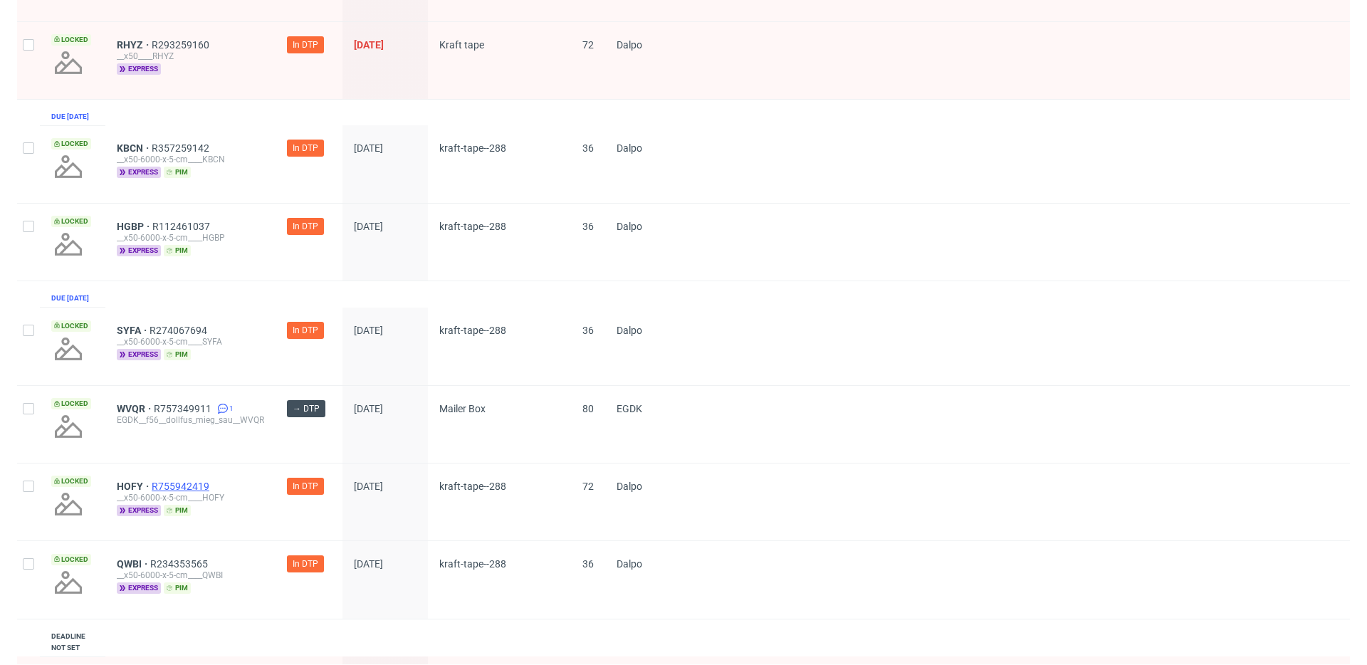
scroll to position [389, 0]
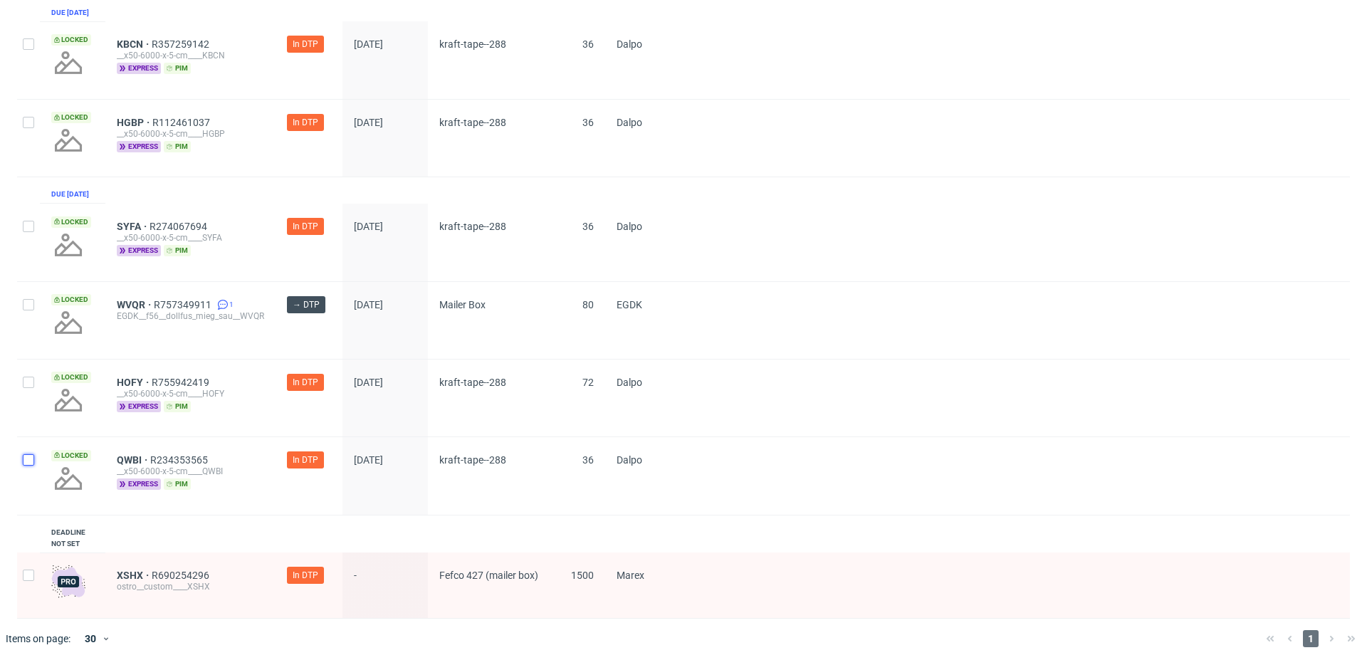
click at [23, 466] on input "checkbox" at bounding box center [28, 459] width 11 height 11
checkbox input "true"
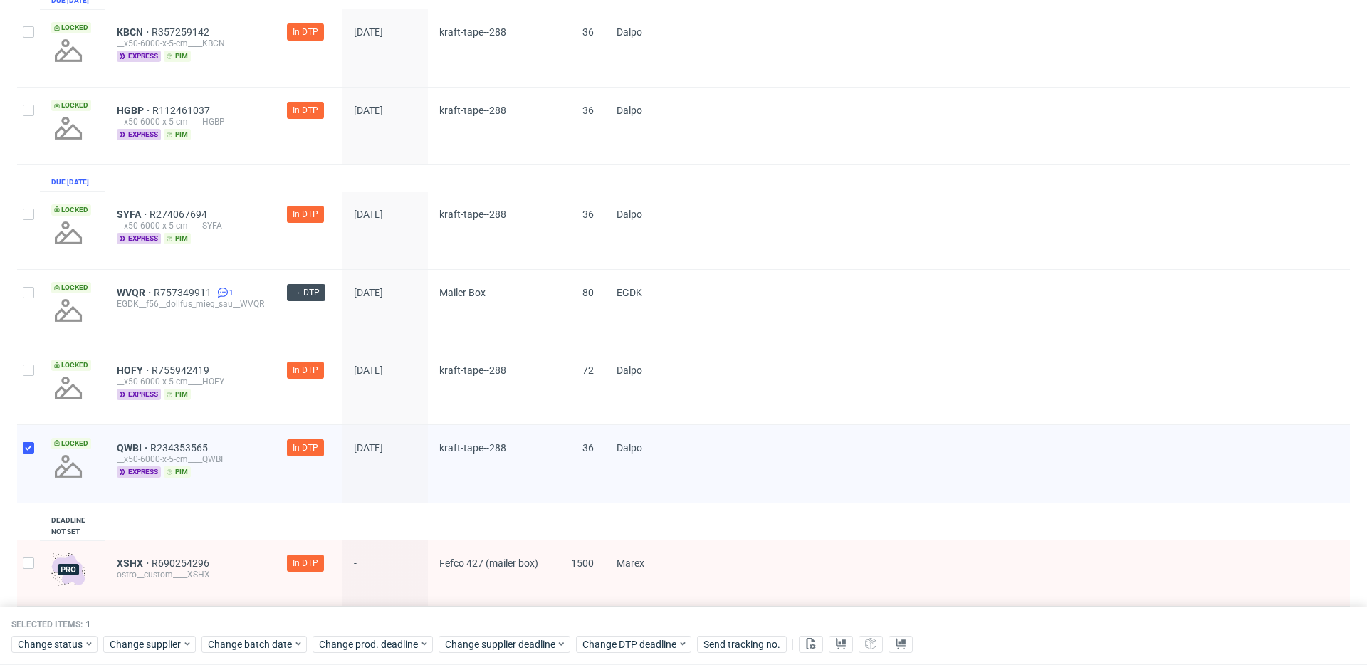
click at [34, 418] on div at bounding box center [28, 385] width 23 height 77
checkbox input "true"
click at [43, 261] on div "Locked" at bounding box center [72, 229] width 65 height 77
click at [31, 248] on div at bounding box center [28, 230] width 23 height 78
checkbox input "true"
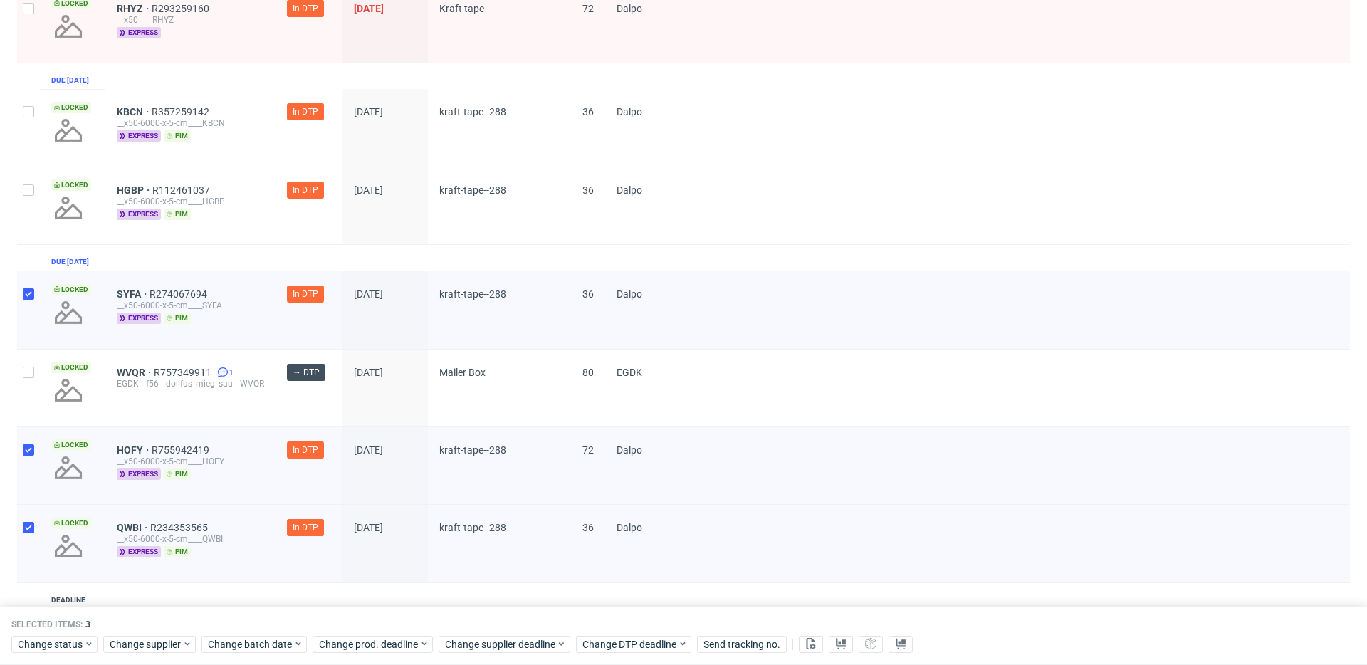
scroll to position [253, 0]
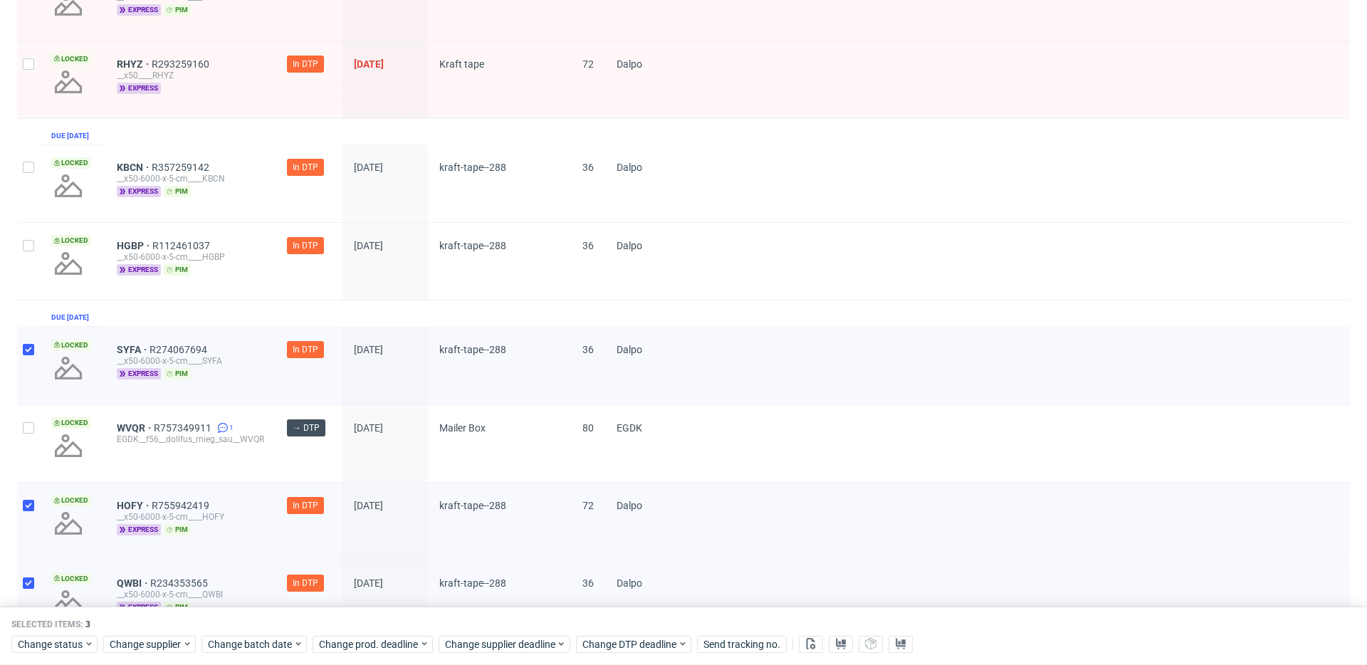
click at [35, 251] on div at bounding box center [28, 261] width 23 height 77
checkbox input "true"
click at [31, 199] on div at bounding box center [28, 183] width 23 height 78
checkbox input "true"
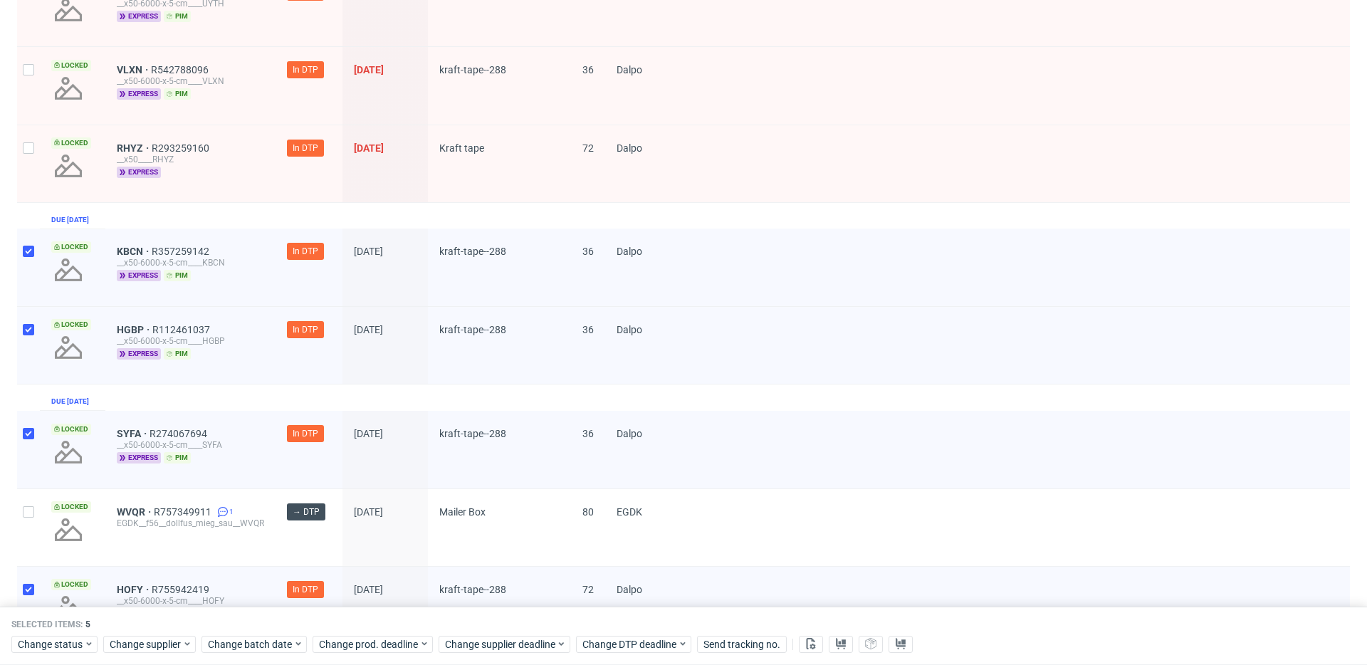
scroll to position [0, 0]
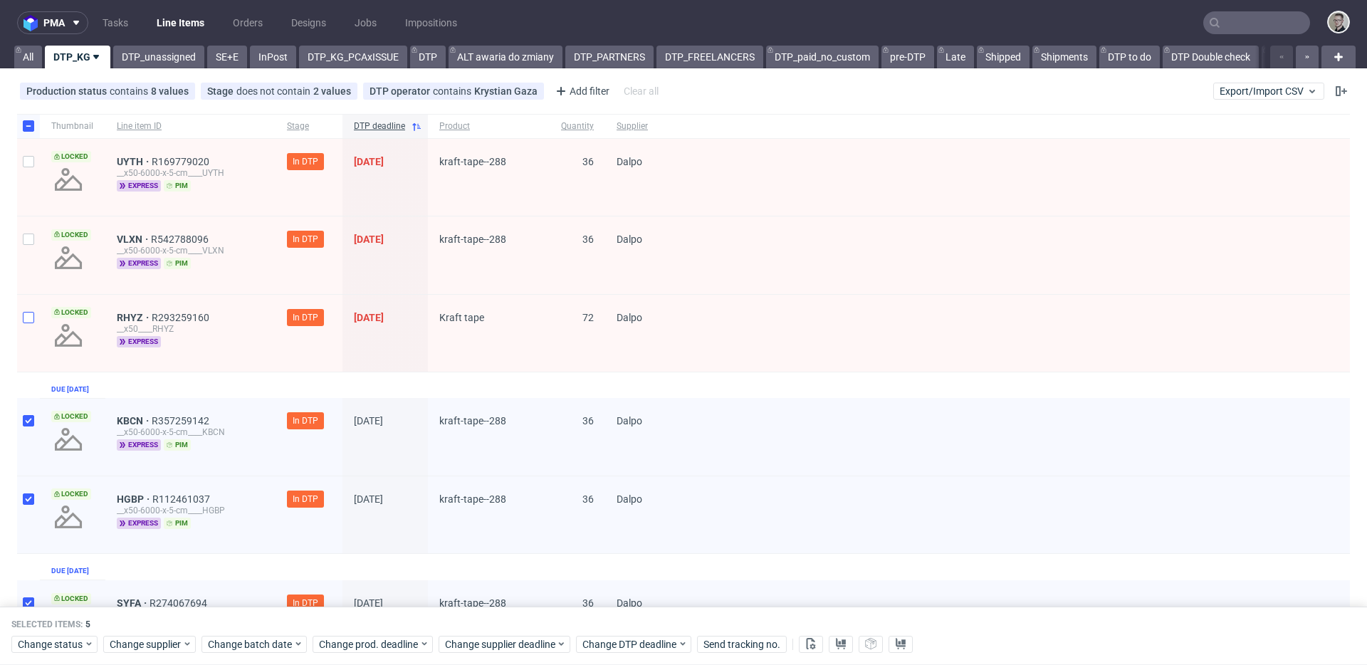
click at [33, 312] on div at bounding box center [28, 333] width 23 height 77
checkbox input "true"
click at [26, 263] on div at bounding box center [28, 254] width 23 height 77
checkbox input "true"
click at [36, 186] on div at bounding box center [28, 177] width 23 height 77
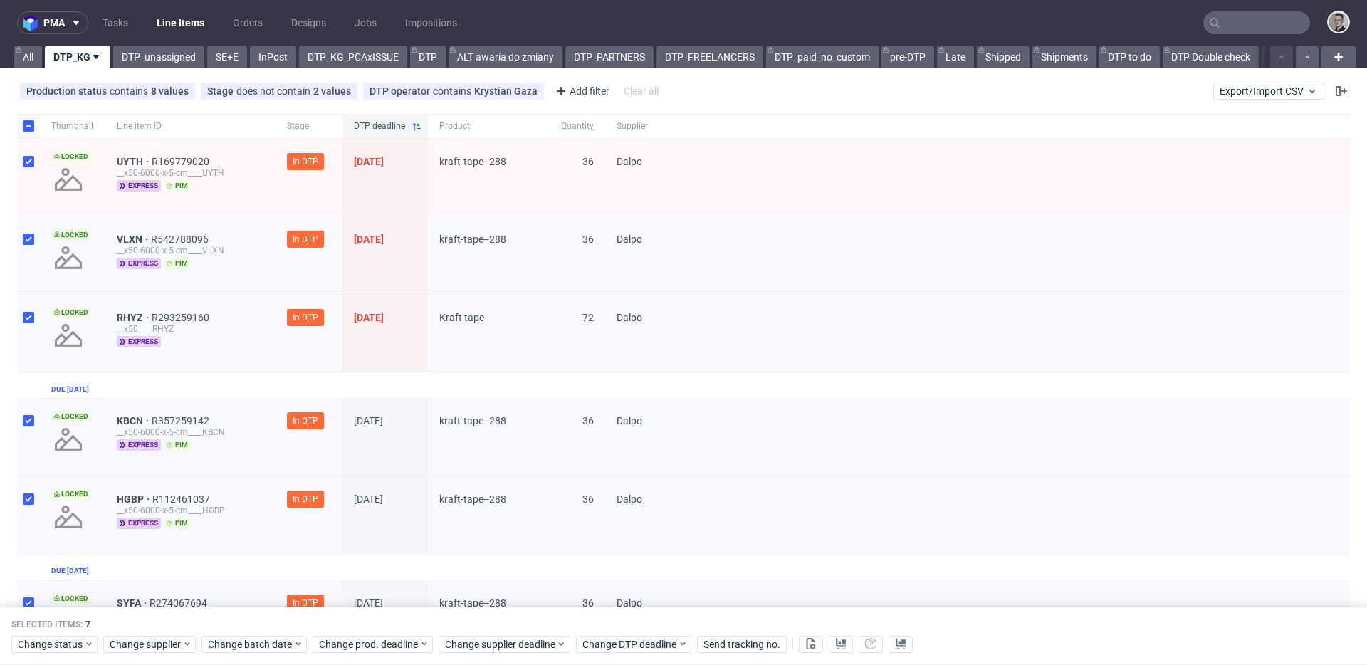
checkbox input "true"
click at [70, 637] on span "Change status" at bounding box center [51, 644] width 66 height 14
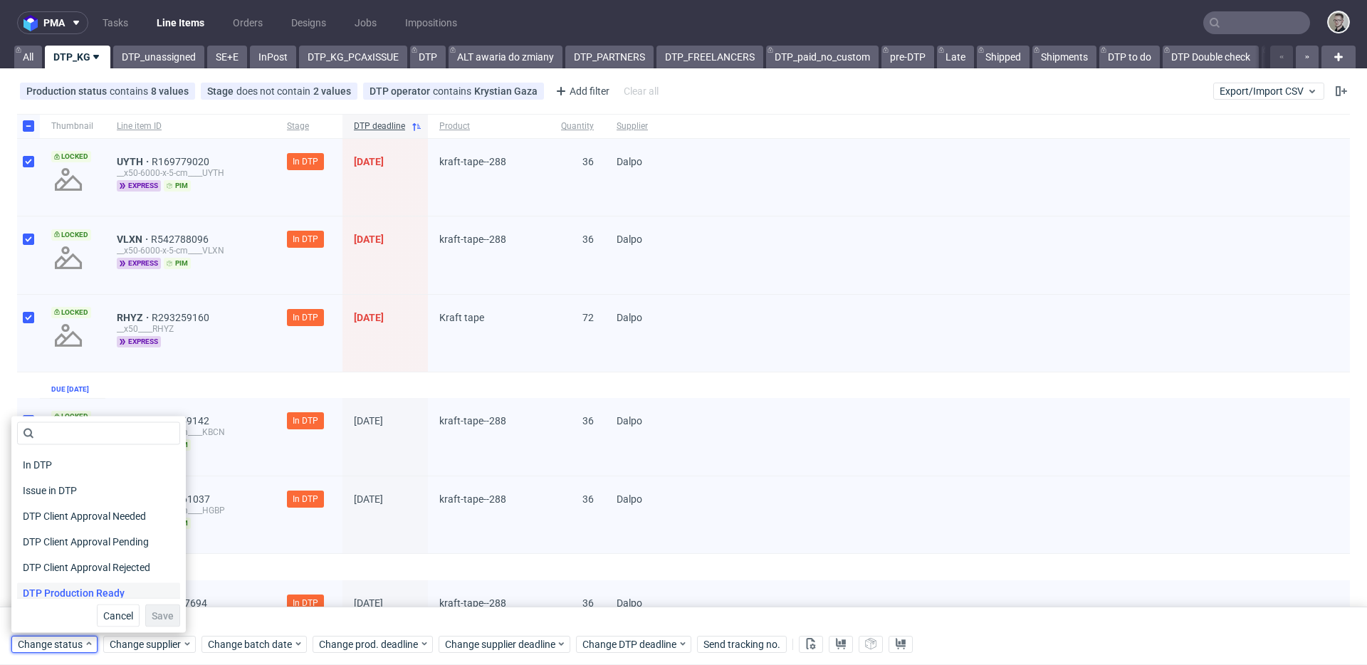
scroll to position [110, 0]
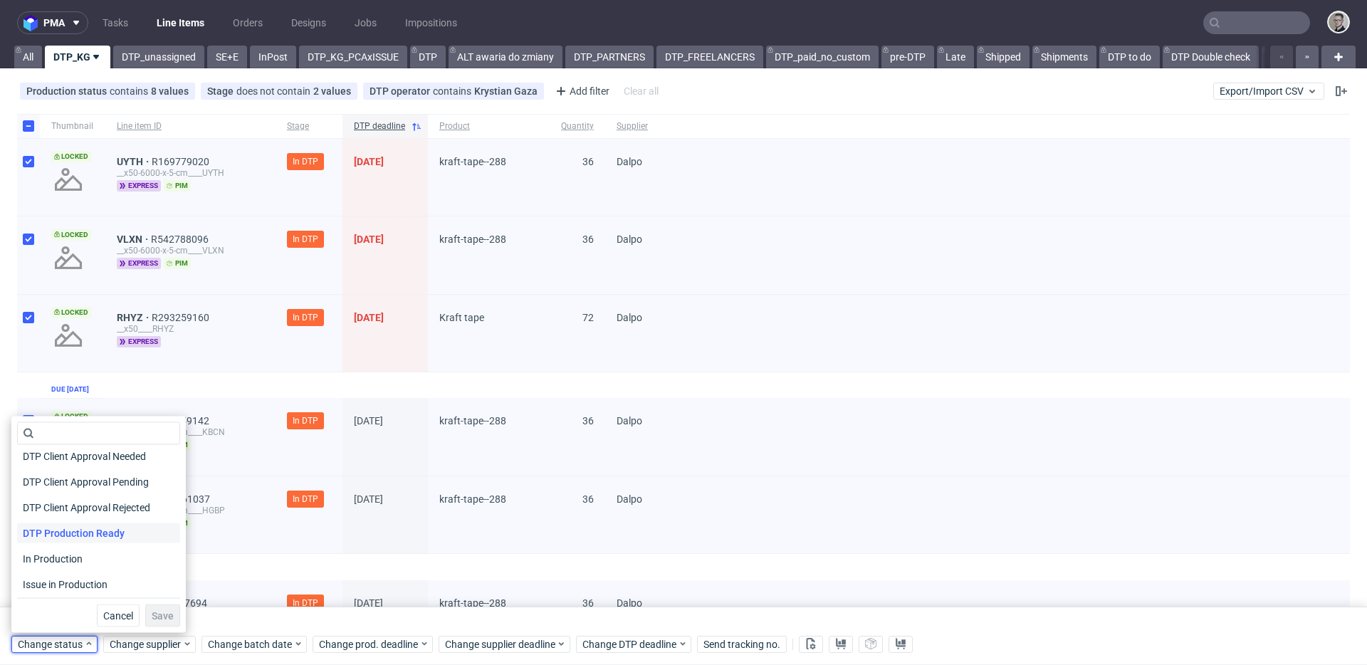
click at [107, 530] on span "DTP Production Ready" at bounding box center [73, 533] width 113 height 20
click at [154, 611] on span "Save" at bounding box center [163, 616] width 22 height 10
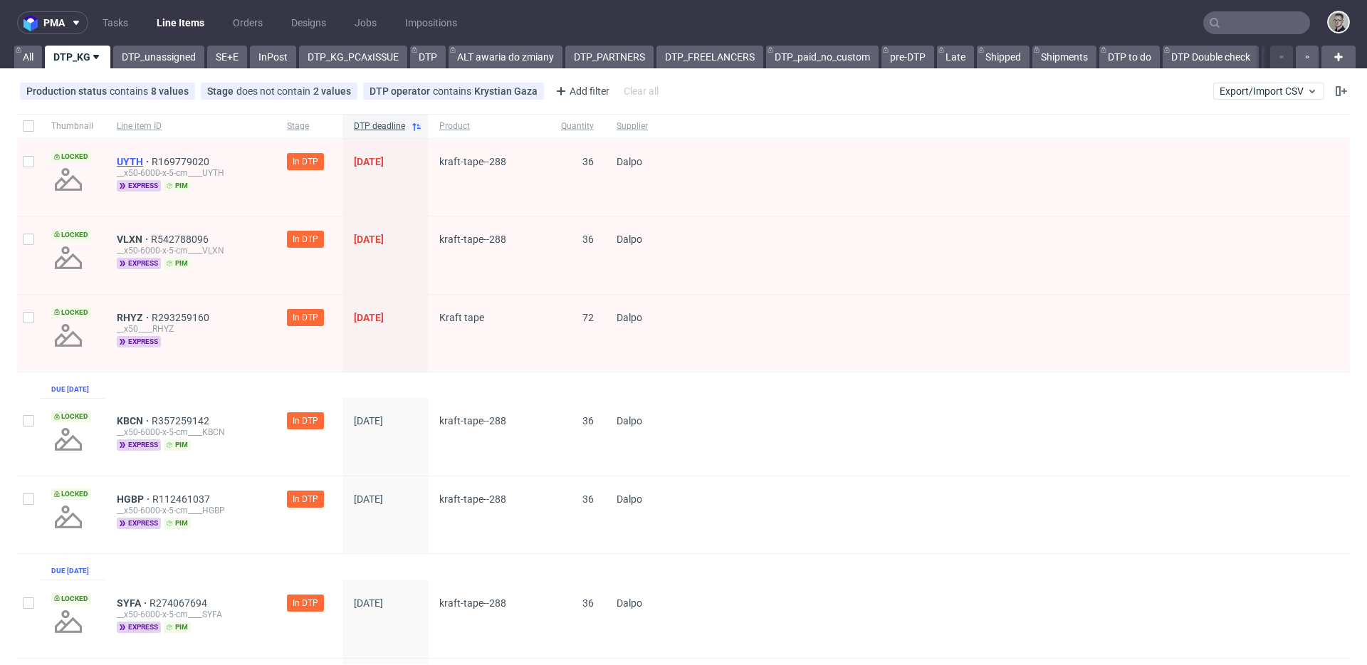
click at [136, 162] on span "UYTH" at bounding box center [134, 161] width 35 height 11
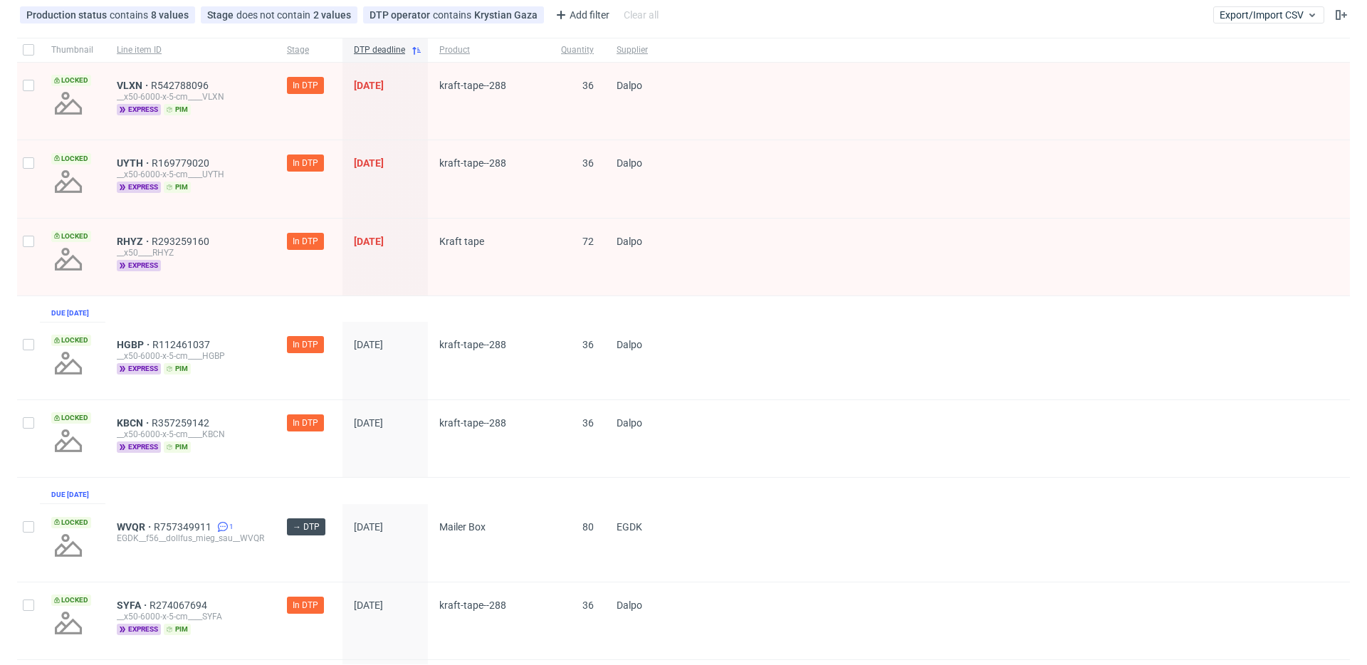
scroll to position [55, 0]
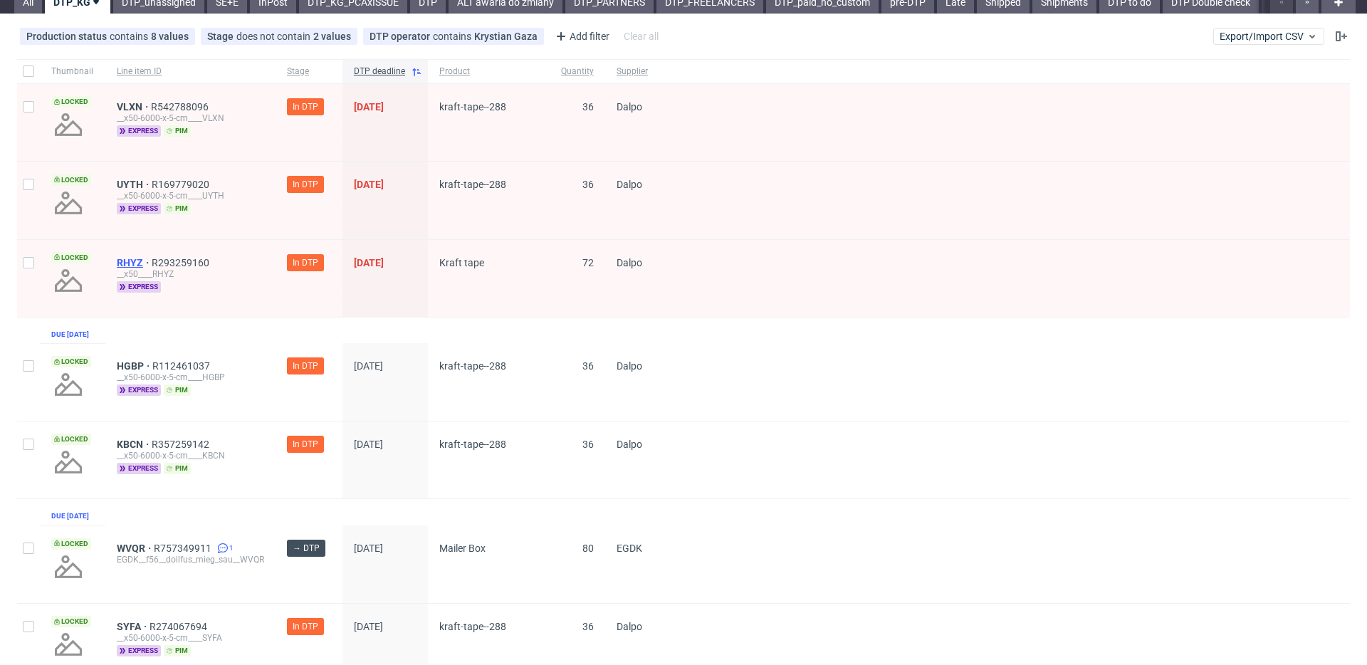
drag, startPoint x: 135, startPoint y: 258, endPoint x: 126, endPoint y: 238, distance: 21.0
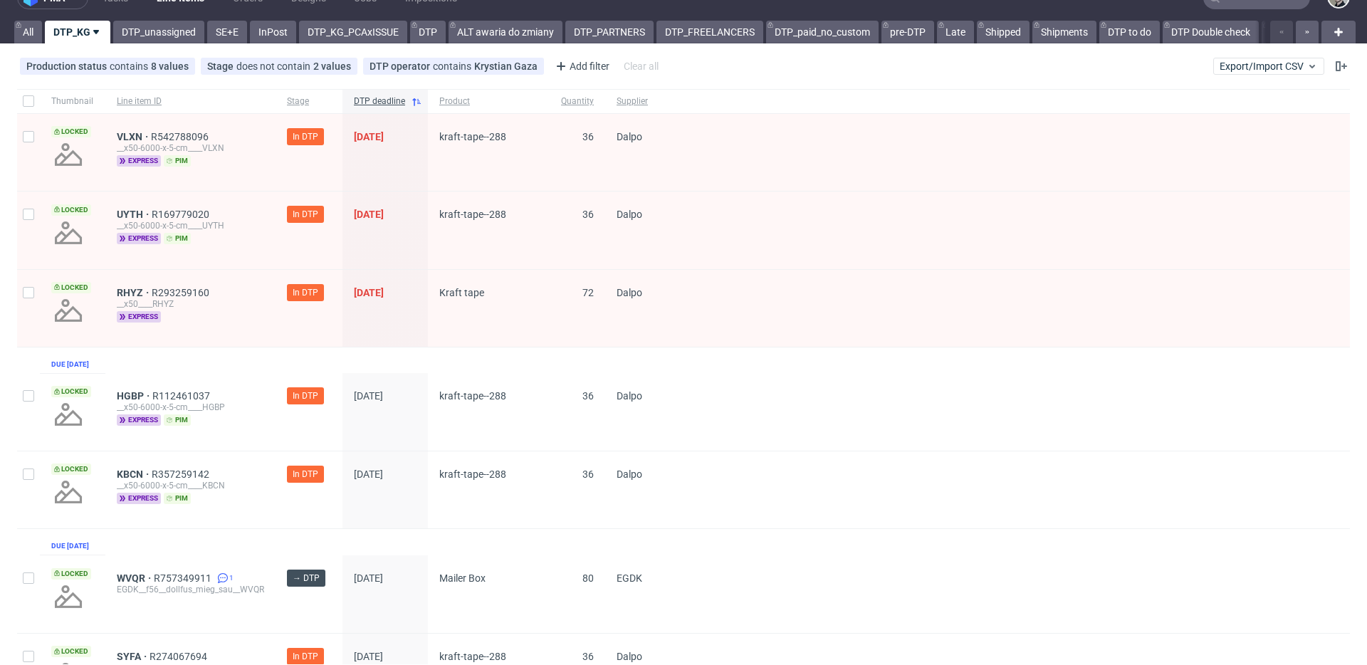
scroll to position [0, 0]
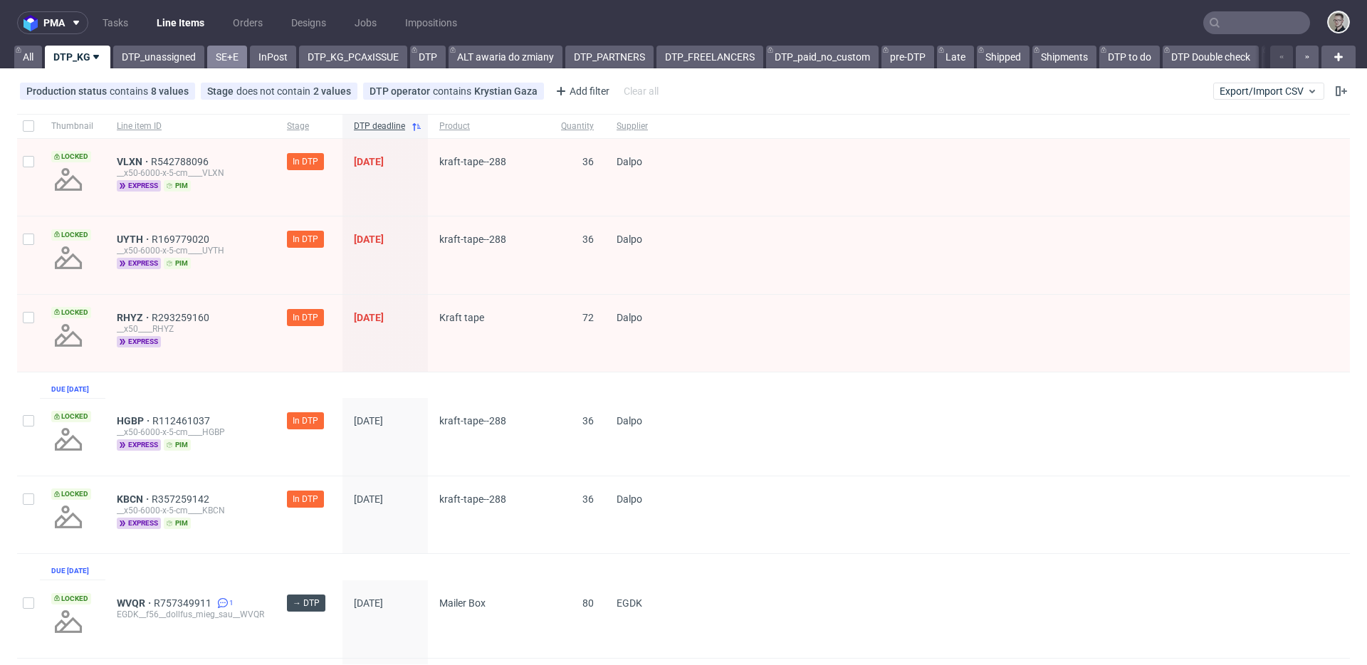
click at [219, 50] on link "SE+E" at bounding box center [227, 57] width 40 height 23
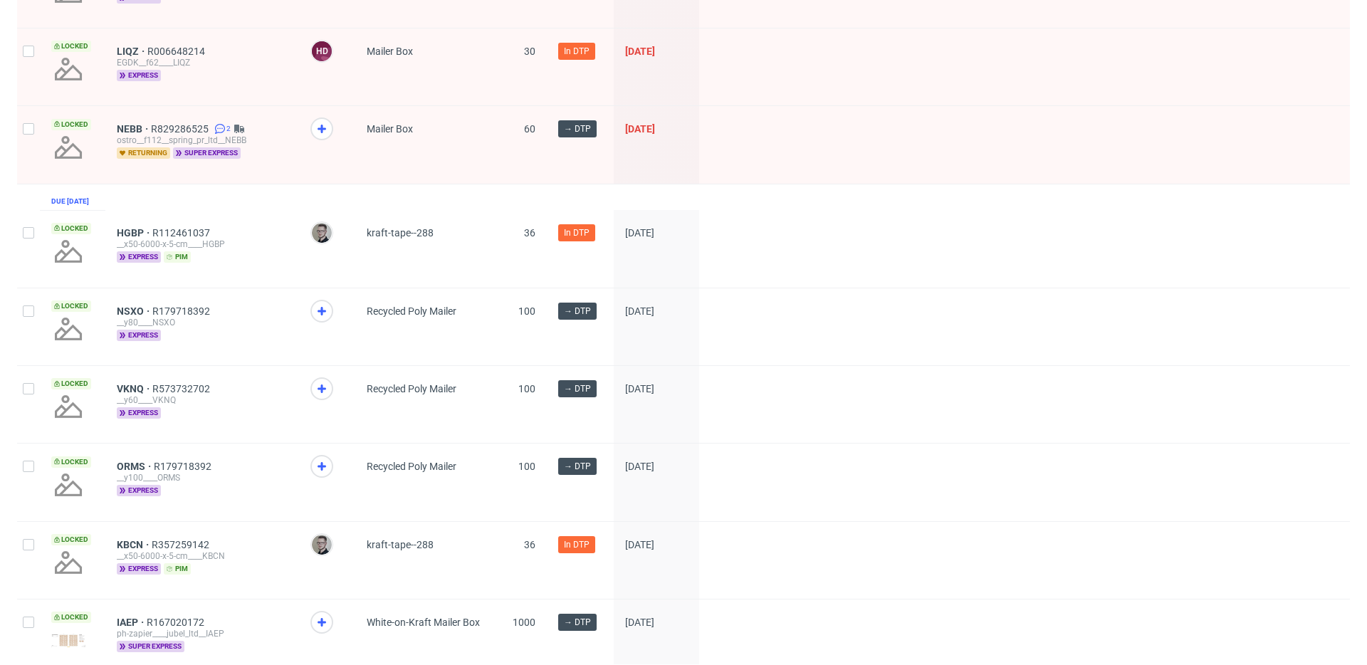
scroll to position [962, 0]
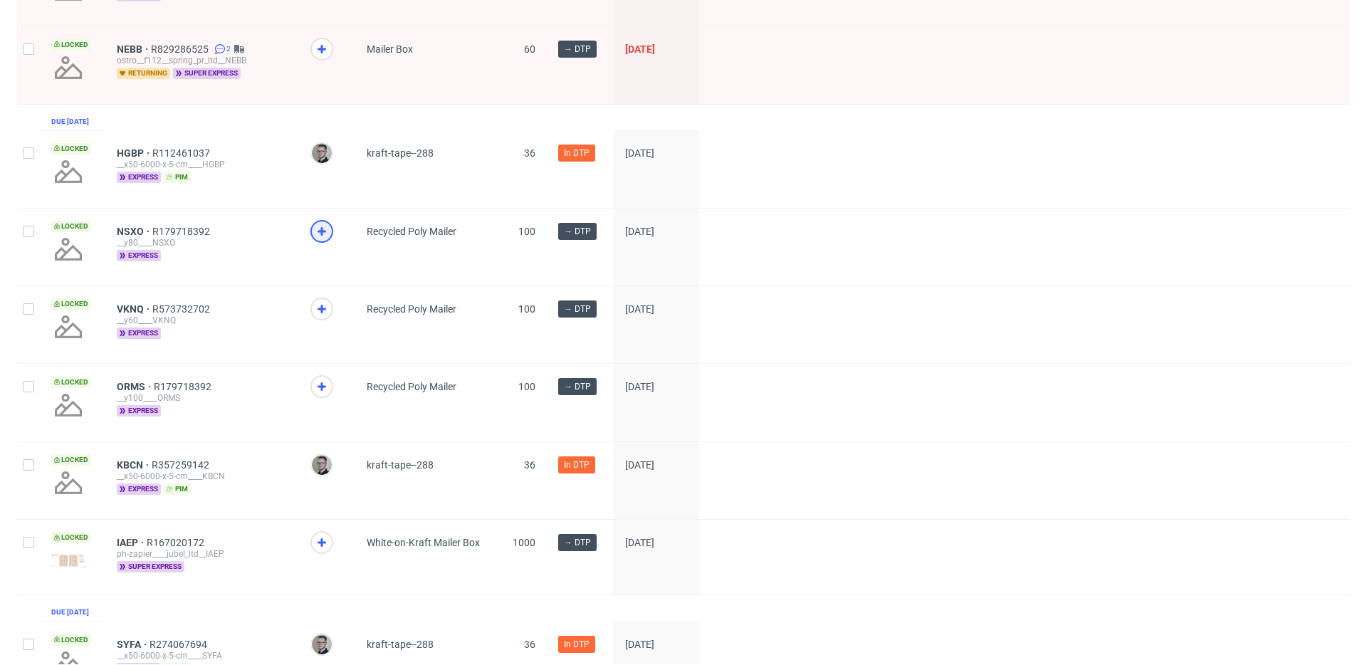
click at [318, 240] on icon at bounding box center [321, 231] width 17 height 17
click at [320, 313] on use at bounding box center [321, 309] width 9 height 9
click at [317, 395] on icon at bounding box center [321, 386] width 17 height 17
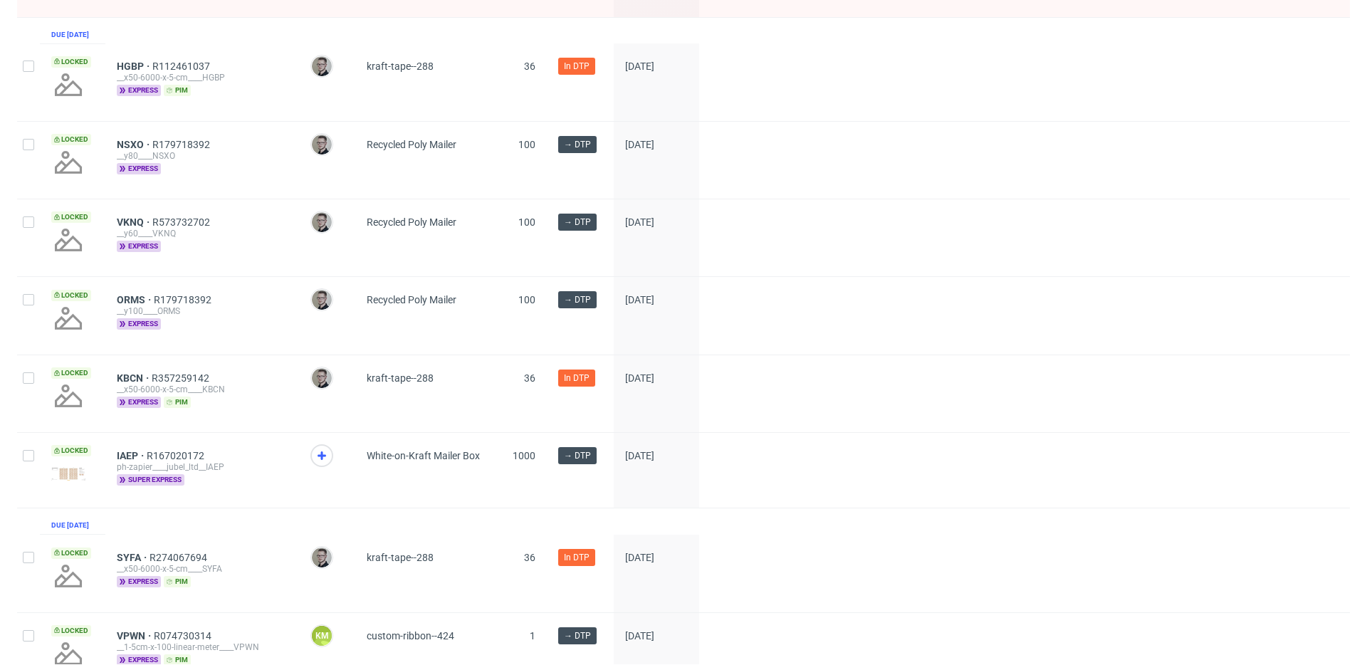
scroll to position [908, 0]
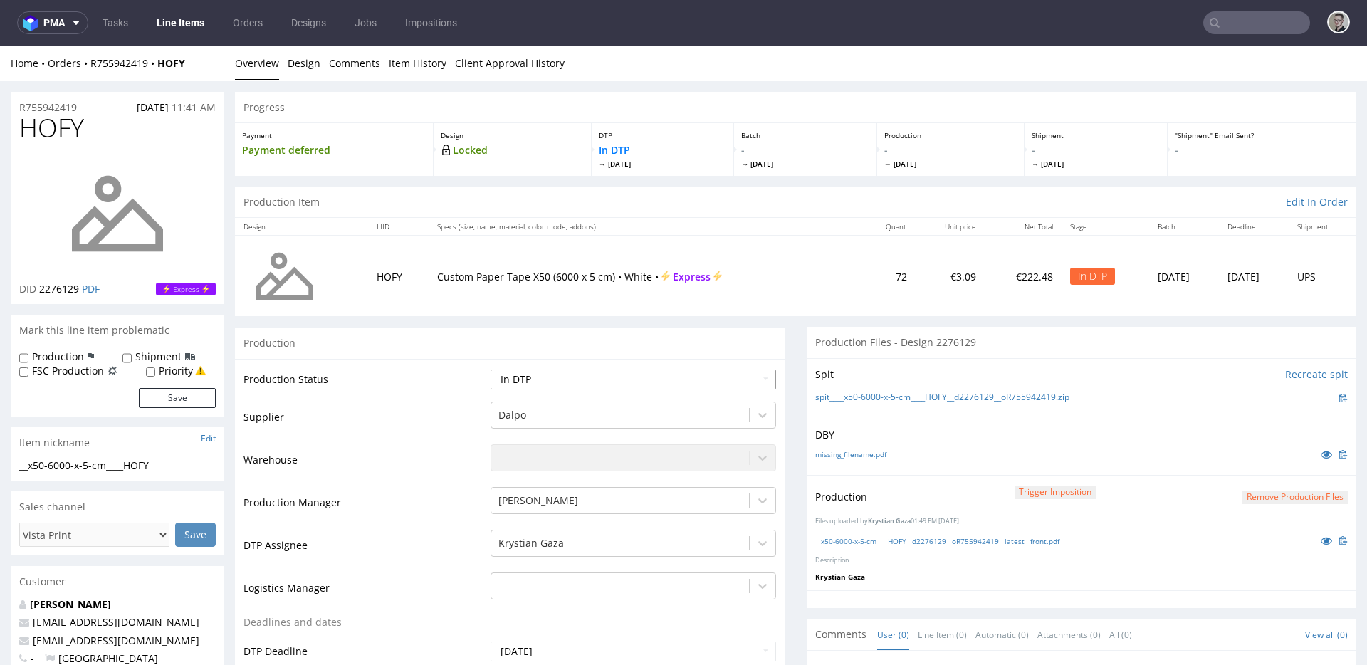
click at [574, 375] on select "Waiting for Artwork Waiting for Diecut Waiting for Mockup Waiting for DTP Waiti…" at bounding box center [632, 379] width 285 height 20
select select "dtp_production_ready"
click at [490, 369] on select "Waiting for Artwork Waiting for Diecut Waiting for Mockup Waiting for DTP Waiti…" at bounding box center [632, 379] width 285 height 20
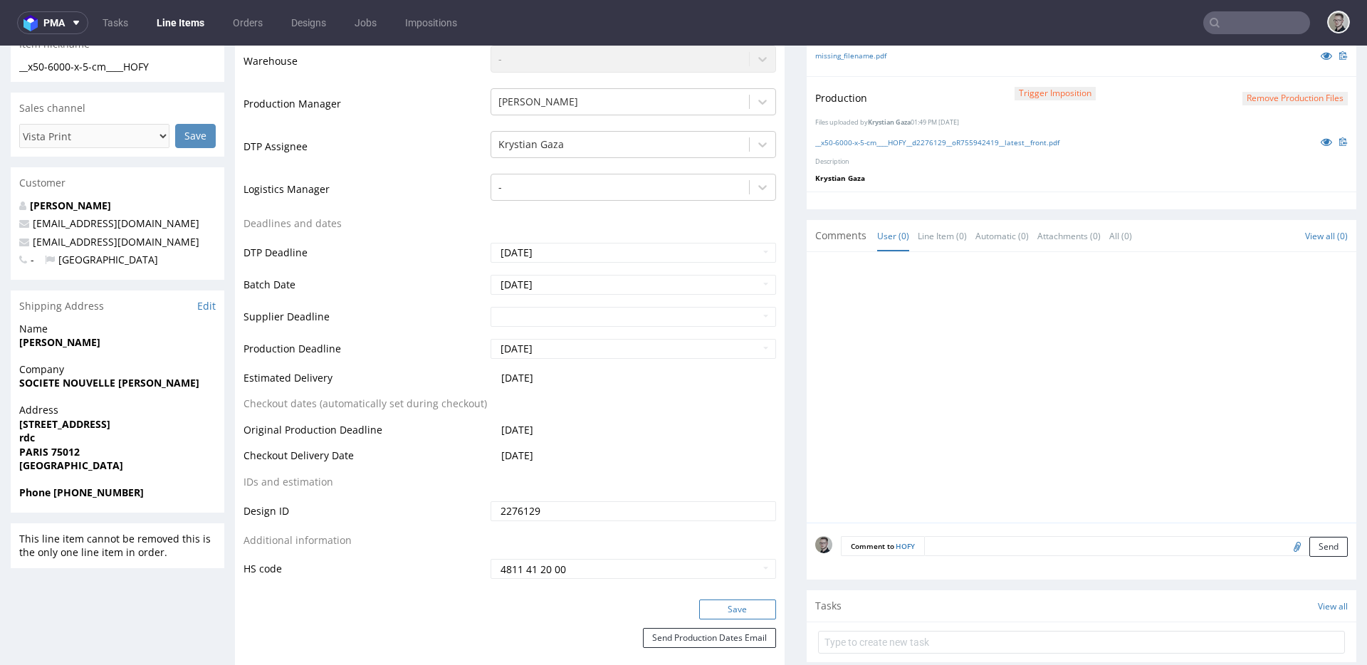
click at [735, 606] on button "Save" at bounding box center [737, 609] width 77 height 20
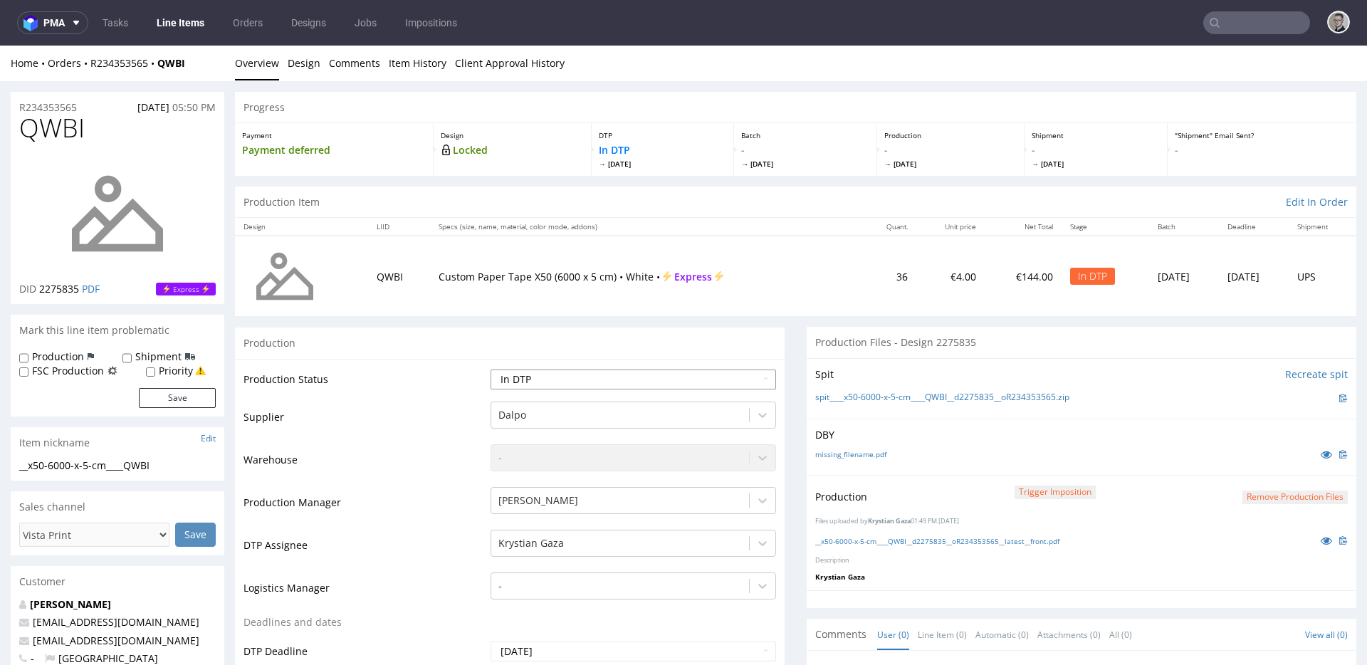
click at [581, 379] on select "Waiting for Artwork Waiting for Diecut Waiting for Mockup Waiting for DTP Waiti…" at bounding box center [632, 379] width 285 height 20
select select "dtp_production_ready"
click at [490, 369] on select "Waiting for Artwork Waiting for Diecut Waiting for Mockup Waiting for DTP Waiti…" at bounding box center [632, 379] width 285 height 20
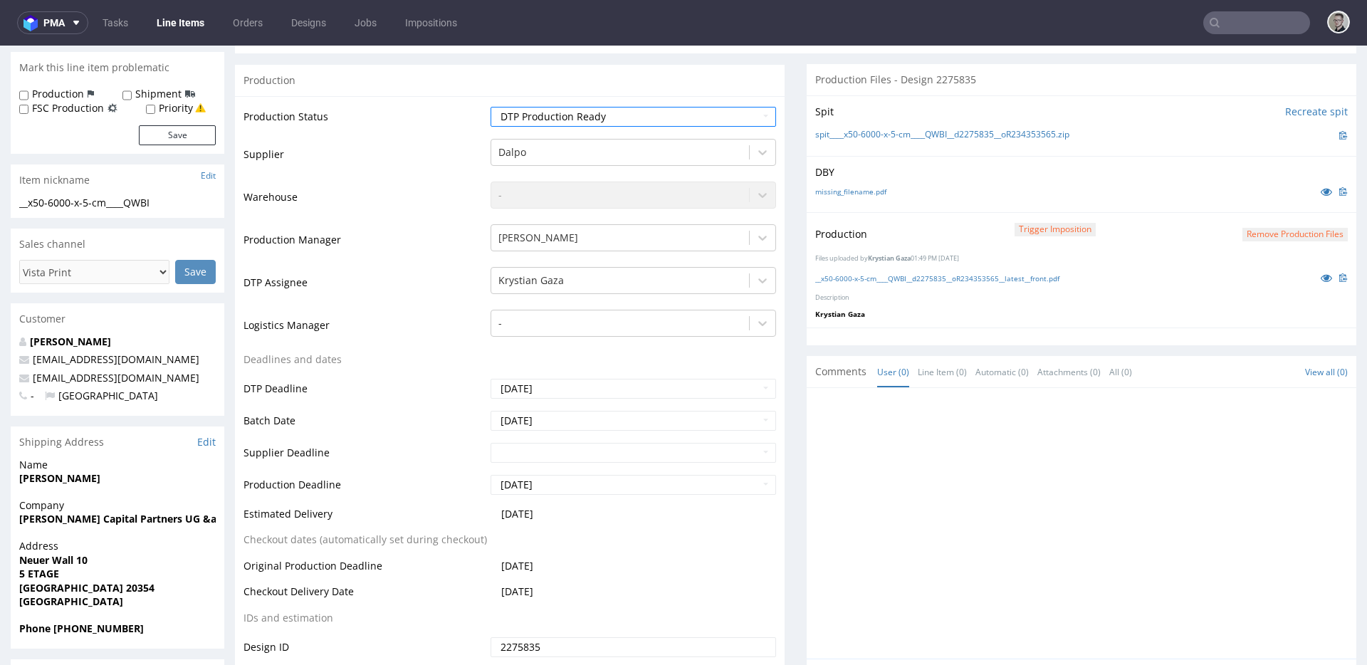
scroll to position [442, 0]
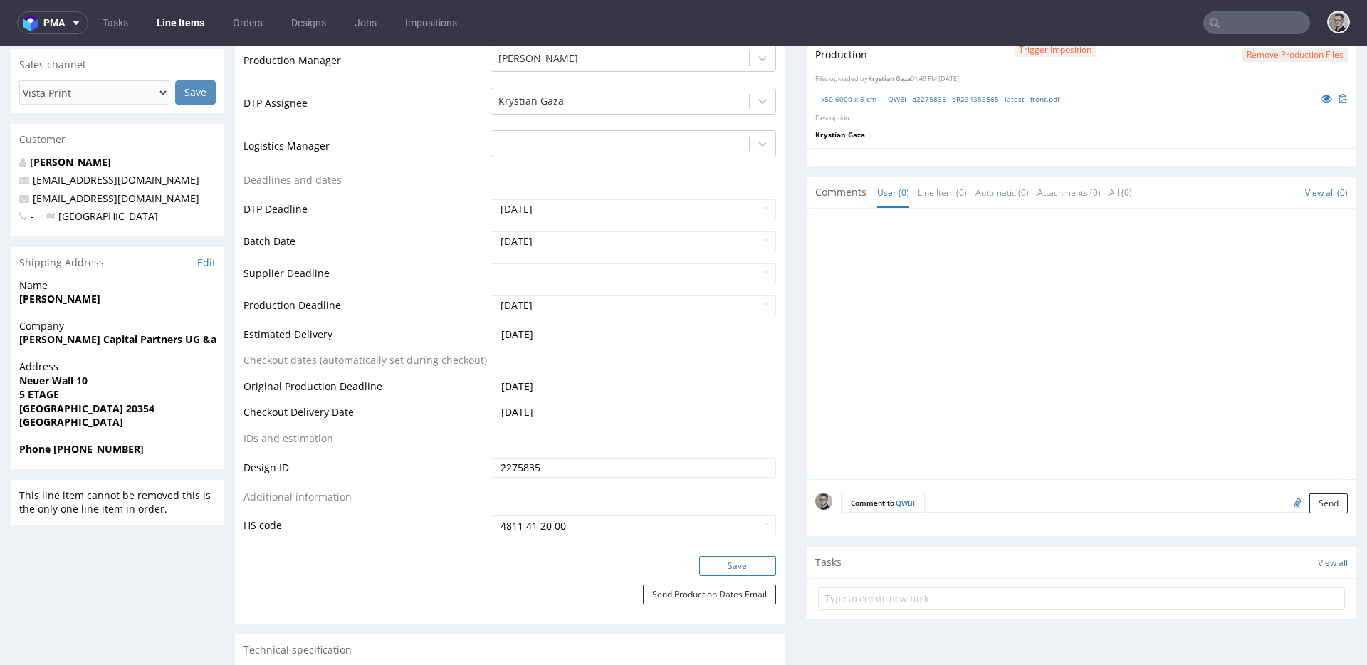
click at [745, 571] on button "Save" at bounding box center [737, 566] width 77 height 20
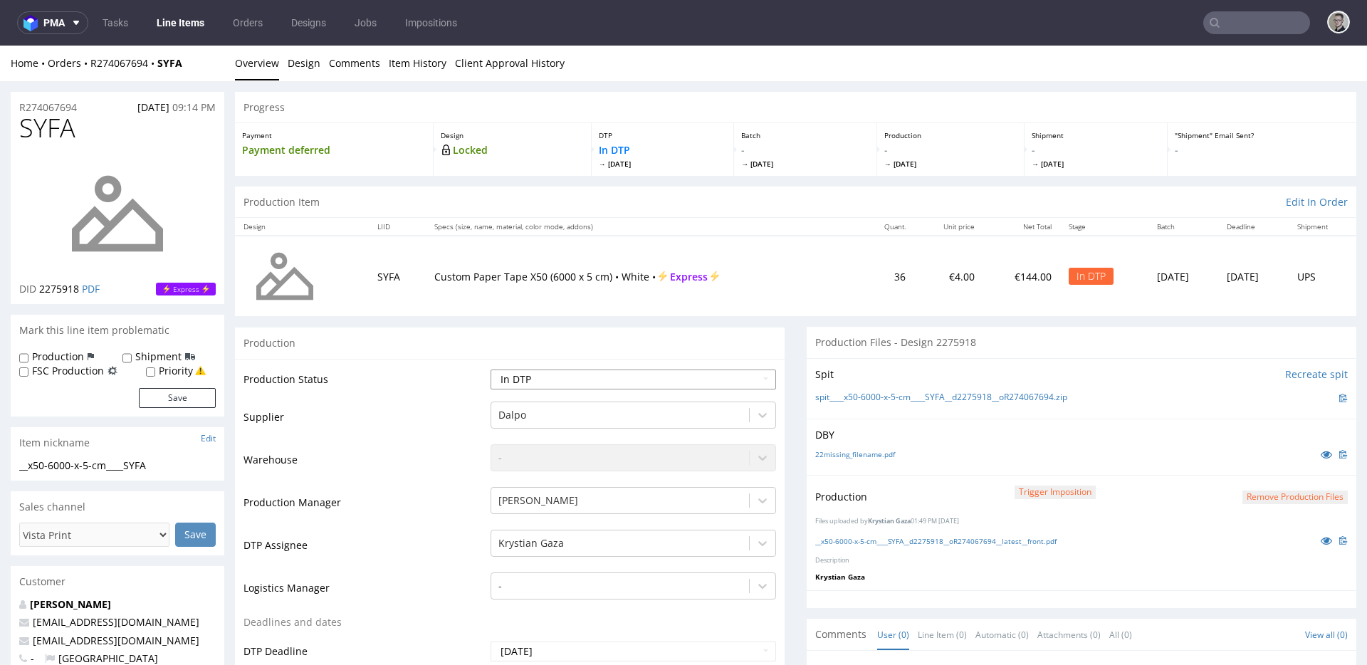
click at [584, 389] on select "Waiting for Artwork Waiting for Diecut Waiting for Mockup Waiting for DTP Waiti…" at bounding box center [632, 379] width 285 height 20
select select "dtp_production_ready"
click at [490, 369] on select "Waiting for Artwork Waiting for Diecut Waiting for Mockup Waiting for DTP Waiti…" at bounding box center [632, 379] width 285 height 20
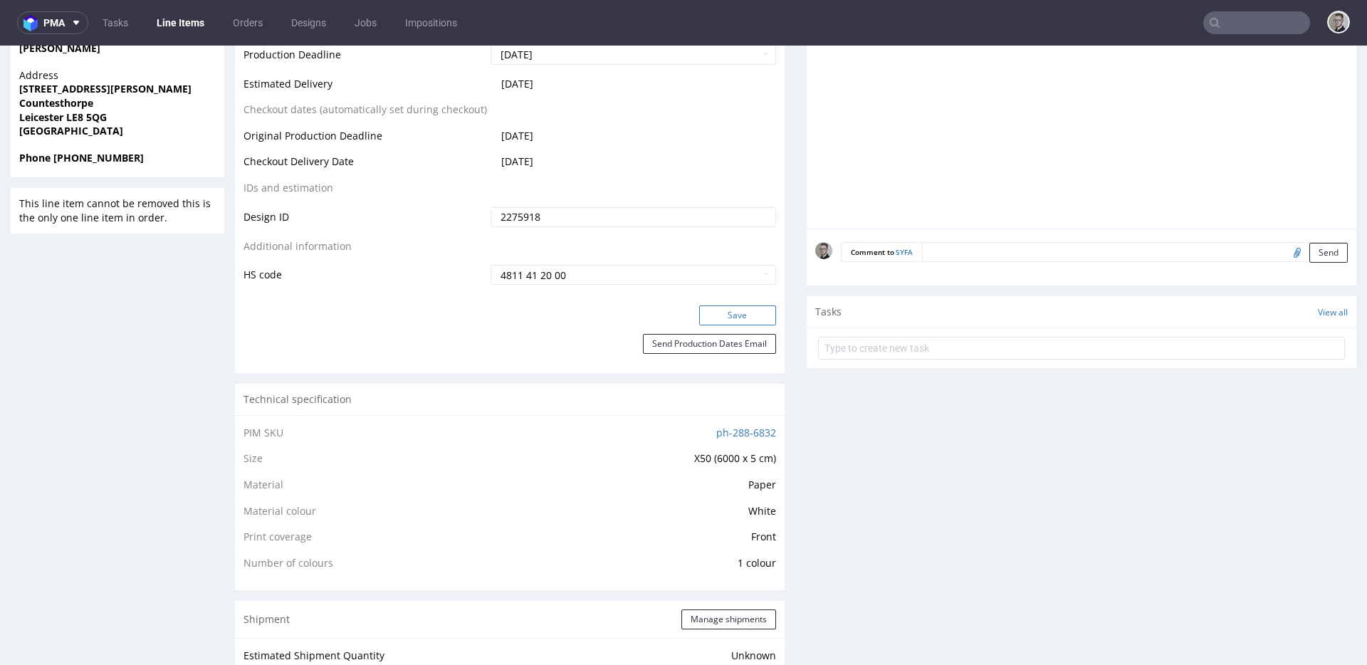
click at [752, 315] on button "Save" at bounding box center [737, 315] width 77 height 20
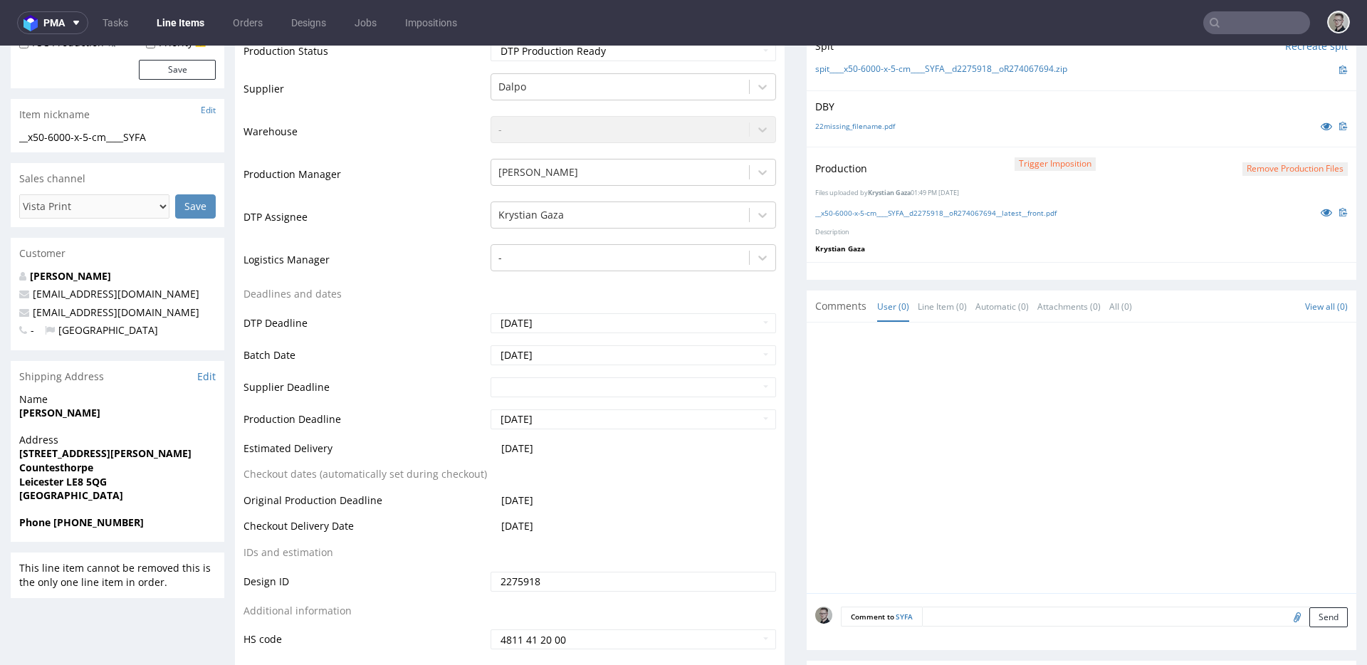
scroll to position [0, 0]
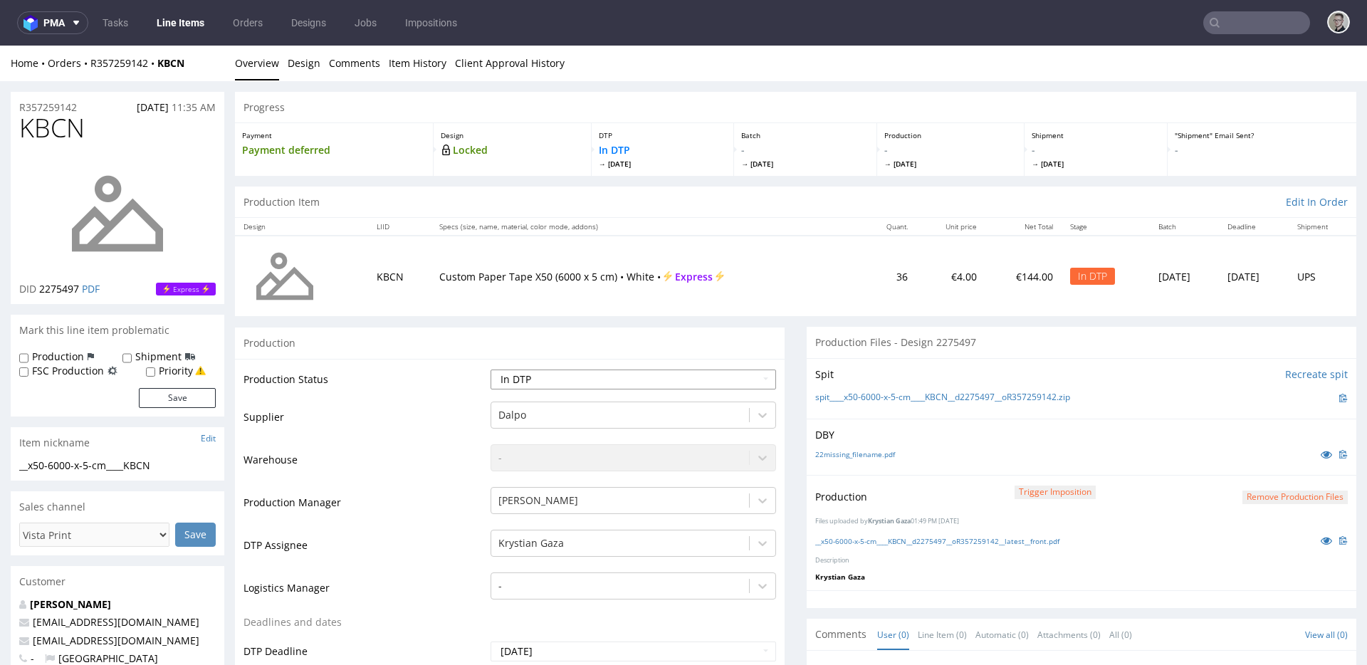
click at [618, 370] on select "Waiting for Artwork Waiting for Diecut Waiting for Mockup Waiting for DTP Waiti…" at bounding box center [632, 379] width 285 height 20
select select "dtp_production_ready"
click at [490, 369] on select "Waiting for Artwork Waiting for Diecut Waiting for Mockup Waiting for DTP Waiti…" at bounding box center [632, 379] width 285 height 20
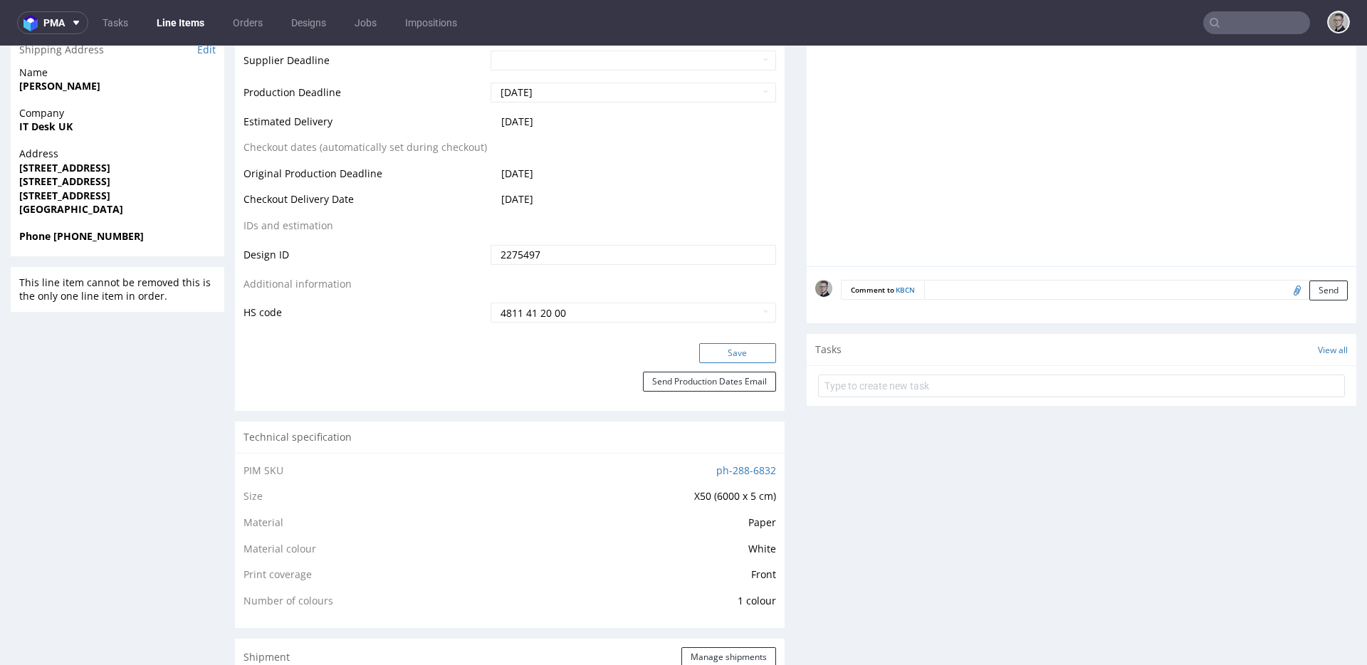
click at [757, 351] on button "Save" at bounding box center [737, 353] width 77 height 20
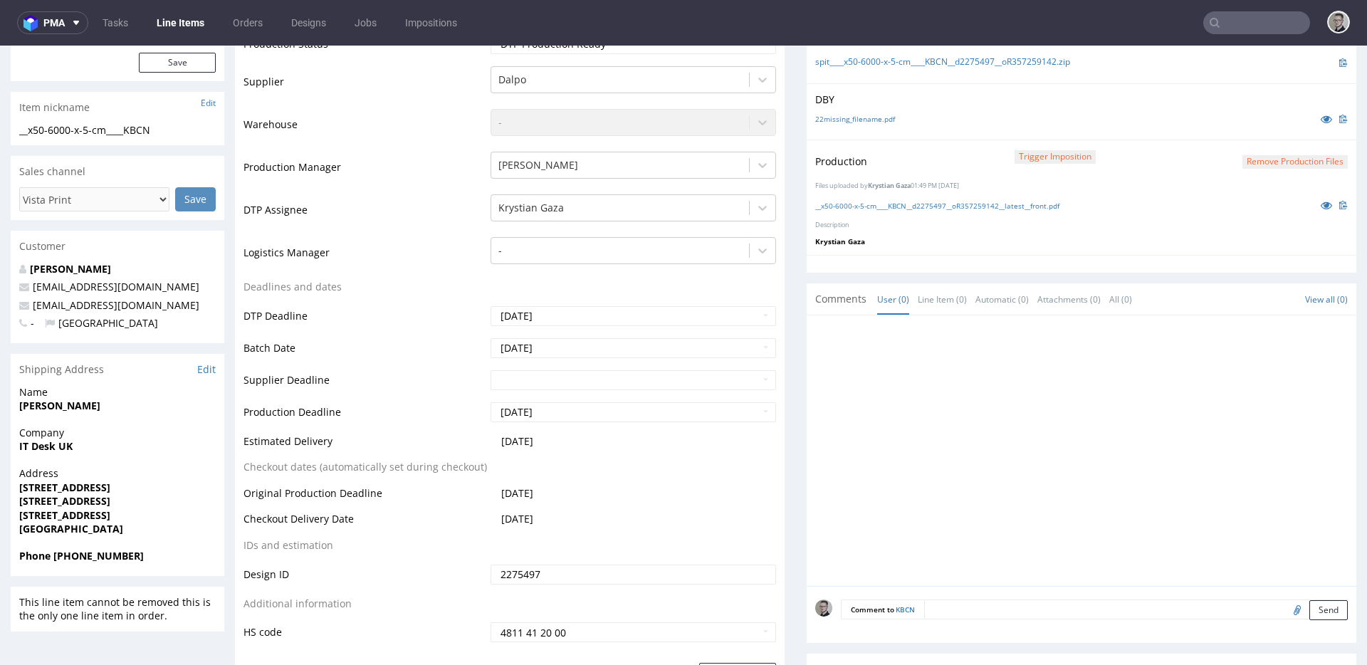
scroll to position [0, 0]
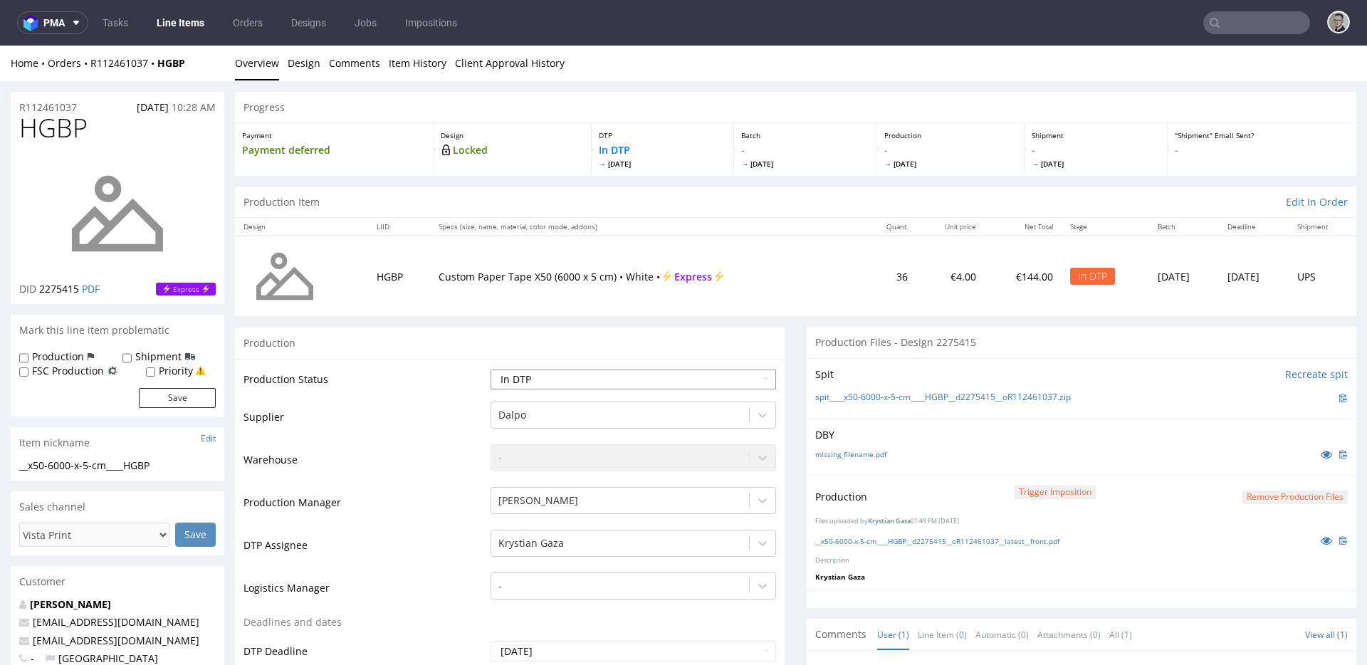
click at [570, 379] on select "Waiting for Artwork Waiting for Diecut Waiting for Mockup Waiting for DTP Waiti…" at bounding box center [632, 379] width 285 height 20
select select "dtp_production_ready"
click at [490, 369] on select "Waiting for Artwork Waiting for Diecut Waiting for Mockup Waiting for DTP Waiti…" at bounding box center [632, 379] width 285 height 20
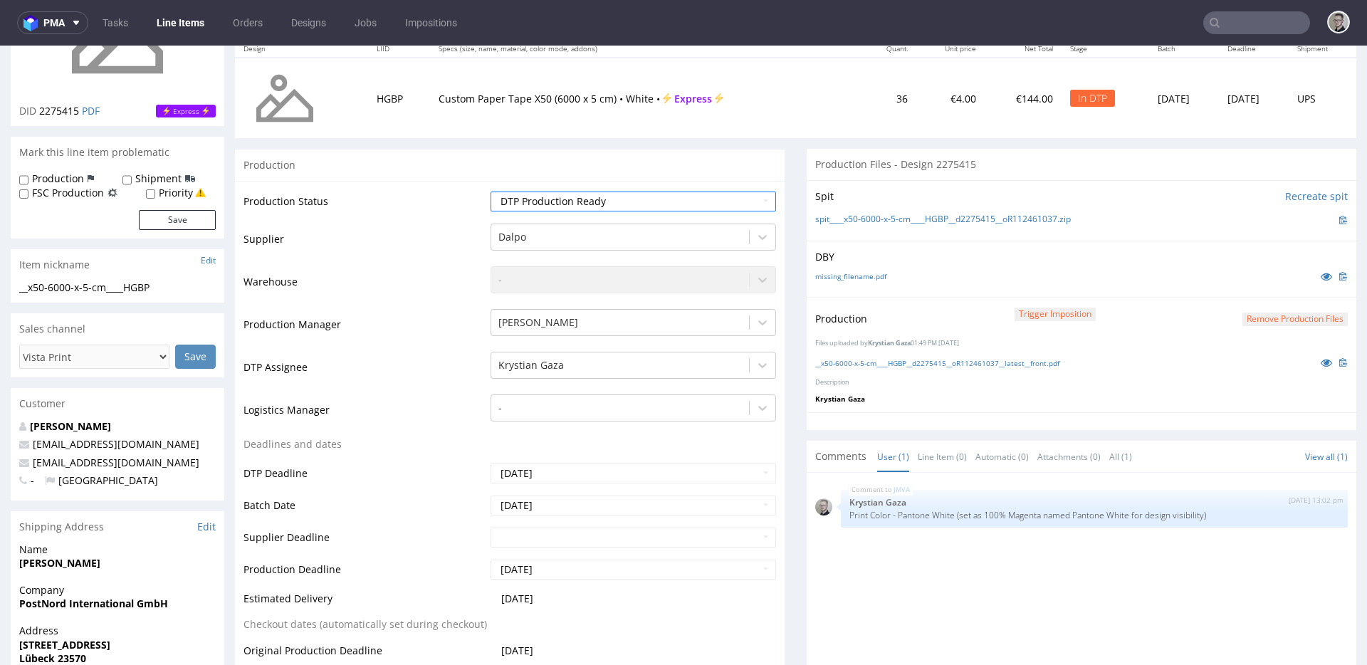
scroll to position [462, 0]
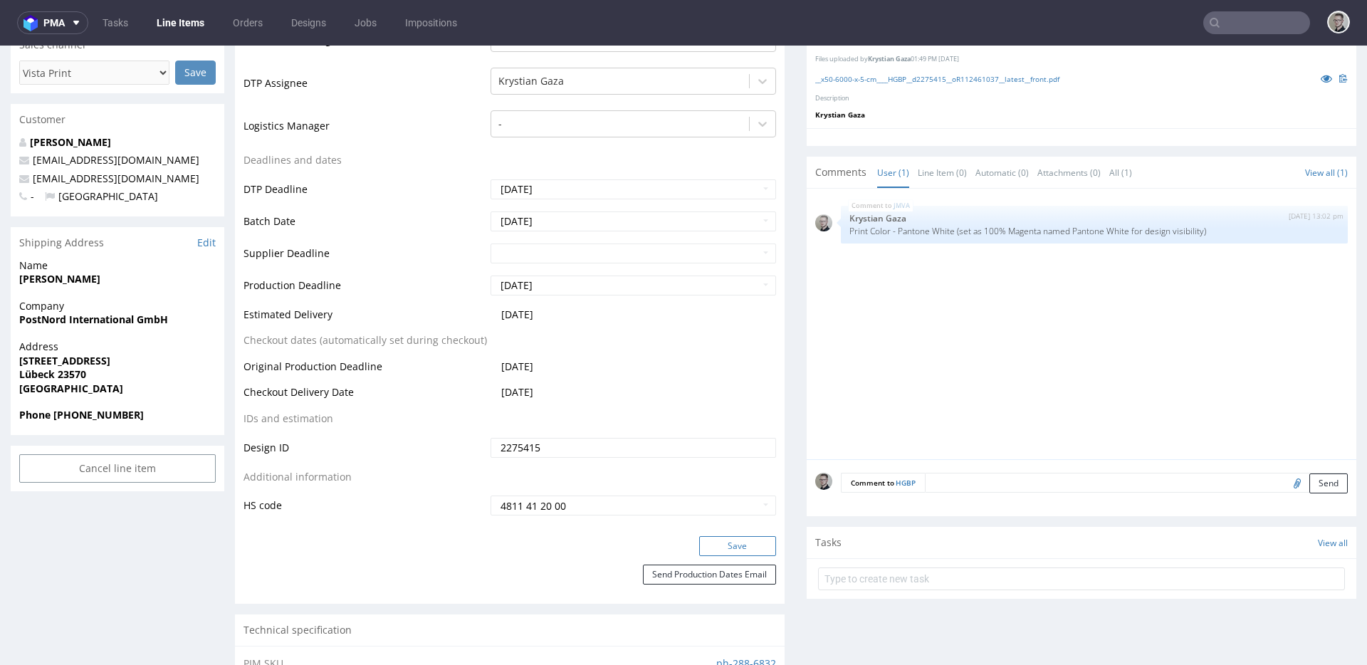
click at [730, 544] on button "Save" at bounding box center [737, 546] width 77 height 20
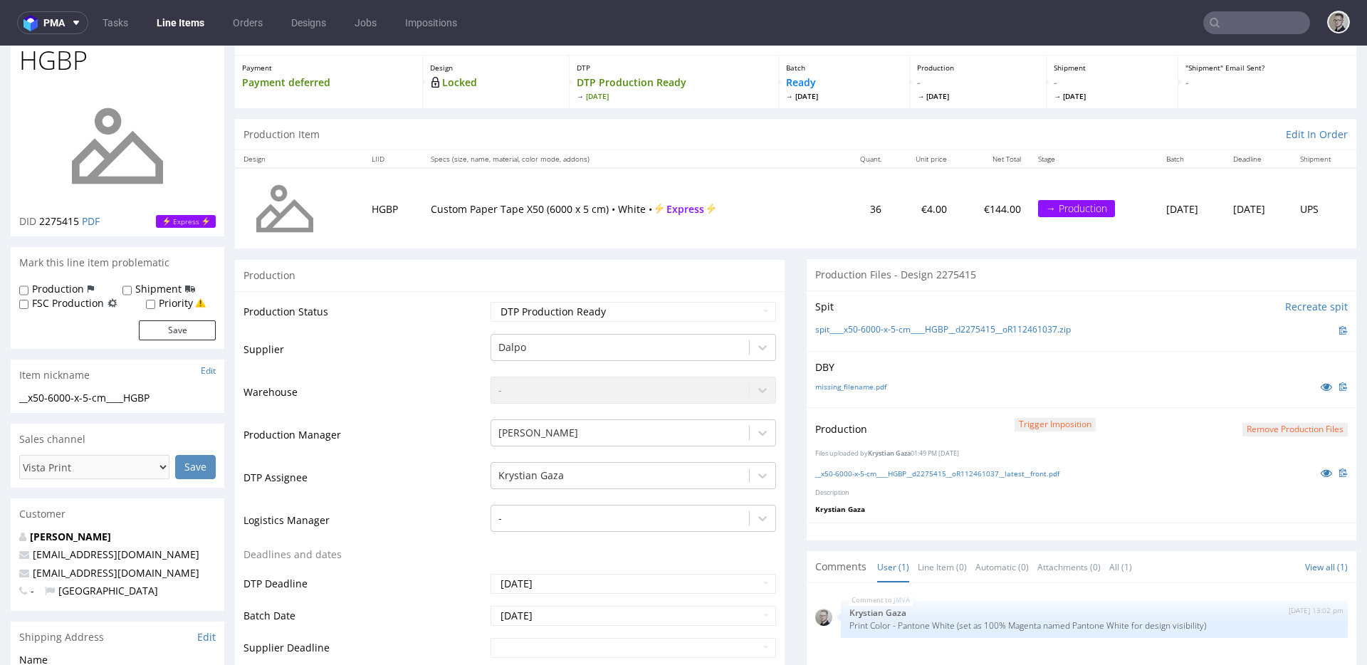
scroll to position [0, 0]
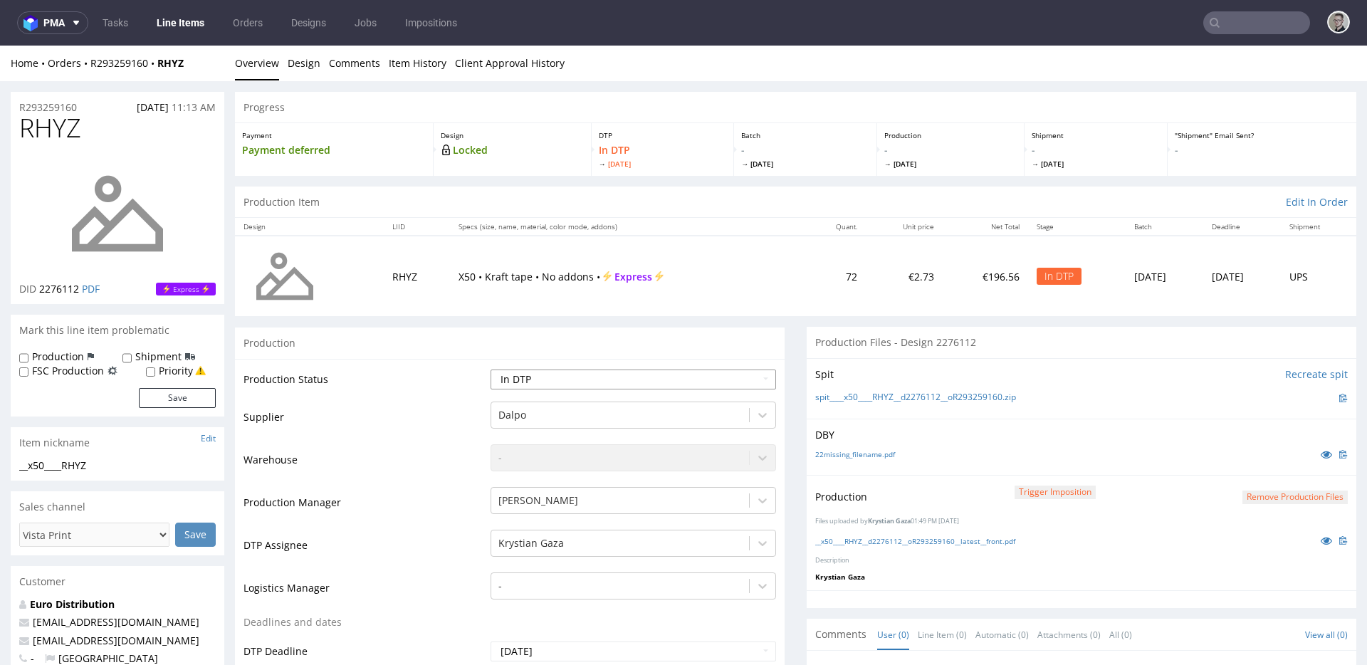
click at [555, 378] on select "Waiting for Artwork Waiting for Diecut Waiting for Mockup Waiting for DTP Waiti…" at bounding box center [632, 379] width 285 height 20
select select "dtp_production_ready"
click at [490, 369] on select "Waiting for Artwork Waiting for Diecut Waiting for Mockup Waiting for DTP Waiti…" at bounding box center [632, 379] width 285 height 20
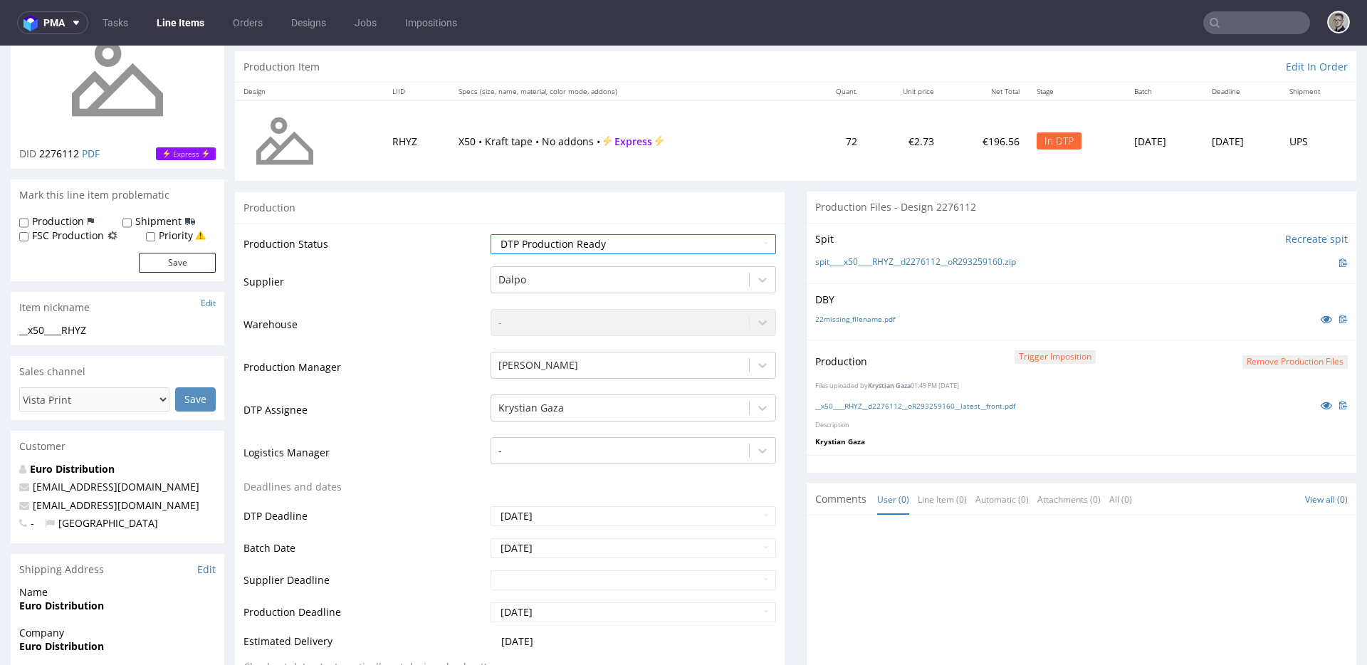
scroll to position [453, 0]
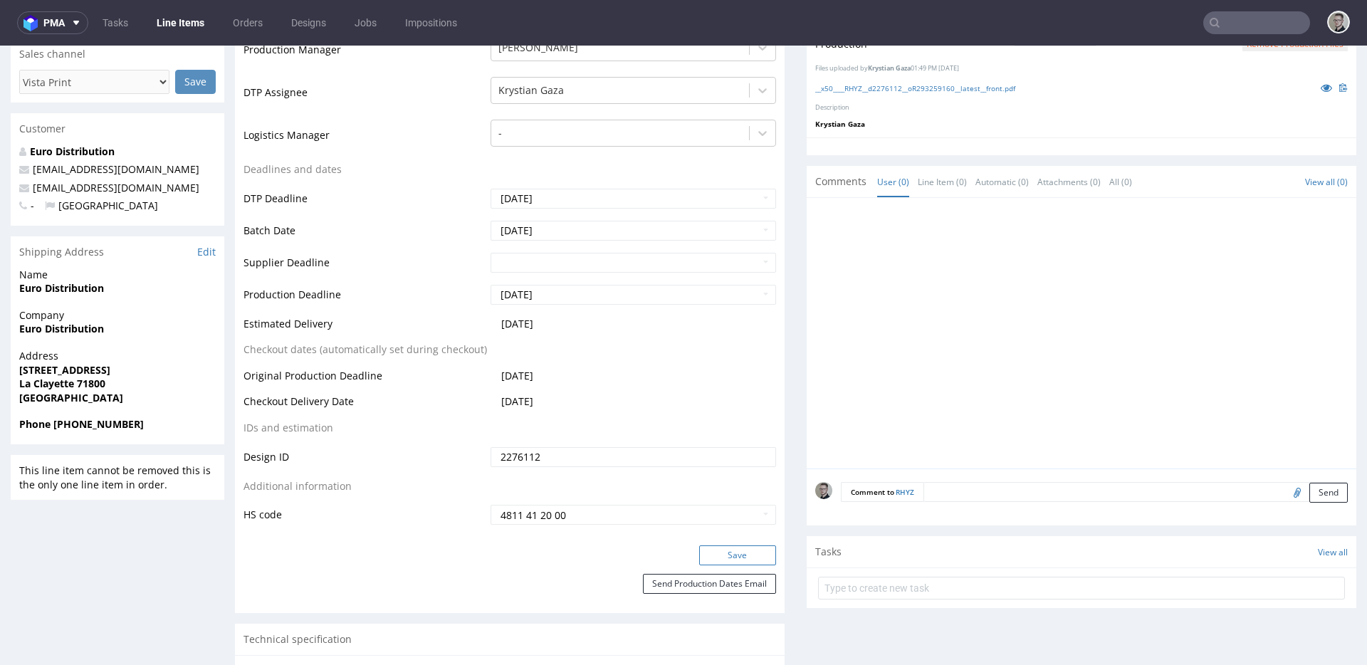
click at [752, 553] on button "Save" at bounding box center [737, 555] width 77 height 20
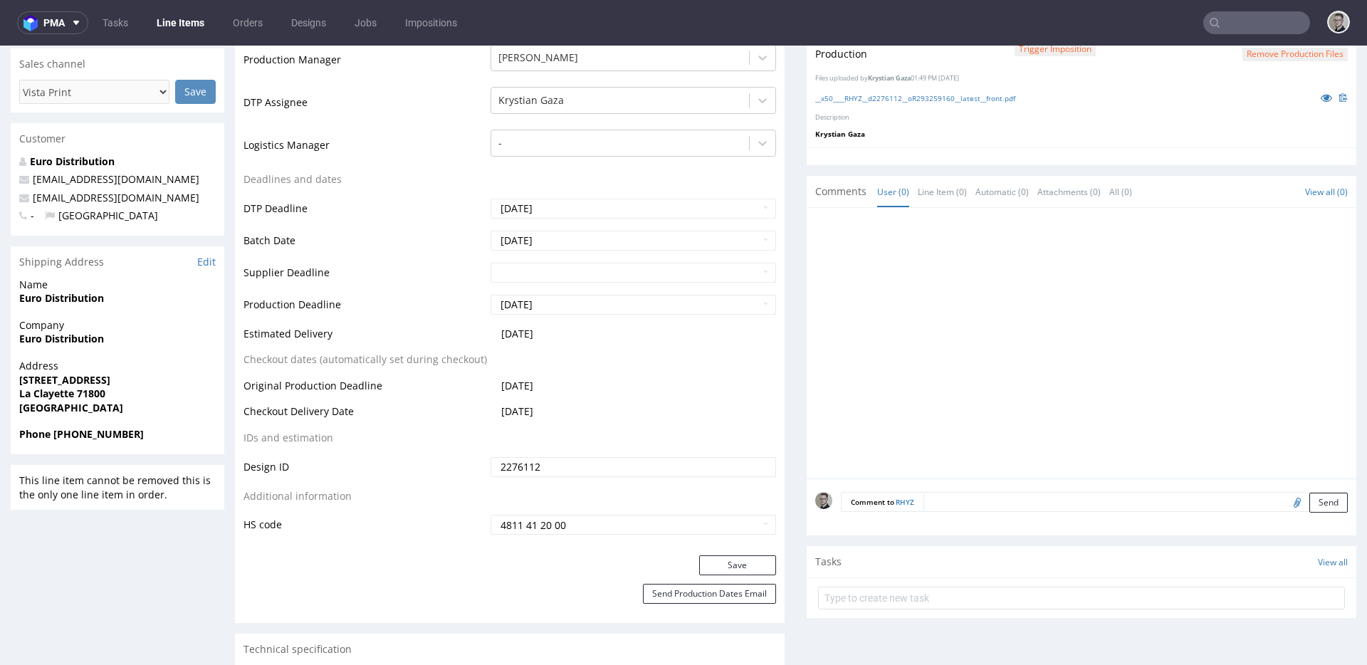
scroll to position [0, 0]
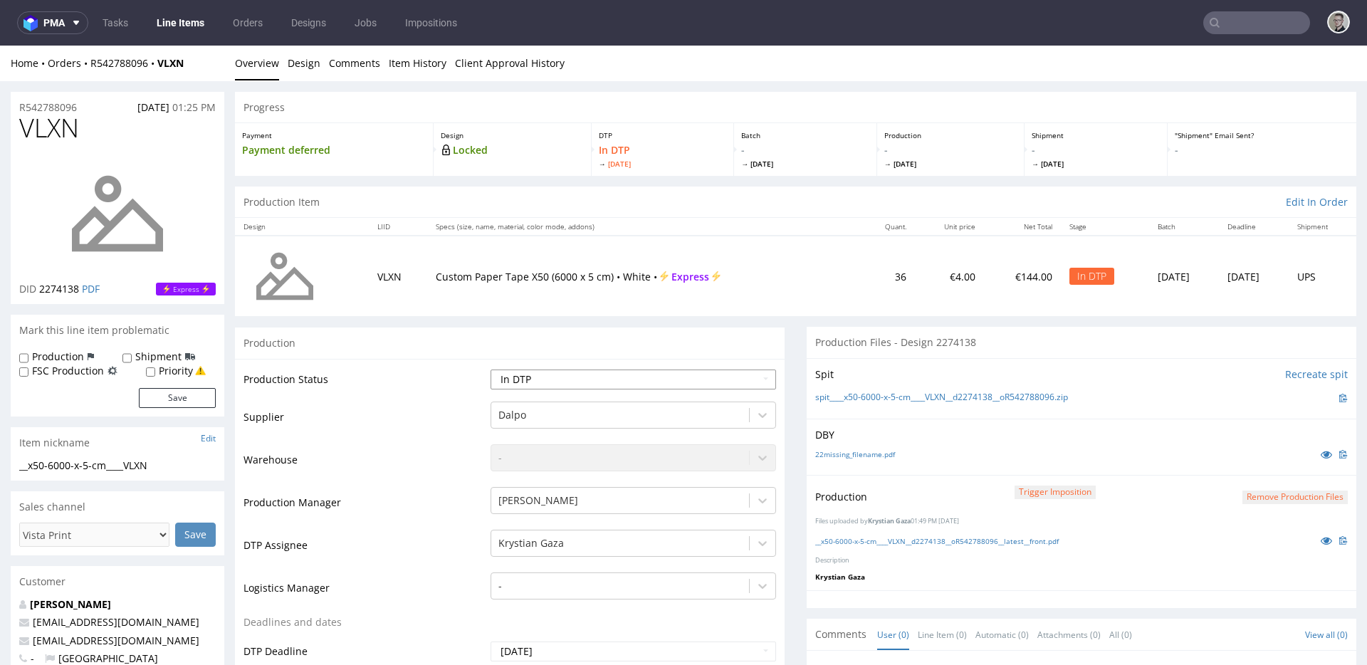
click at [547, 379] on select "Waiting for Artwork Waiting for Diecut Waiting for Mockup Waiting for DTP Waiti…" at bounding box center [632, 379] width 285 height 20
select select "dtp_production_ready"
click at [490, 369] on select "Waiting for Artwork Waiting for Diecut Waiting for Mockup Waiting for DTP Waiti…" at bounding box center [632, 379] width 285 height 20
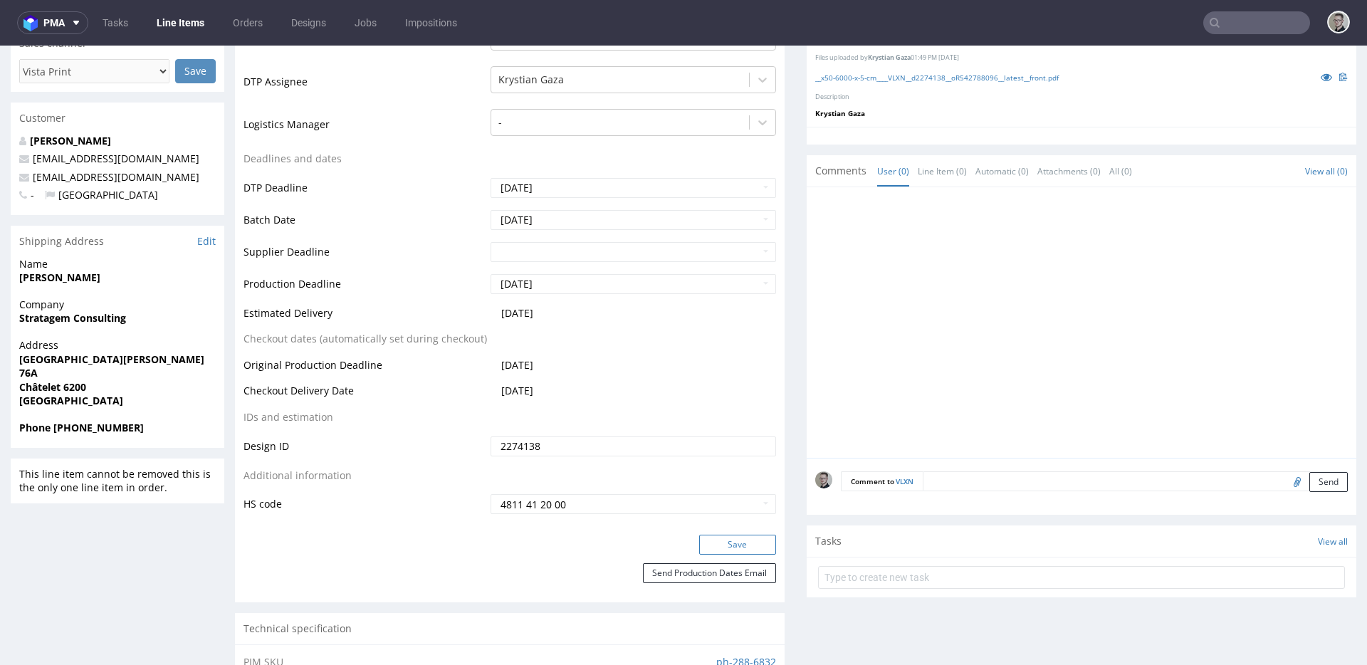
click at [729, 550] on button "Save" at bounding box center [737, 545] width 77 height 20
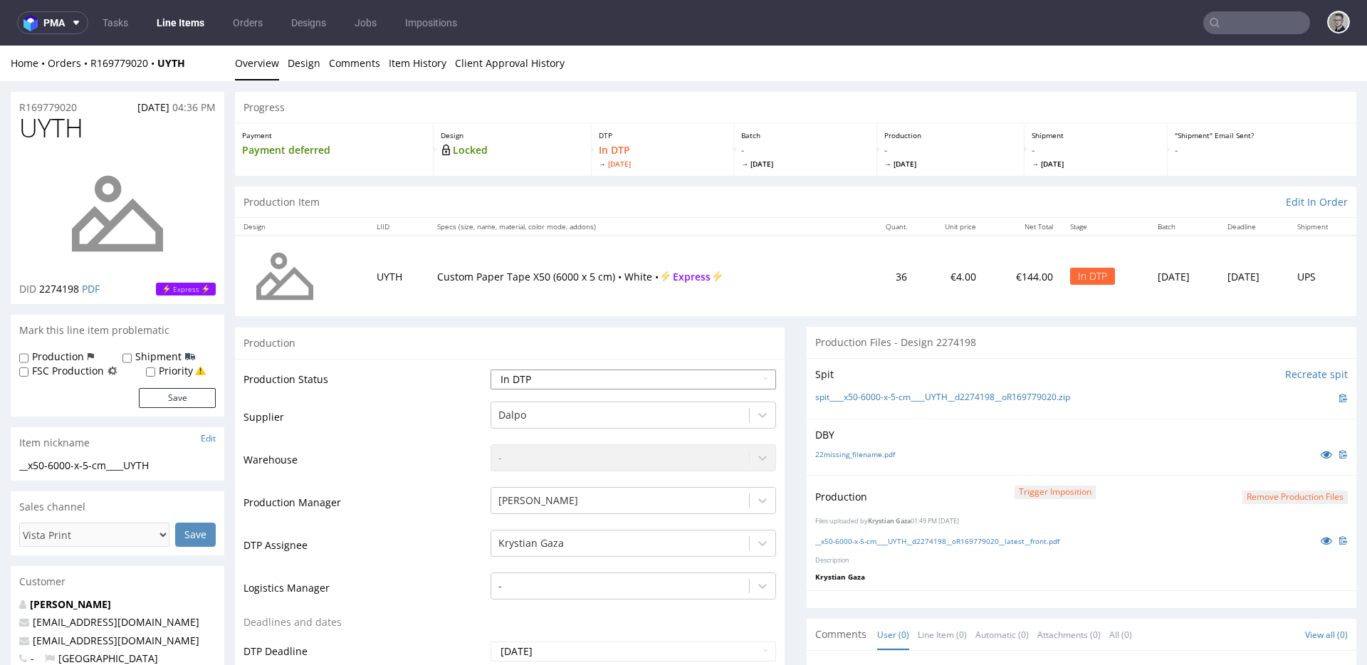
click at [614, 383] on select "Waiting for Artwork Waiting for Diecut Waiting for Mockup Waiting for DTP Waiti…" at bounding box center [632, 379] width 285 height 20
select select "dtp_production_ready"
click at [490, 369] on select "Waiting for Artwork Waiting for Diecut Waiting for Mockup Waiting for DTP Waiti…" at bounding box center [632, 379] width 285 height 20
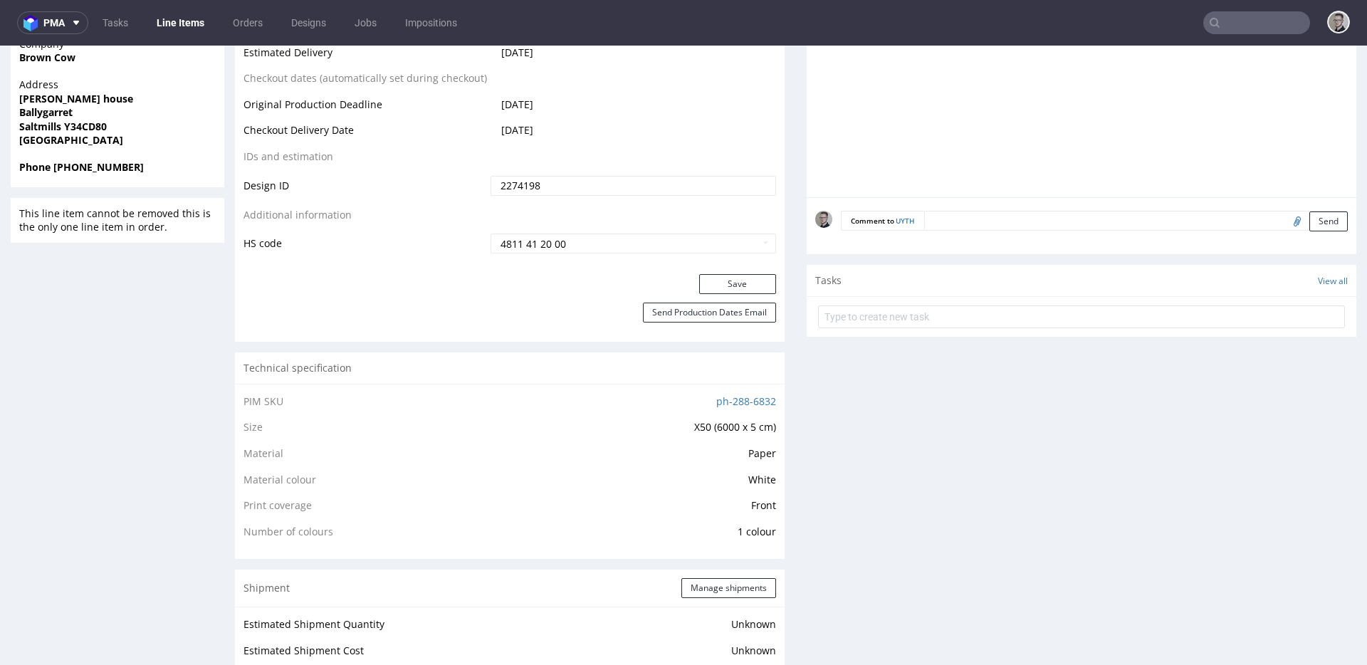
scroll to position [825, 0]
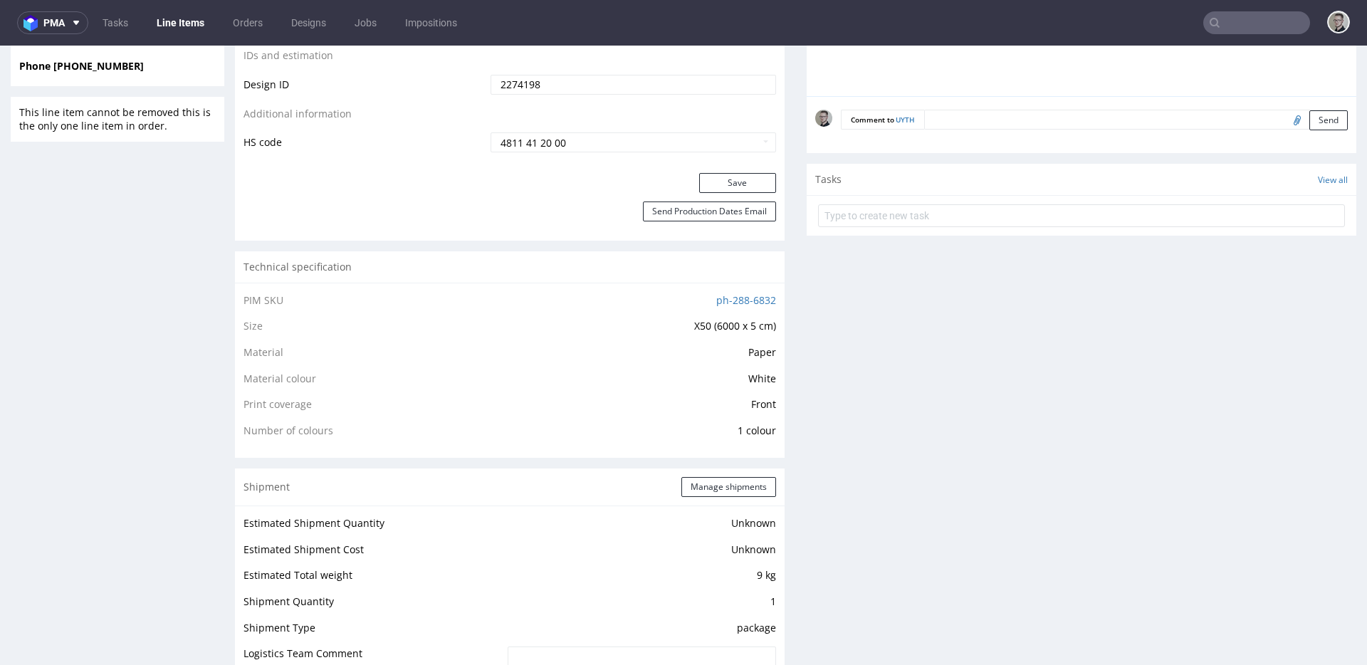
click at [753, 176] on button "Save" at bounding box center [737, 183] width 77 height 20
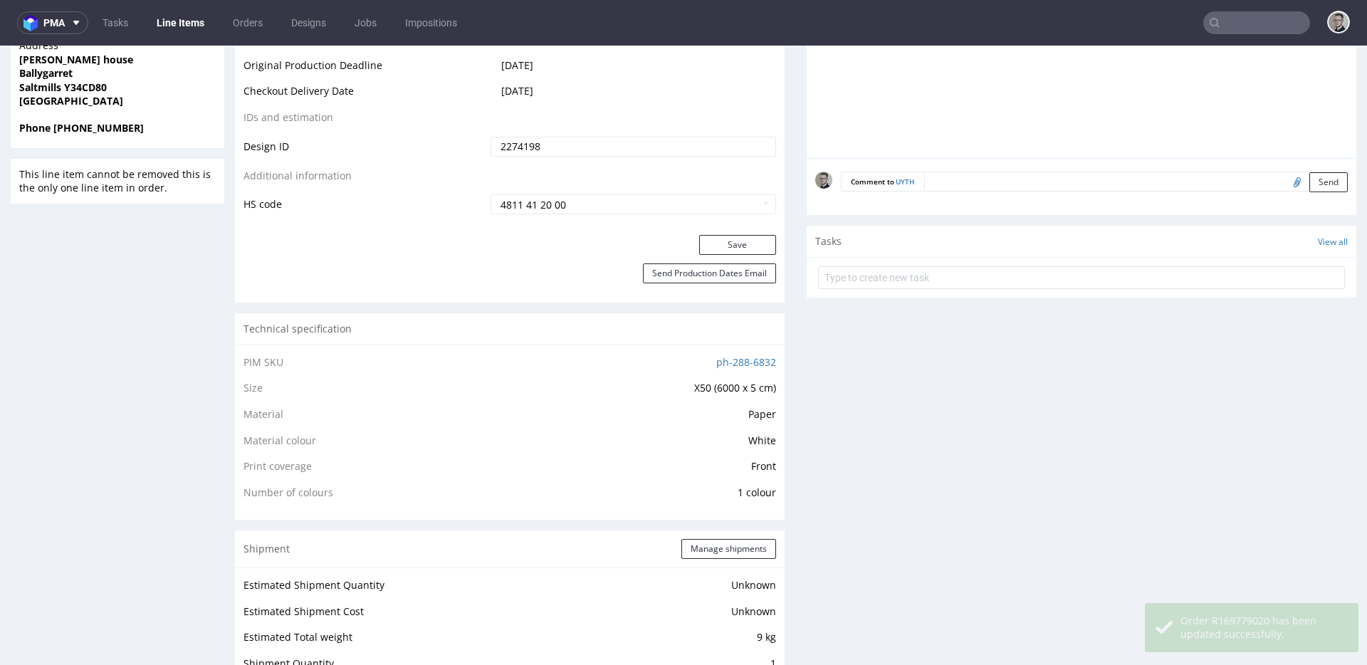
scroll to position [0, 0]
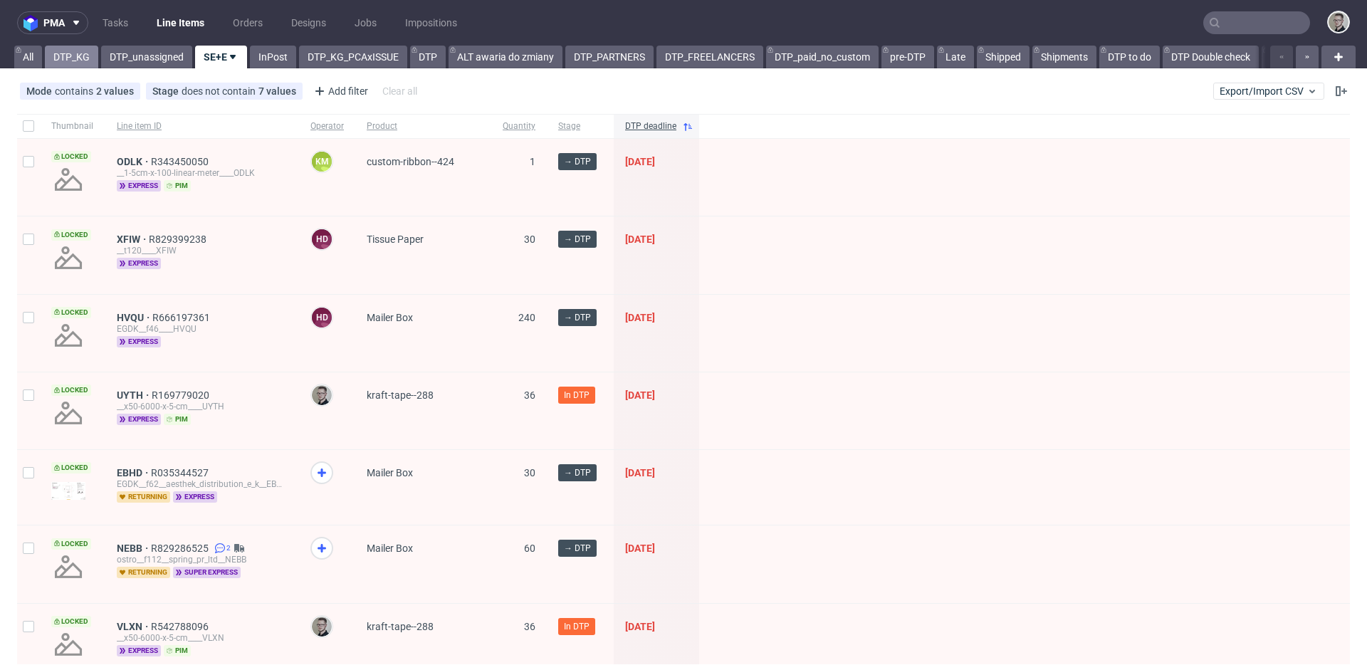
click at [68, 51] on link "DTP_KG" at bounding box center [71, 57] width 53 height 23
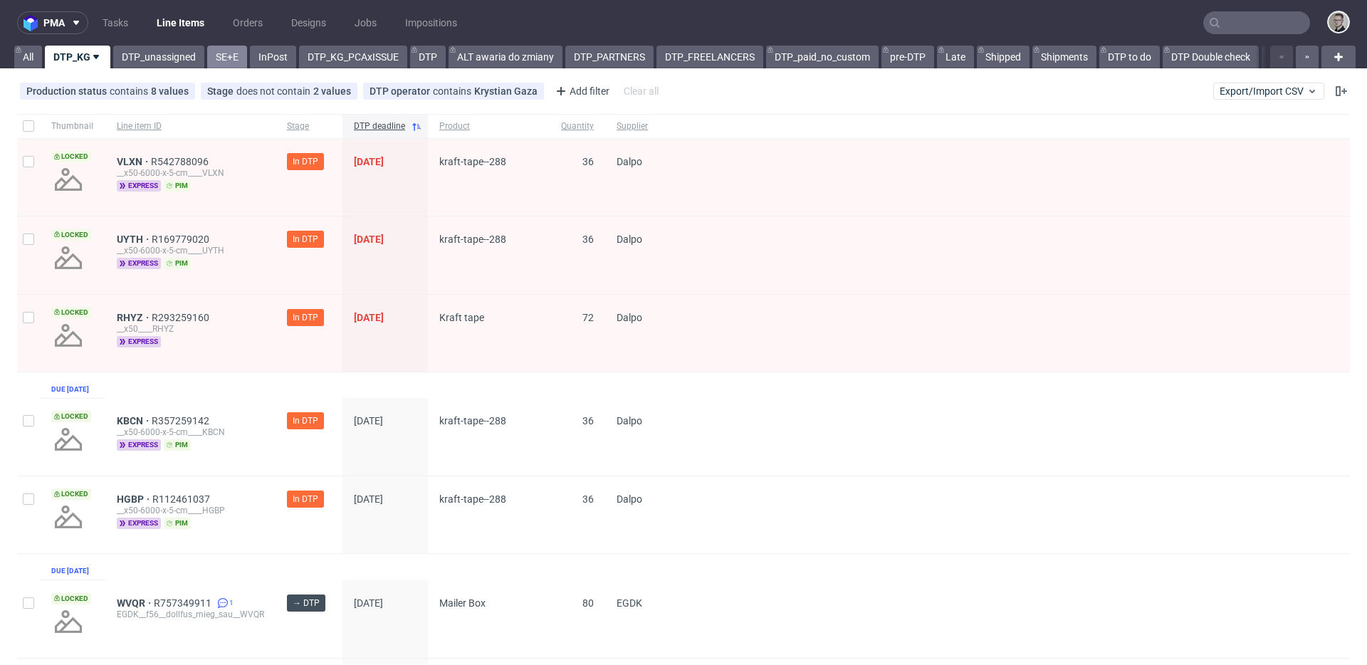
click at [222, 53] on link "SE+E" at bounding box center [227, 57] width 40 height 23
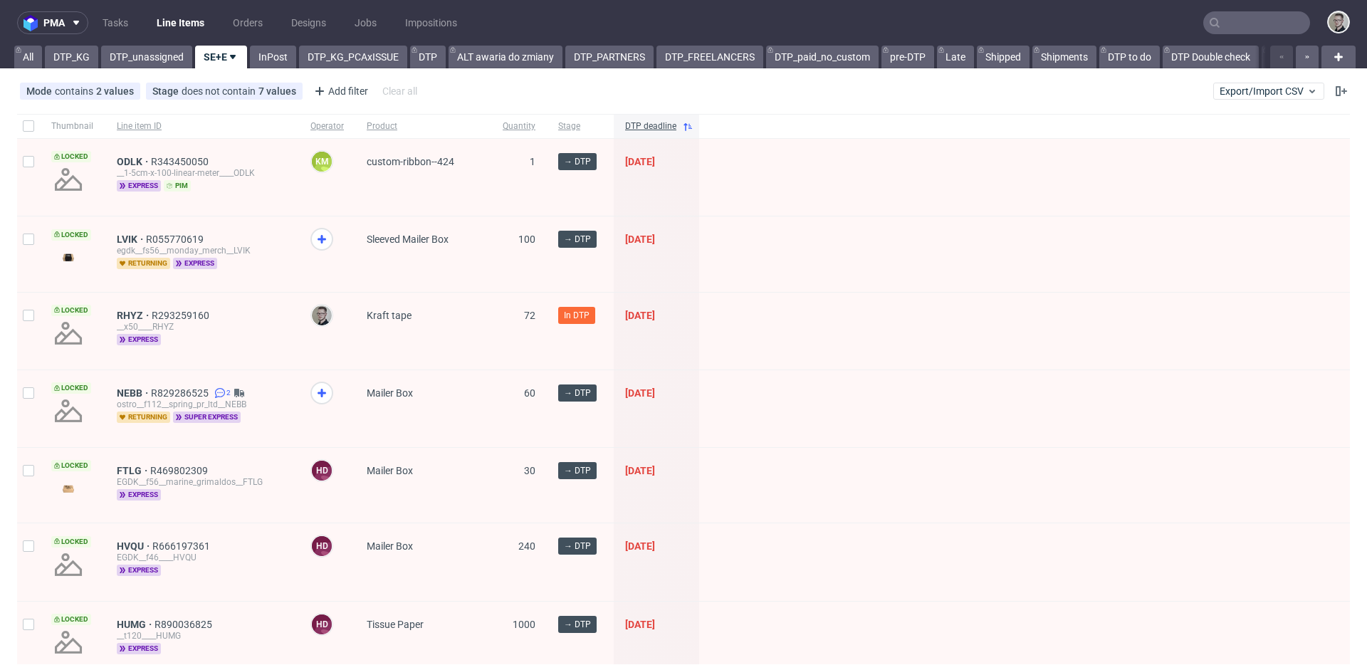
drag, startPoint x: 128, startPoint y: 238, endPoint x: 126, endPoint y: 249, distance: 10.9
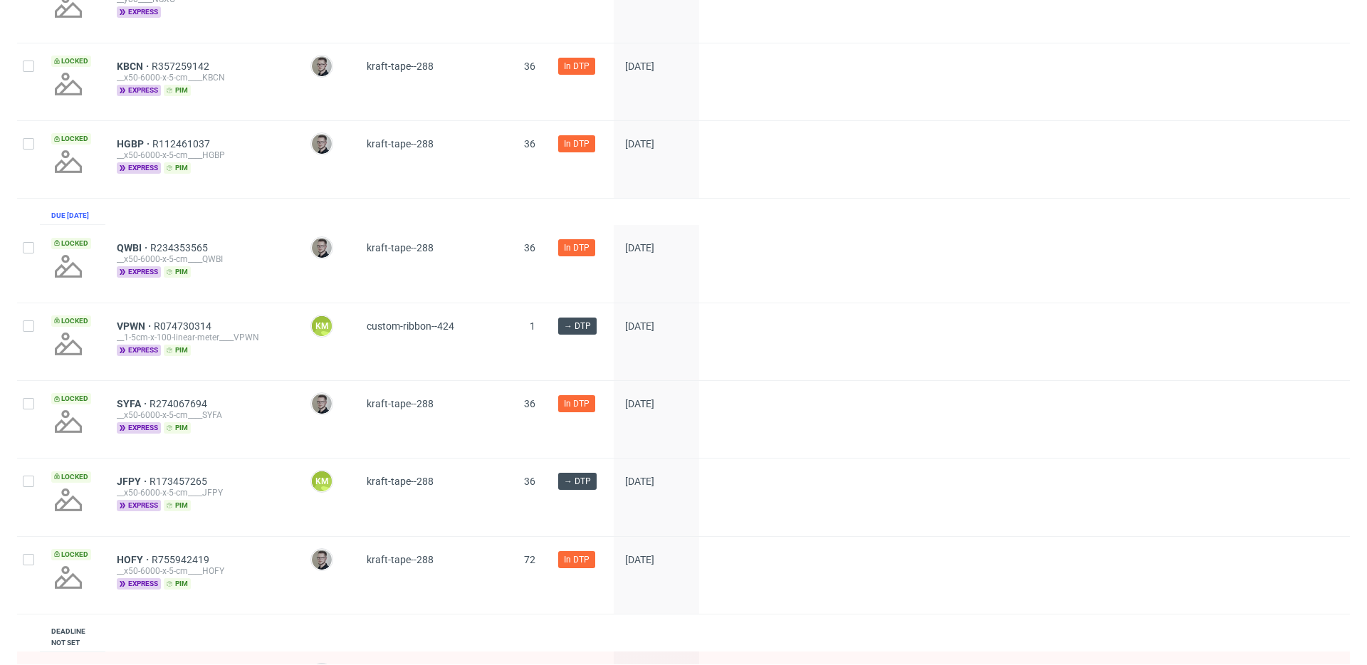
scroll to position [1224, 0]
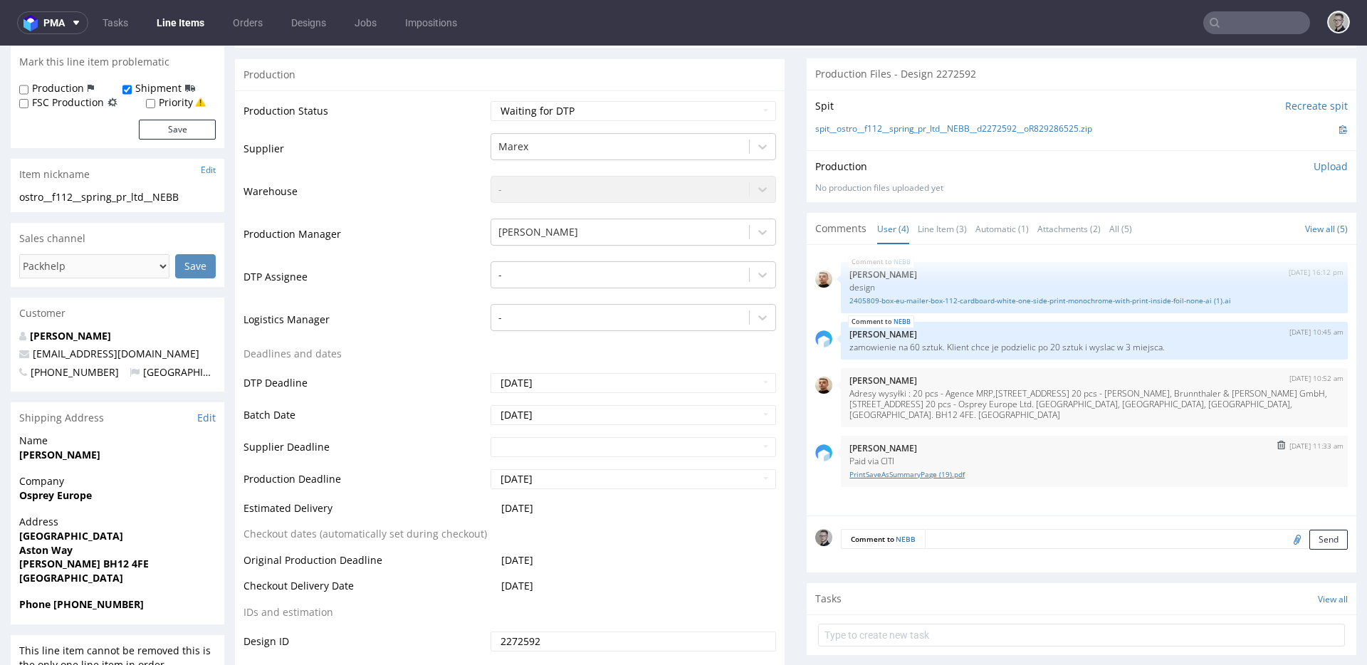
scroll to position [358, 0]
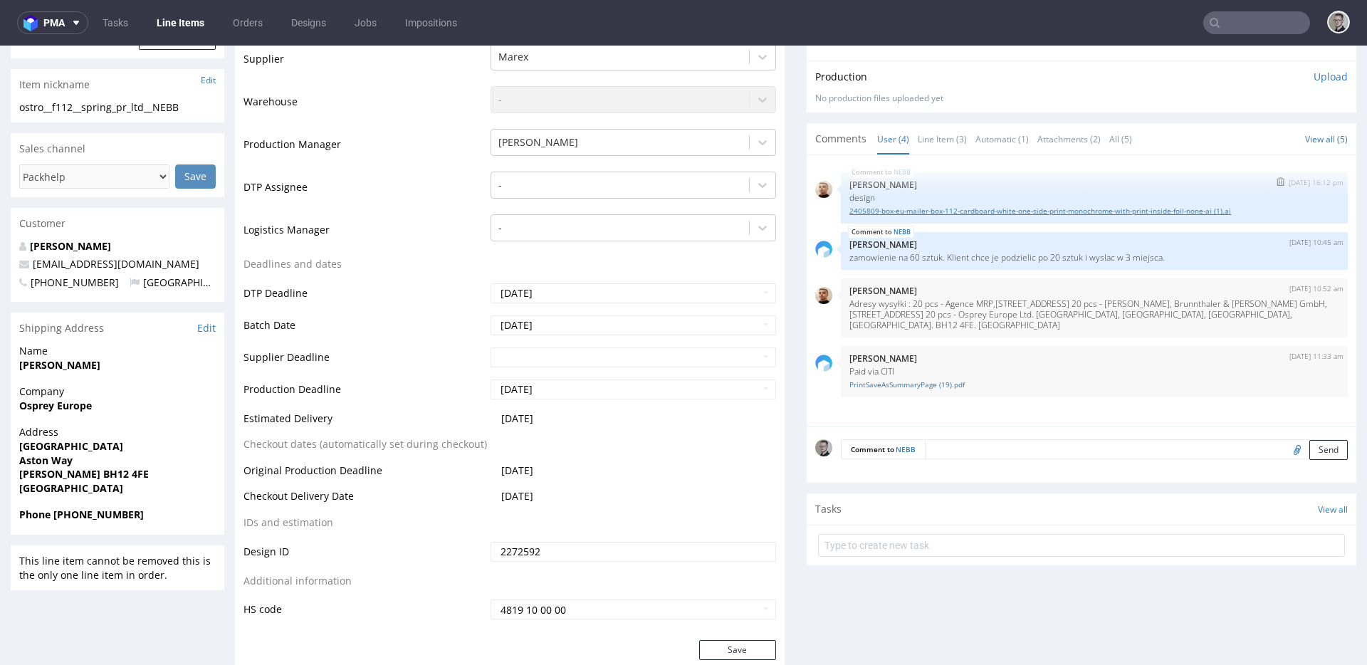
click at [958, 209] on link "2405809-box-eu-mailer-box-112-cardboard-white-one-side-print-monochrome-with-pr…" at bounding box center [1094, 211] width 490 height 11
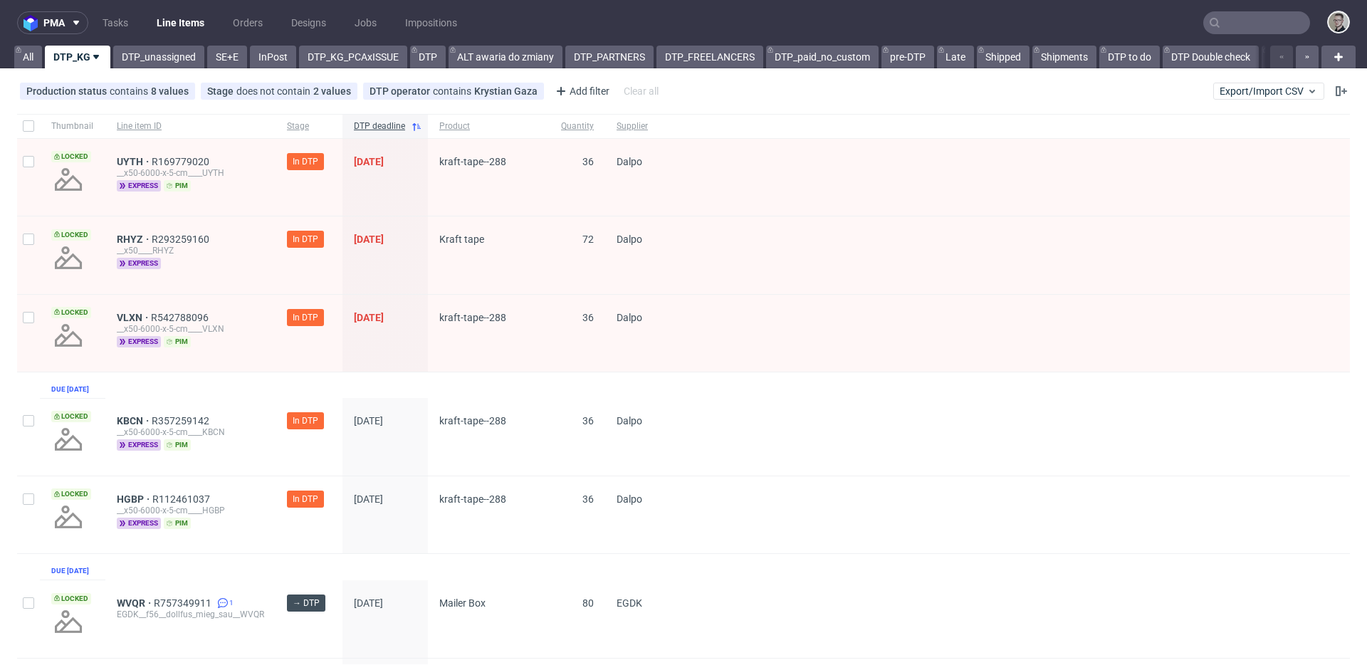
click at [164, 39] on nav "pma Tasks Line Items Orders Designs Jobs Impositions" at bounding box center [683, 23] width 1367 height 46
click at [164, 56] on link "DTP_unassigned" at bounding box center [158, 57] width 91 height 23
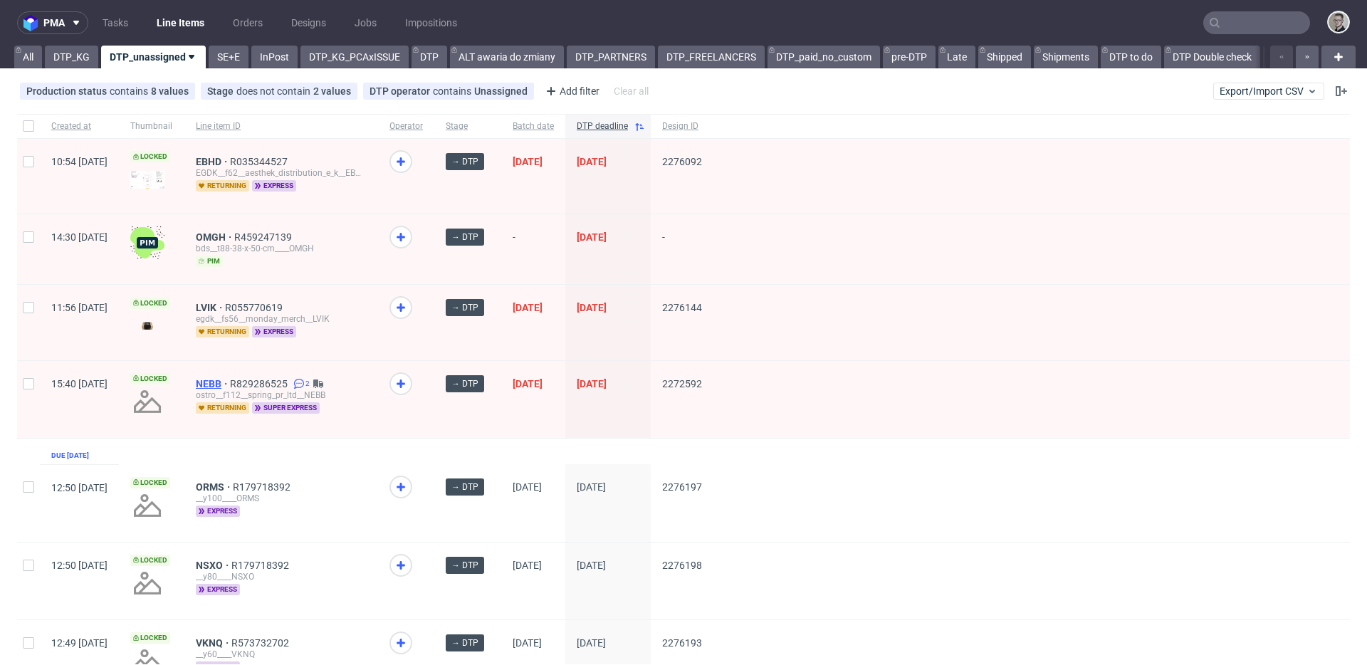
click at [230, 378] on span "NEBB" at bounding box center [213, 383] width 34 height 11
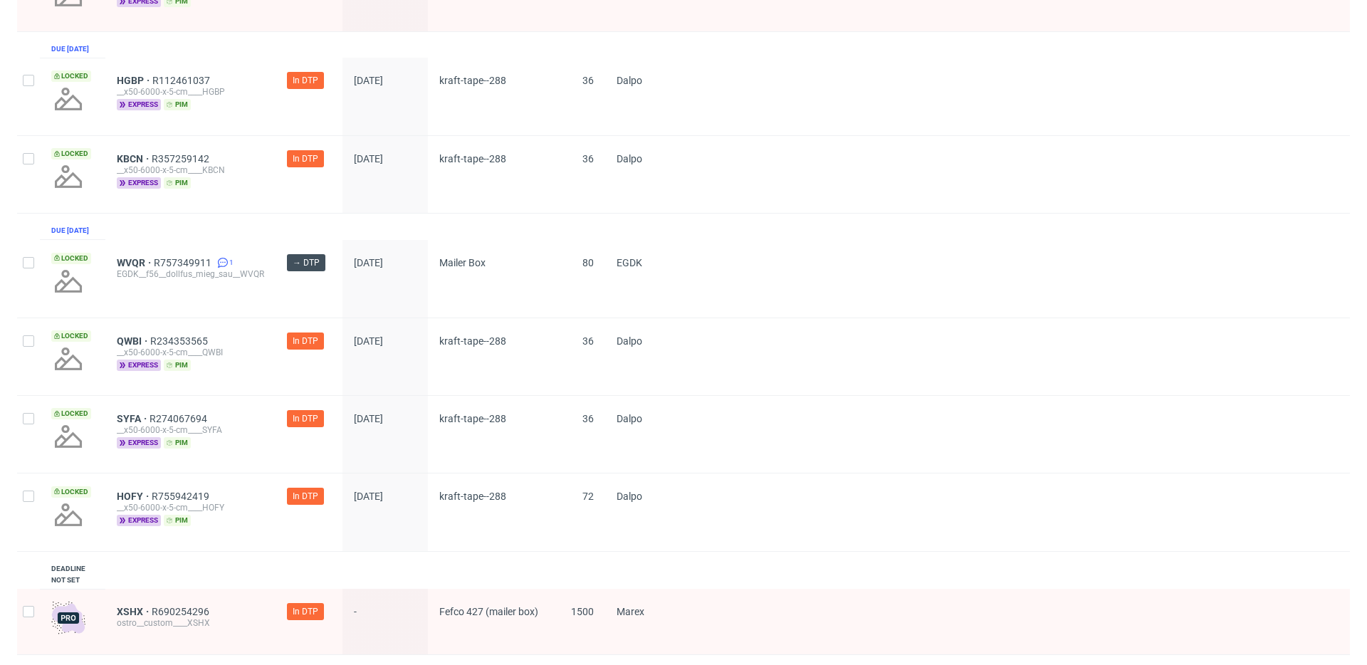
scroll to position [399, 0]
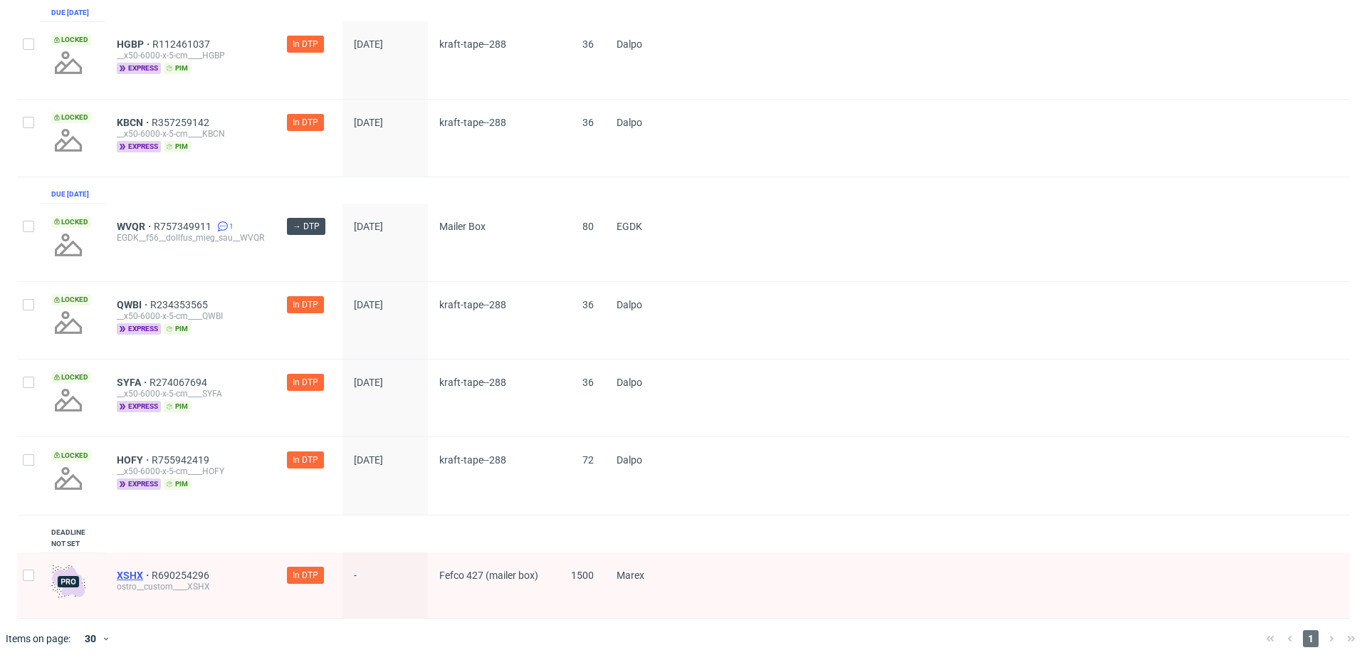
click at [126, 572] on span "XSHX" at bounding box center [134, 574] width 35 height 11
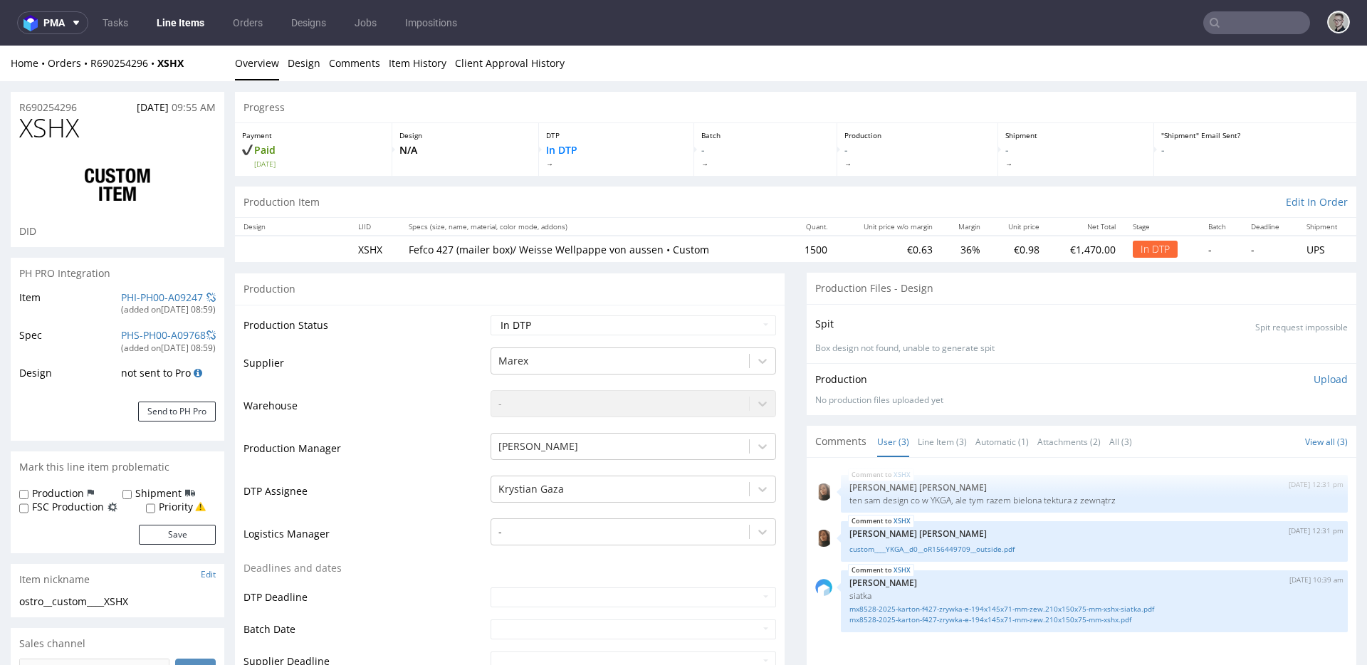
click at [663, 338] on td "Waiting for Artwork Waiting for Diecut Waiting for Mockup Waiting for DTP Waiti…" at bounding box center [631, 330] width 289 height 32
click at [668, 335] on td "Waiting for Artwork Waiting for Diecut Waiting for Mockup Waiting for DTP Waiti…" at bounding box center [631, 330] width 289 height 32
click at [82, 601] on div "ostro__custom____XSHX" at bounding box center [117, 601] width 196 height 14
copy div "ostro__custom____XSHX"
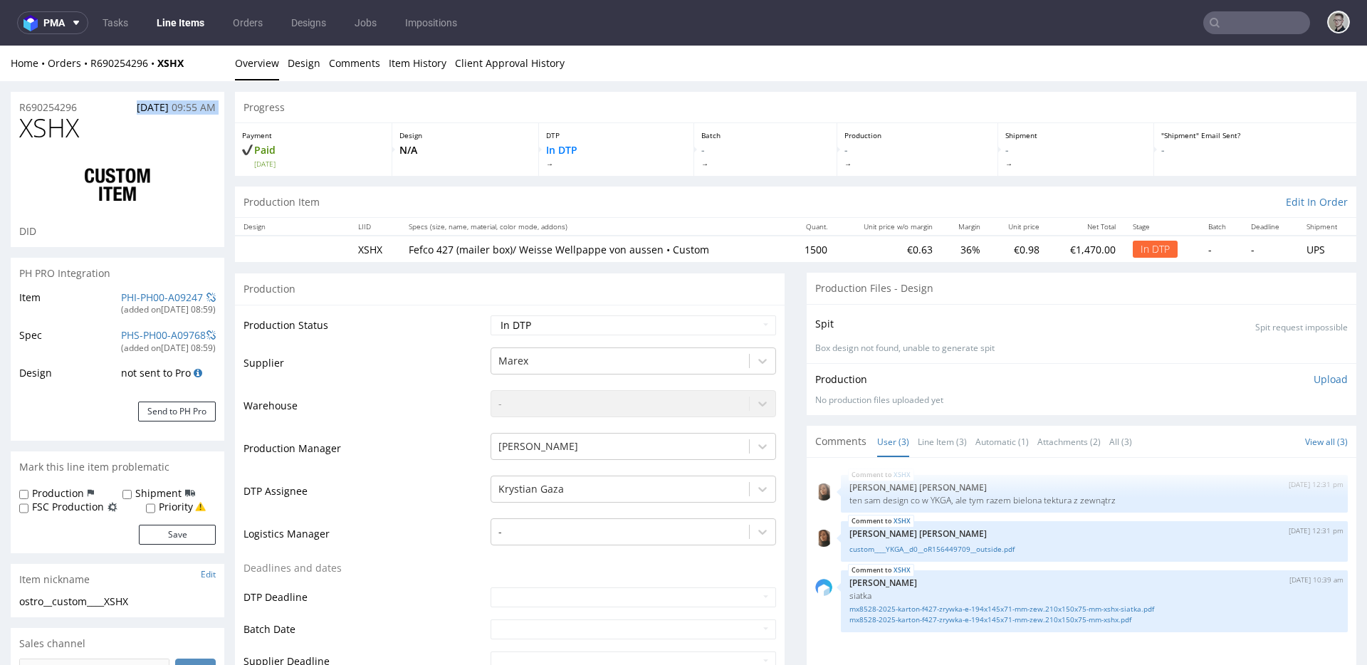
drag, startPoint x: 90, startPoint y: 110, endPoint x: 0, endPoint y: 117, distance: 90.7
click at [88, 107] on div "R690254296 13.10.2025 09:55 AM" at bounding box center [118, 103] width 214 height 23
drag, startPoint x: 74, startPoint y: 112, endPoint x: 0, endPoint y: 112, distance: 74.0
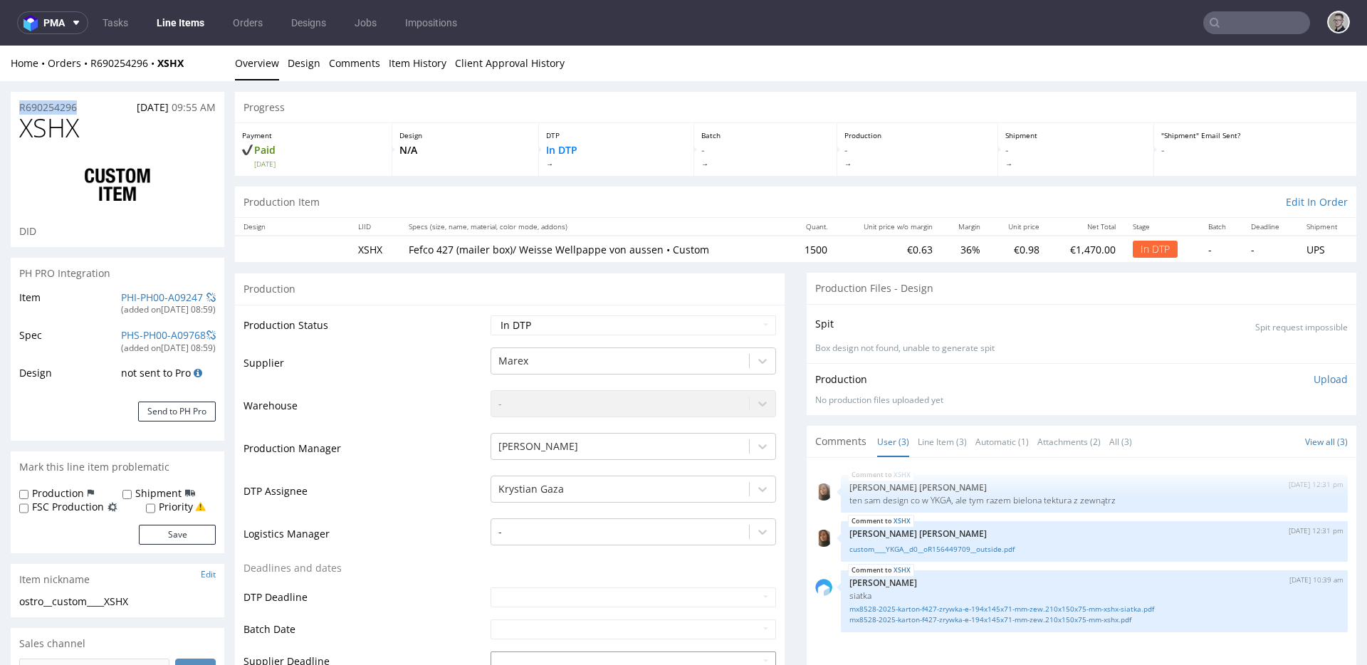
copy p "R690254296"
click at [559, 325] on select "Waiting for Artwork Waiting for Diecut Waiting for Mockup Waiting for DTP Waiti…" at bounding box center [632, 325] width 285 height 20
select select "dtp_ca_needed"
click at [490, 315] on select "Waiting for Artwork Waiting for Diecut Waiting for Mockup Waiting for DTP Waiti…" at bounding box center [632, 325] width 285 height 20
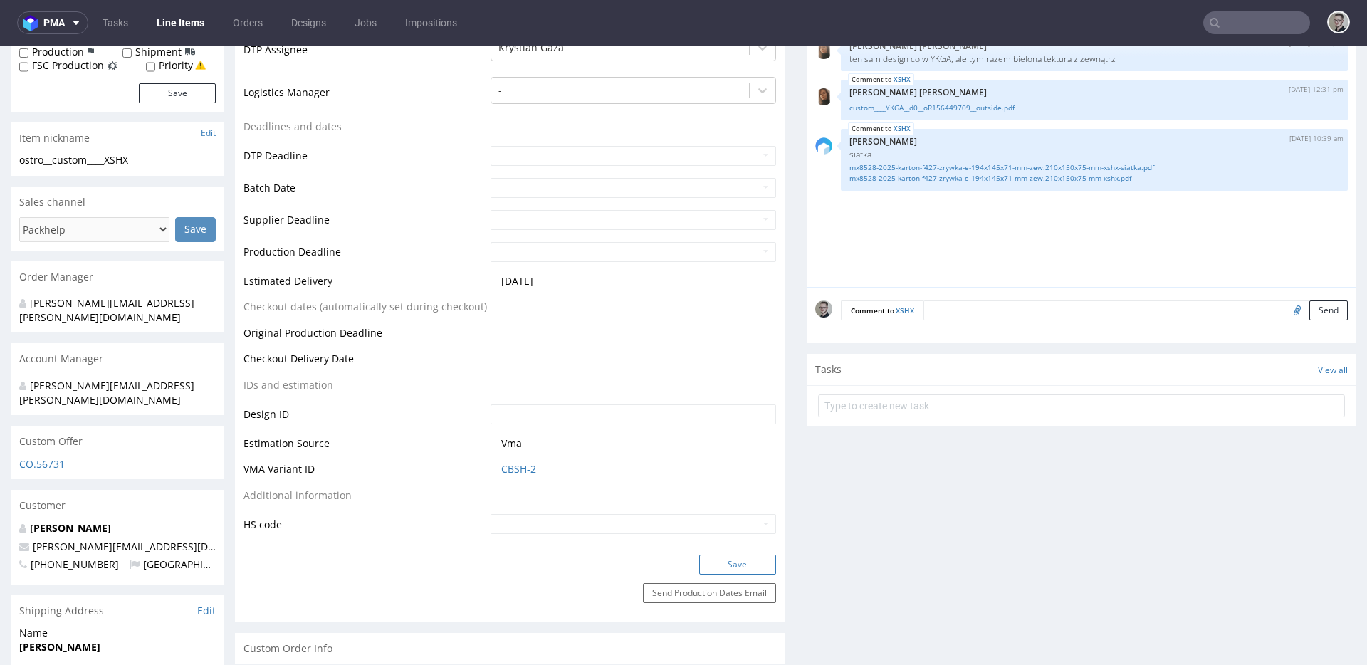
click at [747, 567] on button "Save" at bounding box center [737, 565] width 77 height 20
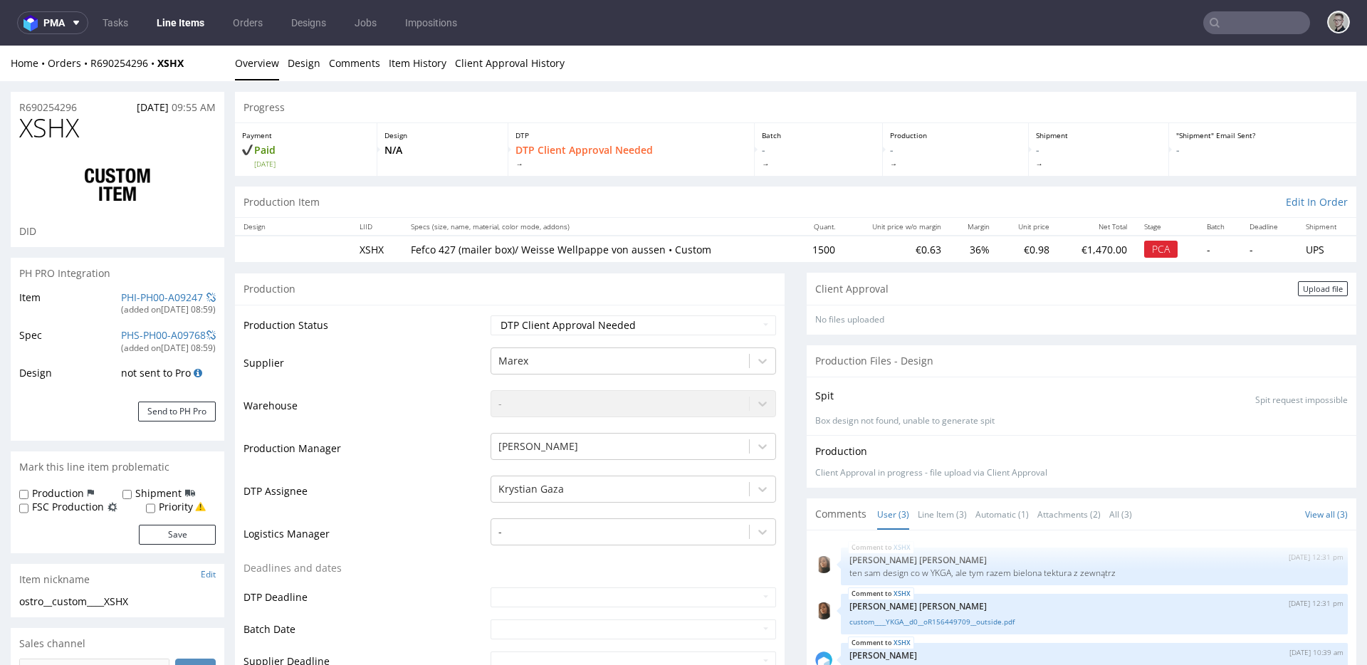
click at [1295, 275] on div "Client Approval Upload file" at bounding box center [1081, 289] width 550 height 32
click at [1298, 286] on div "Upload file" at bounding box center [1323, 288] width 50 height 15
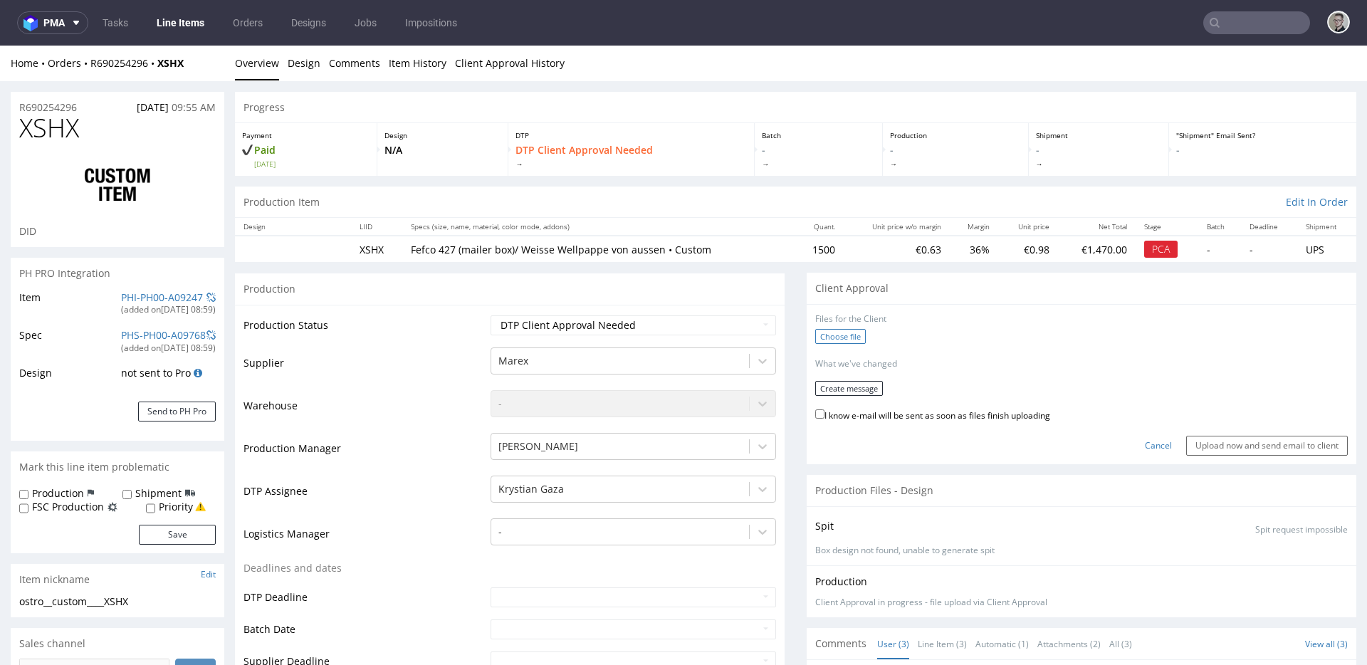
click at [825, 339] on label "Choose file" at bounding box center [840, 336] width 51 height 15
click at [0, 46] on input "Choose file" at bounding box center [0, 46] width 0 height 0
click at [846, 389] on button "Create message" at bounding box center [849, 383] width 68 height 15
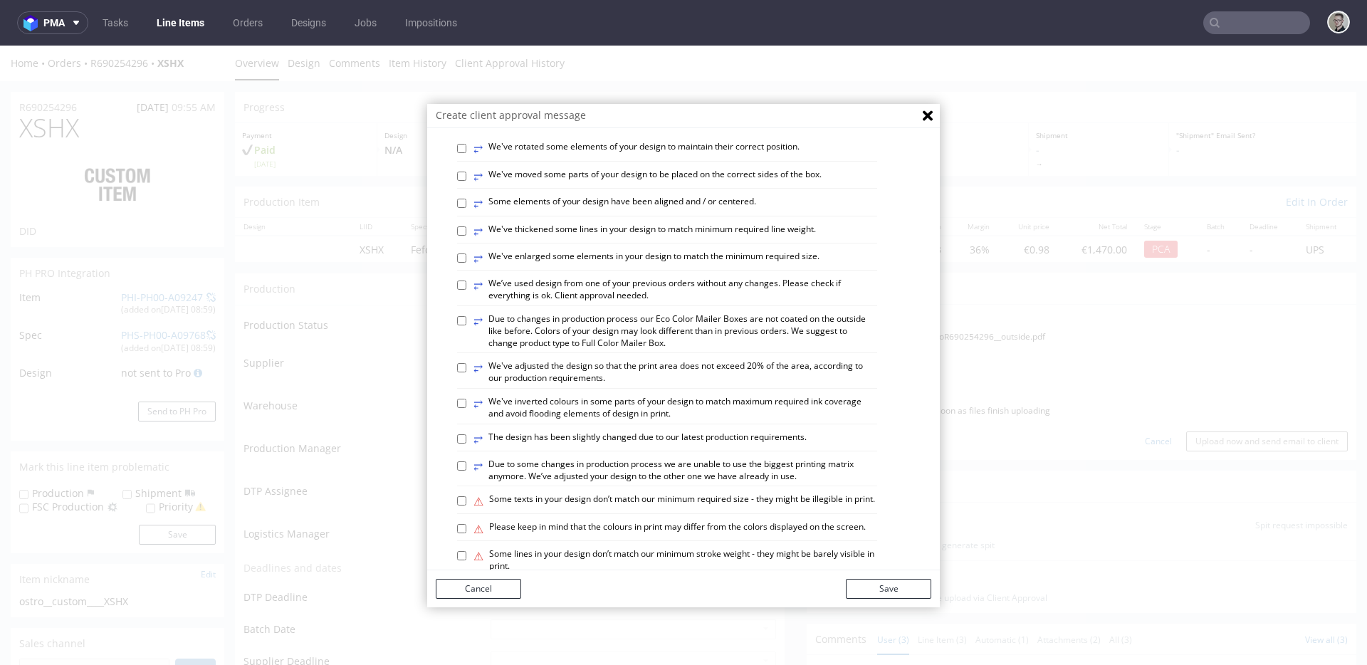
scroll to position [461, 0]
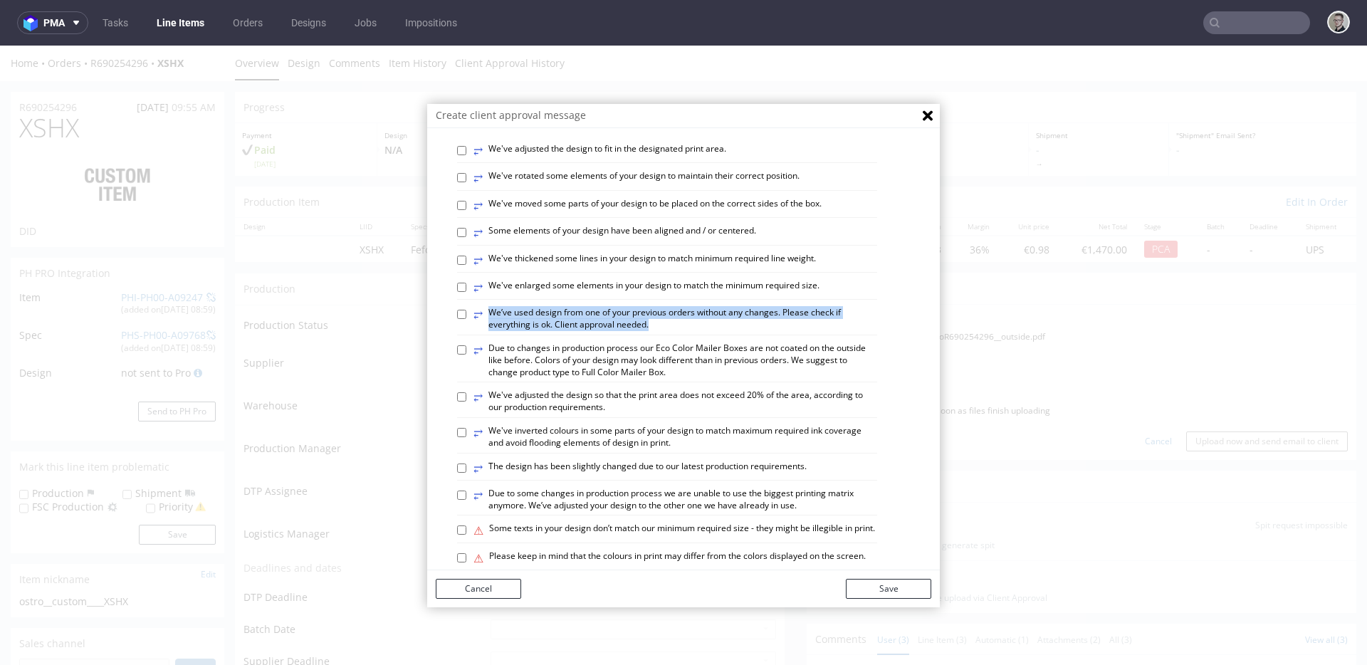
drag, startPoint x: 666, startPoint y: 386, endPoint x: 644, endPoint y: 391, distance: 21.9
click at [644, 331] on label "⥂ We’ve used design from one of your previous orders without any changes. Pleas…" at bounding box center [675, 319] width 404 height 24
copy label "⥂ We’ve used design from one of your previous orders without any changes. Pleas…"
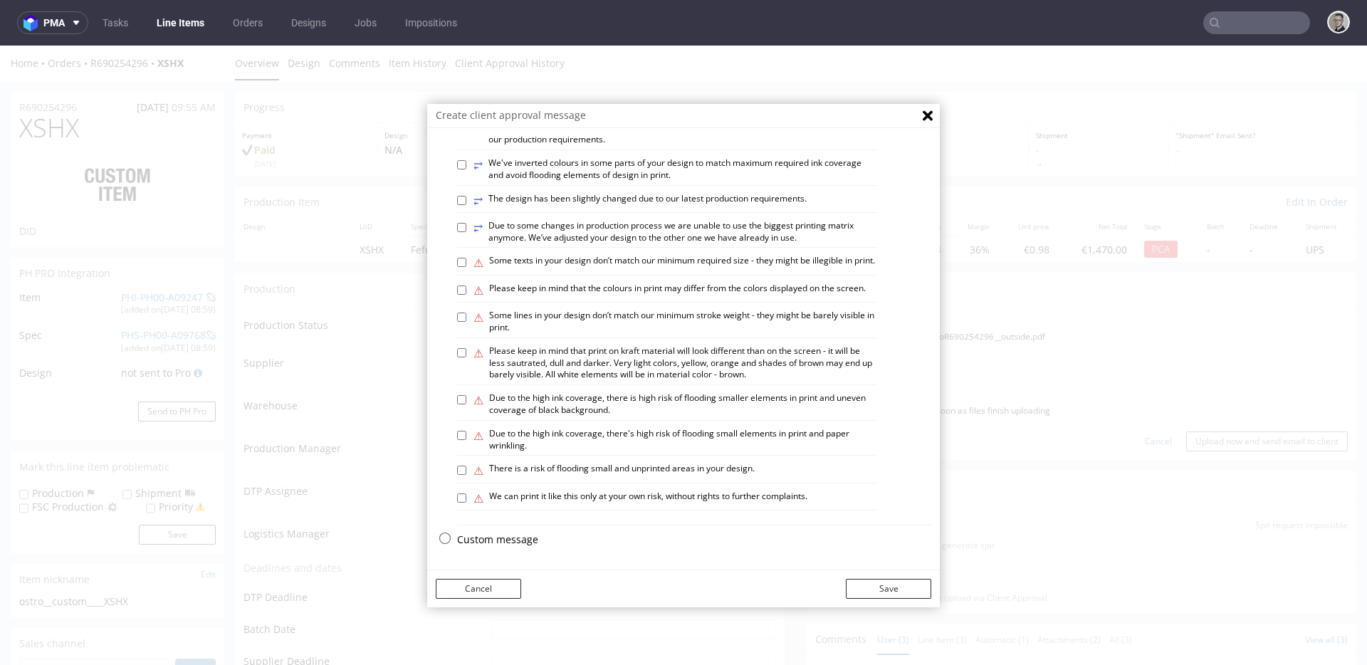
scroll to position [809, 0]
click at [509, 537] on p "Custom message" at bounding box center [694, 539] width 474 height 14
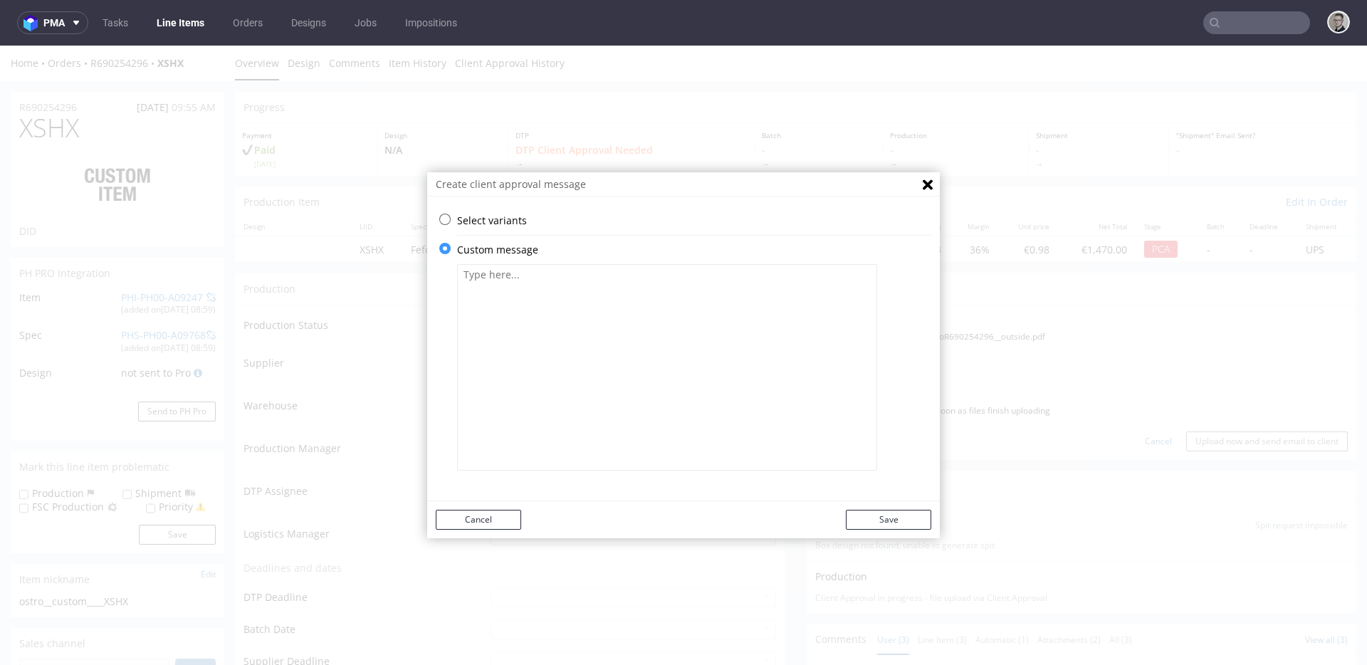
scroll to position [0, 0]
click at [661, 322] on textarea at bounding box center [667, 367] width 420 height 206
paste textarea "We’ve used design from one of your previous orders without any changes. Please …"
drag, startPoint x: 794, startPoint y: 277, endPoint x: 703, endPoint y: 274, distance: 90.4
click at [700, 273] on textarea "We’ve used design from one of your previous orders without any changes. Please …" at bounding box center [667, 367] width 420 height 206
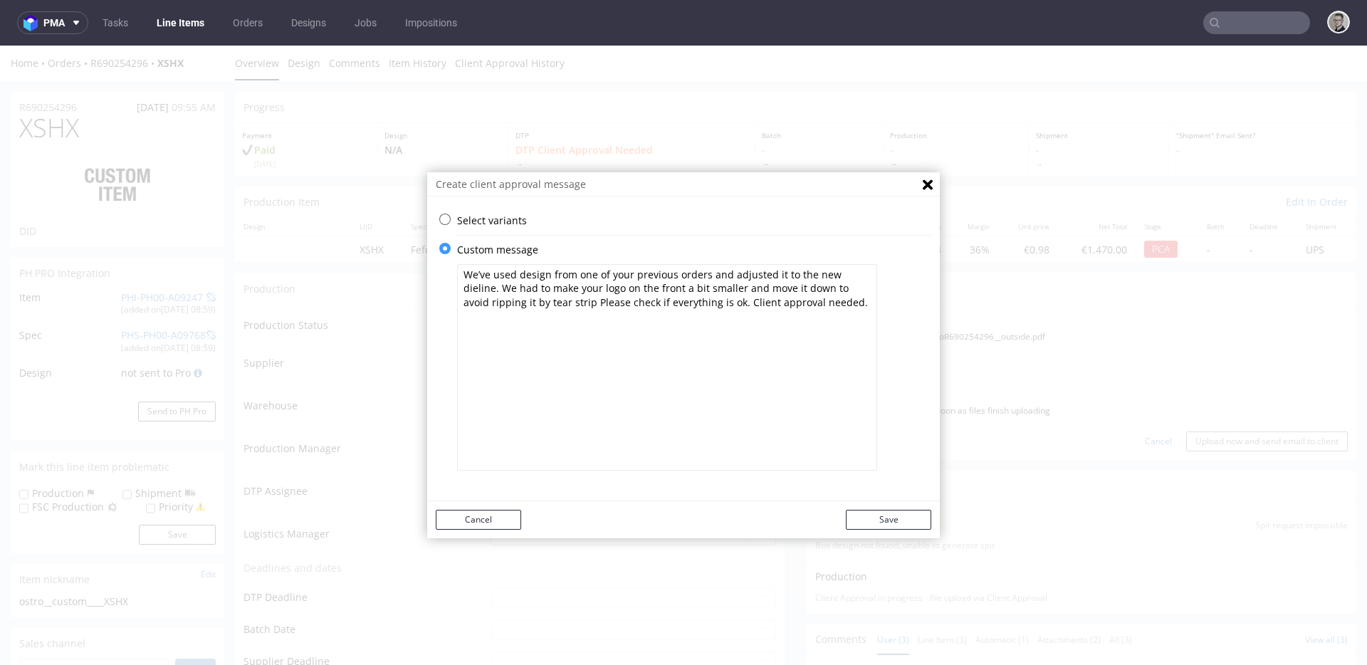
type textarea "We’ve used design from one of your previous orders and adjusted it to the new d…"
click at [895, 516] on button "Save" at bounding box center [888, 520] width 85 height 20
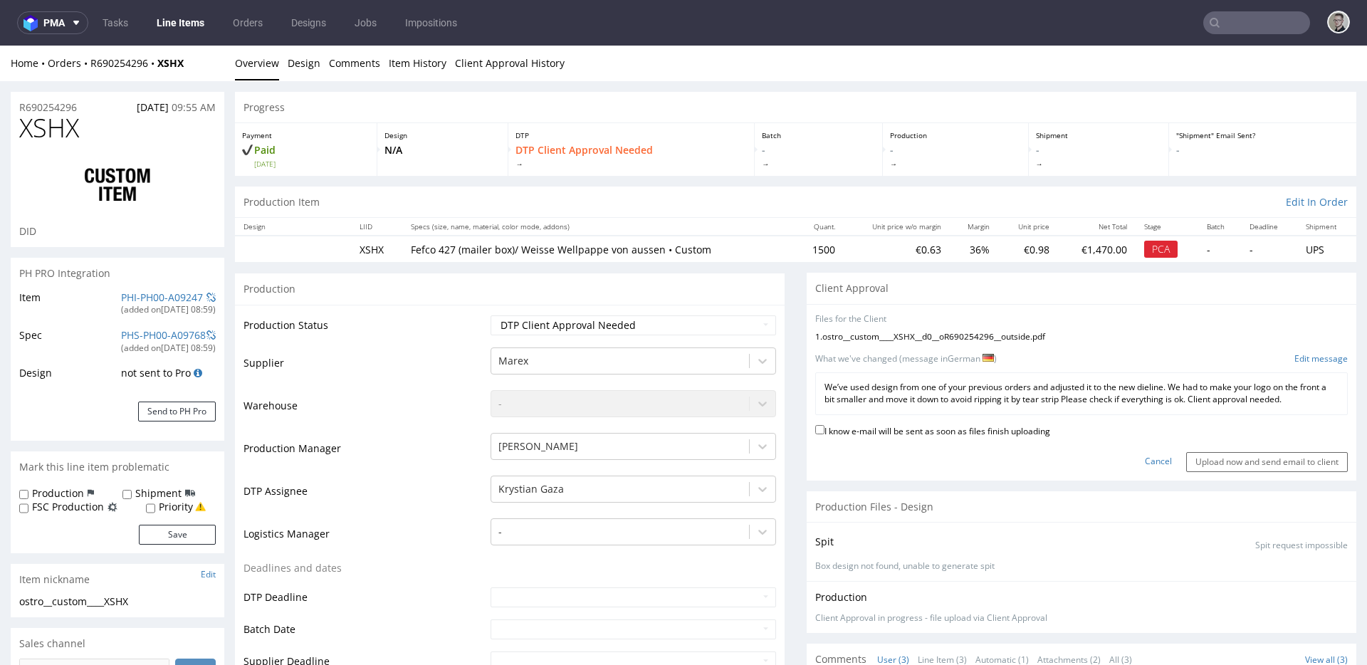
click at [1027, 433] on label "I know e-mail will be sent as soon as files finish uploading" at bounding box center [932, 430] width 235 height 16
click at [824, 433] on input "I know e-mail will be sent as soon as files finish uploading" at bounding box center [819, 429] width 9 height 9
checkbox input "true"
click at [1261, 462] on input "Upload now and send email to client" at bounding box center [1267, 462] width 162 height 20
click at [54, 125] on span "XSHX" at bounding box center [49, 128] width 60 height 28
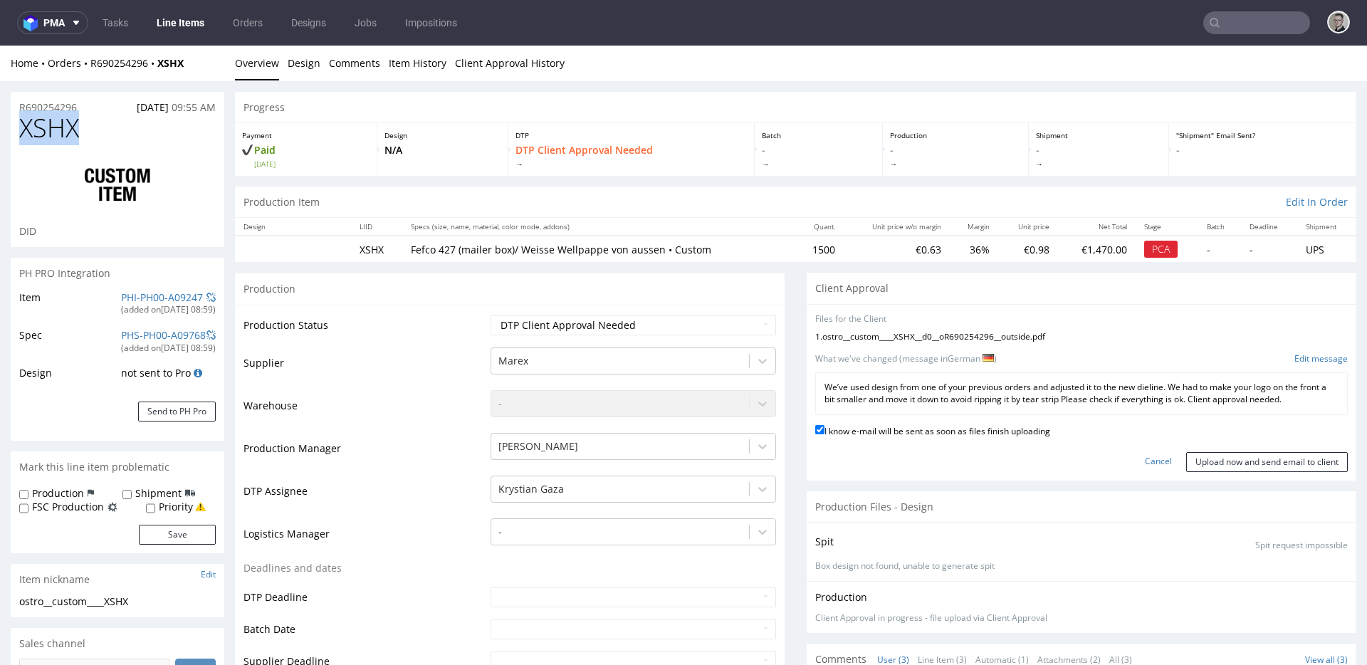
click at [54, 125] on span "XSHX" at bounding box center [49, 128] width 60 height 28
copy span "XSHX"
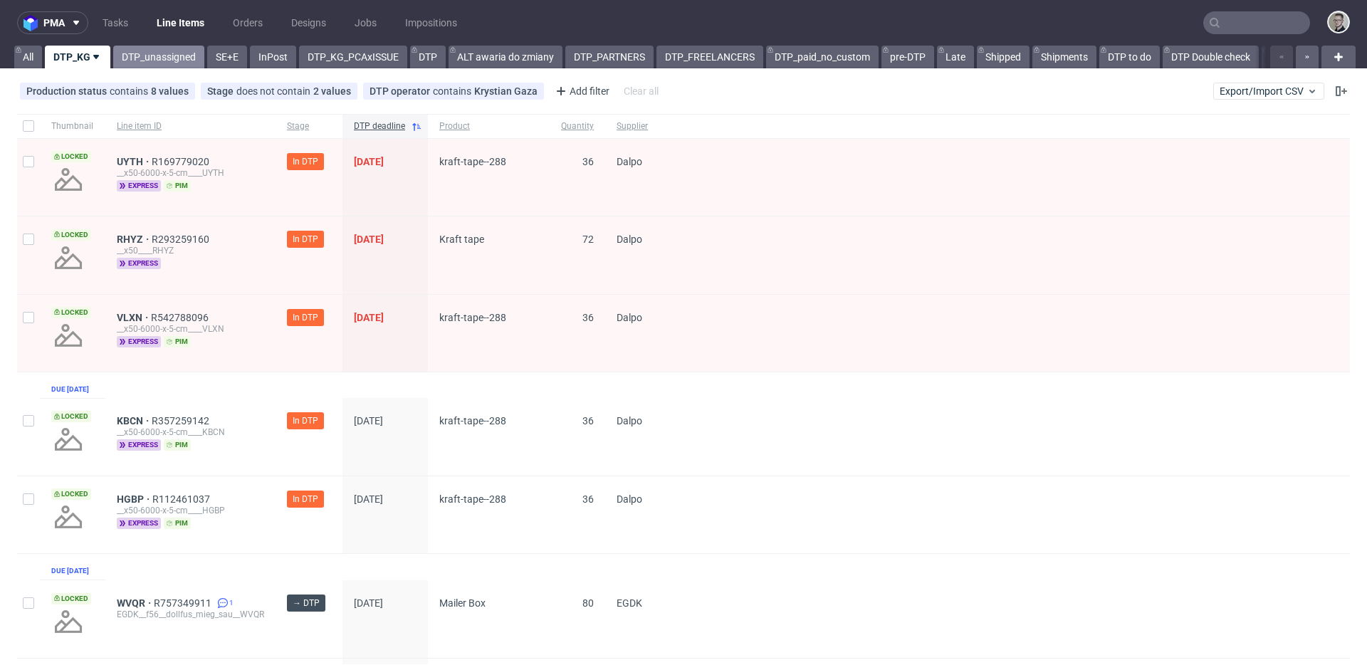
click at [135, 54] on link "DTP_unassigned" at bounding box center [158, 57] width 91 height 23
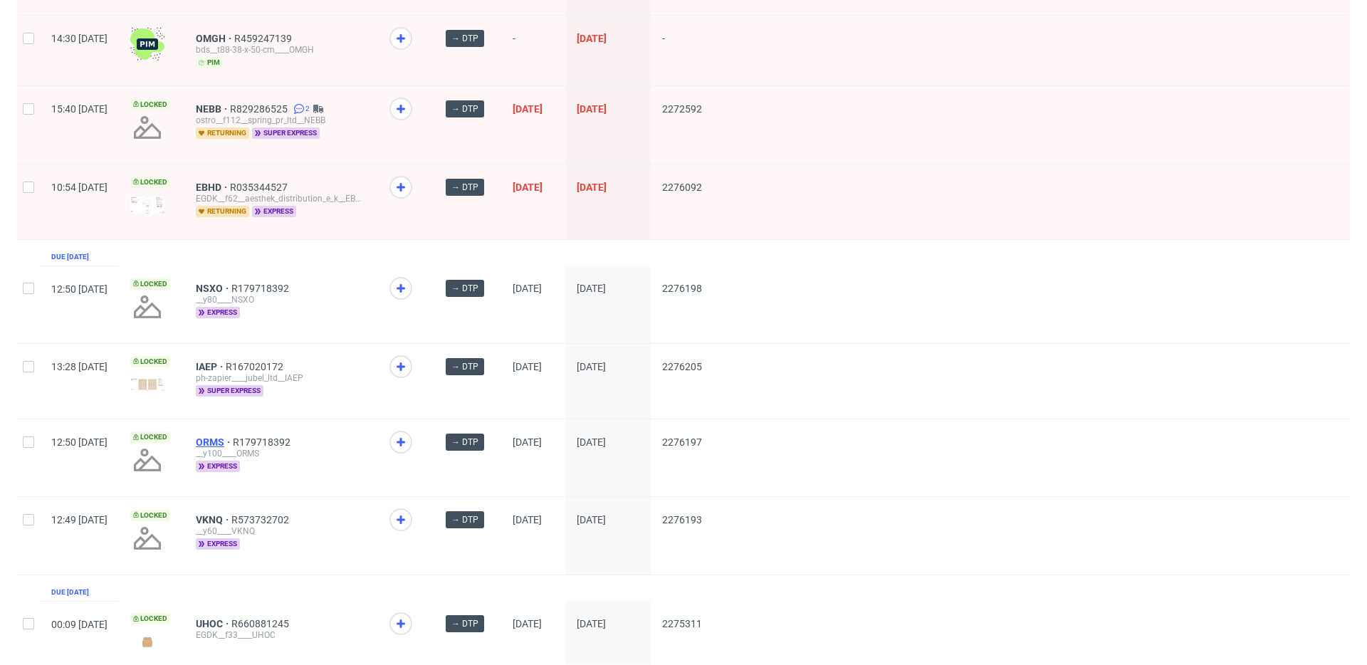
scroll to position [288, 0]
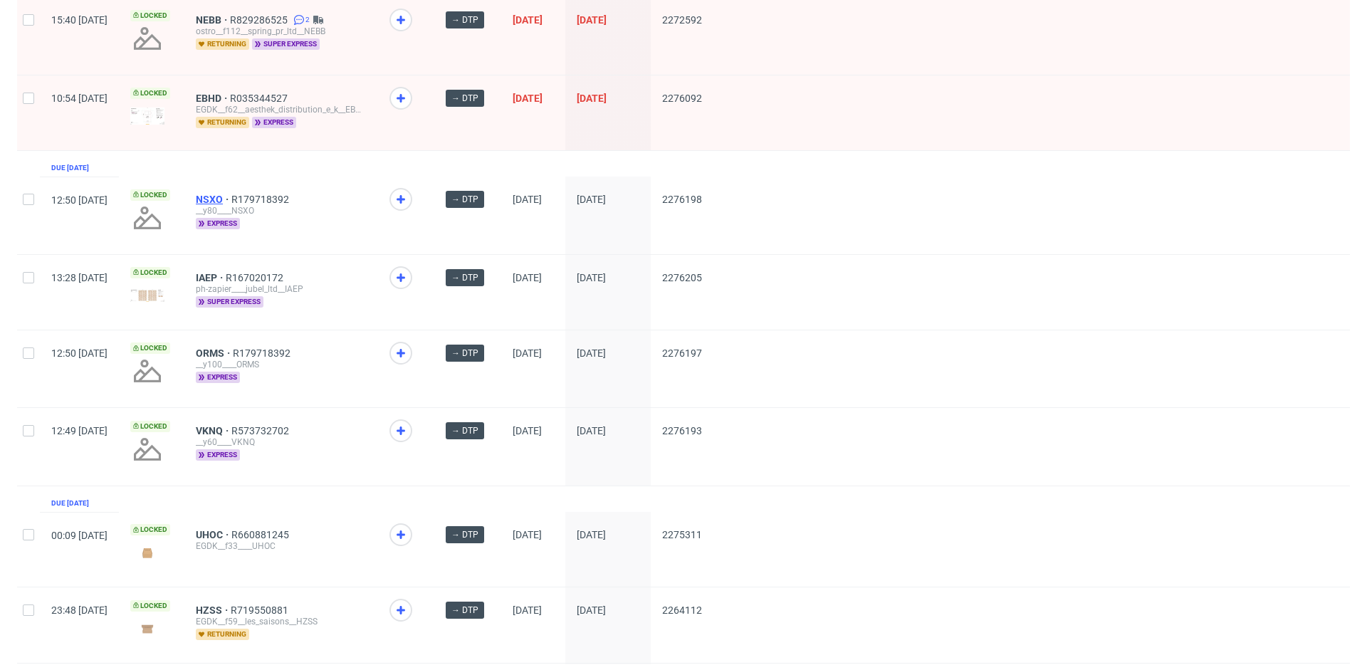
click at [231, 198] on span "NSXO" at bounding box center [214, 199] width 36 height 11
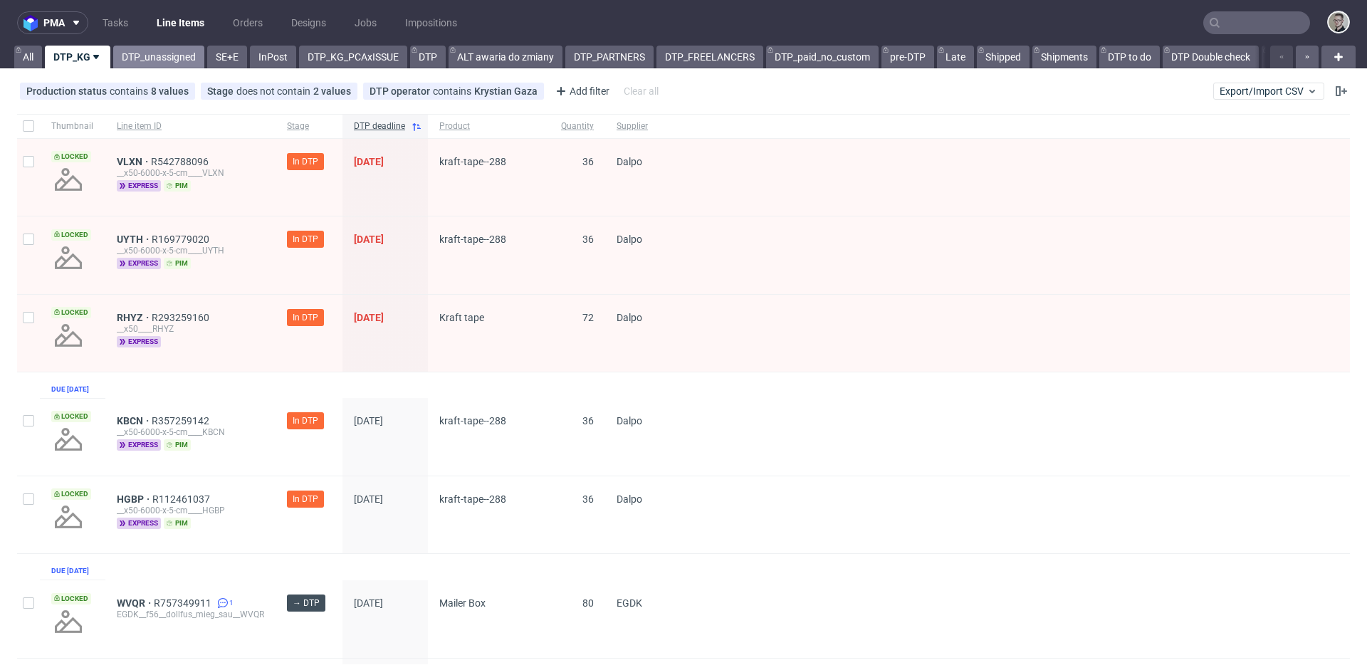
click at [157, 61] on link "DTP_unassigned" at bounding box center [158, 57] width 91 height 23
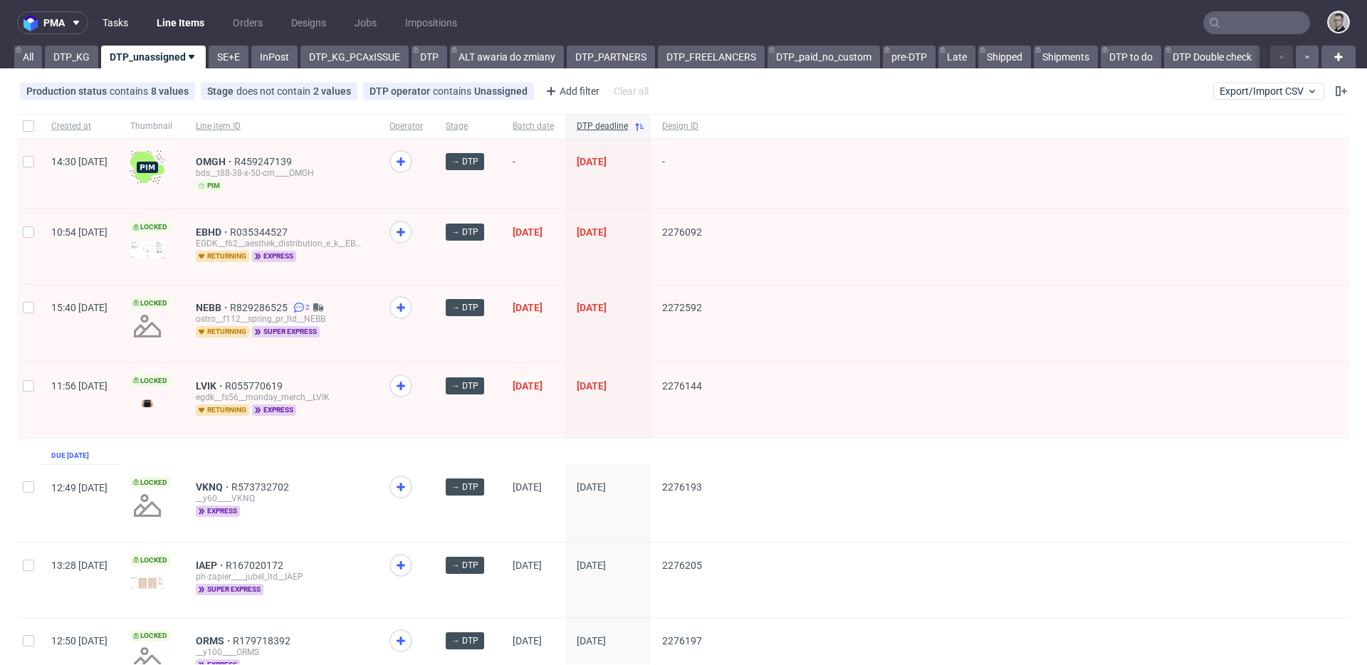
click at [113, 21] on link "Tasks" at bounding box center [115, 22] width 43 height 23
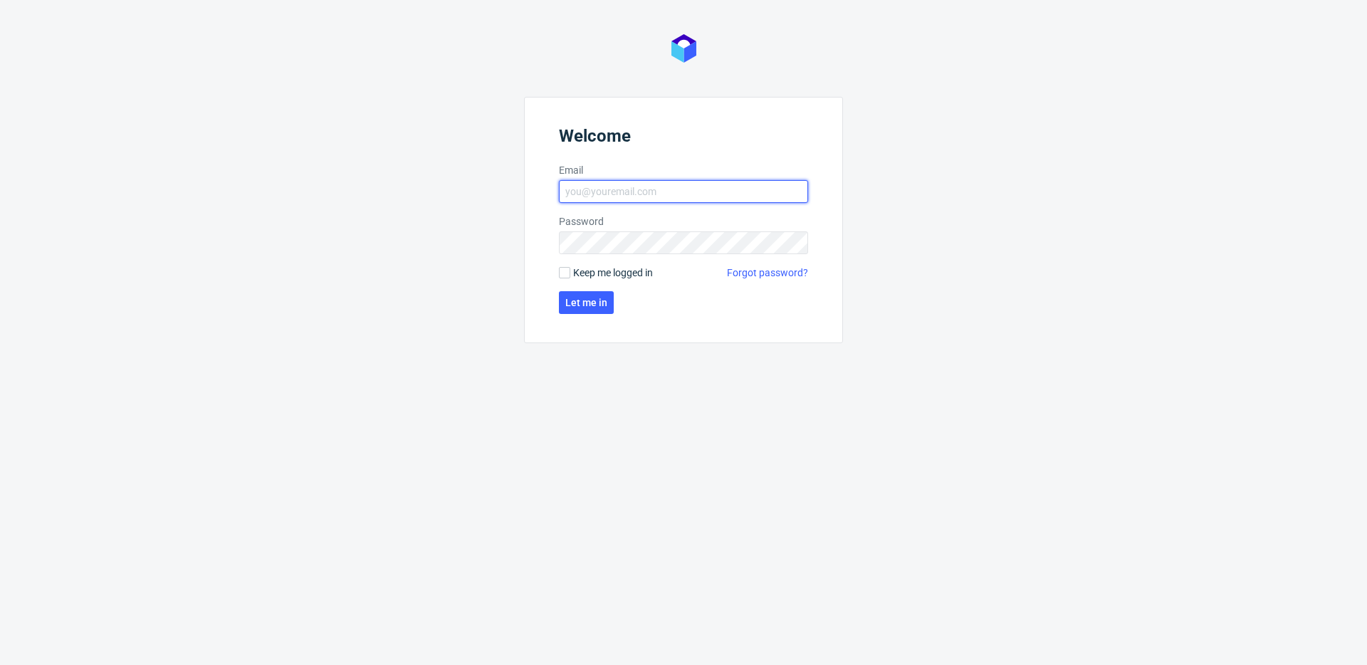
type input "[EMAIL_ADDRESS][DOMAIN_NAME]"
click at [609, 276] on span "Keep me logged in" at bounding box center [613, 273] width 80 height 14
click at [570, 276] on input "Keep me logged in" at bounding box center [564, 272] width 11 height 11
checkbox input "true"
click at [606, 298] on span "Let me in" at bounding box center [586, 303] width 42 height 10
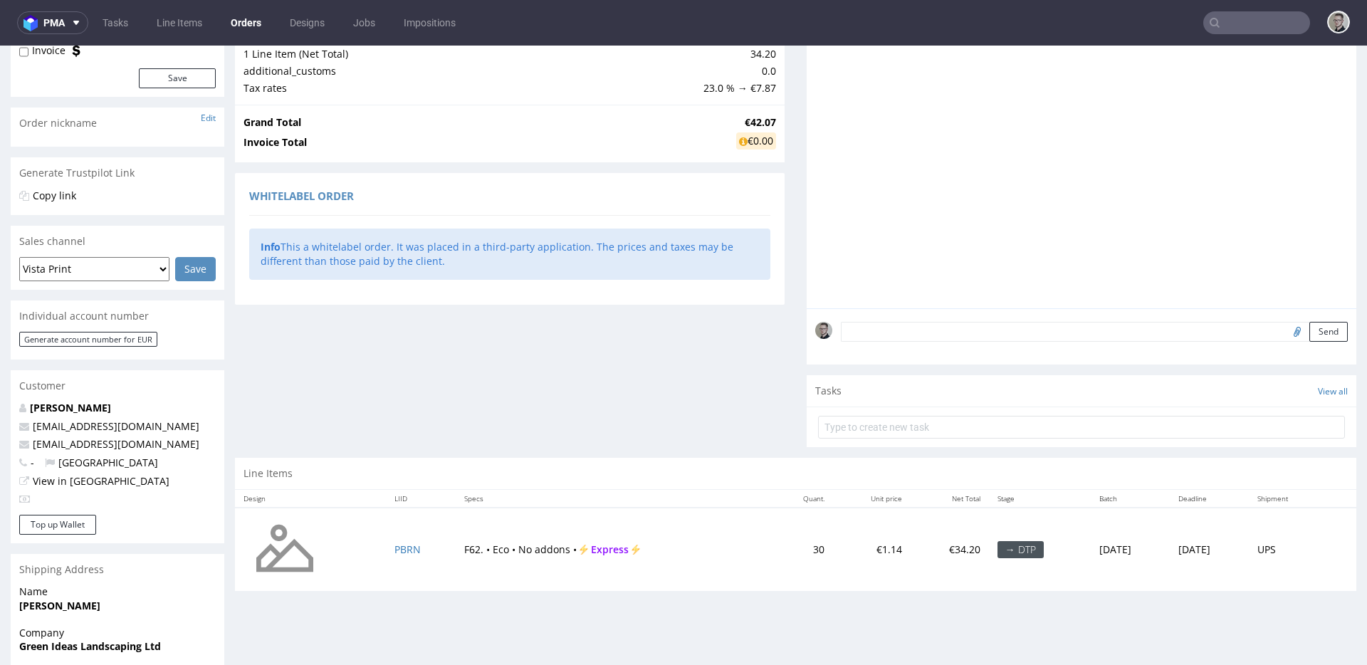
scroll to position [298, 0]
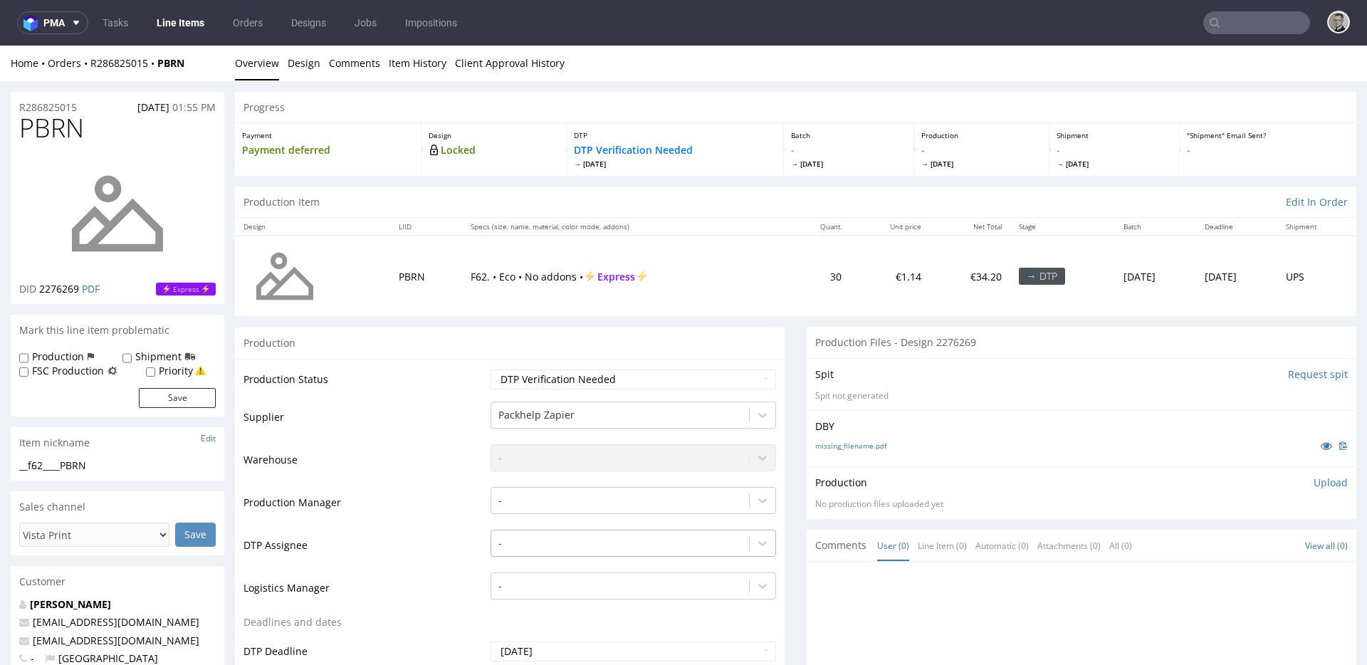
click at [547, 541] on div "-" at bounding box center [632, 540] width 285 height 20
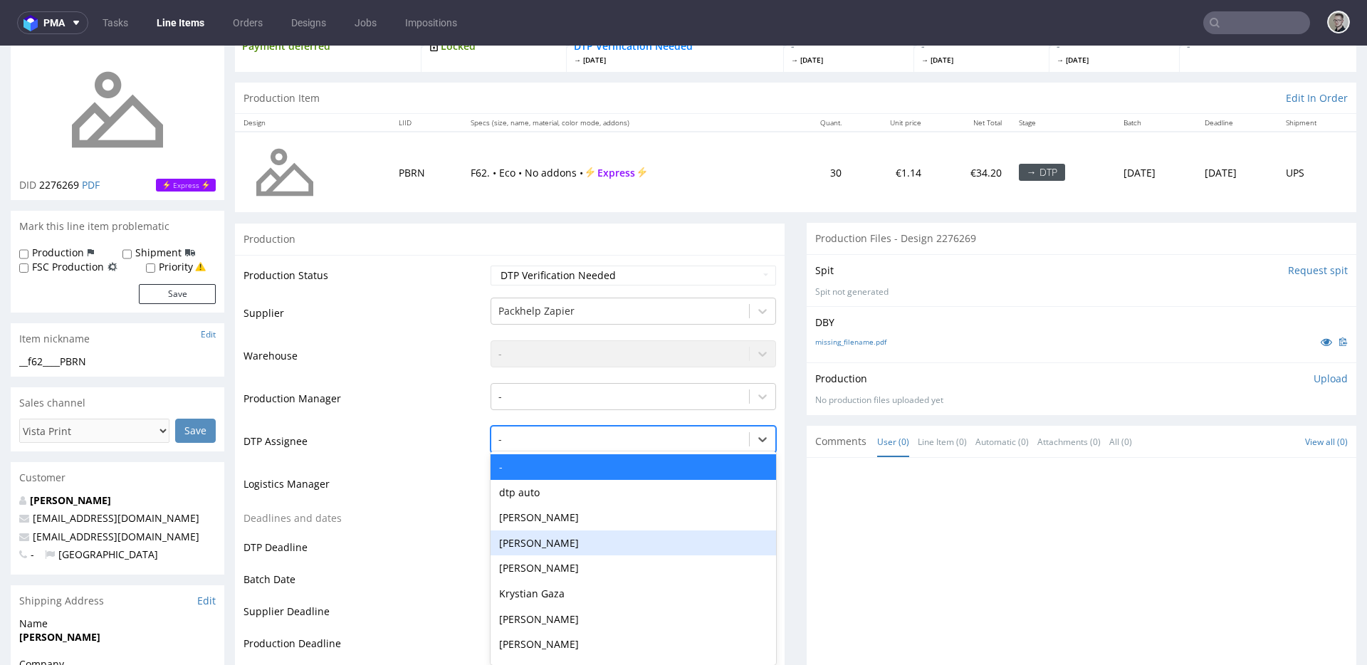
scroll to position [110, 0]
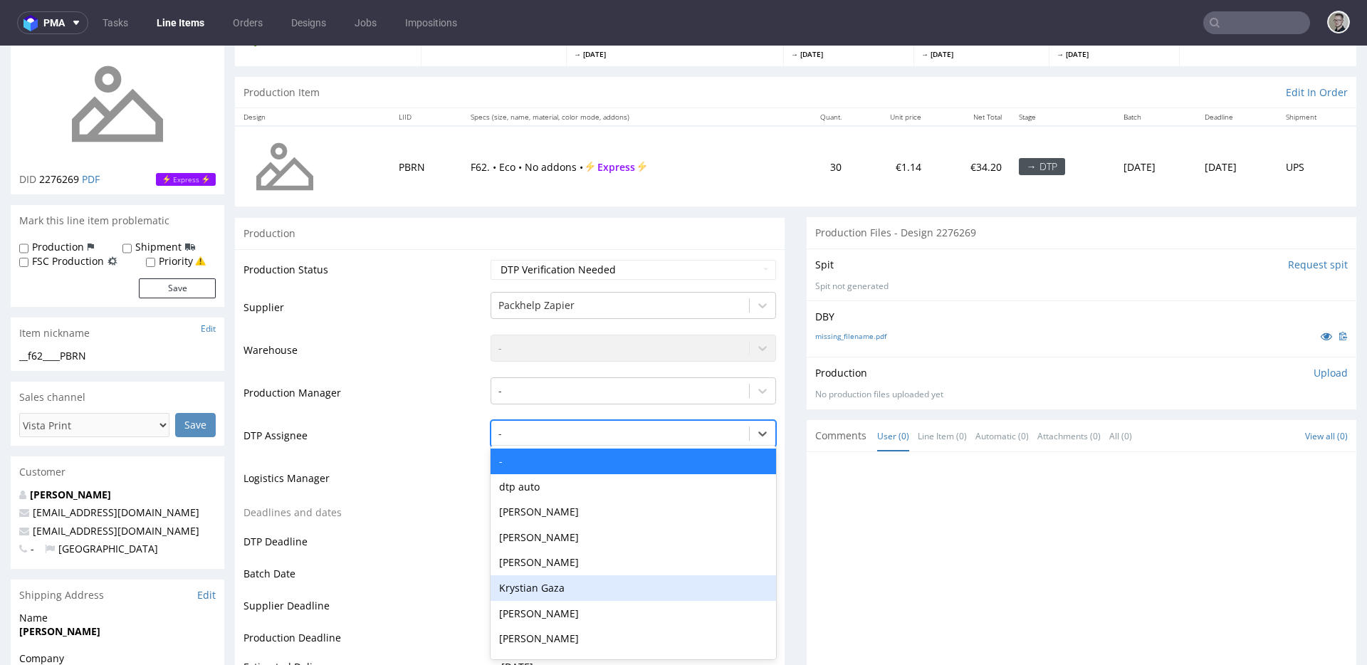
click at [547, 591] on div "Krystian Gaza" at bounding box center [632, 588] width 285 height 26
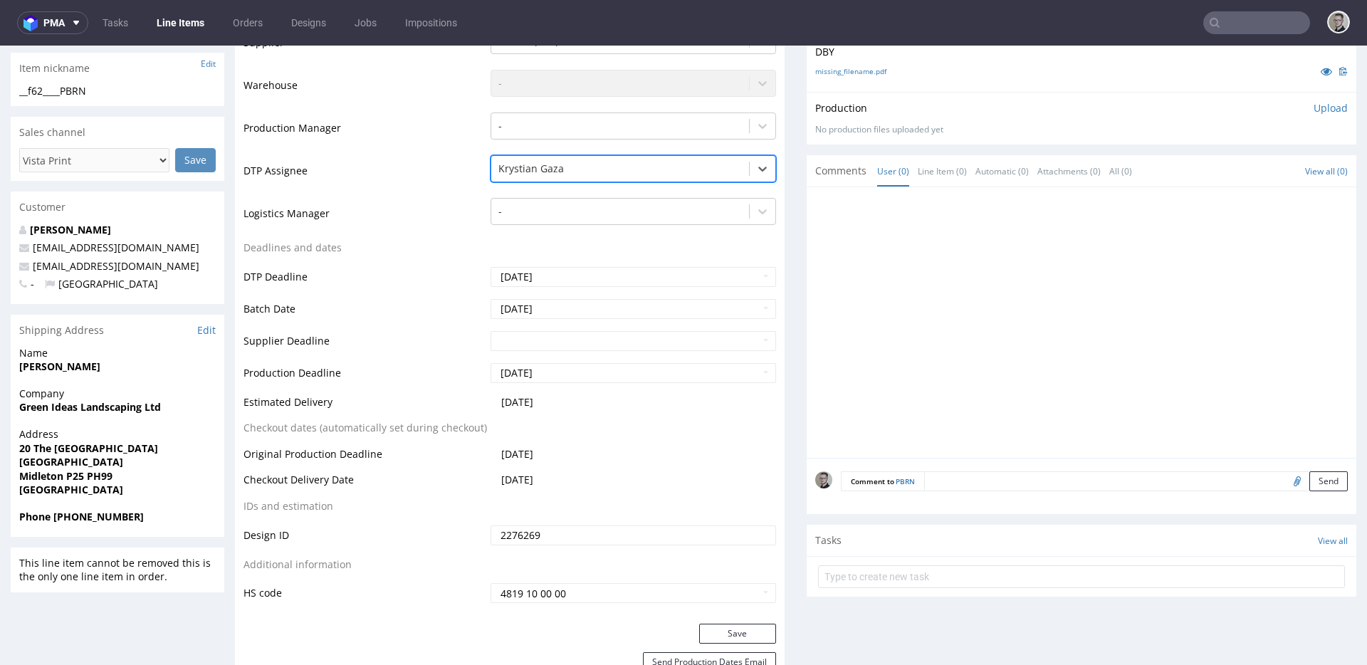
scroll to position [411, 0]
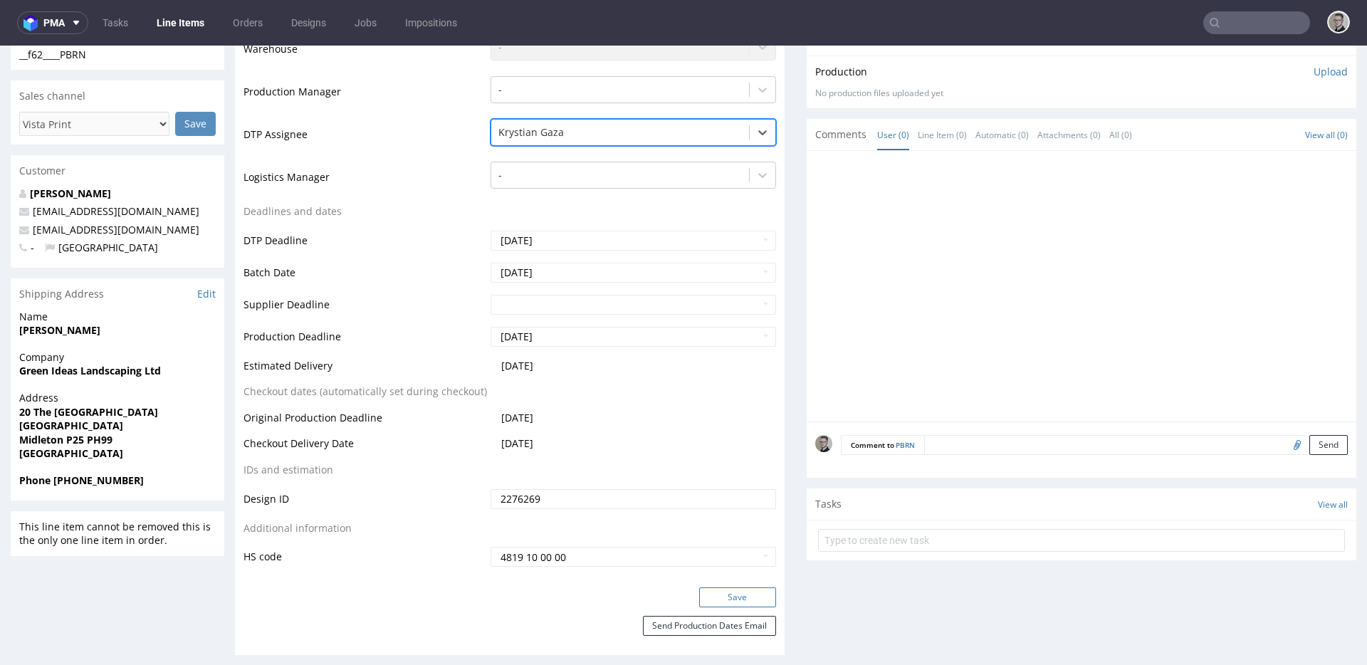
click at [721, 596] on button "Save" at bounding box center [737, 597] width 77 height 20
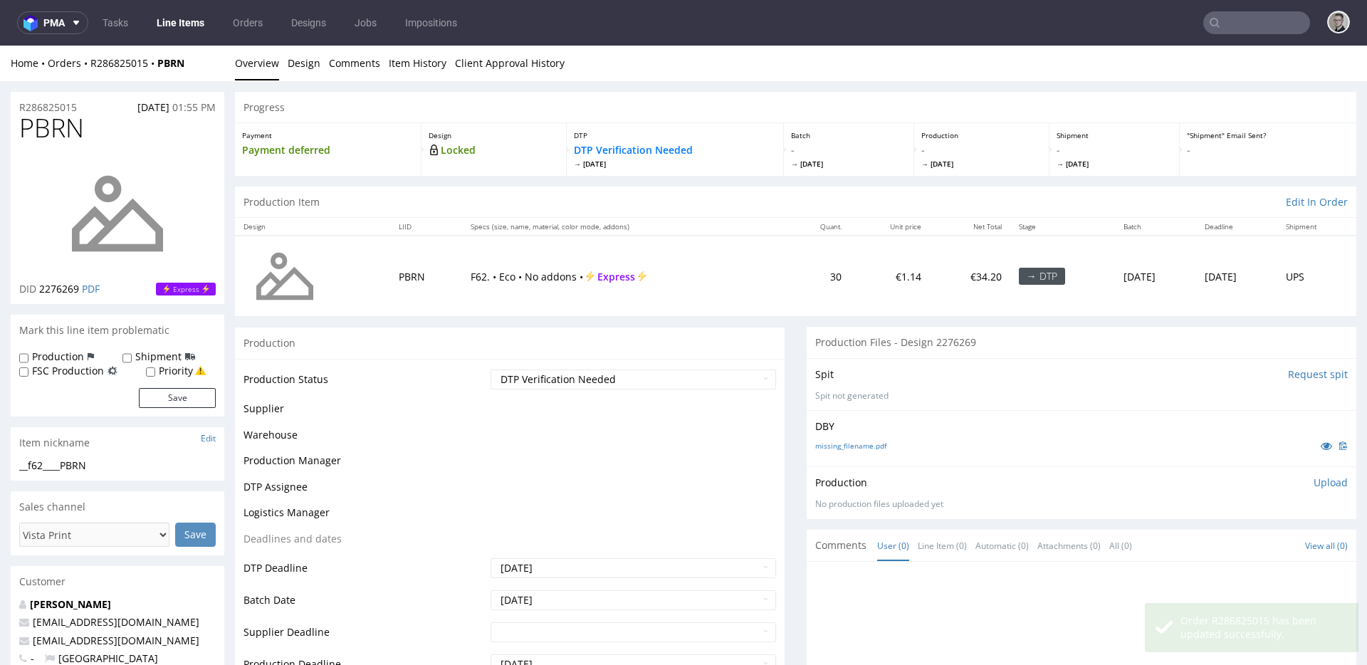
scroll to position [0, 0]
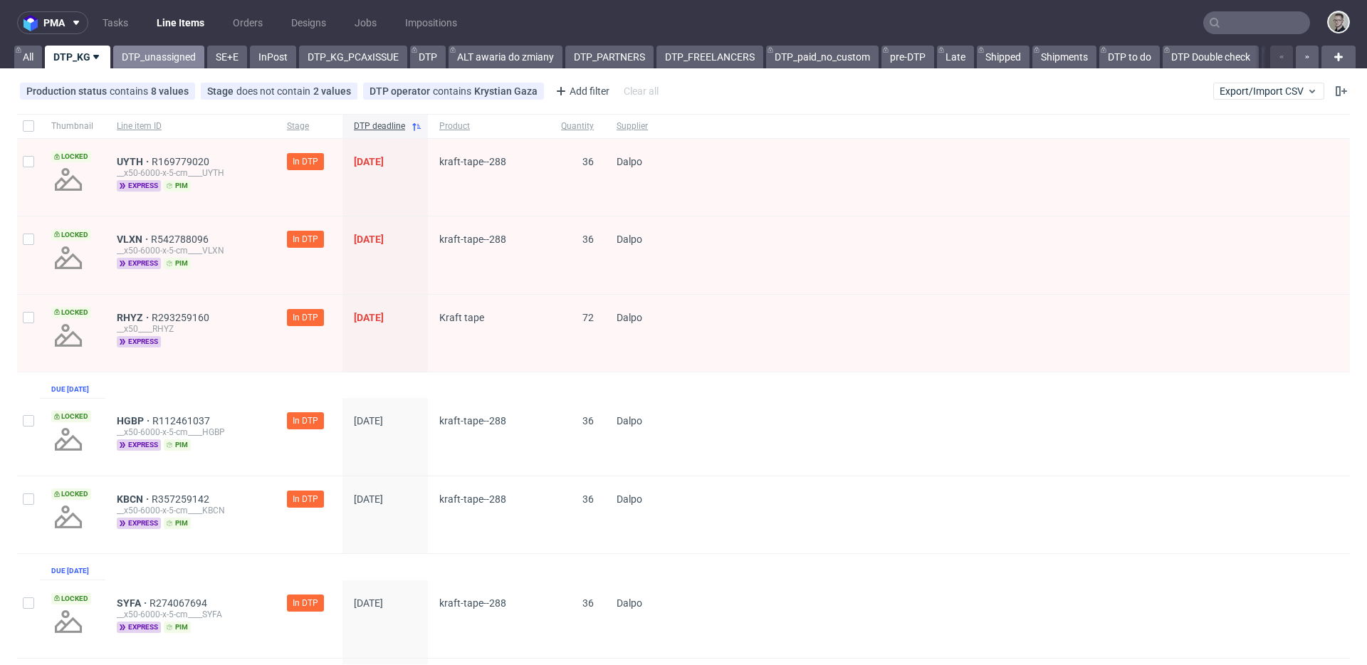
click at [162, 51] on link "DTP_unassigned" at bounding box center [158, 57] width 91 height 23
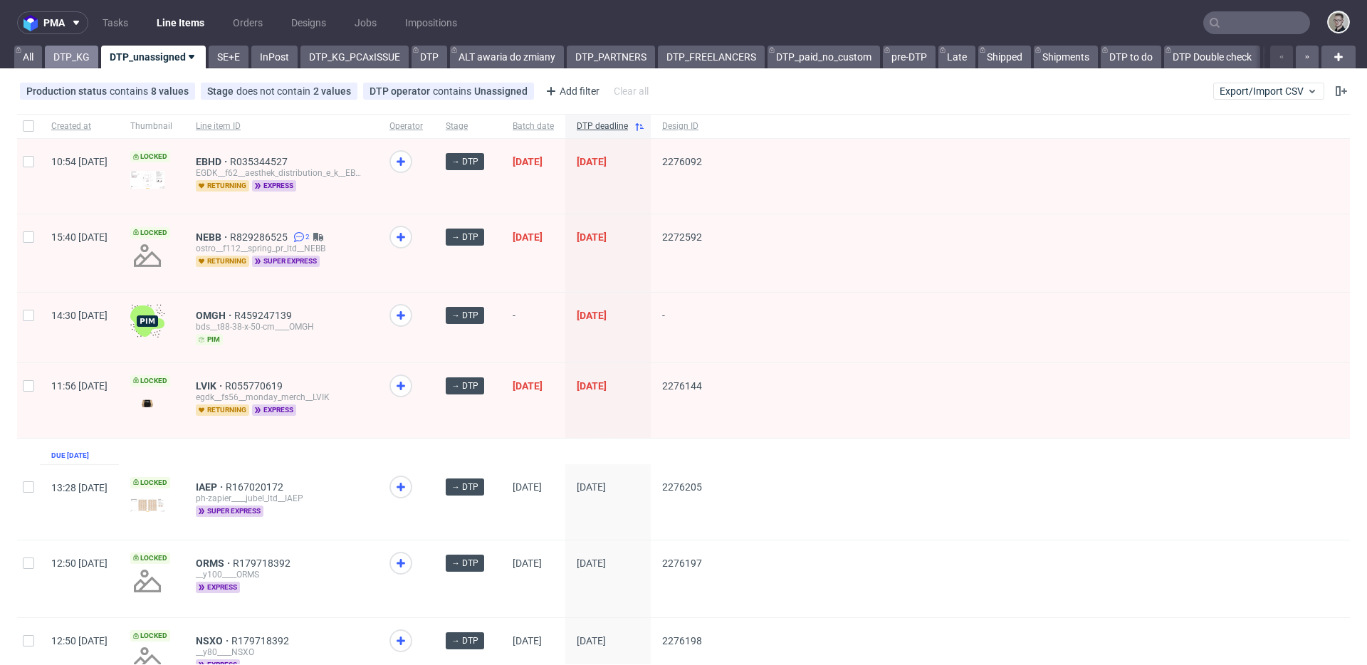
click at [79, 54] on link "DTP_KG" at bounding box center [71, 57] width 53 height 23
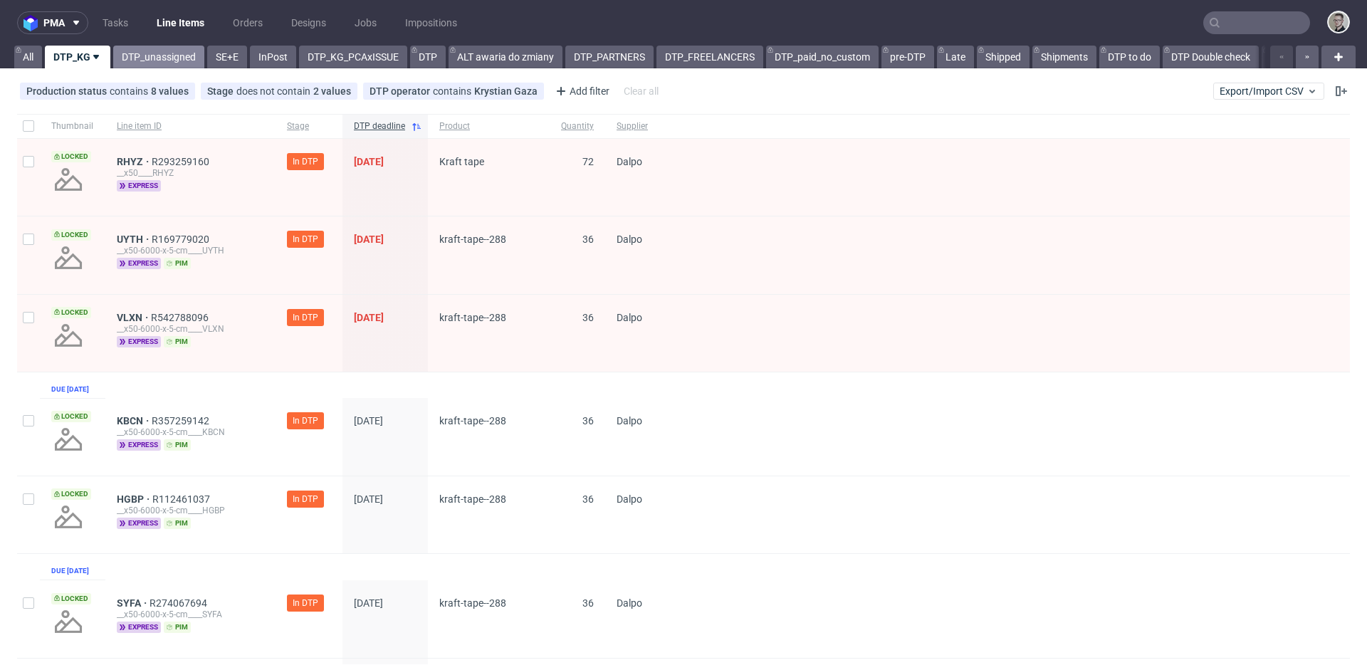
click at [170, 62] on link "DTP_unassigned" at bounding box center [158, 57] width 91 height 23
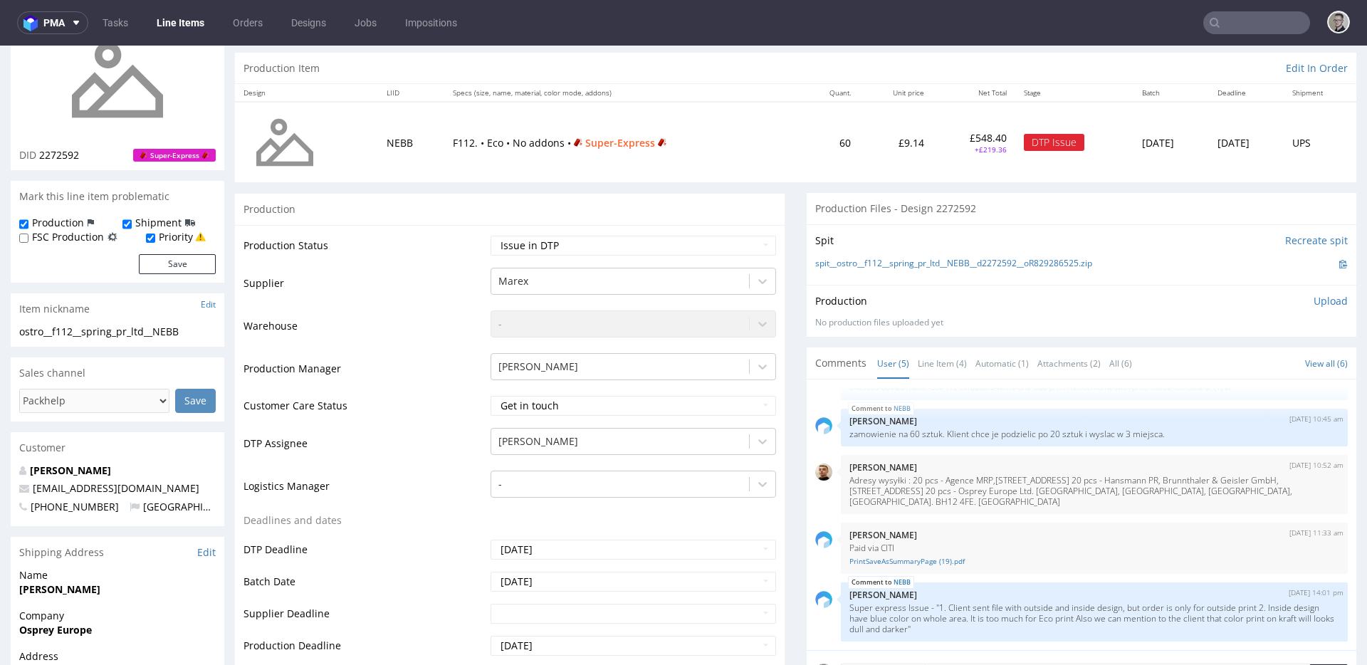
scroll to position [419, 0]
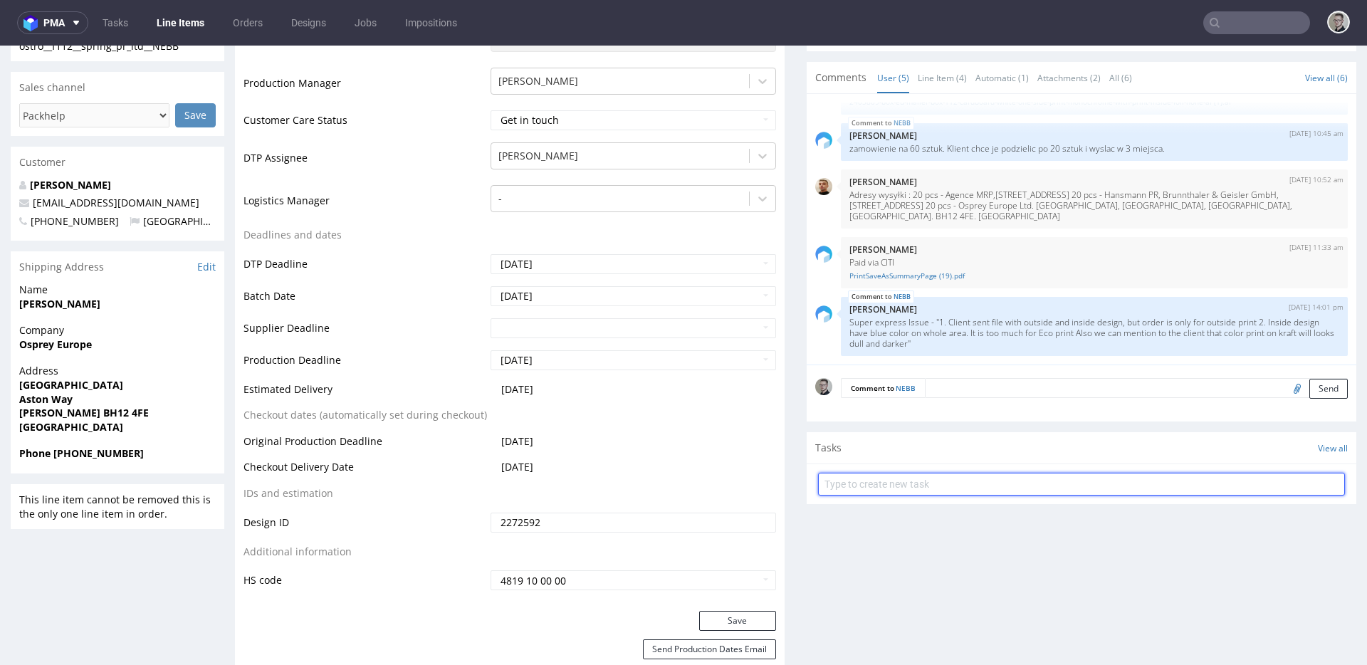
click at [943, 475] on input "text" at bounding box center [1081, 484] width 527 height 23
type input "issue"
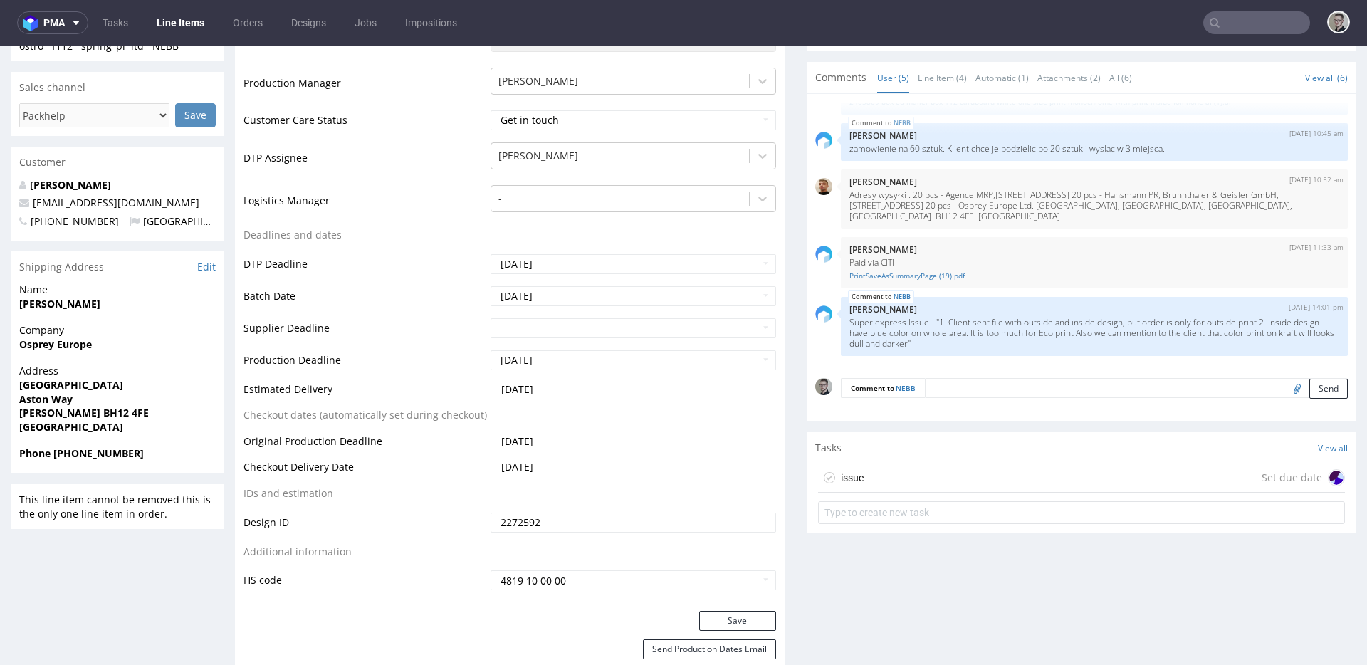
click at [937, 471] on div "issue Set due date" at bounding box center [1081, 478] width 527 height 28
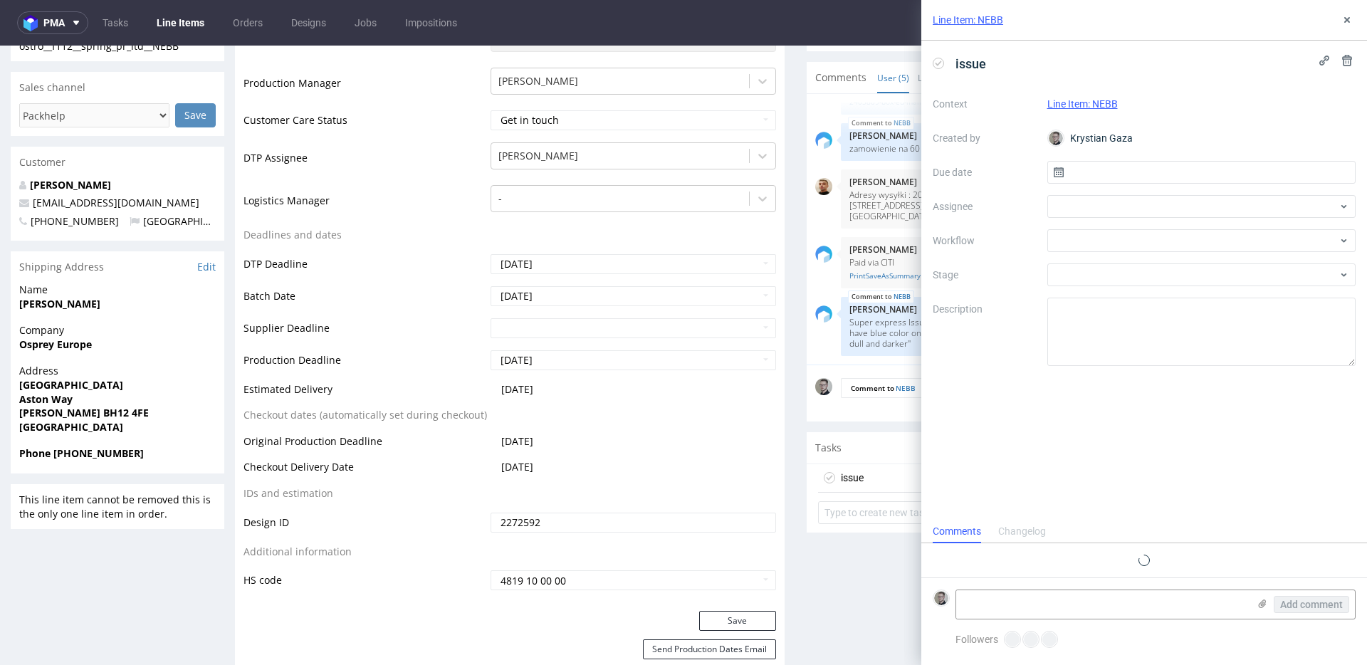
scroll to position [11, 0]
click at [956, 60] on span "issue" at bounding box center [971, 63] width 42 height 23
click at [1184, 173] on input "text" at bounding box center [1201, 172] width 309 height 23
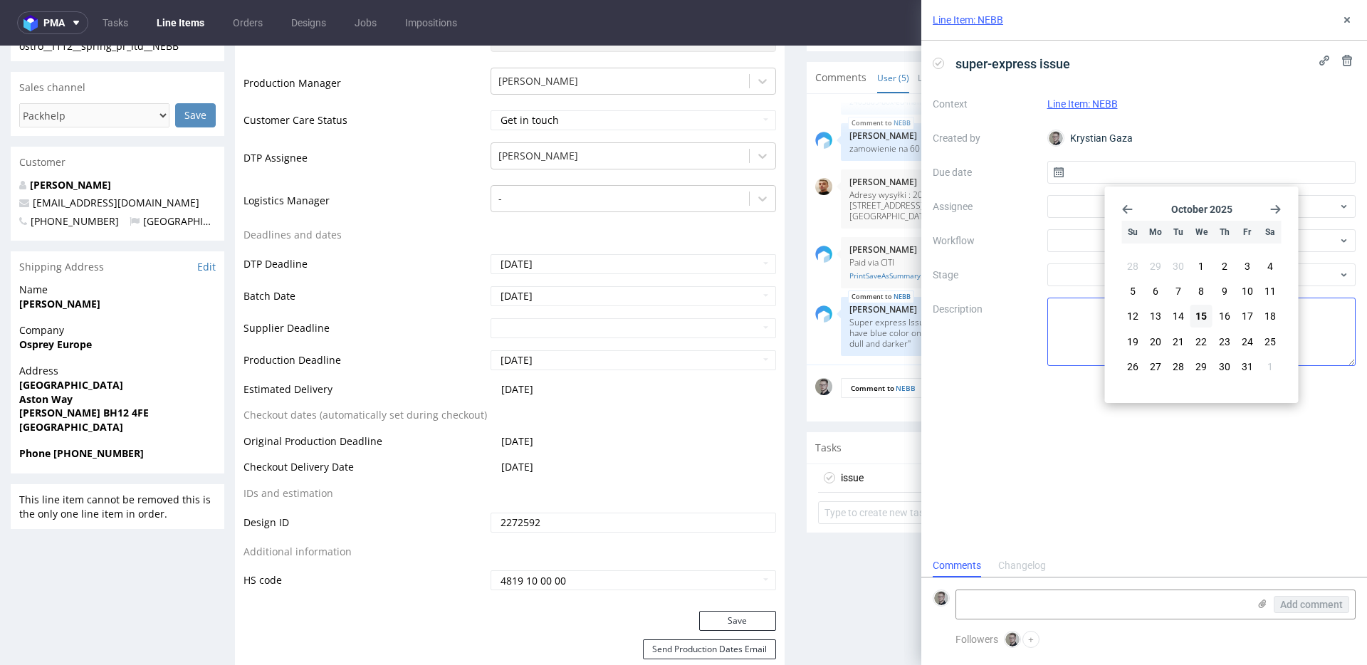
click at [1200, 312] on span "15" at bounding box center [1200, 316] width 11 height 14
type input "15/10/2025"
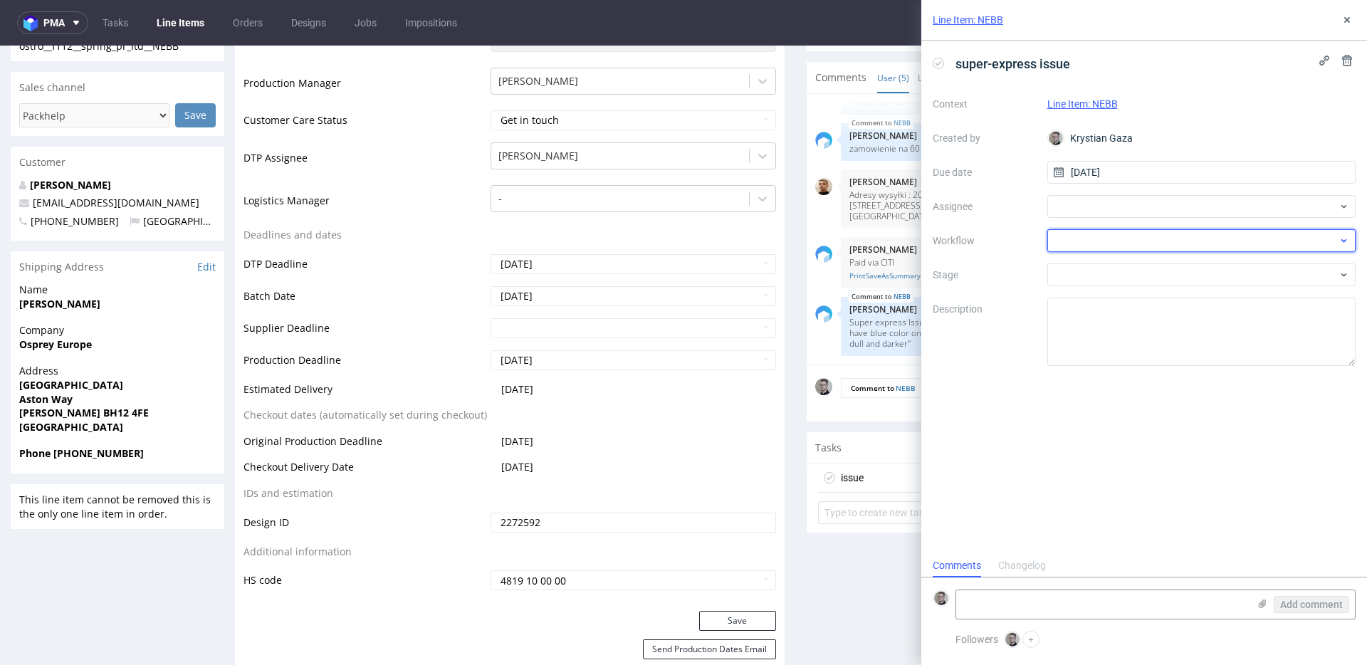
click at [1170, 238] on div at bounding box center [1201, 240] width 309 height 23
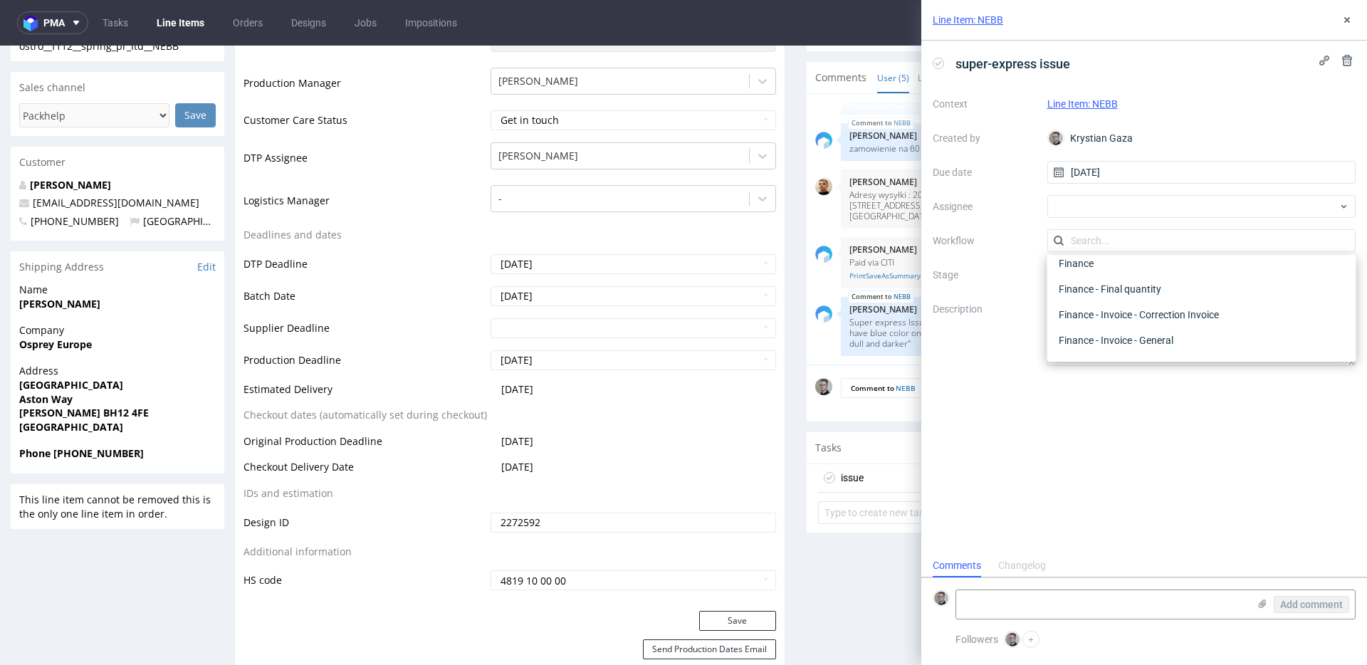
scroll to position [0, 0]
click at [1151, 315] on div "DTP - Issue" at bounding box center [1202, 318] width 298 height 26
click at [868, 337] on p "Super express Issue - "1. Client sent file with outside and inside design, but …" at bounding box center [1094, 333] width 490 height 32
click at [870, 338] on p "Super express Issue - "1. Client sent file with outside and inside design, but …" at bounding box center [1094, 333] width 490 height 32
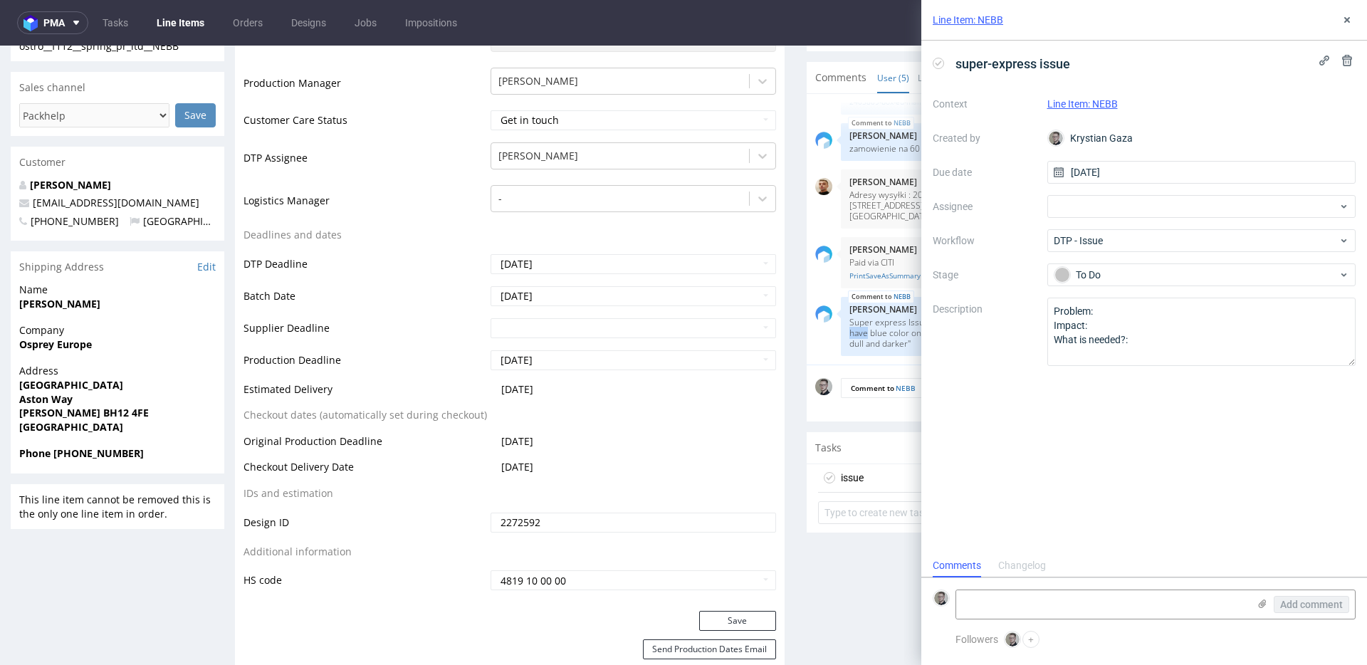
click at [870, 337] on p "Super express Issue - "1. Client sent file with outside and inside design, but …" at bounding box center [1094, 333] width 490 height 32
click at [871, 337] on p "Super express Issue - "1. Client sent file with outside and inside design, but …" at bounding box center [1094, 333] width 490 height 32
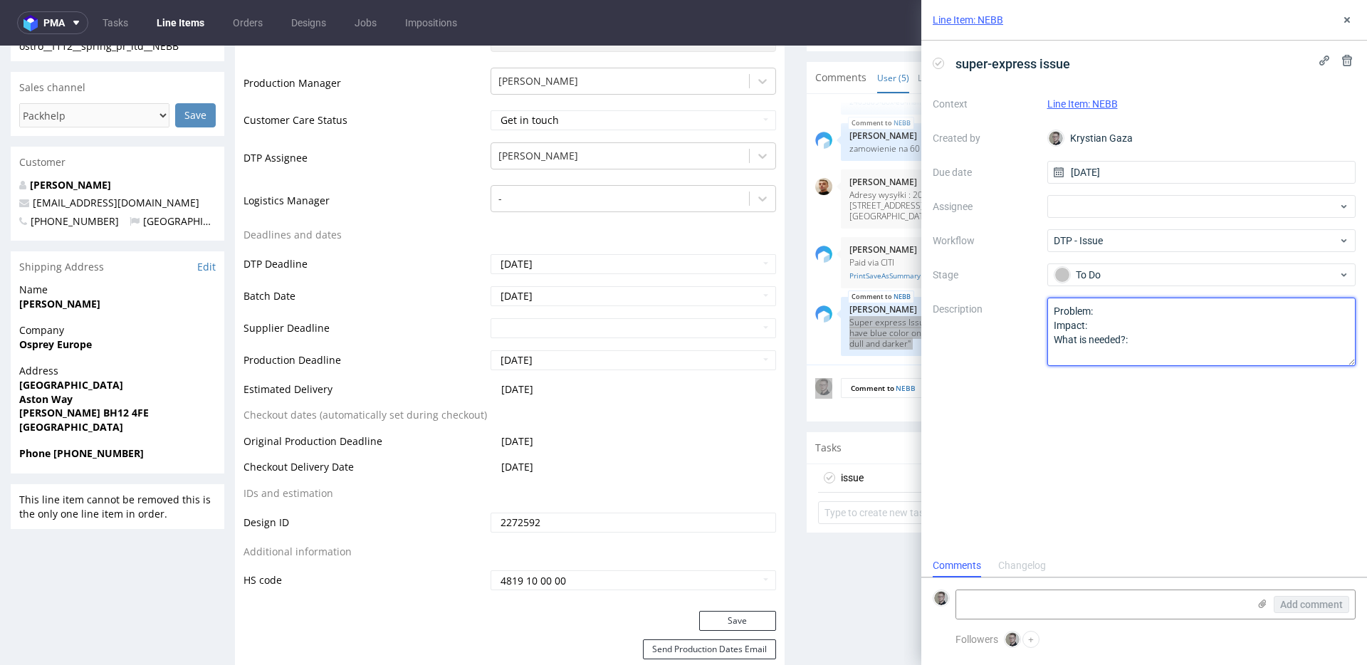
click at [1212, 319] on textarea "Problem: Impact: What is needed?:" at bounding box center [1201, 332] width 309 height 68
paste textarea "Super express Issue - "1. Client sent file with outside and inside design, but …"
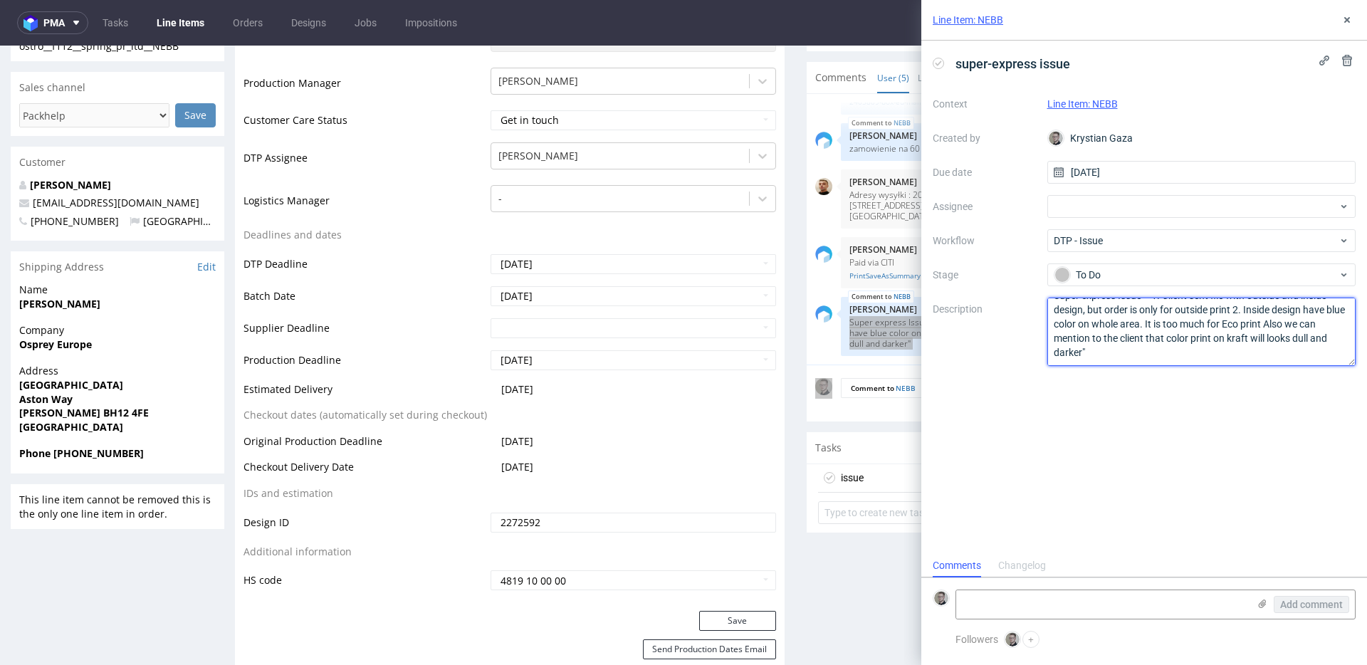
scroll to position [16, 0]
type textarea "Super express Issue - "1. Client sent file with outside and inside design, but …"
click at [1192, 444] on div "super-express issue Context Line Item: NEBB Created by Krystian Gaza Due date 1…" at bounding box center [1144, 297] width 446 height 513
click at [1352, 21] on button at bounding box center [1346, 19] width 17 height 17
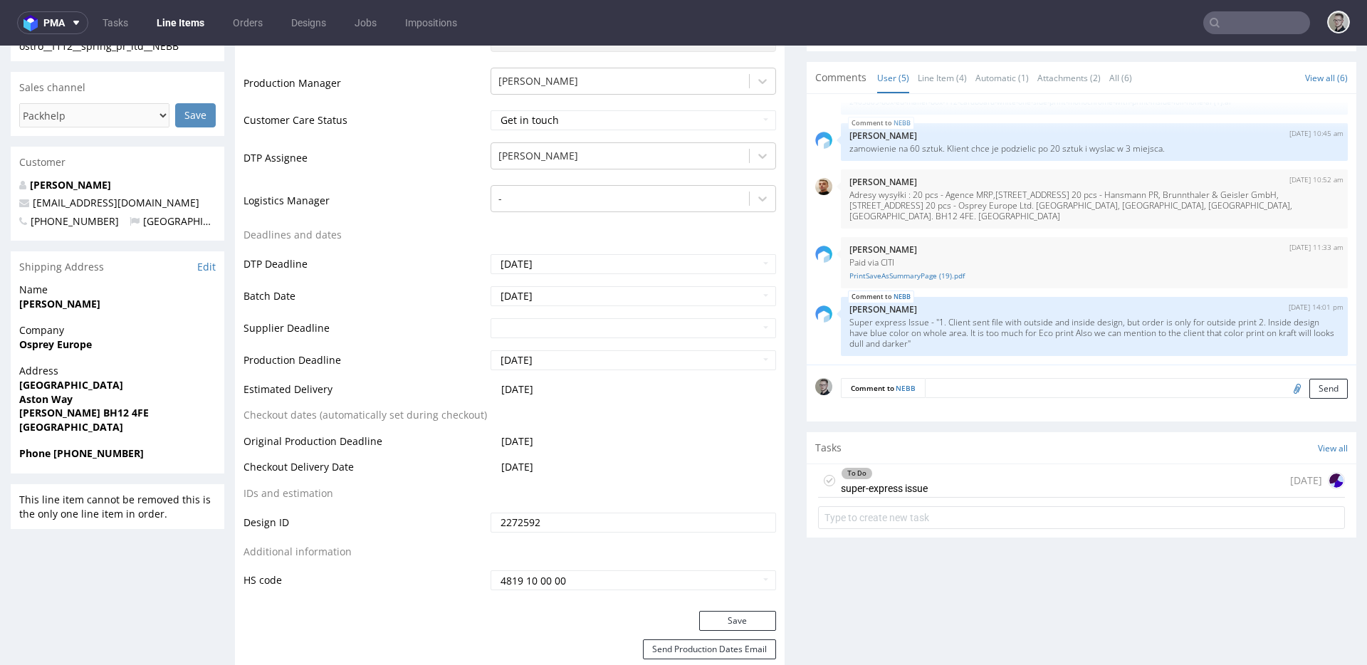
click at [980, 470] on div "To Do super-express issue today" at bounding box center [1081, 480] width 527 height 33
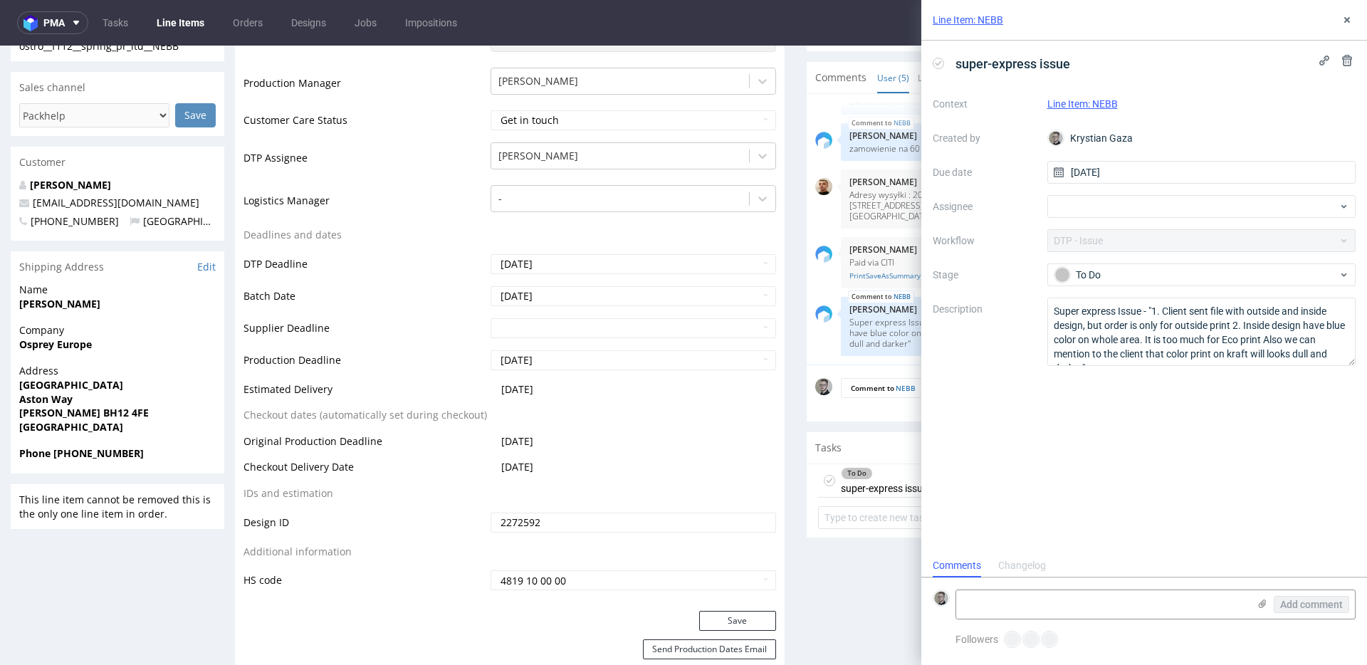
scroll to position [11, 0]
click at [1026, 637] on button "+" at bounding box center [1030, 639] width 17 height 17
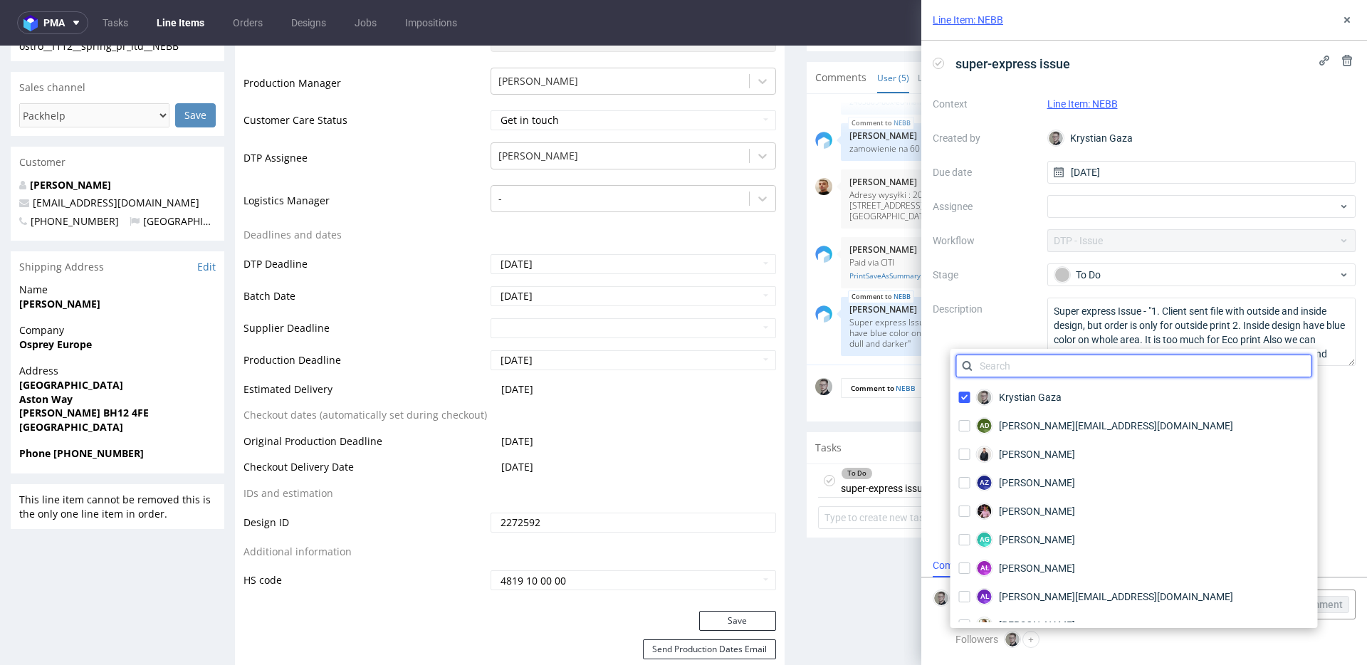
click at [1037, 370] on input "text" at bounding box center [1134, 365] width 356 height 23
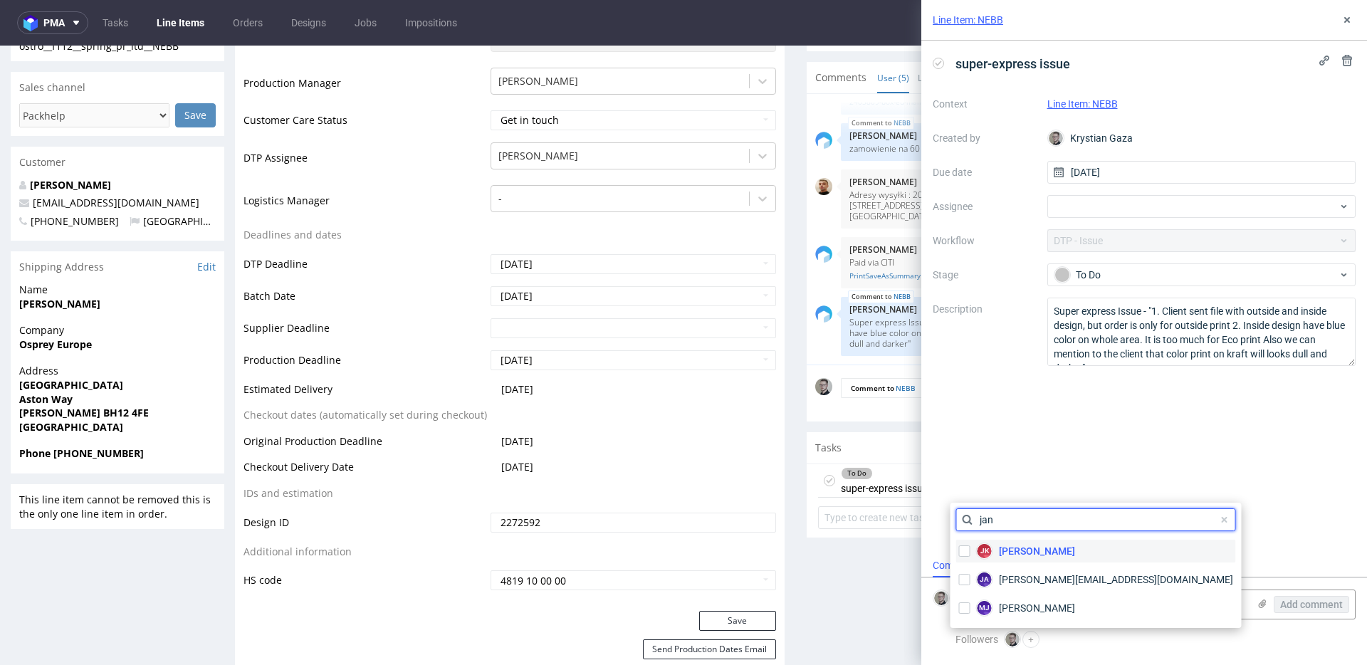
type input "jan"
click at [1021, 549] on span "[PERSON_NAME]" at bounding box center [1037, 551] width 76 height 14
checkbox input "true"
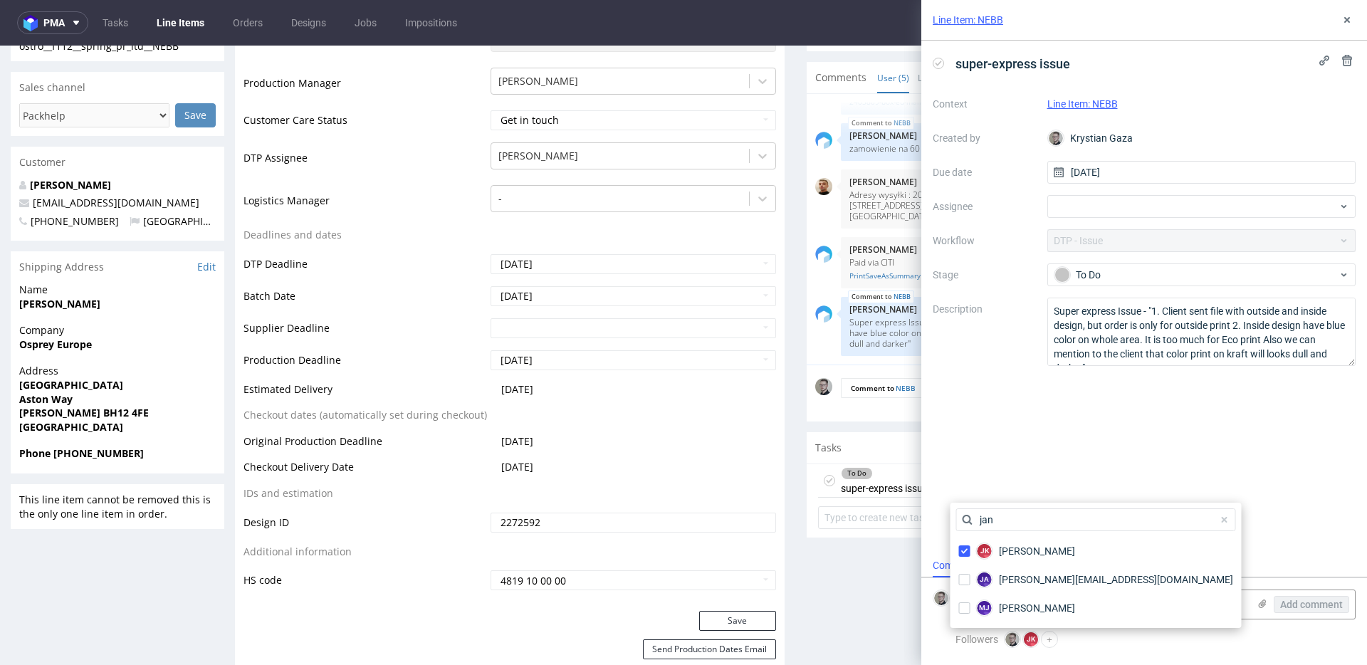
click at [1201, 536] on div "super-express issue Context Line Item: NEBB Created by Krystian Gaza Due date 1…" at bounding box center [1144, 297] width 446 height 513
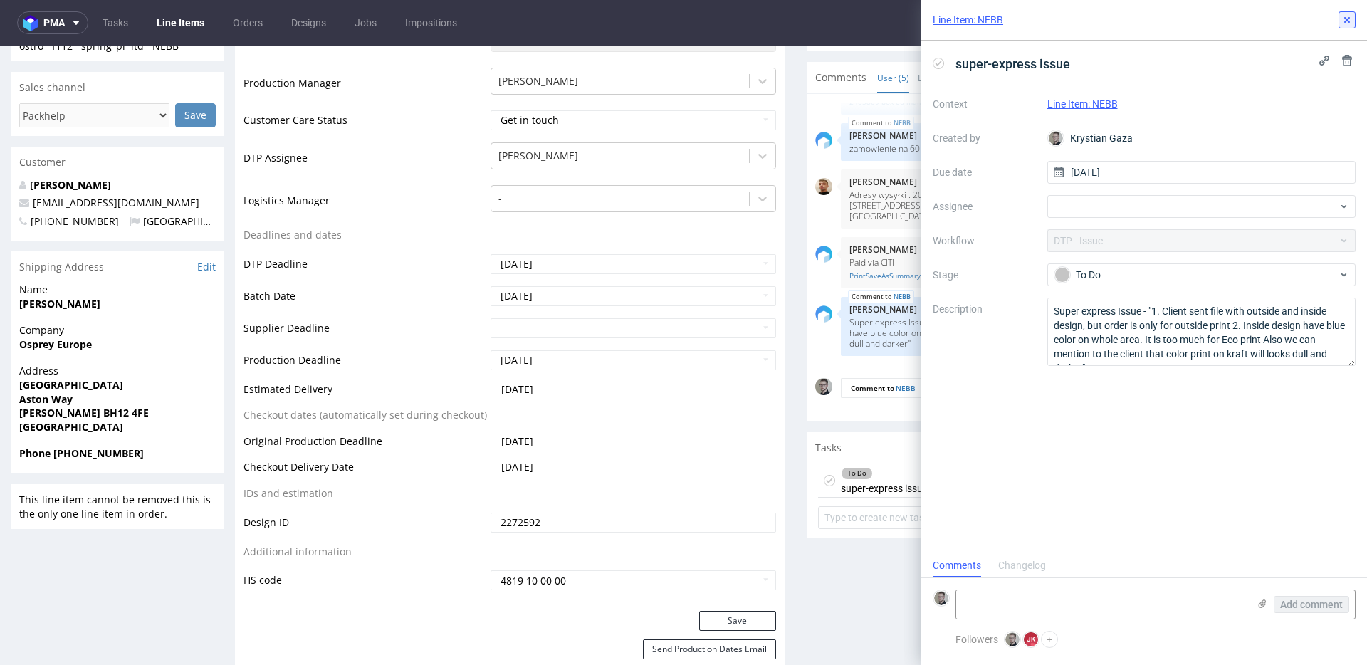
click at [1347, 16] on icon at bounding box center [1346, 19] width 11 height 11
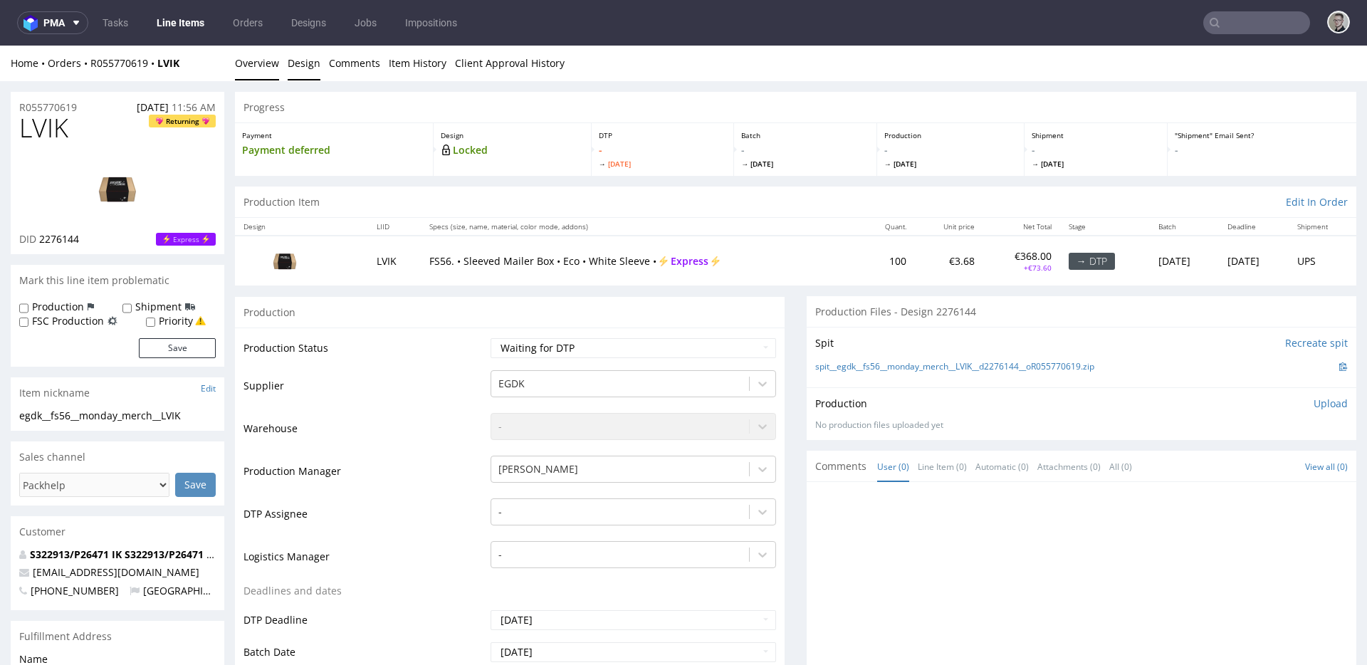
click at [295, 60] on link "Design" at bounding box center [304, 63] width 33 height 35
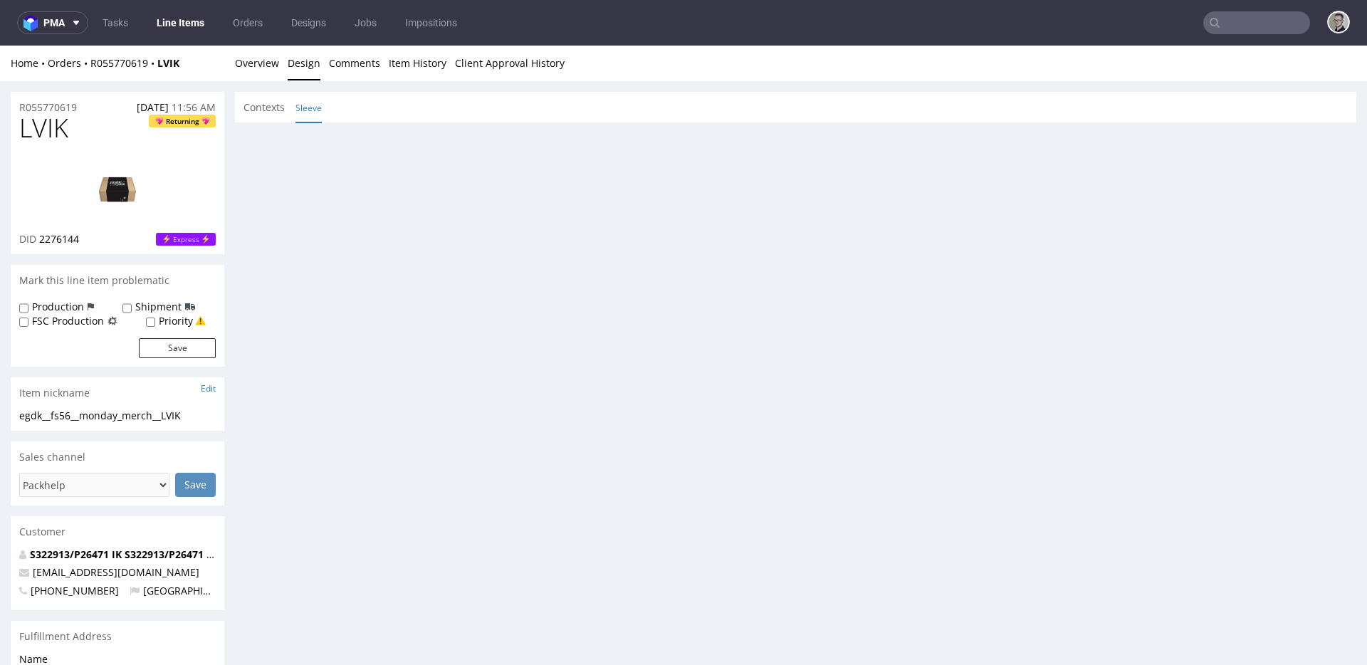
click at [315, 110] on link "Sleeve" at bounding box center [308, 108] width 26 height 31
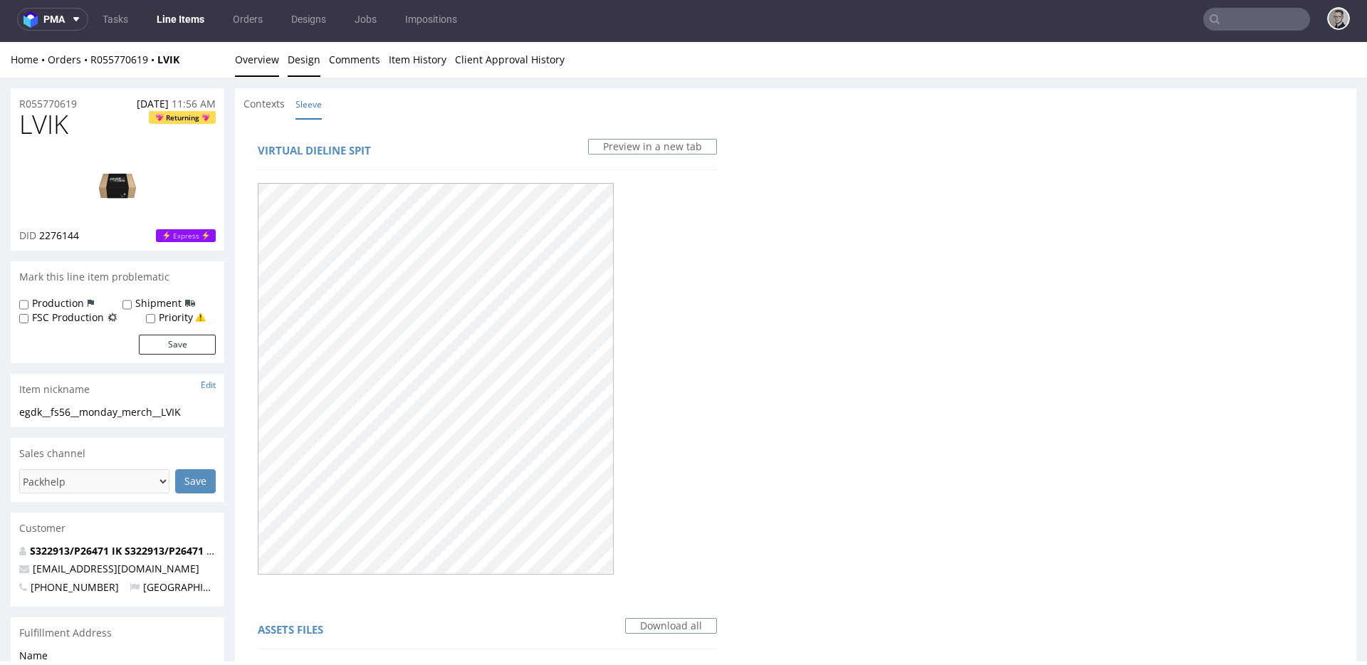
click at [266, 63] on link "Overview" at bounding box center [257, 59] width 44 height 35
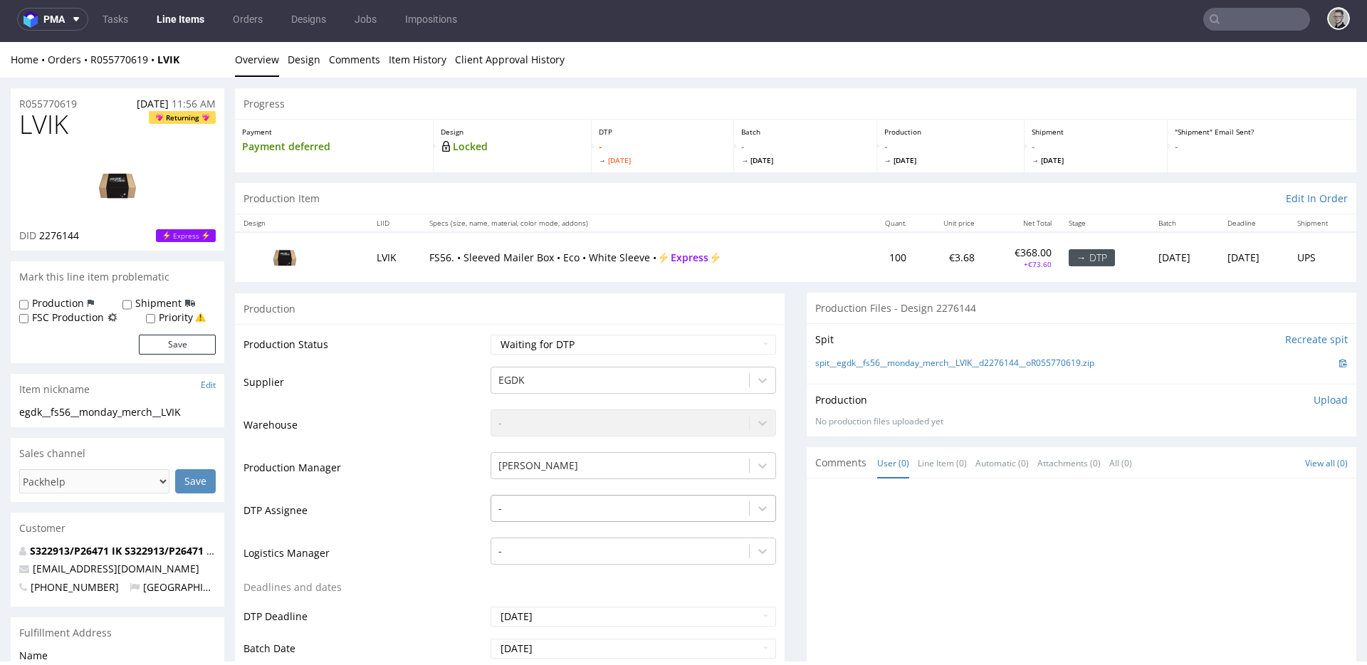
click at [609, 500] on div "-" at bounding box center [632, 505] width 285 height 20
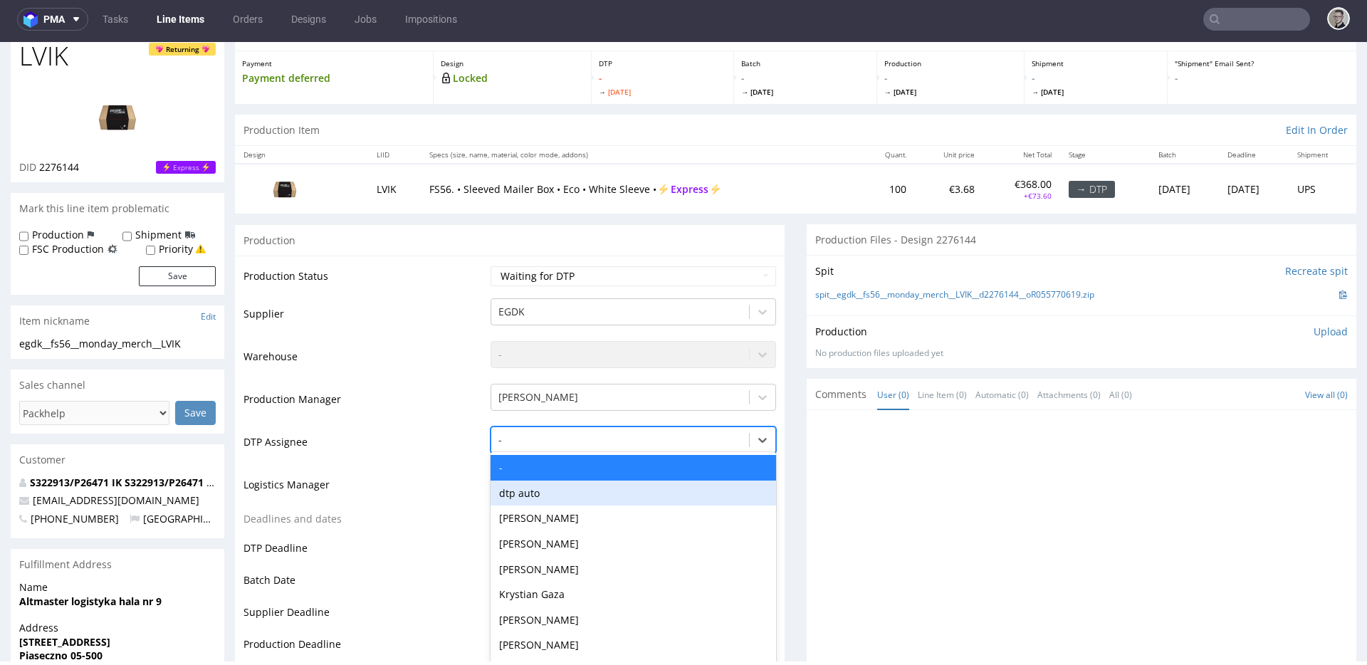
scroll to position [78, 0]
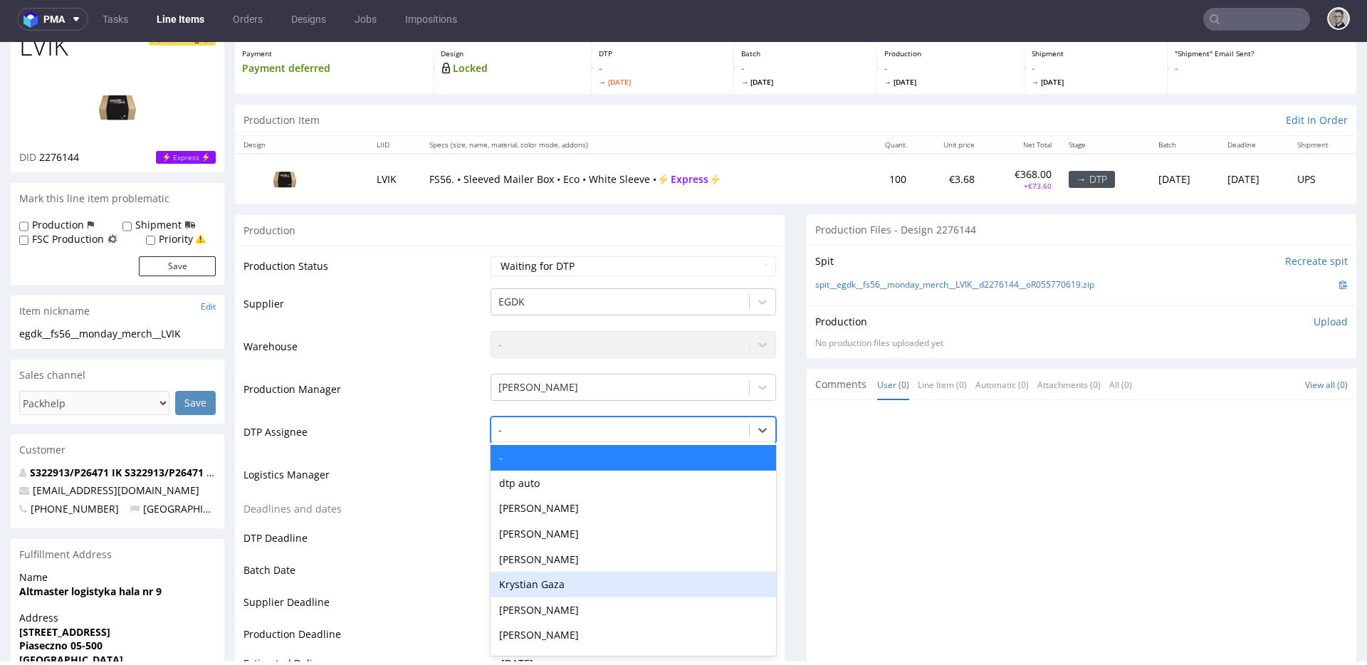
click at [562, 587] on div "Krystian Gaza" at bounding box center [632, 585] width 285 height 26
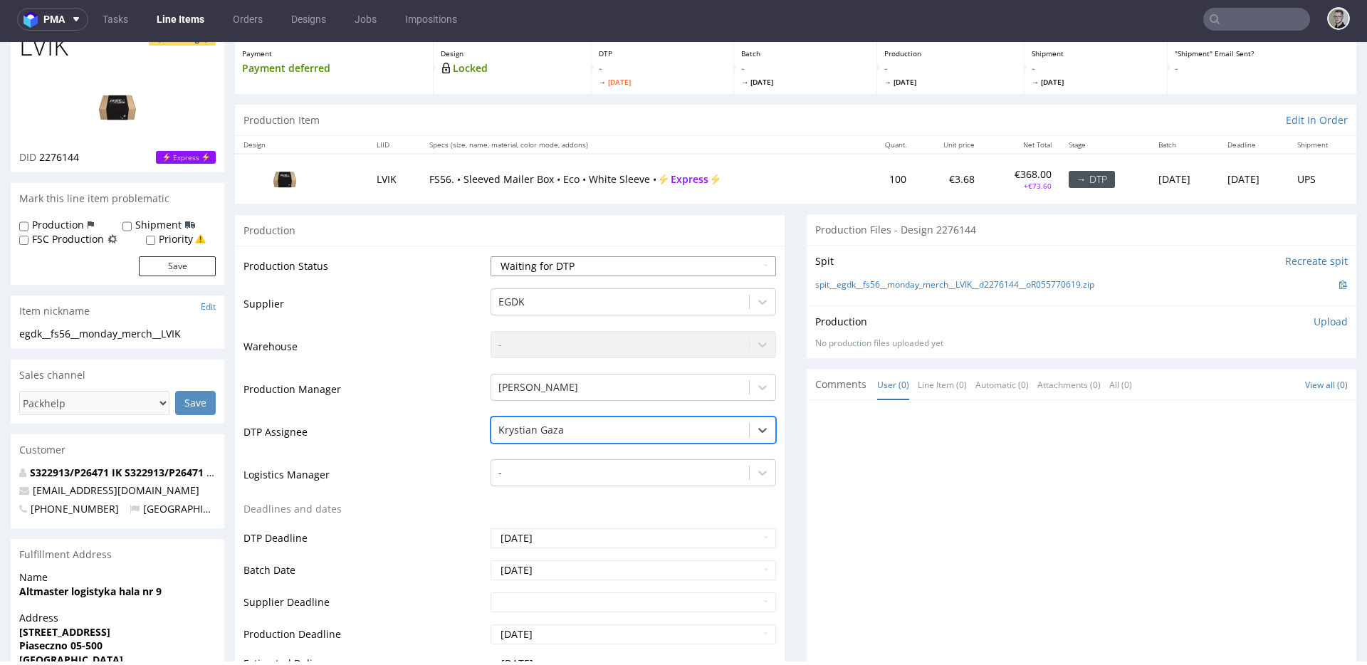
click at [598, 272] on select "Waiting for Artwork Waiting for Diecut Waiting for Mockup Waiting for DTP Waiti…" at bounding box center [632, 266] width 285 height 20
select select "dtp_in_process"
click at [490, 256] on select "Waiting for Artwork Waiting for Diecut Waiting for Mockup Waiting for DTP Waiti…" at bounding box center [632, 266] width 285 height 20
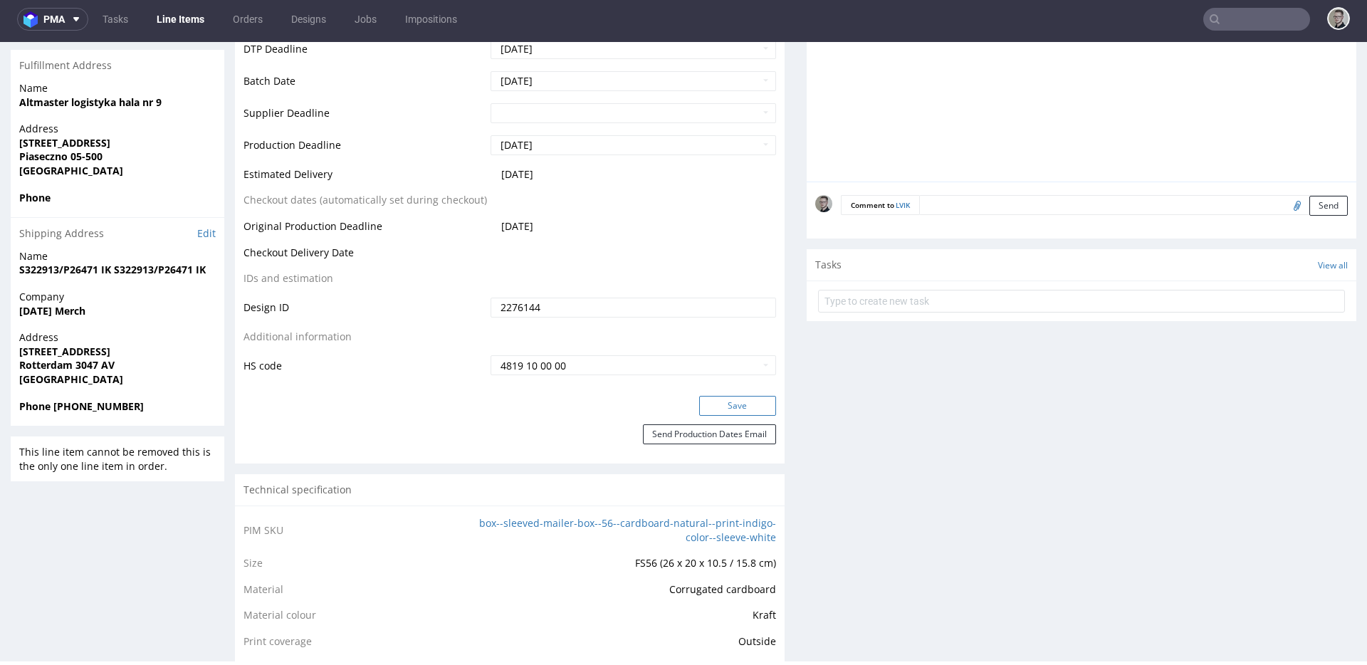
click at [729, 405] on button "Save" at bounding box center [737, 406] width 77 height 20
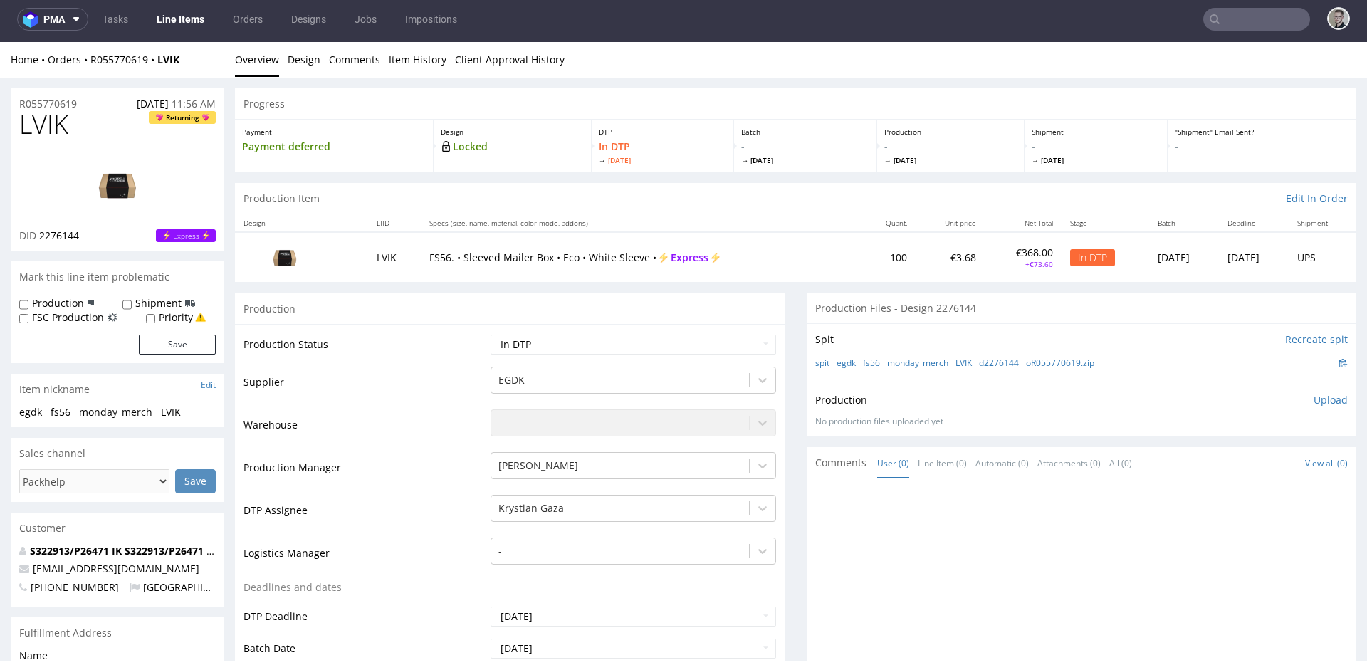
scroll to position [0, 0]
click at [303, 68] on link "Design" at bounding box center [304, 59] width 33 height 35
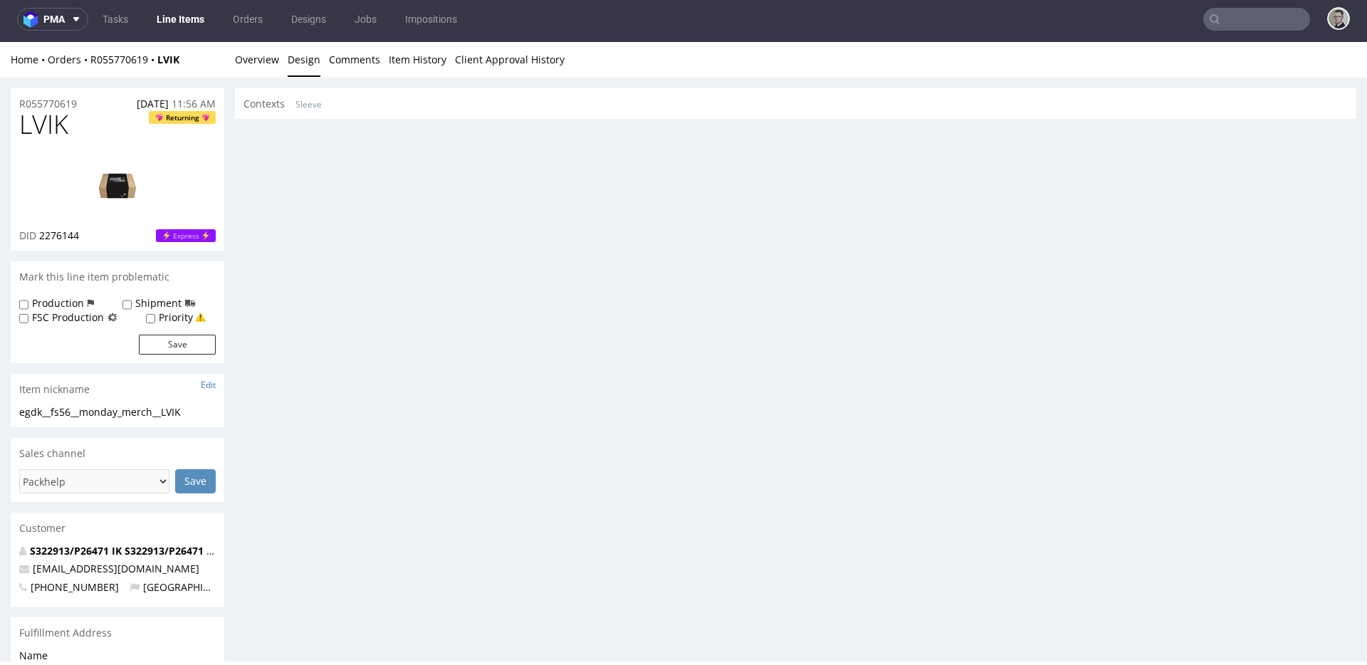
click at [226, 65] on div "Home Orders R055770619 LVIK Overview Design Comments Item History Client Approv…" at bounding box center [683, 60] width 1367 height 36
click at [266, 63] on link "Overview" at bounding box center [257, 59] width 44 height 35
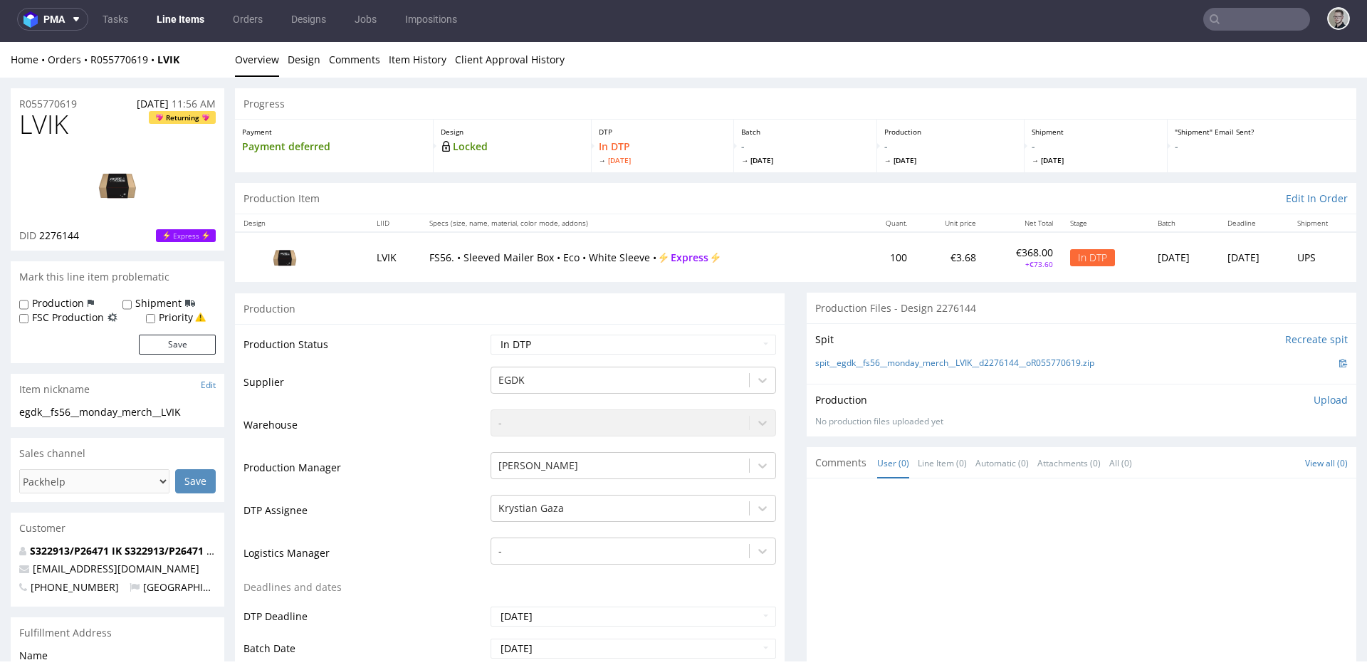
click at [948, 352] on div "Spit Recreate spit spit__egdk__fs56__monday_merch__LVIK__d2276144__oR055770619.…" at bounding box center [1081, 353] width 550 height 61
click at [946, 362] on link "spit__egdk__fs56__monday_merch__LVIK__d2276144__oR055770619.zip" at bounding box center [954, 363] width 279 height 12
click at [312, 65] on link "Design" at bounding box center [304, 59] width 33 height 35
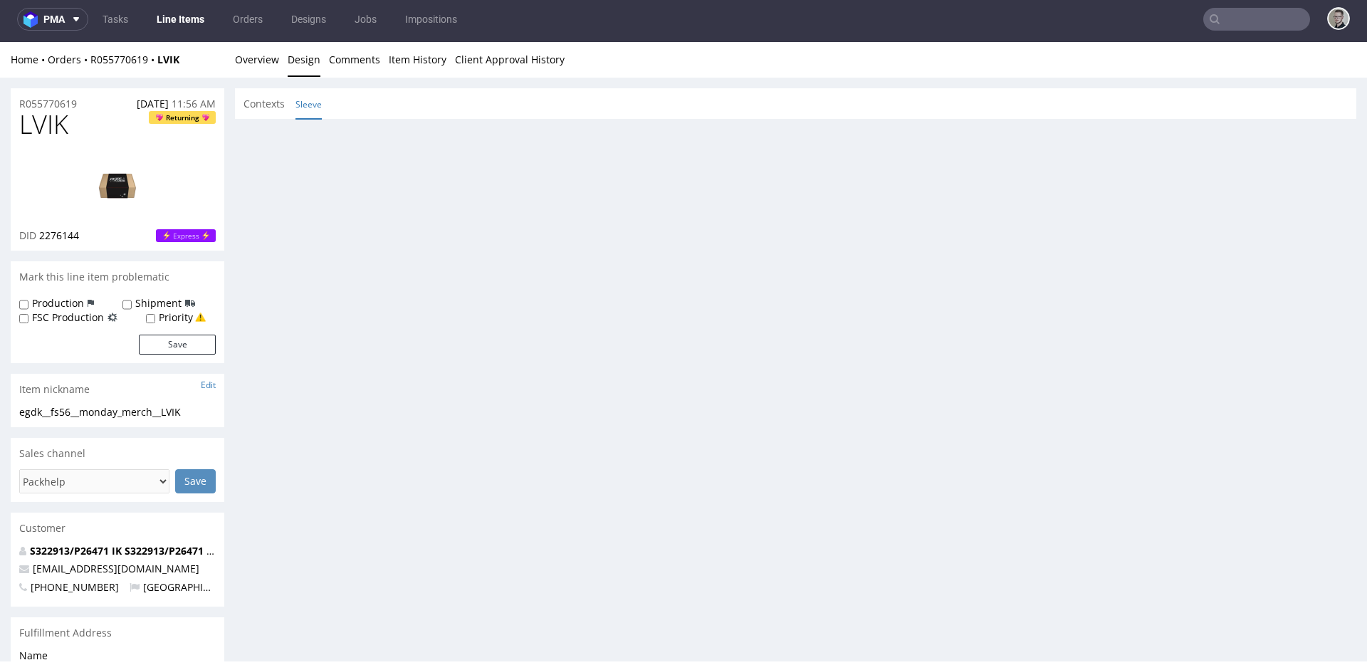
click at [309, 107] on link "Sleeve" at bounding box center [308, 104] width 26 height 31
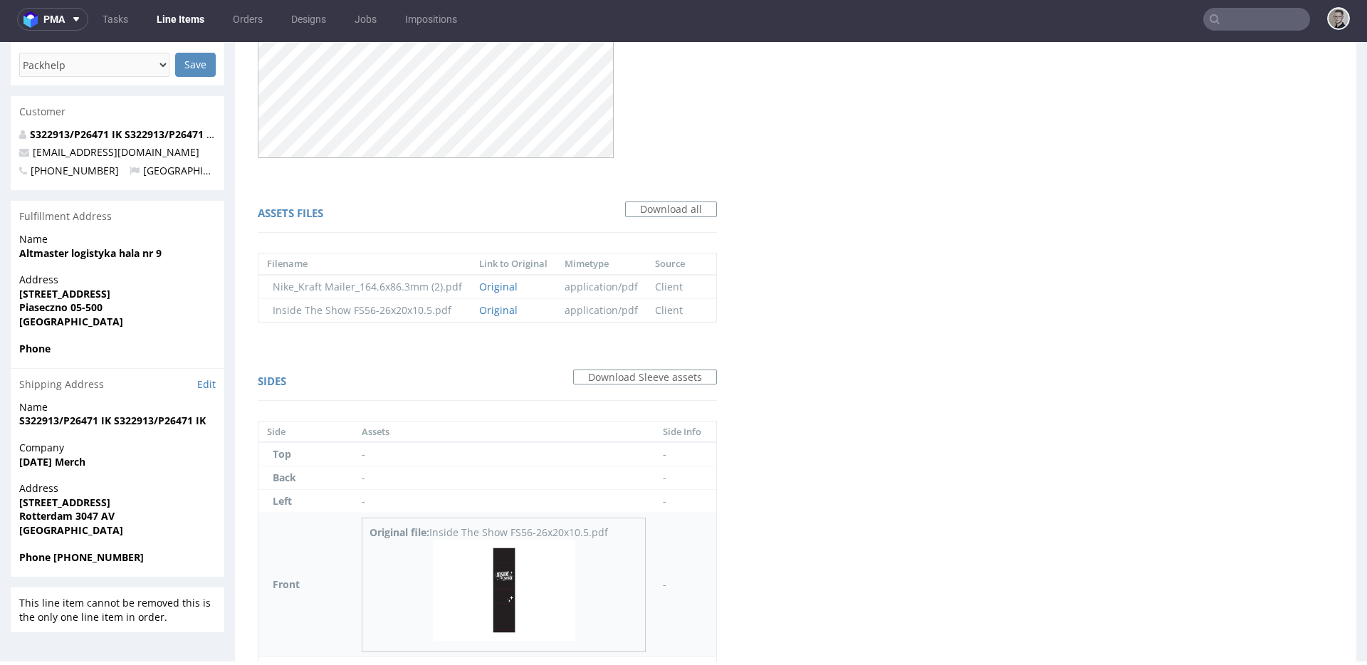
scroll to position [569, 0]
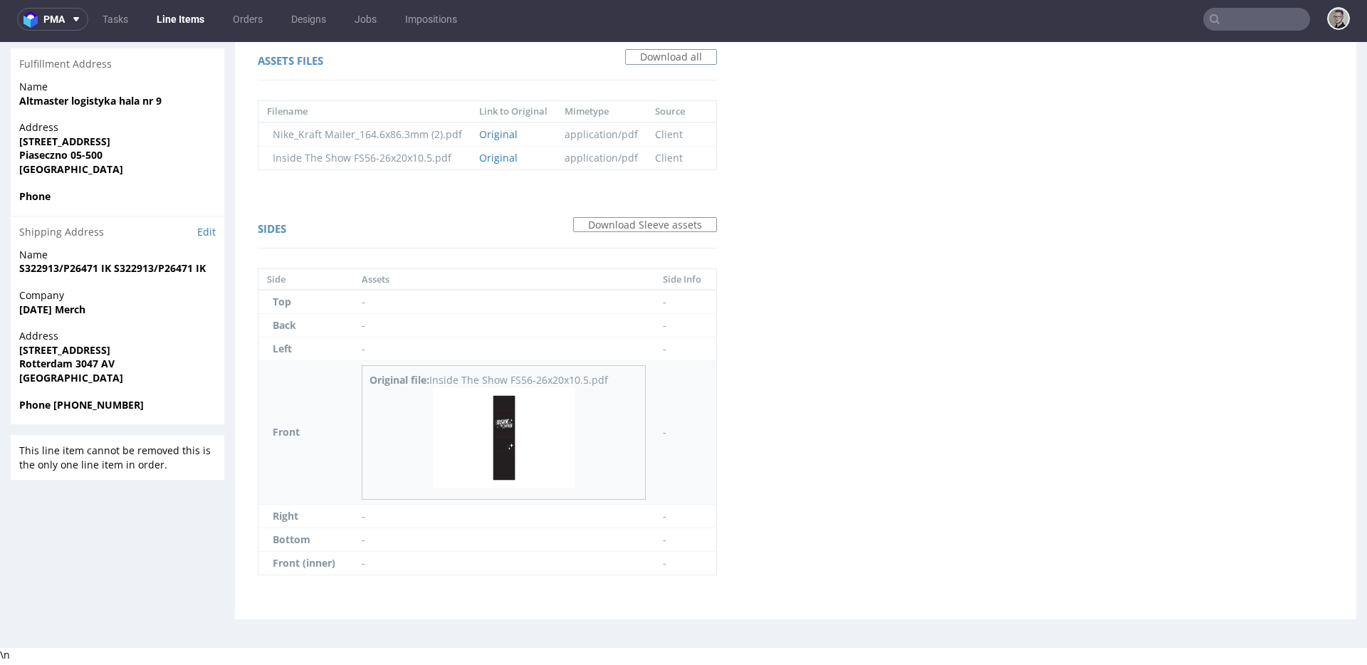
click at [503, 425] on img at bounding box center [504, 437] width 142 height 101
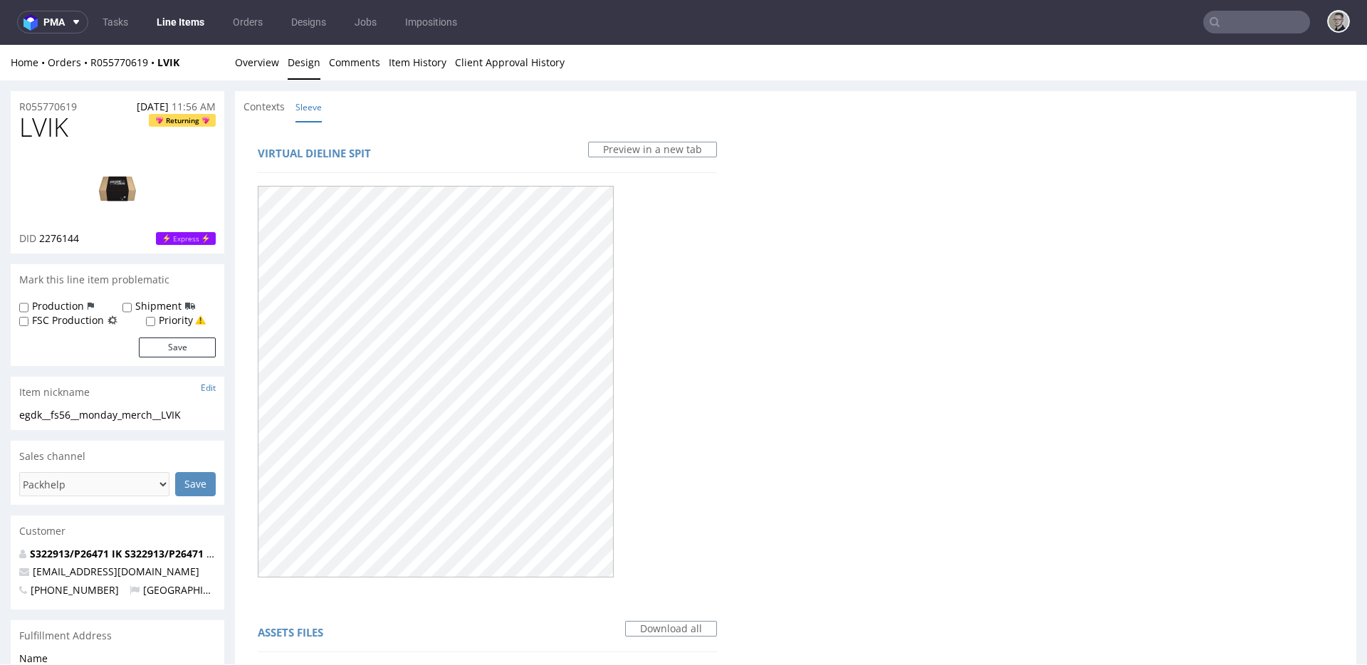
scroll to position [0, 0]
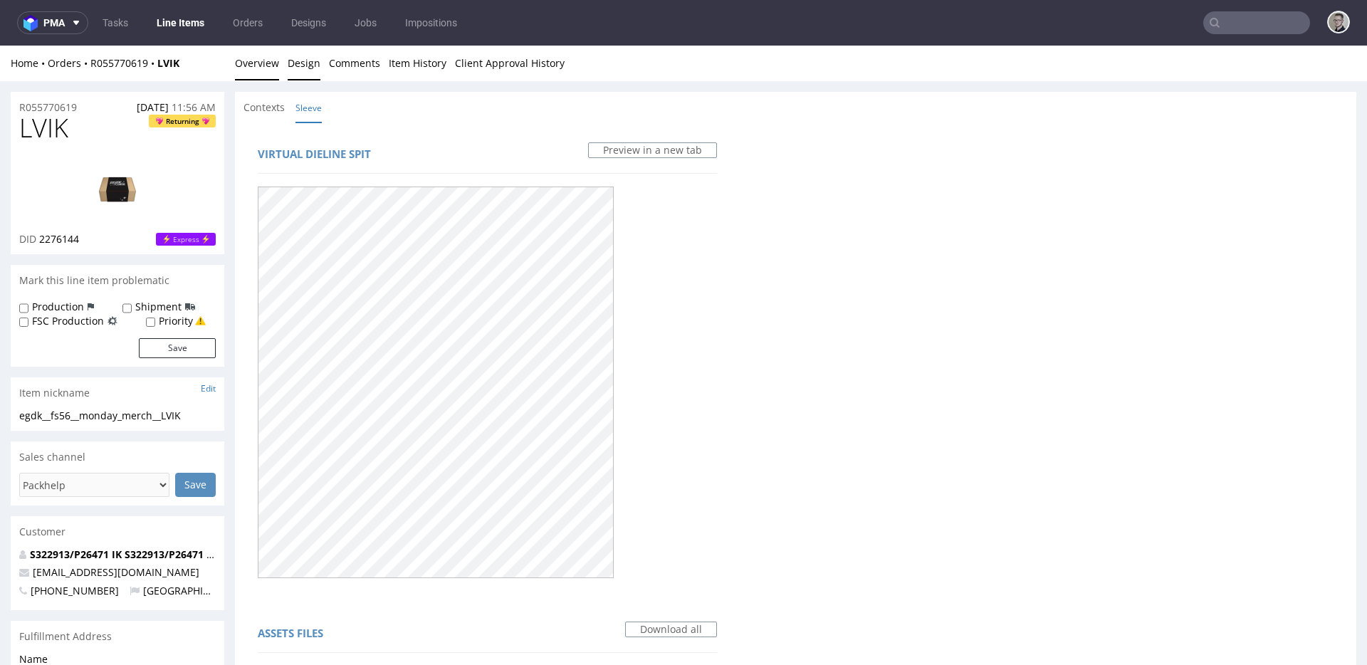
click at [246, 67] on link "Overview" at bounding box center [257, 63] width 44 height 35
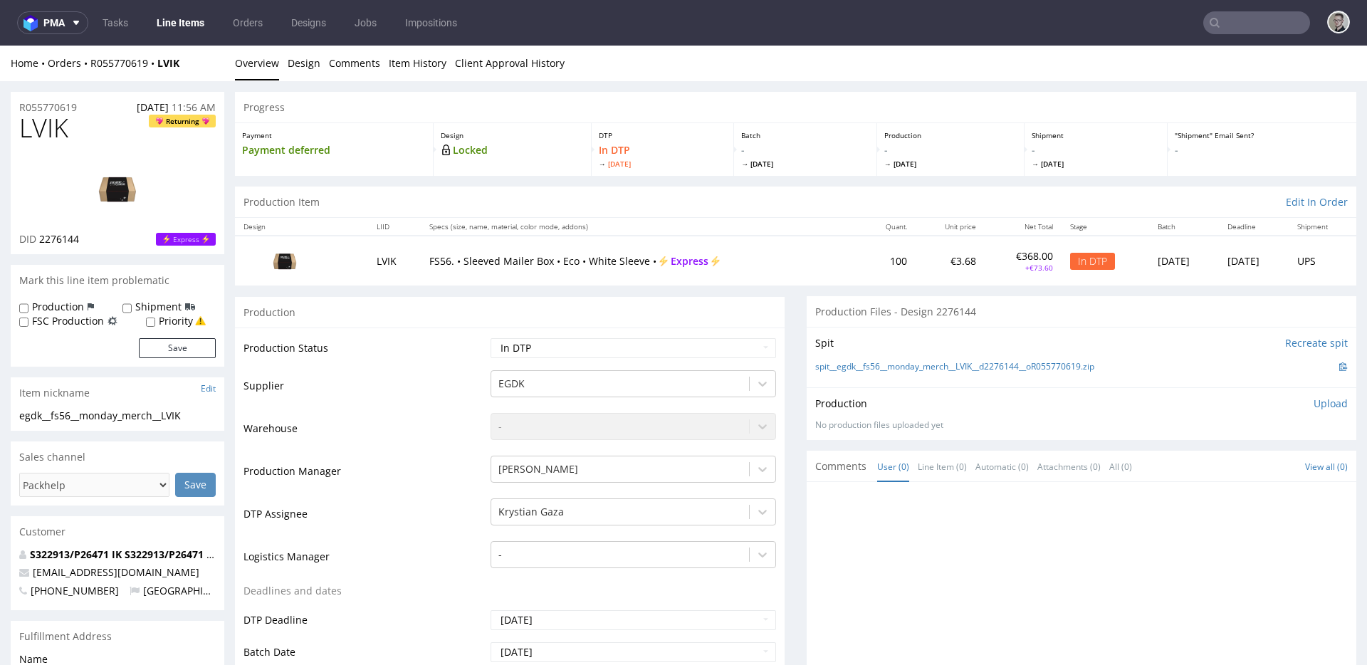
click at [1317, 402] on p "Upload" at bounding box center [1330, 403] width 34 height 14
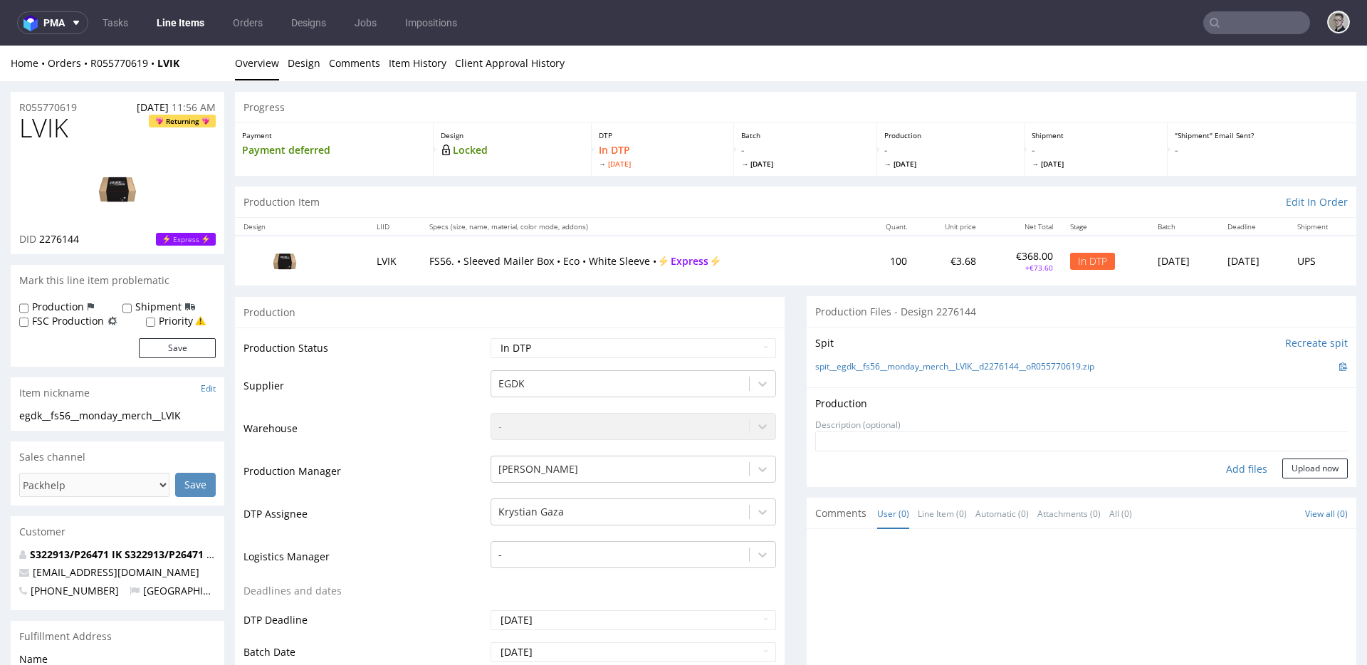
click at [1230, 468] on div "Add files" at bounding box center [1246, 468] width 71 height 21
type input "C:\fakepath\egdk__fs56__monday_merch__LVIK__d2276144__oR055770619__latest__slee…"
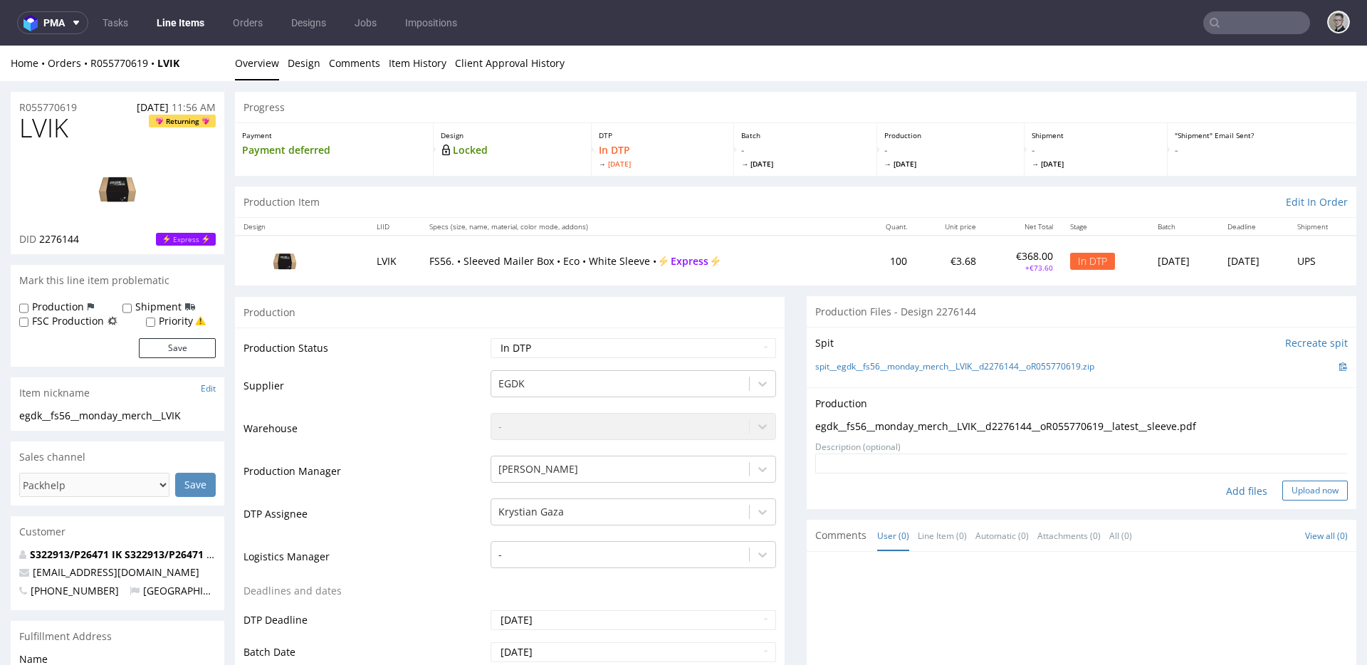
click at [1303, 489] on button "Upload now" at bounding box center [1314, 490] width 65 height 20
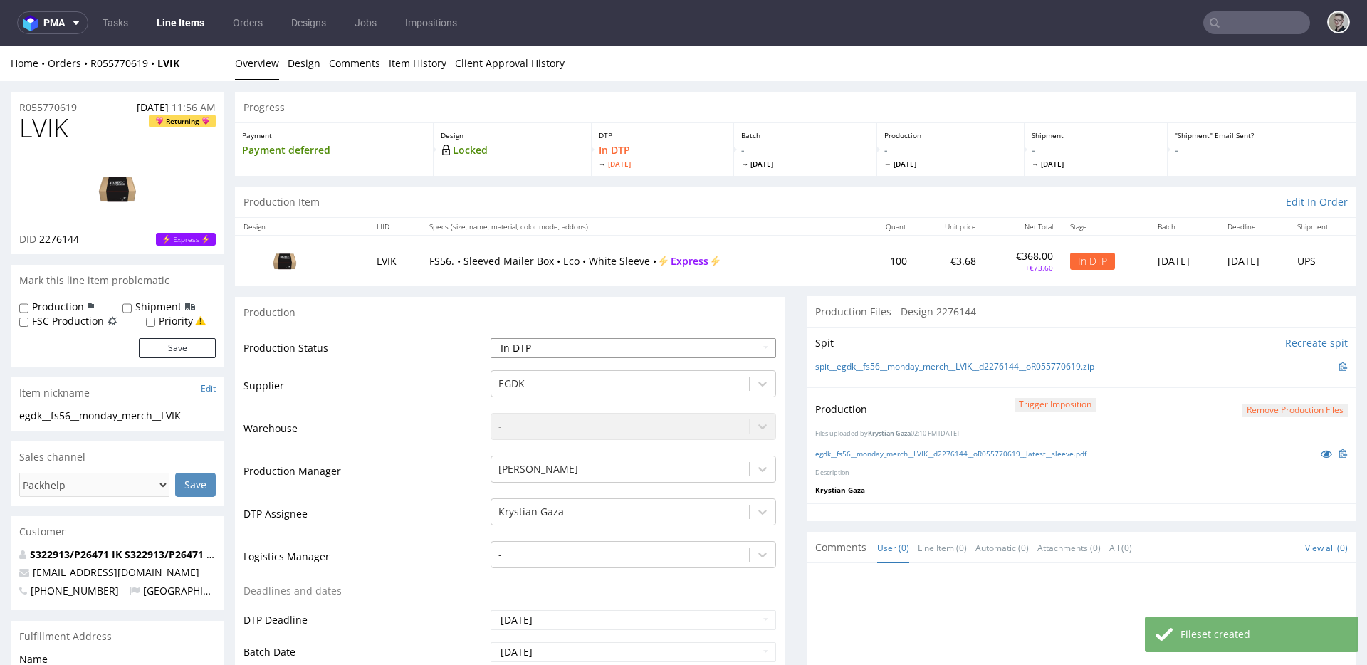
click at [715, 357] on select "Waiting for Artwork Waiting for Diecut Waiting for Mockup Waiting for DTP Waiti…" at bounding box center [632, 348] width 285 height 20
select select "dtp_production_ready"
click at [490, 338] on select "Waiting for Artwork Waiting for Diecut Waiting for Mockup Waiting for DTP Waiti…" at bounding box center [632, 348] width 285 height 20
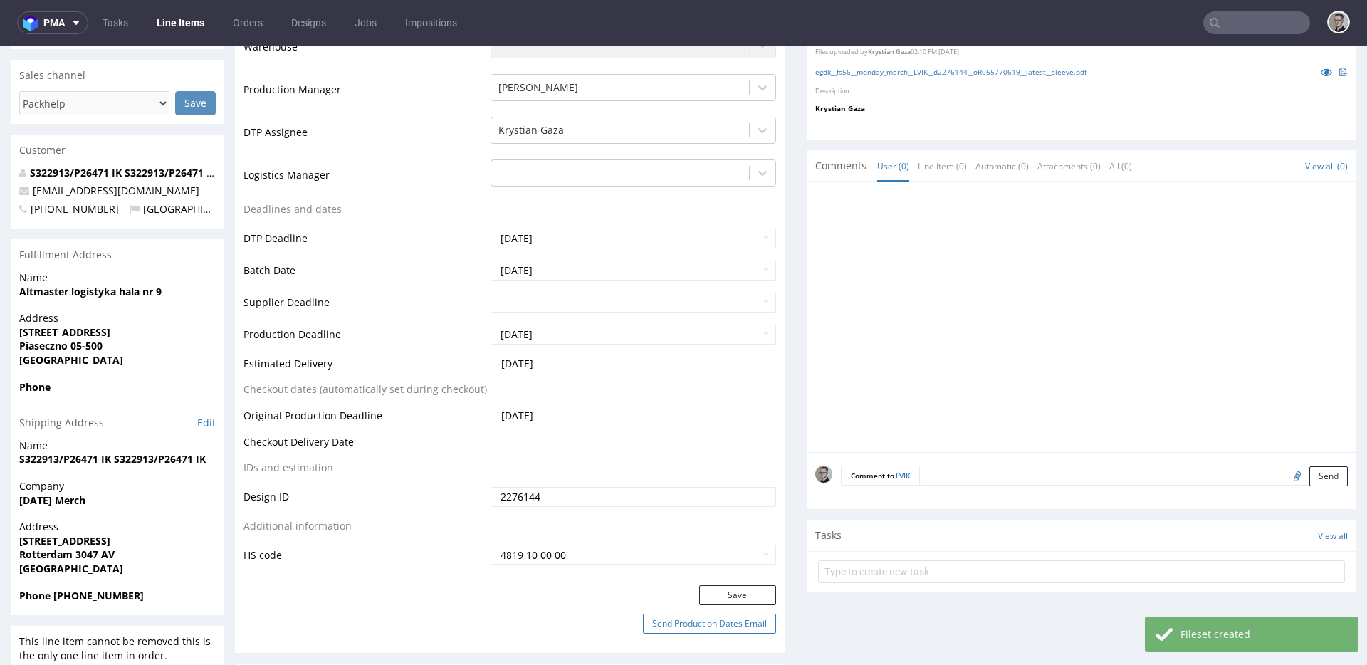
scroll to position [656, 0]
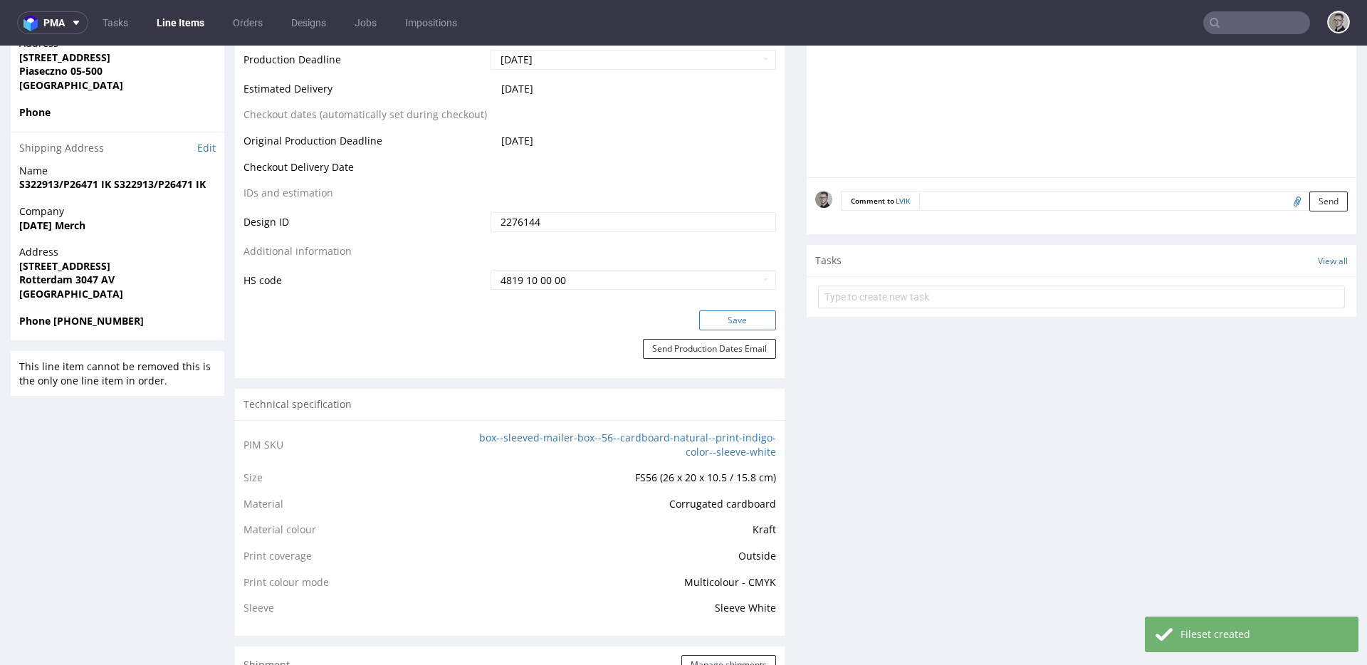
click at [750, 320] on button "Save" at bounding box center [737, 320] width 77 height 20
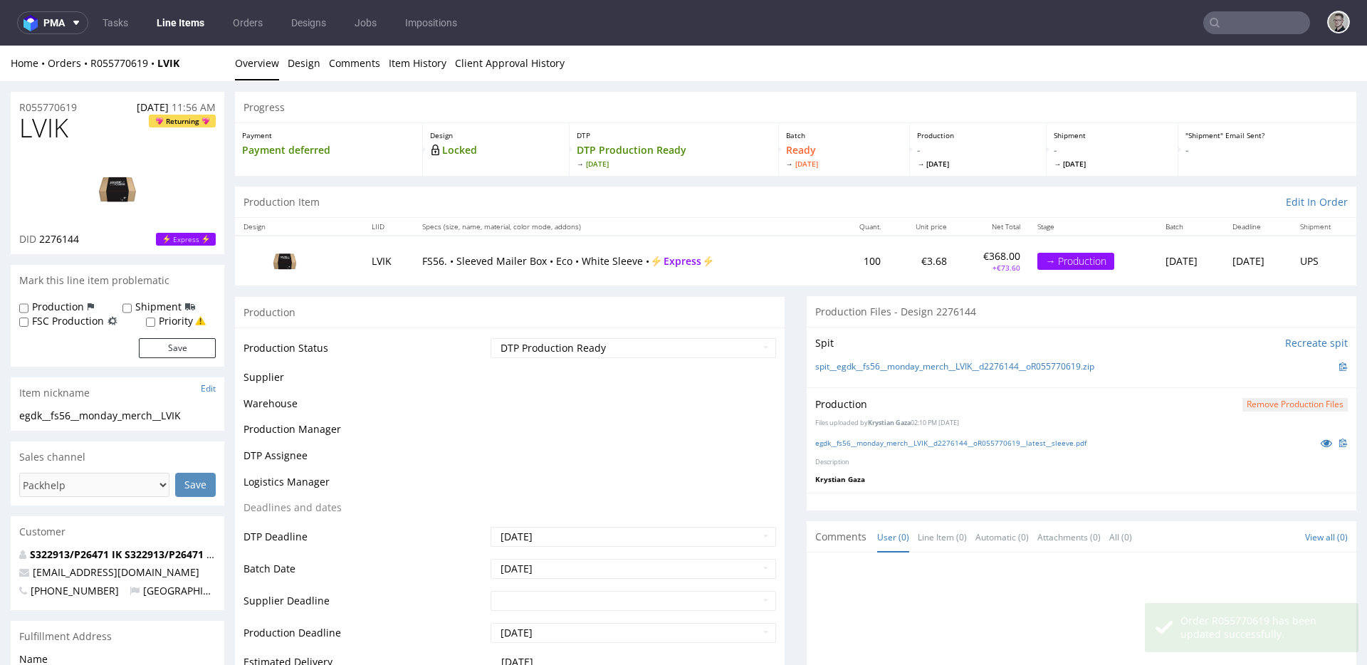
scroll to position [0, 0]
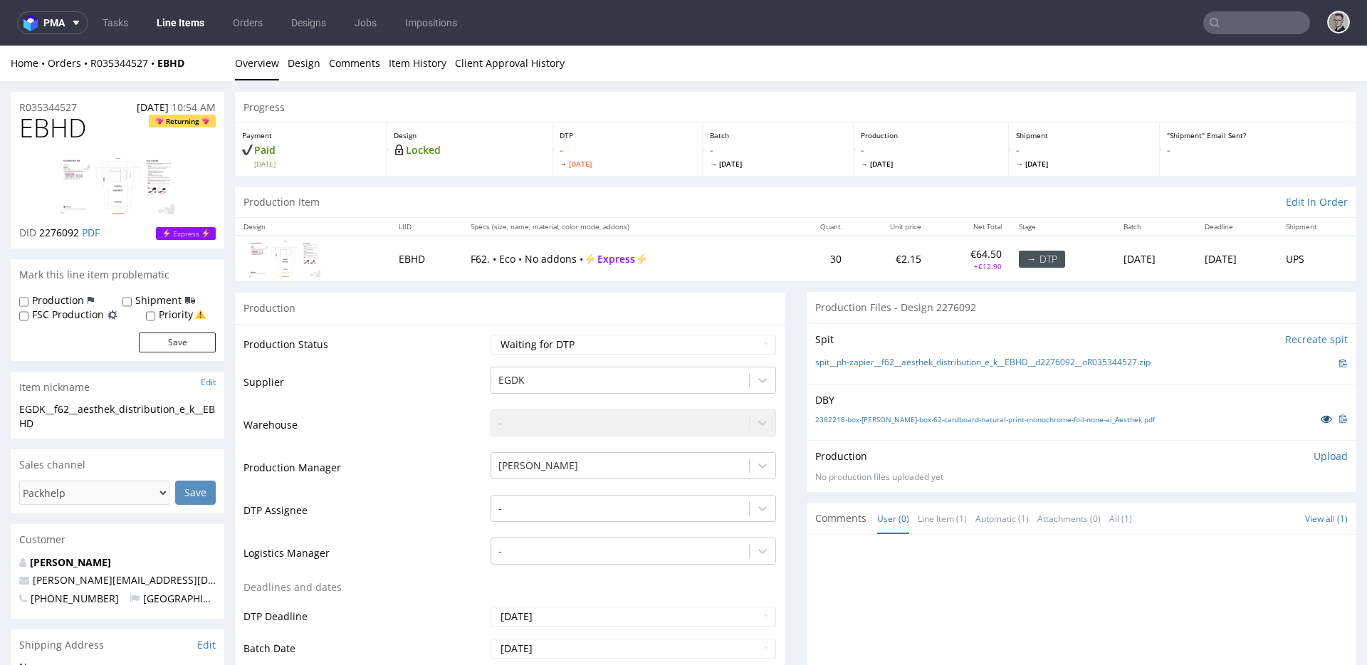
click at [1320, 420] on icon at bounding box center [1325, 419] width 11 height 10
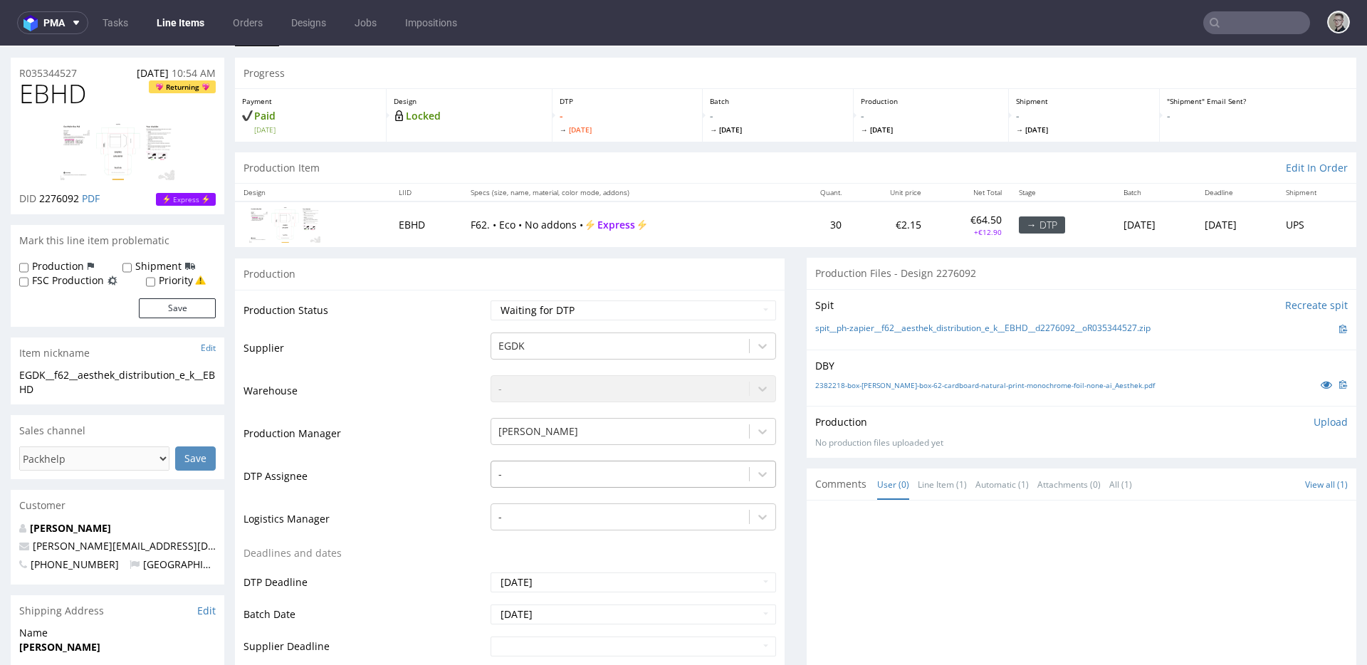
click at [586, 480] on div "-" at bounding box center [632, 471] width 285 height 20
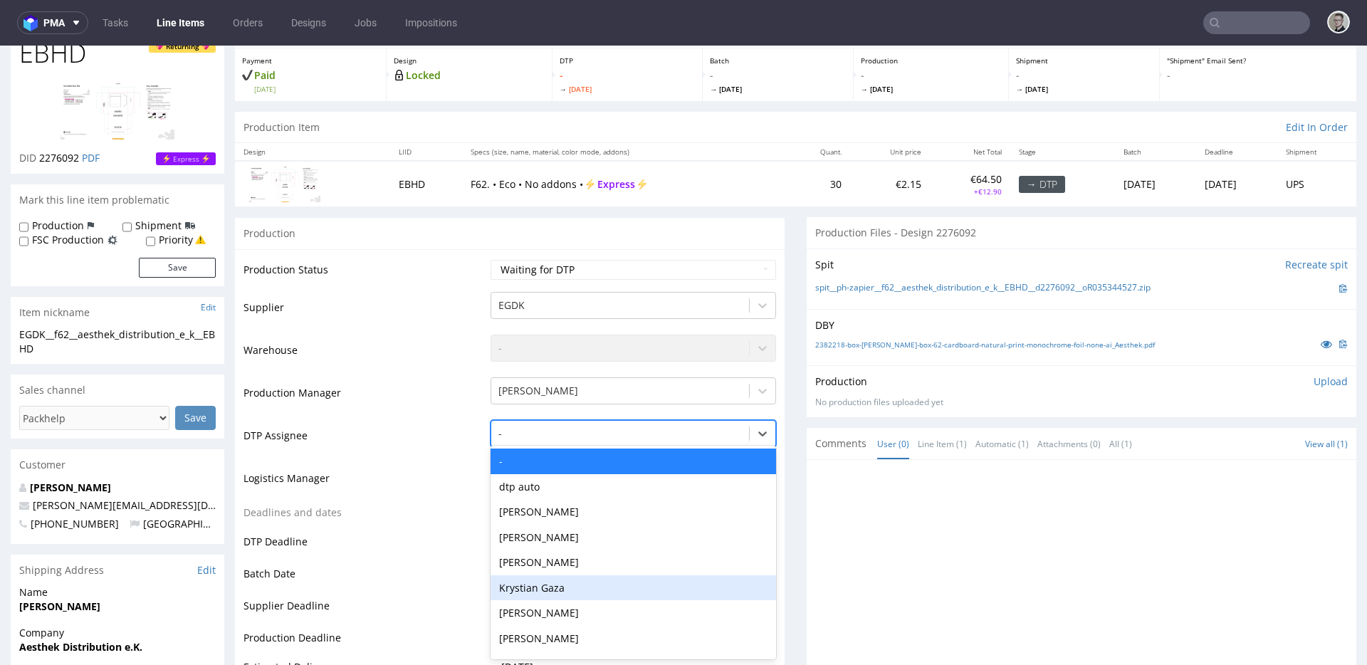
click at [569, 584] on div "Krystian Gaza" at bounding box center [632, 588] width 285 height 26
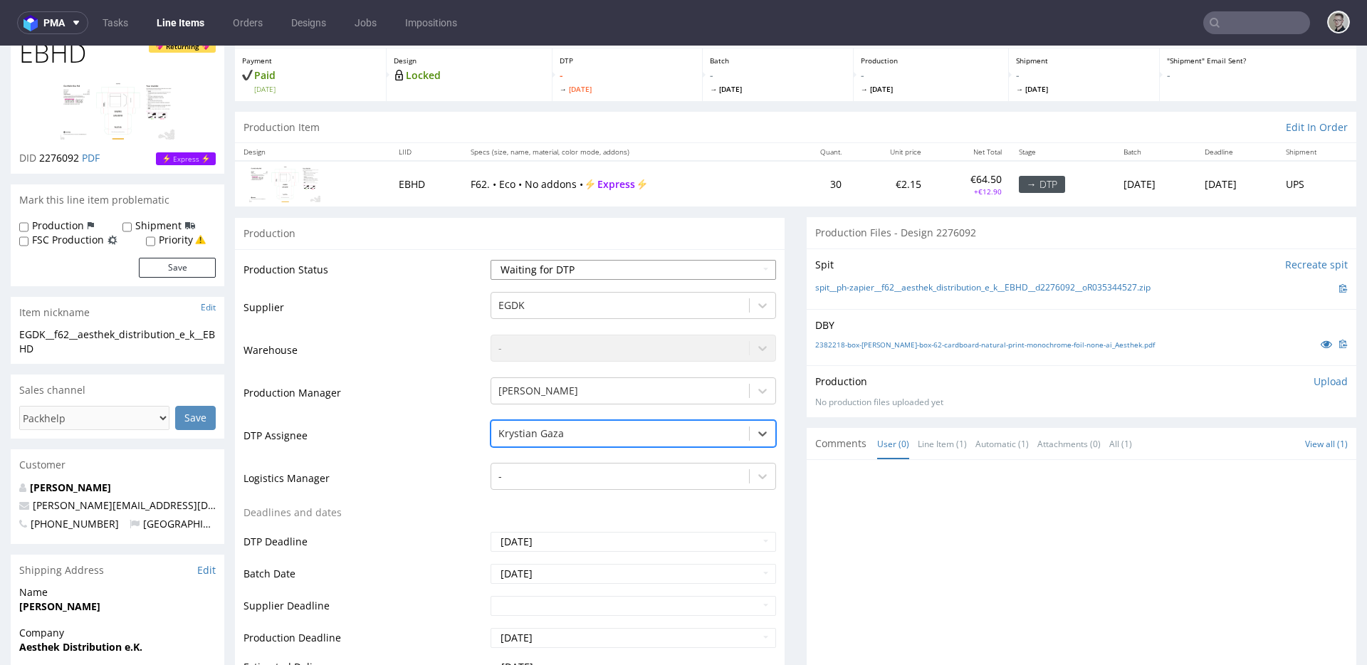
click at [579, 264] on select "Waiting for Artwork Waiting for Diecut Waiting for Mockup Waiting for DTP Waiti…" at bounding box center [632, 270] width 285 height 20
select select "dtp_in_process"
click at [490, 260] on select "Waiting for Artwork Waiting for Diecut Waiting for Mockup Waiting for DTP Waiti…" at bounding box center [632, 270] width 285 height 20
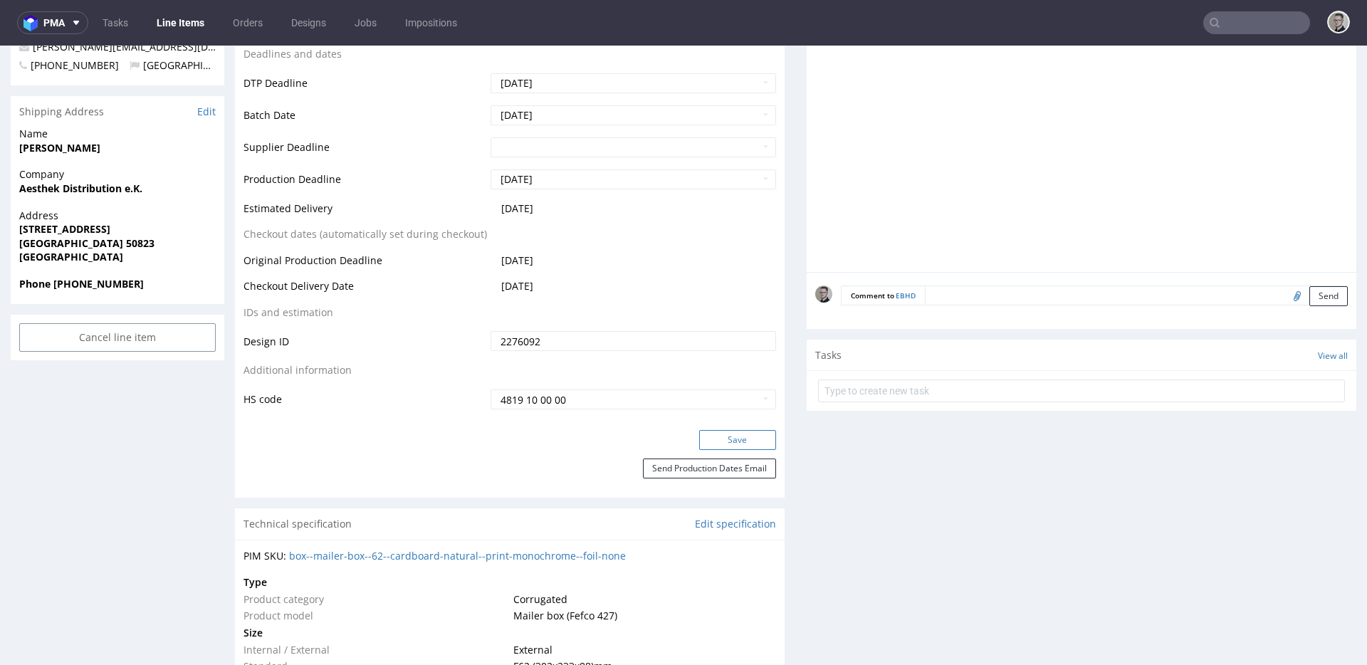
click at [753, 436] on button "Save" at bounding box center [737, 440] width 77 height 20
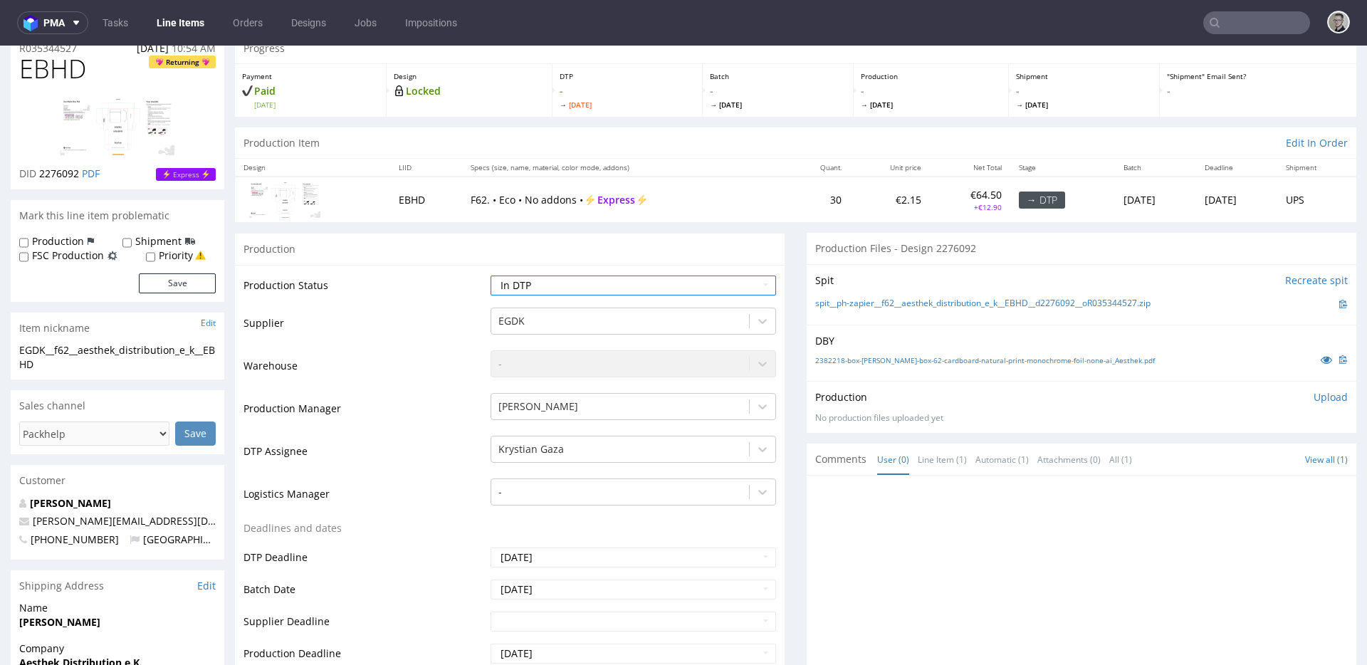
scroll to position [0, 0]
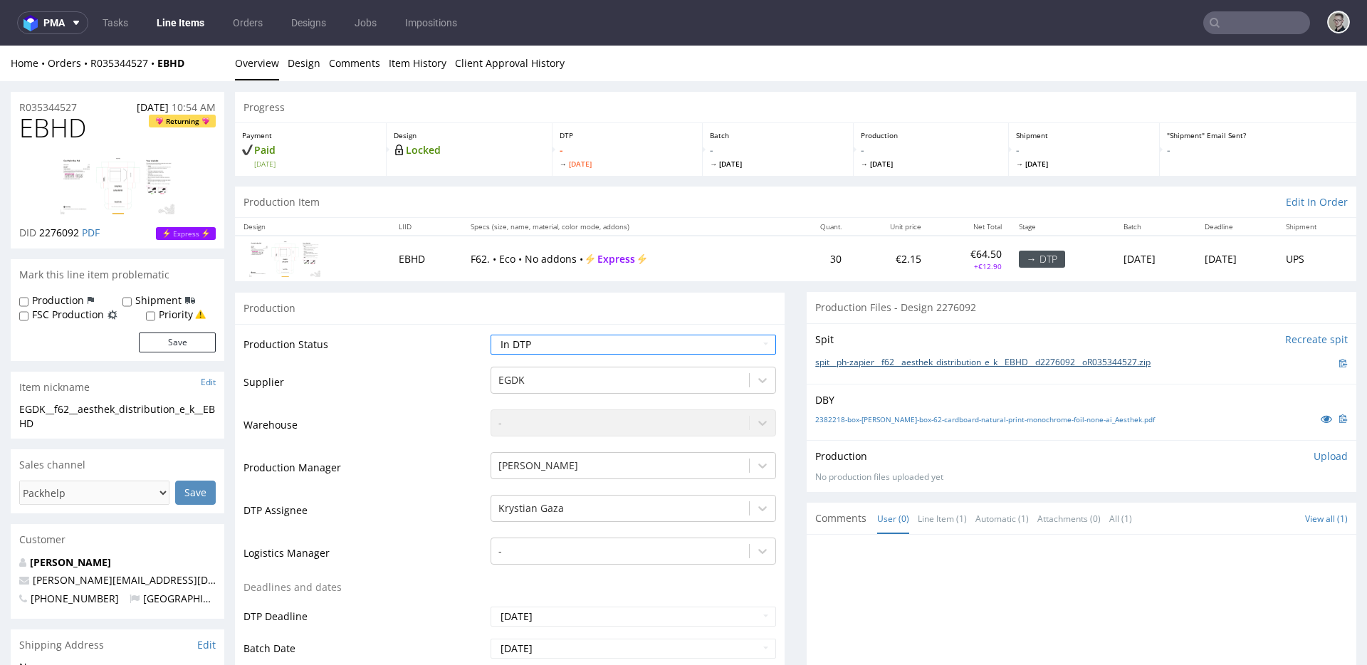
click at [957, 367] on link "spit__ph-zapier__f62__aesthek_distribution_e_k__EBHD__d2276092__oR035344527.zip" at bounding box center [982, 363] width 335 height 12
click at [980, 422] on link "2382218-box-de-mailer-box-62-cardboard-natural-print-monochrome-foil-none-ai_Ae…" at bounding box center [985, 419] width 340 height 10
click at [1313, 454] on p "Upload" at bounding box center [1330, 456] width 34 height 14
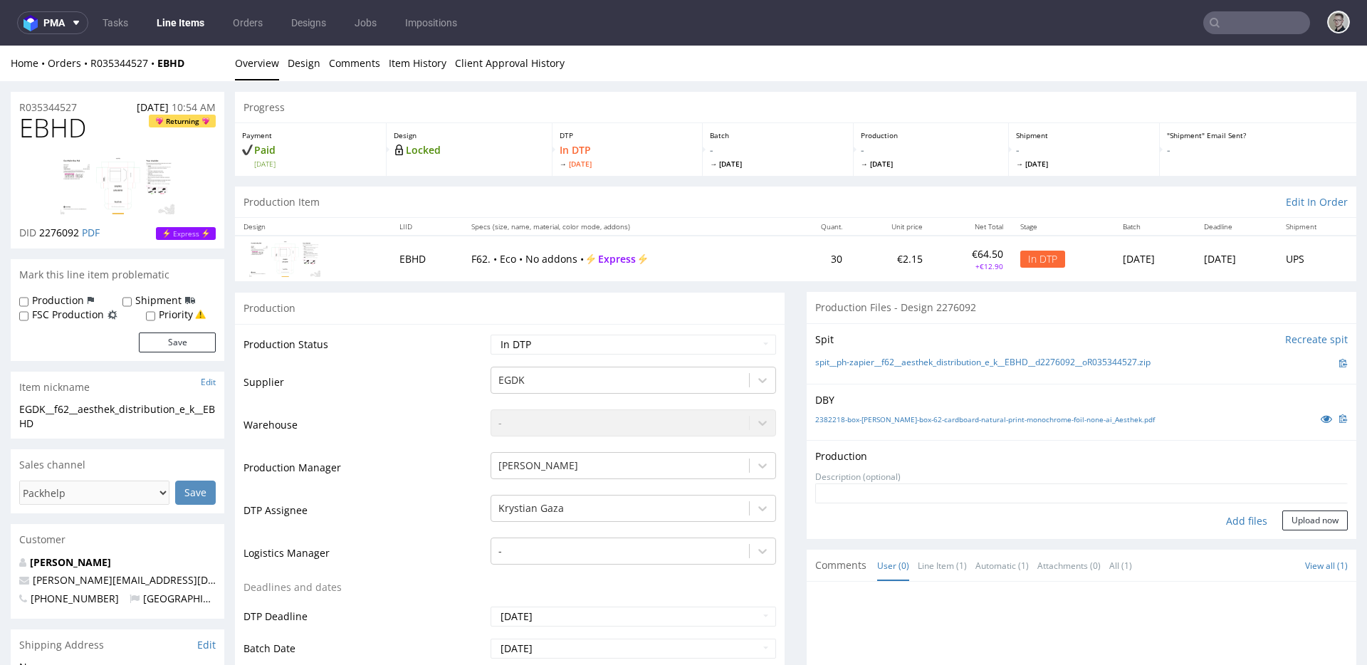
click at [1231, 515] on div "Add files" at bounding box center [1246, 520] width 71 height 21
type input "C:\fakepath\ph-zapier__f62__aesthek_distribution_e_k__EBHD__d2276092__oR0353445…"
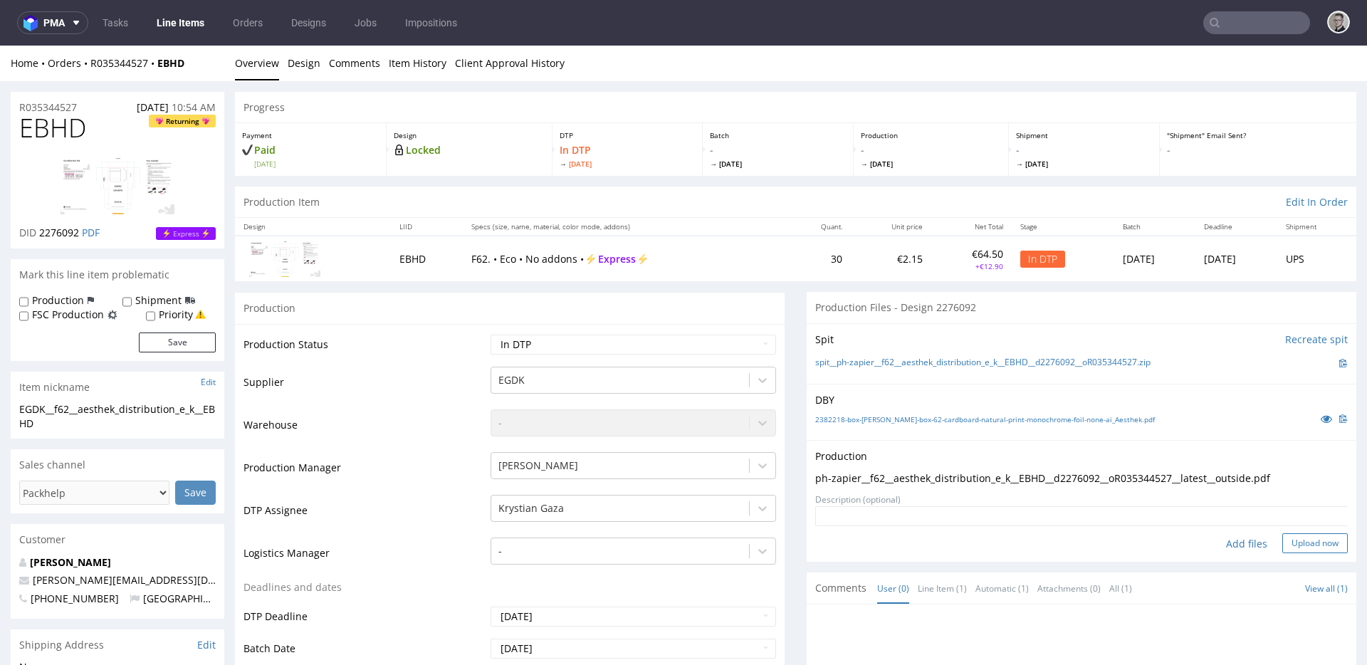
click at [1283, 546] on button "Upload now" at bounding box center [1314, 543] width 65 height 20
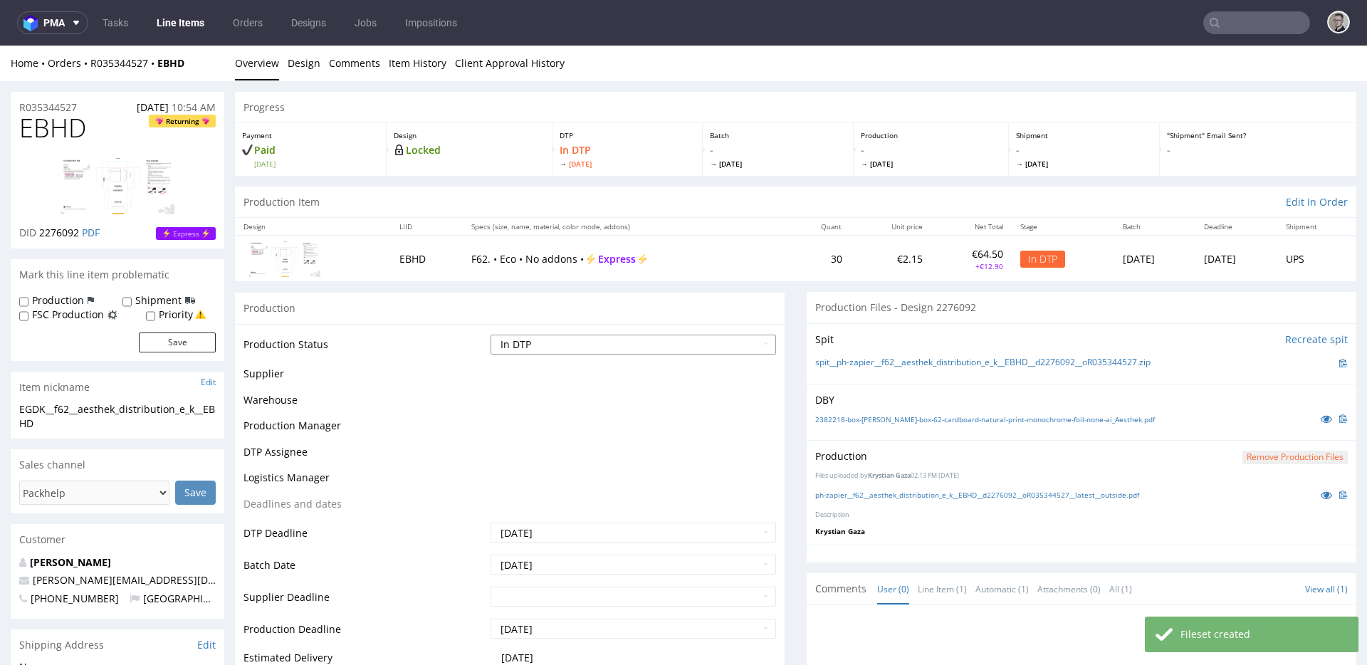
click at [651, 345] on select "Waiting for Artwork Waiting for Diecut Waiting for Mockup Waiting for DTP Waiti…" at bounding box center [632, 345] width 285 height 20
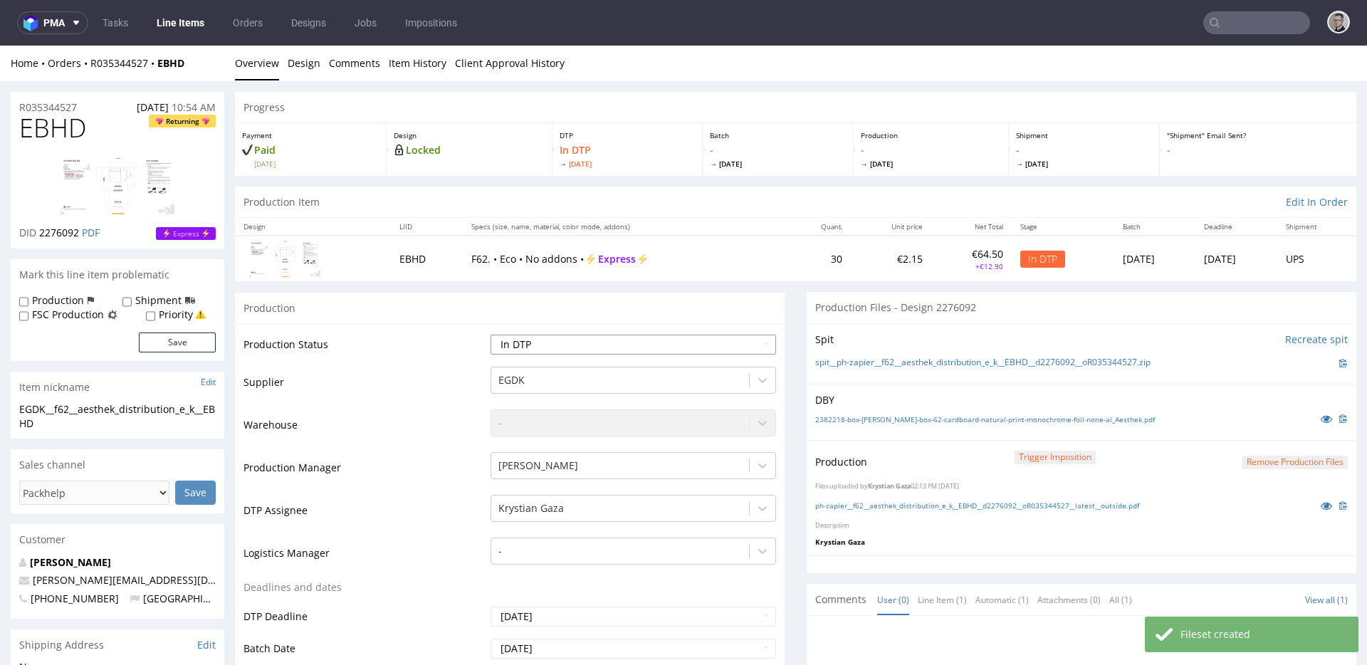
select select "dtp_production_ready"
click at [490, 335] on select "Waiting for Artwork Waiting for Diecut Waiting for Mockup Waiting for DTP Waiti…" at bounding box center [632, 345] width 285 height 20
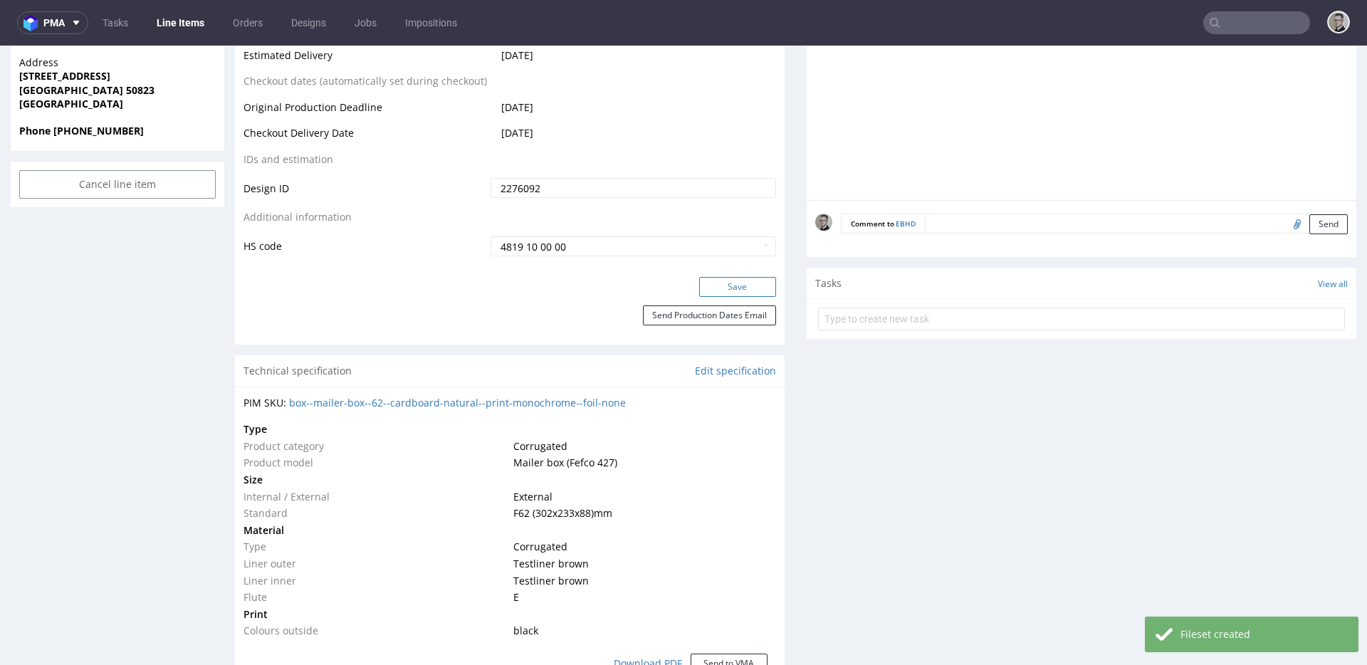
click at [711, 290] on button "Save" at bounding box center [737, 287] width 77 height 20
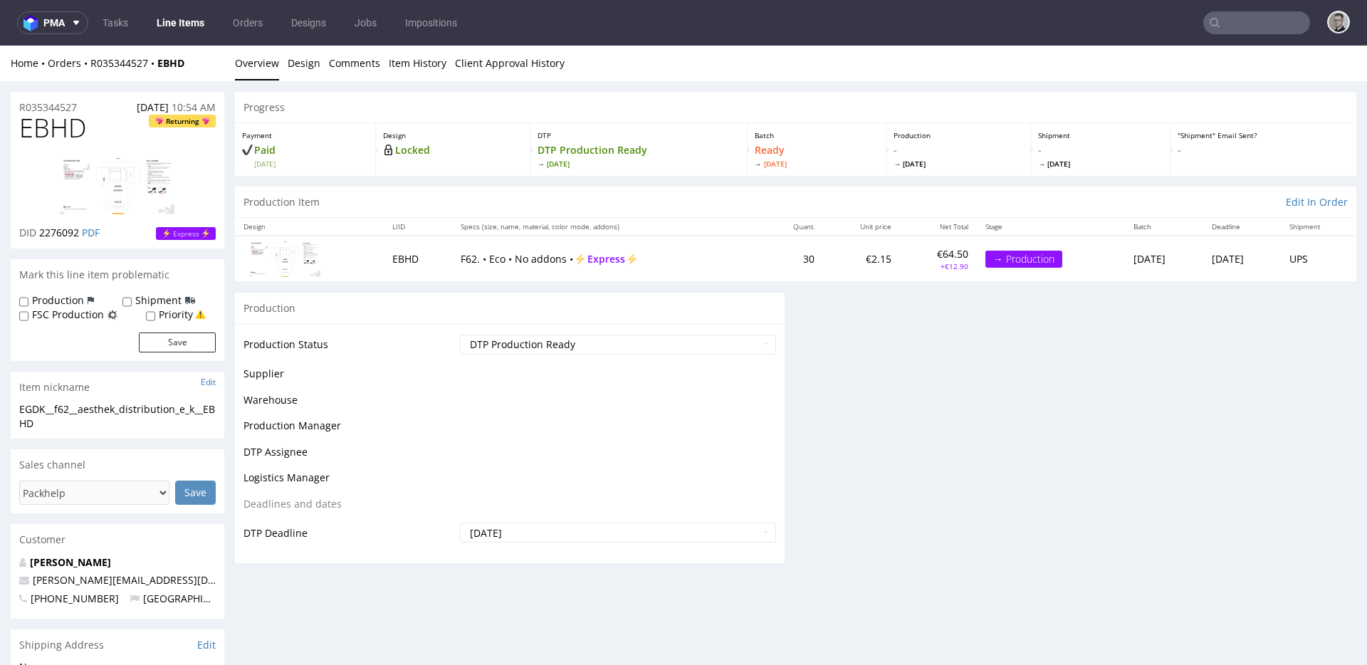
scroll to position [0, 0]
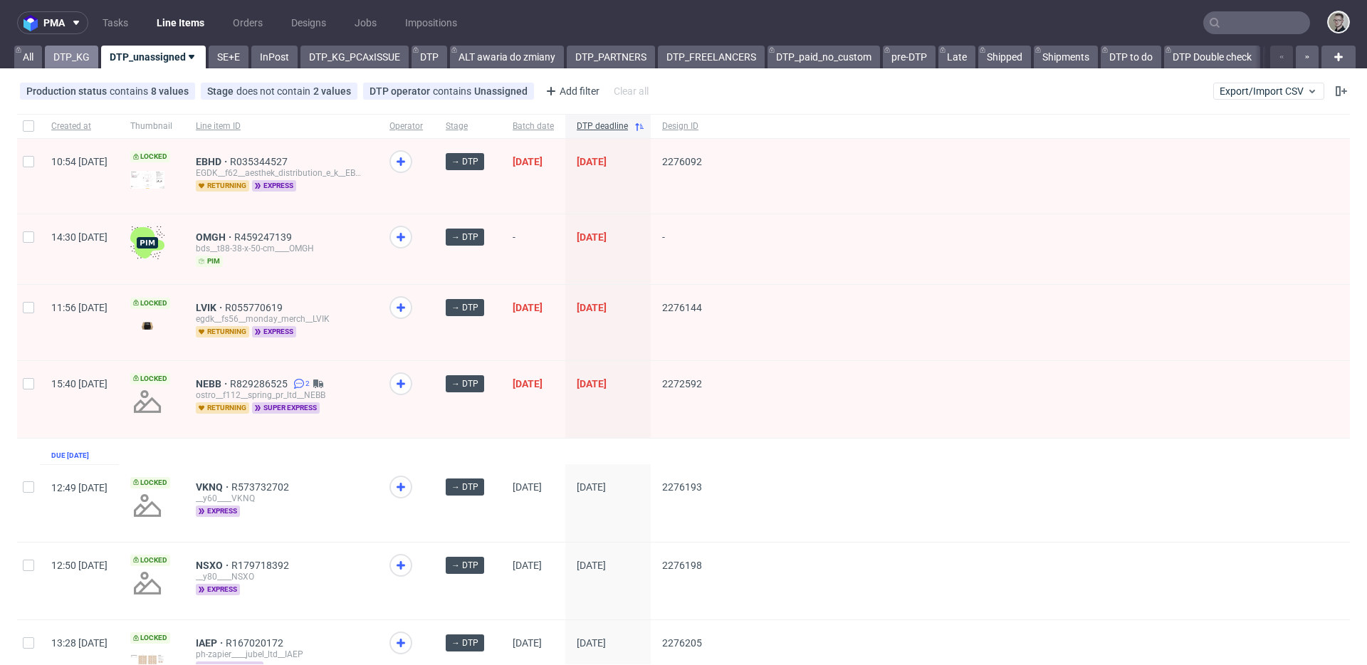
click at [87, 65] on link "DTP_KG" at bounding box center [71, 57] width 53 height 23
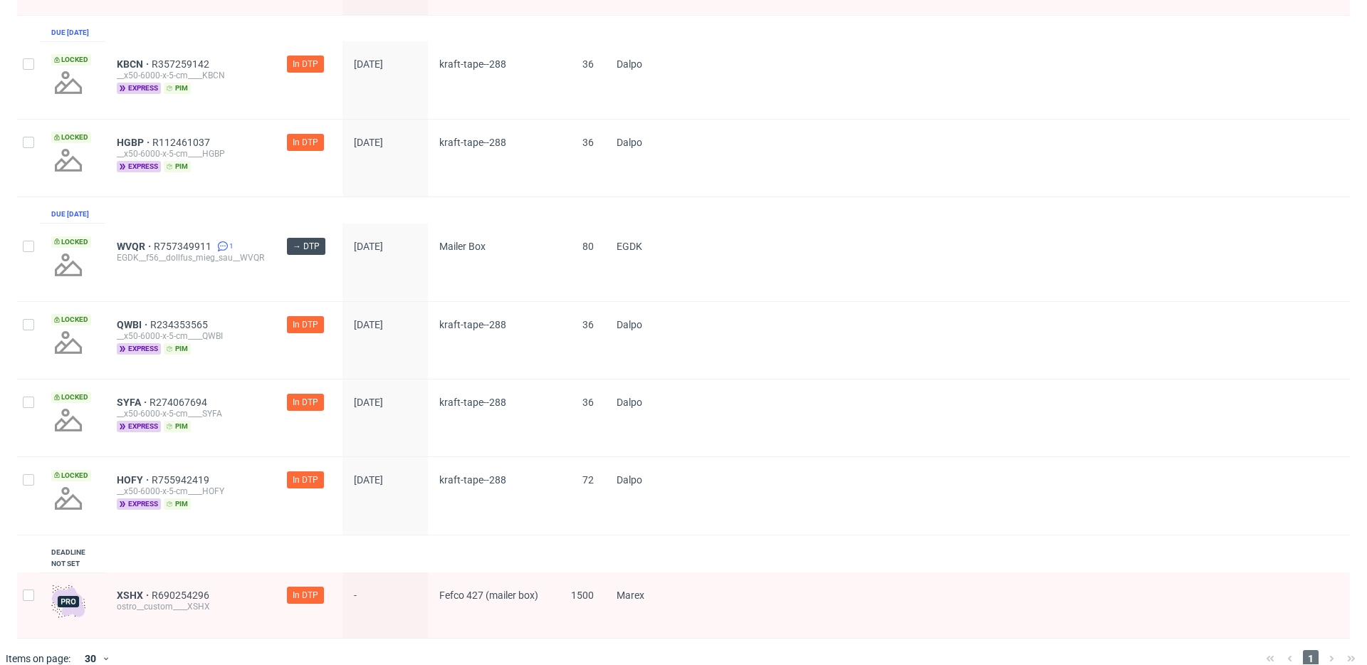
scroll to position [399, 0]
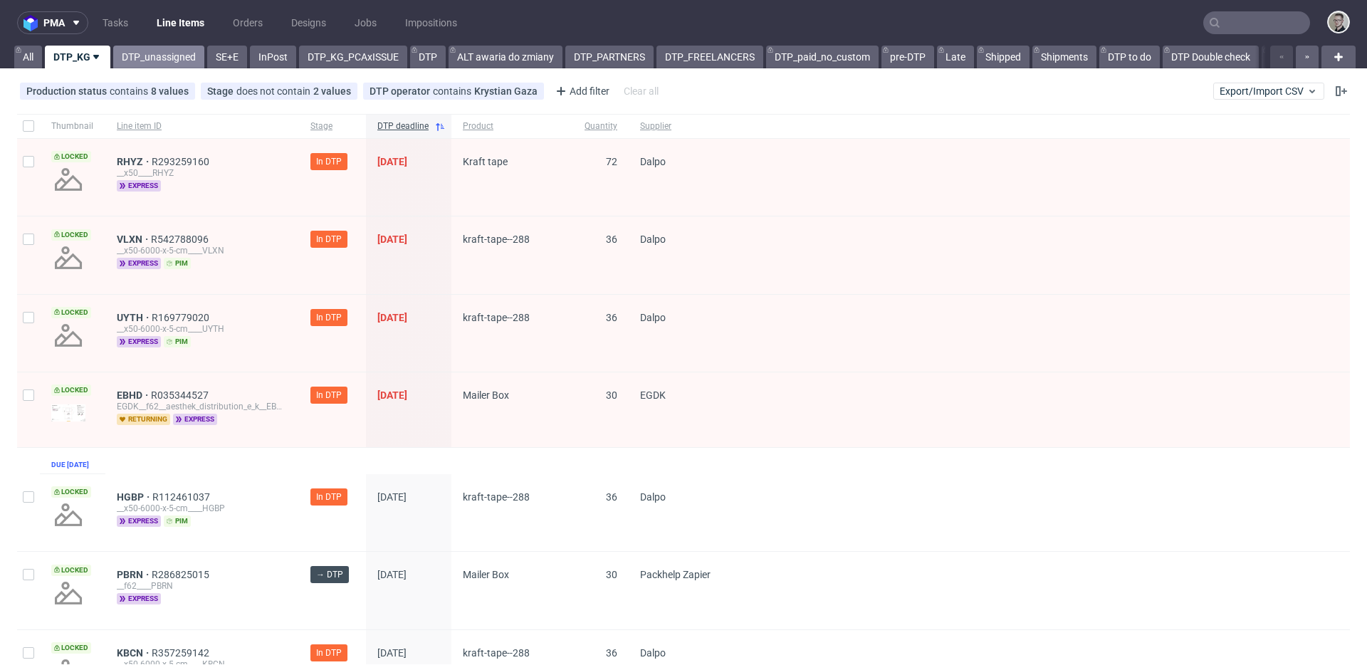
click at [172, 53] on link "DTP_unassigned" at bounding box center [158, 57] width 91 height 23
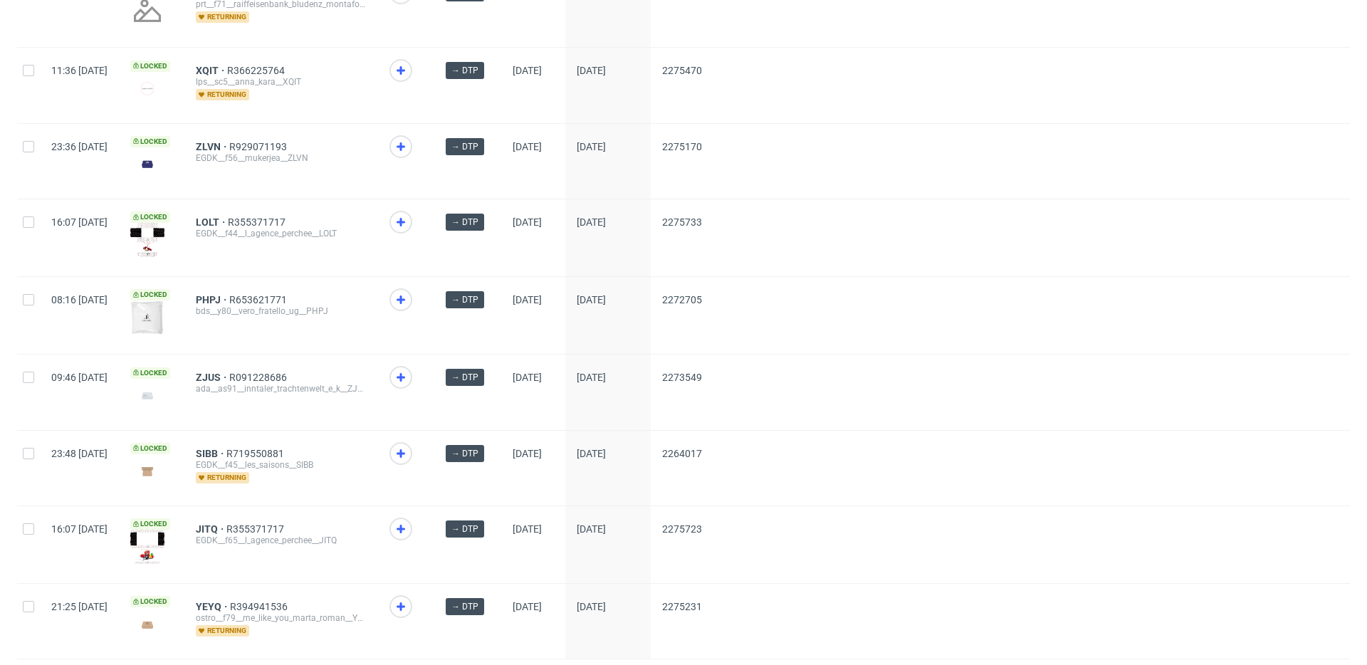
scroll to position [1859, 0]
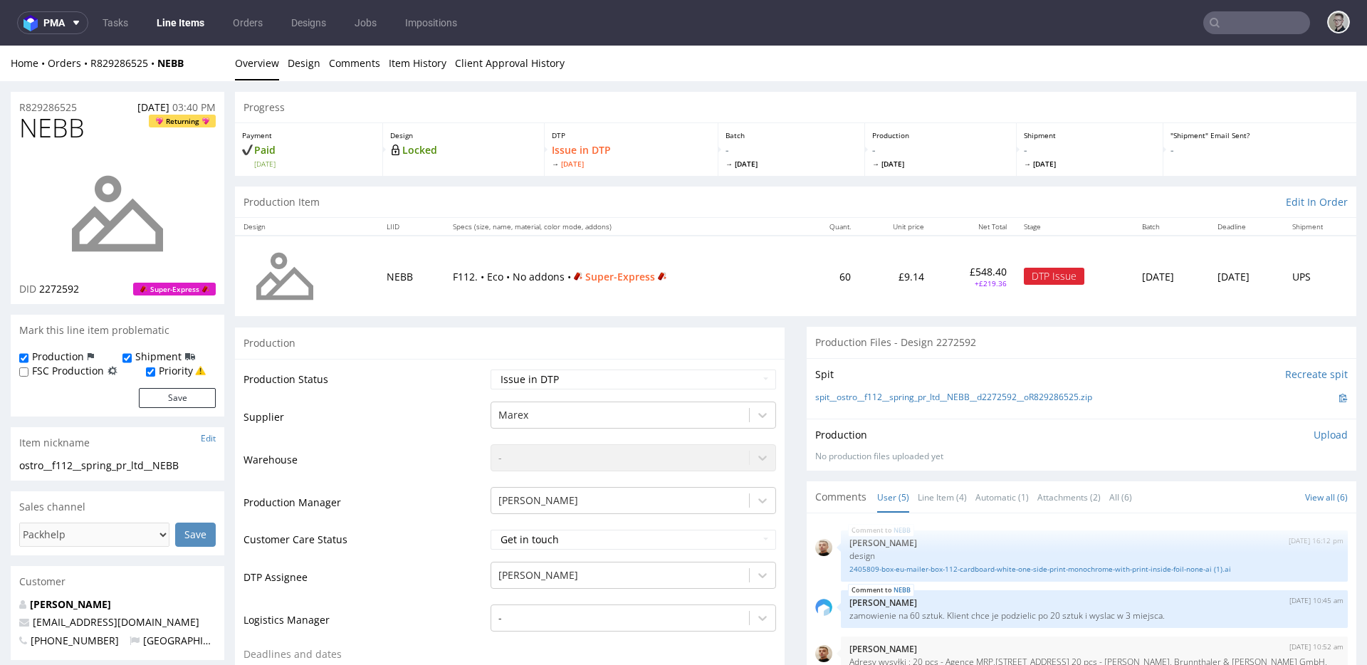
scroll to position [48, 0]
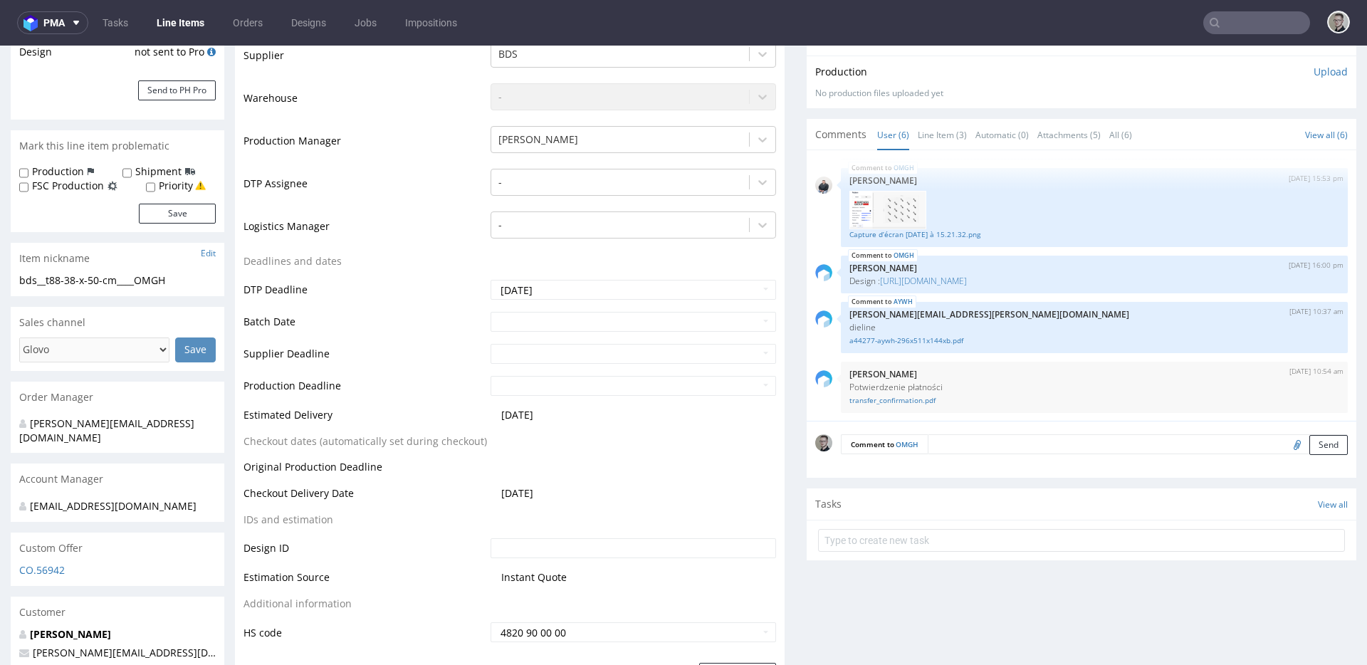
scroll to position [1555, 0]
